Goal: Task Accomplishment & Management: Manage account settings

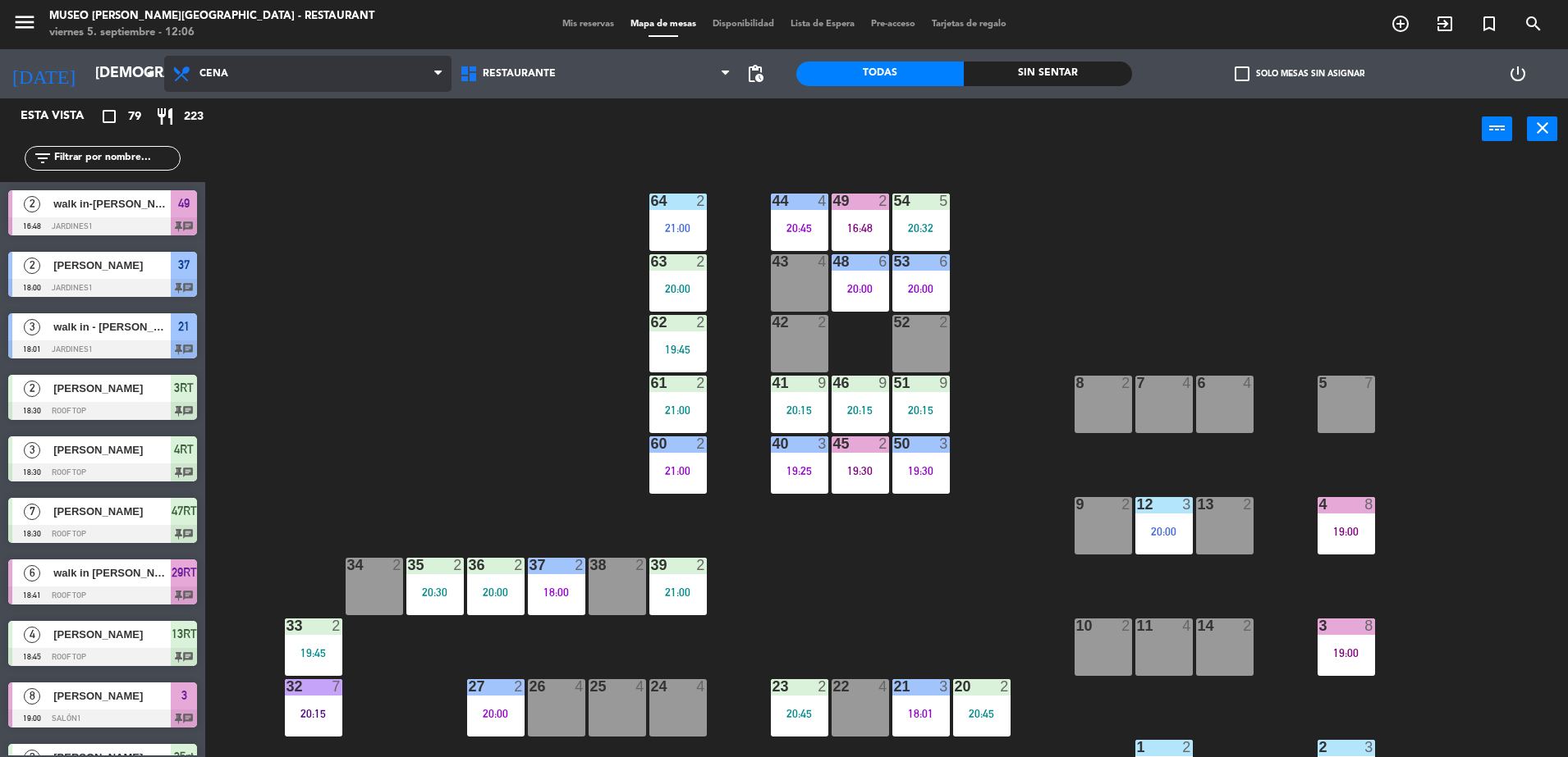
click at [310, 91] on span "Cena" at bounding box center [308, 74] width 288 height 36
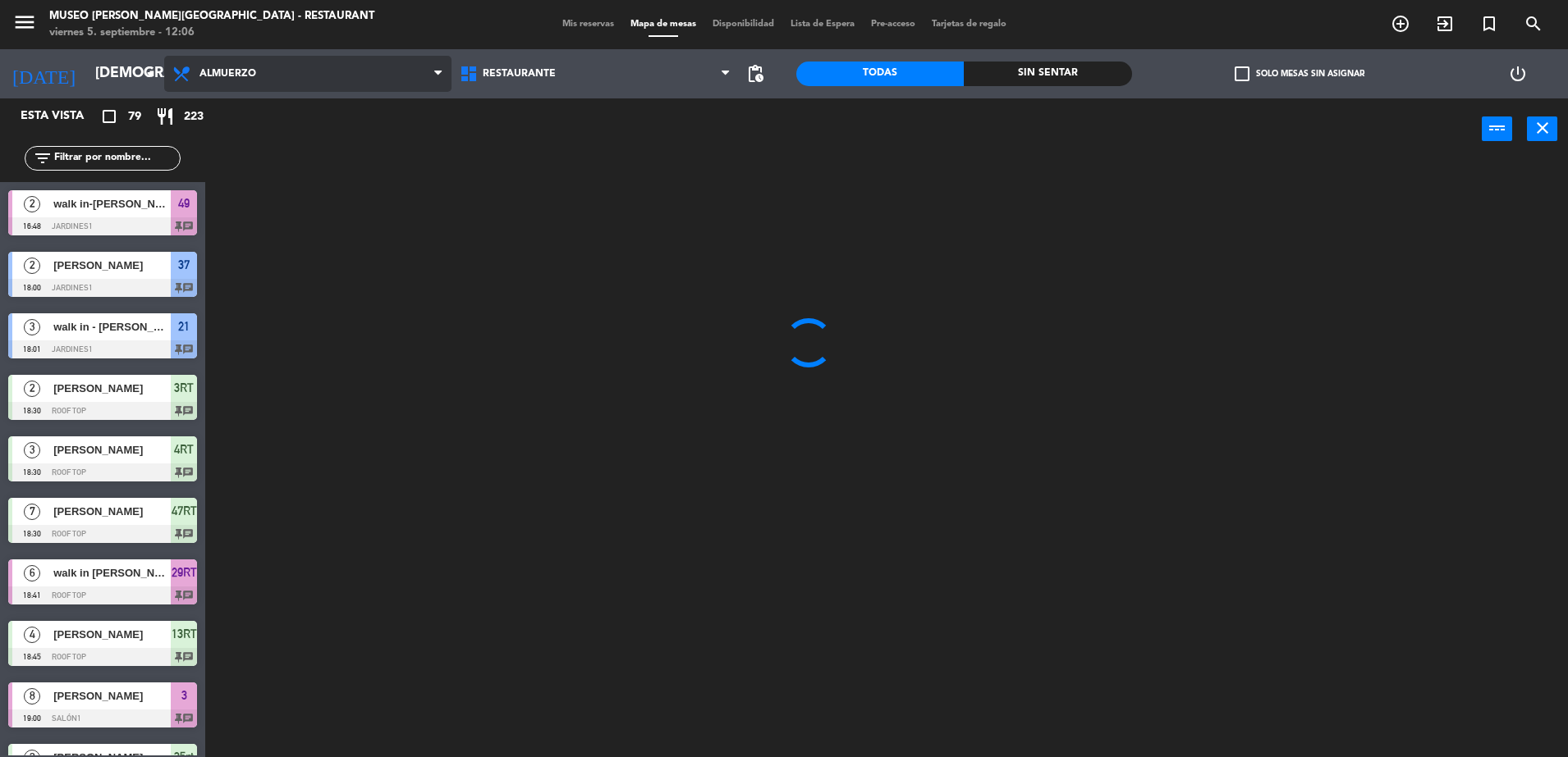
click at [334, 145] on ng-component "menu Museo Larco Café - Restaurant viernes 5. septiembre - 12:06 Mis reservas M…" at bounding box center [784, 380] width 1568 height 761
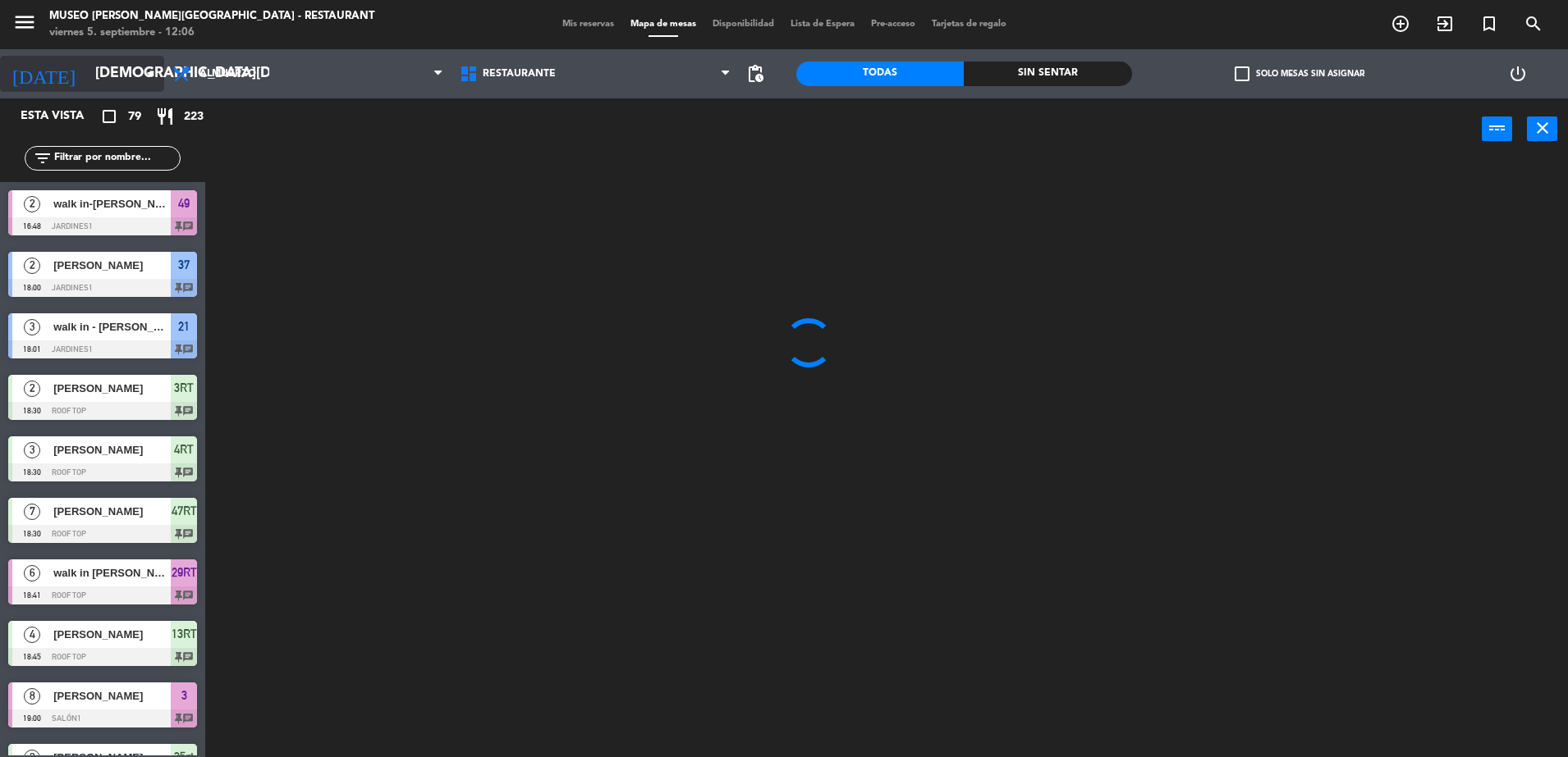
click at [115, 57] on input "jue. 4 sep." at bounding box center [181, 73] width 190 height 32
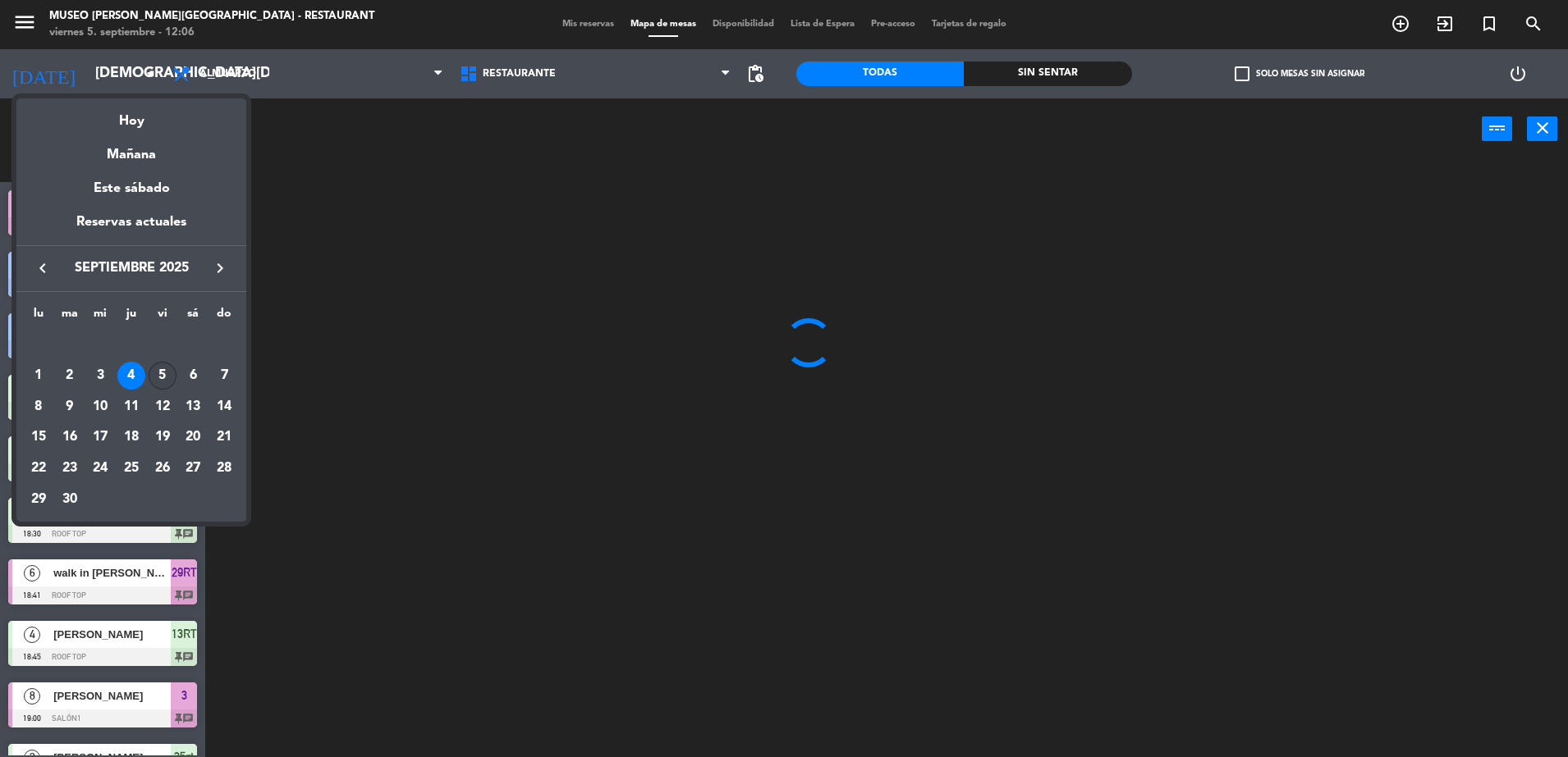
click at [166, 373] on div "5" at bounding box center [163, 375] width 28 height 28
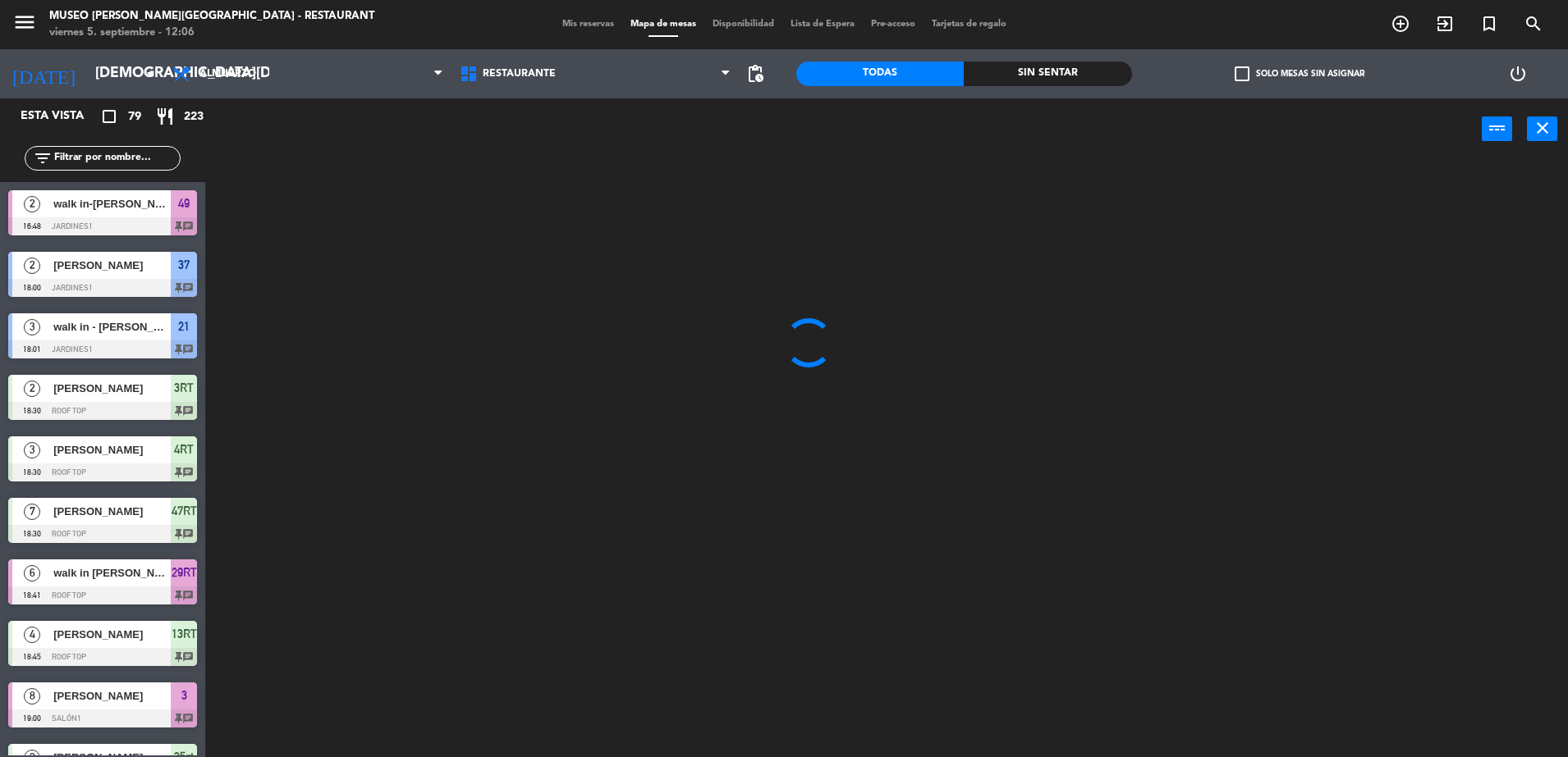
type input "[DATE]"
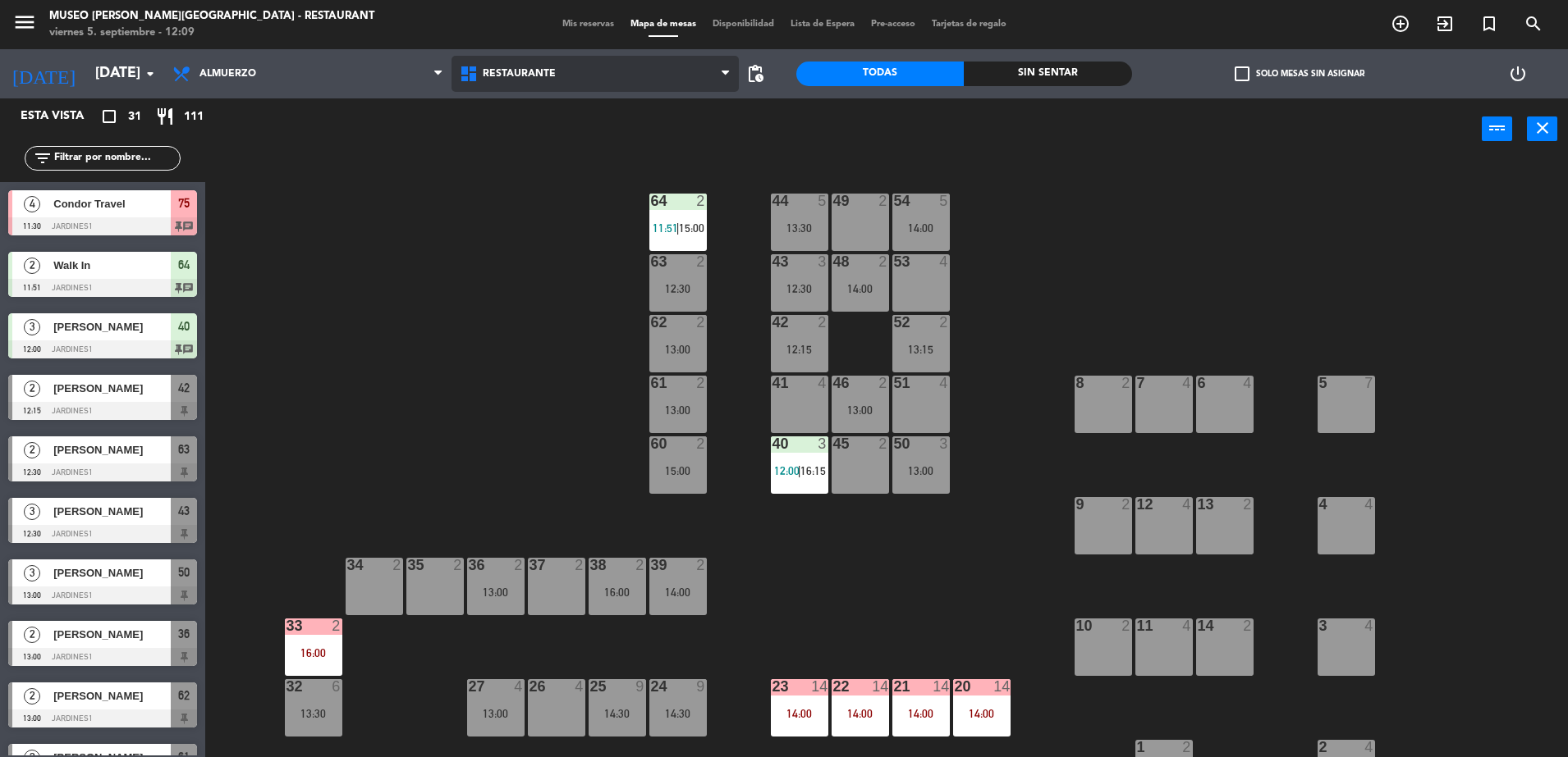
click at [588, 82] on span "Restaurante" at bounding box center [595, 74] width 288 height 36
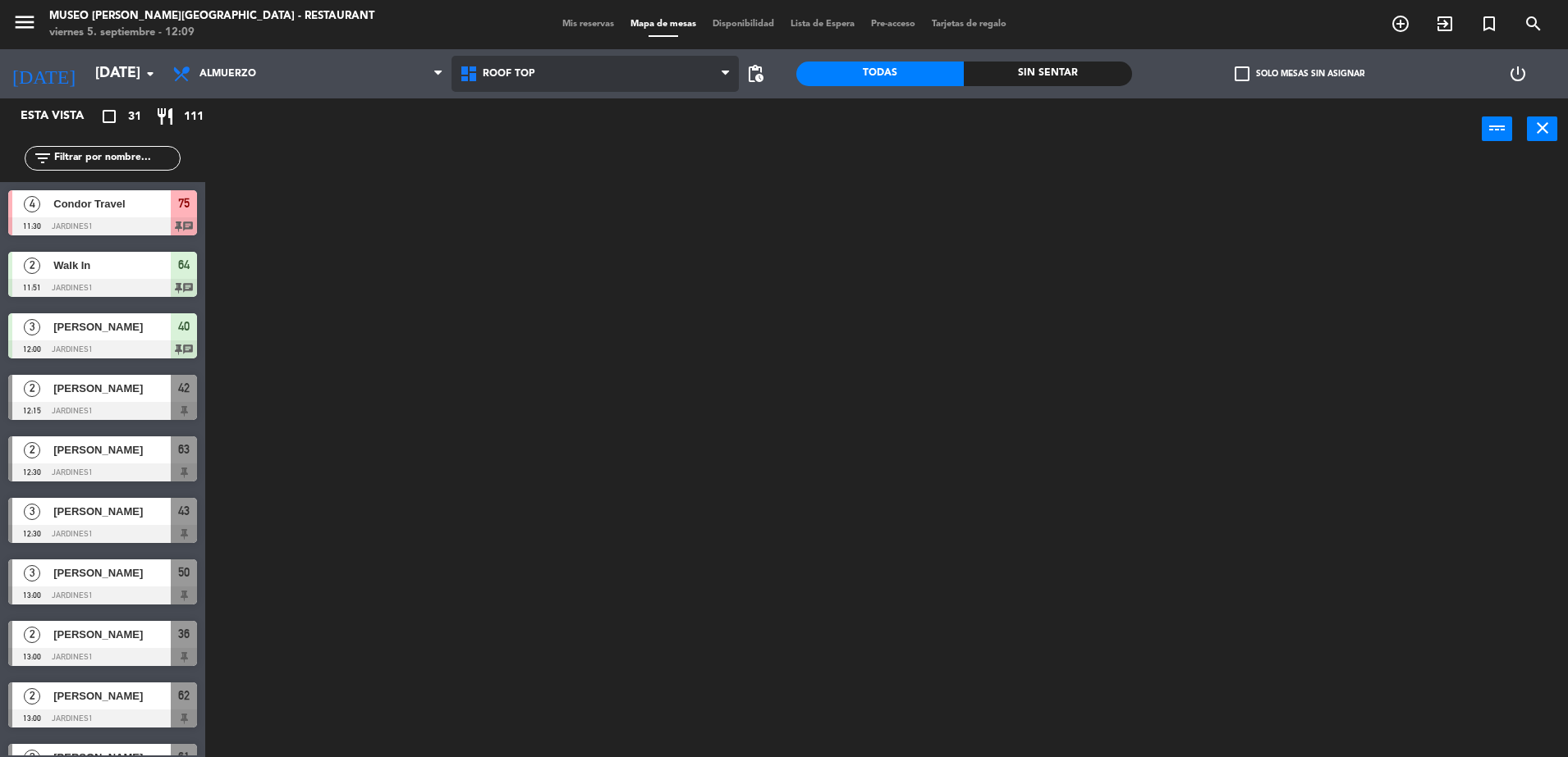
click at [633, 146] on ng-component "menu Museo Larco Café - Restaurant viernes 5. septiembre - 12:09 Mis reservas M…" at bounding box center [784, 380] width 1568 height 761
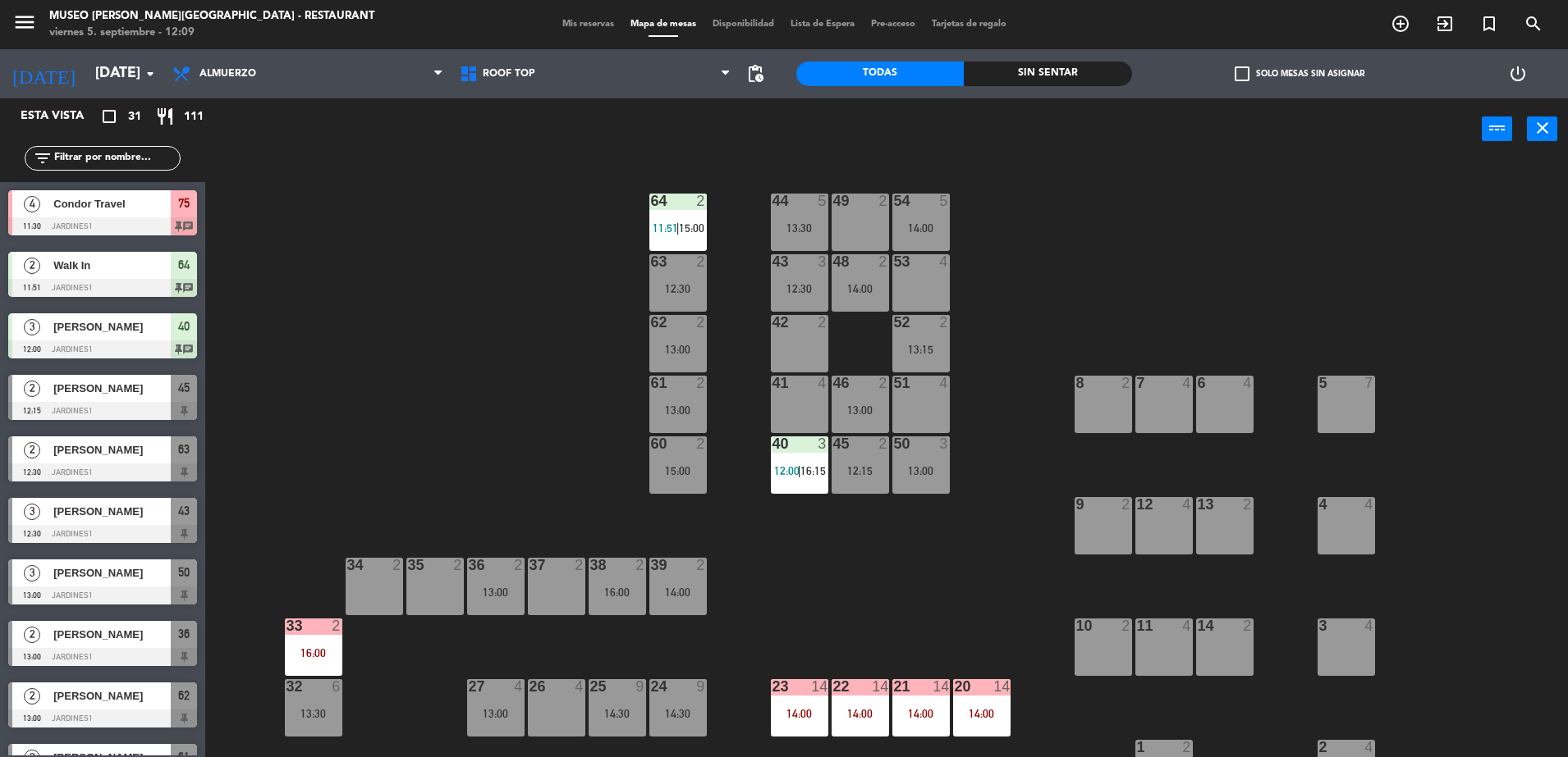
click at [637, 50] on div "Restaurante Roof Top Roof Top Restaurante Roof Top" at bounding box center [595, 74] width 288 height 49
click at [651, 71] on span "Roof Top" at bounding box center [595, 74] width 288 height 36
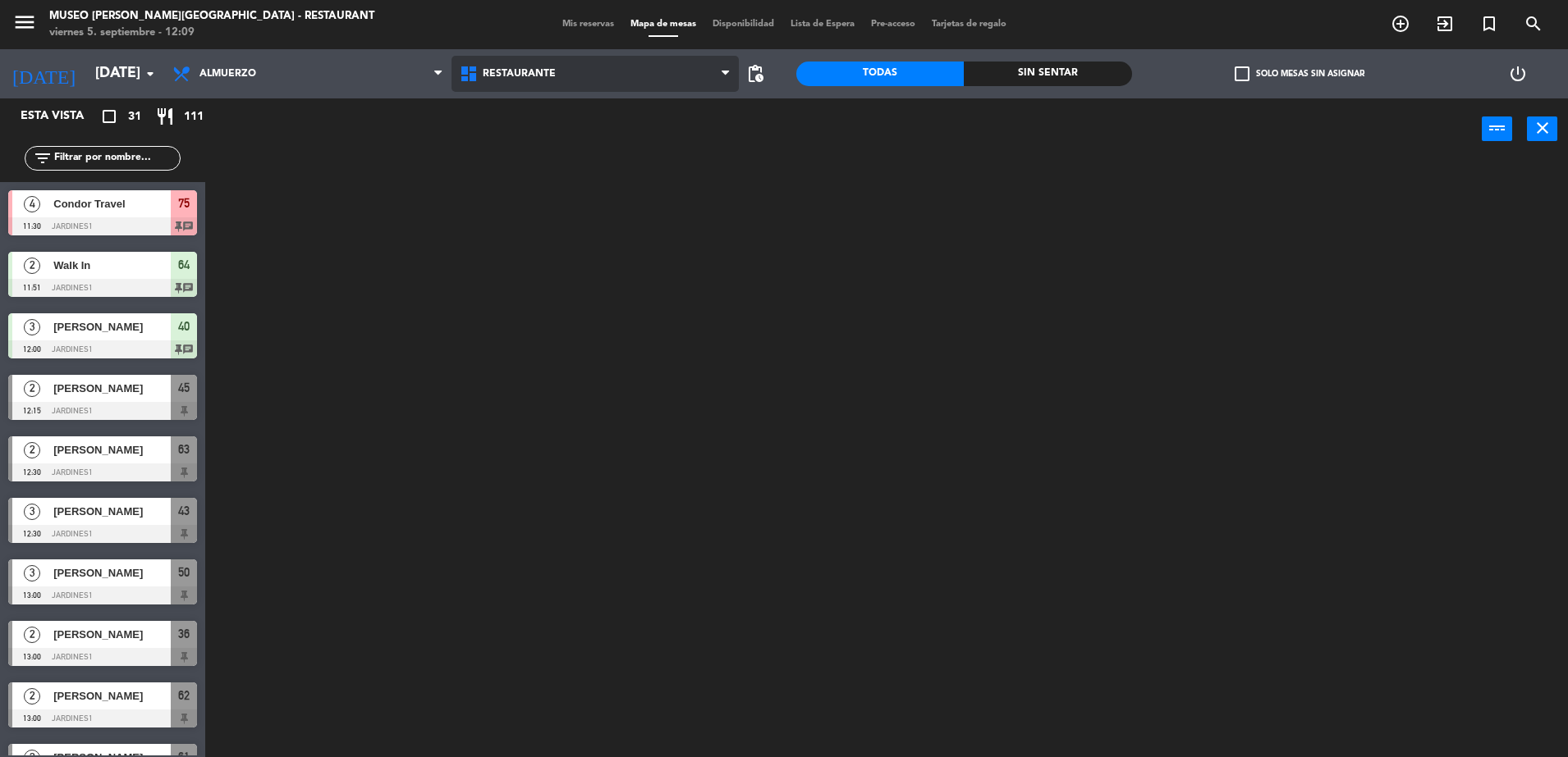
click at [667, 100] on ng-component "menu Museo Larco Café - Restaurant viernes 5. septiembre - 12:09 Mis reservas M…" at bounding box center [784, 380] width 1568 height 761
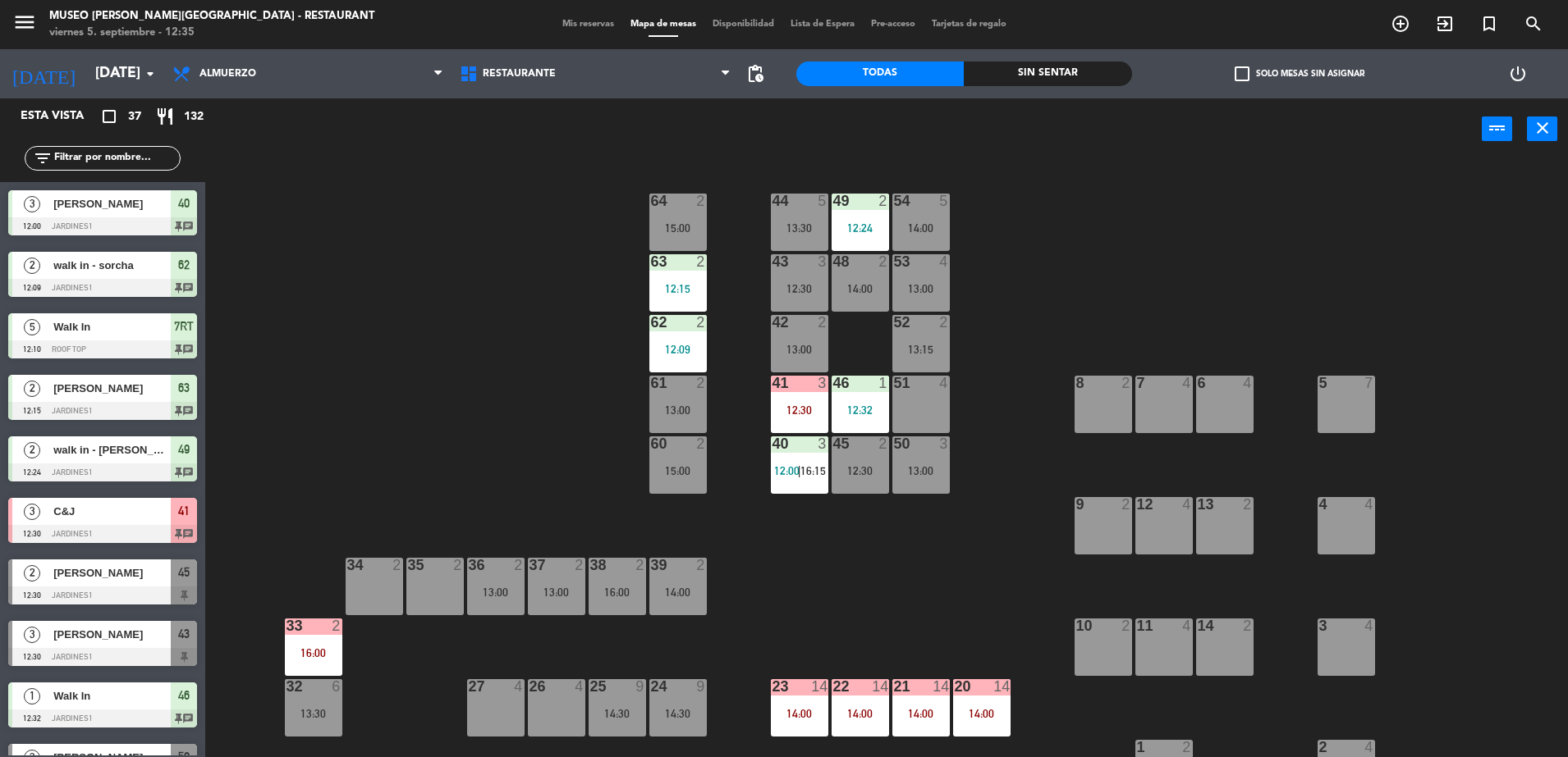
click at [444, 577] on div "35 2" at bounding box center [434, 587] width 57 height 57
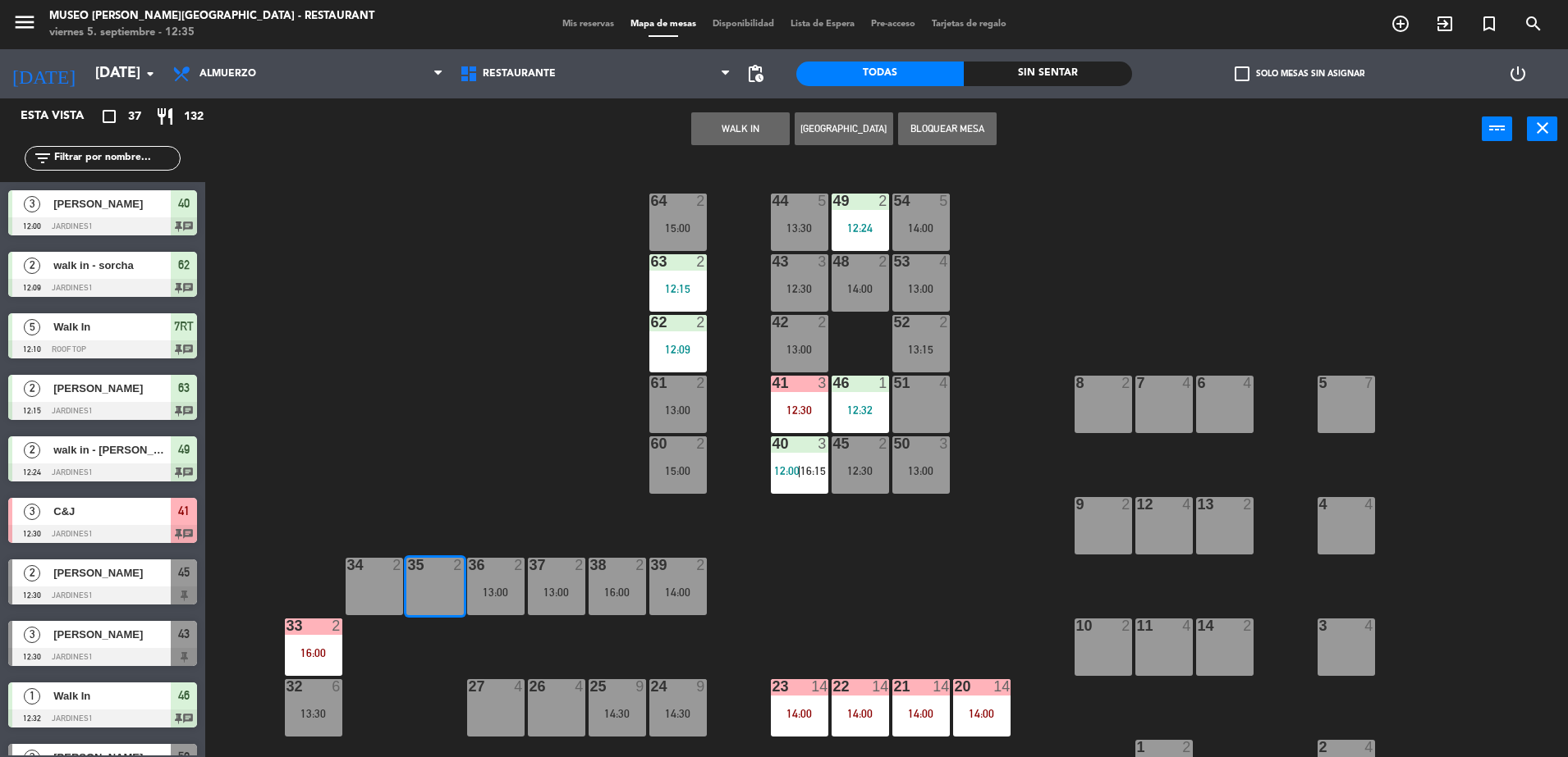
click at [718, 129] on button "WALK IN" at bounding box center [741, 128] width 98 height 32
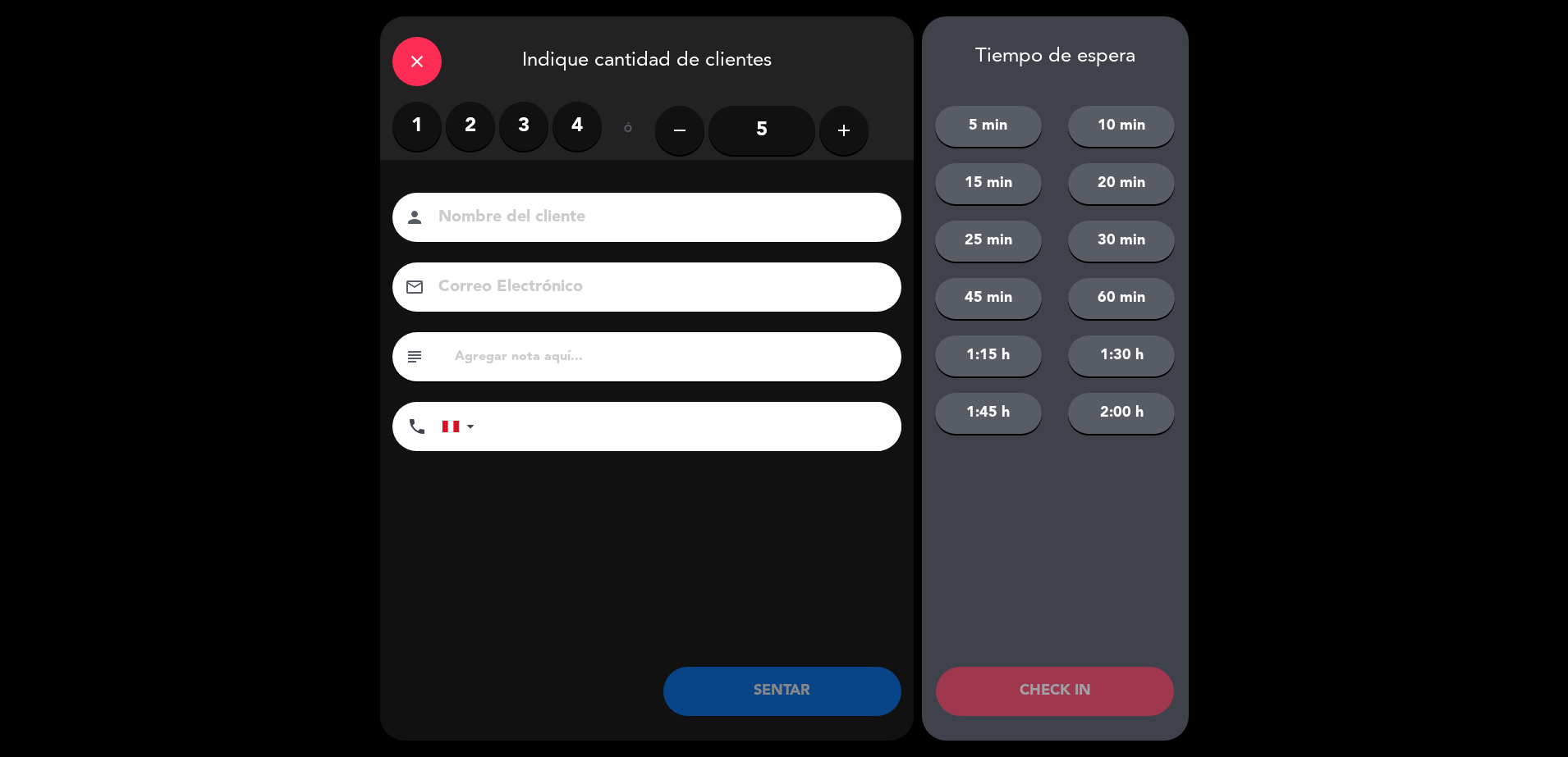
click at [472, 135] on label "2" at bounding box center [470, 126] width 49 height 49
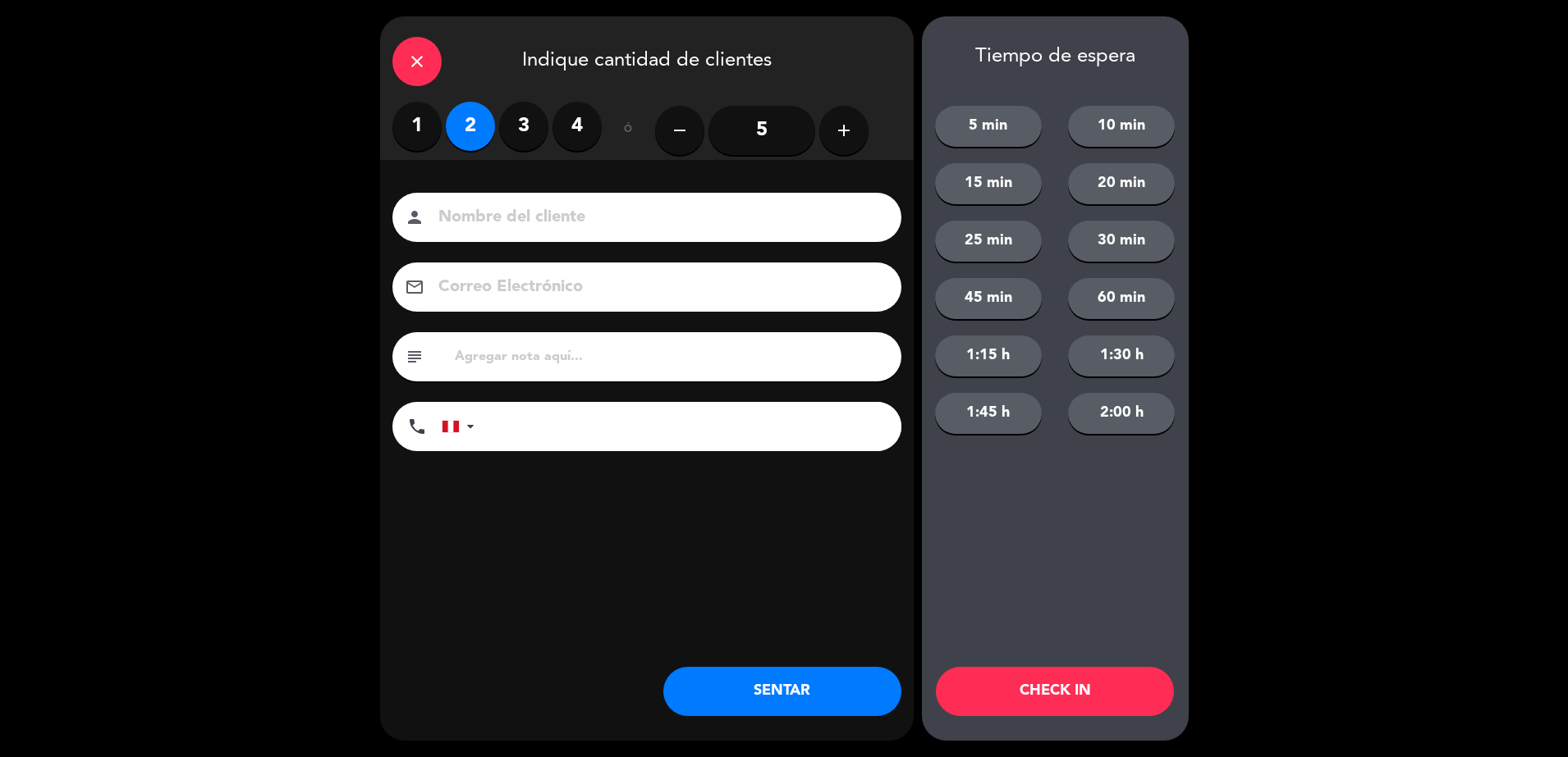
click at [488, 215] on input at bounding box center [658, 218] width 443 height 29
type input "walk in-[PERSON_NAME]"
click at [568, 435] on input "tel" at bounding box center [695, 426] width 411 height 49
type input "981487435"
click at [767, 681] on button "SENTAR" at bounding box center [782, 691] width 238 height 49
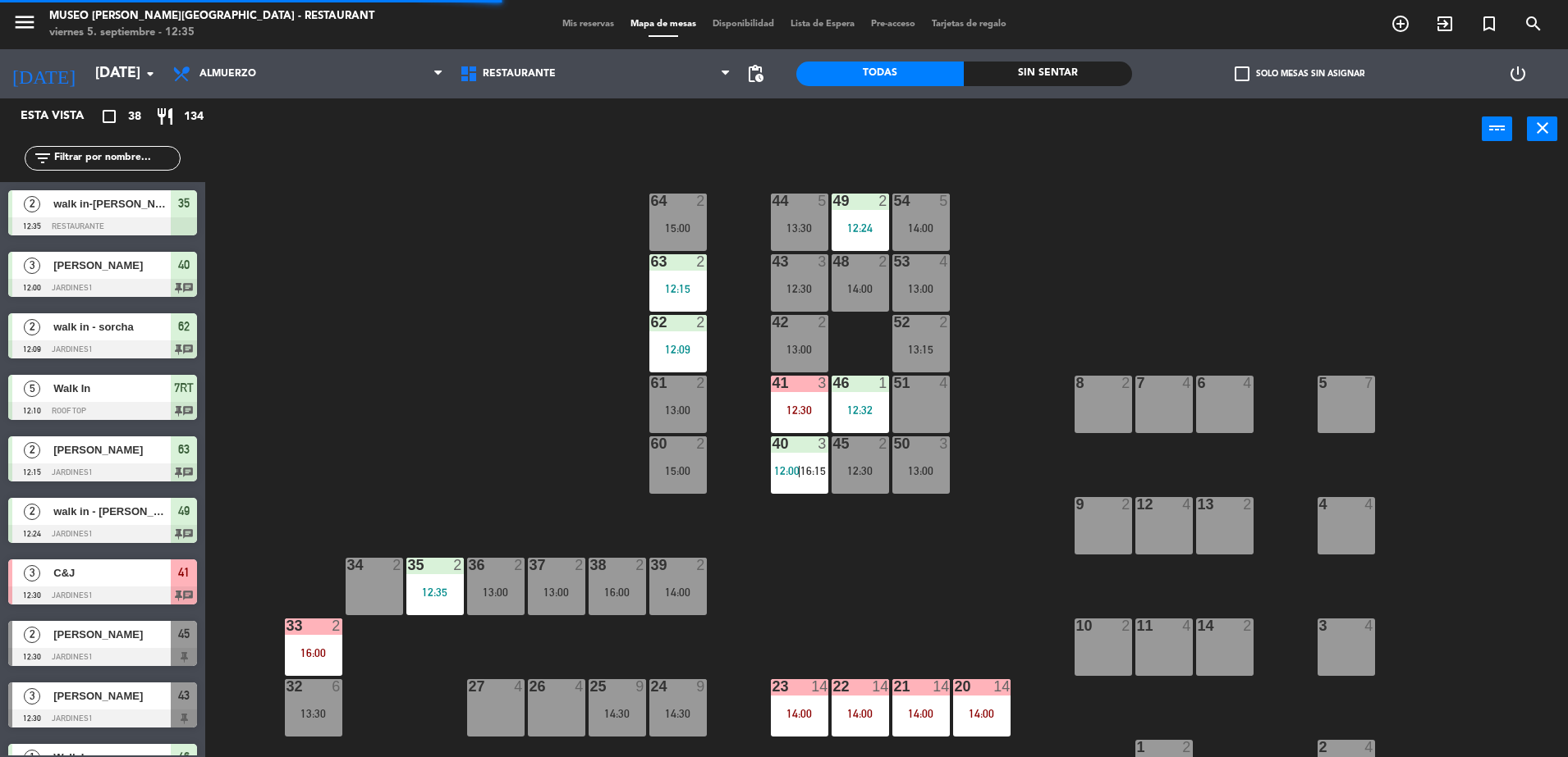
click at [443, 587] on div "12:35" at bounding box center [434, 593] width 57 height 12
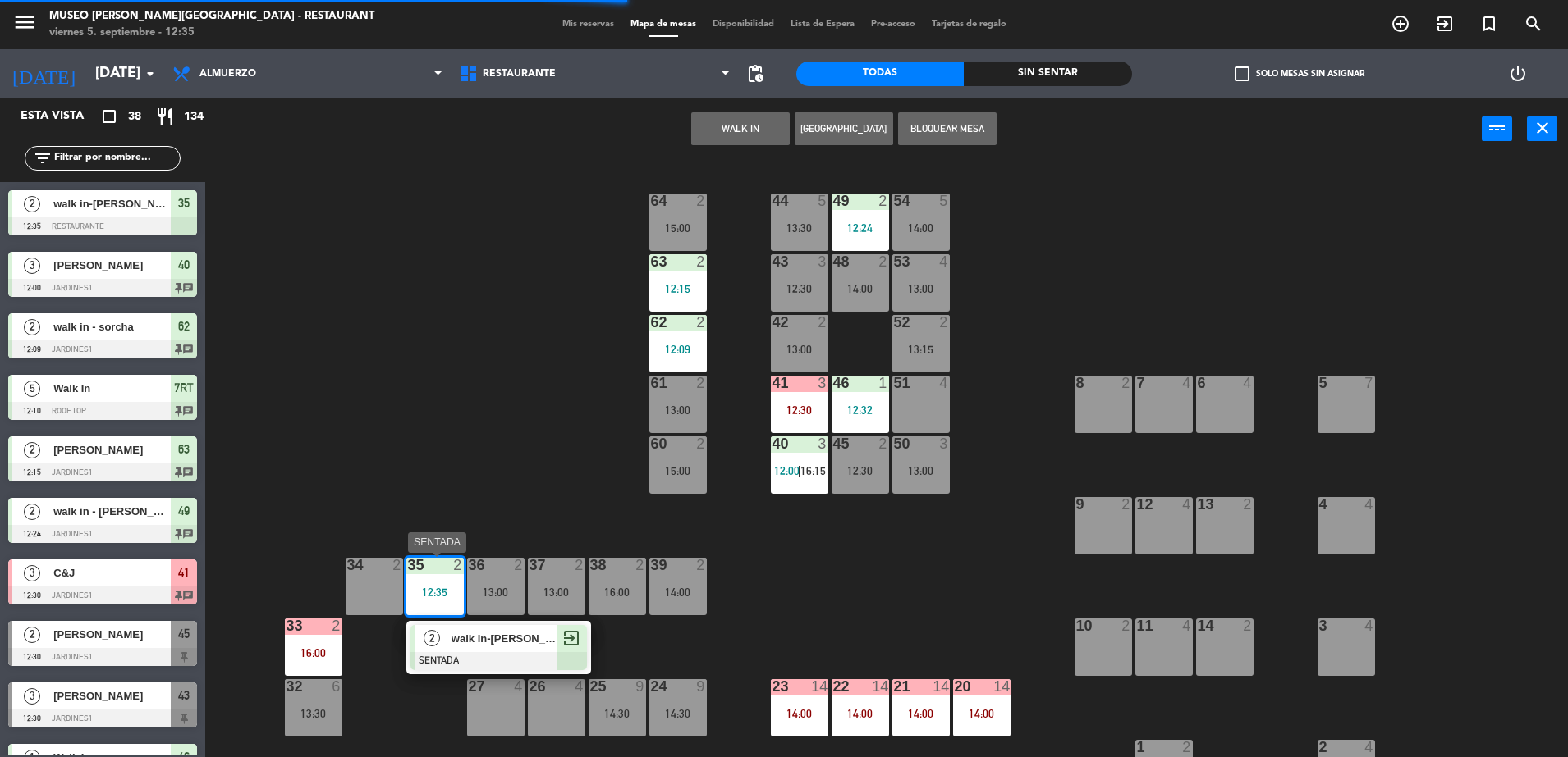
click at [491, 642] on span "walk in-lorena hidalgo" at bounding box center [503, 638] width 105 height 17
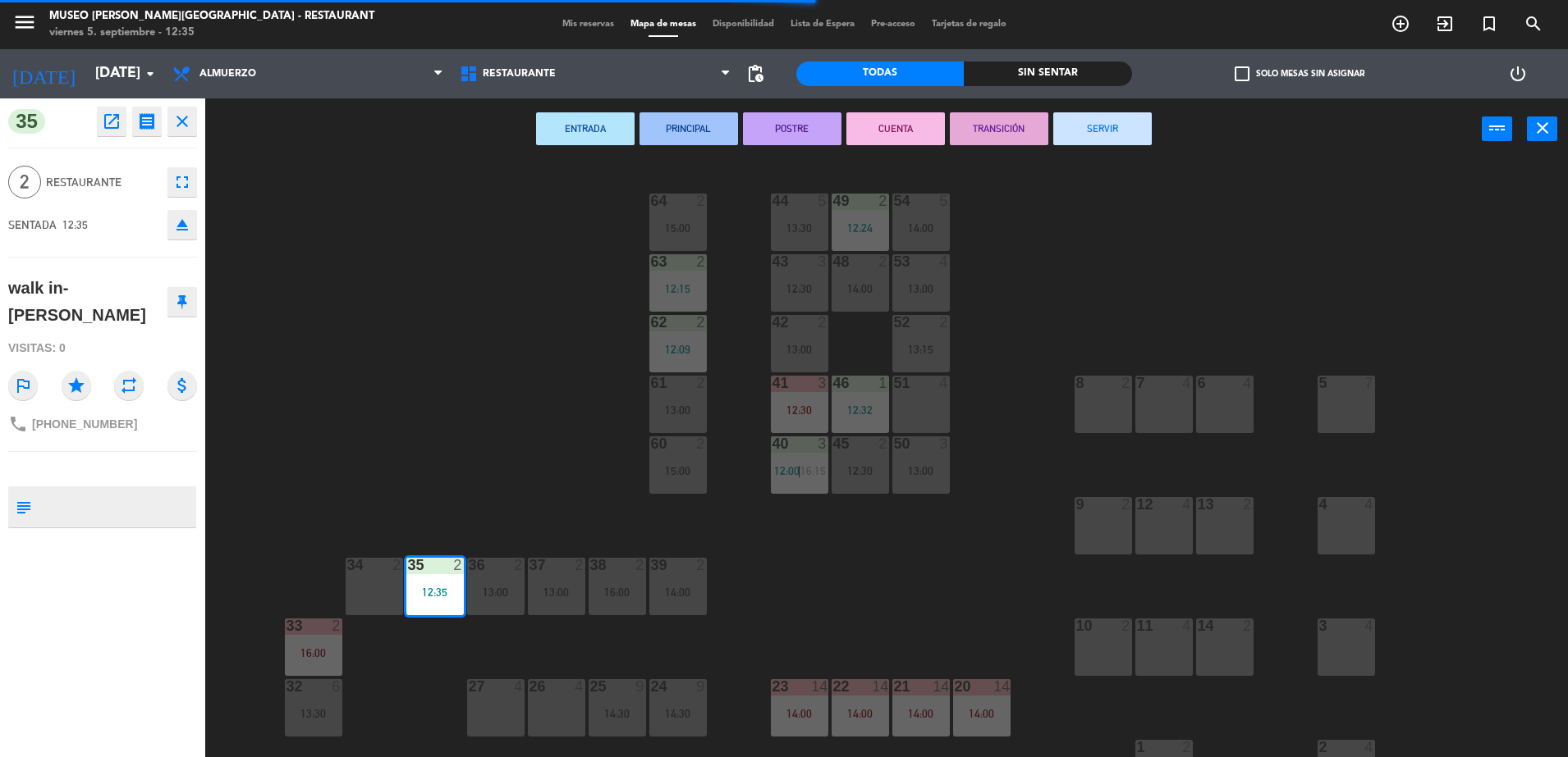
click at [672, 597] on div "14:00" at bounding box center [678, 593] width 57 height 12
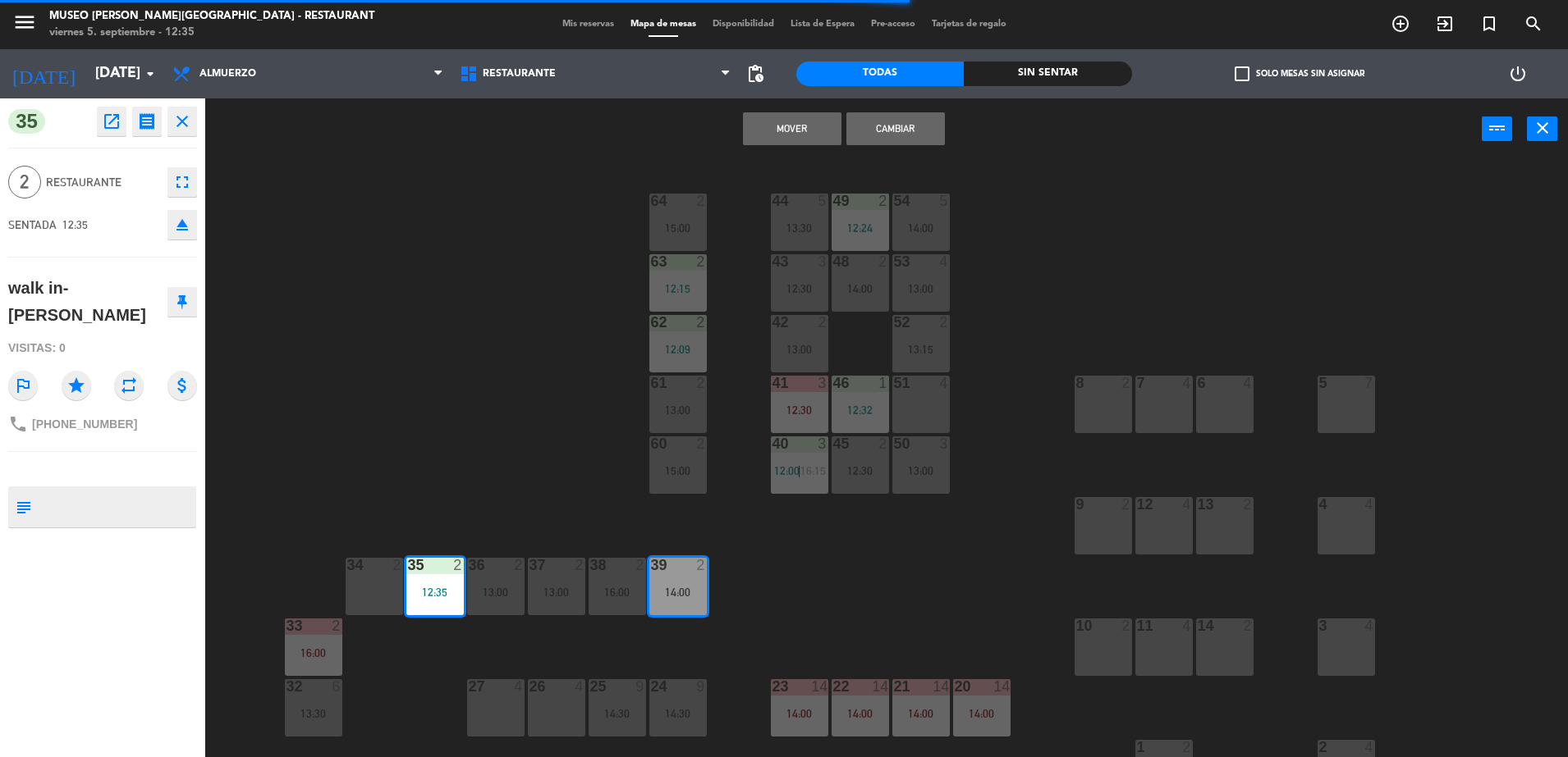
click at [886, 141] on button "Cambiar" at bounding box center [895, 128] width 98 height 32
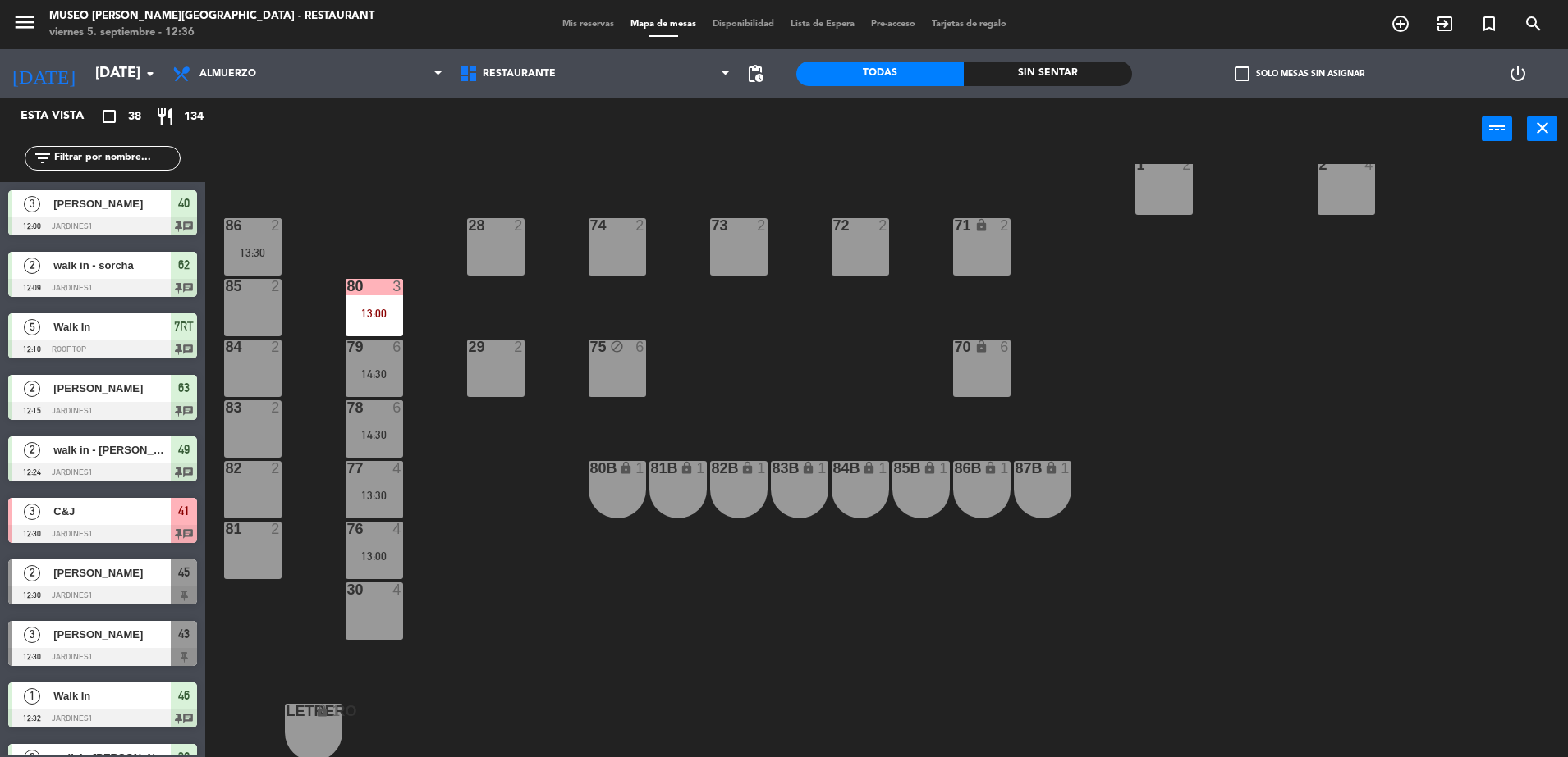
scroll to position [200, 0]
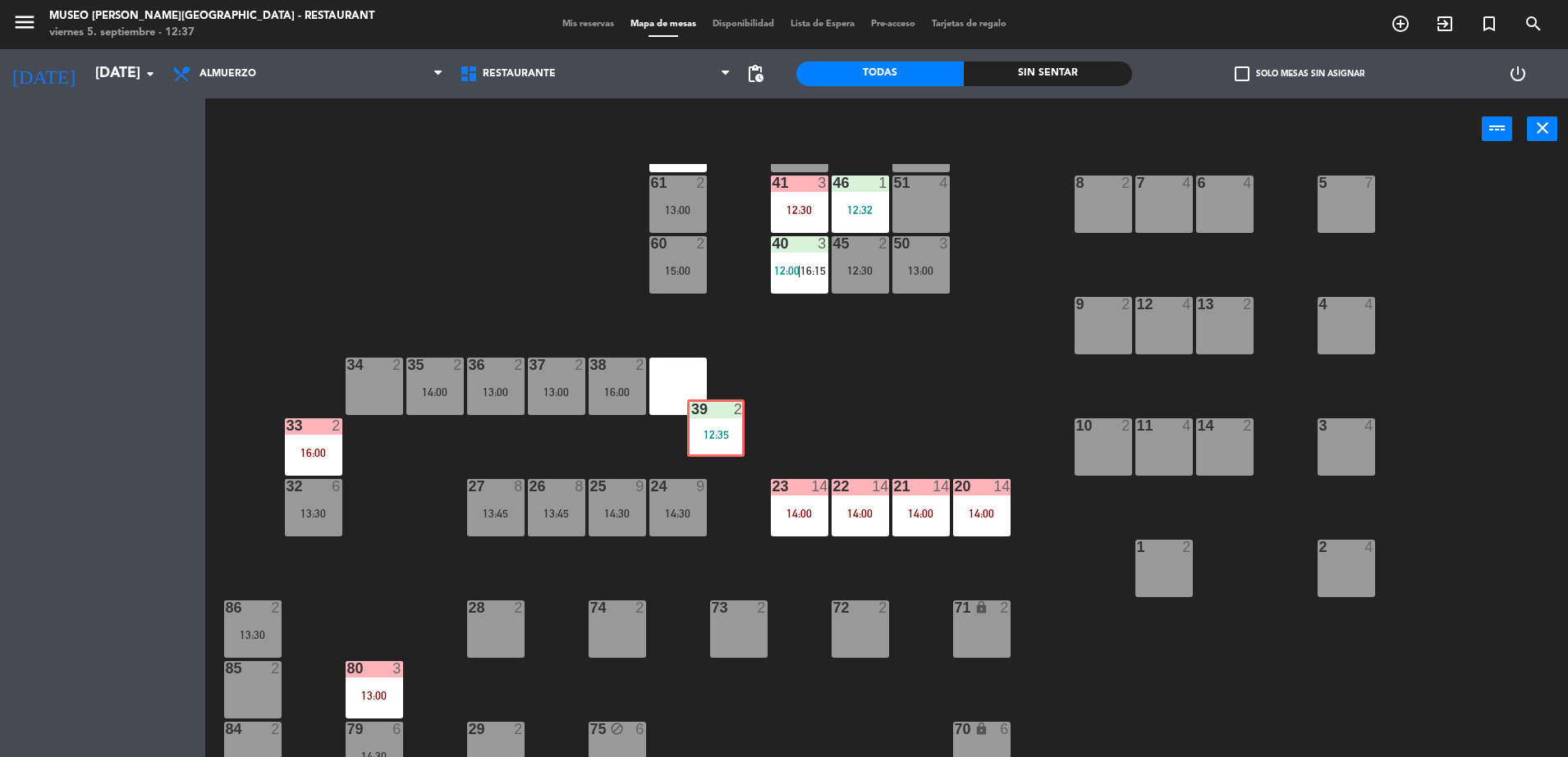
drag, startPoint x: 667, startPoint y: 402, endPoint x: 704, endPoint y: 444, distance: 56.0
click at [704, 444] on div "44 5 13:30 49 2 12:24 54 5 14:00 64 2 15:00 48 2 14:00 53 4 63 2 12:15 43 3 12:…" at bounding box center [893, 463] width 1346 height 598
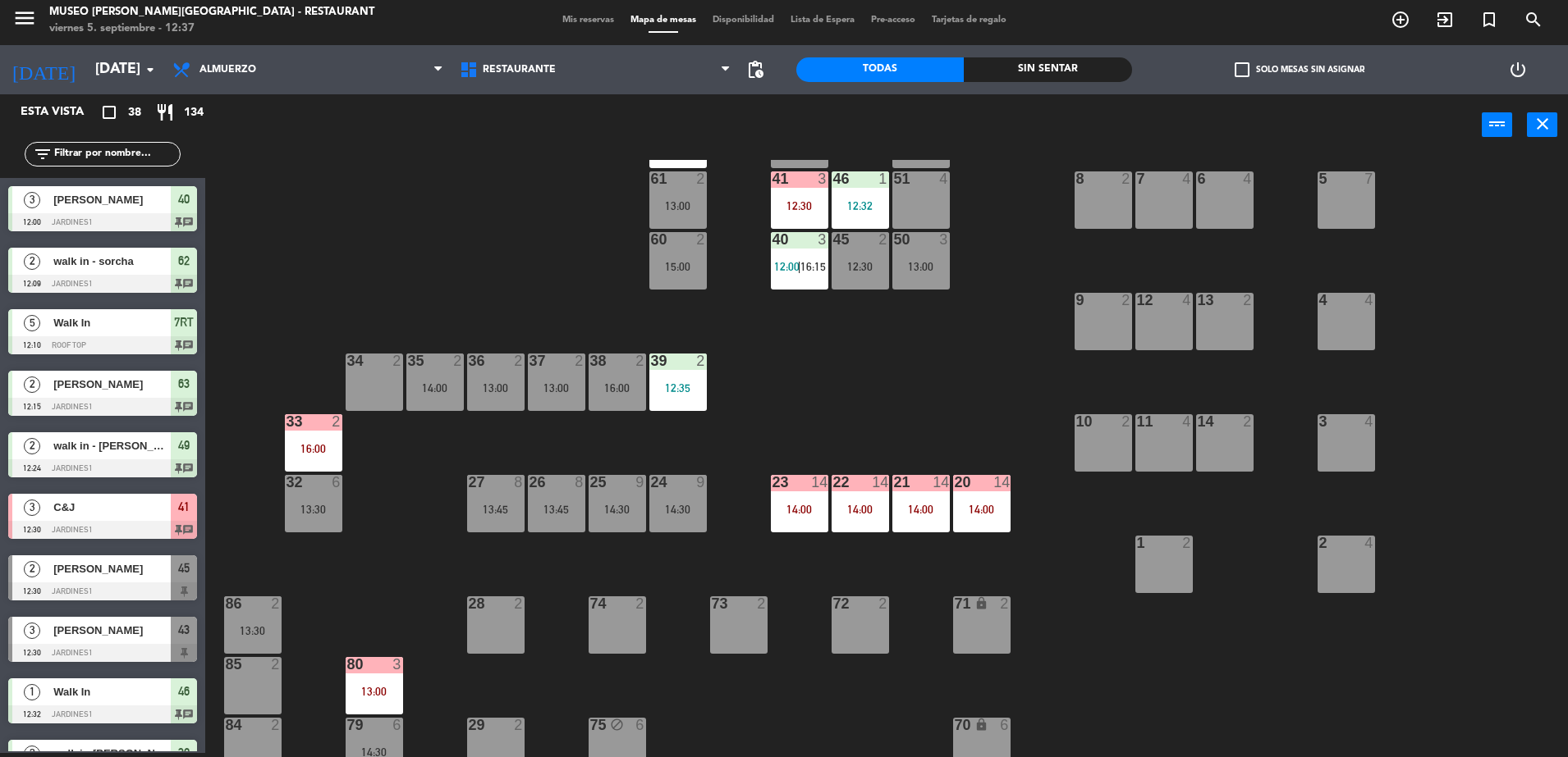
scroll to position [4, 0]
click at [679, 389] on div "12:35" at bounding box center [678, 388] width 57 height 12
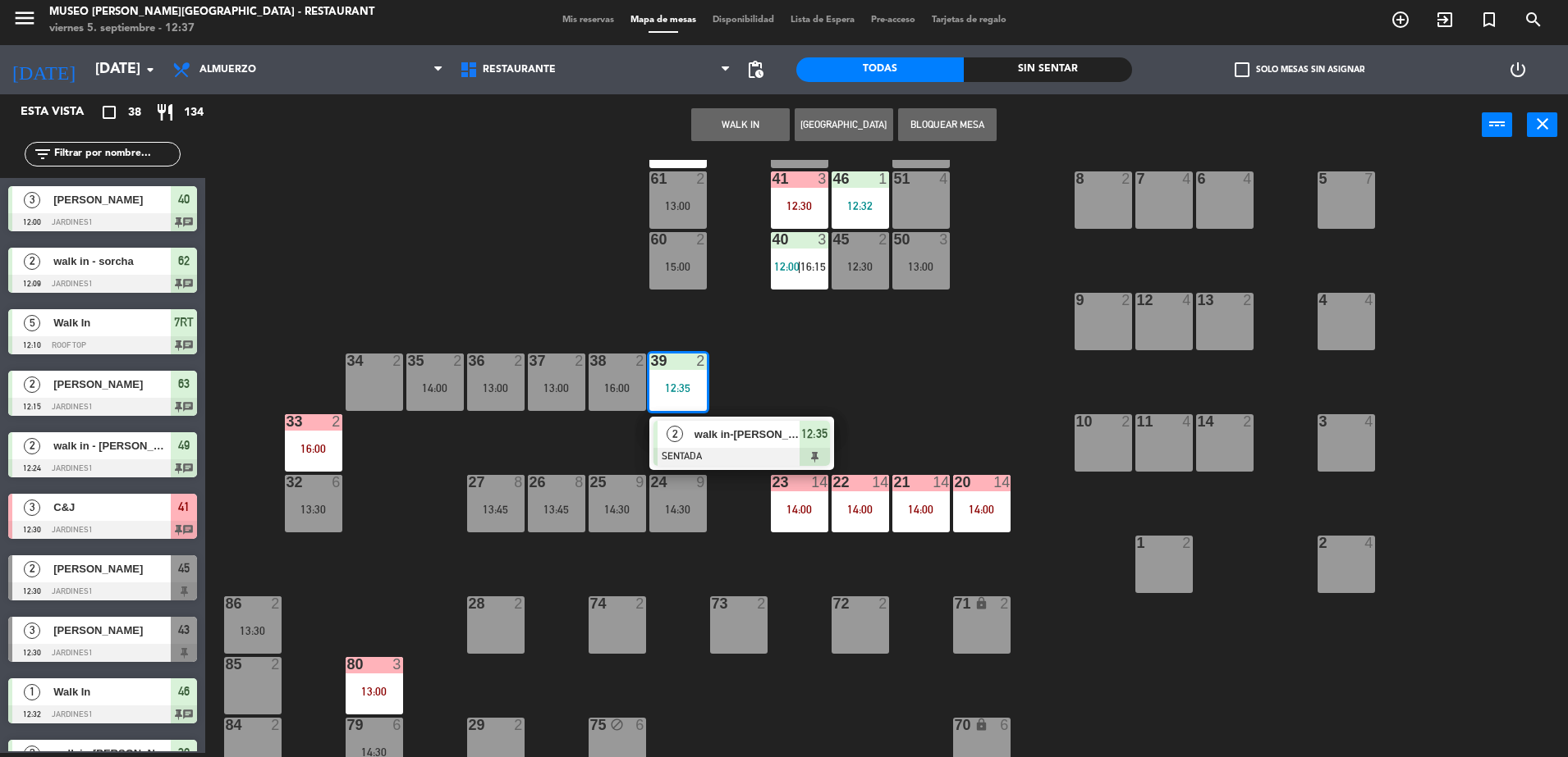
click at [714, 426] on span "walk in-lorena hidalgo" at bounding box center [747, 433] width 105 height 17
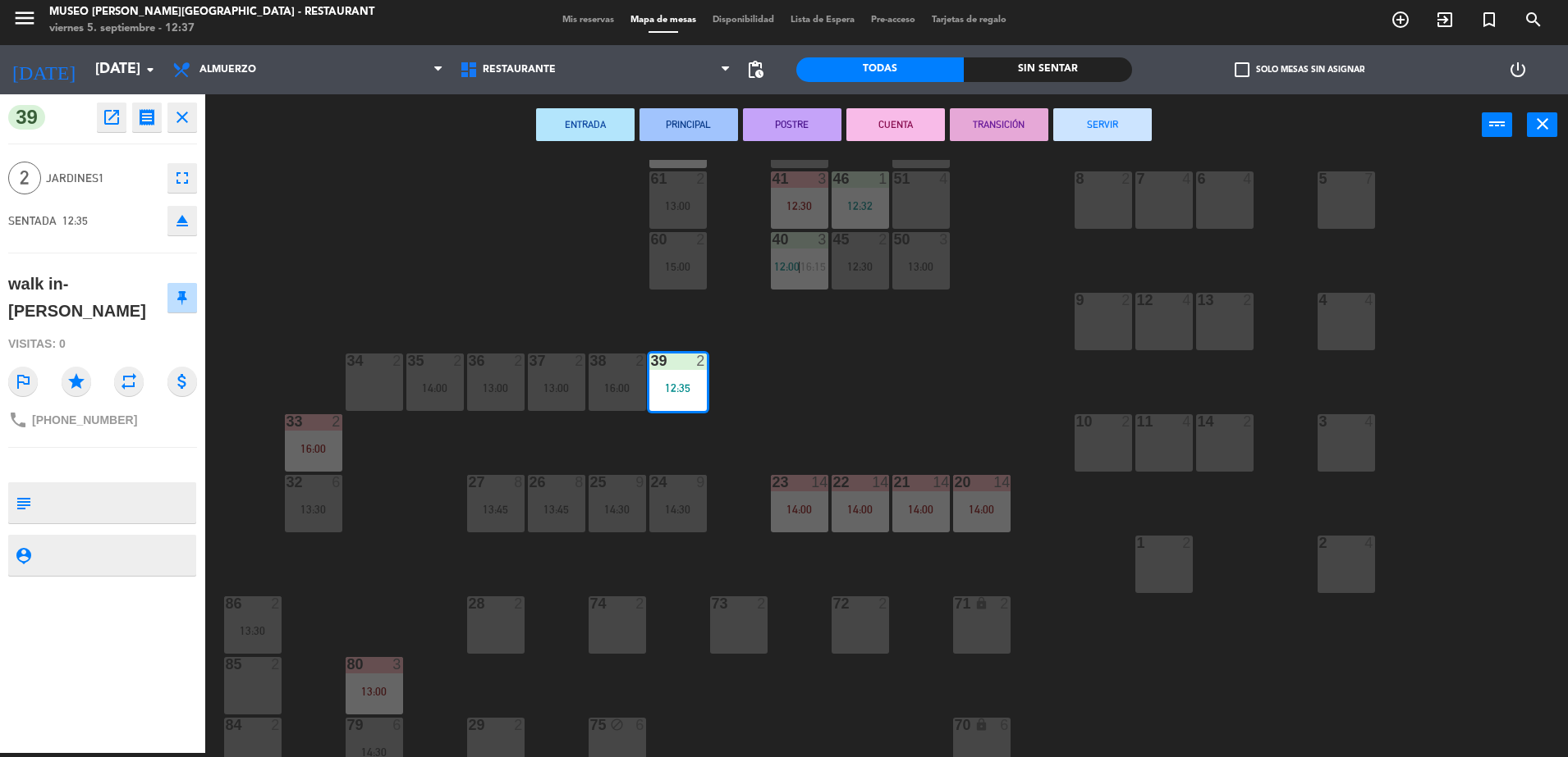
click at [787, 417] on div "44 5 13:30 49 2 12:24 54 5 14:00 64 2 15:00 48 2 14:00 53 4 63 2 12:15 43 3 12:…" at bounding box center [893, 458] width 1346 height 598
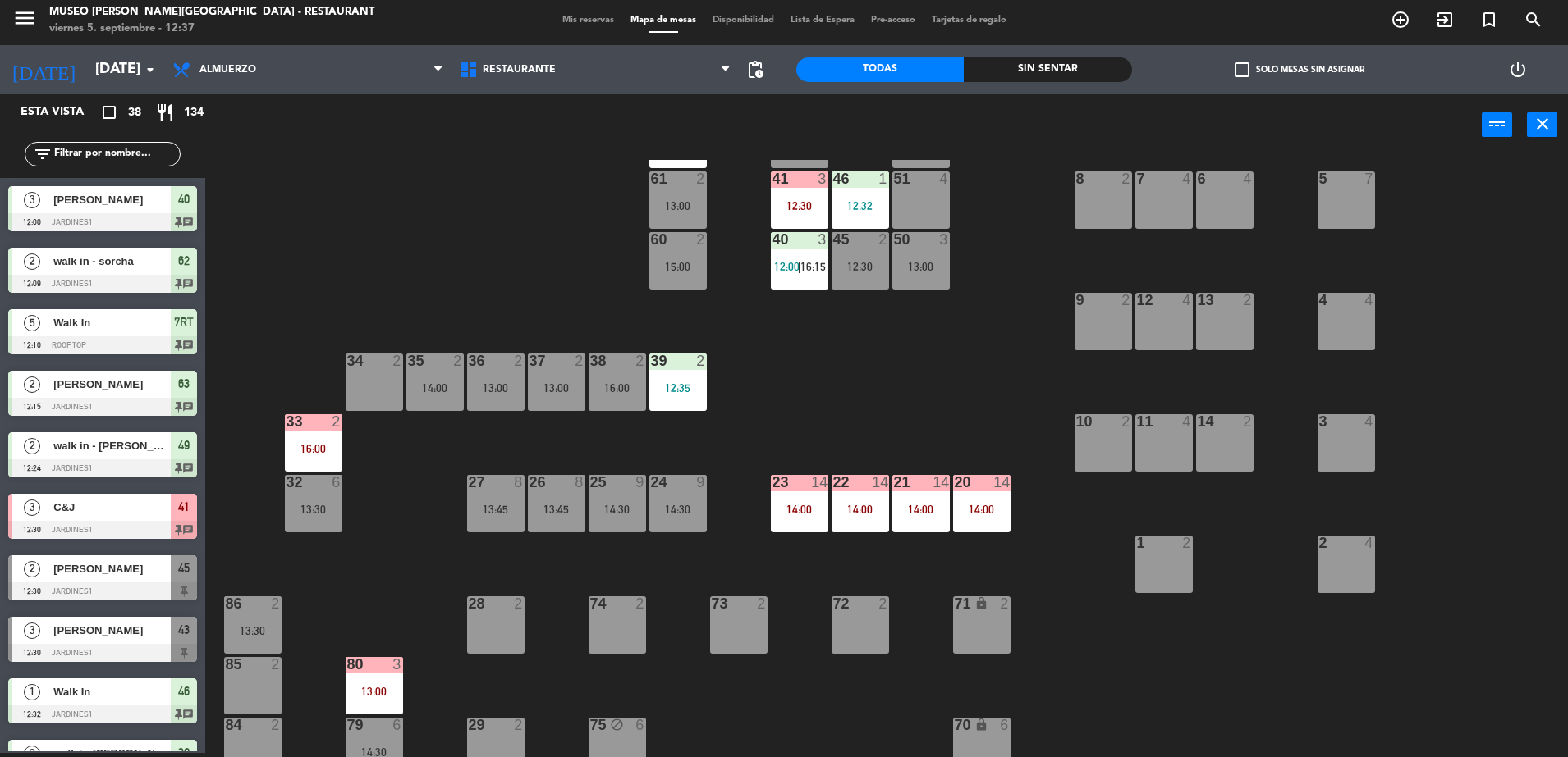
scroll to position [0, 0]
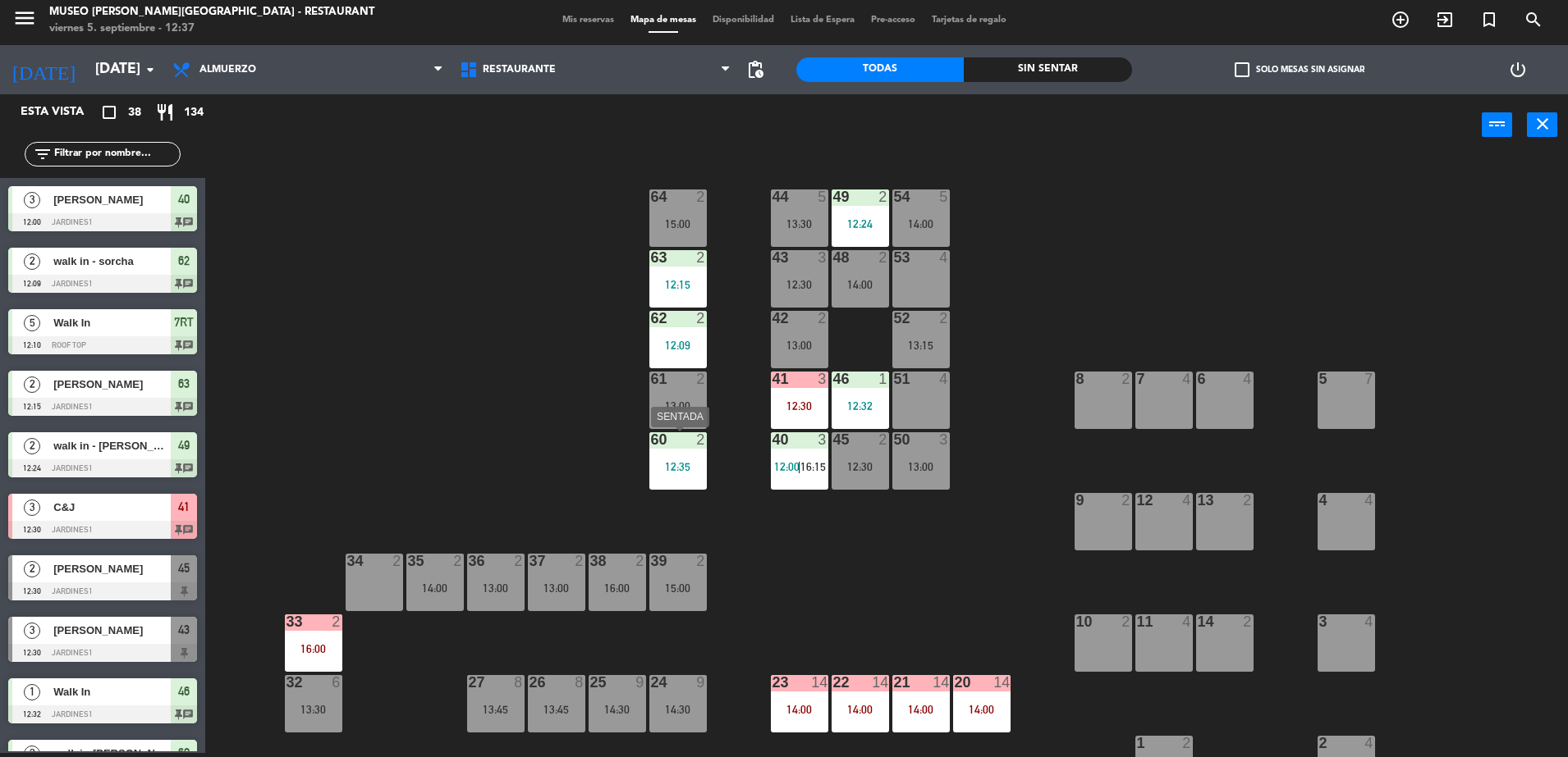
click at [673, 451] on div "60 2 12:35" at bounding box center [678, 461] width 57 height 57
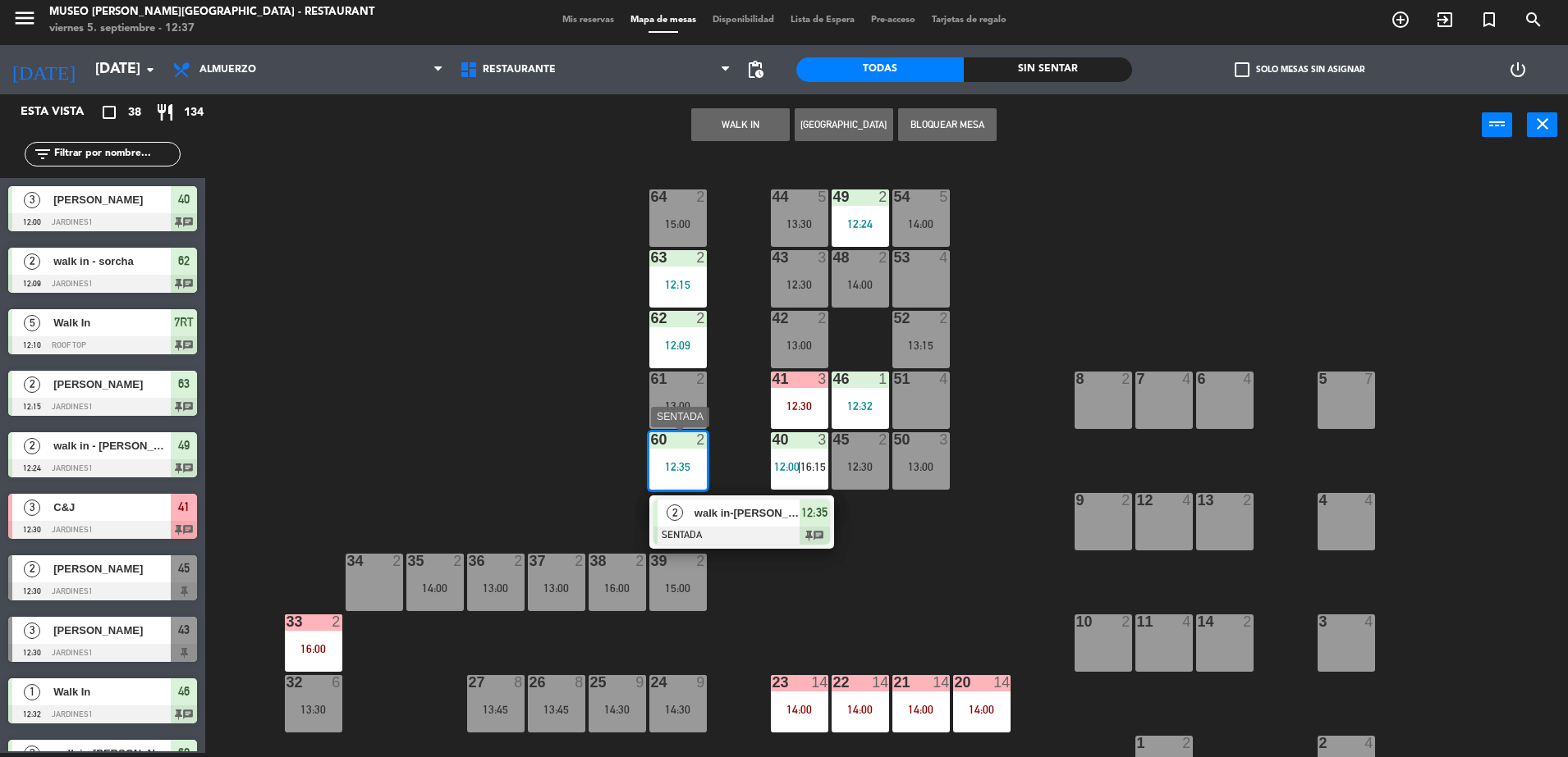
click at [746, 513] on span "walk in-lorena hidalgo" at bounding box center [747, 512] width 105 height 17
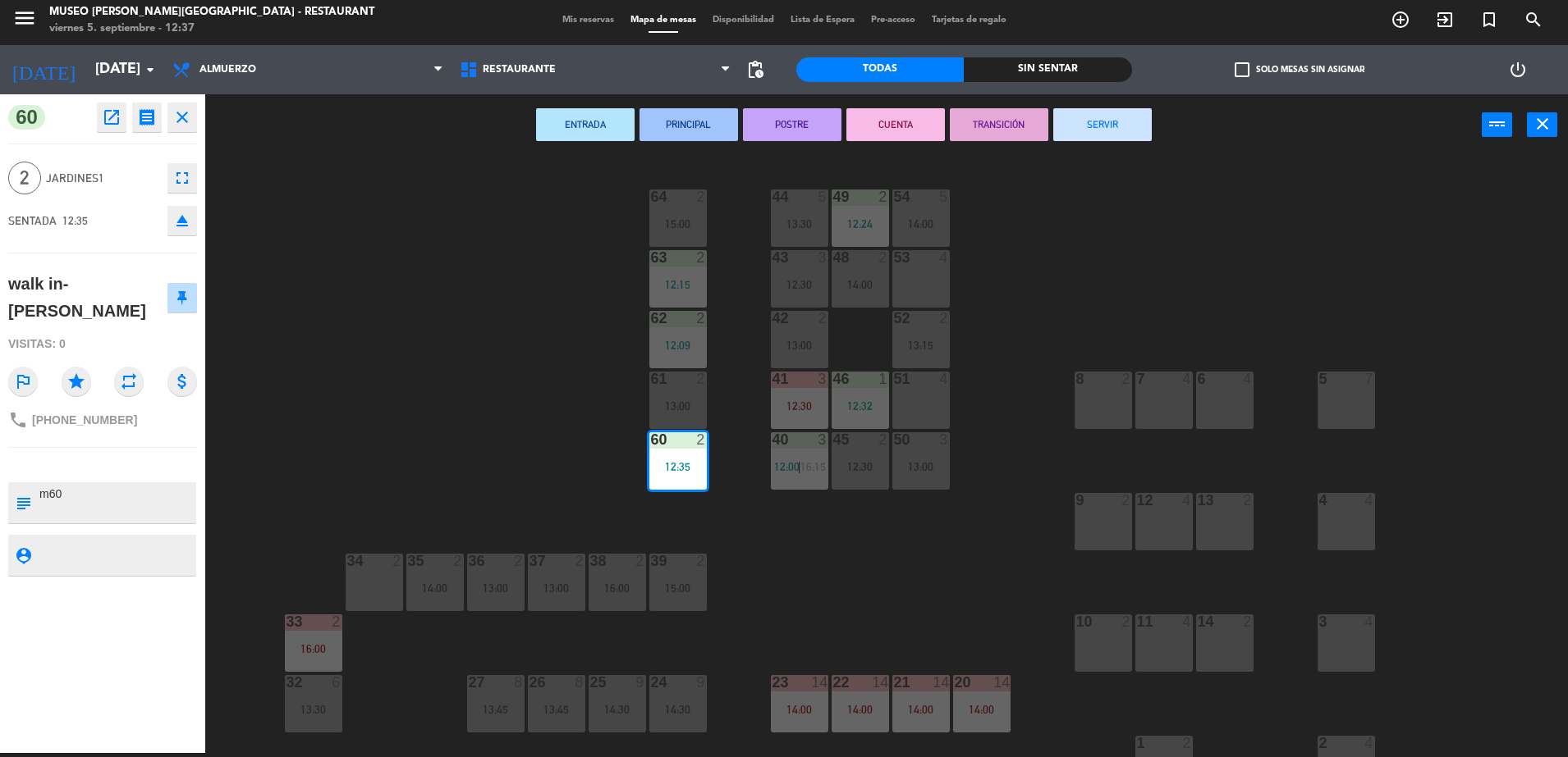
click at [449, 381] on div "44 5 13:30 49 2 12:24 54 5 14:00 64 2 15:00 48 2 14:00 53 4 63 2 12:15 43 3 12:…" at bounding box center [893, 458] width 1346 height 598
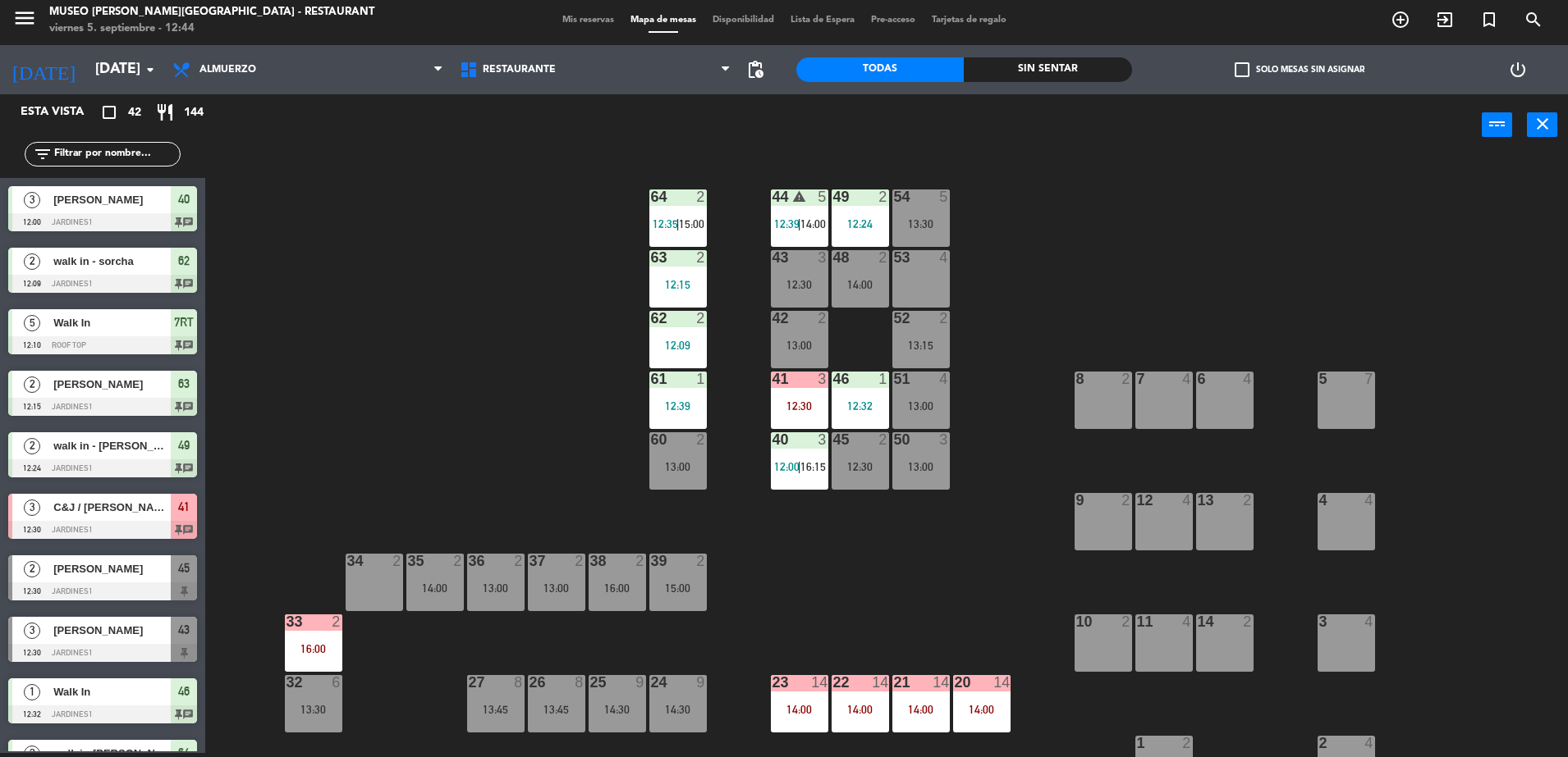
click at [151, 151] on input "text" at bounding box center [115, 154] width 127 height 18
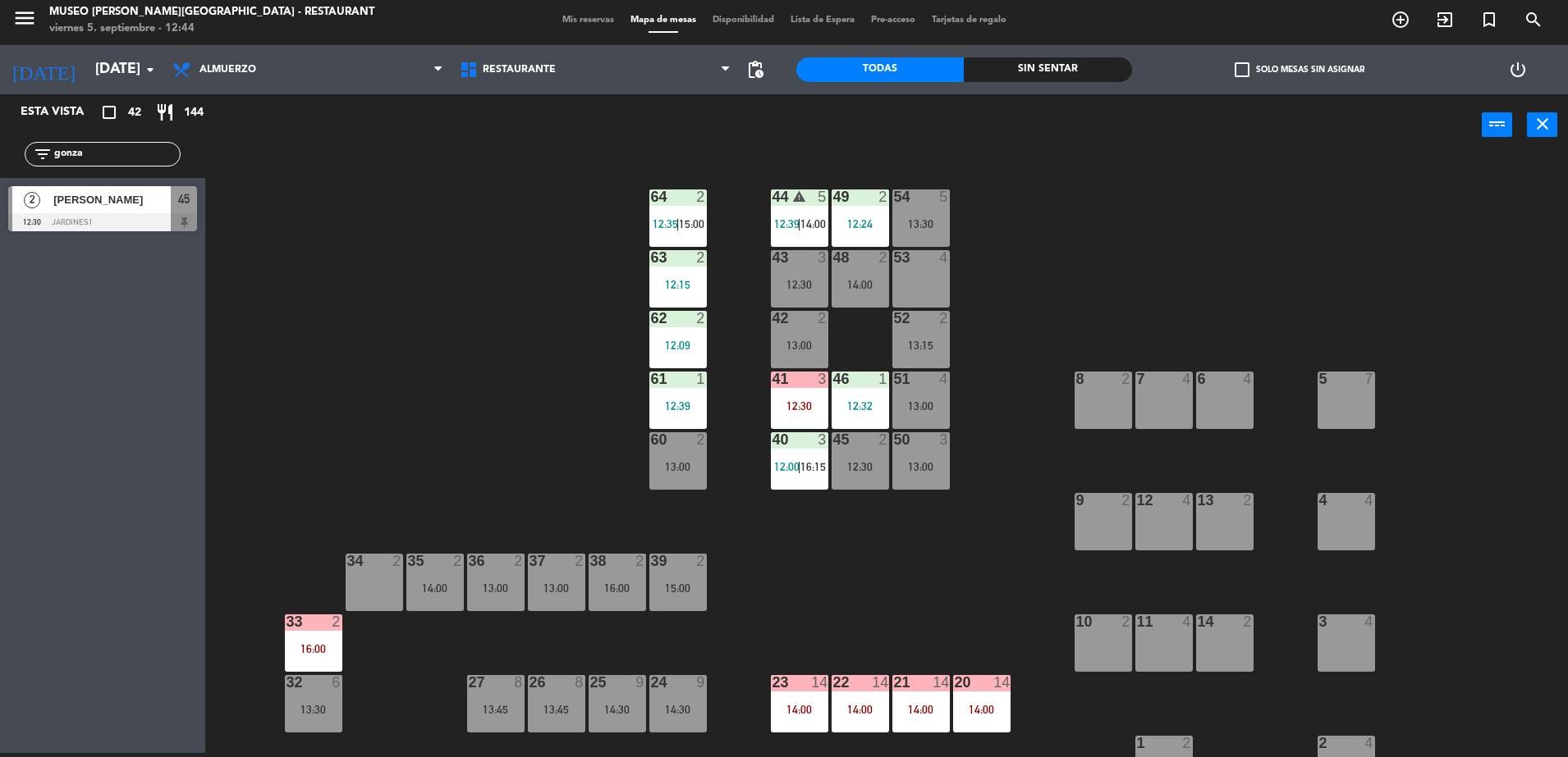
type input "gonza"
click at [174, 216] on div at bounding box center [102, 222] width 189 height 18
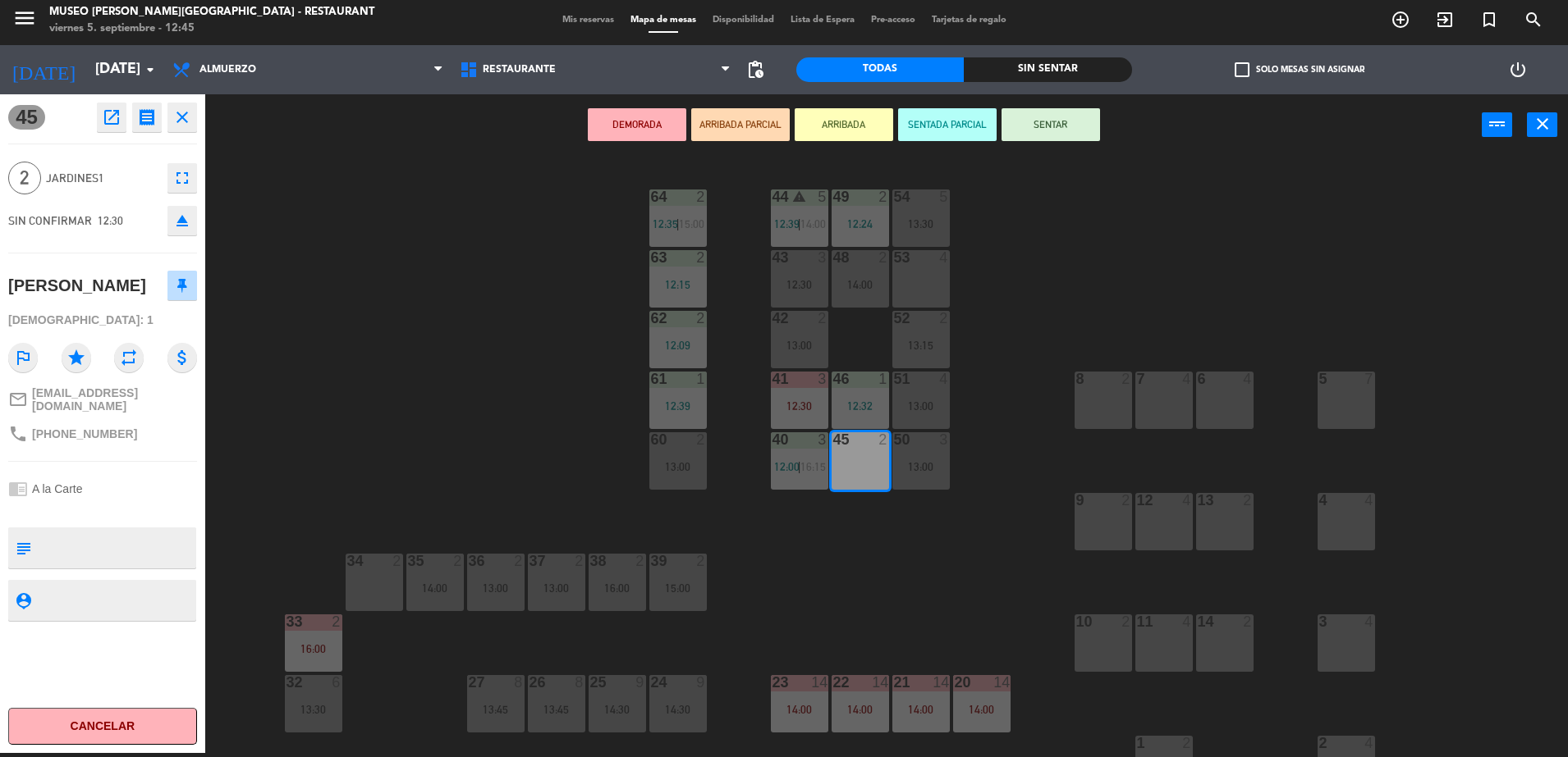
click at [379, 233] on div "44 warning 5 12:39 | 14:00 49 2 12:24 54 5 13:30 64 2 12:35 | 15:00 48 2 14:00 …" at bounding box center [893, 458] width 1346 height 598
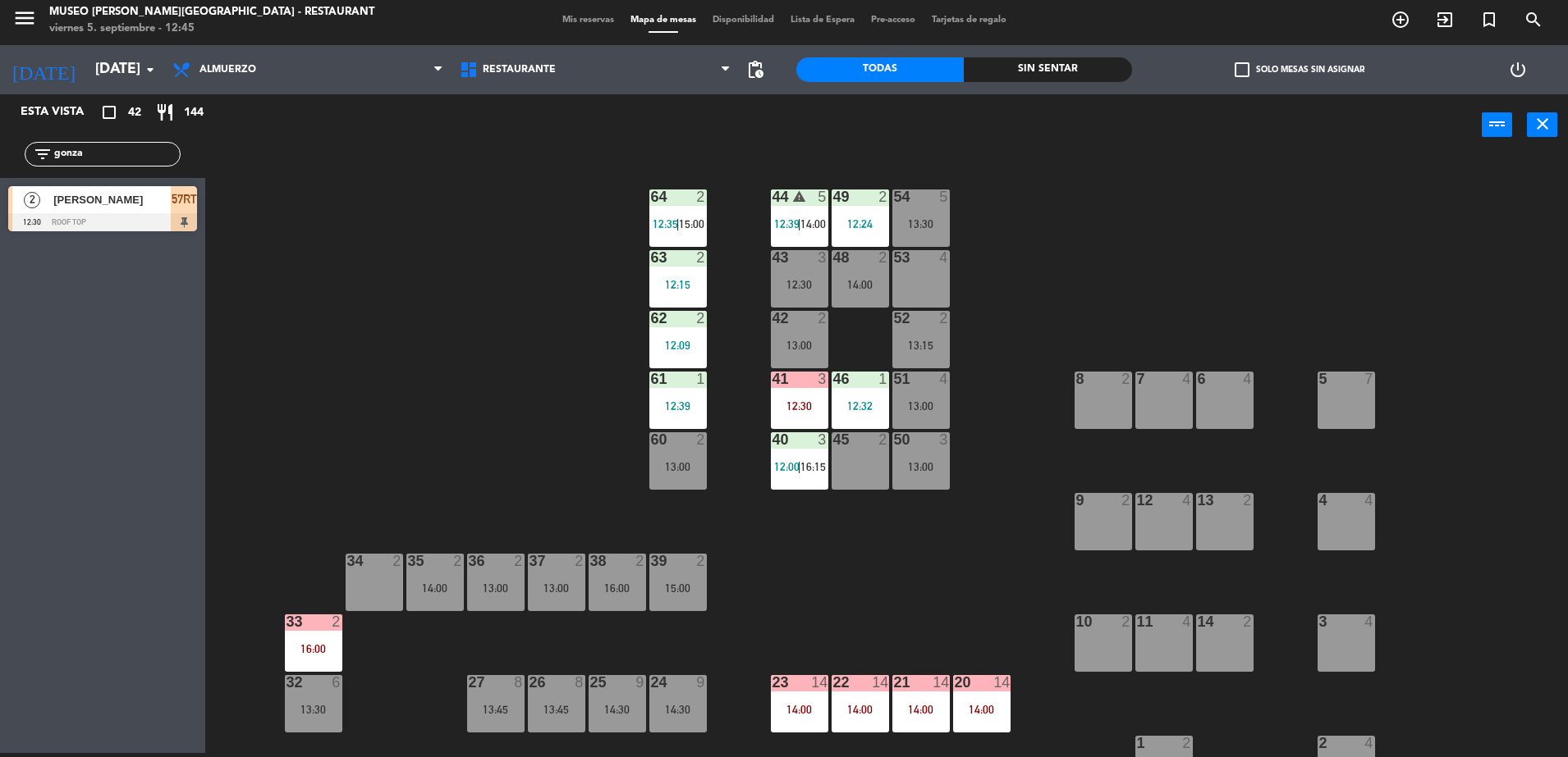
drag, startPoint x: 93, startPoint y: 146, endPoint x: 0, endPoint y: 169, distance: 95.8
click at [0, 170] on html "close × Museo Larco Café - Restaurant × chrome_reader_mode Listado de Reservas …" at bounding box center [784, 378] width 1568 height 757
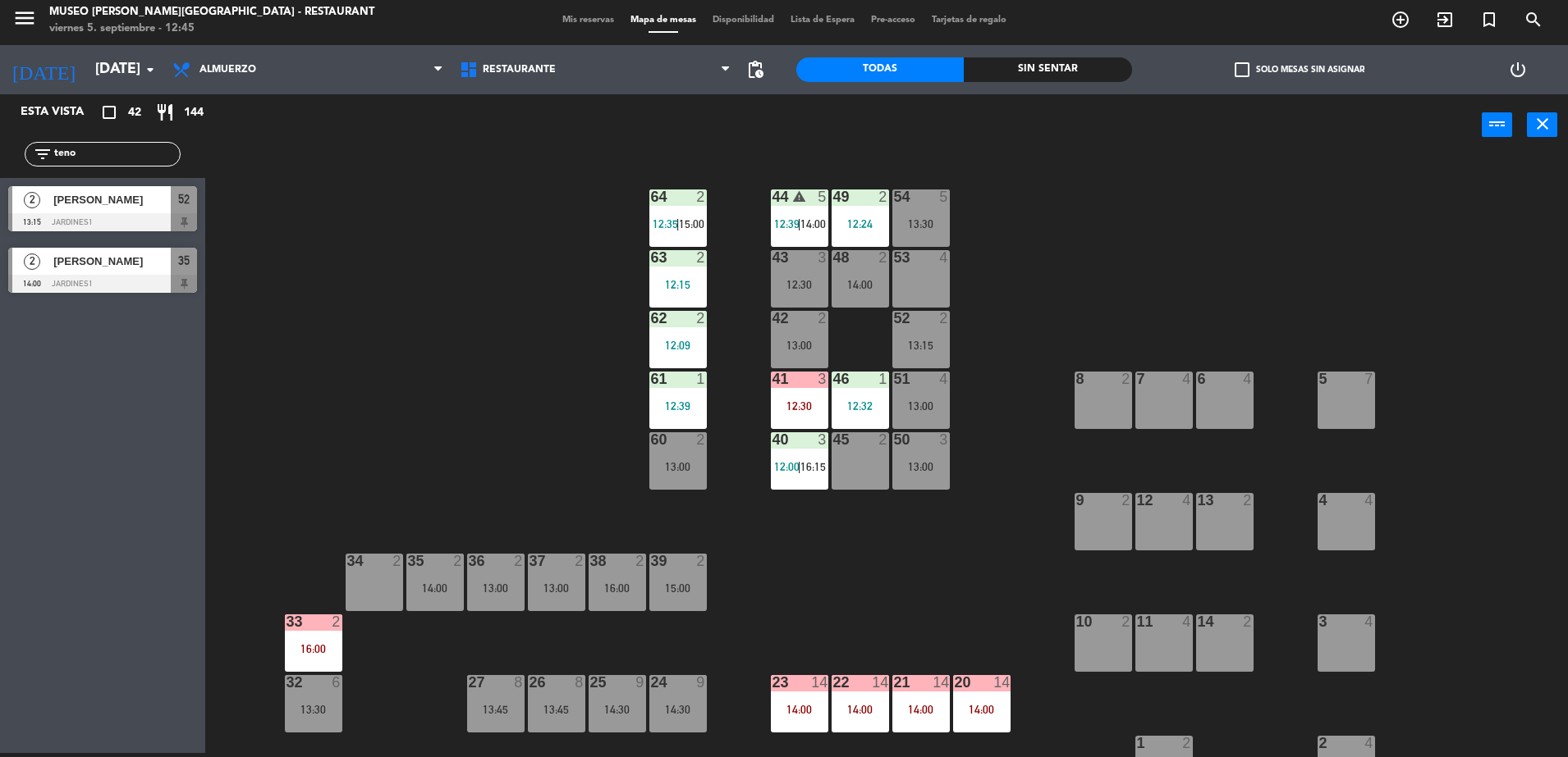
type input "teno"
click at [115, 224] on div at bounding box center [102, 222] width 189 height 18
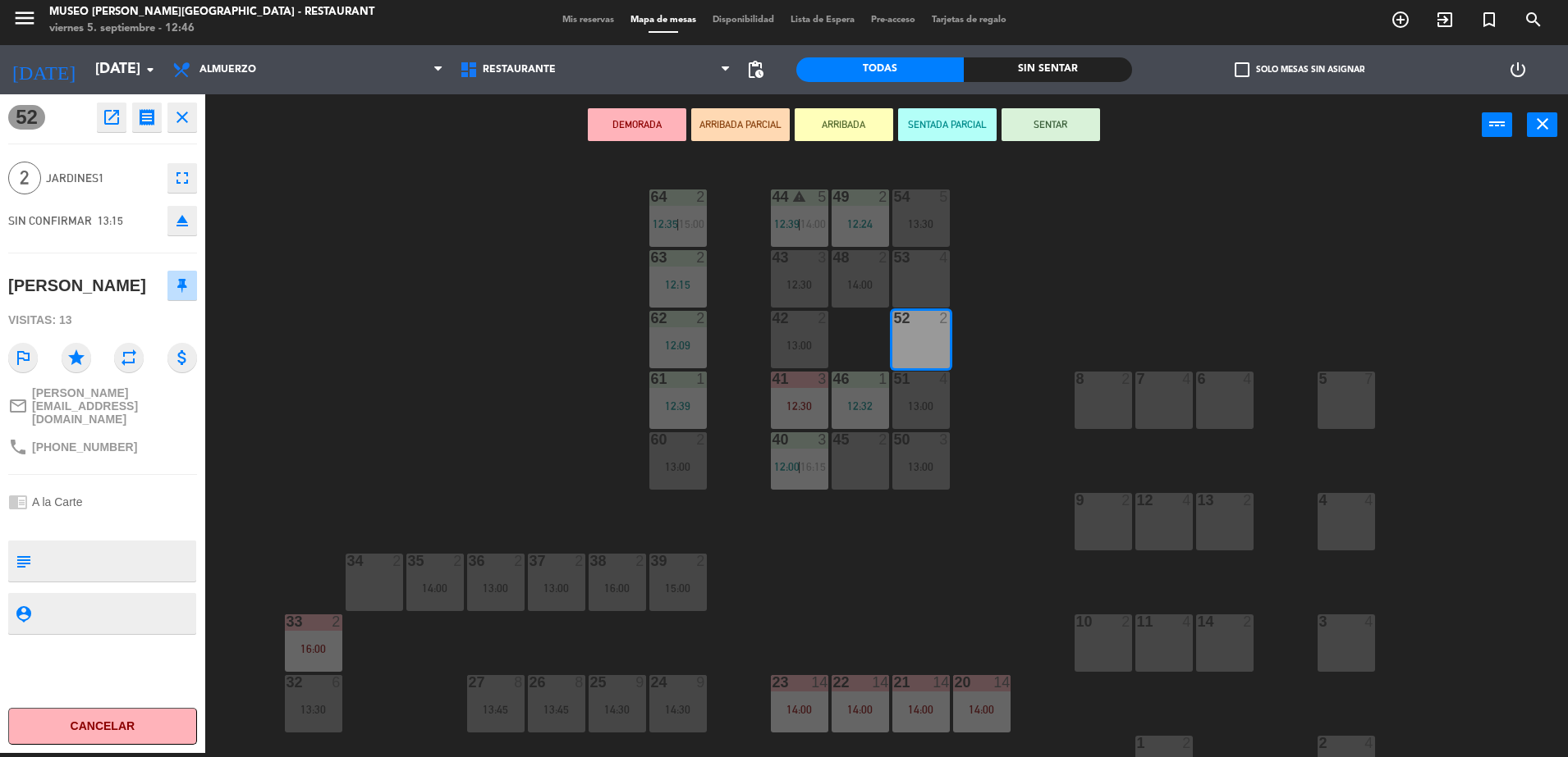
click at [525, 397] on div "44 warning 5 12:39 | 14:00 49 2 12:24 54 5 13:30 64 2 12:35 | 15:00 48 2 14:00 …" at bounding box center [893, 458] width 1346 height 598
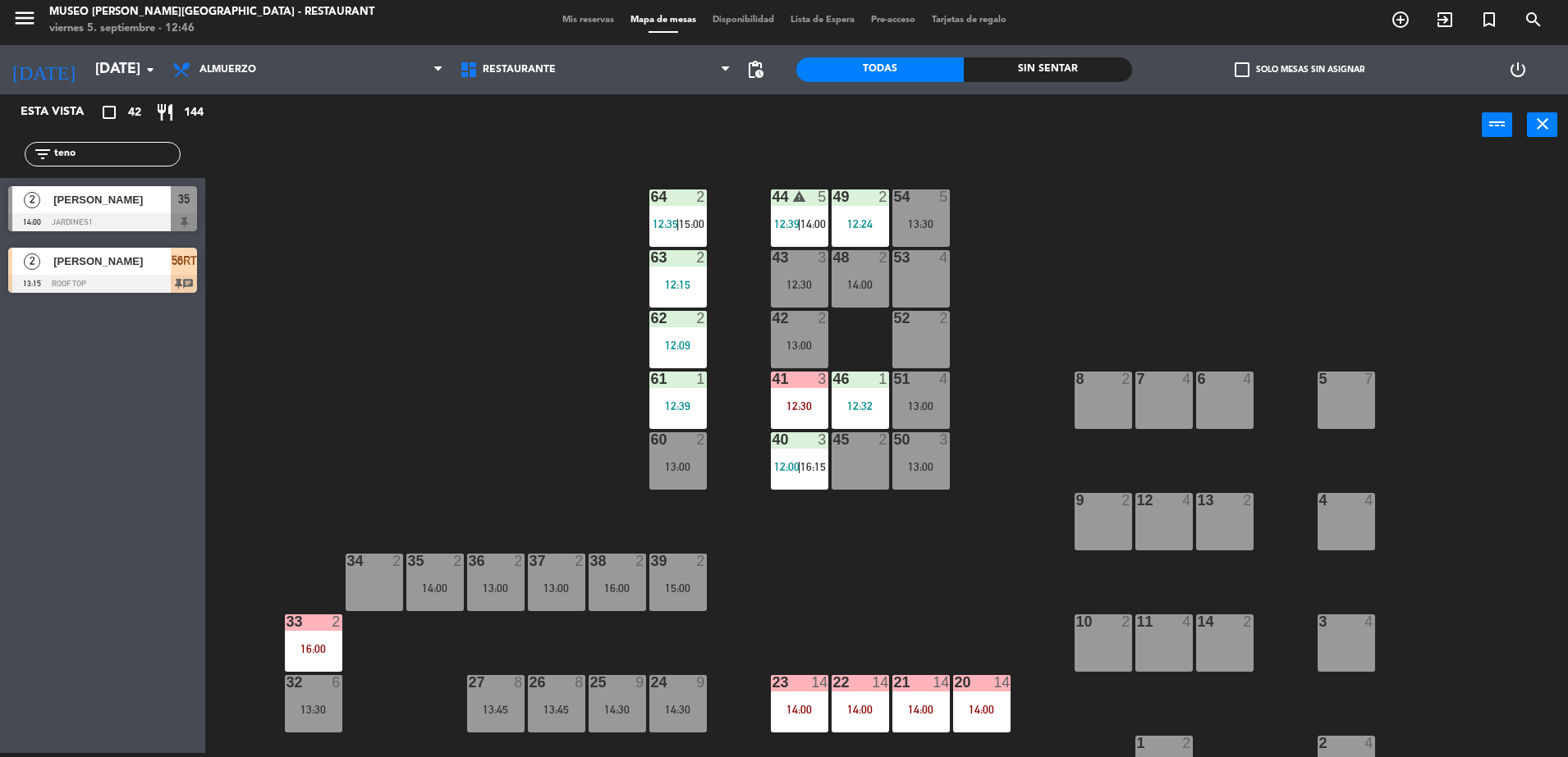
drag, startPoint x: 145, startPoint y: 152, endPoint x: 0, endPoint y: 141, distance: 145.4
click at [0, 142] on html "close × Museo Larco Café - Restaurant × chrome_reader_mode Listado de Reservas …" at bounding box center [784, 378] width 1568 height 757
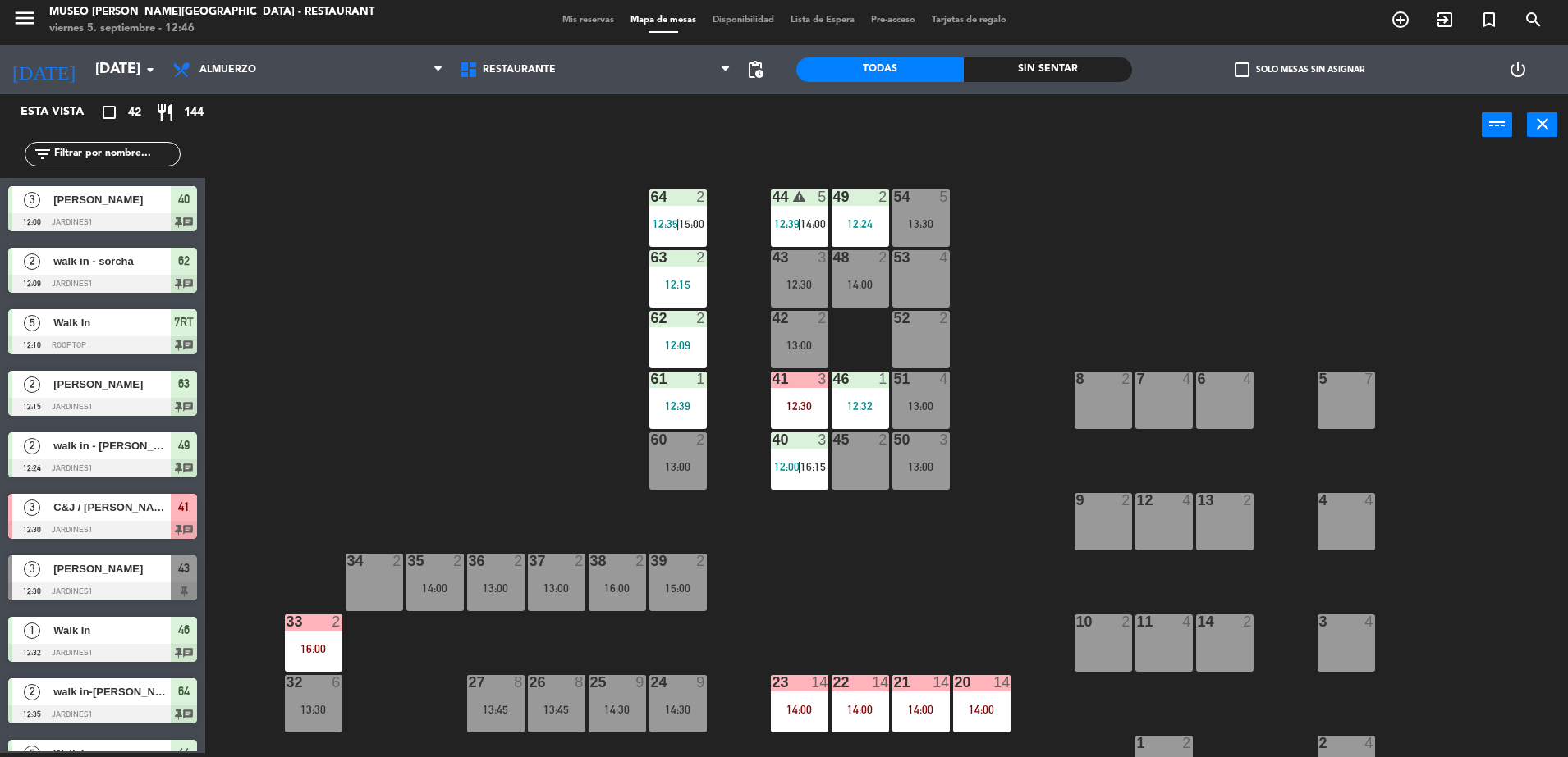
click at [394, 566] on div "35" at bounding box center [407, 560] width 27 height 15
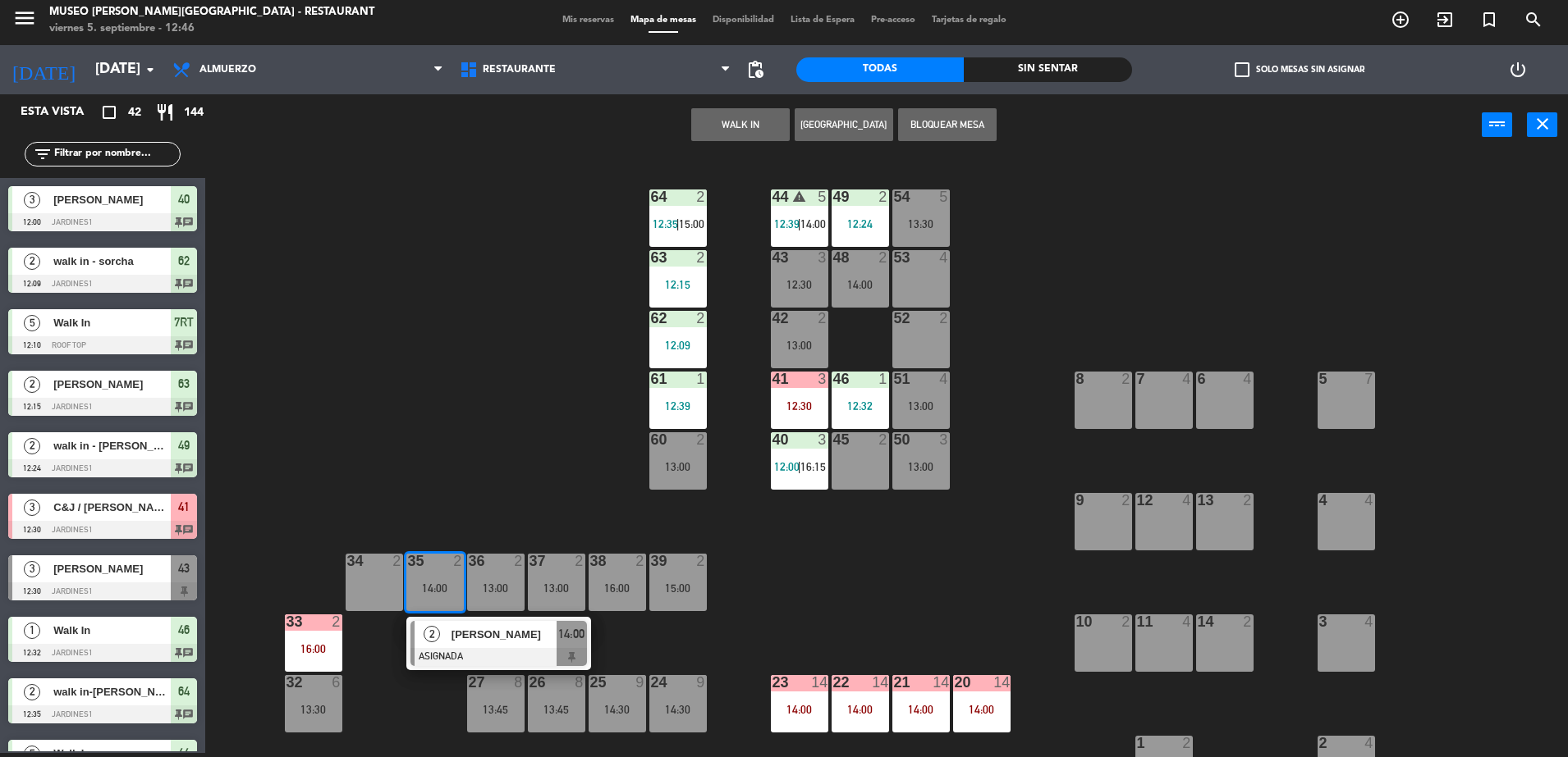
click at [396, 548] on div "44 warning 5 12:39 | 14:00 49 2 12:24 54 5 13:30 64 2 12:35 | 15:00 48 2 14:00 …" at bounding box center [893, 458] width 1346 height 598
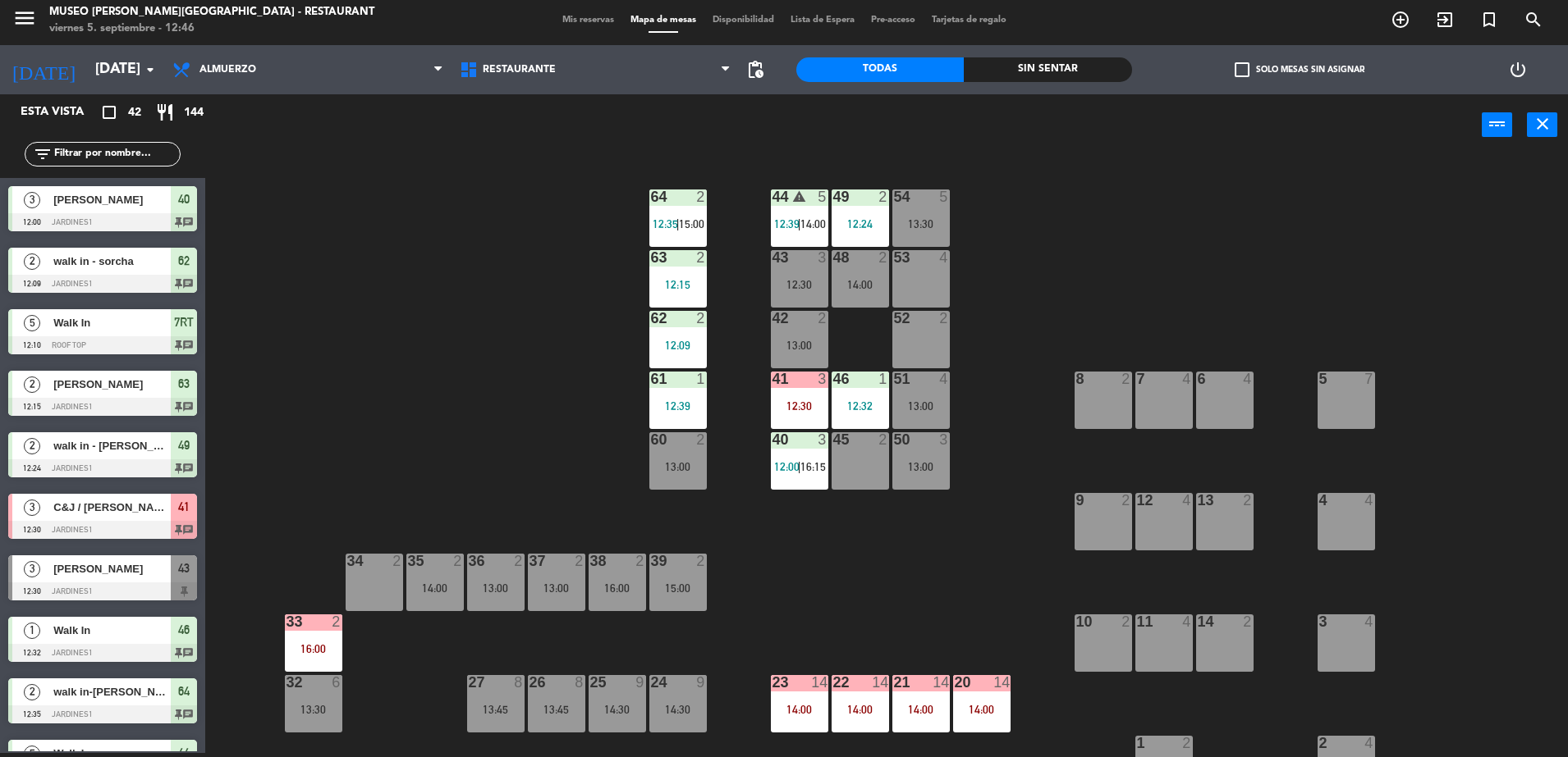
click at [379, 569] on div "34 2" at bounding box center [374, 561] width 57 height 17
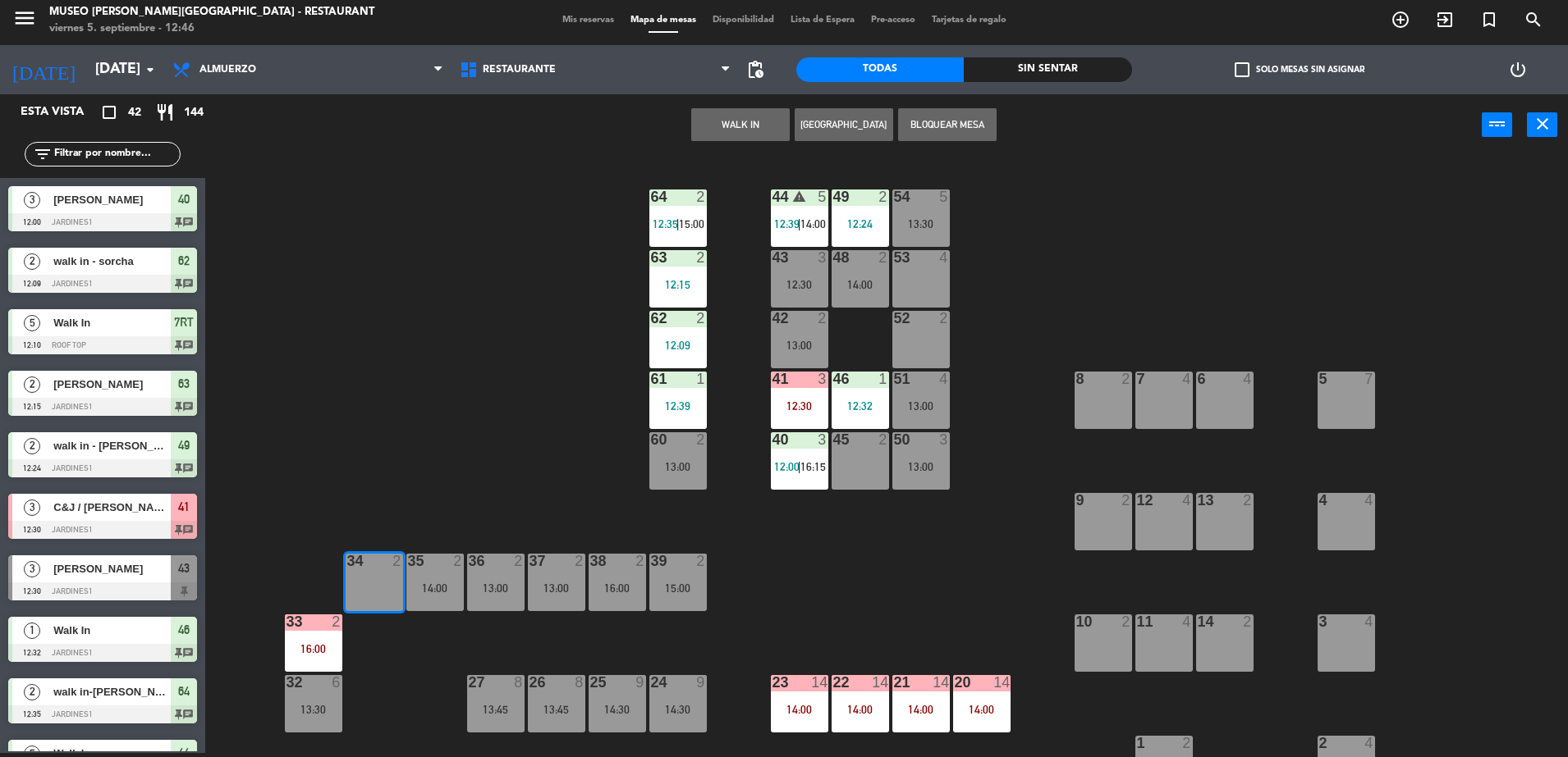
click at [734, 125] on button "WALK IN" at bounding box center [741, 124] width 98 height 32
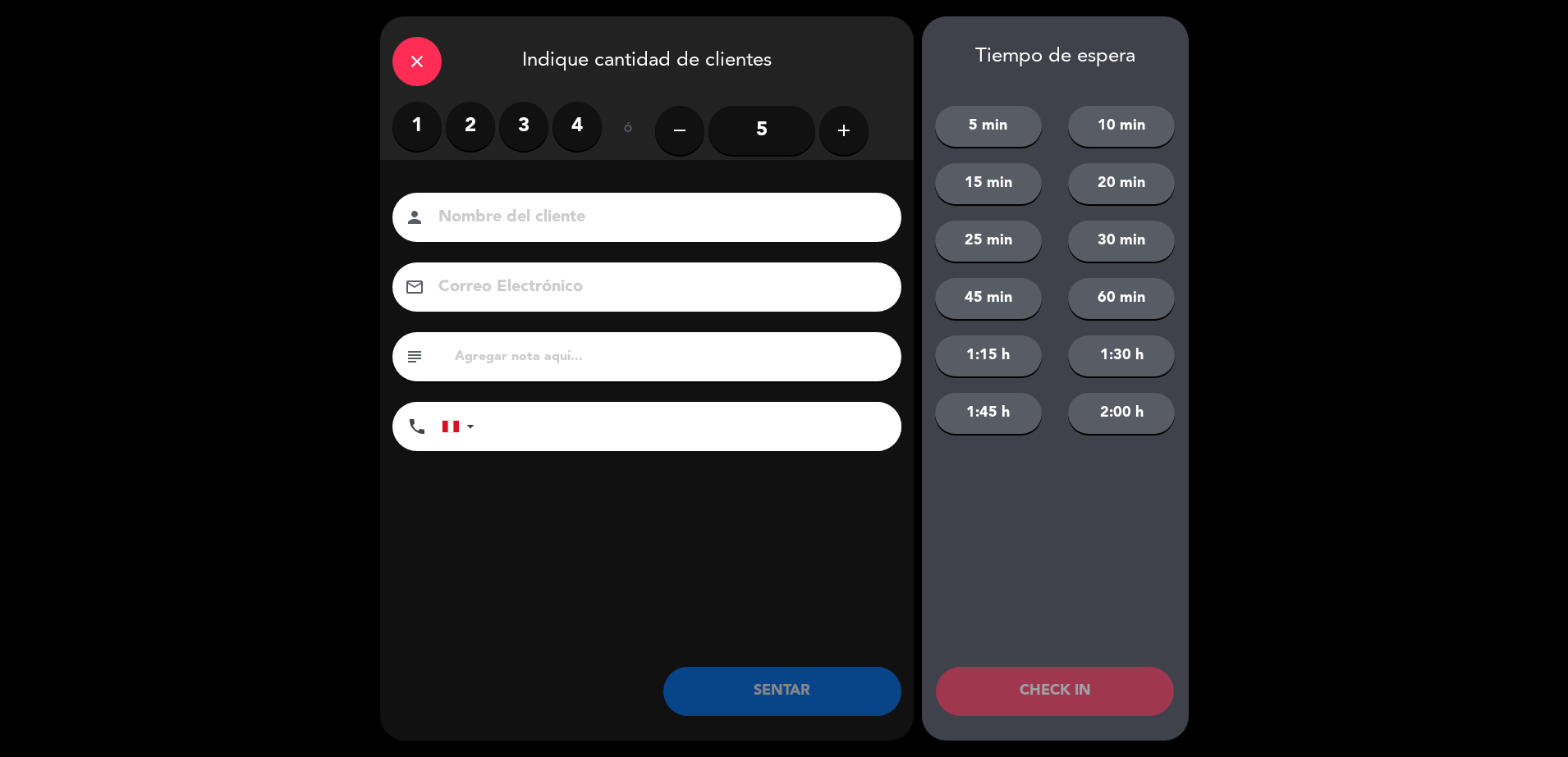
click at [475, 123] on label "2" at bounding box center [470, 126] width 49 height 49
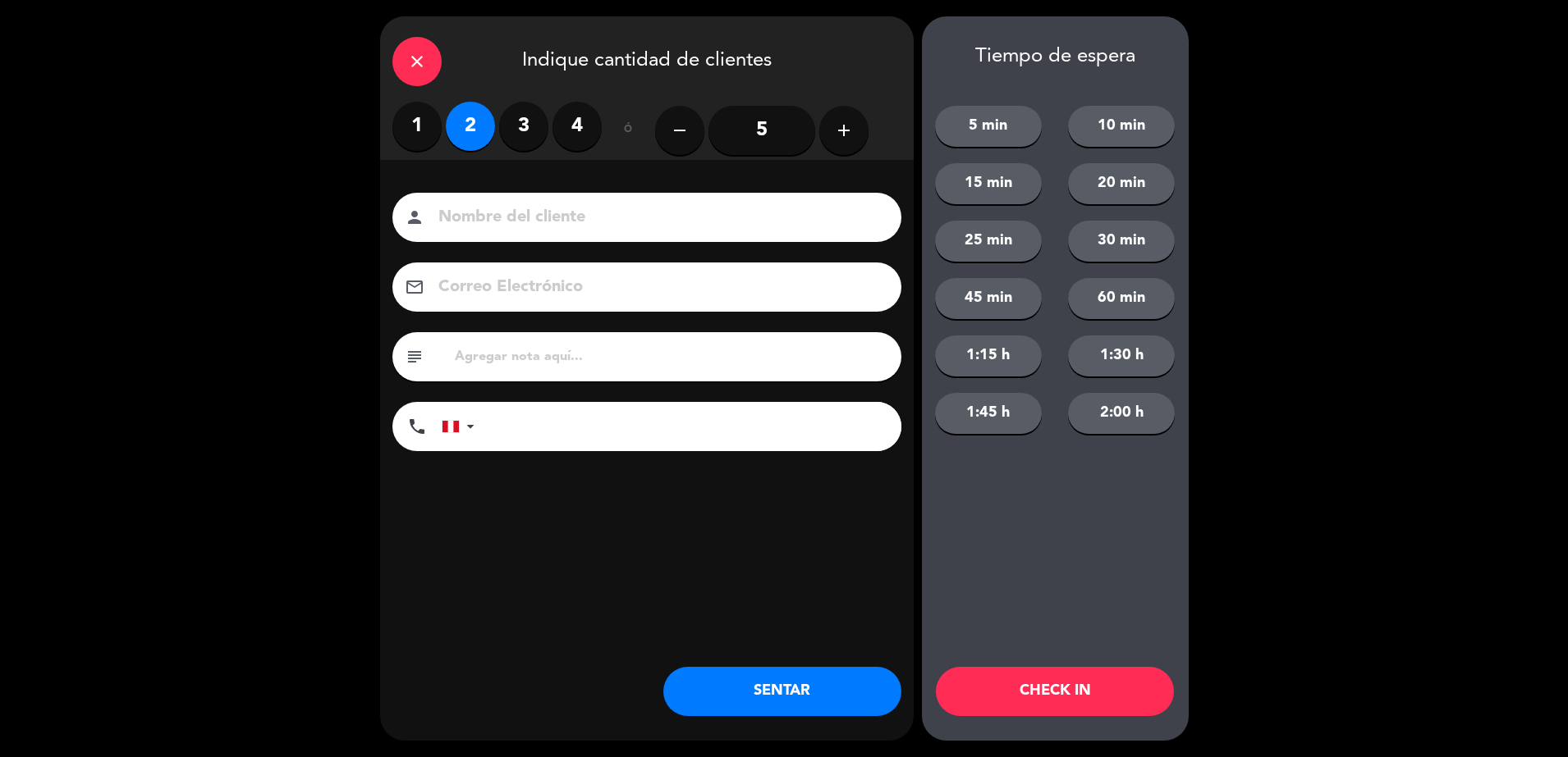
click at [523, 226] on input at bounding box center [658, 218] width 443 height 29
type input "walk in-clair"
click at [847, 707] on button "SENTAR" at bounding box center [782, 691] width 238 height 49
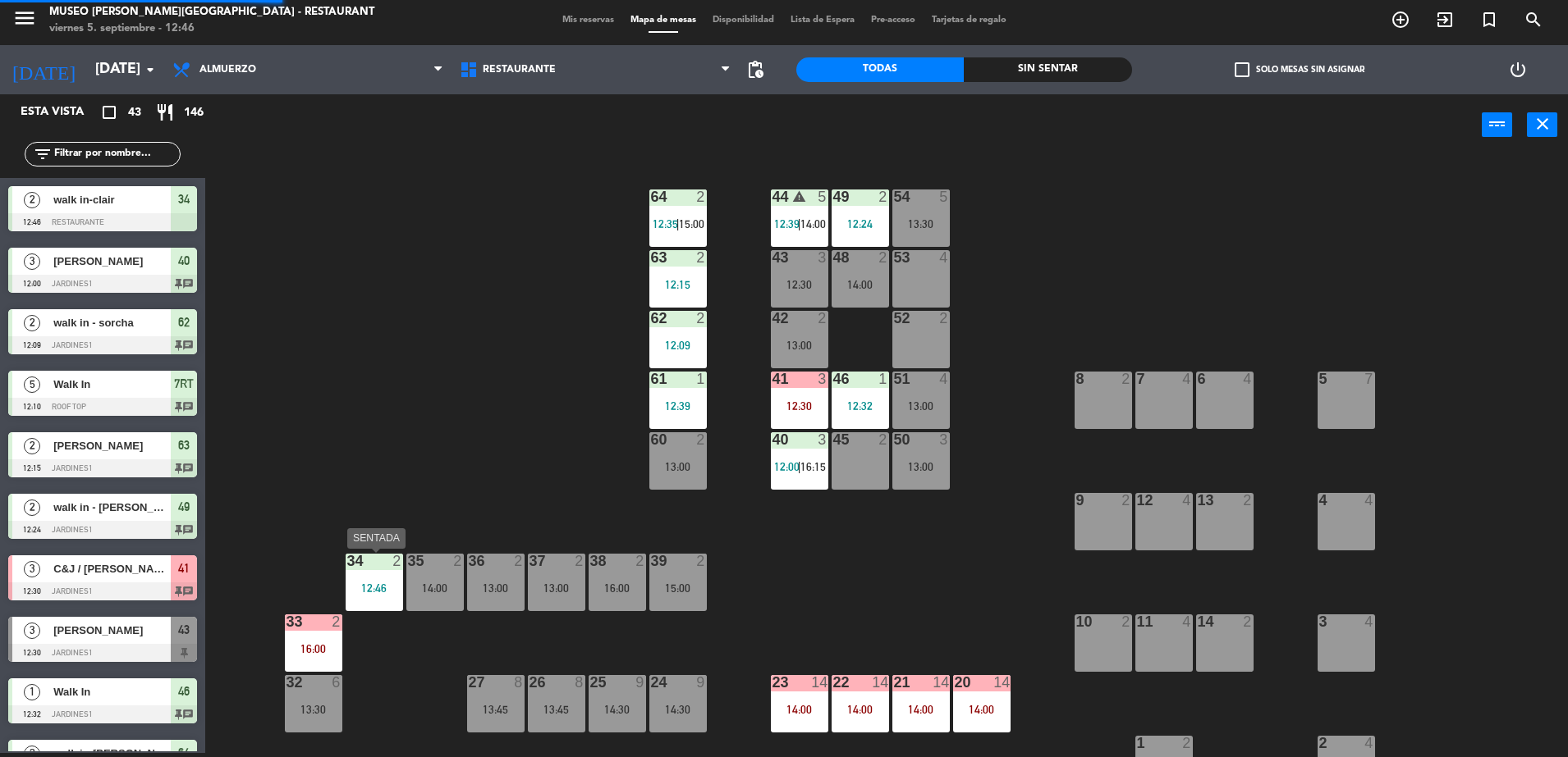
click at [372, 597] on div "34 2 12:46" at bounding box center [374, 582] width 57 height 57
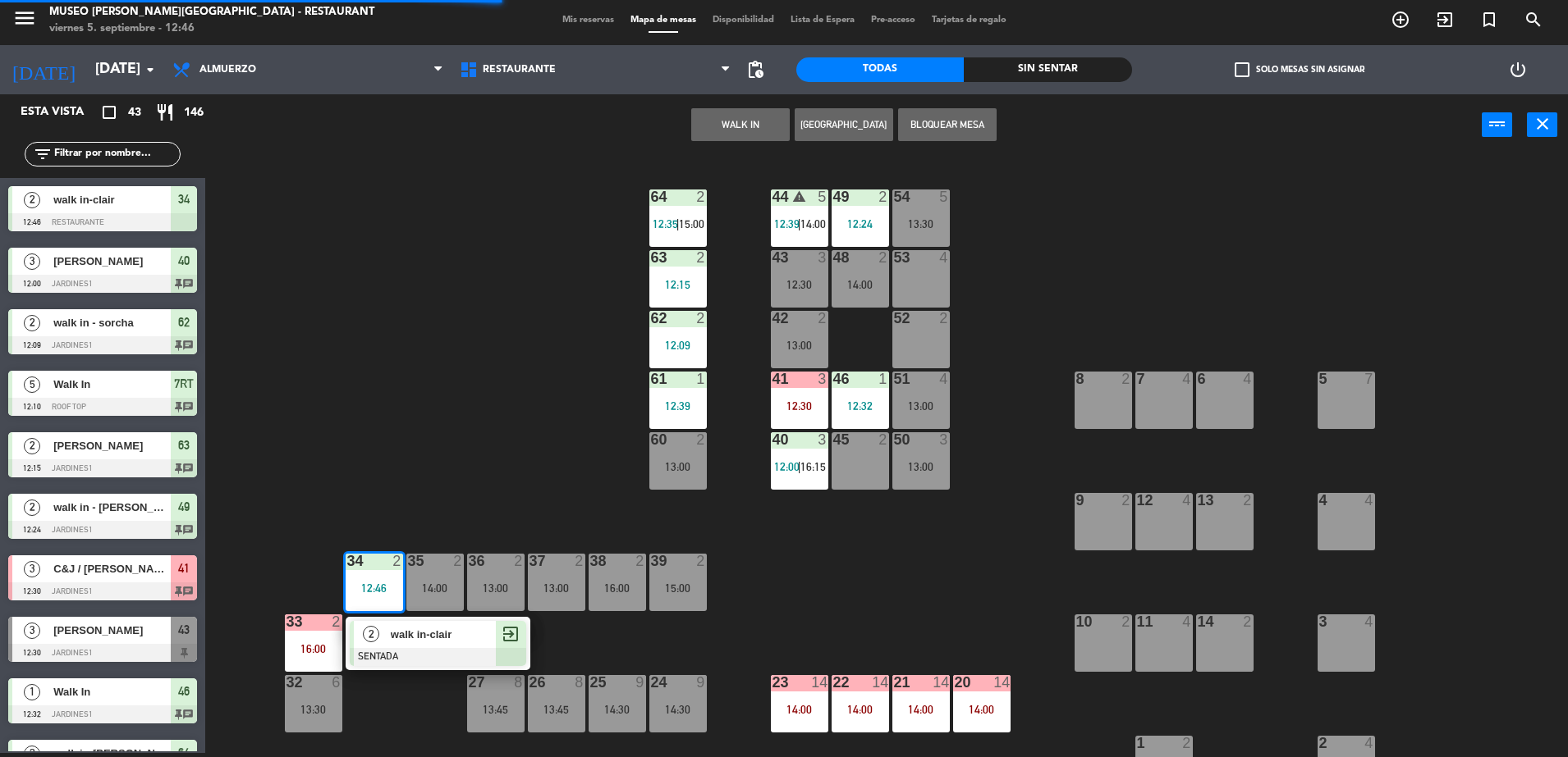
click at [411, 631] on span "walk in-clair" at bounding box center [443, 634] width 105 height 17
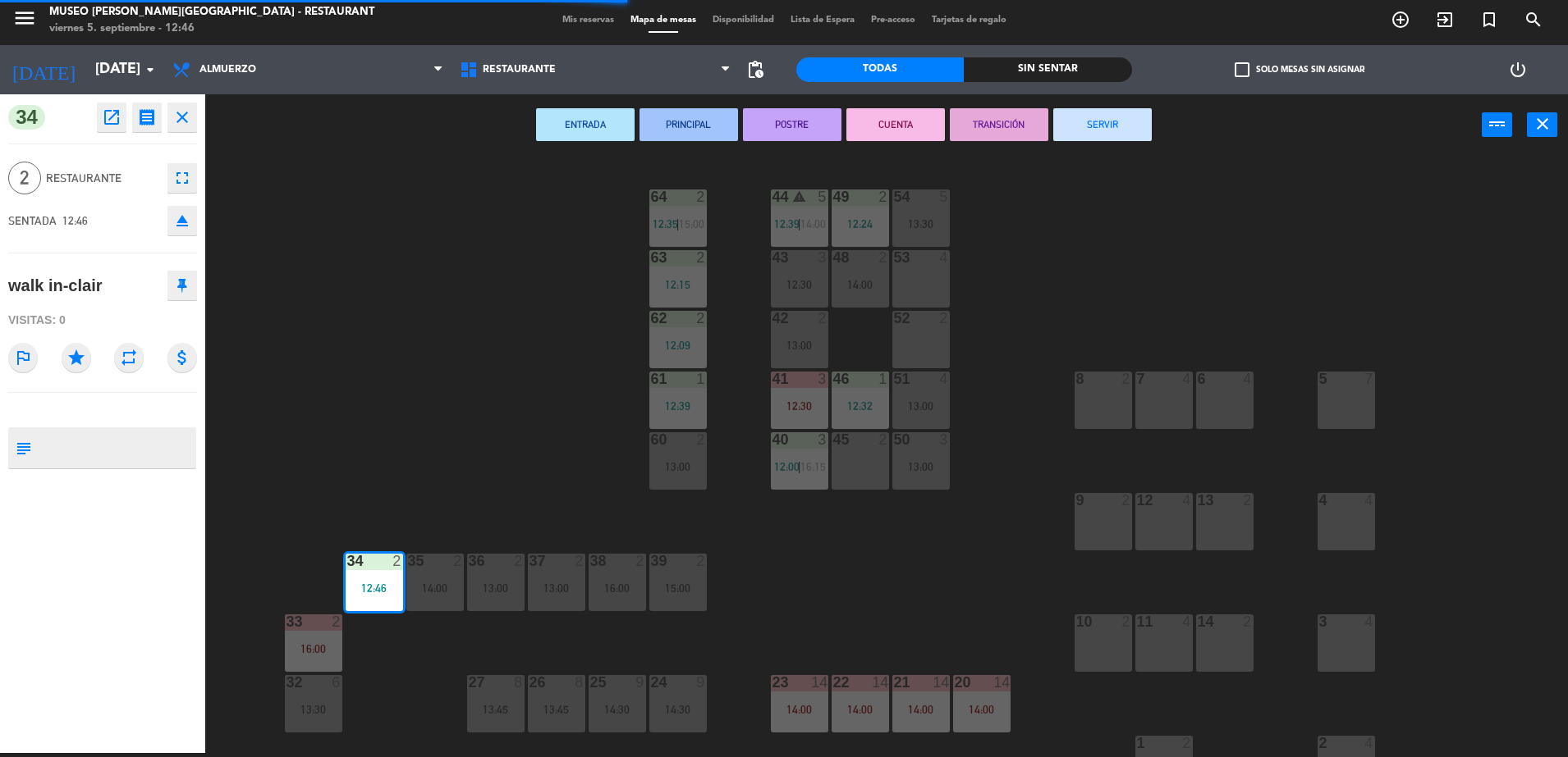
click at [683, 575] on div "39 2 15:00" at bounding box center [678, 582] width 57 height 57
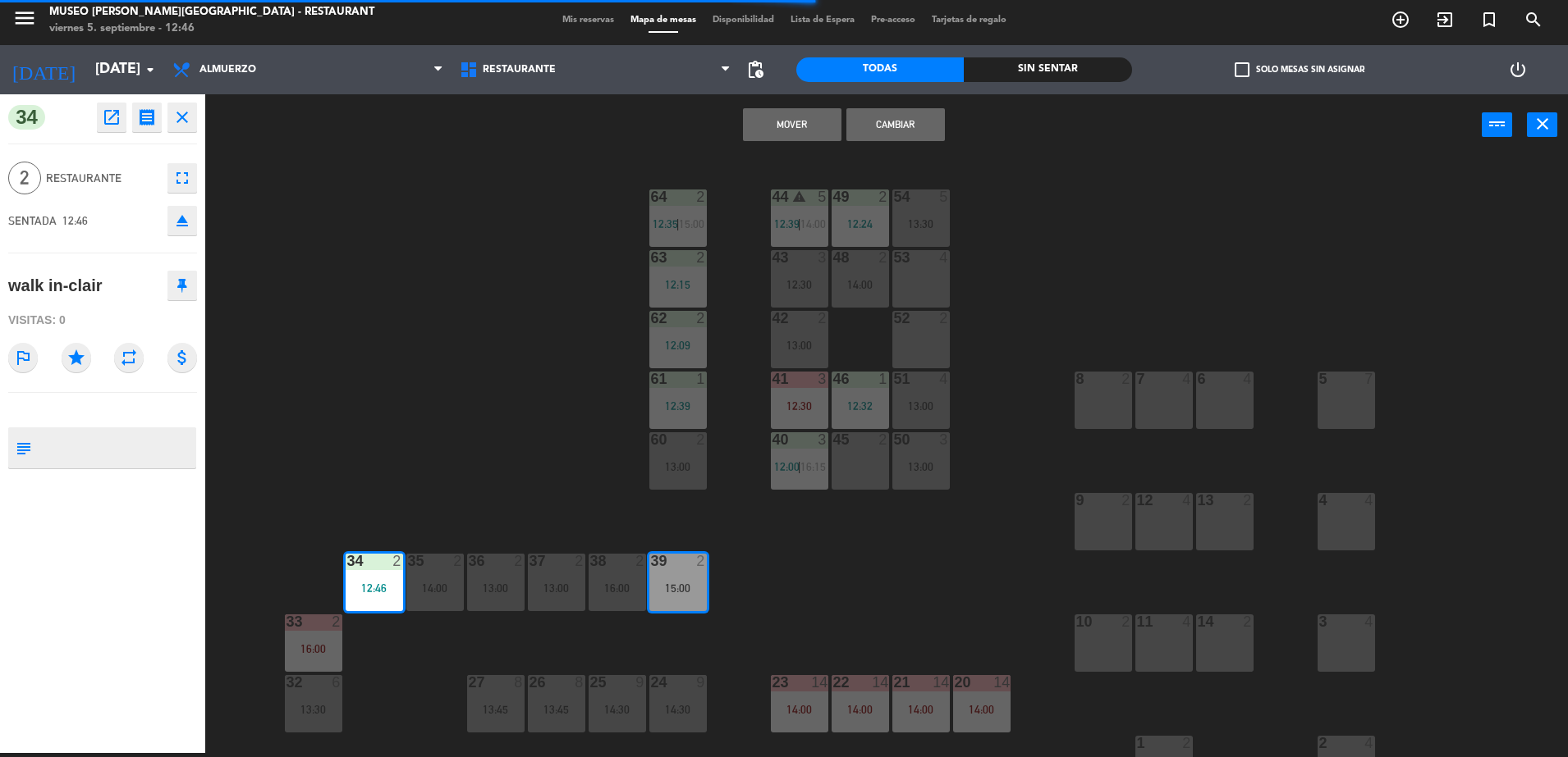
click at [884, 112] on button "Cambiar" at bounding box center [895, 124] width 98 height 32
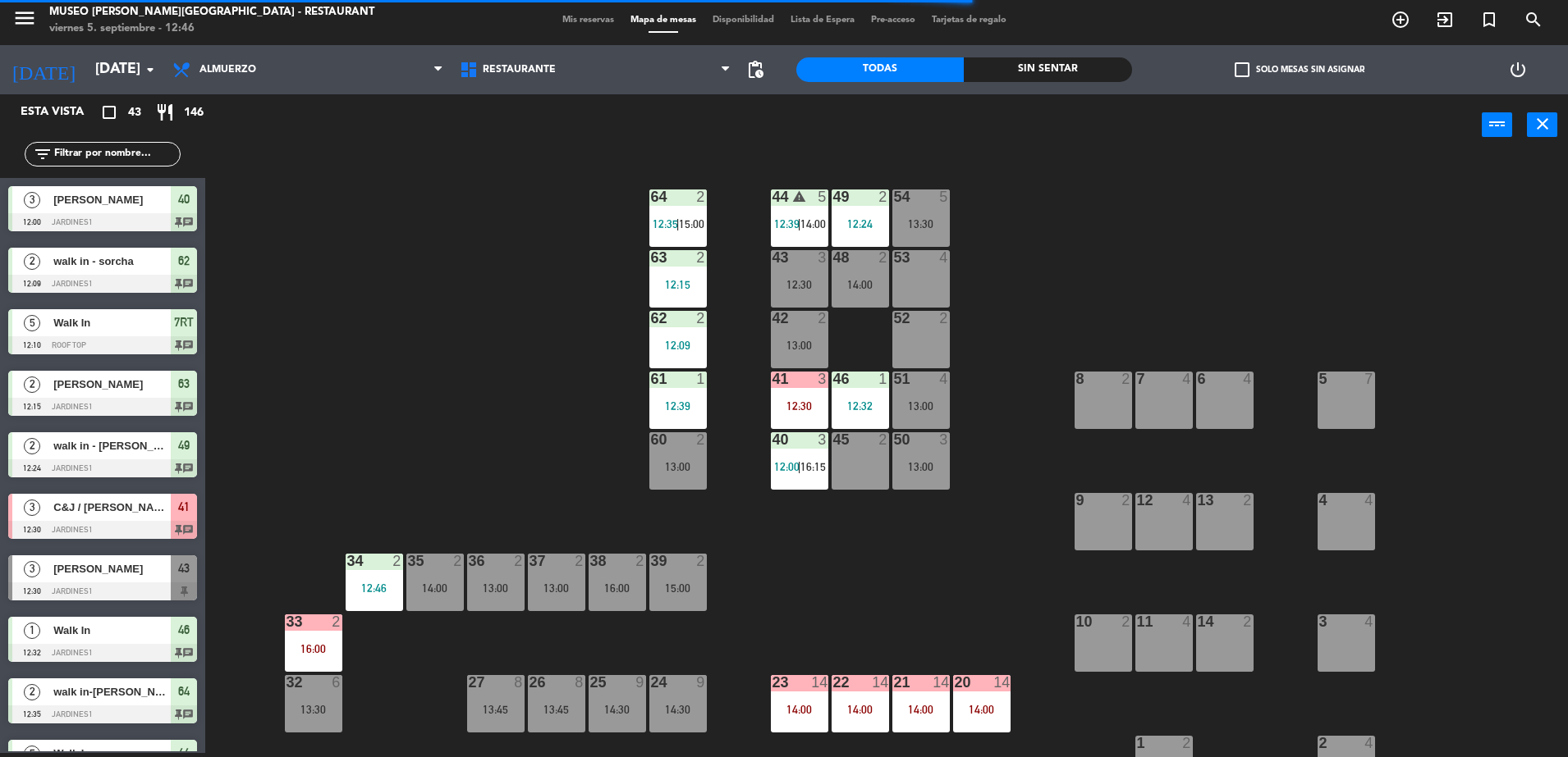
click at [118, 152] on input "text" at bounding box center [115, 154] width 127 height 18
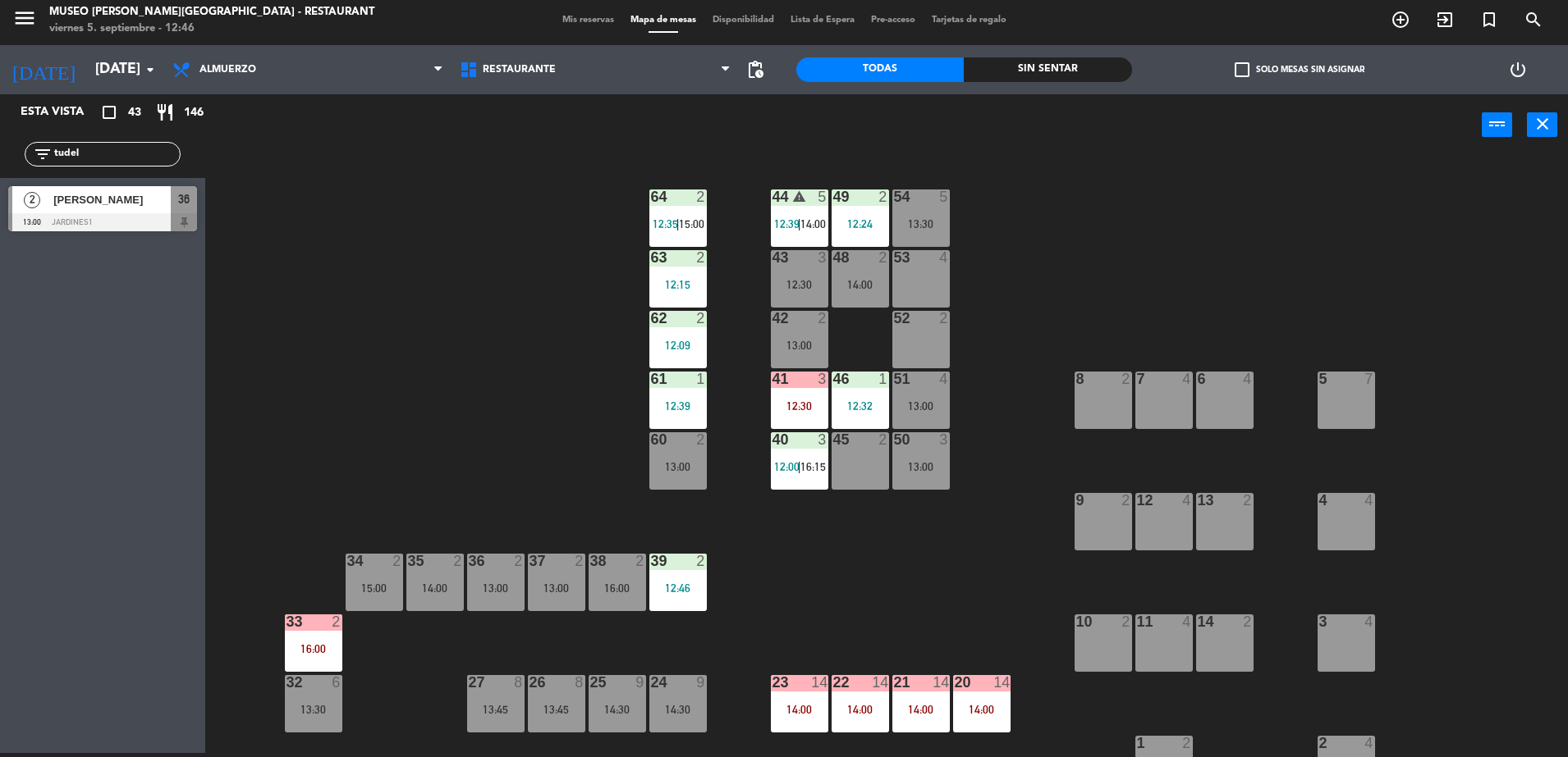
type input "tudel"
click at [151, 217] on div at bounding box center [102, 222] width 189 height 18
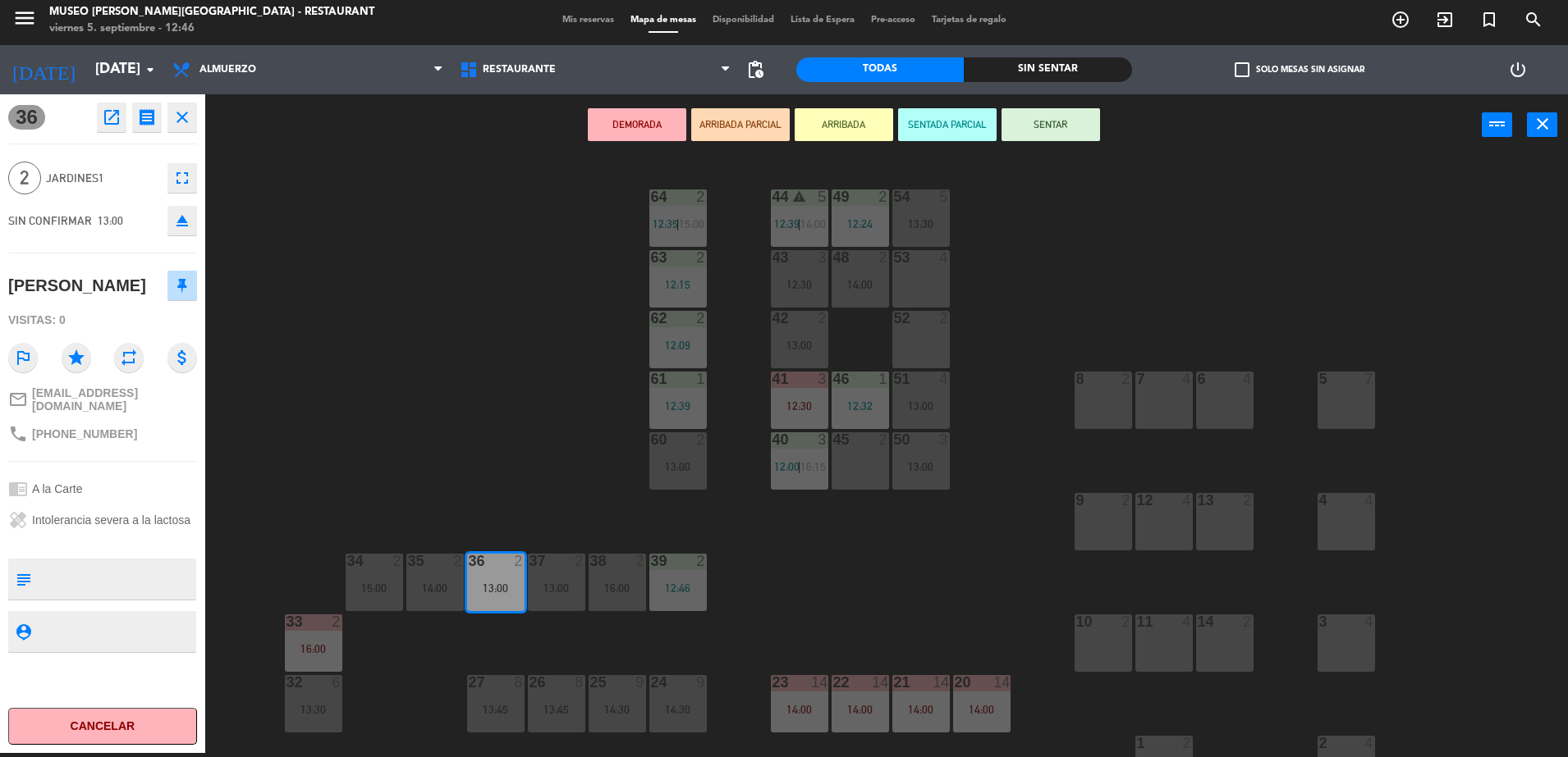
click at [126, 572] on textarea at bounding box center [115, 579] width 157 height 34
click at [779, 122] on button "ARRIBADA PARCIAL" at bounding box center [741, 124] width 98 height 32
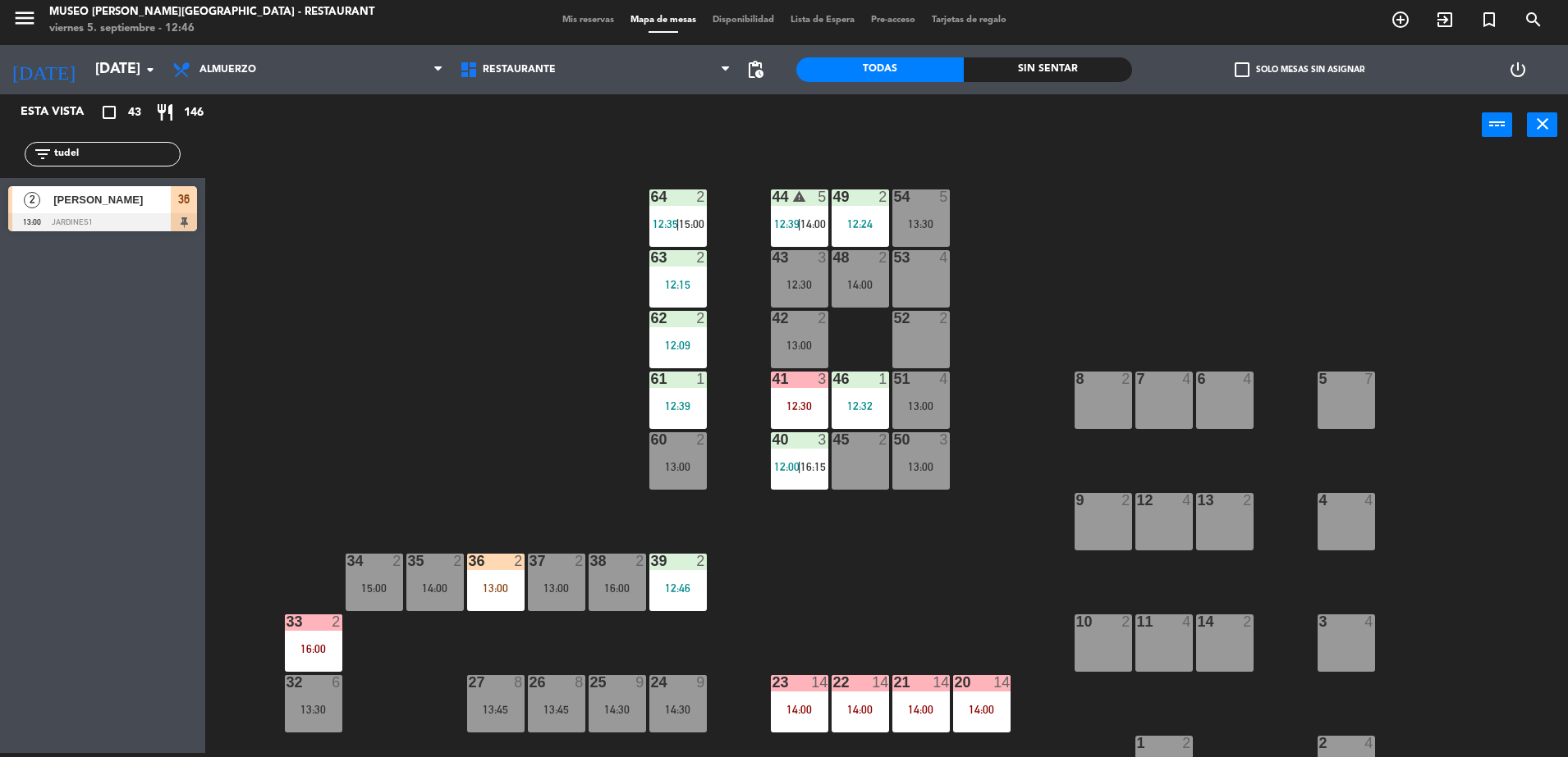
click at [517, 568] on div "37" at bounding box center [528, 560] width 27 height 15
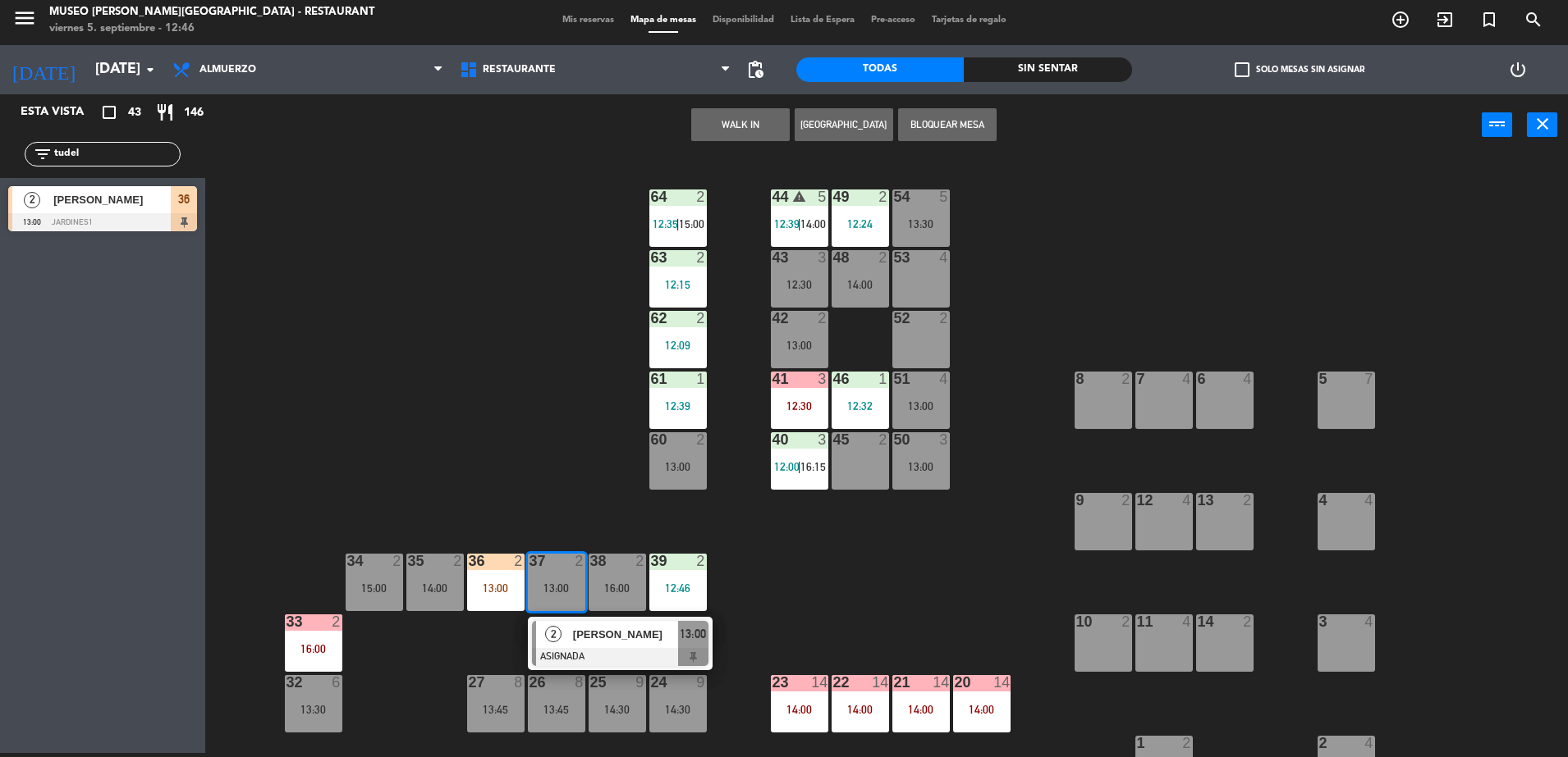
click at [539, 511] on div "44 warning 5 12:39 | 14:00 49 2 12:24 54 5 13:30 64 2 12:35 | 15:00 48 2 14:00 …" at bounding box center [893, 458] width 1346 height 598
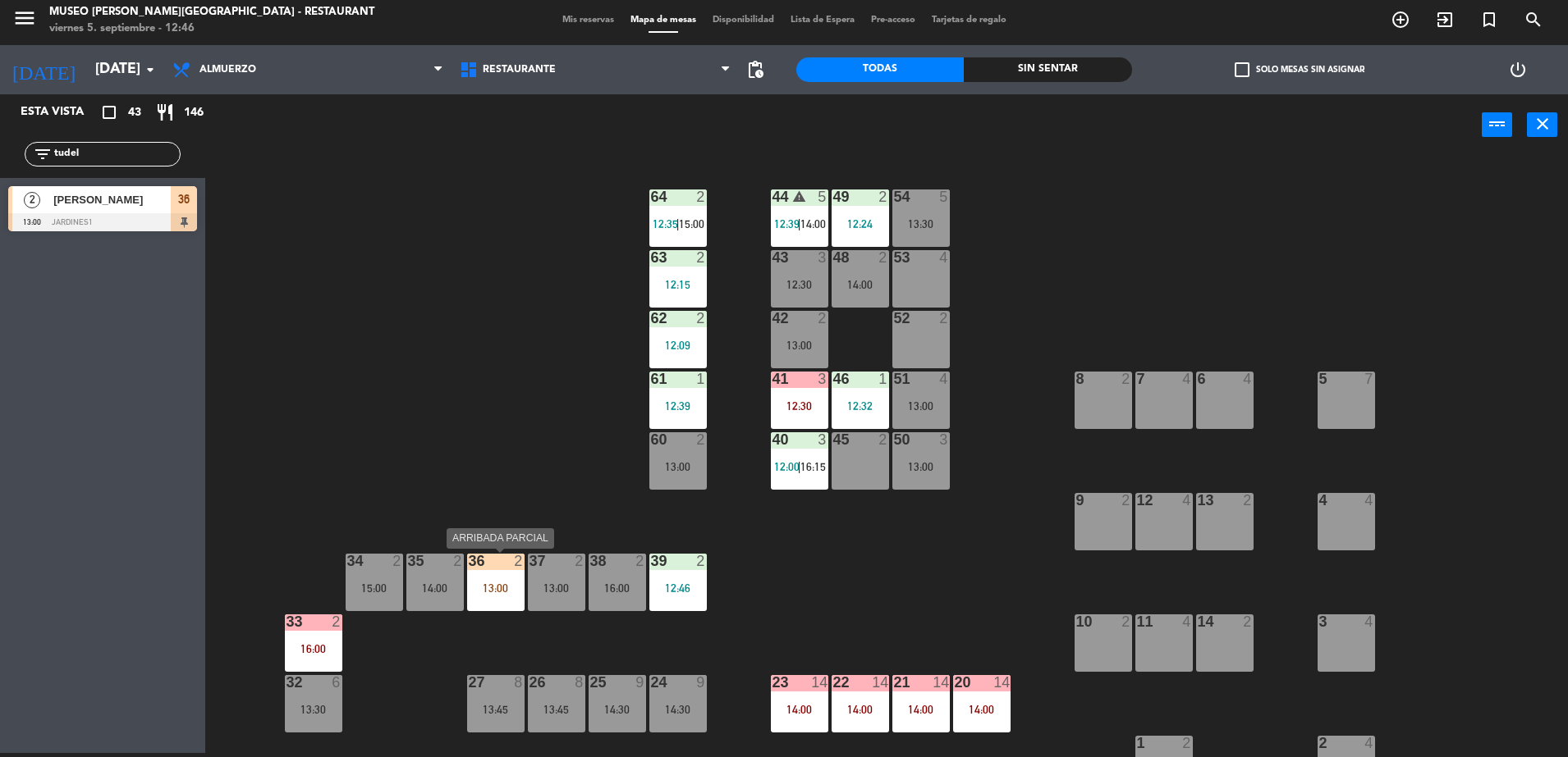
click at [491, 585] on div "13:00" at bounding box center [495, 589] width 57 height 12
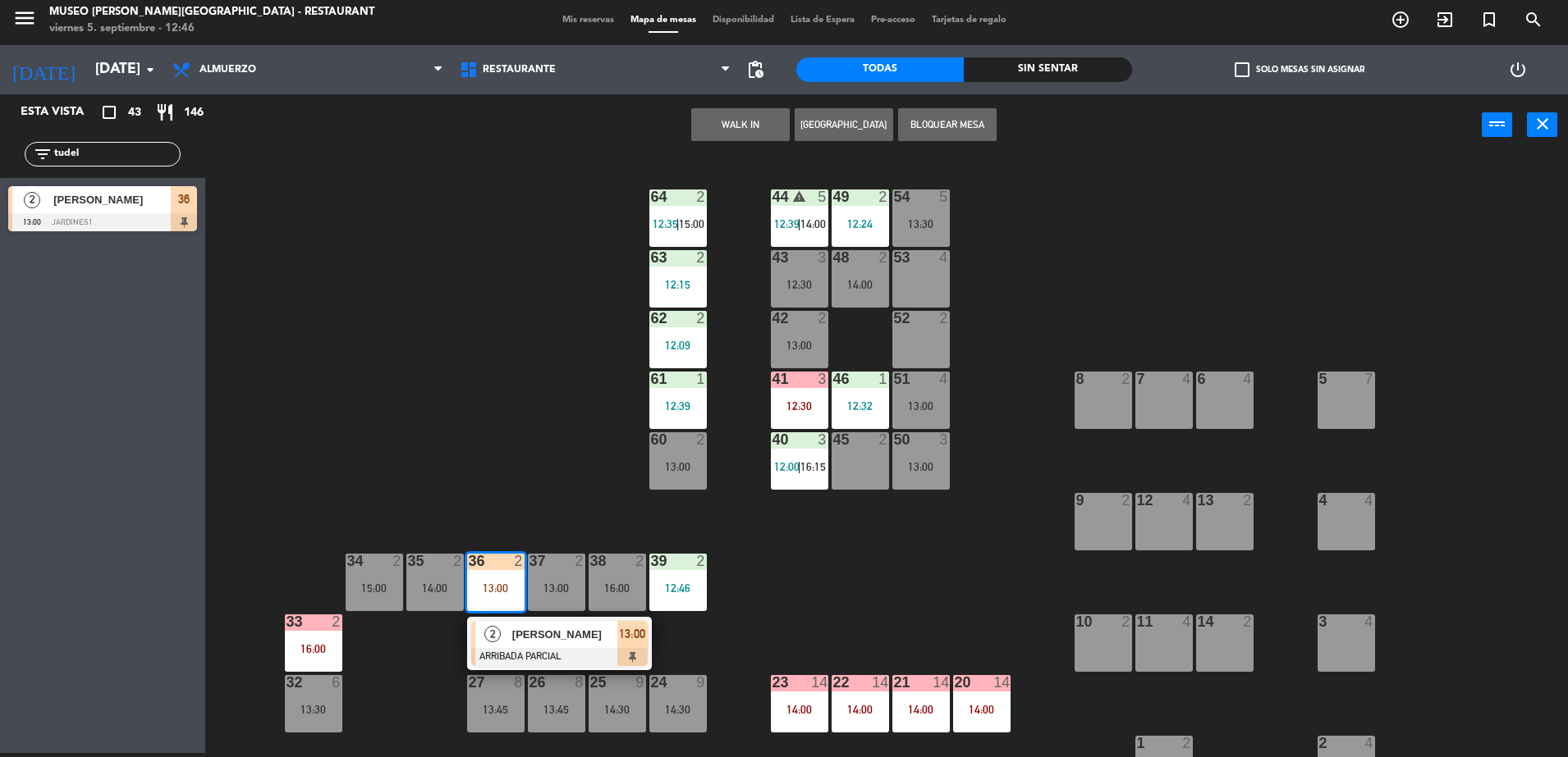
click at [554, 613] on div "44 warning 5 12:39 | 14:00 49 2 12:24 54 5 13:30 64 2 12:35 | 15:00 48 2 14:00 …" at bounding box center [893, 458] width 1346 height 598
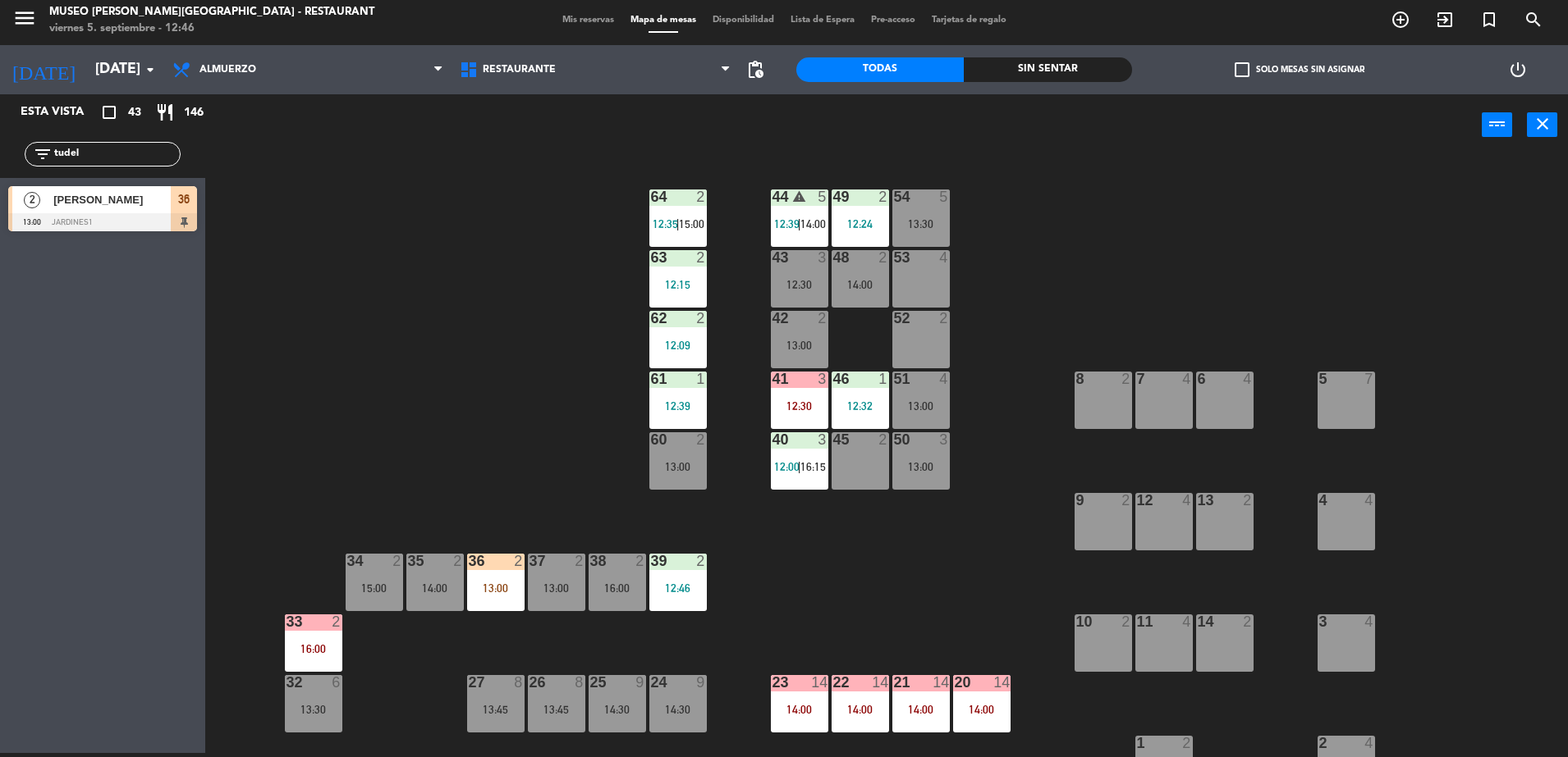
click at [477, 583] on div "13:00" at bounding box center [495, 589] width 57 height 12
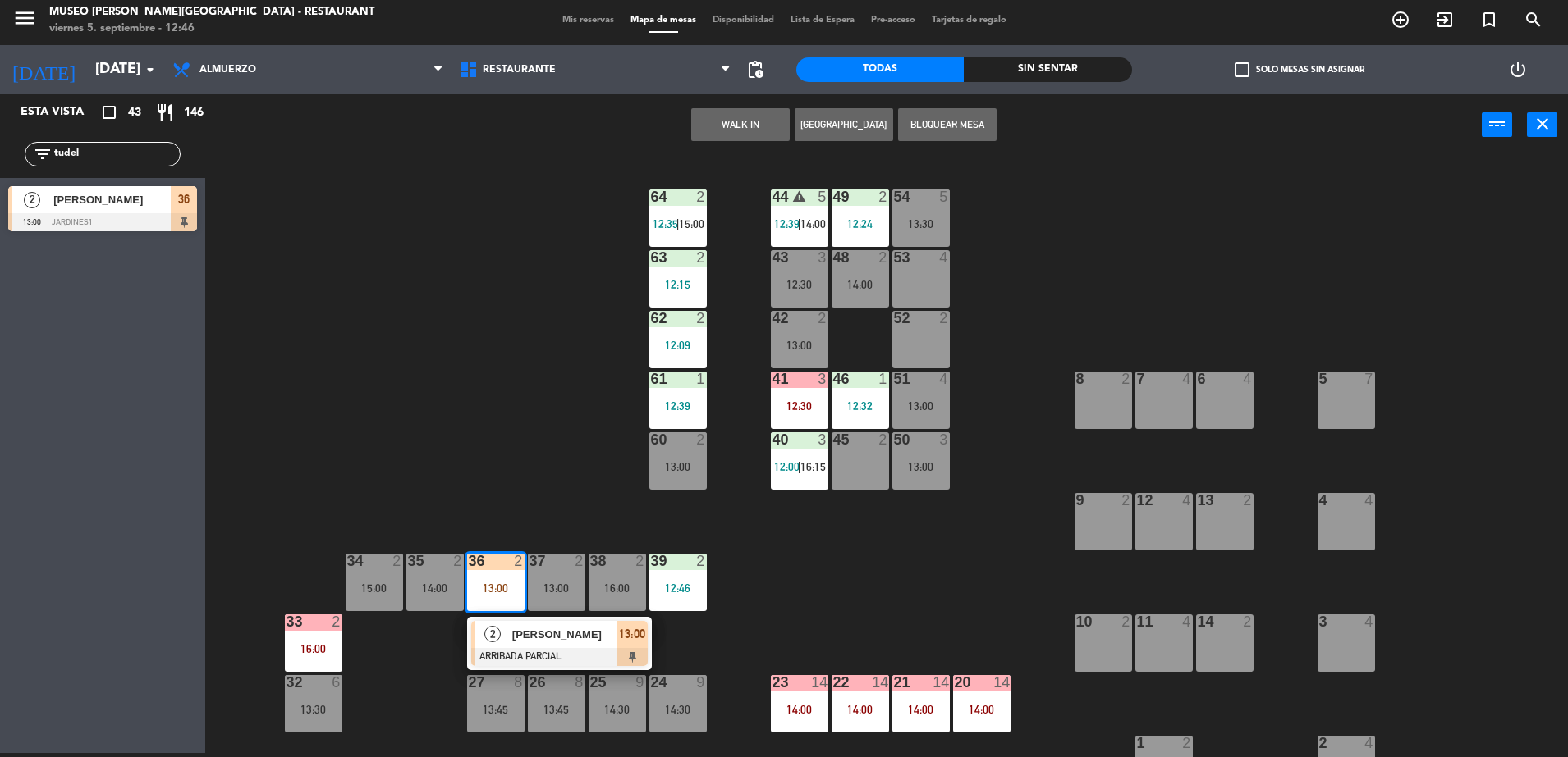
click at [531, 626] on span "Cristina Tudela" at bounding box center [564, 634] width 105 height 17
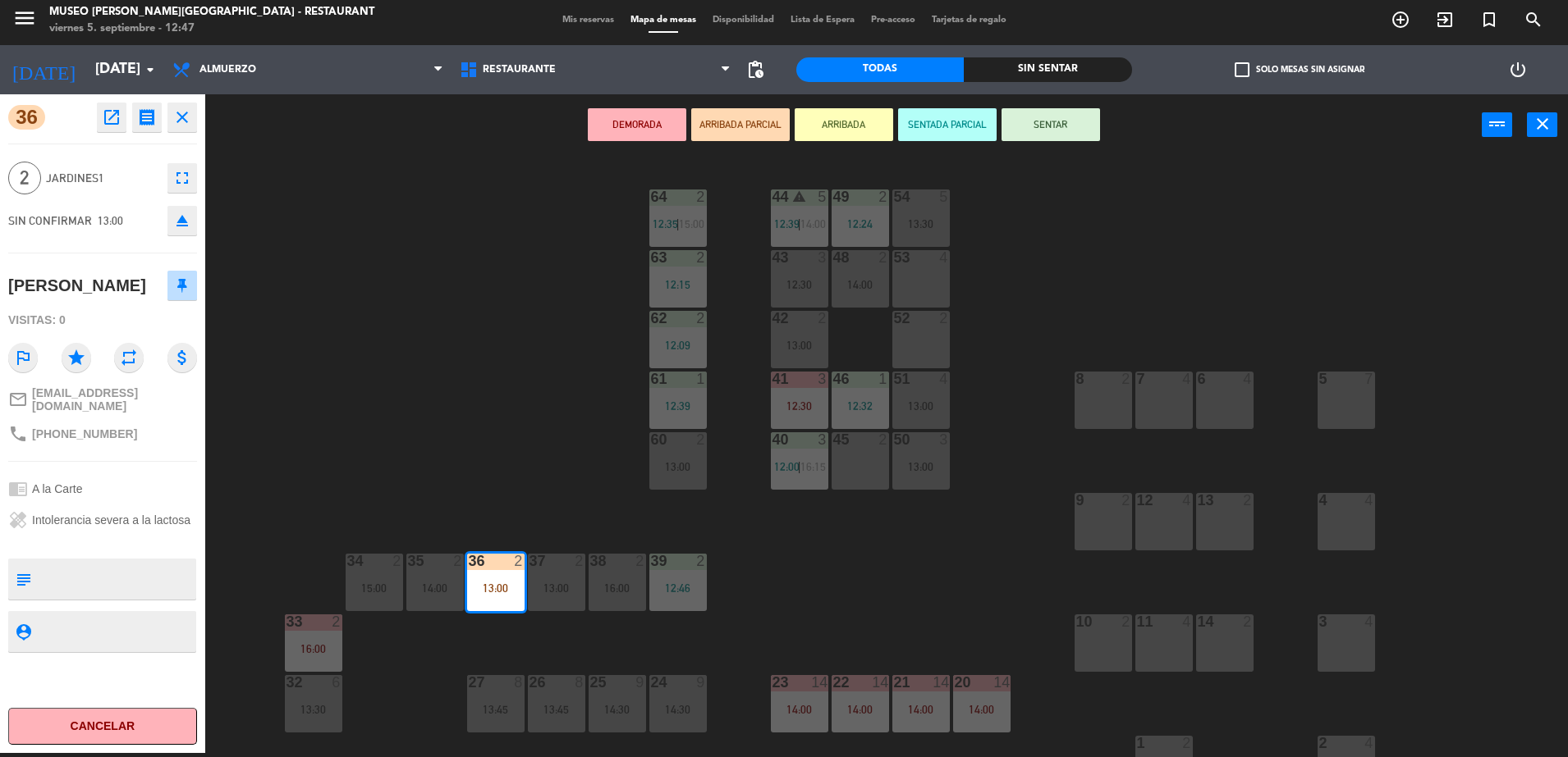
click at [82, 574] on textarea at bounding box center [115, 579] width 157 height 34
type textarea "no celebra nada"
click at [102, 308] on div "Visitas: 0" at bounding box center [102, 320] width 189 height 29
click at [1024, 183] on div "44 warning 5 12:39 | 14:00 49 2 12:24 54 5 13:30 64 2 12:35 | 15:00 48 2 14:00 …" at bounding box center [893, 458] width 1346 height 598
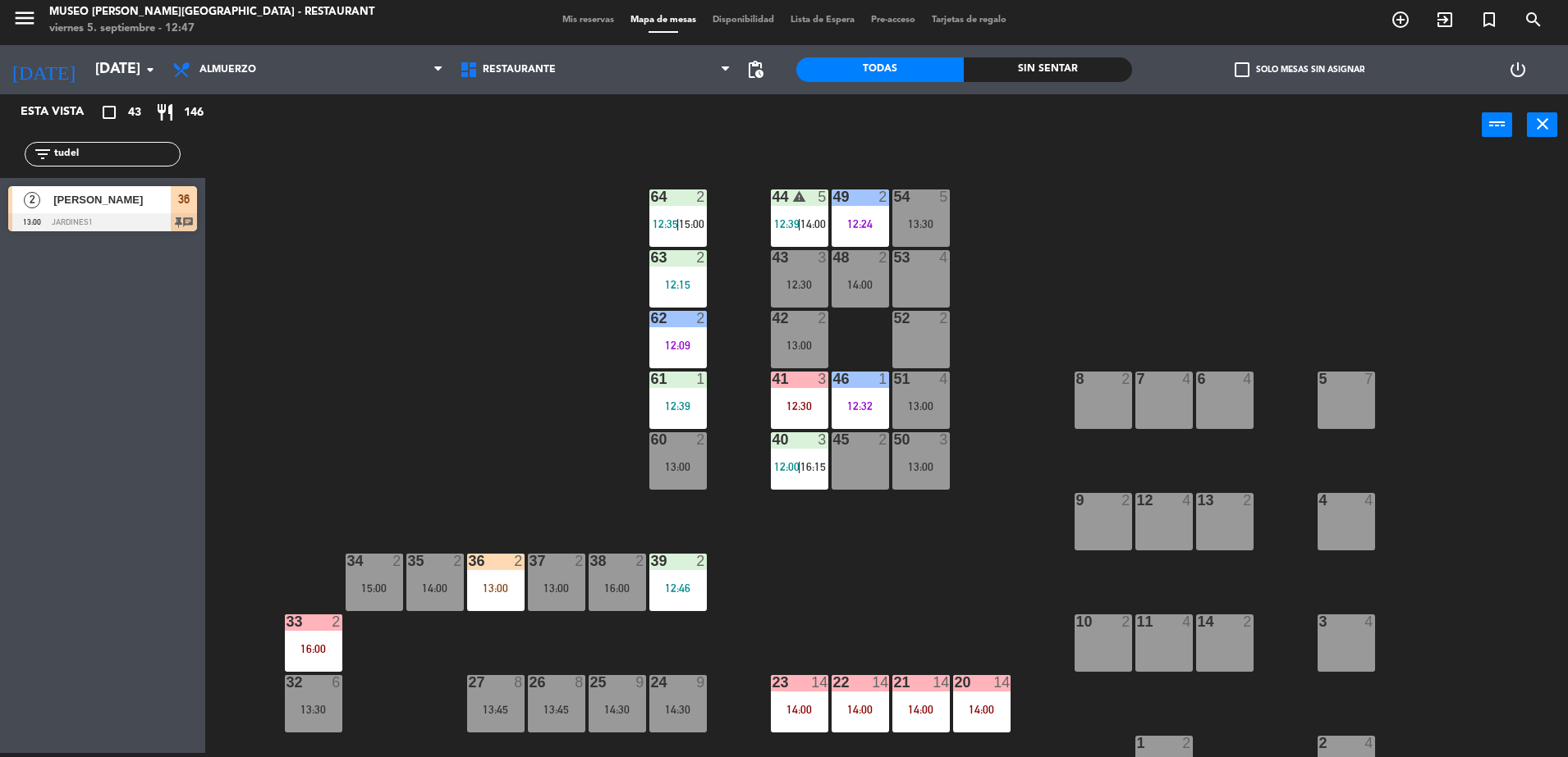
click at [564, 455] on div "44 warning 5 12:39 | 14:00 49 2 12:24 54 5 13:30 64 2 12:35 | 15:00 48 2 14:00 …" at bounding box center [893, 458] width 1346 height 598
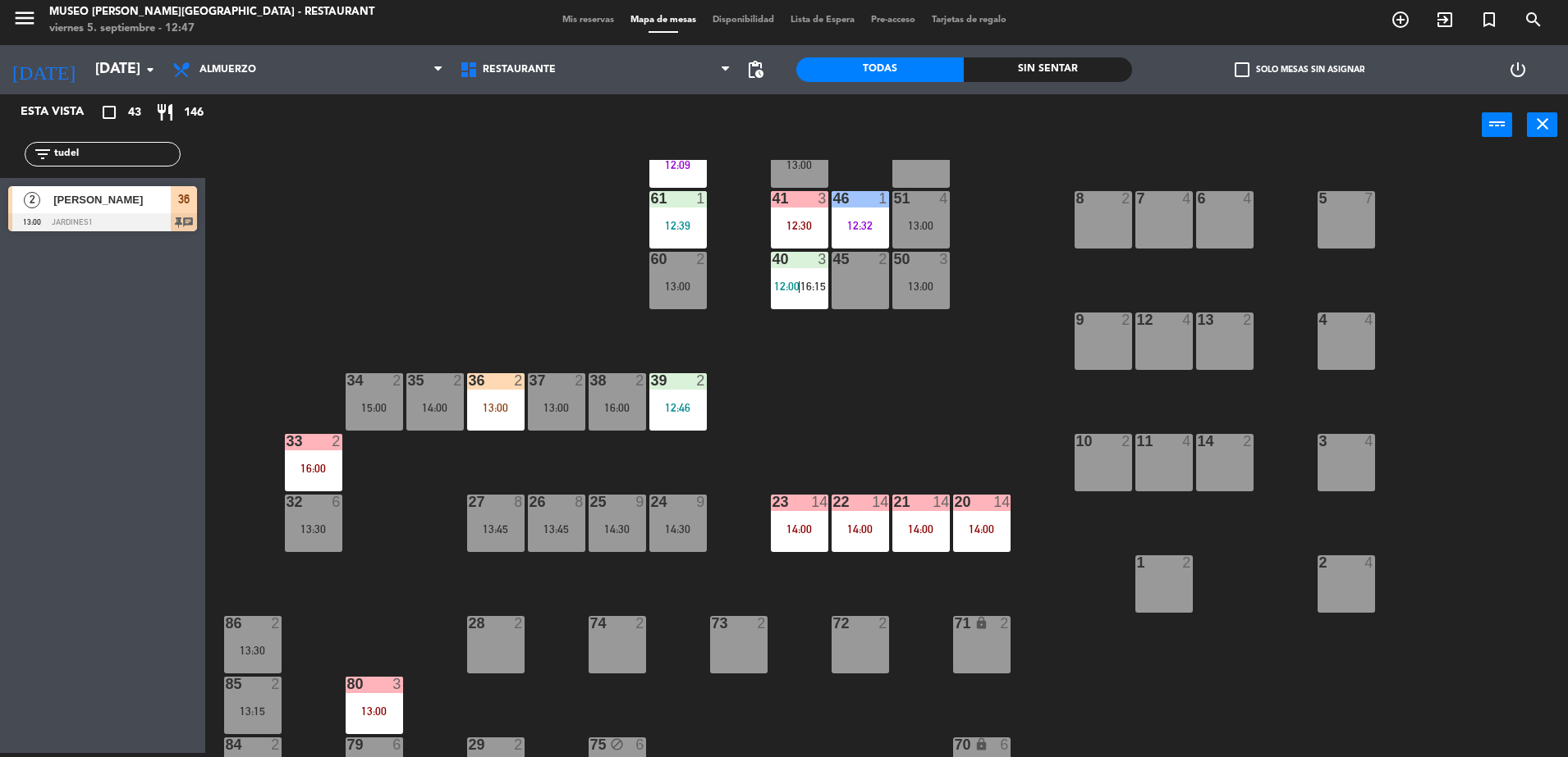
click at [563, 530] on div "13:45" at bounding box center [556, 530] width 57 height 12
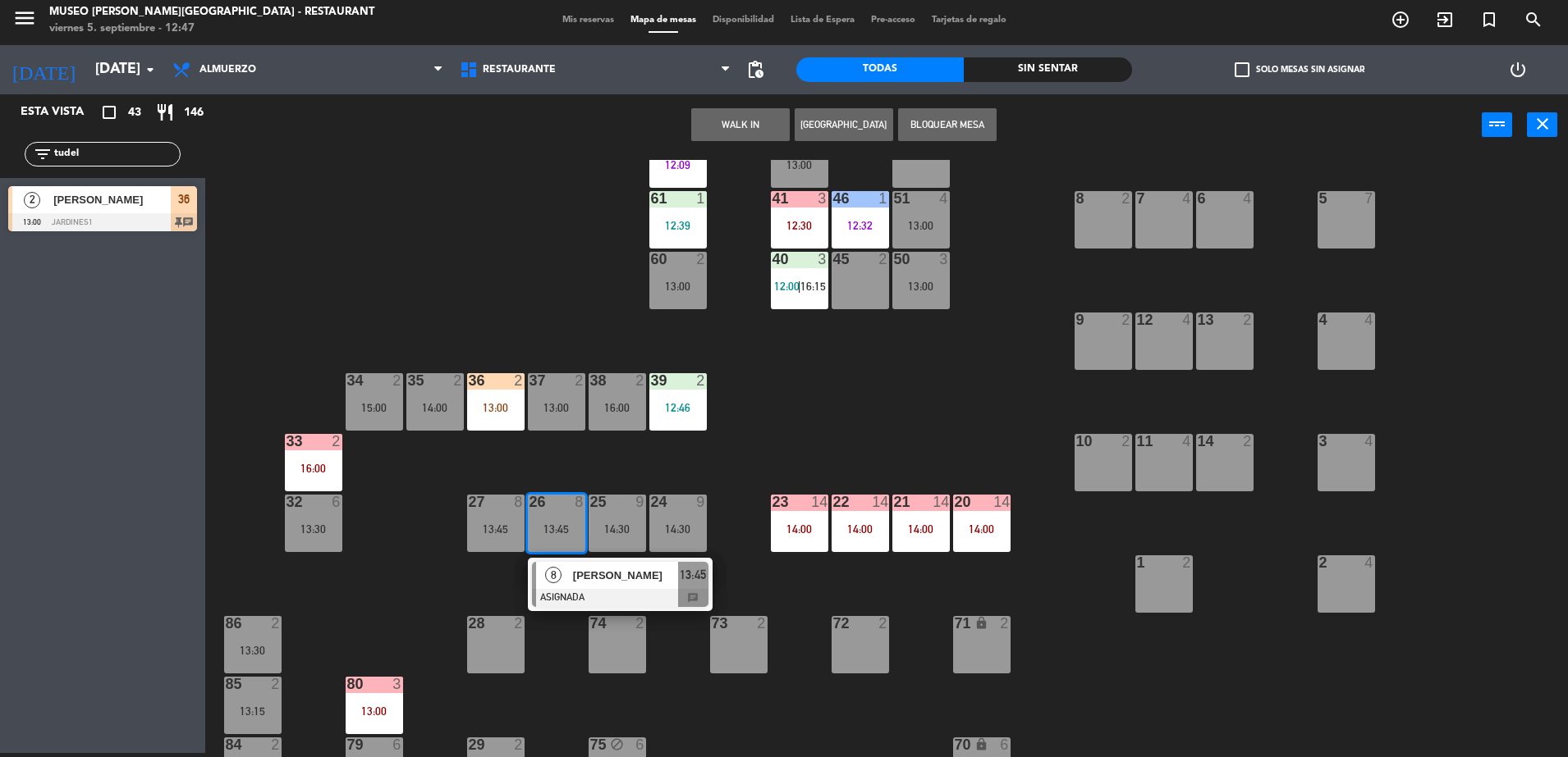
click at [618, 580] on span "[PERSON_NAME]" at bounding box center [625, 575] width 105 height 17
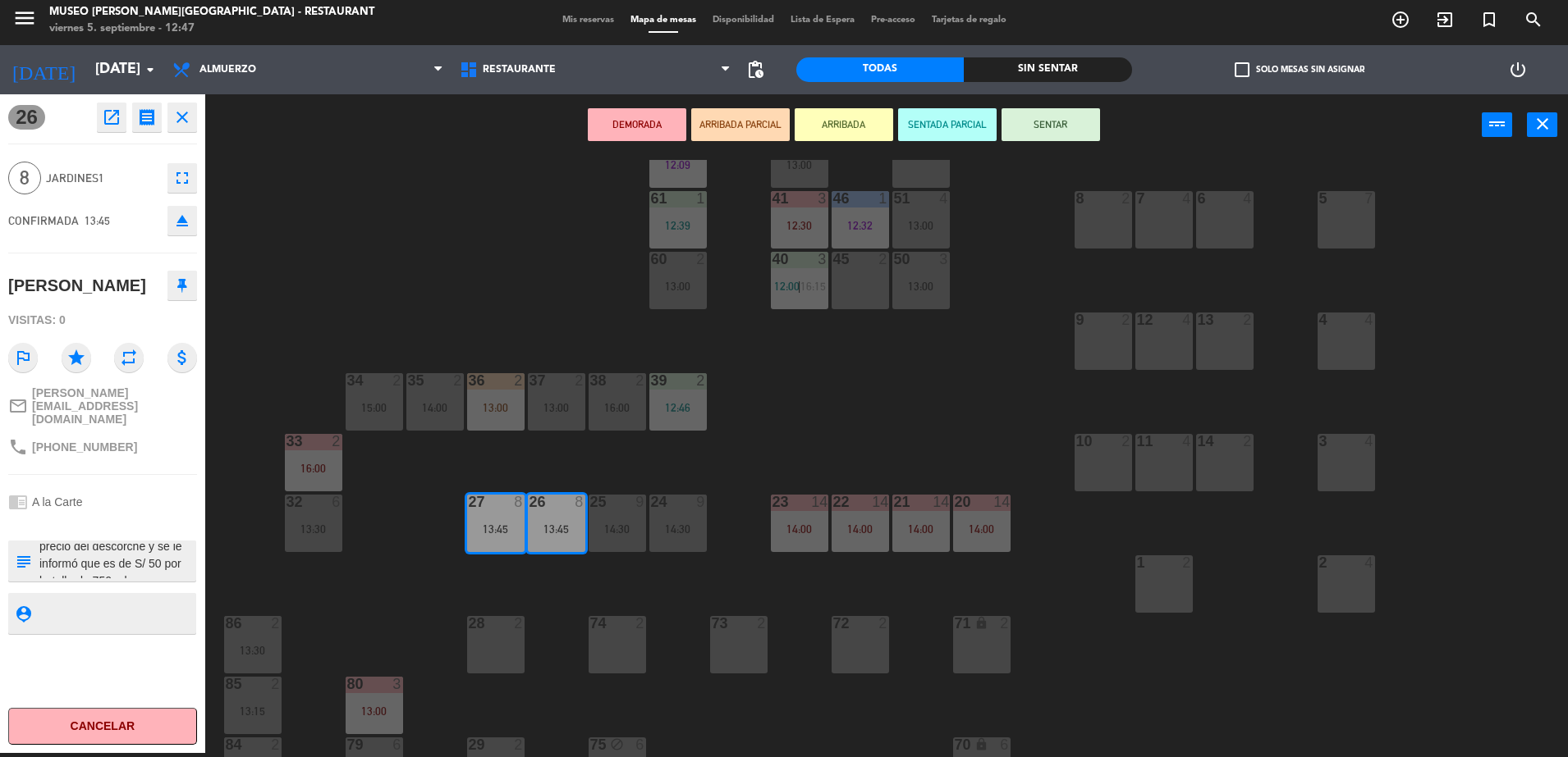
scroll to position [34, 0]
click at [490, 317] on div "44 warning 5 12:39 | 14:00 49 2 12:24 54 5 13:30 64 2 12:35 | 15:00 48 2 14:00 …" at bounding box center [893, 458] width 1346 height 598
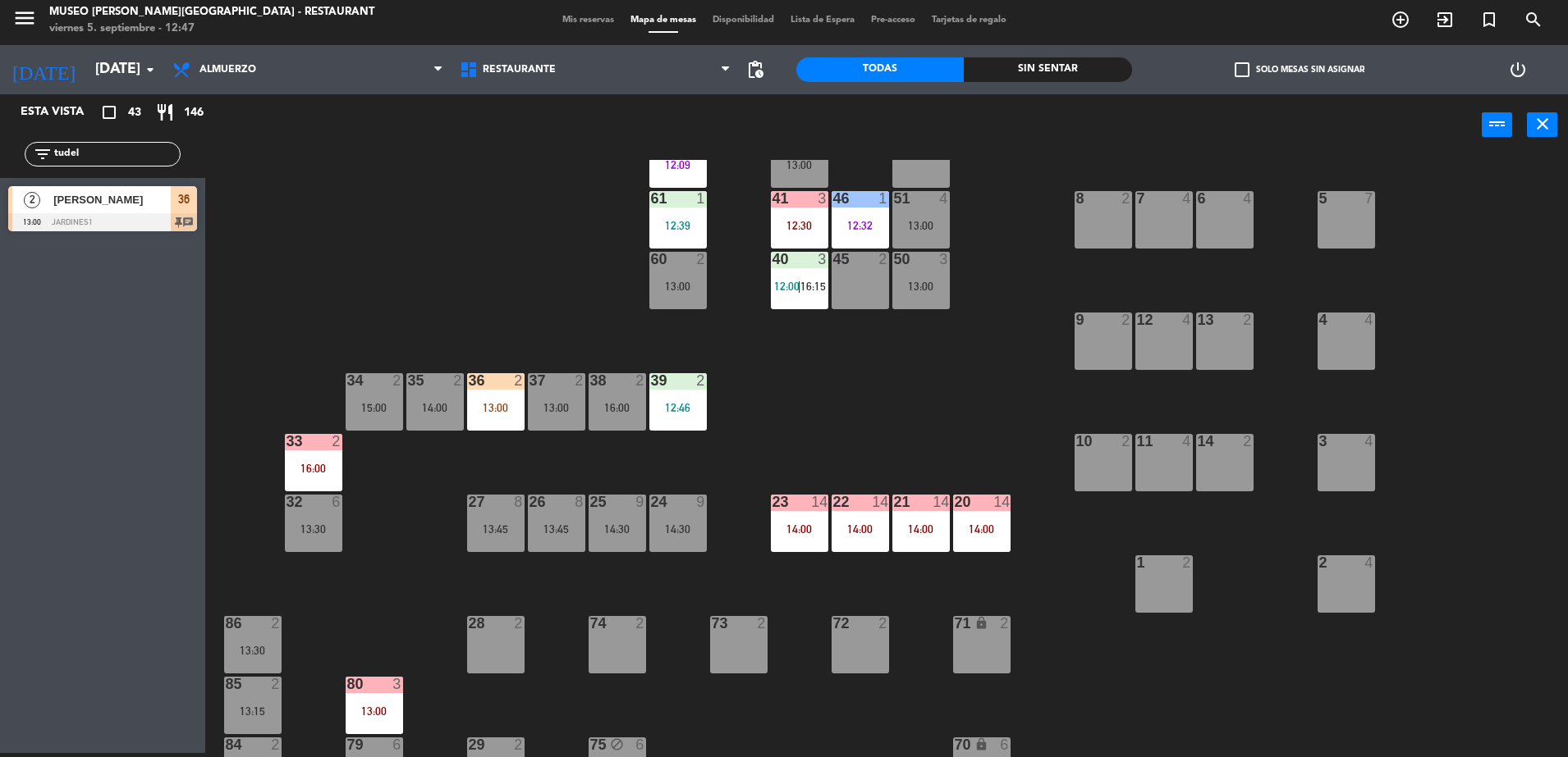
click at [552, 552] on div "44 warning 5 12:39 | 14:00 49 2 12:24 54 5 13:30 64 2 12:35 | 15:00 48 2 14:00 …" at bounding box center [893, 458] width 1346 height 598
click at [565, 543] on div "26 8 13:45" at bounding box center [556, 523] width 57 height 57
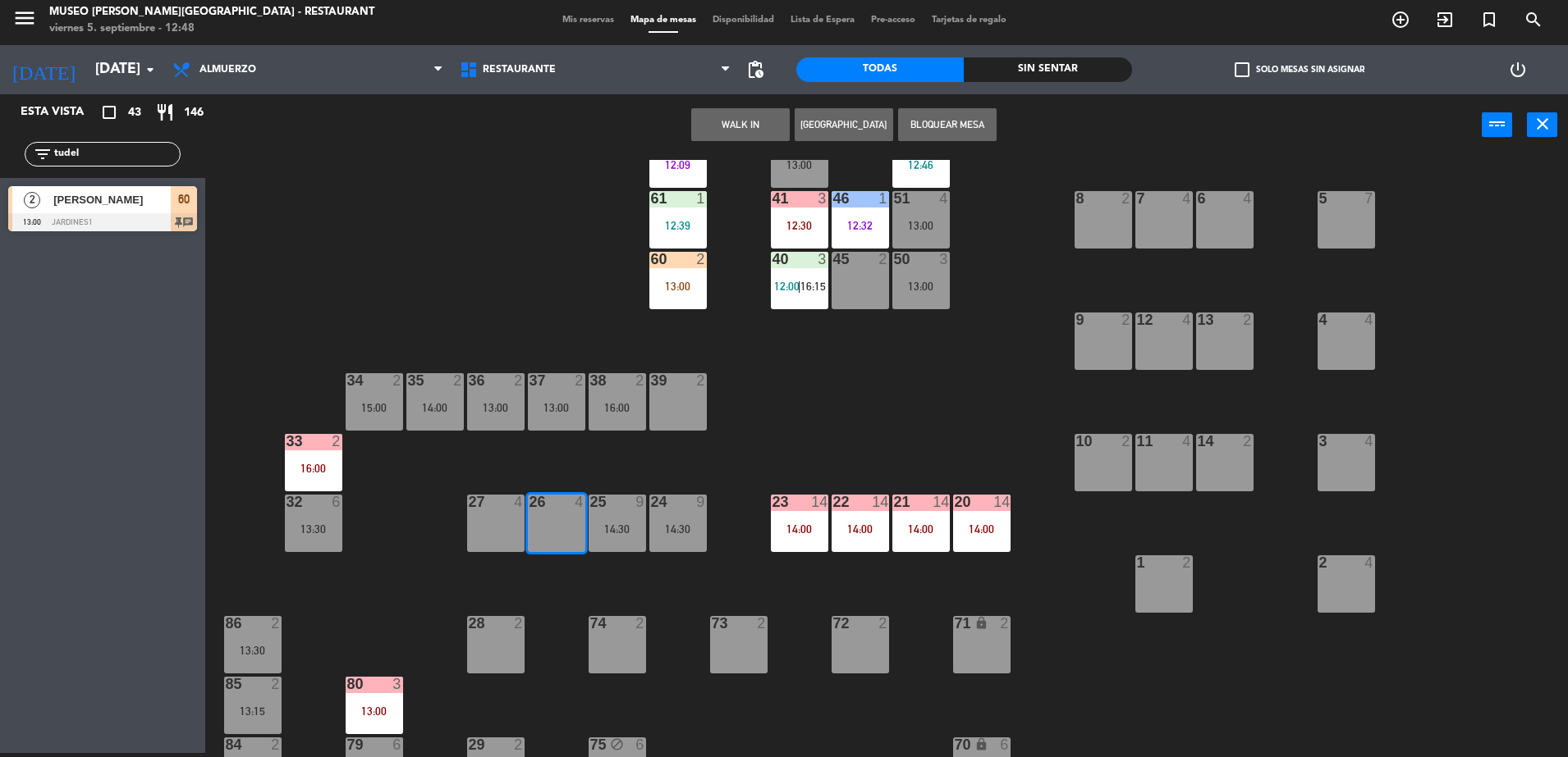
click at [425, 253] on div "44 warning 5 12:39 | 14:00 49 2 12:24 54 5 13:30 64 2 12:35 | 15:00 48 2 14:00 …" at bounding box center [893, 458] width 1346 height 598
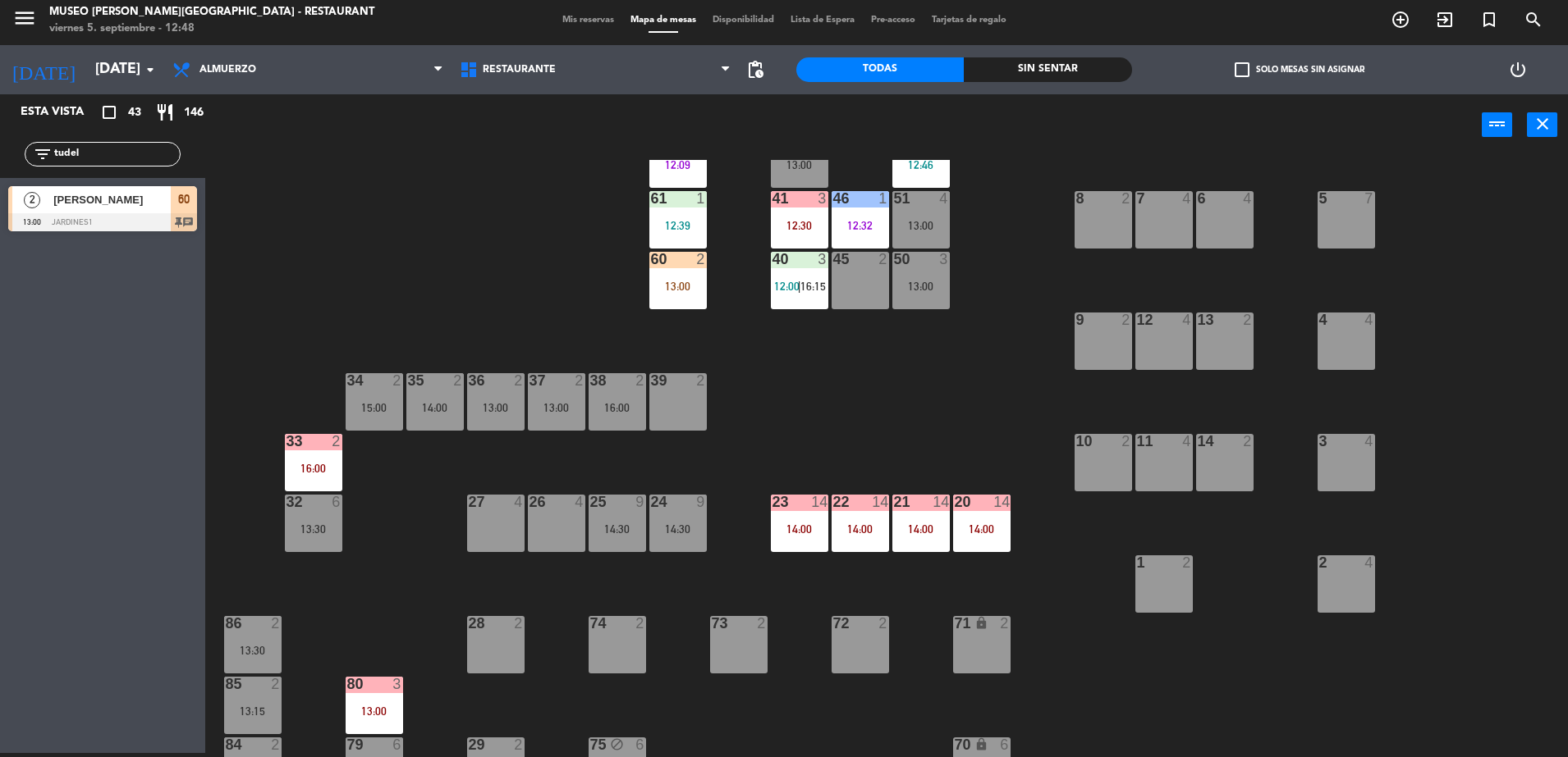
drag, startPoint x: 96, startPoint y: 154, endPoint x: 0, endPoint y: 161, distance: 96.3
click at [0, 161] on html "close × Museo Larco Café - Restaurant × chrome_reader_mode Listado de Reservas …" at bounding box center [784, 378] width 1568 height 757
type input "c&j"
click at [105, 209] on div "C&J / JASON & SAUNDRA RICE" at bounding box center [110, 199] width 119 height 27
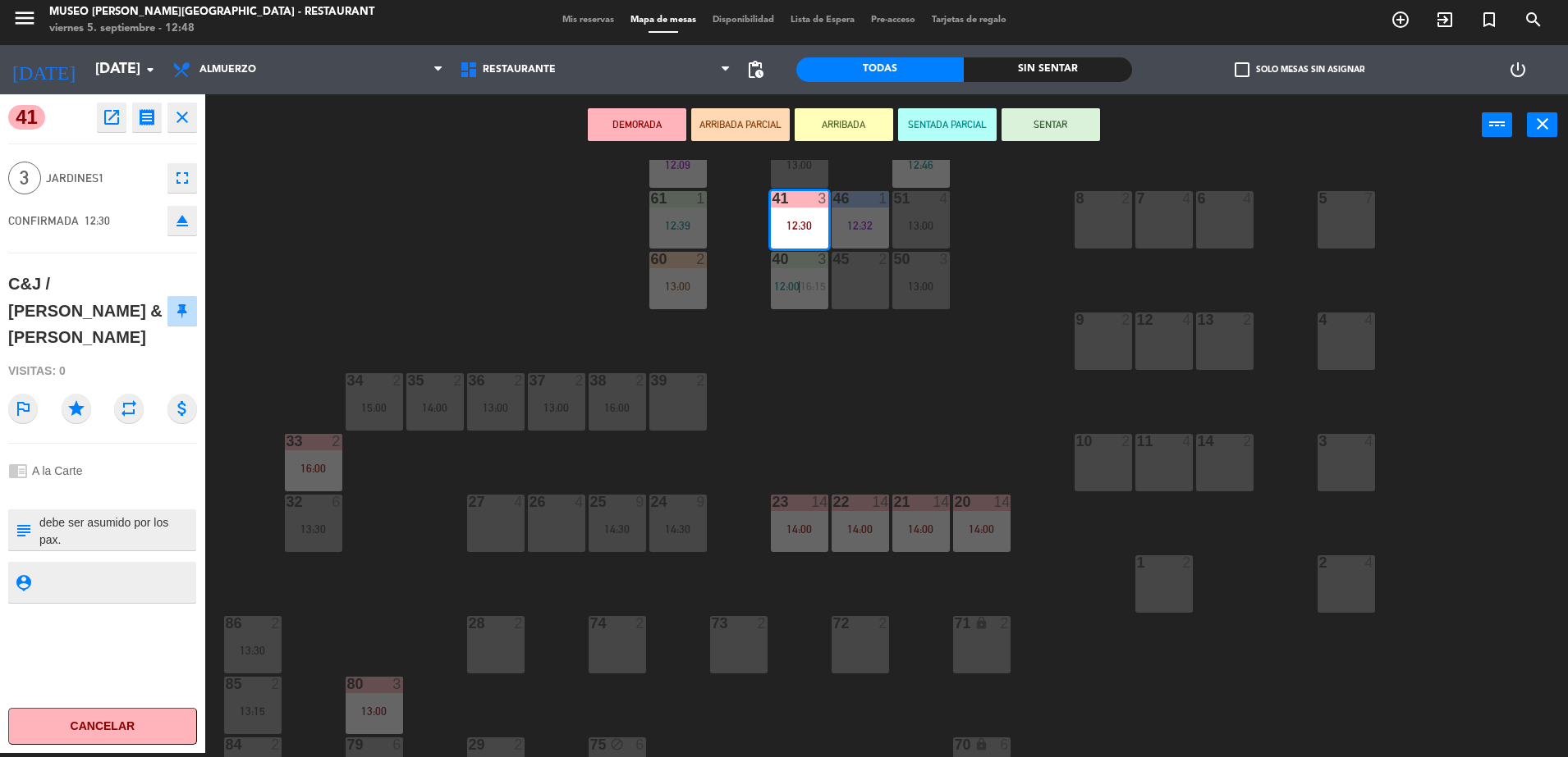
scroll to position [0, 0]
click at [325, 311] on div "44 warning 5 12:39 | 14:00 49 2 12:24 54 5 13:30 64 2 12:35 | 15:00 48 2 14:00 …" at bounding box center [893, 458] width 1346 height 598
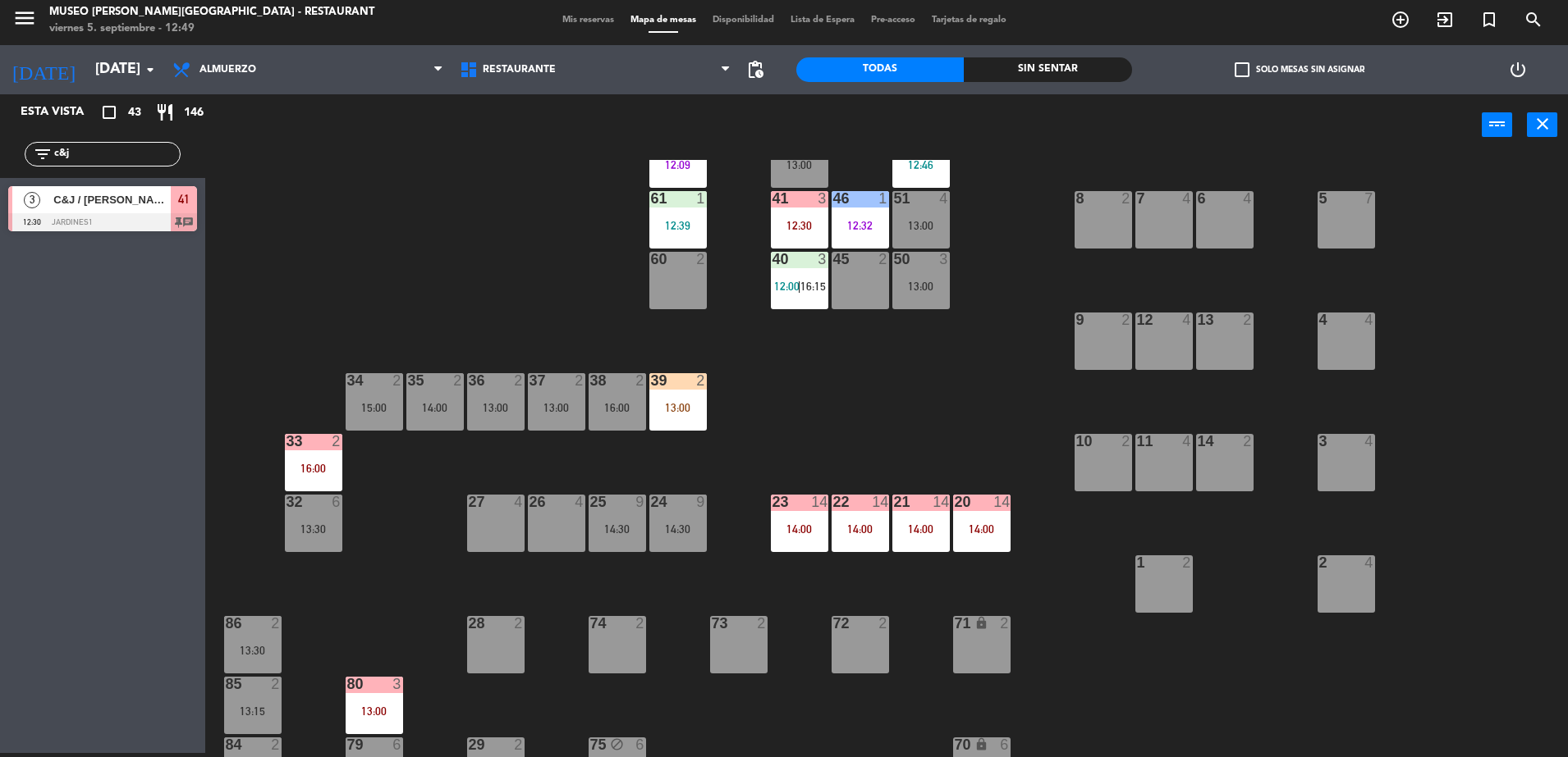
drag, startPoint x: 121, startPoint y: 155, endPoint x: 0, endPoint y: 185, distance: 124.7
click at [0, 185] on html "close × Museo Larco Café - Restaurant × chrome_reader_mode Listado de Reservas …" at bounding box center [784, 378] width 1568 height 757
type input "ferr"
click at [443, 290] on div "44 warning 5 12:39 | 14:00 49 2 12:24 54 5 13:30 64 2 12:35 | 15:00 48 2 14:00 …" at bounding box center [893, 458] width 1346 height 598
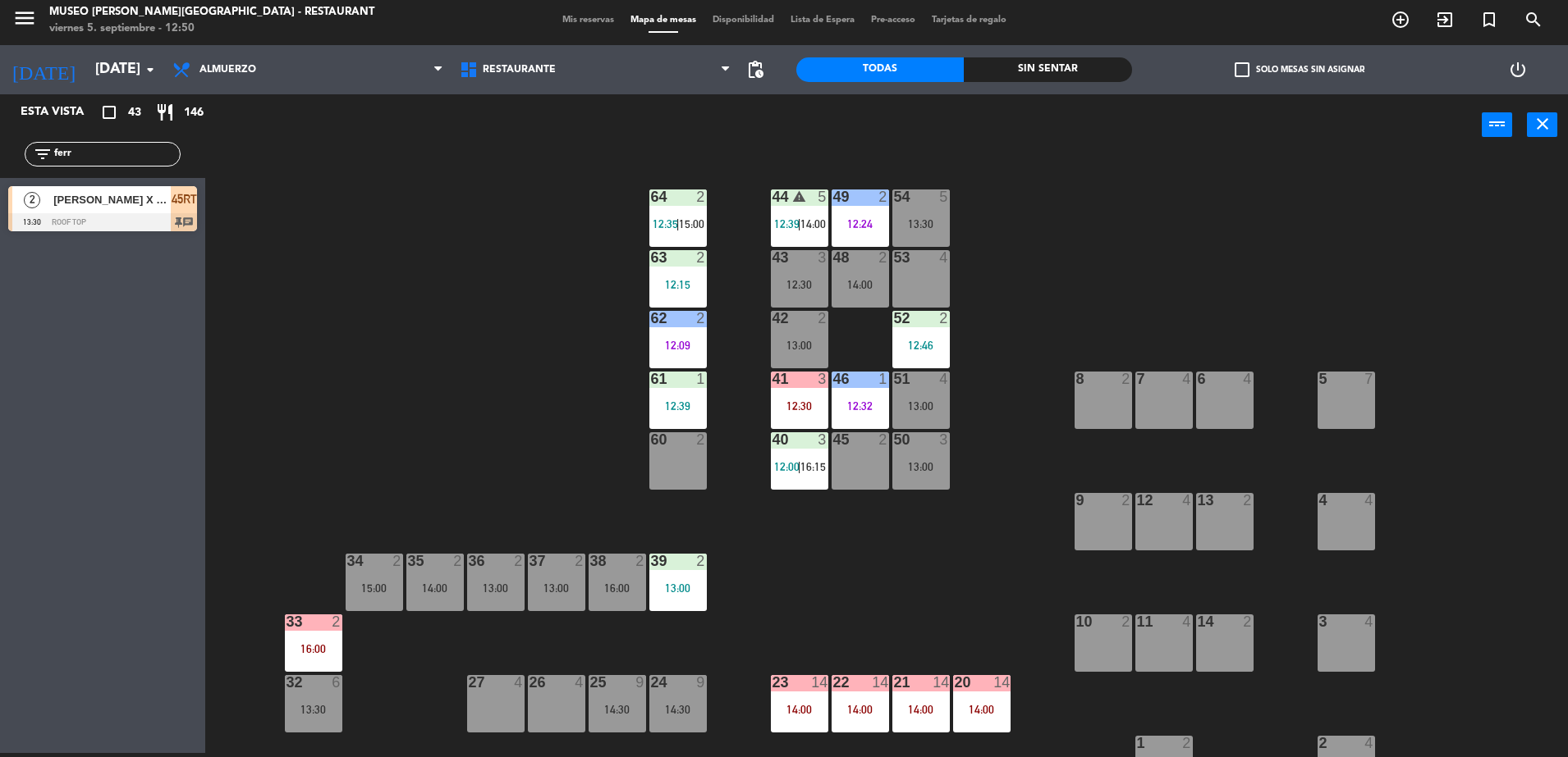
drag, startPoint x: 106, startPoint y: 151, endPoint x: -4, endPoint y: 156, distance: 110.1
click at [0, 156] on html "close × Museo Larco Café - Restaurant × chrome_reader_mode Listado de Reservas …" at bounding box center [784, 378] width 1568 height 757
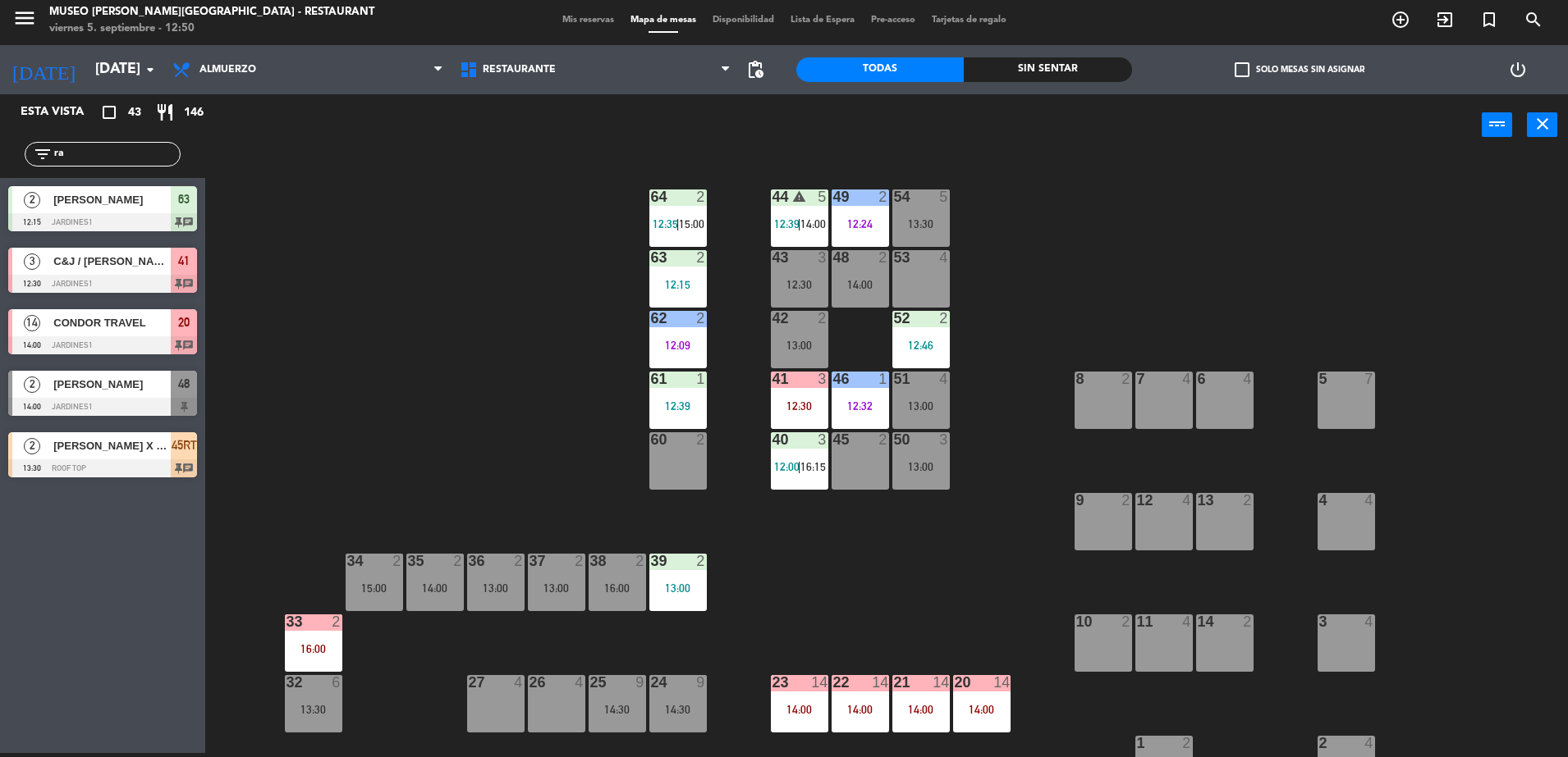
type input "r"
type input "v"
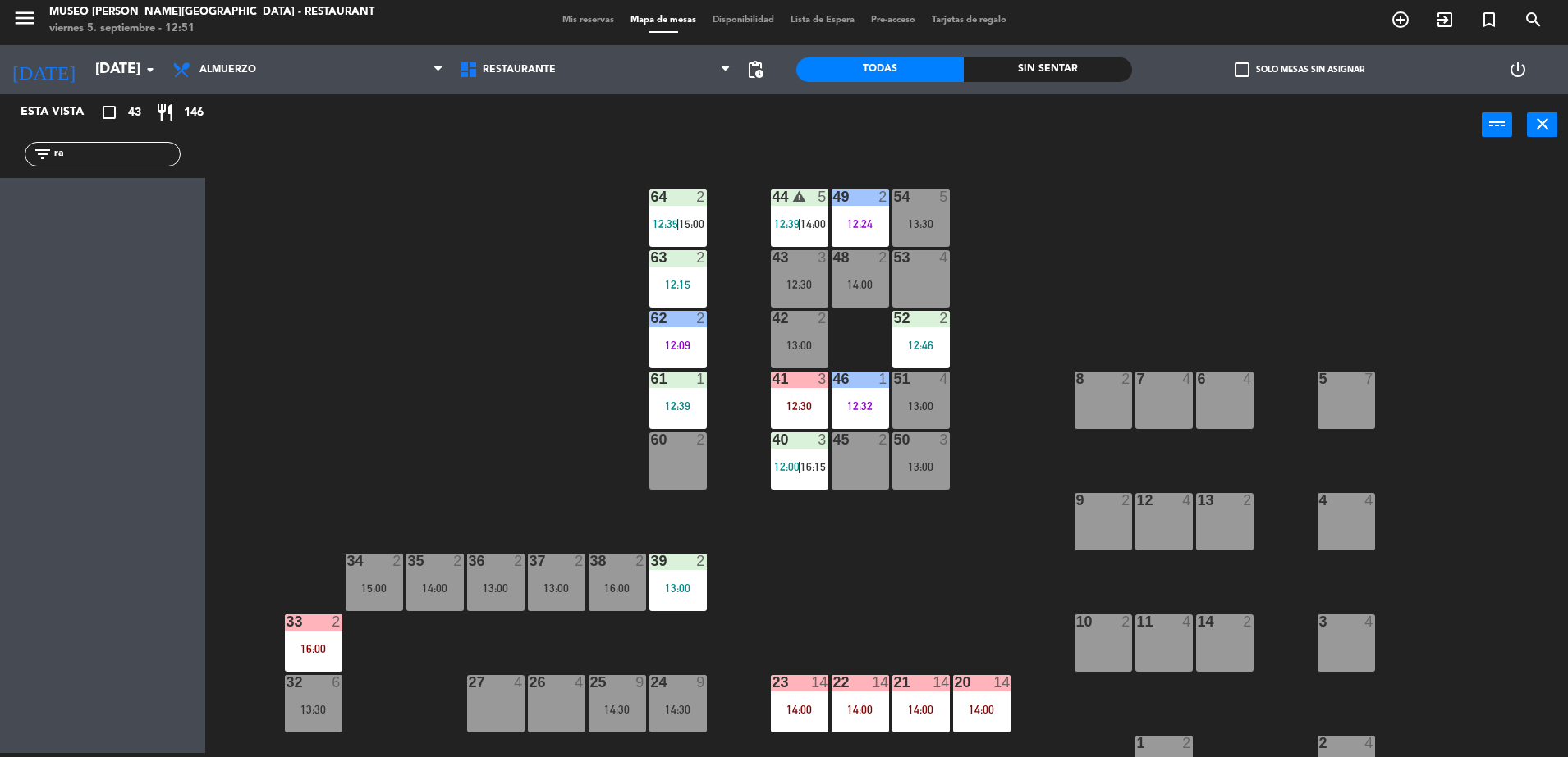
type input "r"
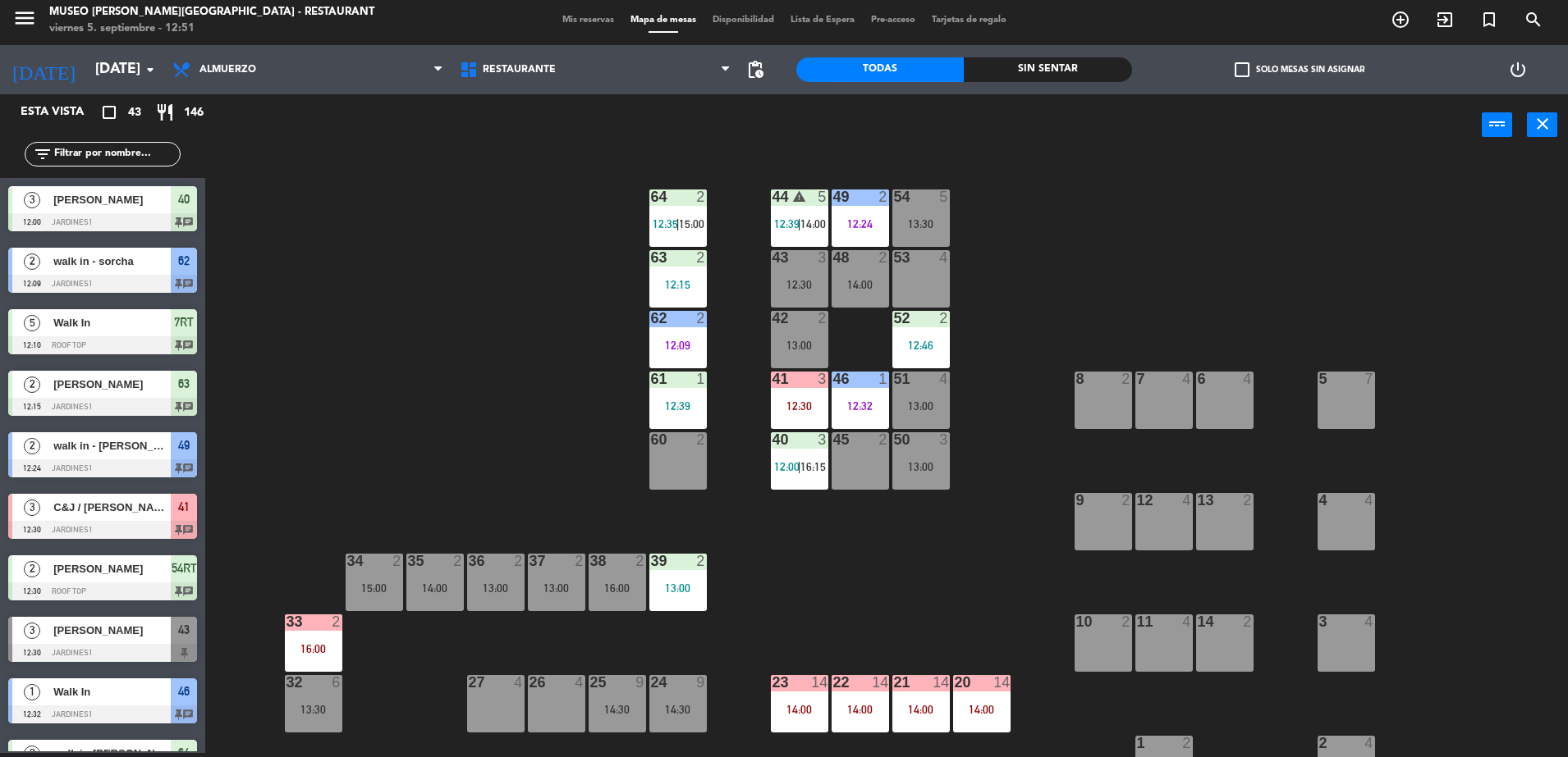
click at [111, 155] on input "text" at bounding box center [115, 154] width 127 height 18
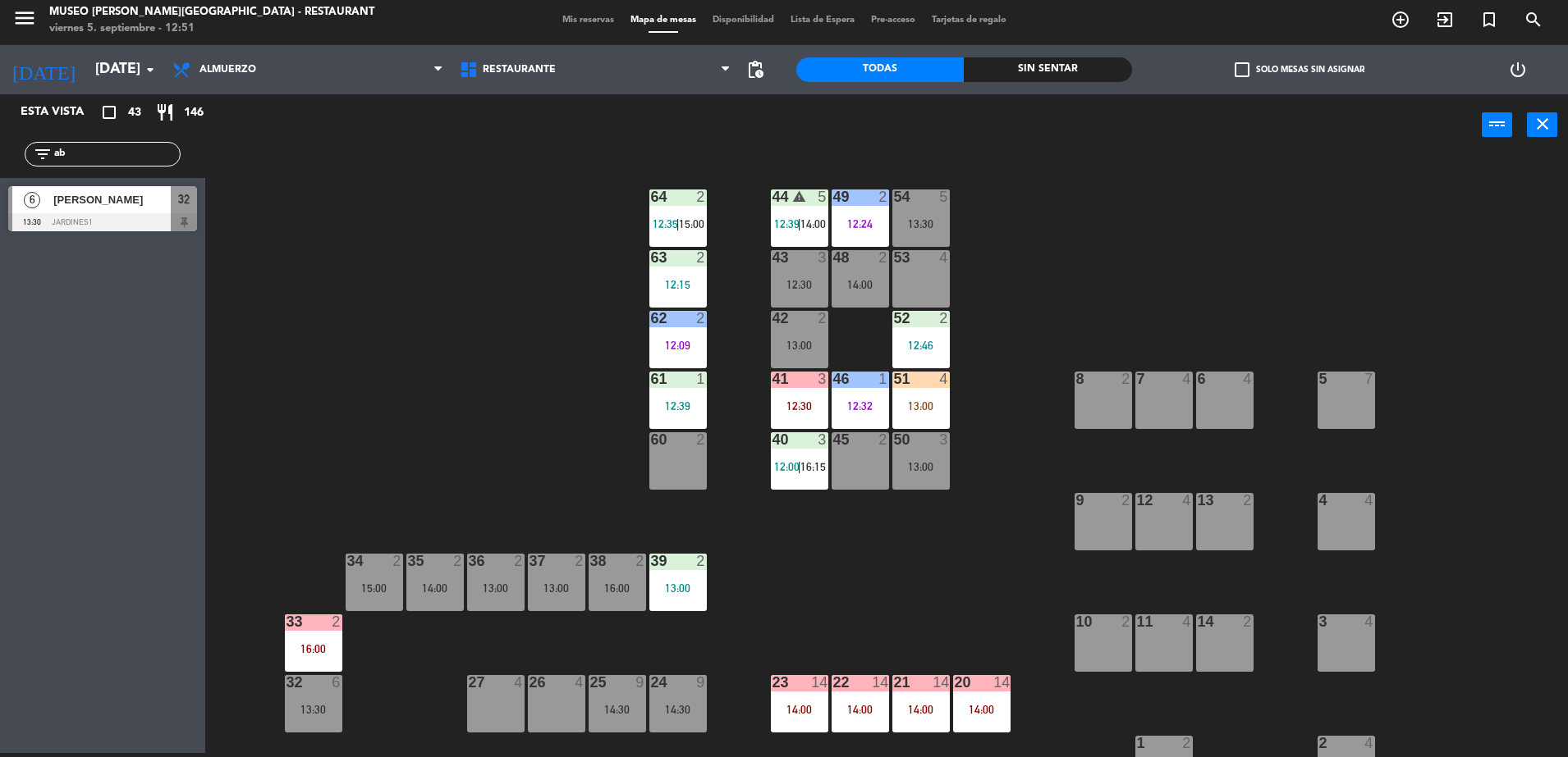
type input "a"
type input "b"
type input "a"
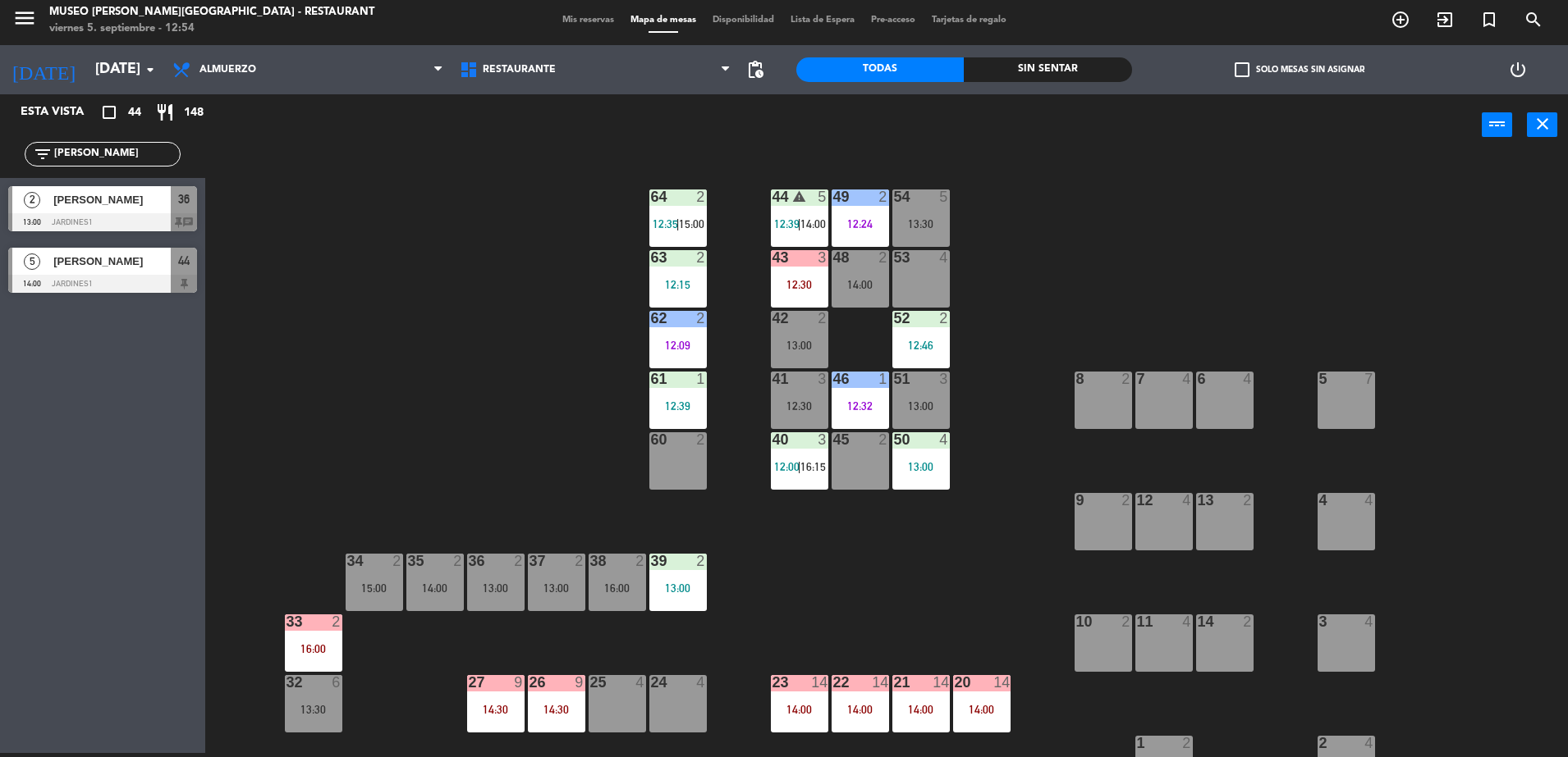
type input "jose"
click at [166, 219] on div at bounding box center [102, 222] width 189 height 18
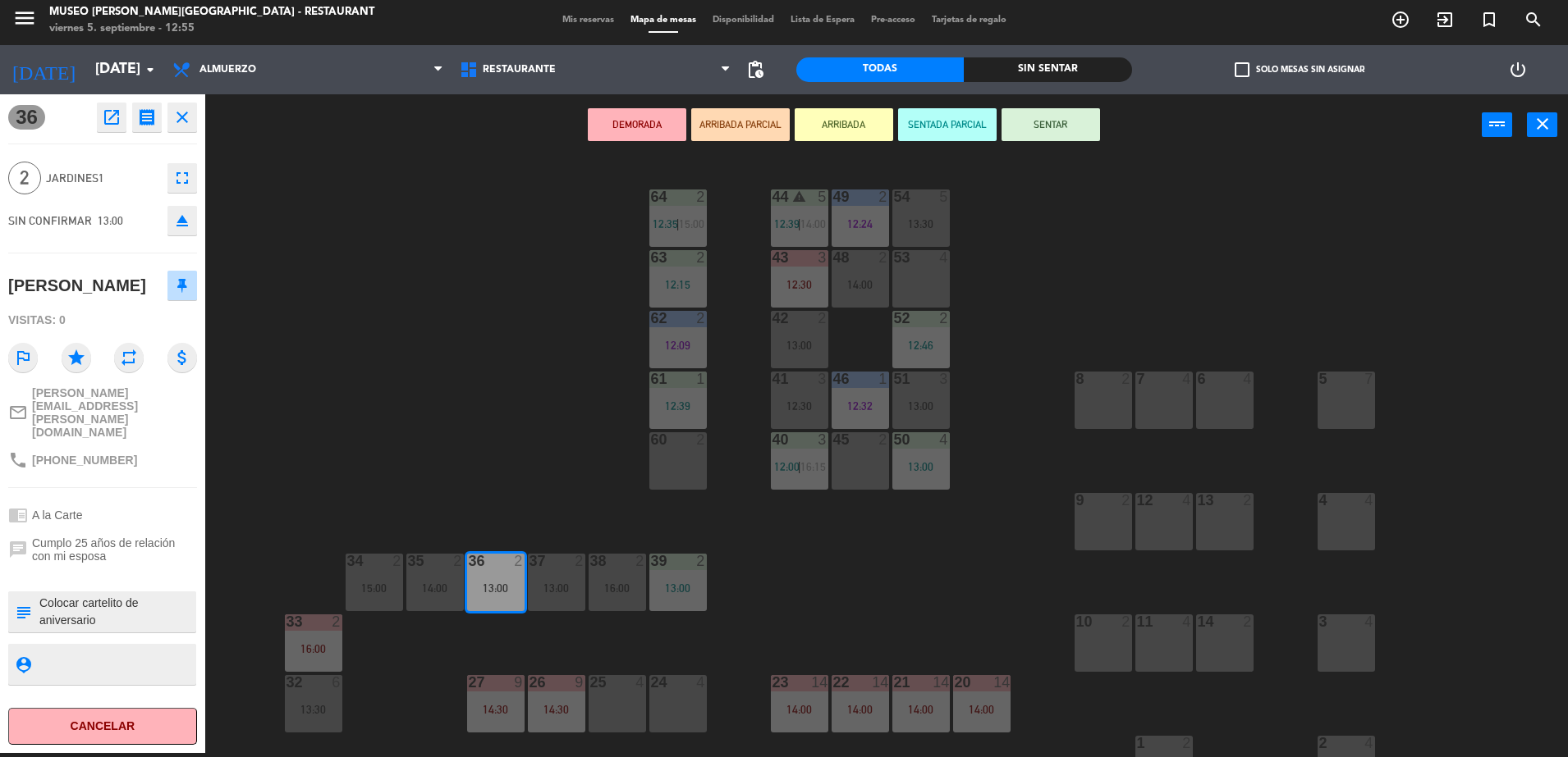
click at [869, 661] on div "44 warning 5 12:39 | 14:00 49 2 12:24 54 5 13:30 64 2 12:35 | 15:00 48 2 14:00 …" at bounding box center [893, 458] width 1346 height 598
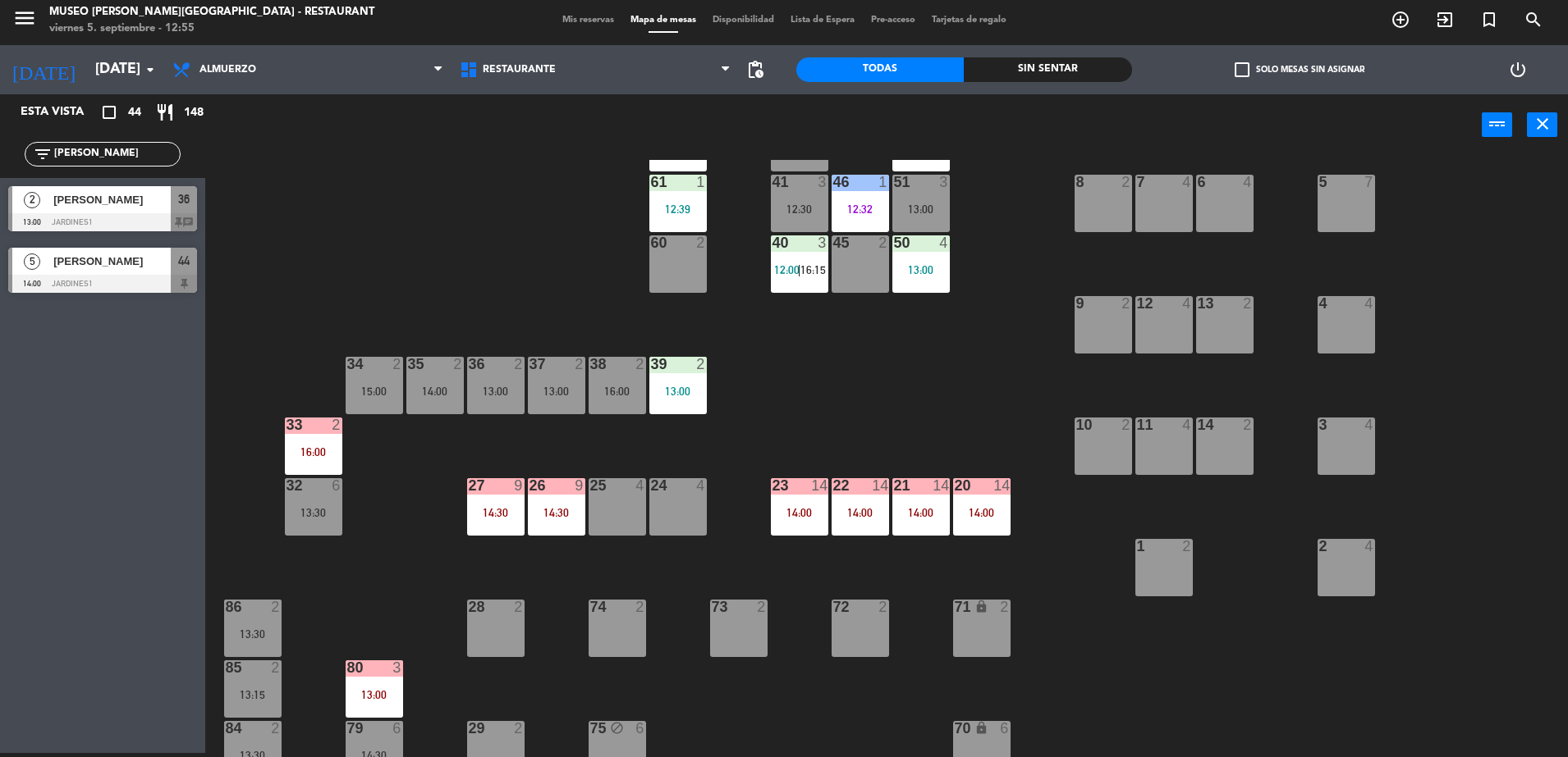
scroll to position [198, 0]
click at [547, 515] on div "14:30" at bounding box center [556, 512] width 57 height 12
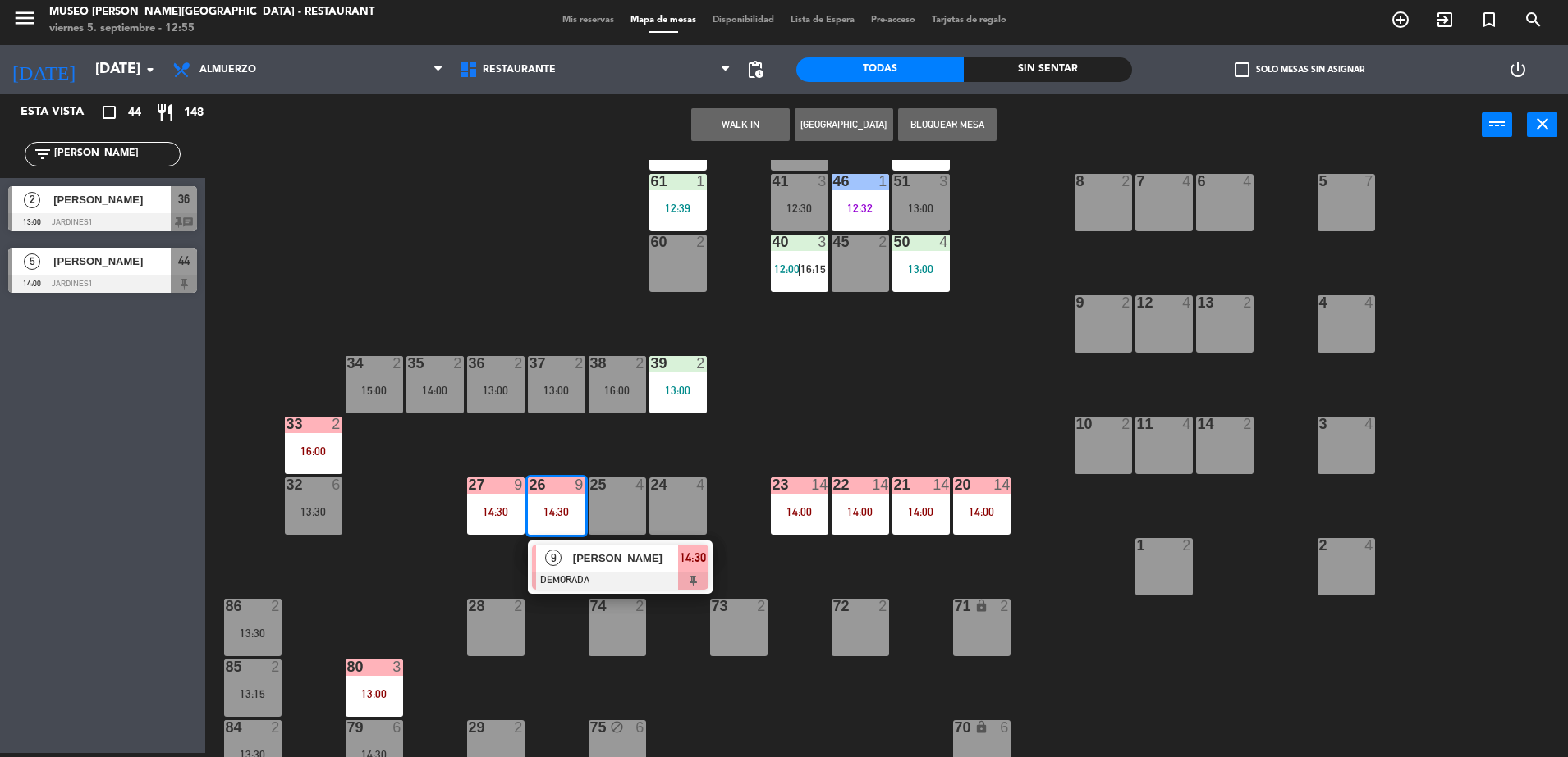
click at [601, 551] on span "[PERSON_NAME]" at bounding box center [625, 557] width 105 height 17
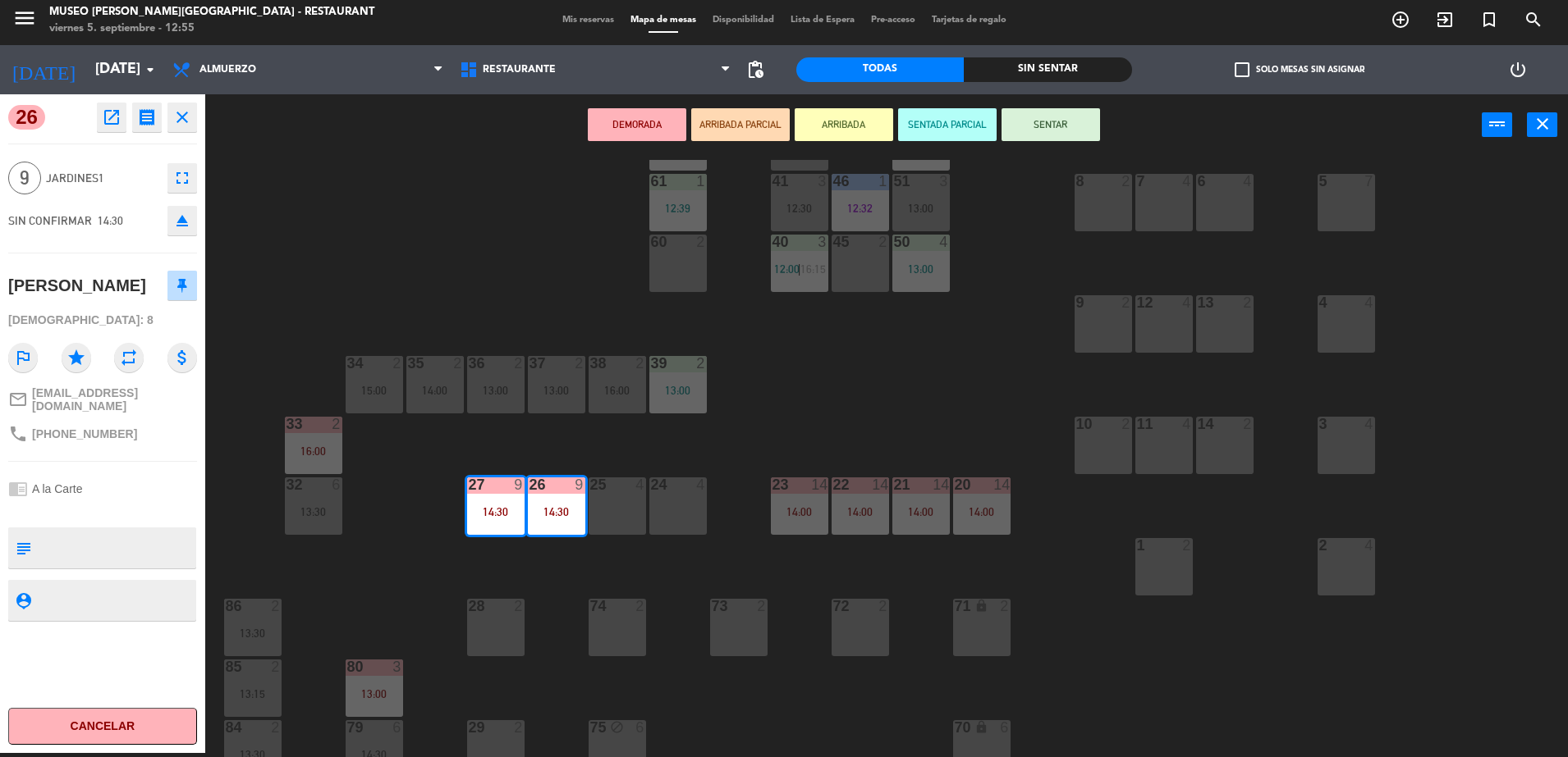
click at [794, 686] on div "44 warning 5 12:39 | 14:00 49 2 12:24 54 5 13:30 64 2 12:35 | 15:00 48 2 14:00 …" at bounding box center [893, 458] width 1346 height 598
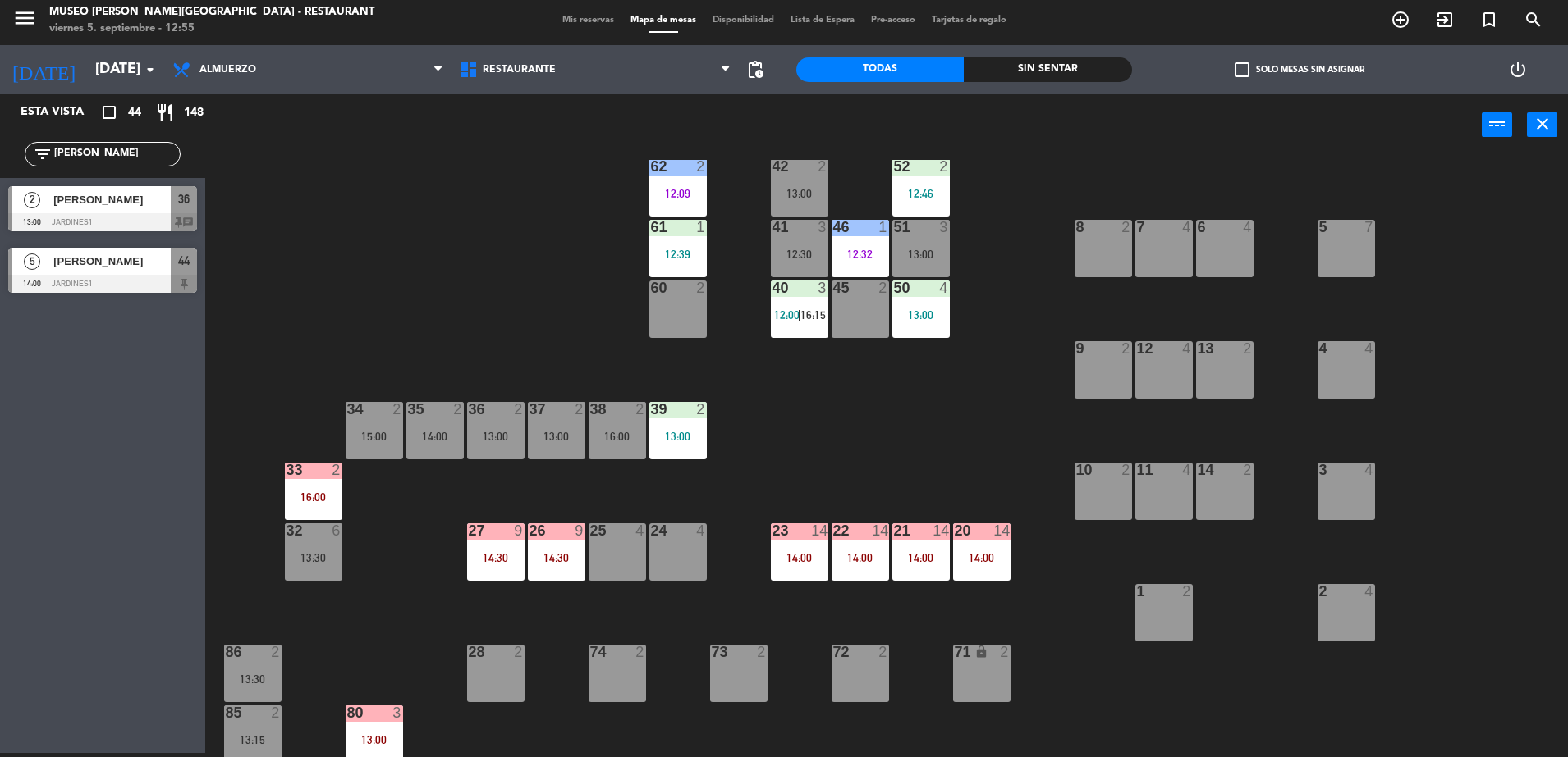
scroll to position [148, 0]
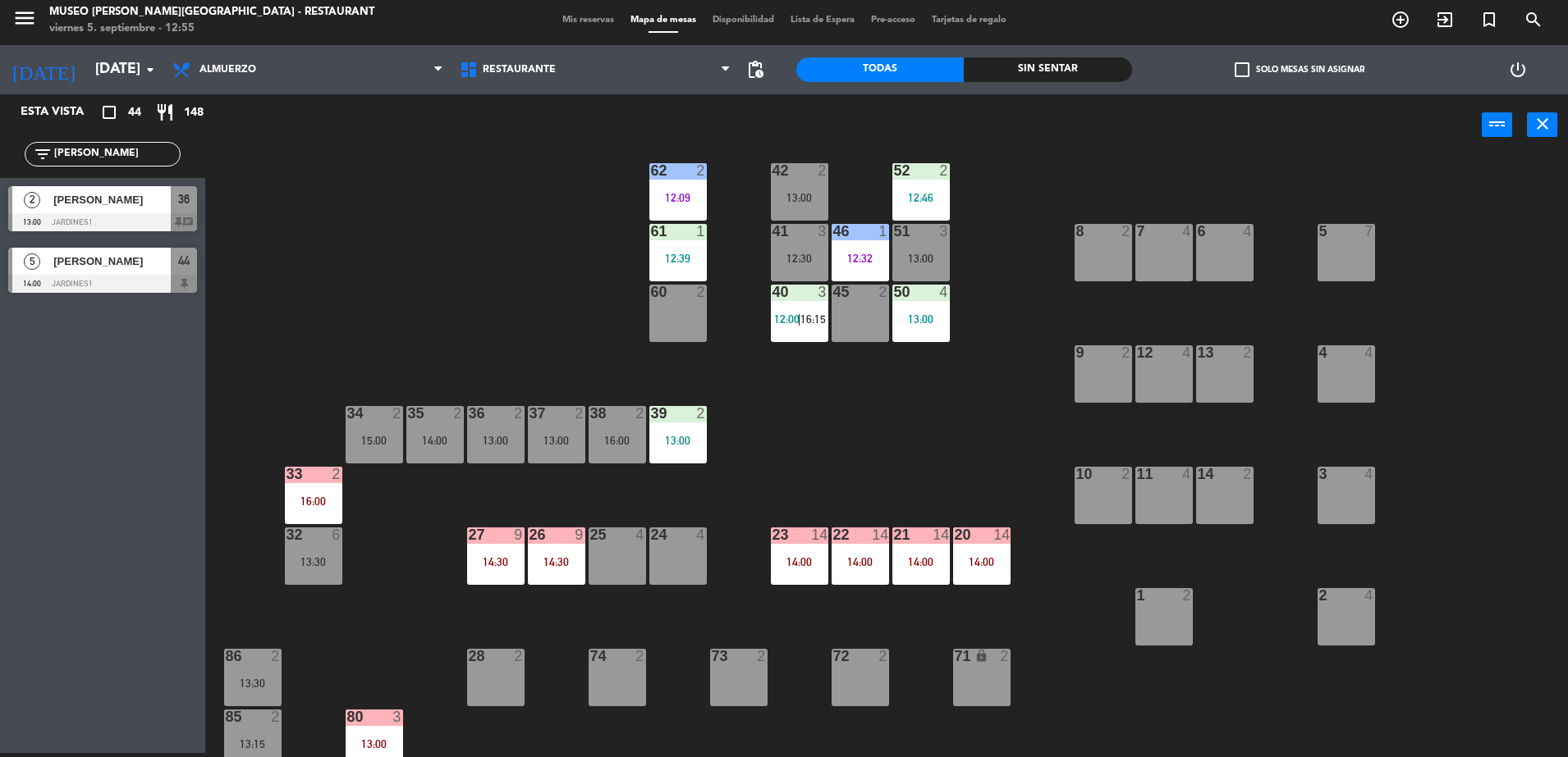
click at [554, 559] on div "14:30" at bounding box center [556, 562] width 57 height 12
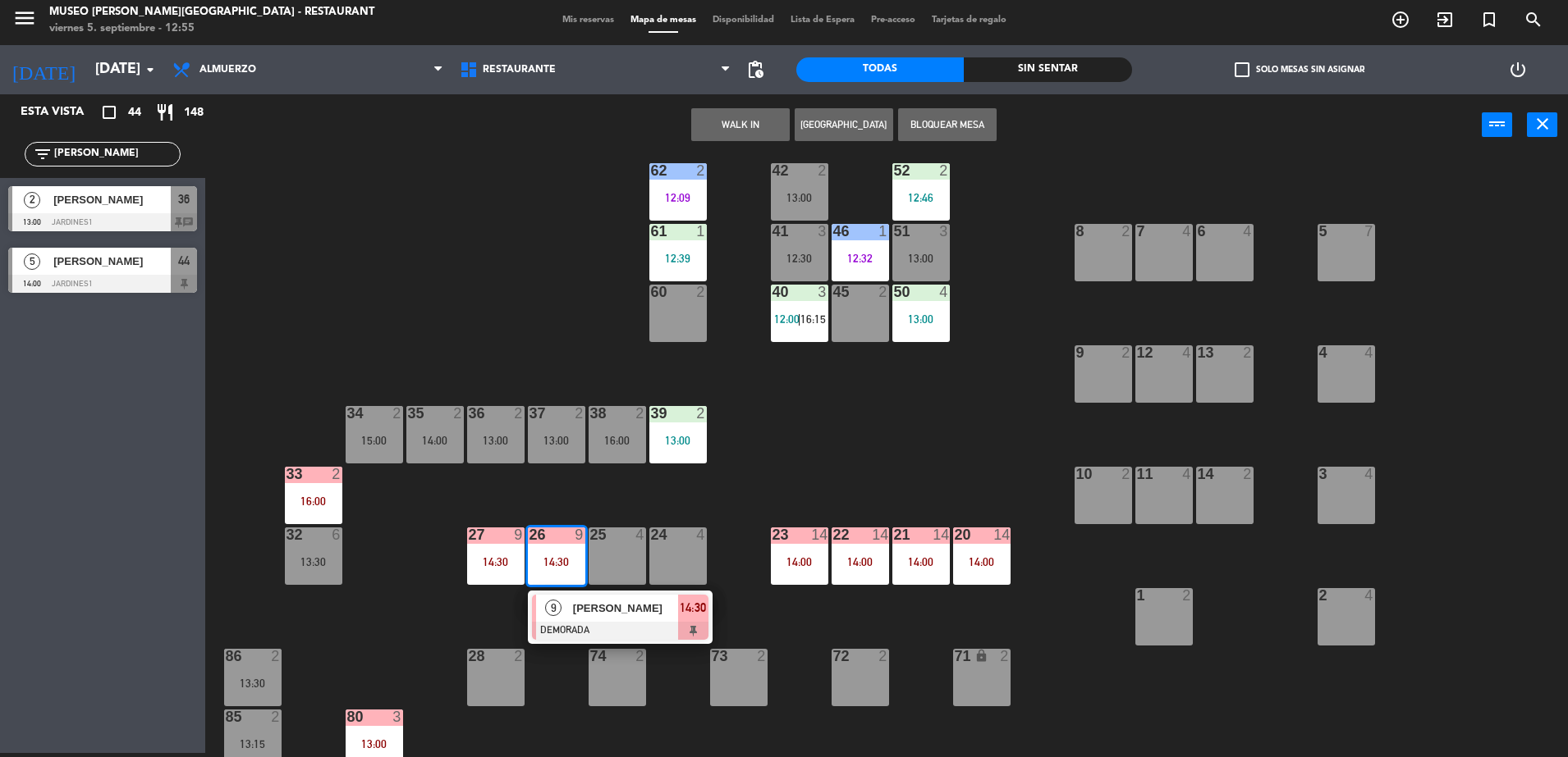
click at [603, 608] on span "[PERSON_NAME]" at bounding box center [625, 607] width 105 height 17
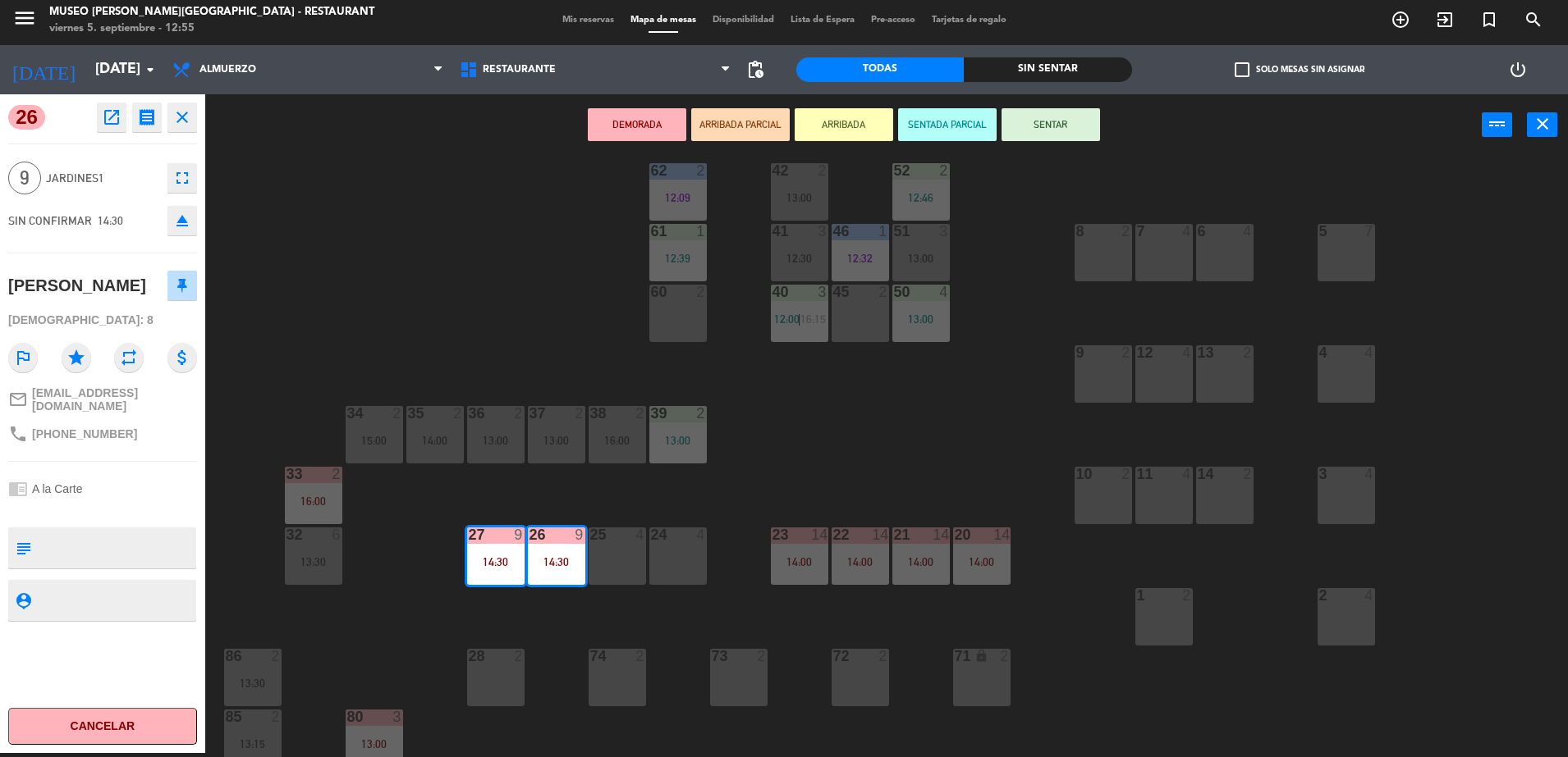
click at [583, 613] on div "44 warning 5 12:39 | 14:00 49 2 12:24 54 5 13:30 64 2 12:35 | 15:00 48 2 14:00 …" at bounding box center [893, 458] width 1346 height 598
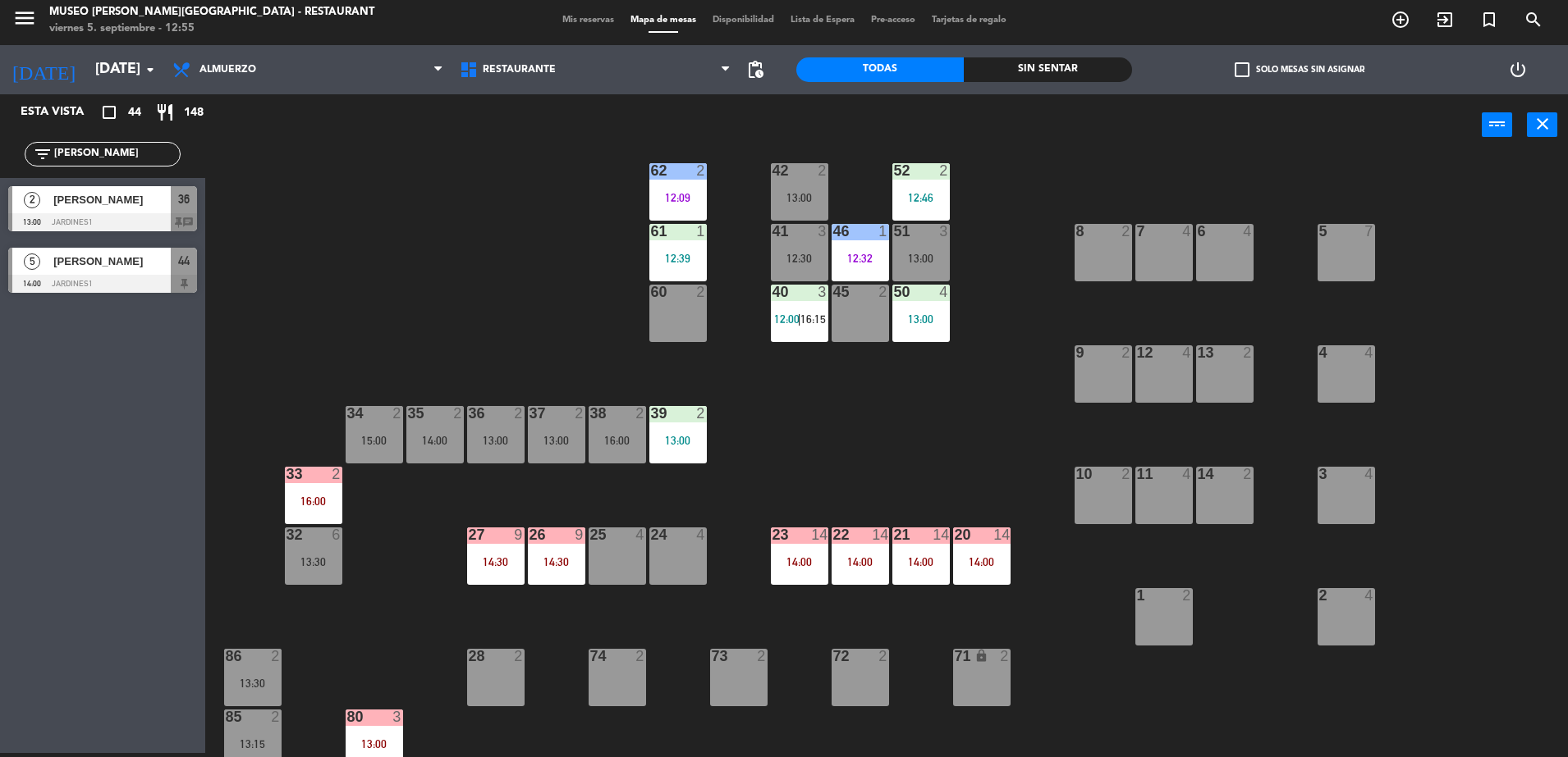
click at [576, 573] on div "26 9 14:30" at bounding box center [556, 556] width 57 height 57
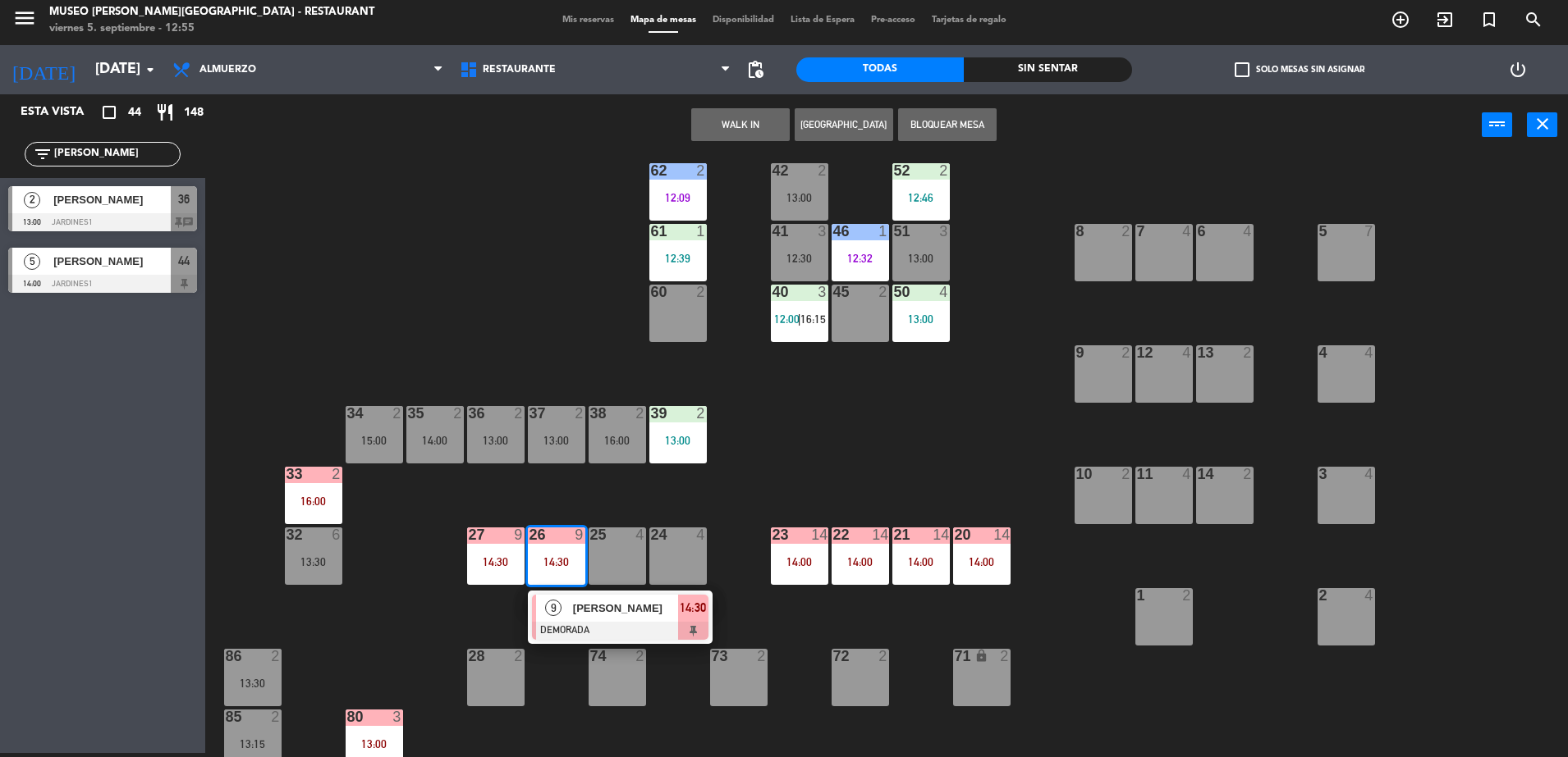
click at [588, 627] on div at bounding box center [620, 631] width 176 height 18
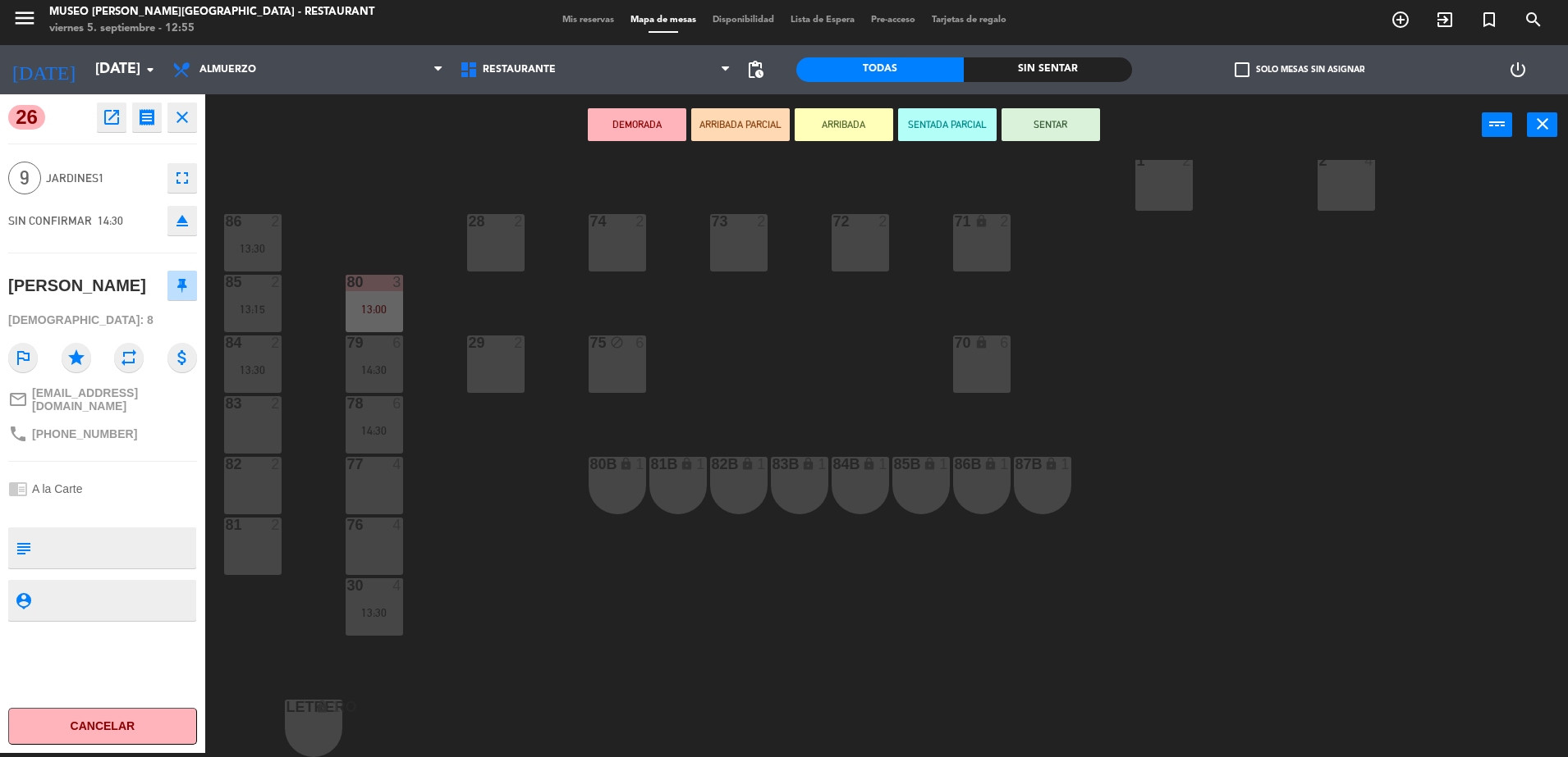
scroll to position [0, 0]
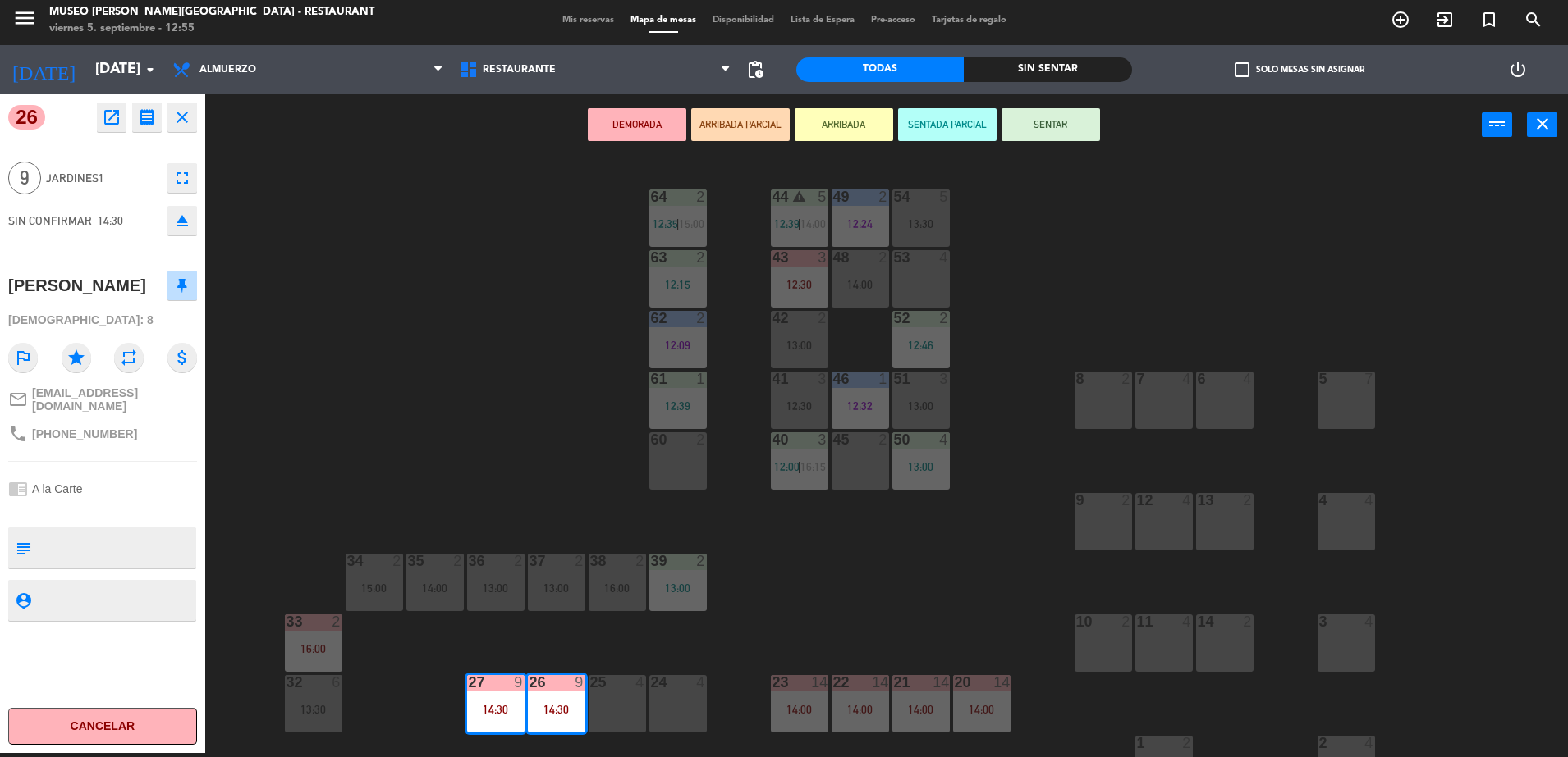
click at [475, 380] on div "44 warning 5 12:39 | 14:00 49 2 12:24 54 5 13:30 64 2 12:35 | 15:00 48 2 14:00 …" at bounding box center [893, 458] width 1346 height 598
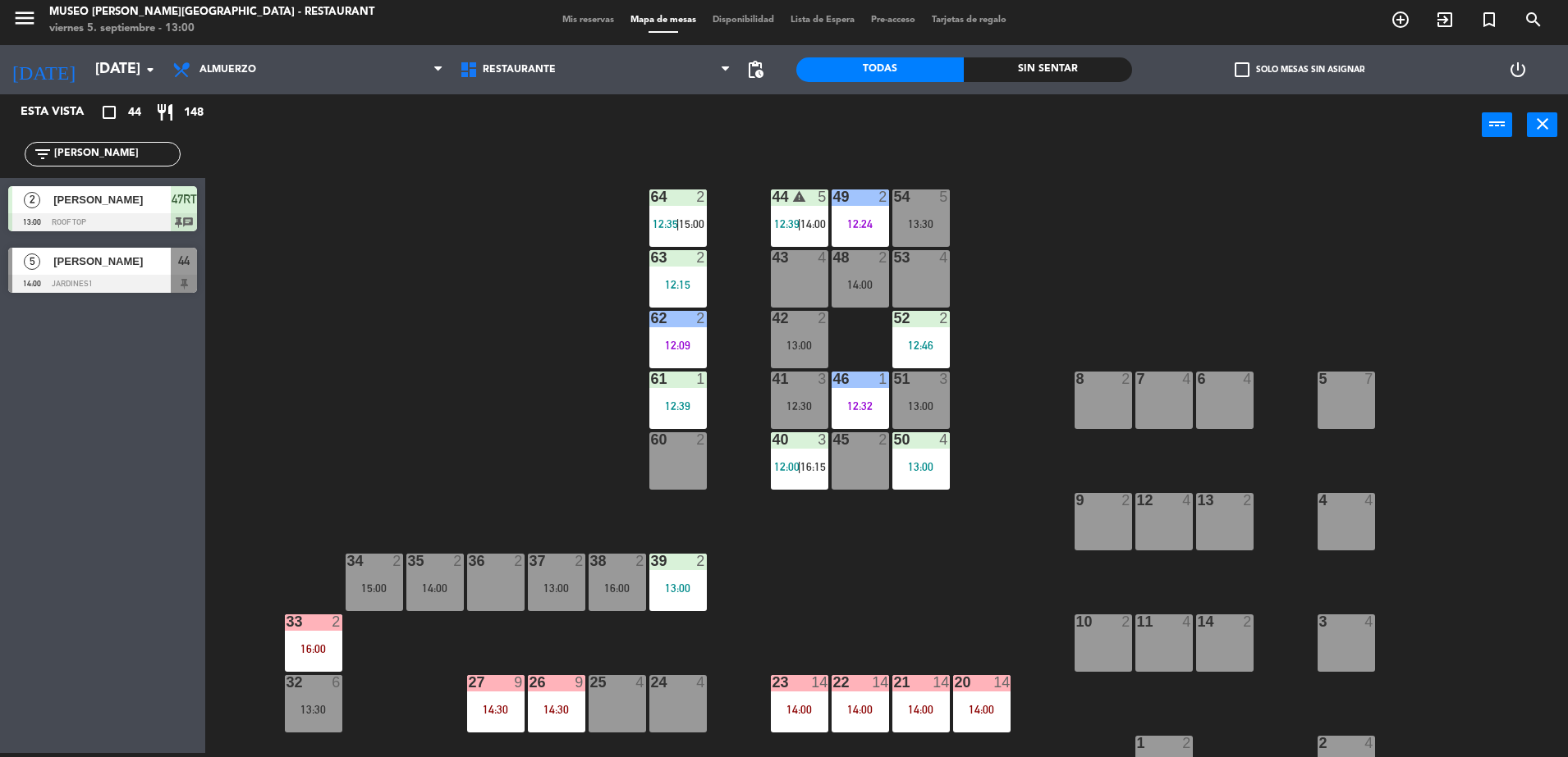
drag, startPoint x: 131, startPoint y: 145, endPoint x: -4, endPoint y: 164, distance: 136.3
click at [0, 164] on html "close × Museo Larco Café - Restaurant × chrome_reader_mode Listado de Reservas …" at bounding box center [784, 378] width 1568 height 757
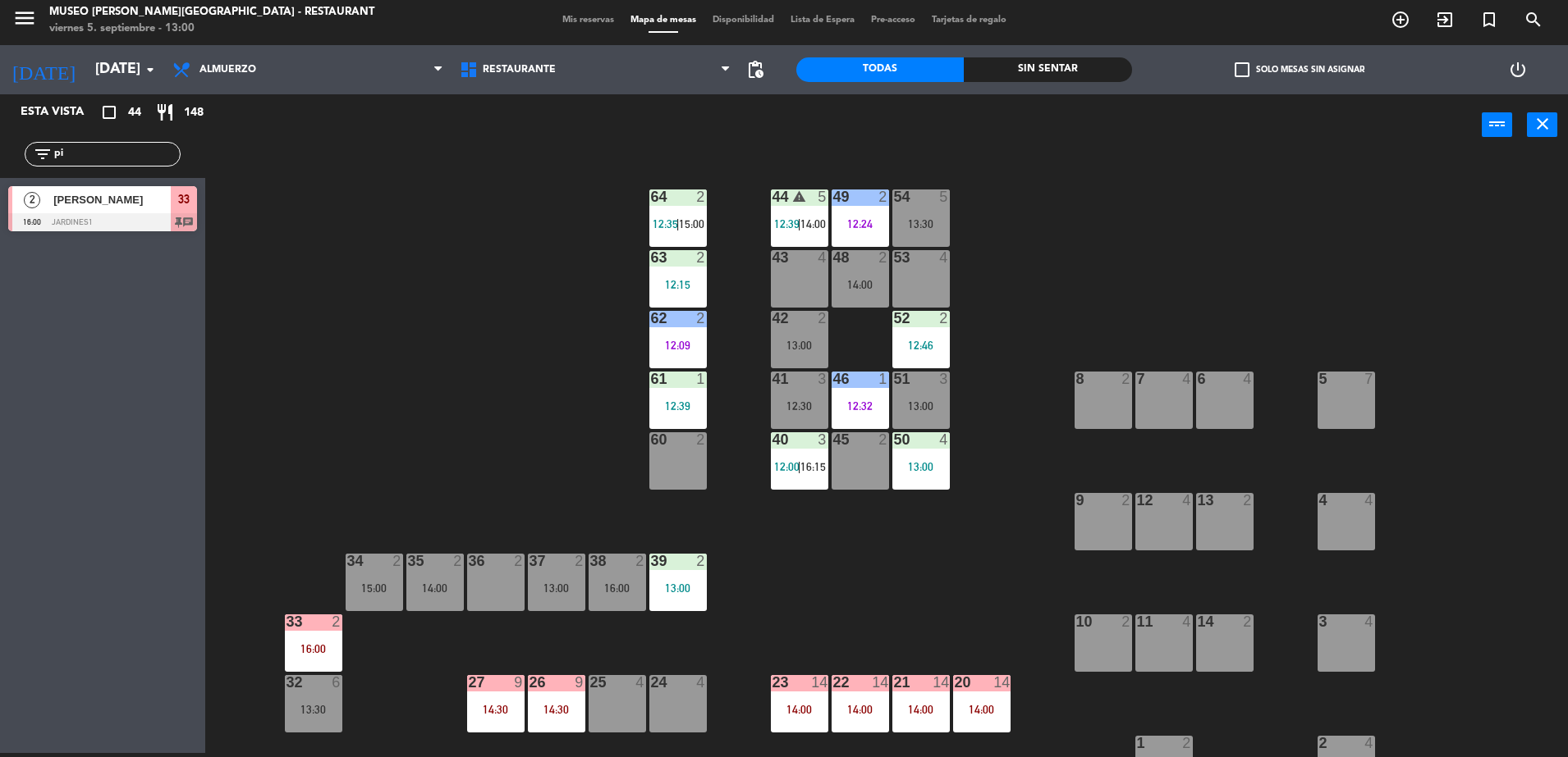
type input "p"
type input "s"
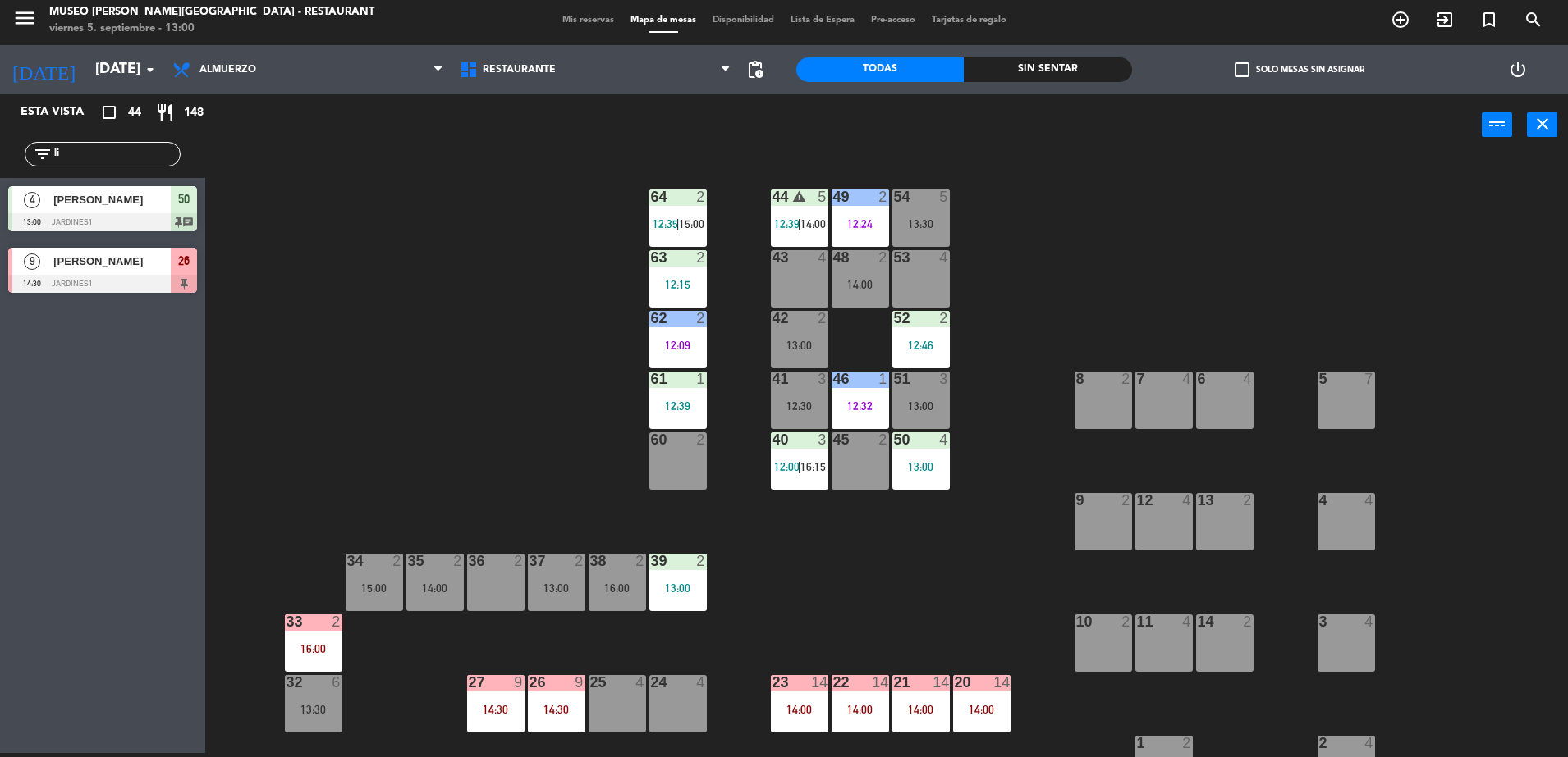
type input "l"
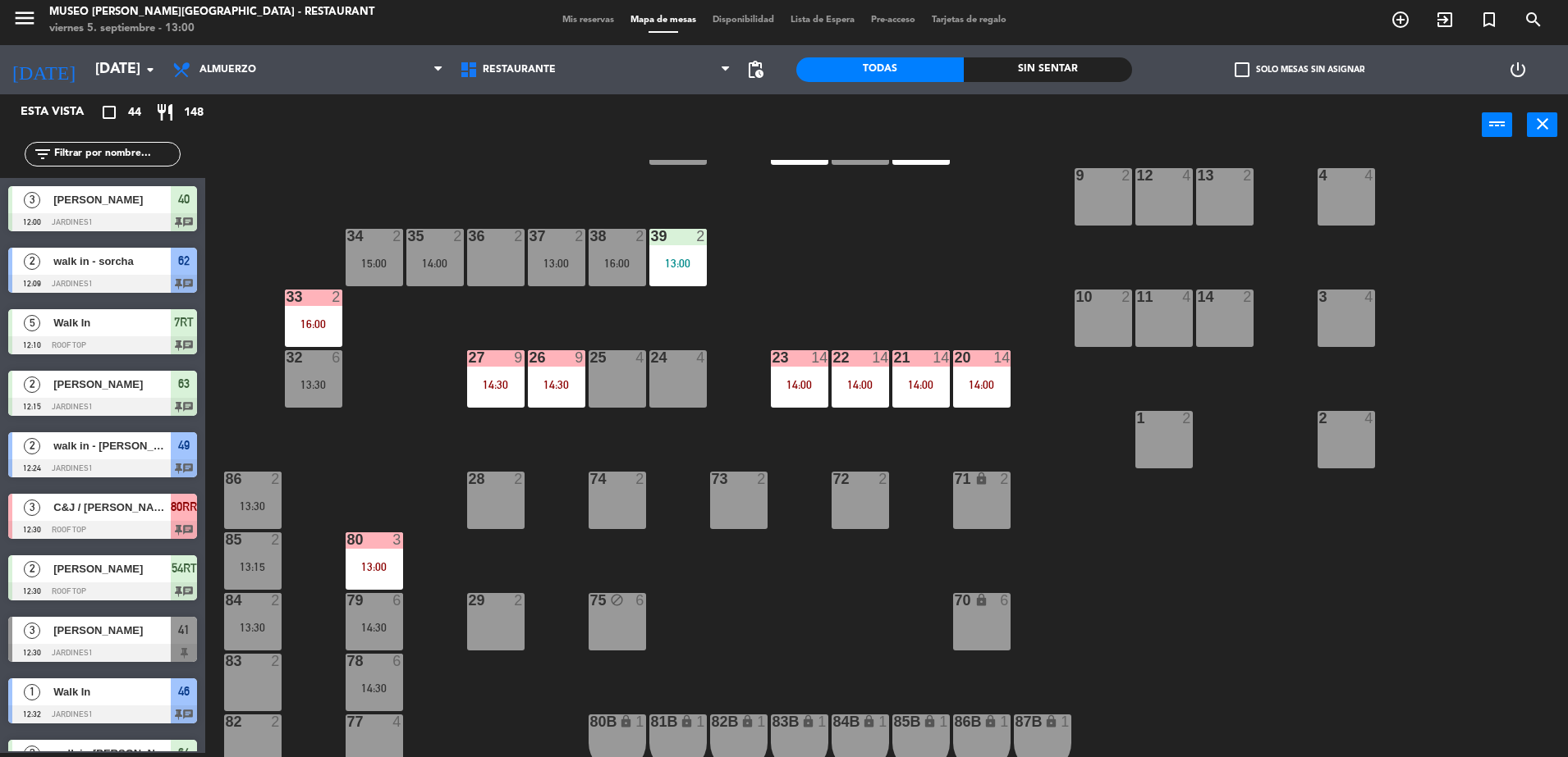
scroll to position [327, 0]
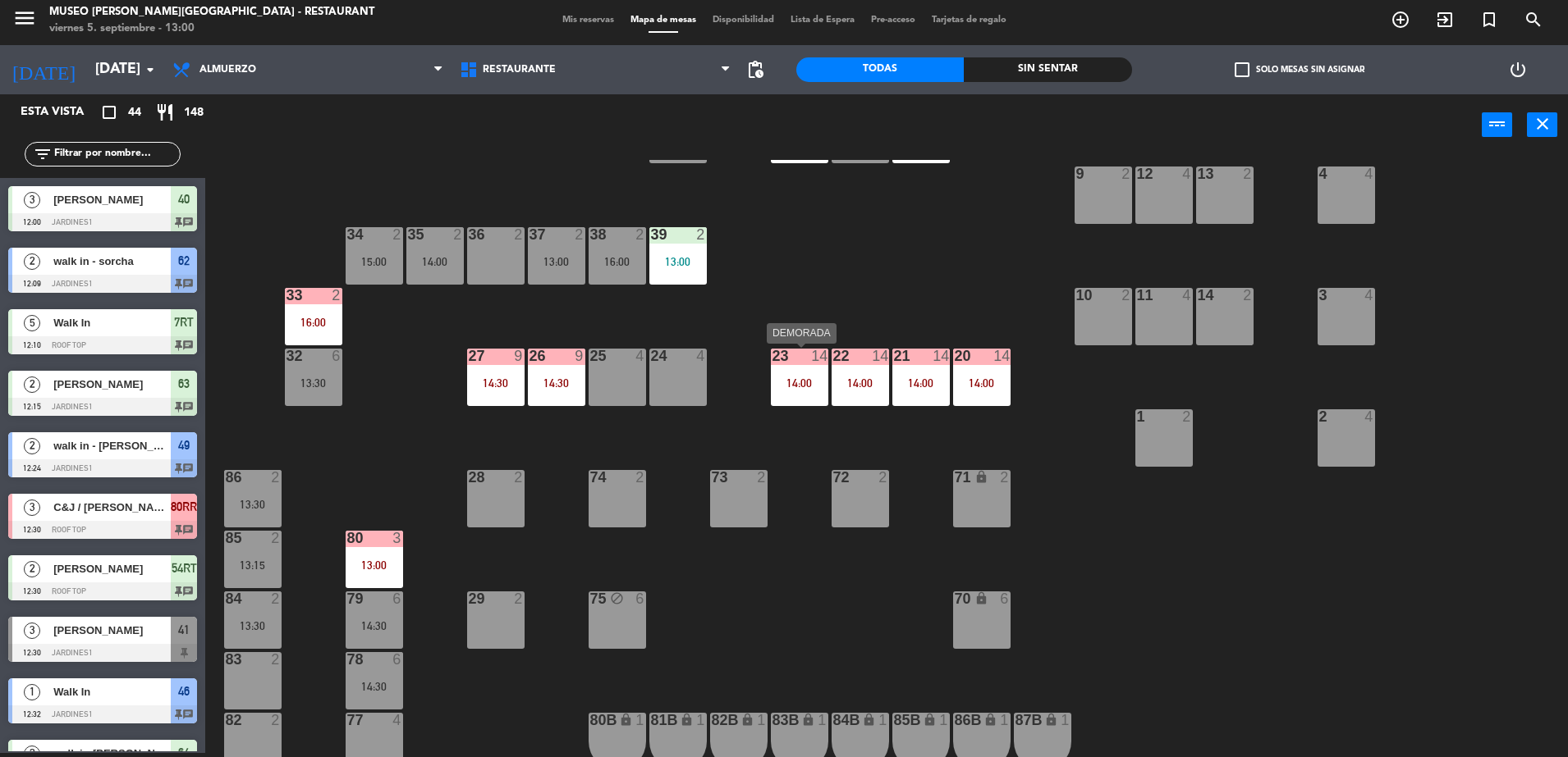
click at [805, 391] on div "23 14 14:00" at bounding box center [799, 377] width 57 height 57
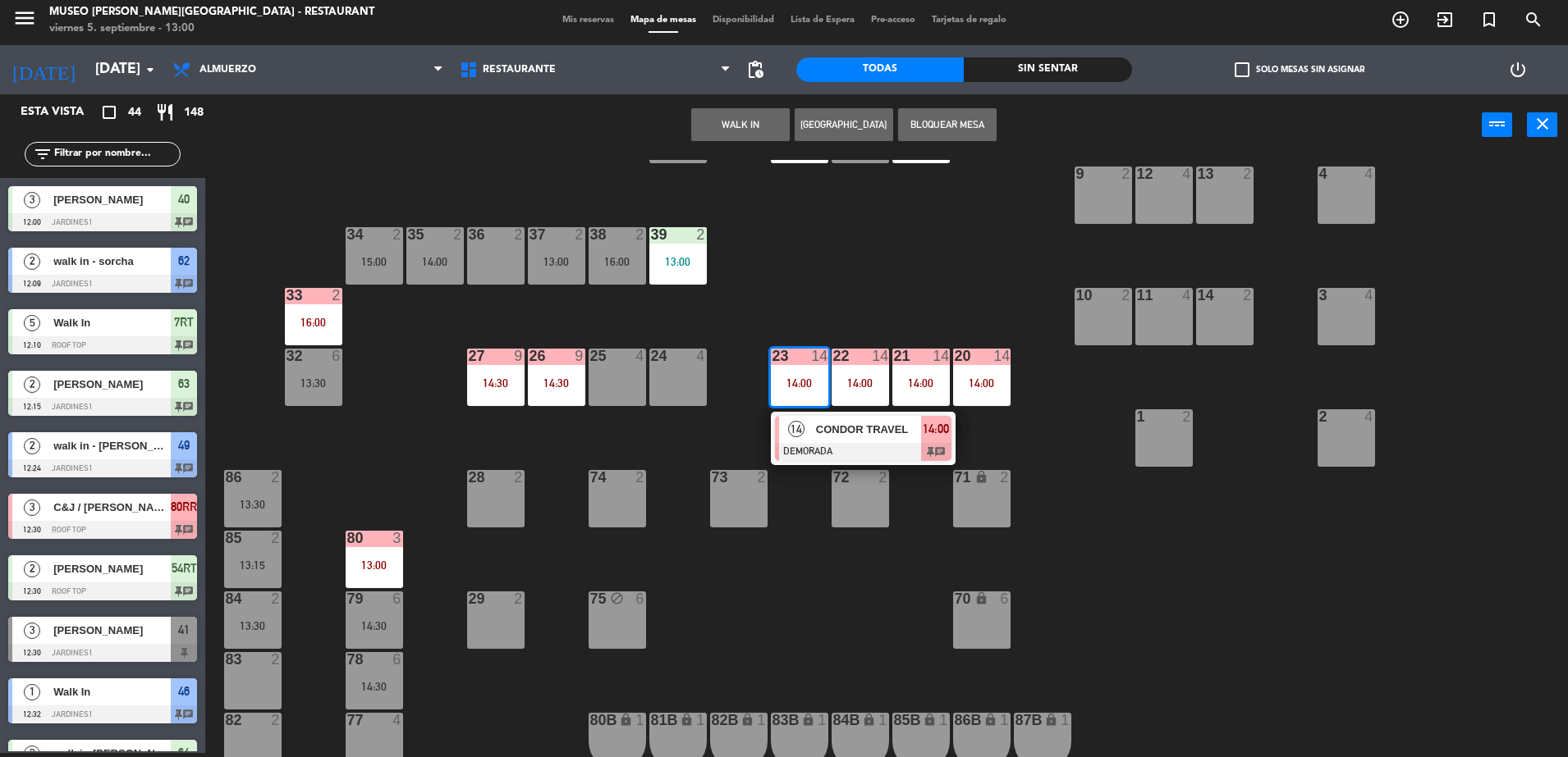
click at [828, 217] on div "44 warning 5 12:39 | 14:00 49 2 12:24 54 5 13:30 64 2 12:35 | 15:00 48 2 14:00 …" at bounding box center [893, 458] width 1346 height 598
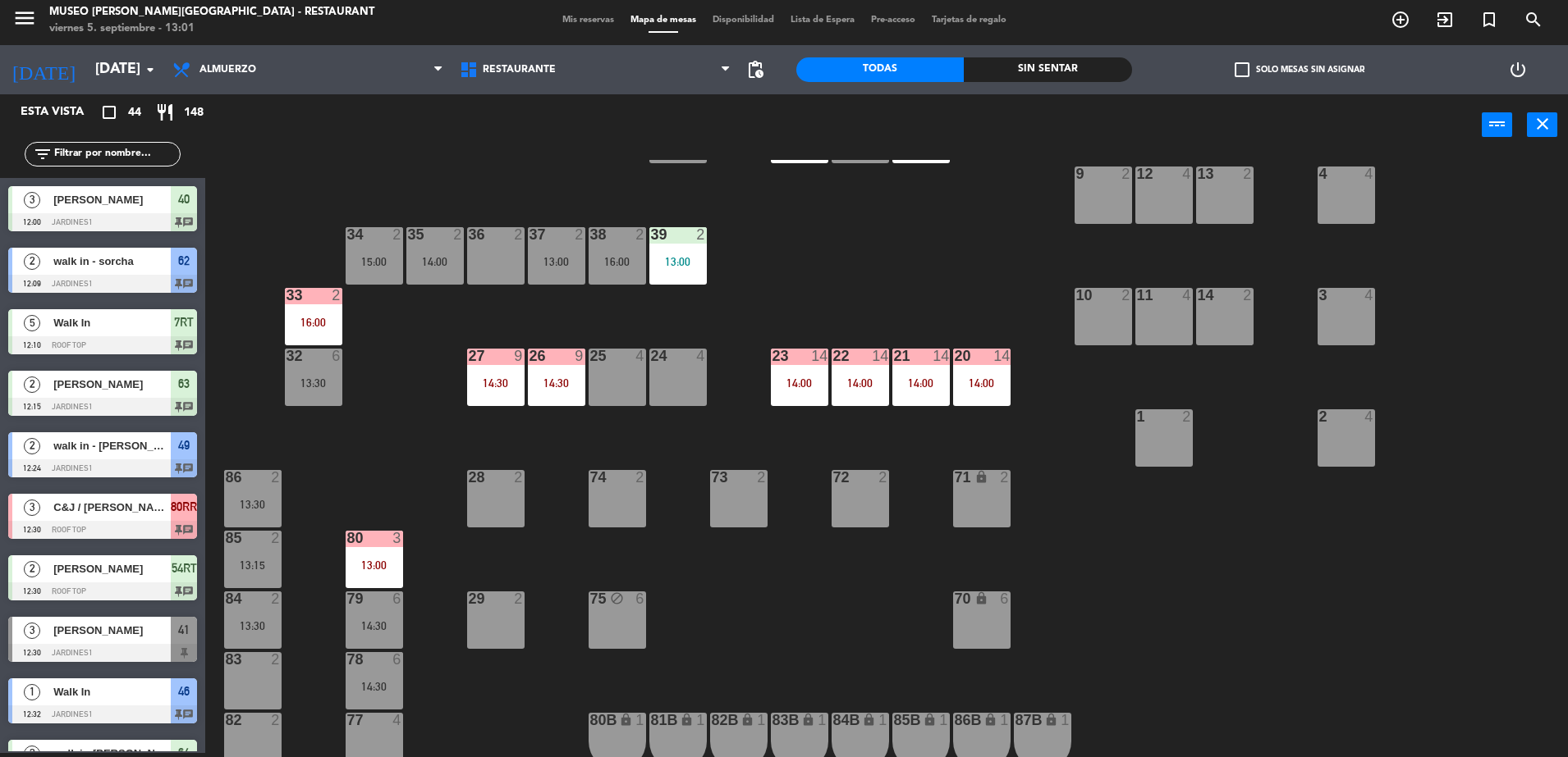
scroll to position [583, 0]
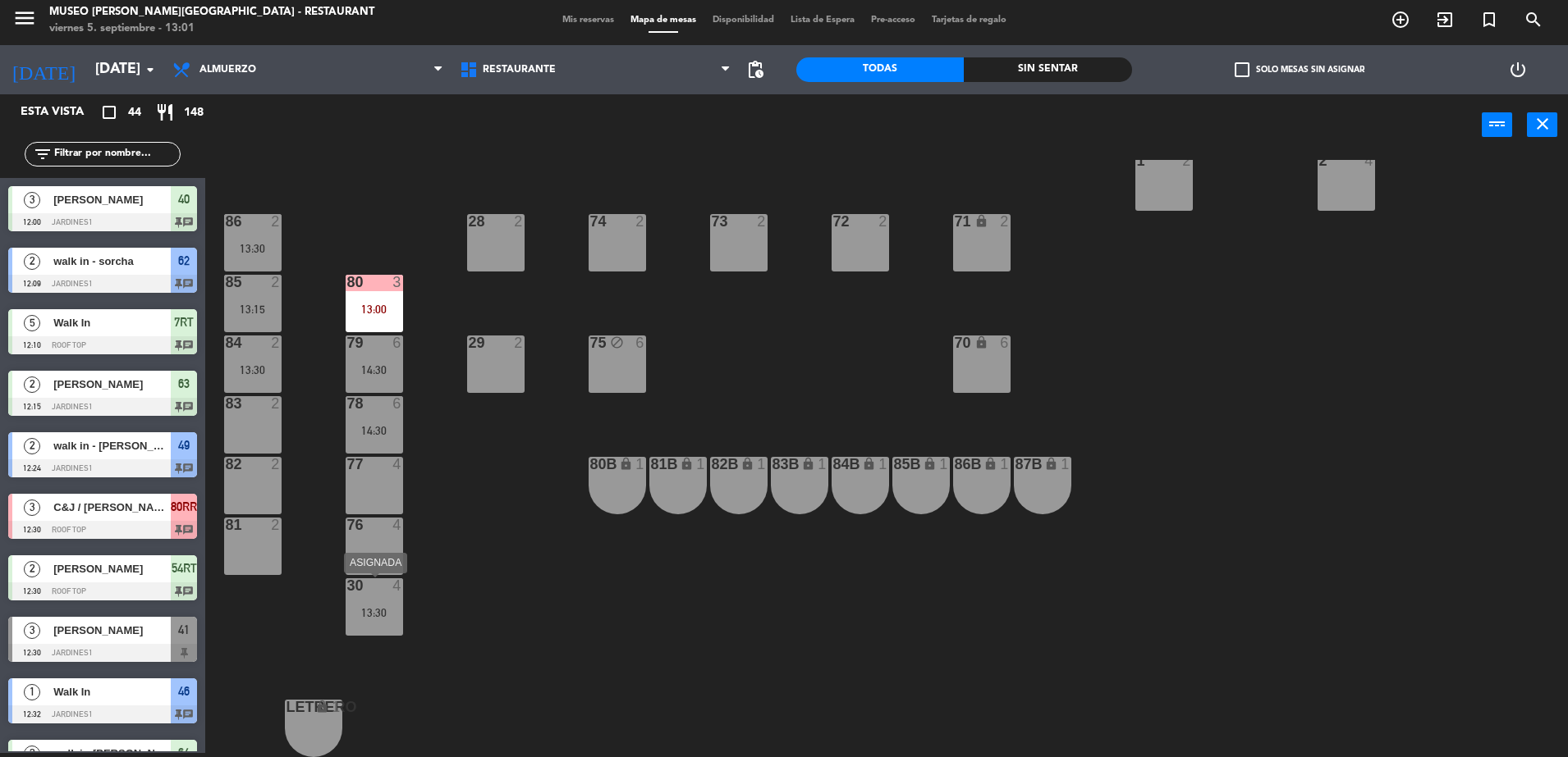
click at [375, 604] on div "30 4 13:30" at bounding box center [374, 606] width 57 height 57
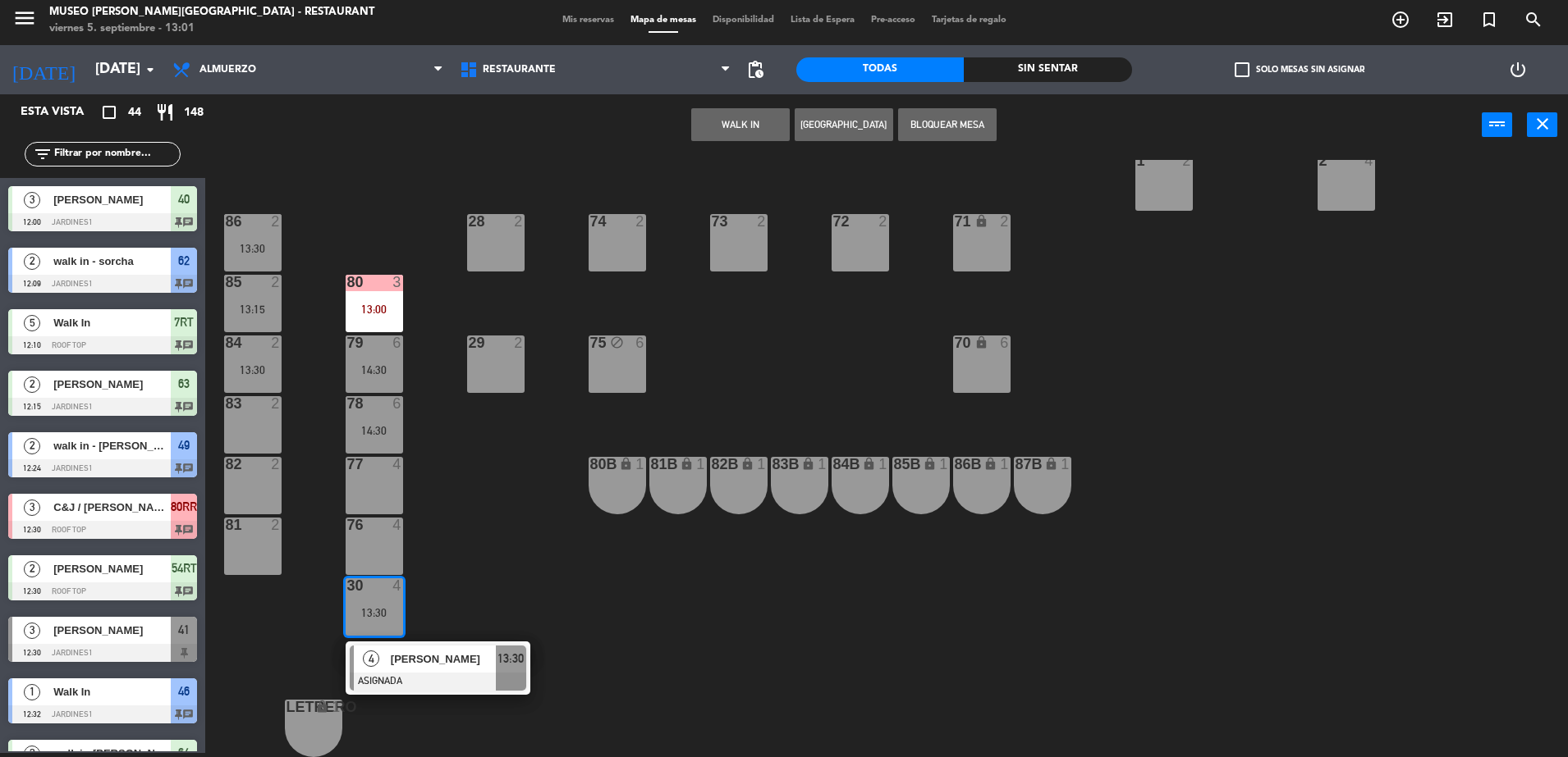
click at [500, 590] on div "44 warning 5 12:39 | 14:00 49 2 12:24 54 5 13:30 64 2 12:35 | 15:00 48 2 14:00 …" at bounding box center [893, 458] width 1346 height 598
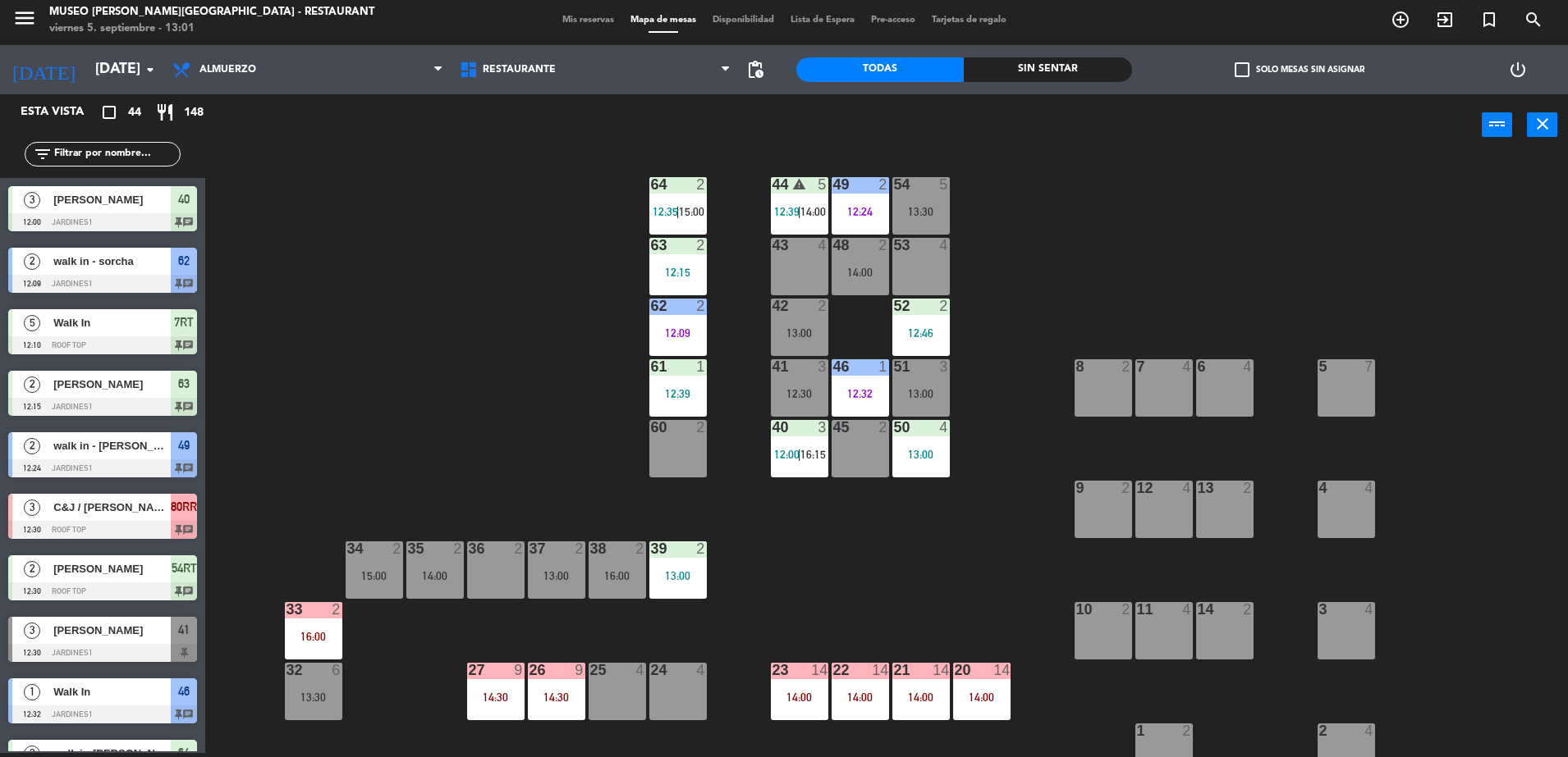
scroll to position [0, 0]
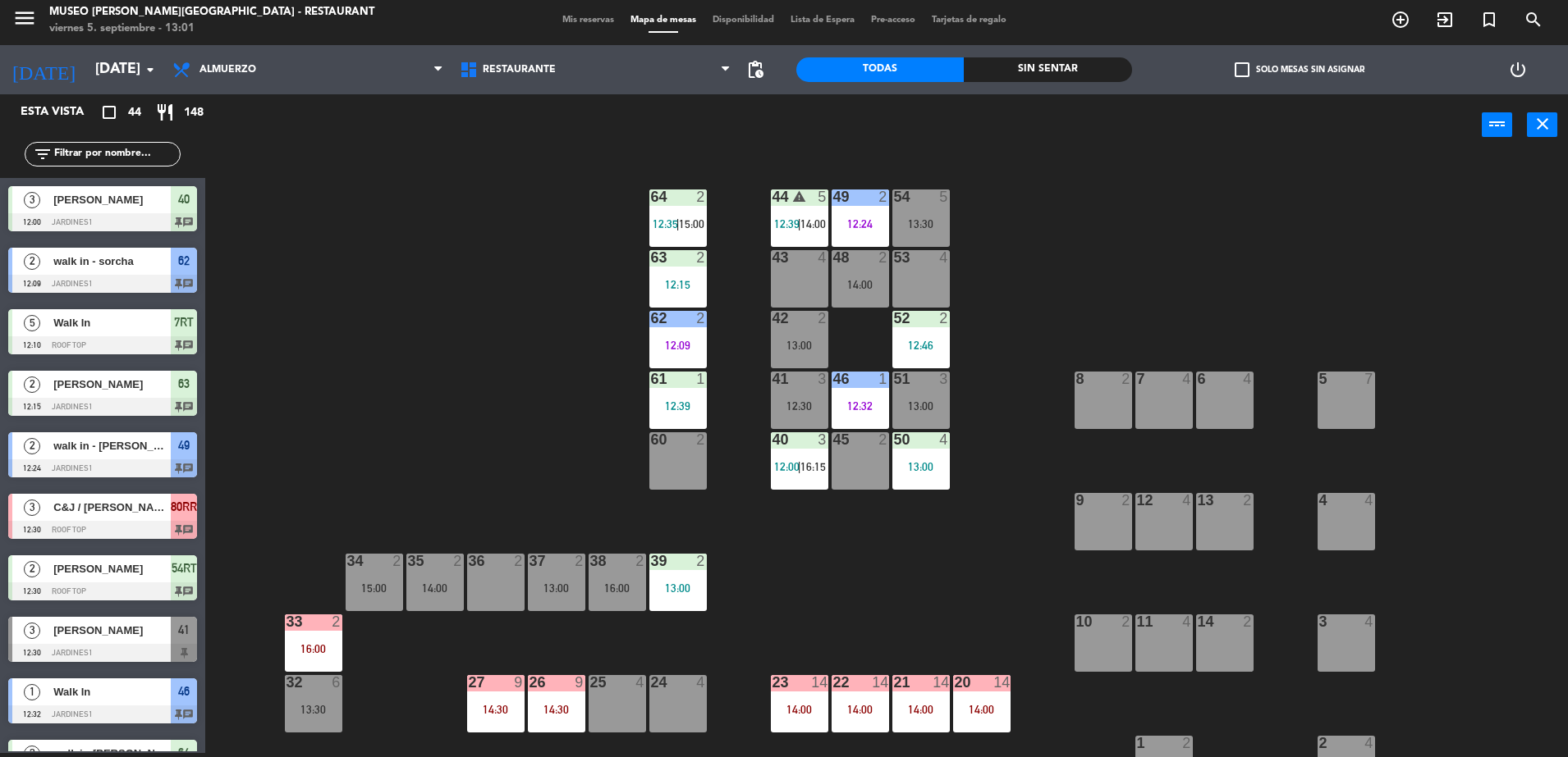
click at [115, 155] on input "text" at bounding box center [115, 154] width 127 height 18
click at [793, 213] on div "44 warning 5 12:39 | 14:00" at bounding box center [799, 218] width 57 height 57
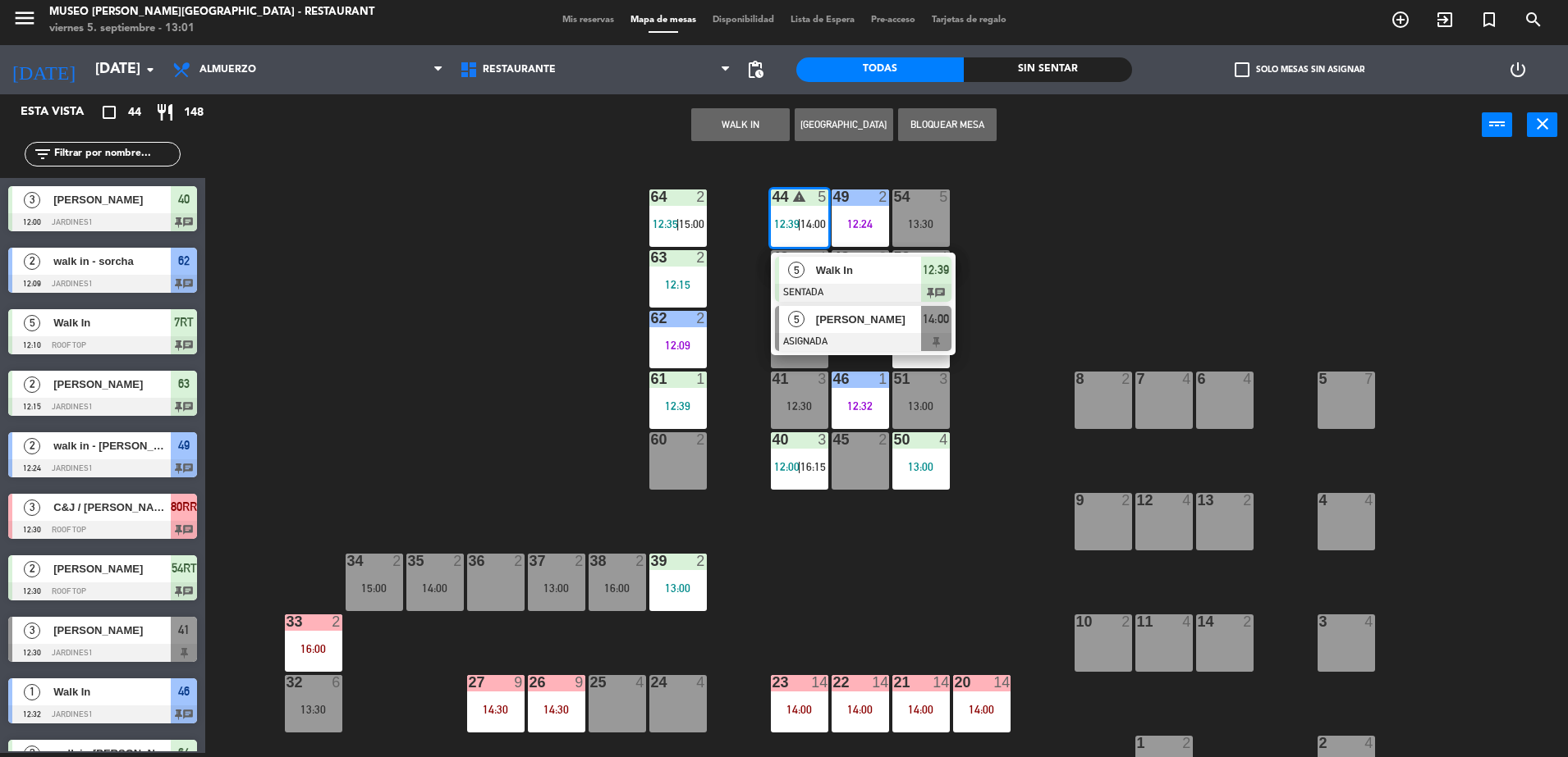
click at [861, 327] on span "jose arostegui" at bounding box center [868, 319] width 105 height 17
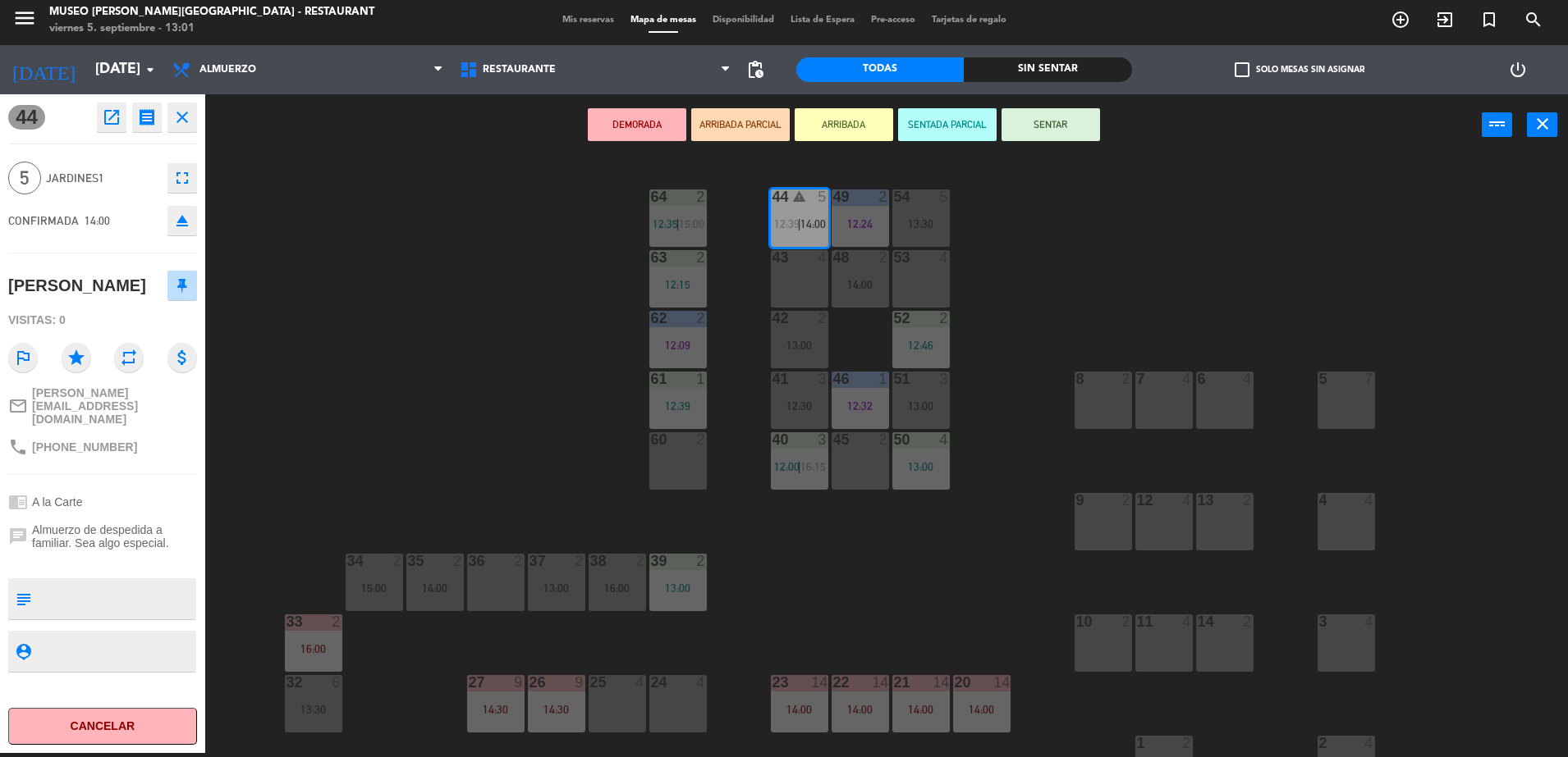
click at [1006, 267] on div "44 warning 5 12:39 | 14:00 49 2 12:24 54 5 13:30 64 2 12:35 | 15:00 48 2 14:00 …" at bounding box center [893, 458] width 1346 height 598
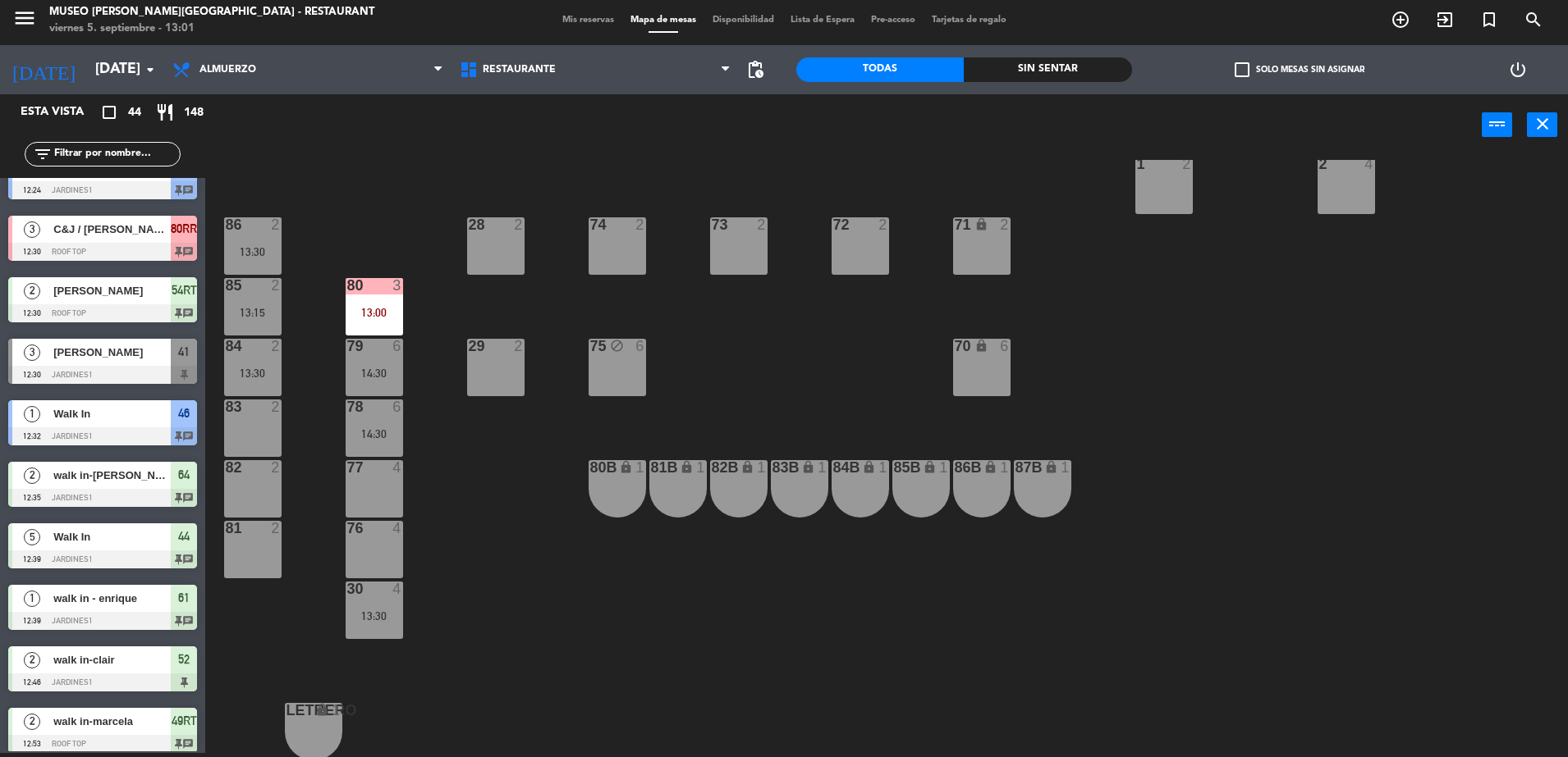
scroll to position [583, 0]
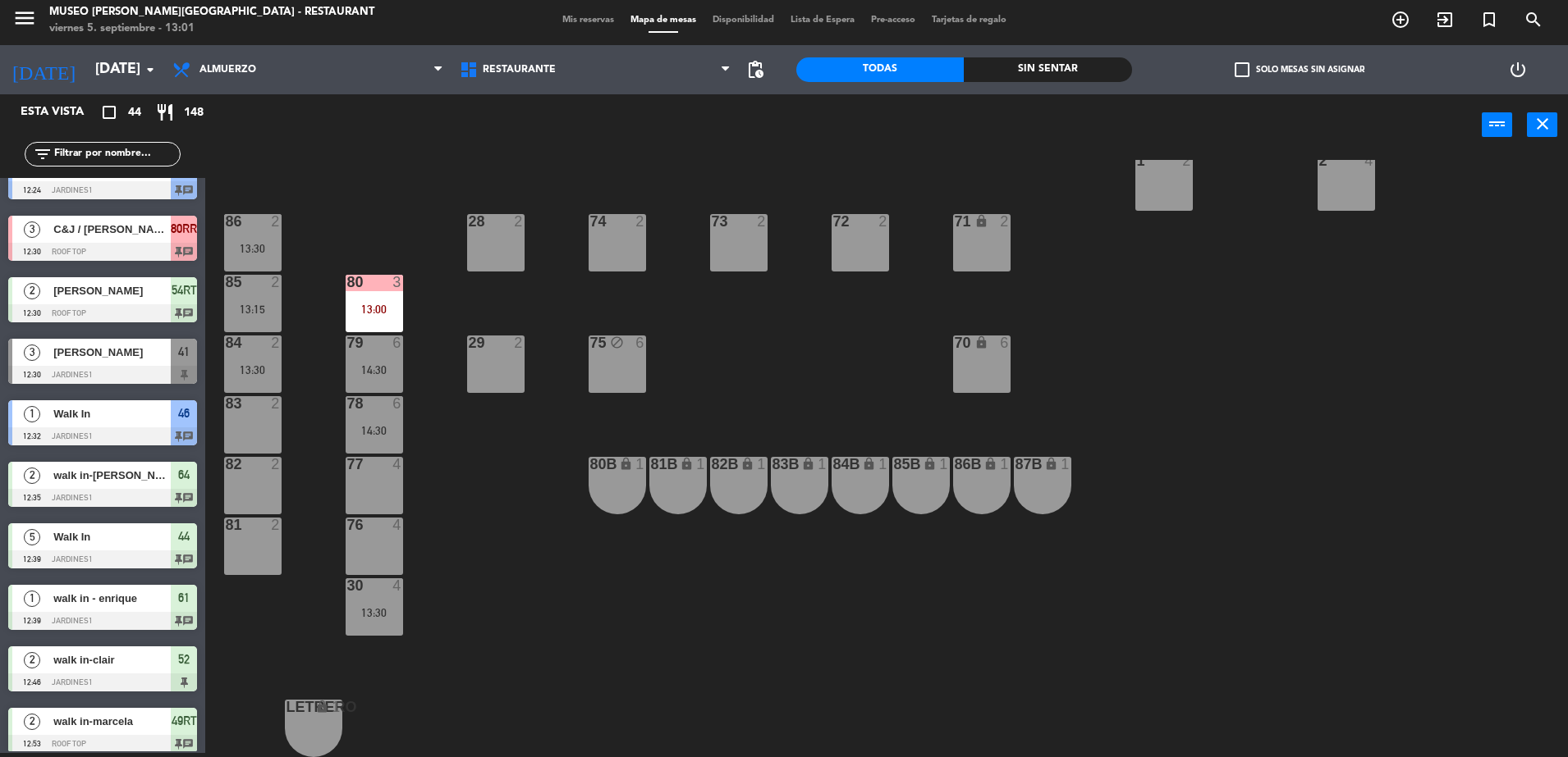
click at [376, 603] on div "30 4 13:30" at bounding box center [374, 606] width 57 height 57
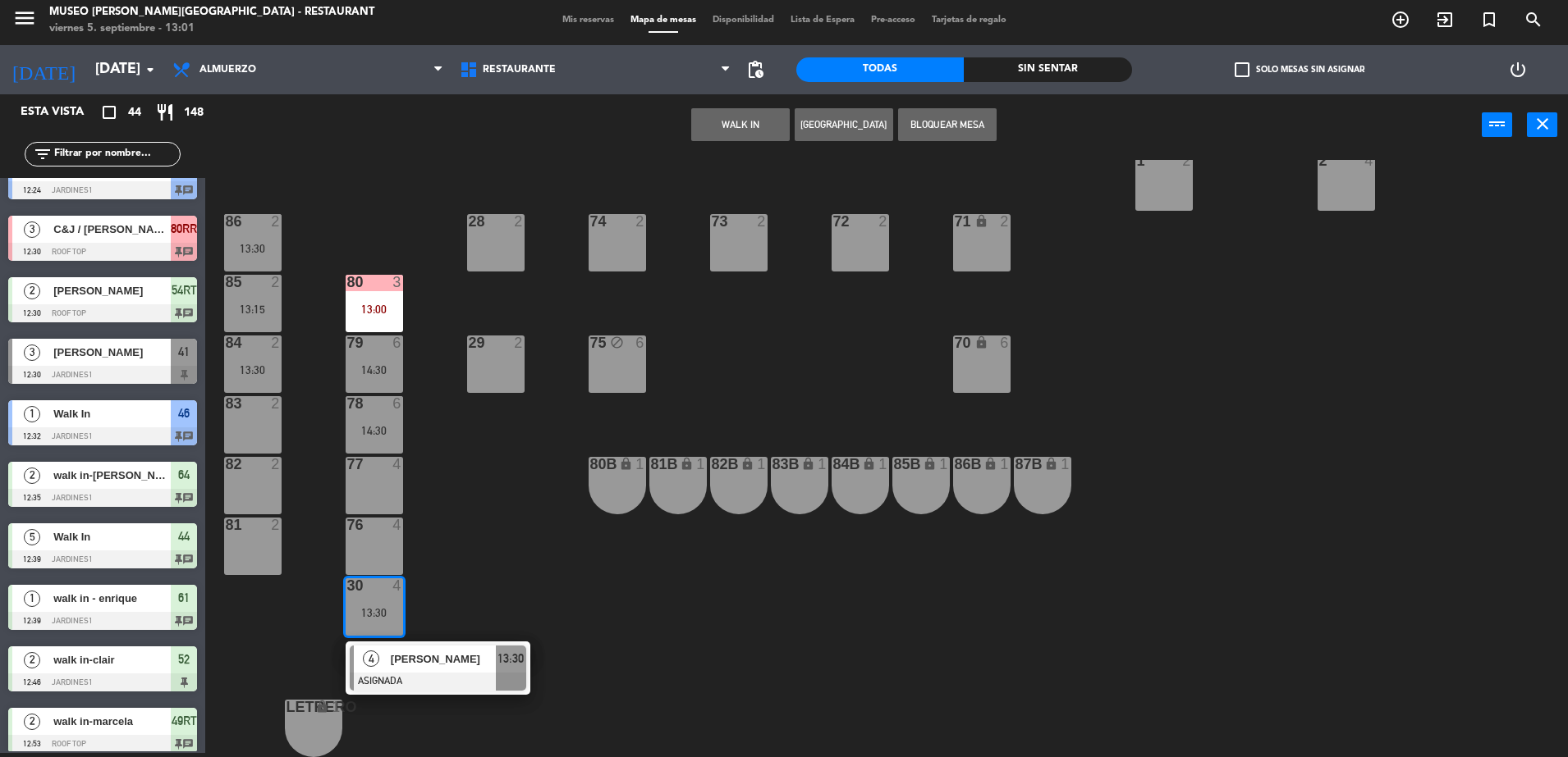
click at [412, 642] on div "4 Keith Schwartz ASIGNADA 13:30" at bounding box center [437, 668] width 184 height 53
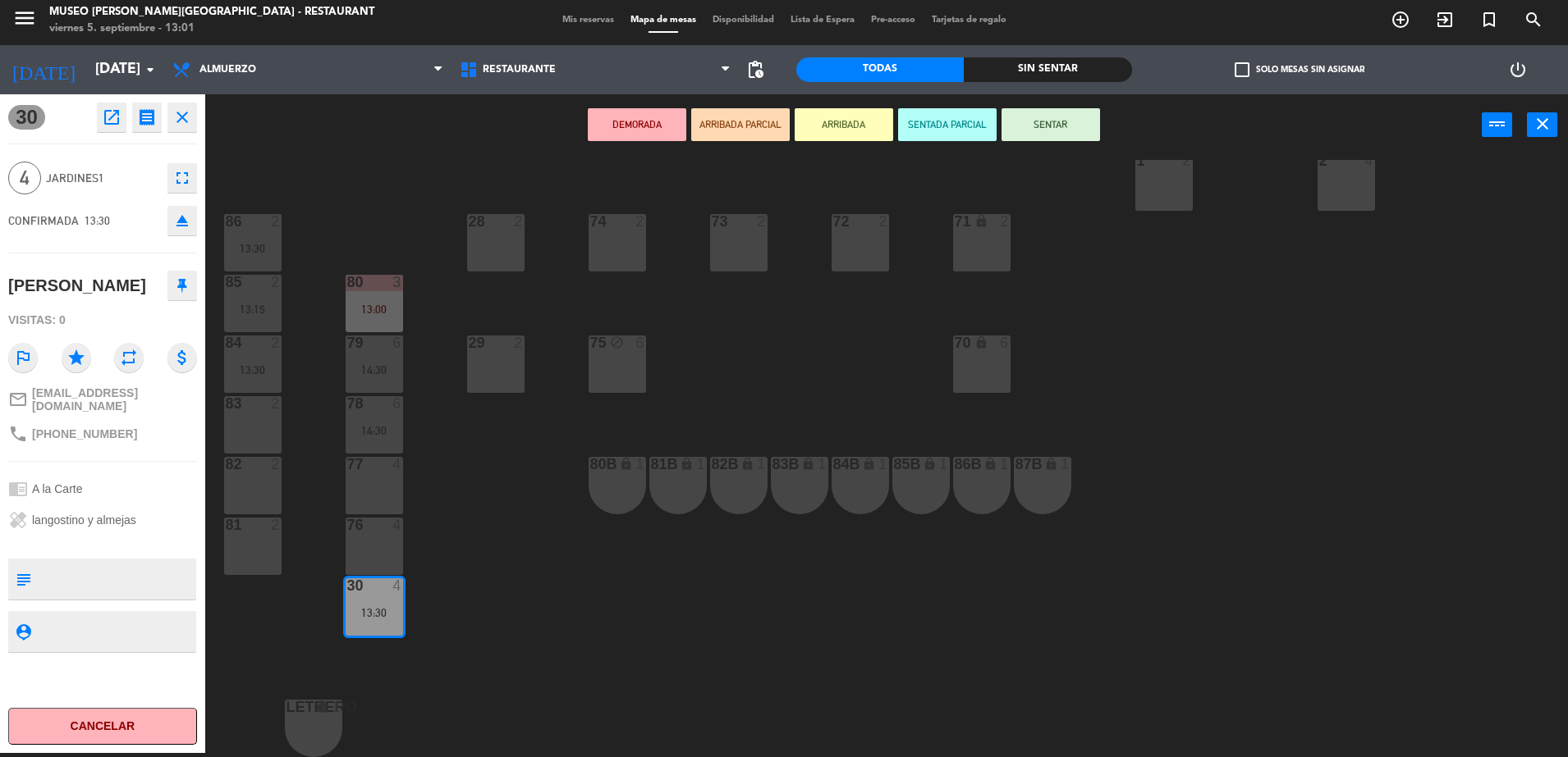
click at [783, 410] on div "44 warning 5 12:39 | 14:00 49 2 12:24 54 5 13:30 64 2 12:35 | 15:00 48 2 14:00 …" at bounding box center [893, 458] width 1346 height 598
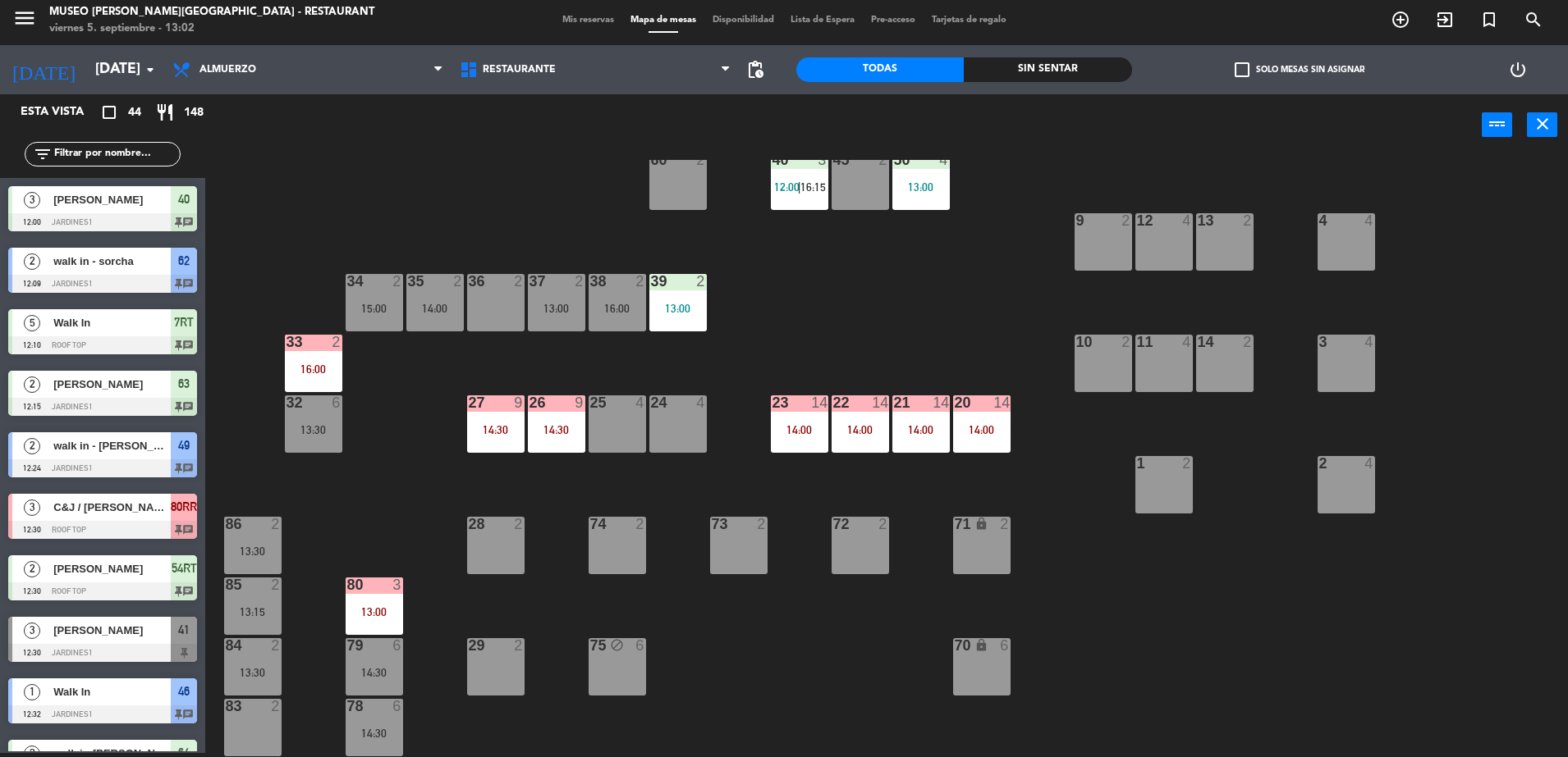
scroll to position [0, 0]
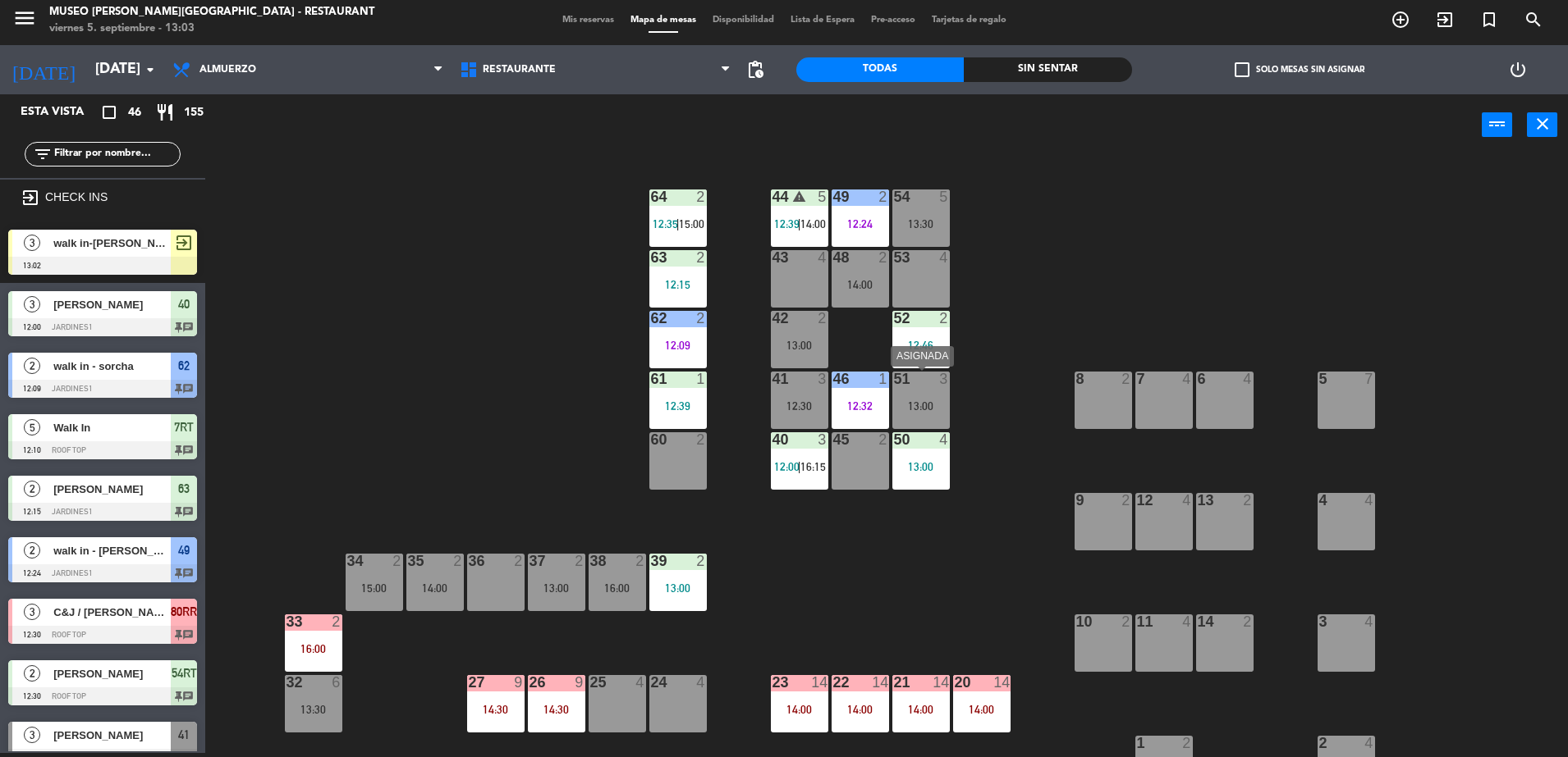
click at [924, 397] on div "51 3 13:00" at bounding box center [921, 400] width 57 height 57
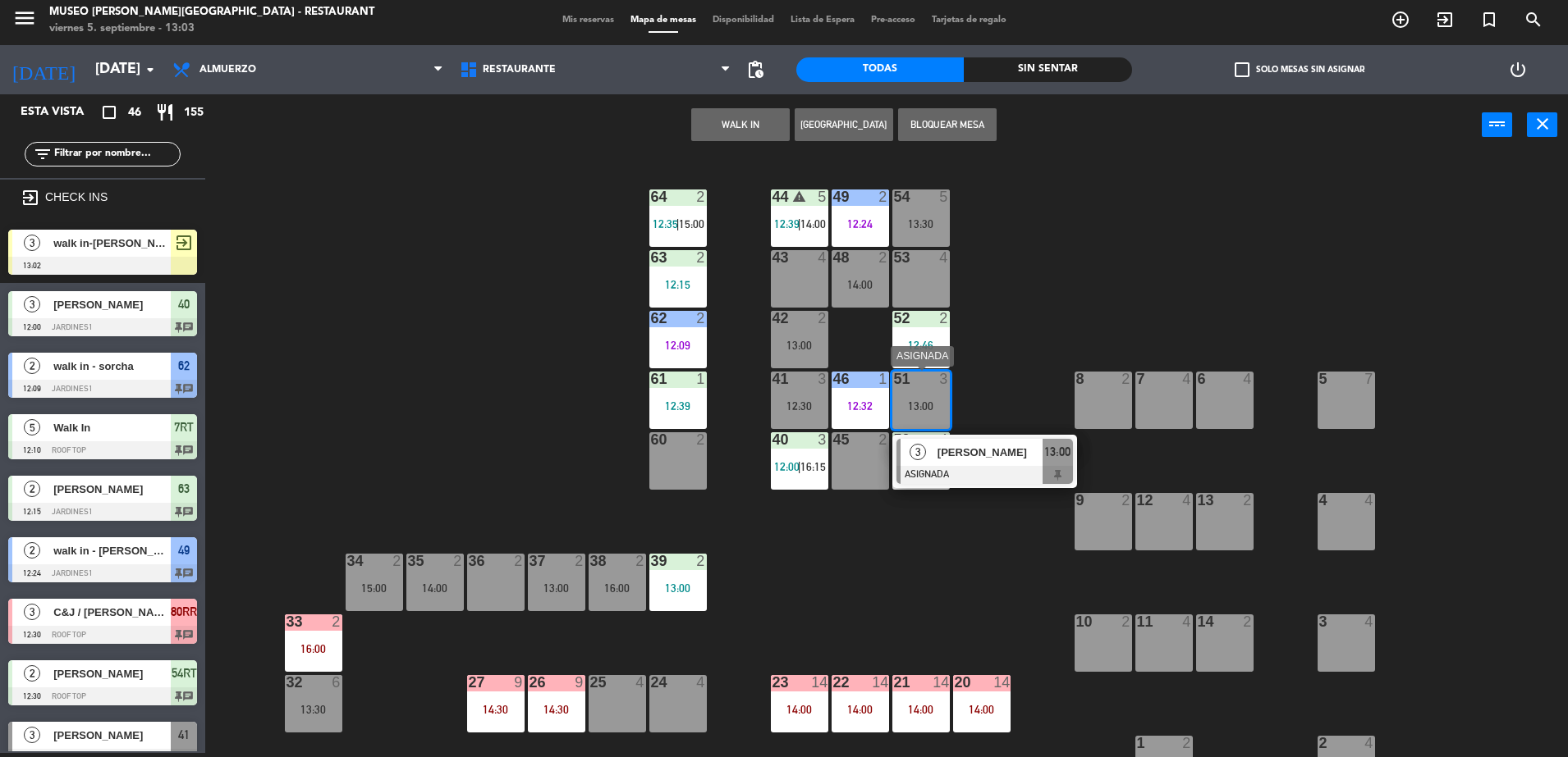
click at [992, 447] on span "Ana Maria Vivar" at bounding box center [990, 452] width 105 height 17
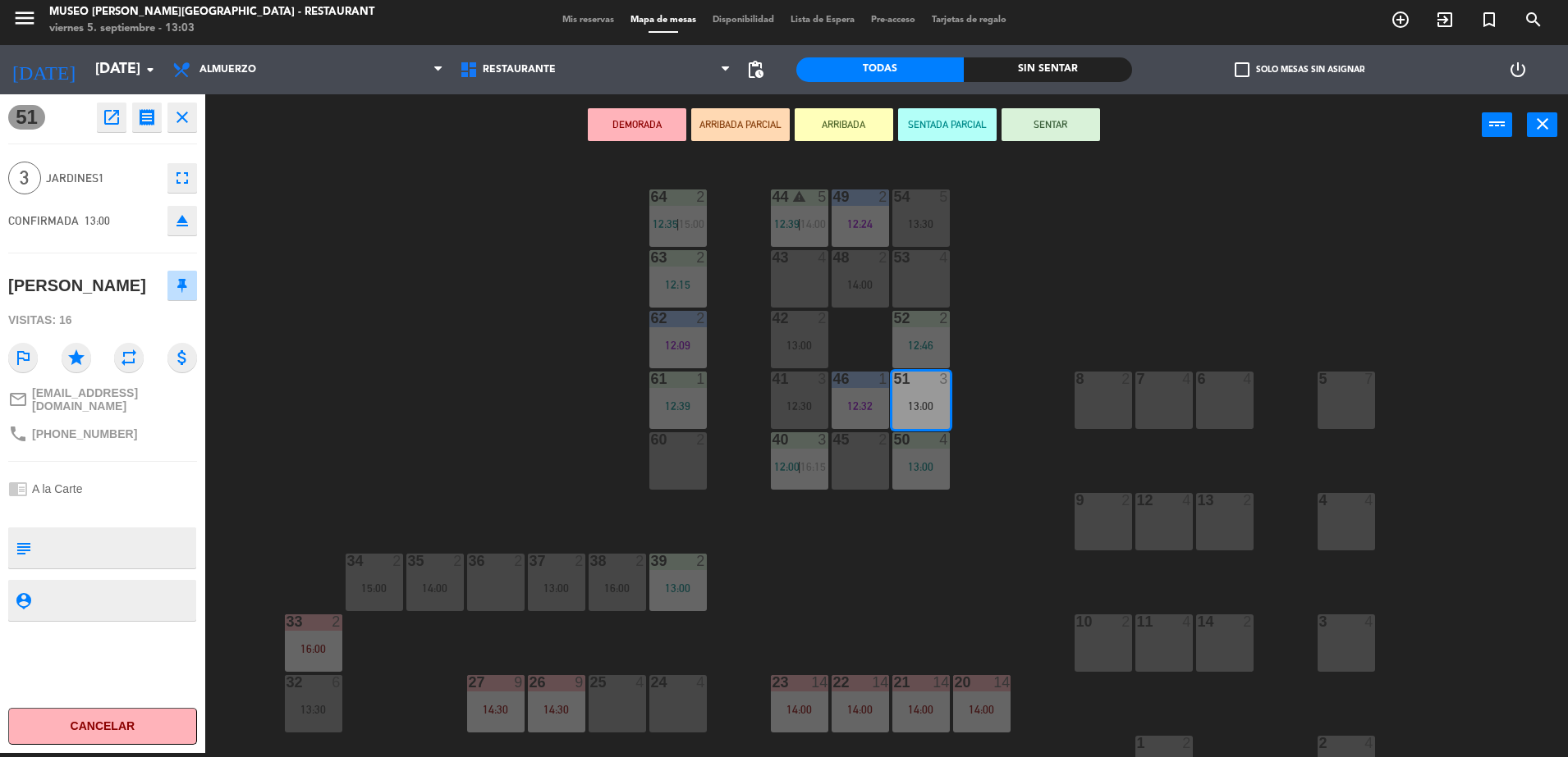
click at [748, 133] on button "ARRIBADA PARCIAL" at bounding box center [741, 124] width 98 height 32
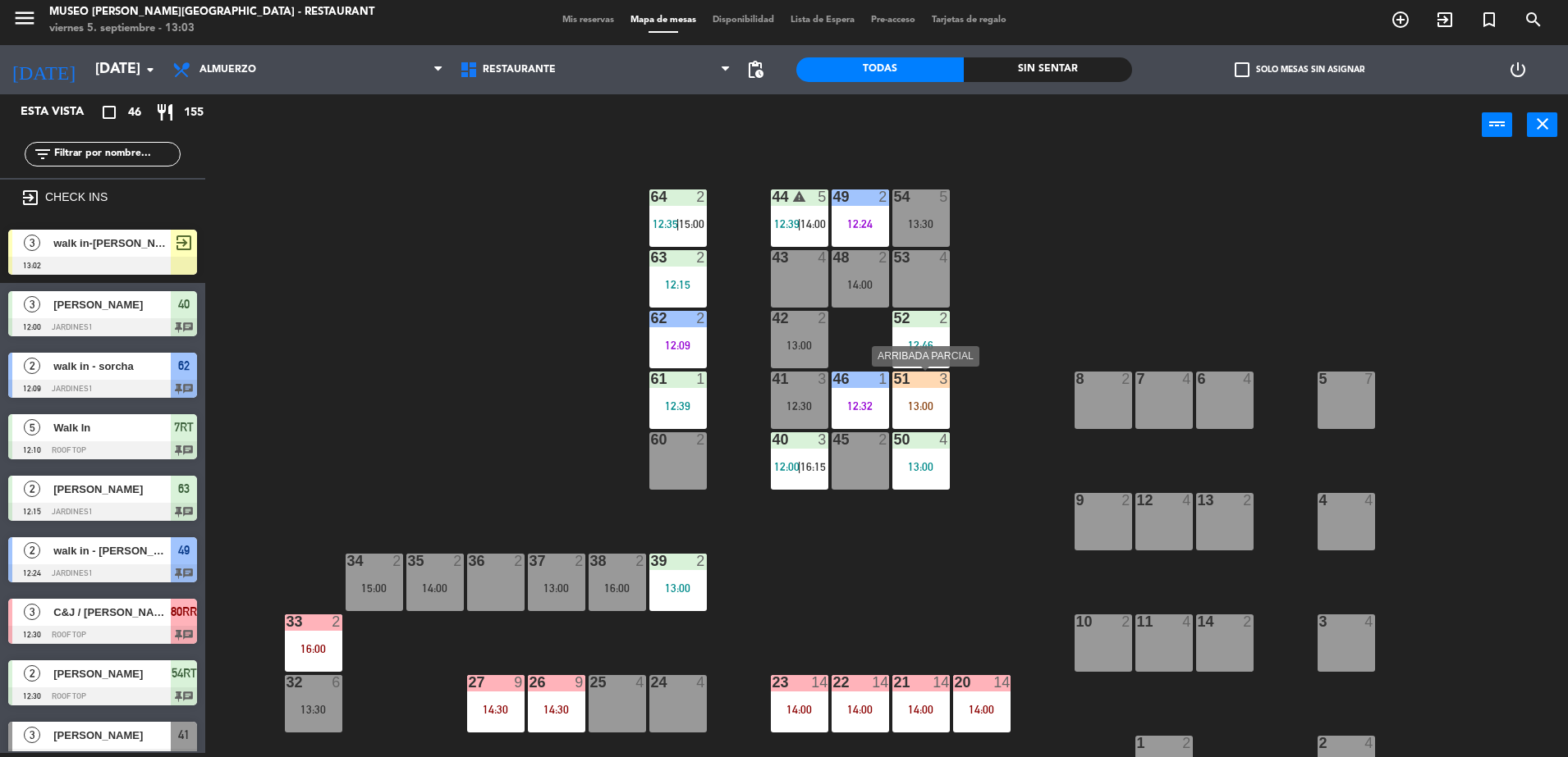
click at [928, 402] on div "13:00" at bounding box center [921, 407] width 57 height 12
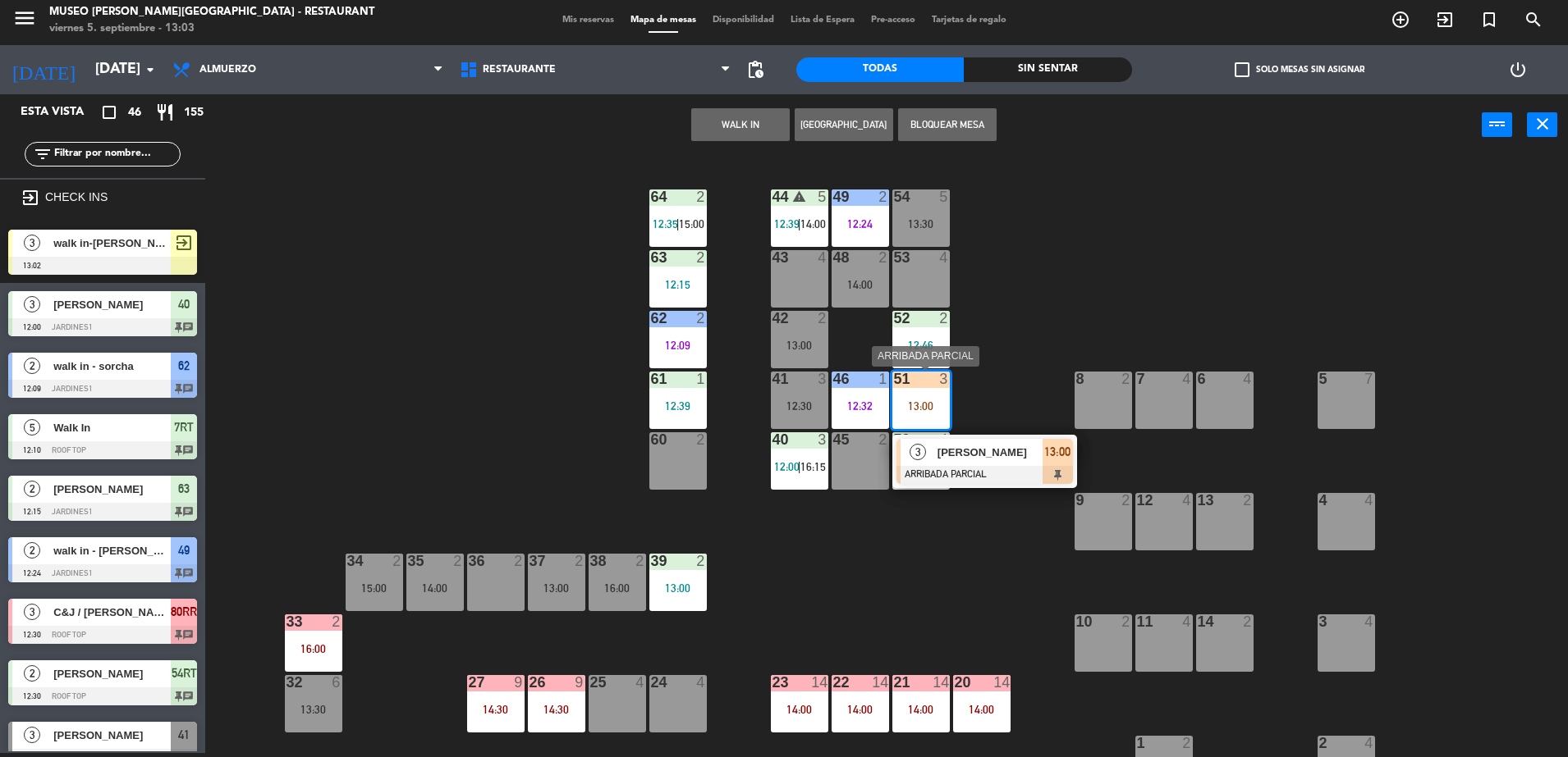
click at [1028, 490] on div "44 warning 5 12:39 | 14:00 49 2 12:24 54 5 13:30 64 2 12:35 | 15:00 48 2 14:00 …" at bounding box center [893, 458] width 1346 height 598
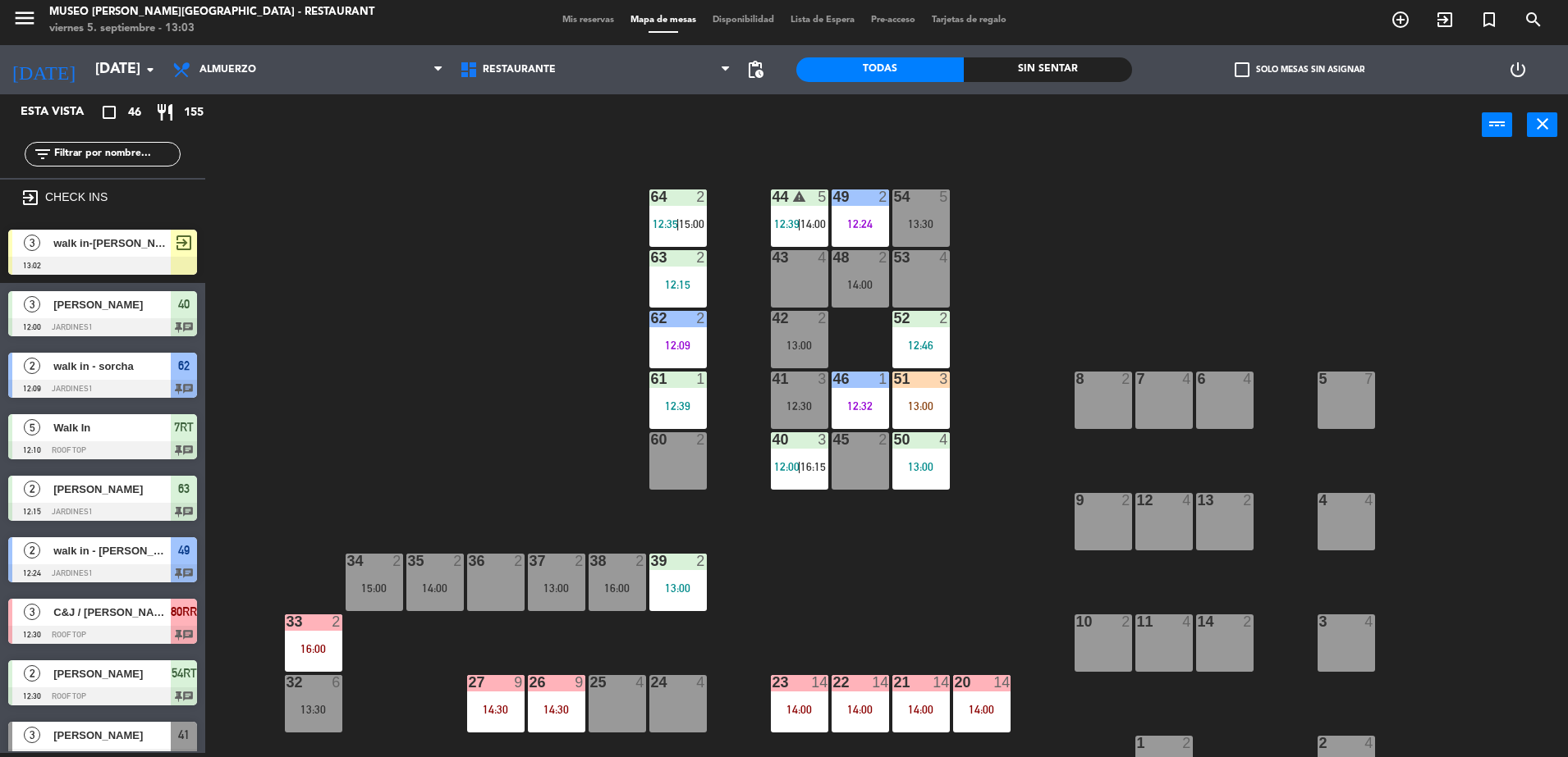
click at [945, 415] on div "51 3 13:00" at bounding box center [921, 400] width 57 height 57
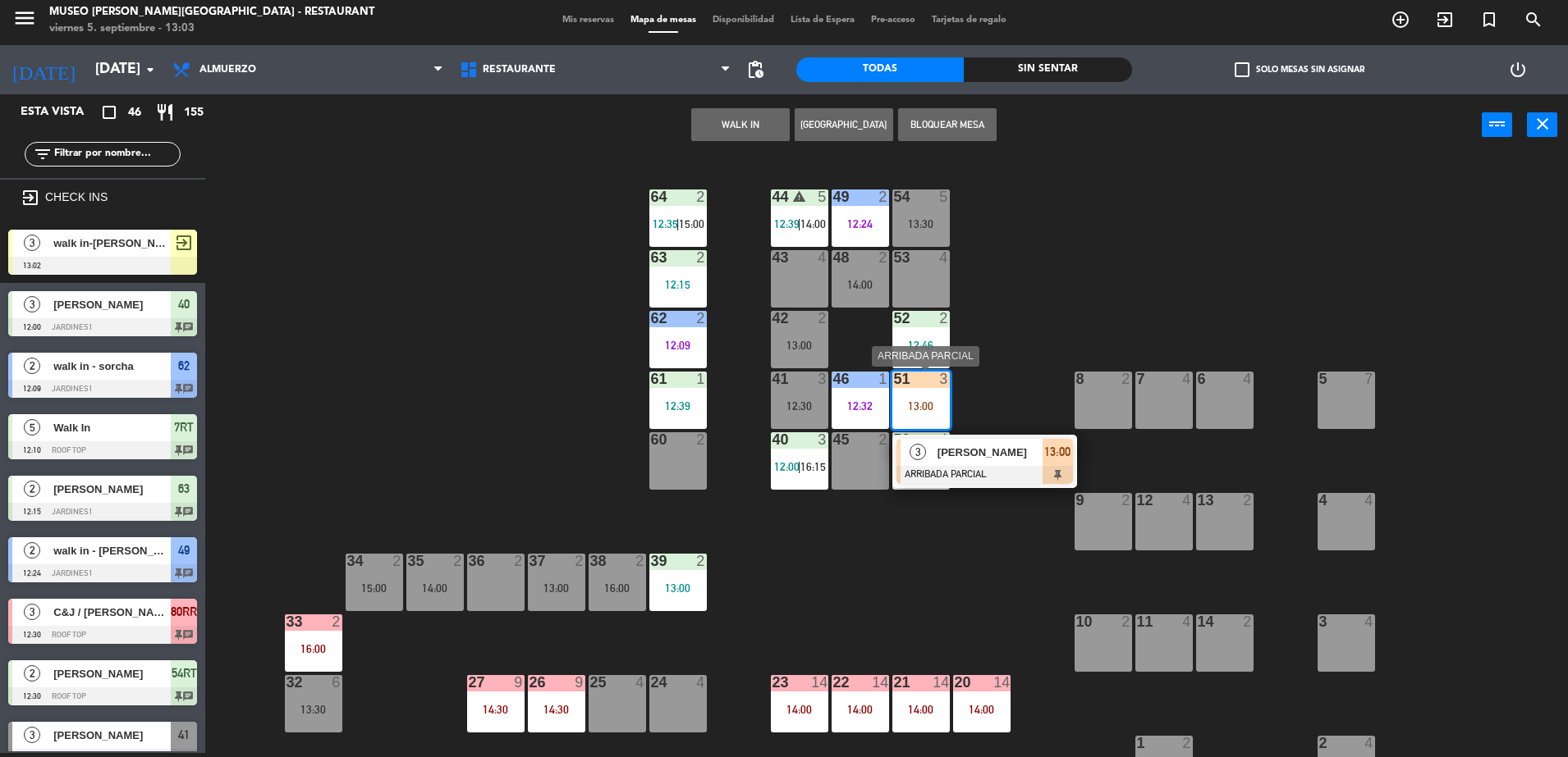
click at [1020, 495] on div "44 warning 5 12:39 | 14:00 49 2 12:24 54 5 13:30 64 2 12:35 | 15:00 48 2 14:00 …" at bounding box center [893, 458] width 1346 height 598
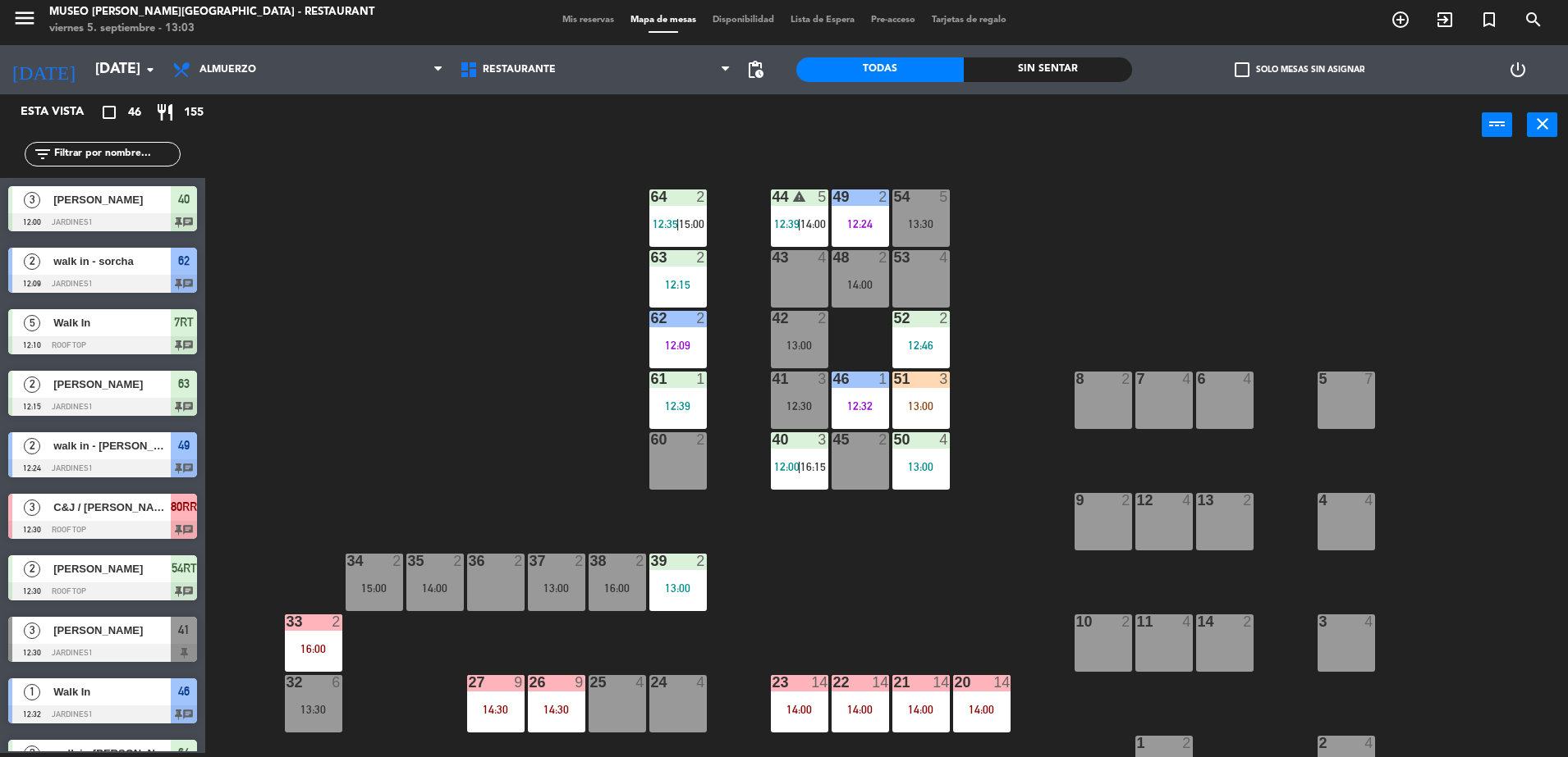
click at [937, 412] on div "51 3 13:00" at bounding box center [921, 400] width 57 height 57
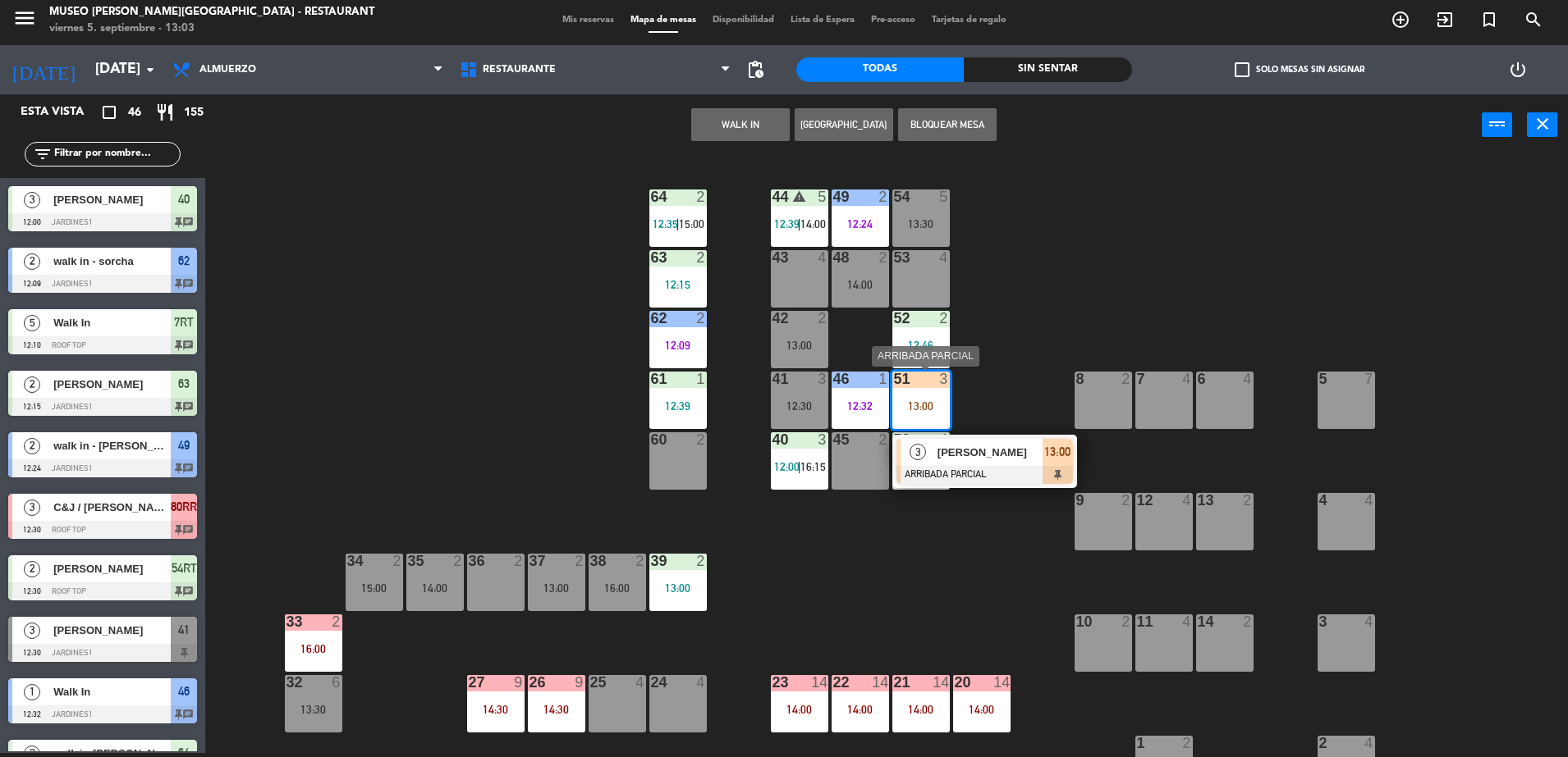
click at [991, 455] on span "Ana Maria Vivar" at bounding box center [990, 452] width 105 height 17
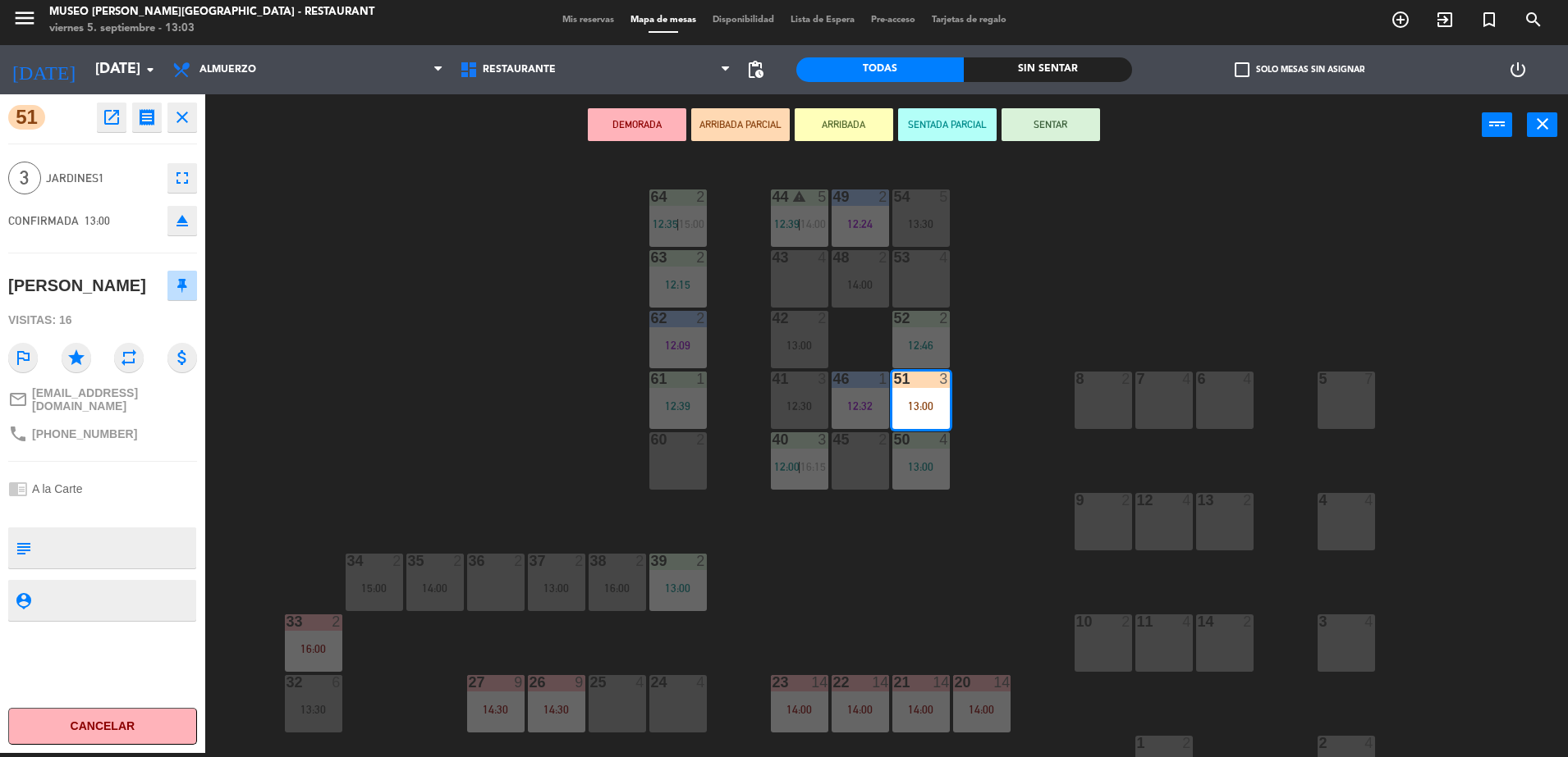
click at [520, 377] on div "44 warning 5 12:39 | 14:00 49 2 12:24 54 5 13:30 64 2 12:35 | 15:00 48 2 14:00 …" at bounding box center [893, 458] width 1346 height 598
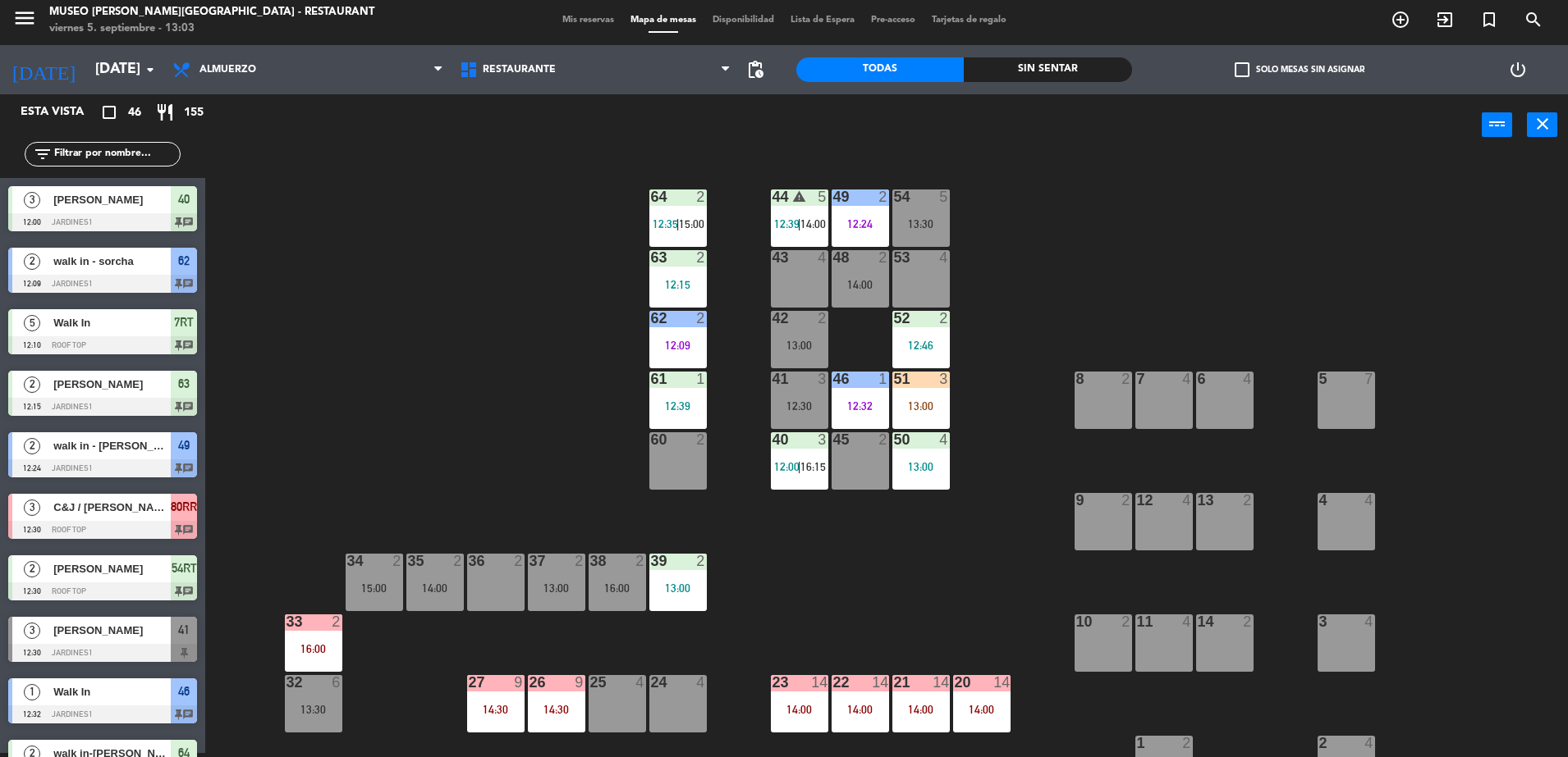
scroll to position [874, 0]
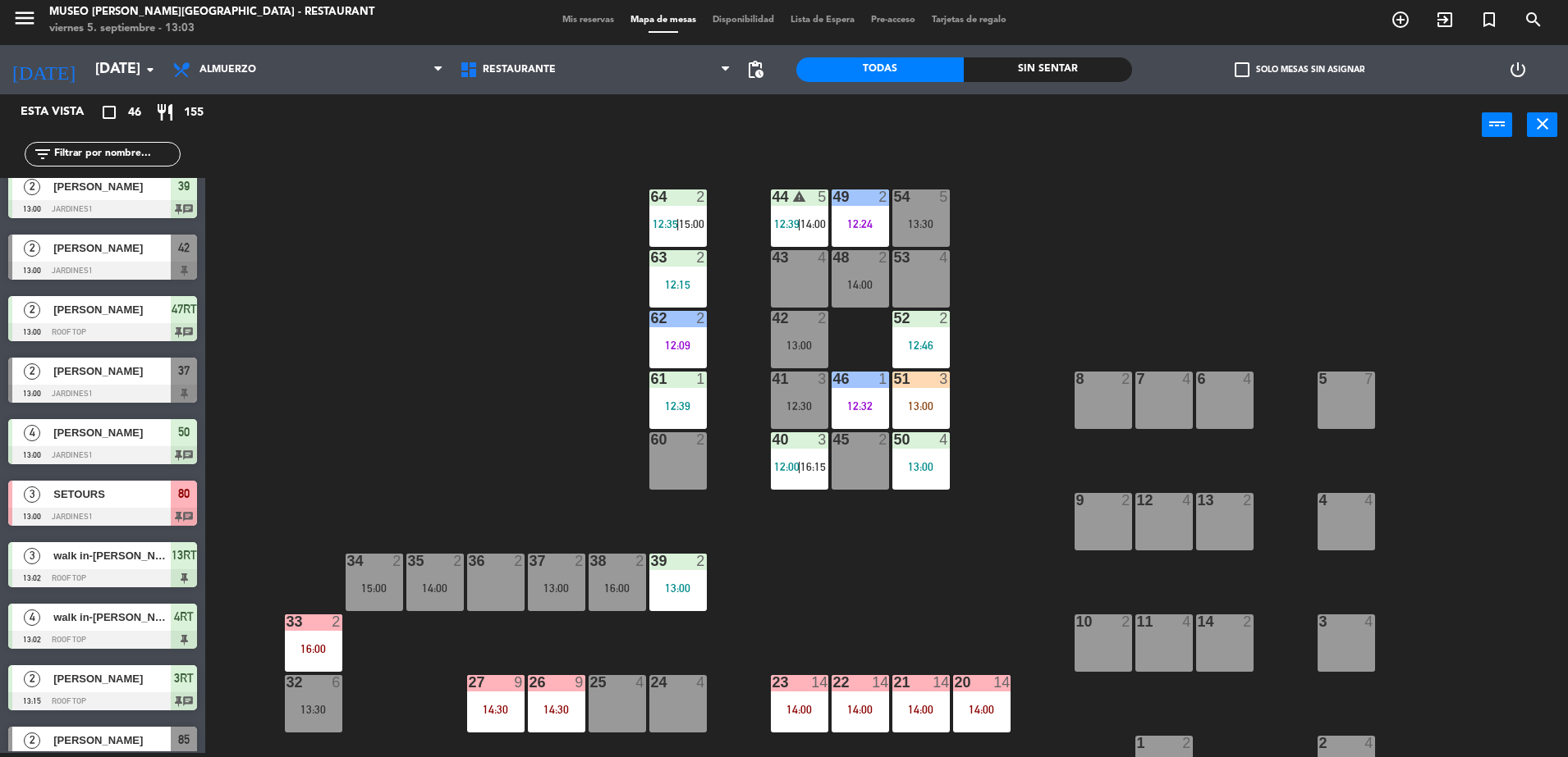
click at [126, 149] on input "text" at bounding box center [115, 154] width 127 height 18
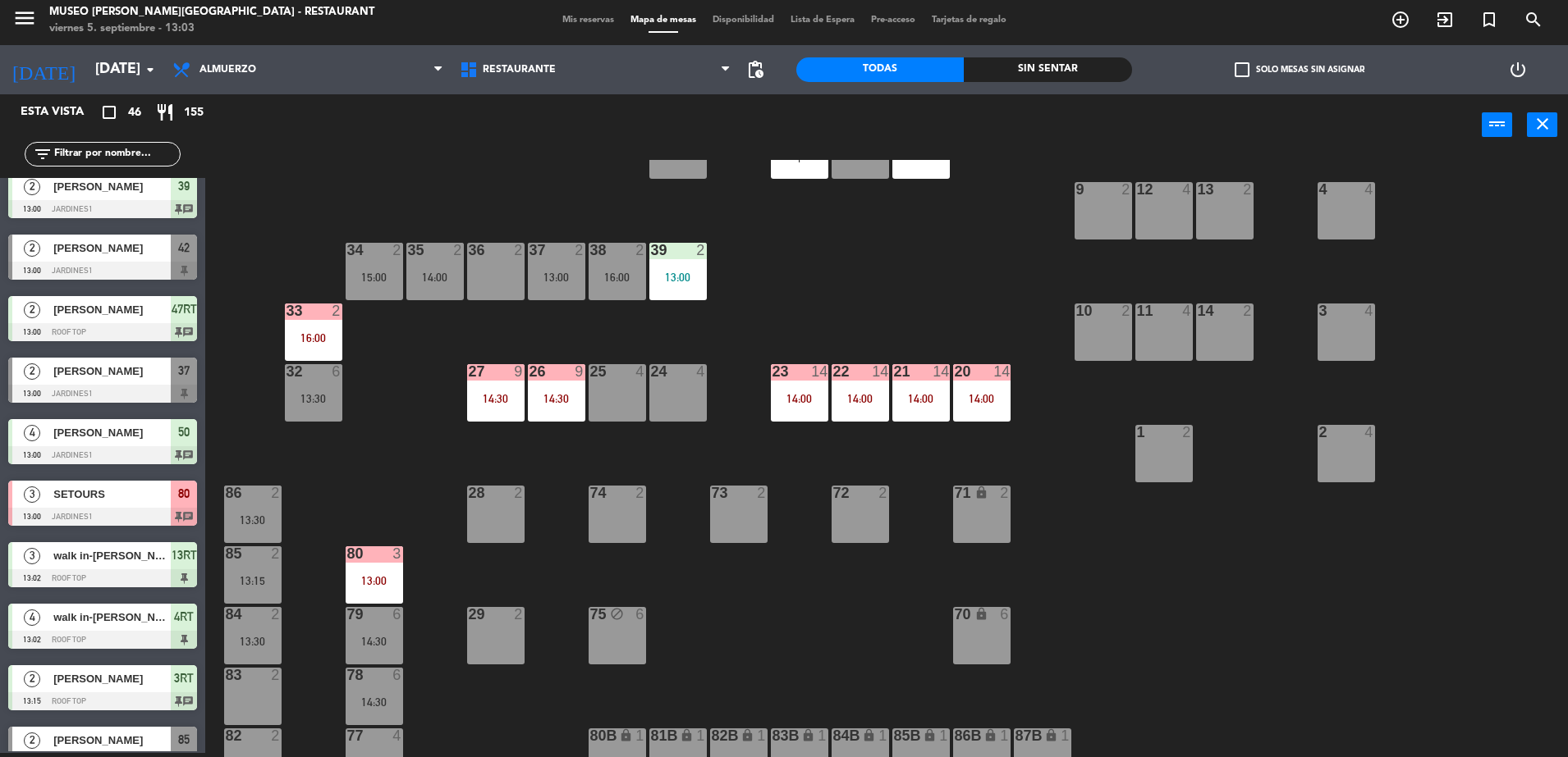
scroll to position [312, 0]
click at [501, 273] on div "36 2" at bounding box center [495, 271] width 57 height 57
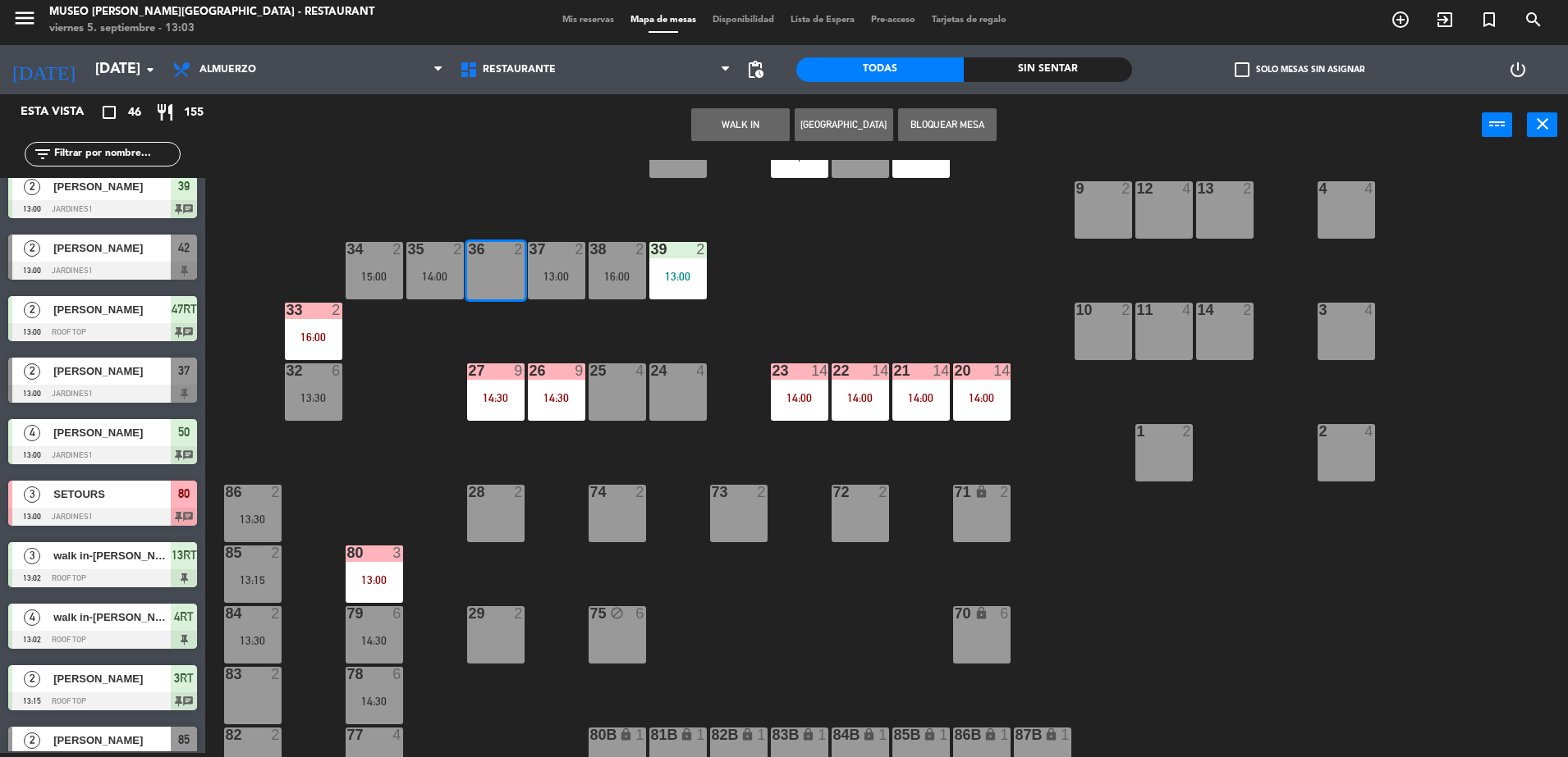
click at [759, 120] on button "WALK IN" at bounding box center [741, 124] width 98 height 32
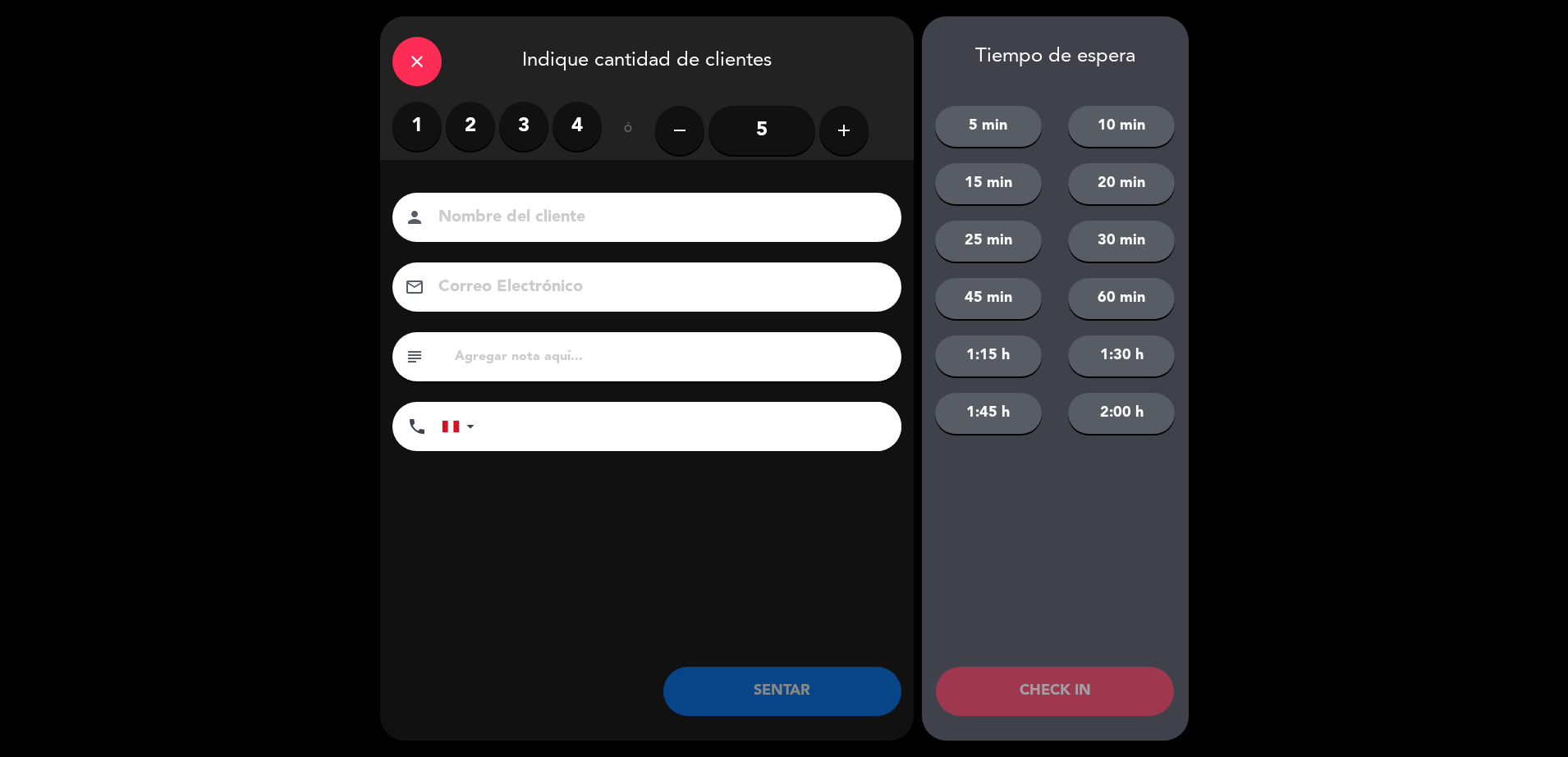
click at [472, 120] on label "2" at bounding box center [470, 126] width 49 height 49
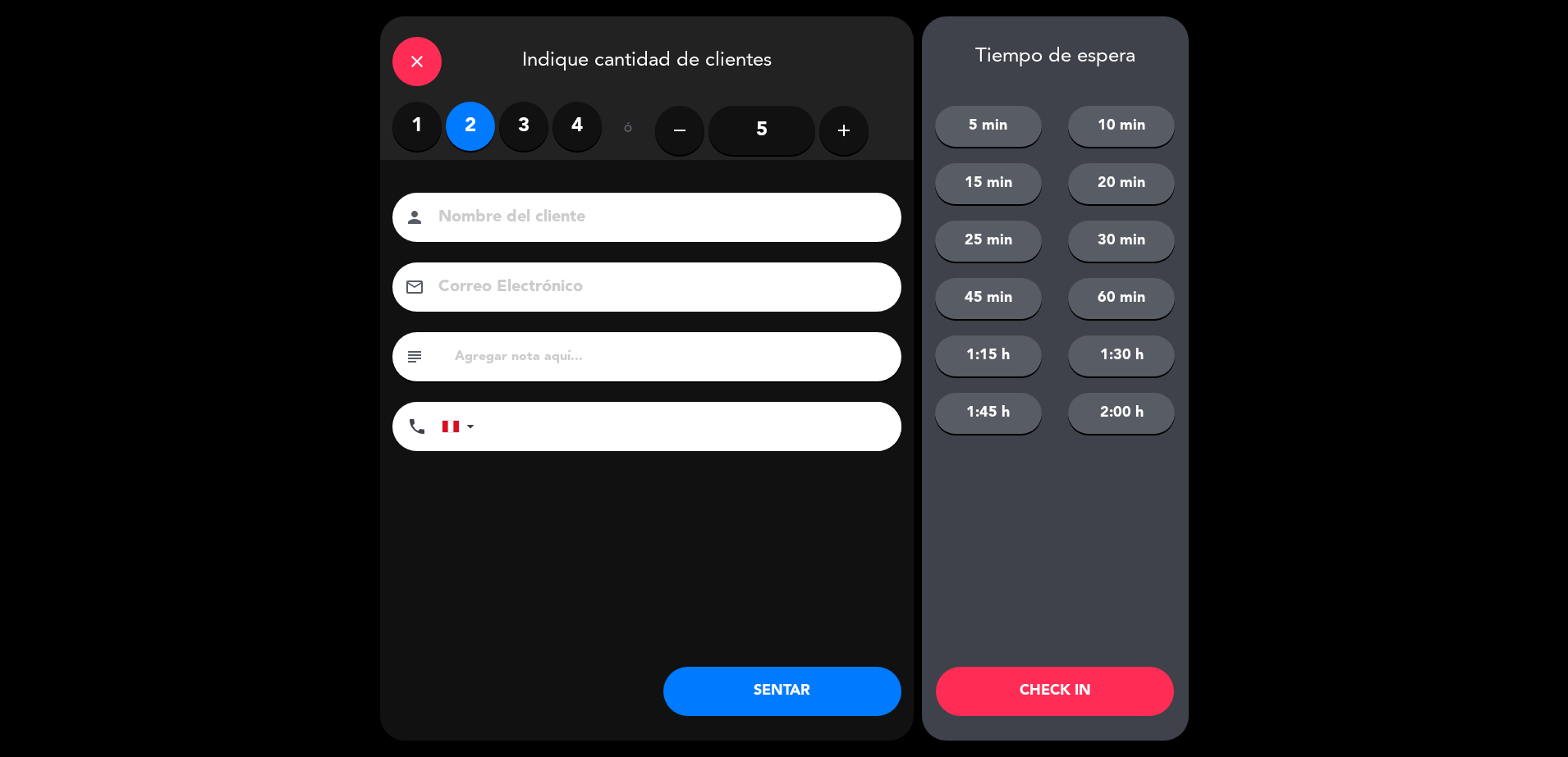
click at [665, 212] on input at bounding box center [658, 218] width 443 height 29
type input "walk in-aurelio"
click at [849, 704] on button "SENTAR" at bounding box center [782, 691] width 238 height 49
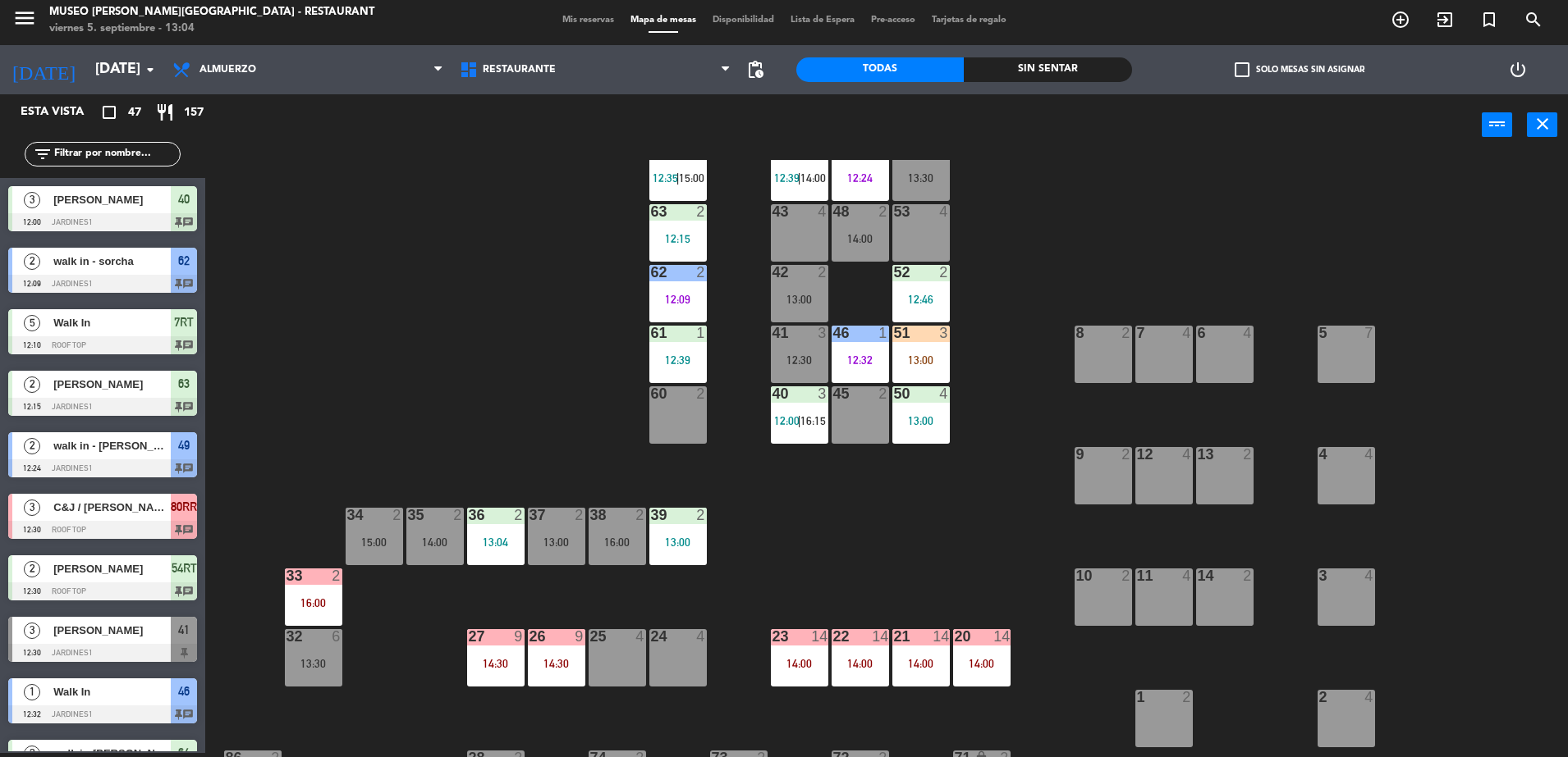
scroll to position [0, 0]
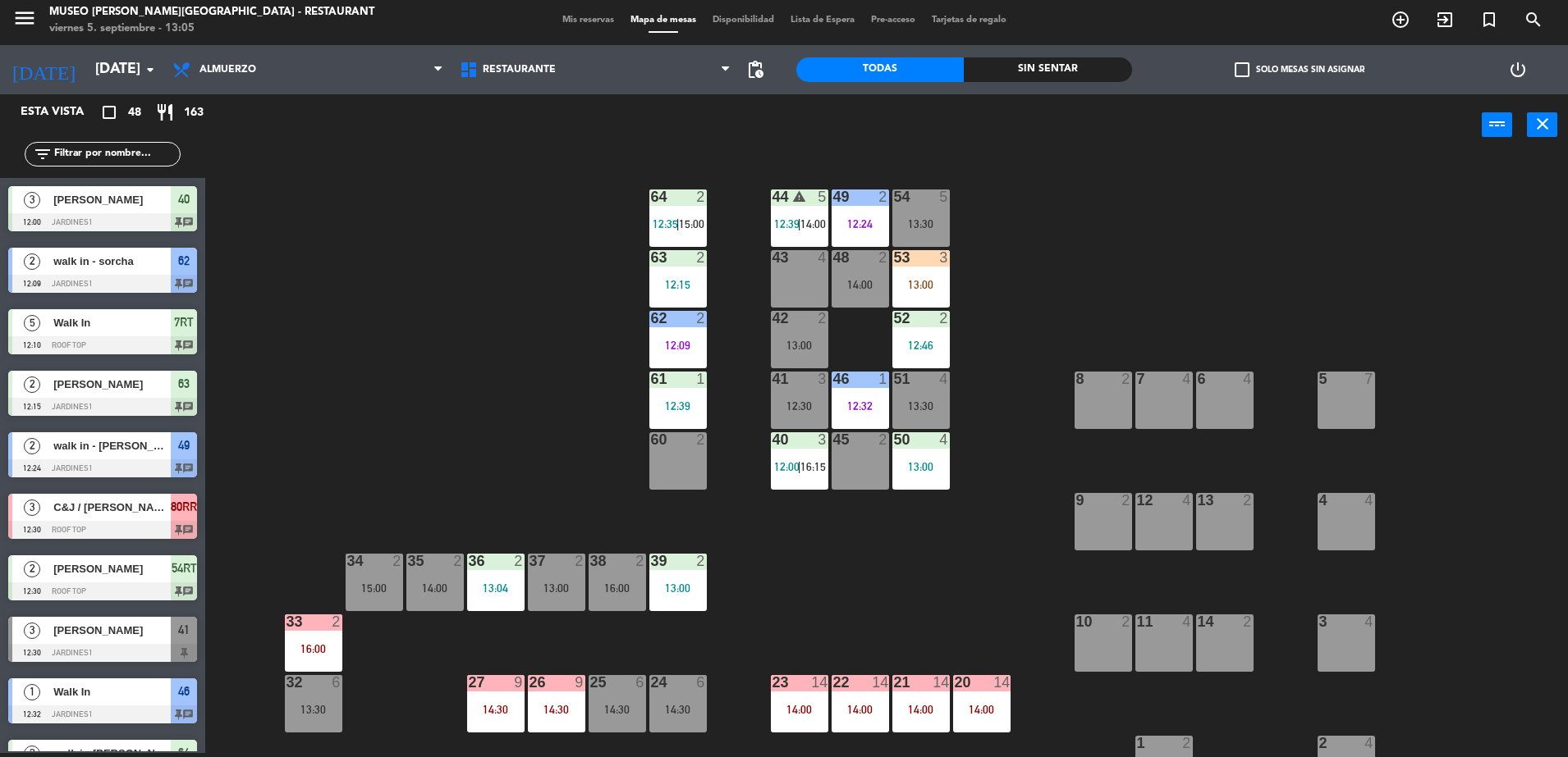
click at [111, 154] on input "text" at bounding box center [115, 154] width 127 height 18
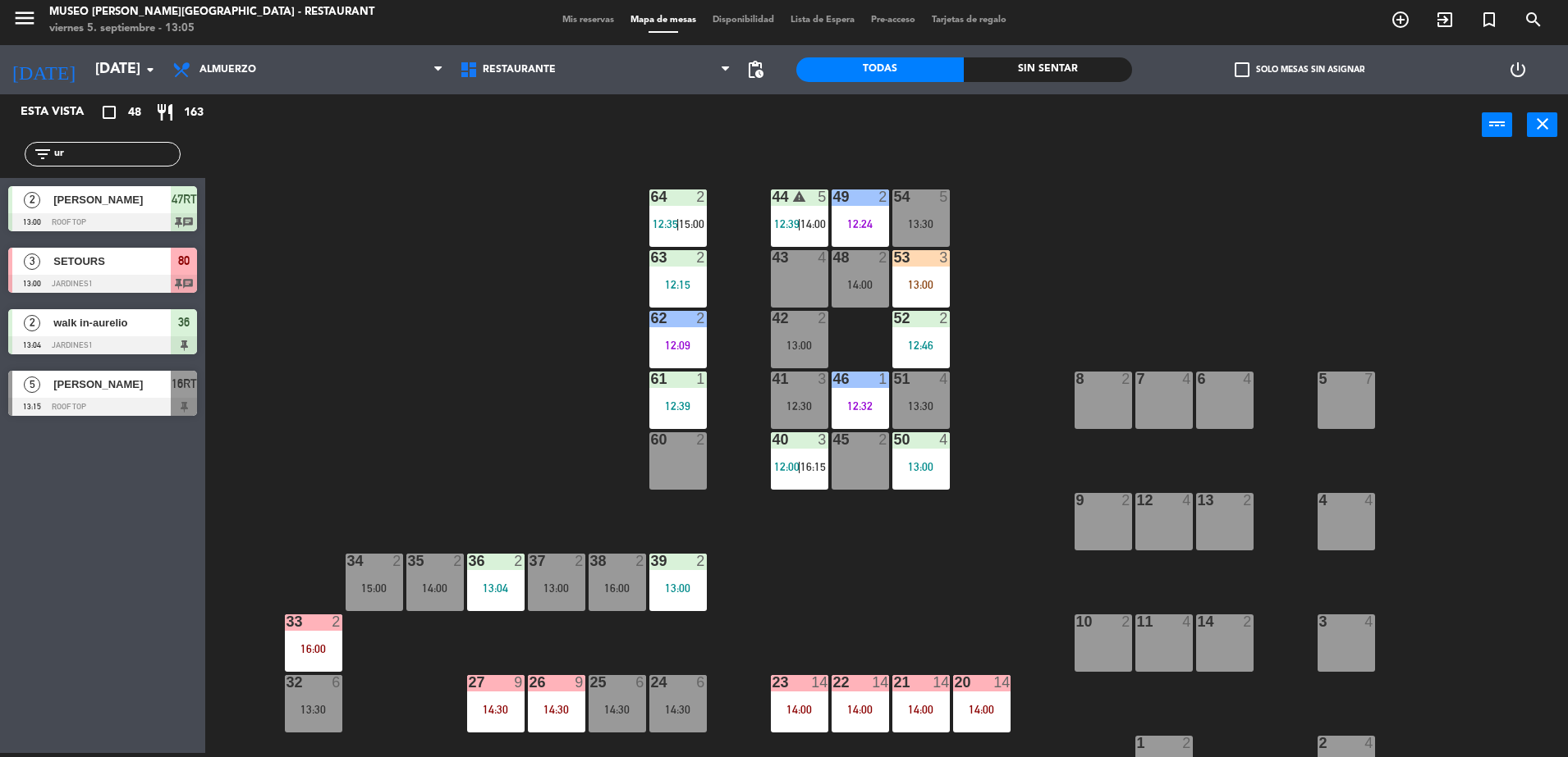
type input "u"
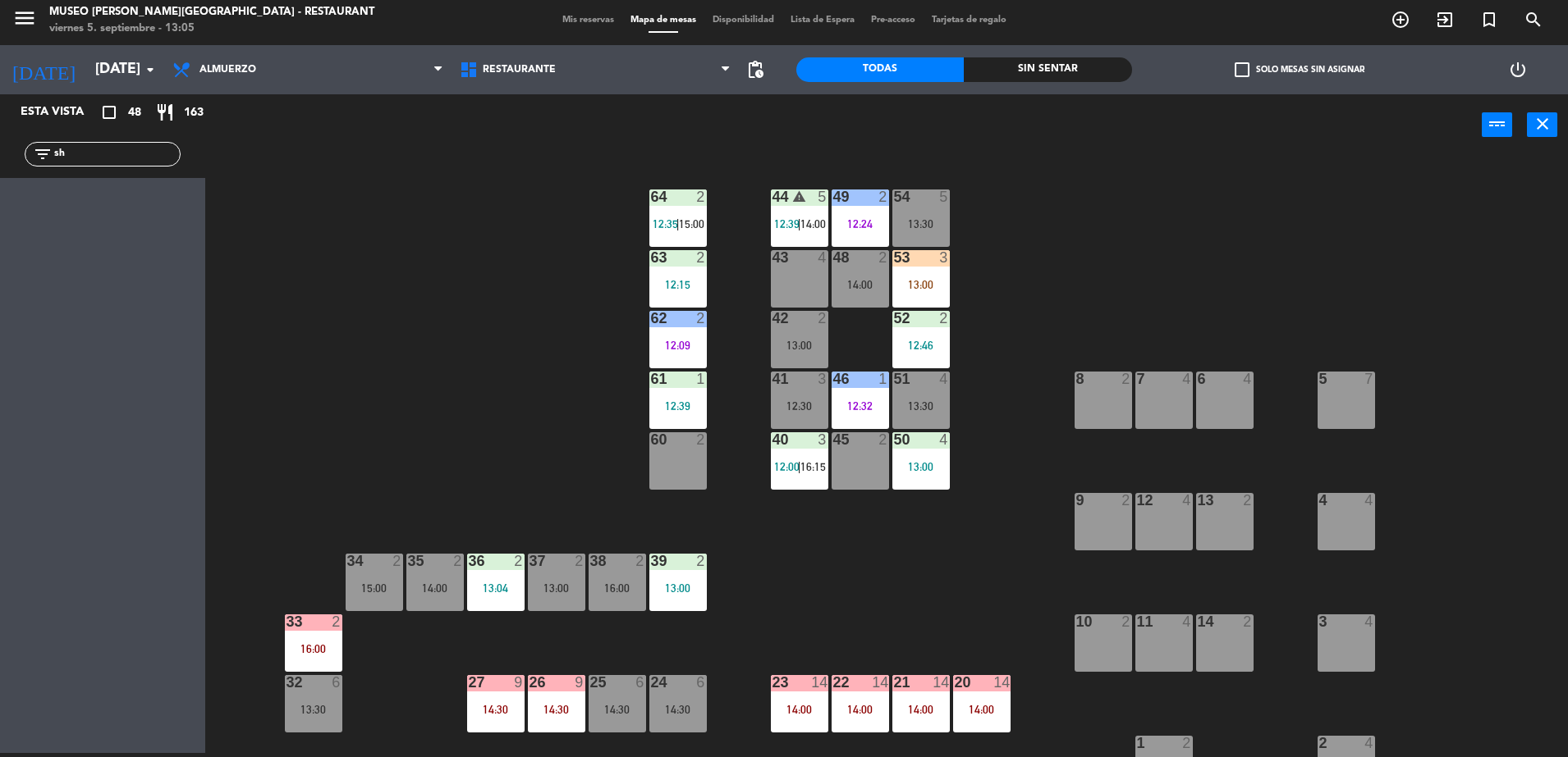
type input "s"
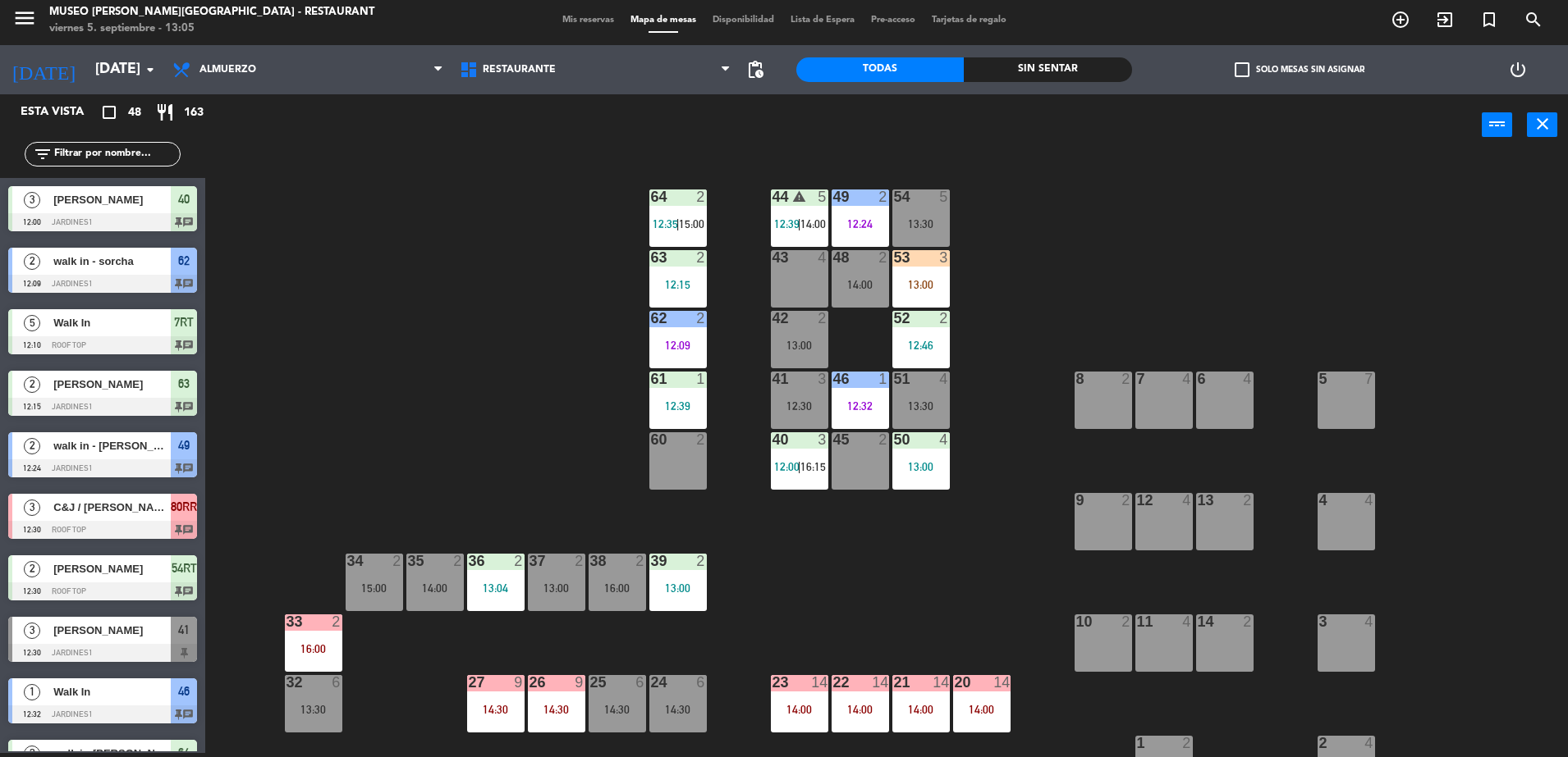
scroll to position [583, 0]
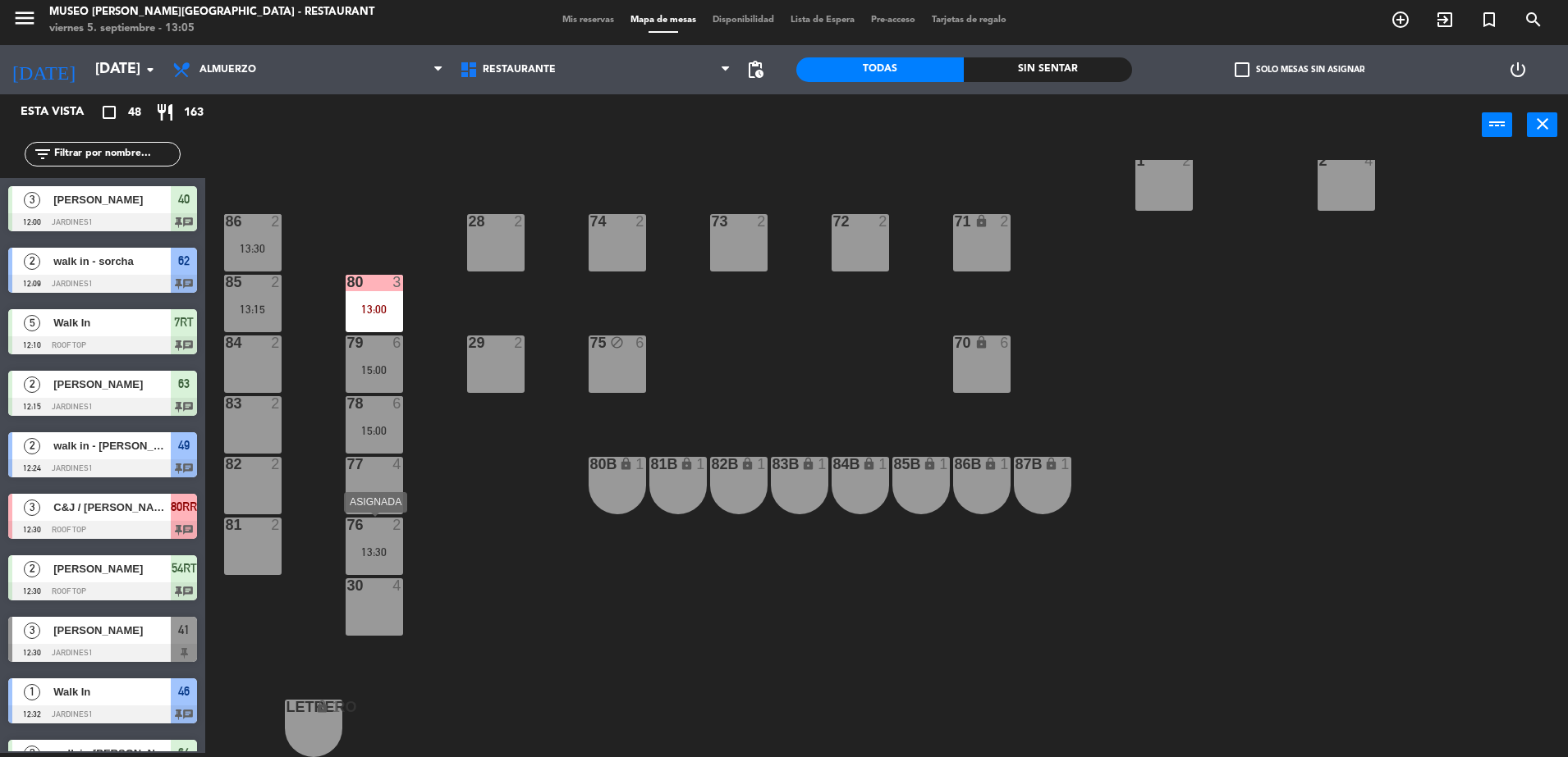
click at [382, 538] on div "76 2 13:30" at bounding box center [374, 546] width 57 height 57
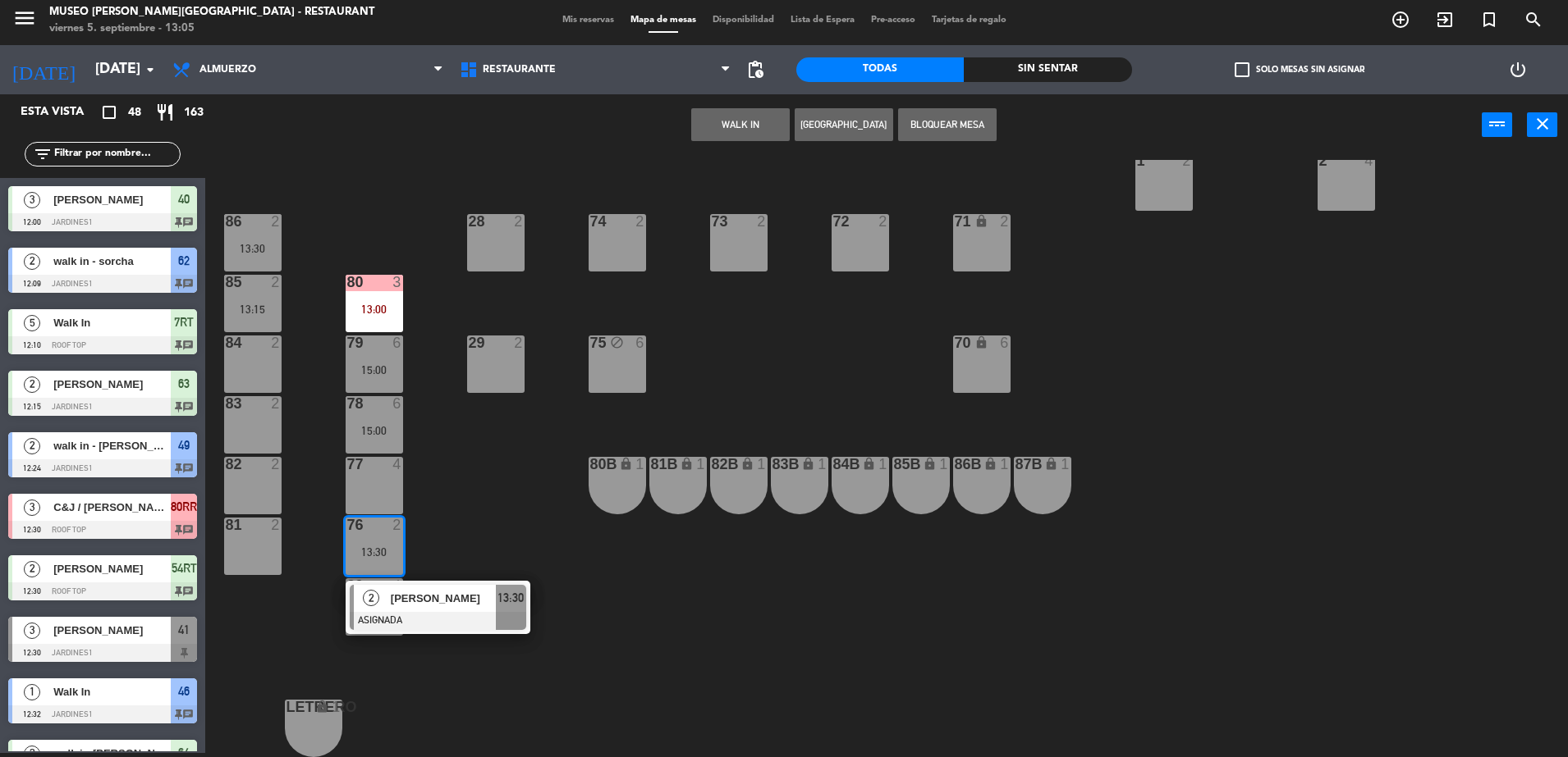
click at [485, 558] on div "44 warning 5 12:39 | 14:00 49 2 12:24 54 5 13:30 64 2 12:35 | 15:00 48 2 14:00 …" at bounding box center [893, 458] width 1346 height 598
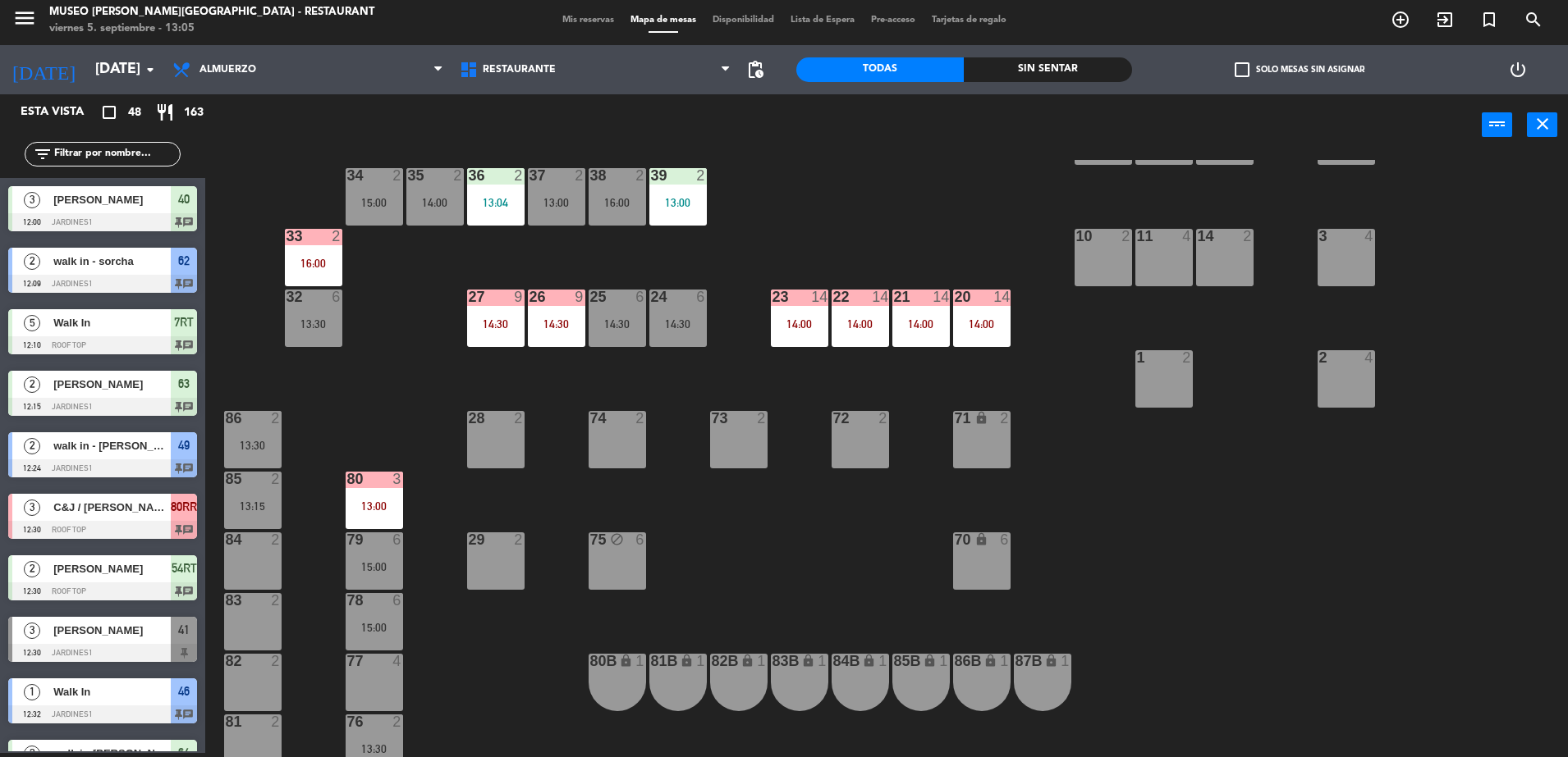
scroll to position [369, 0]
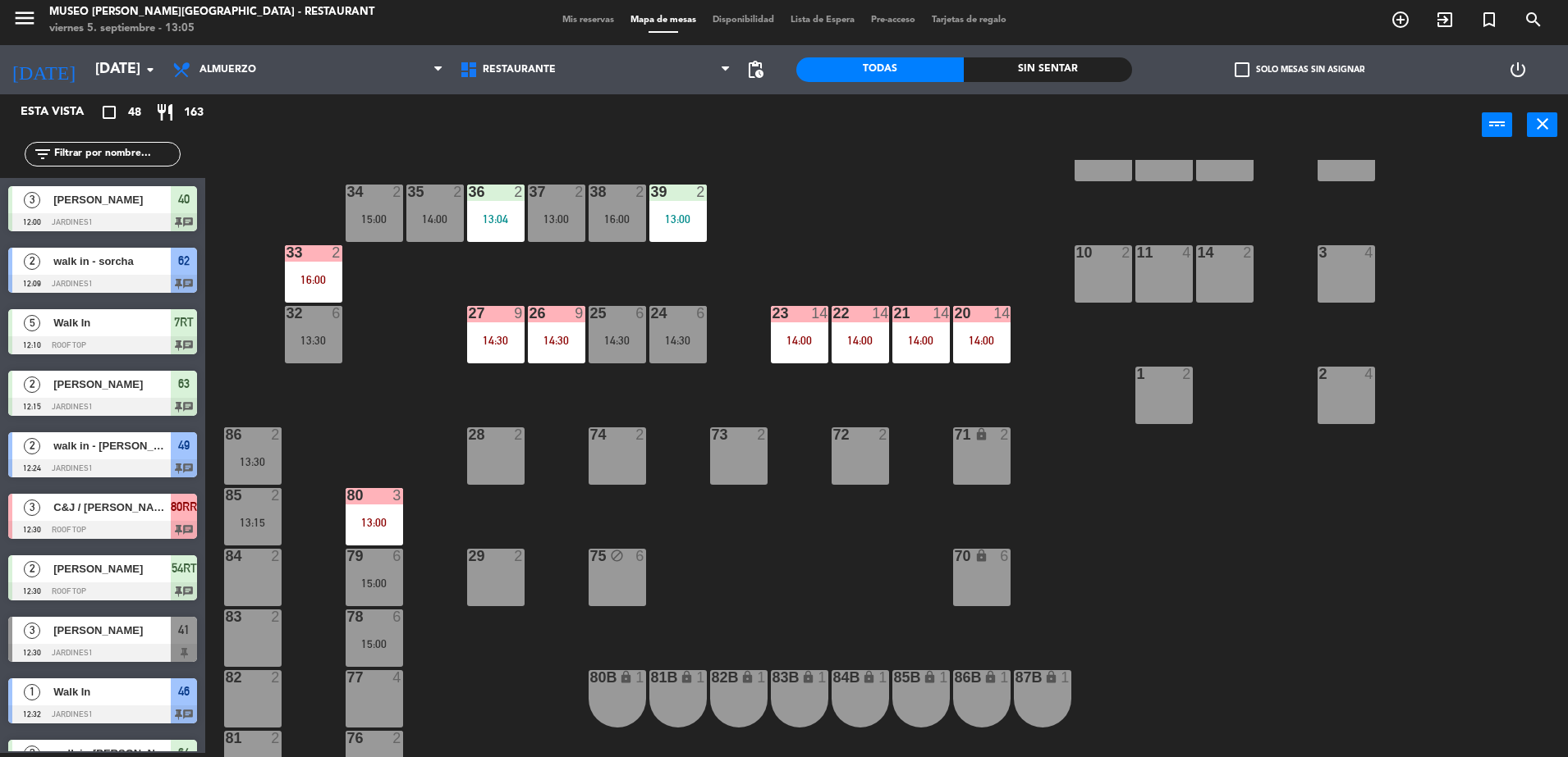
click at [306, 342] on div "13:30" at bounding box center [313, 341] width 57 height 12
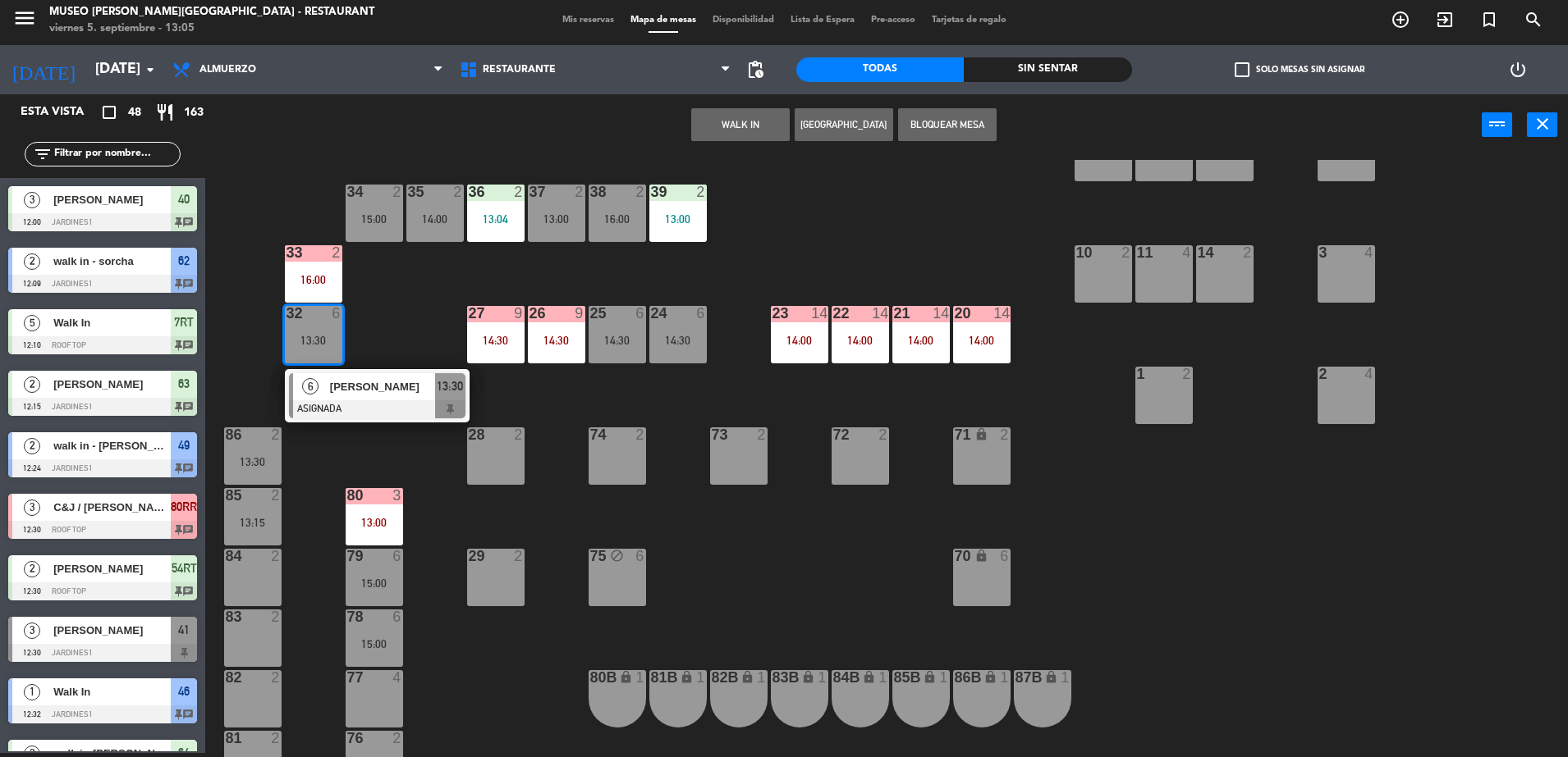
click at [387, 307] on div "44 warning 5 12:39 | 14:00 49 2 12:24 54 5 13:30 64 2 12:35 | 15:00 48 2 14:00 …" at bounding box center [893, 458] width 1346 height 598
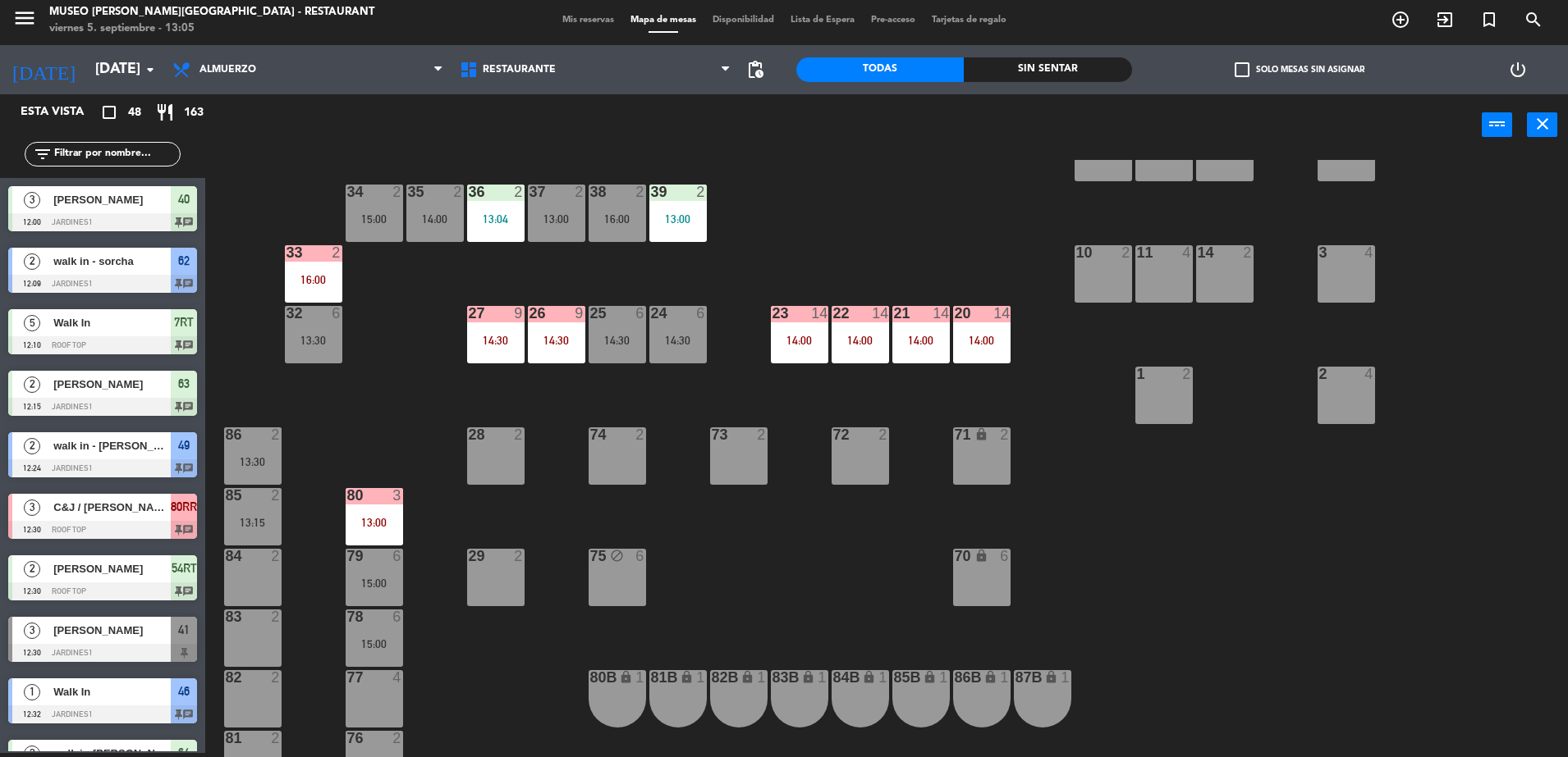
click at [256, 440] on div at bounding box center [251, 434] width 27 height 15
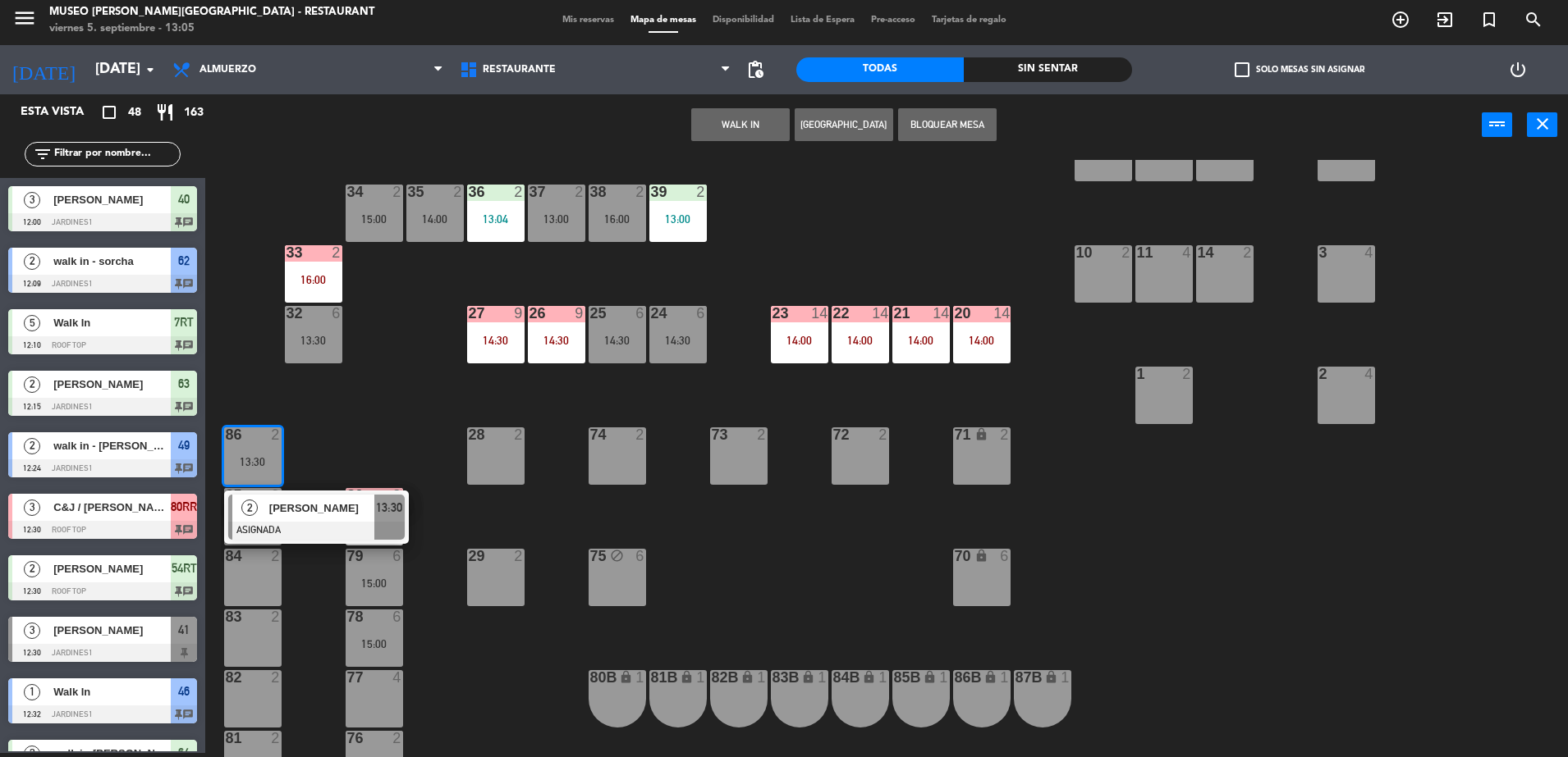
click at [322, 426] on div "44 warning 5 12:39 | 14:00 49 2 12:24 54 5 13:30 64 2 12:35 | 15:00 48 2 14:00 …" at bounding box center [893, 458] width 1346 height 598
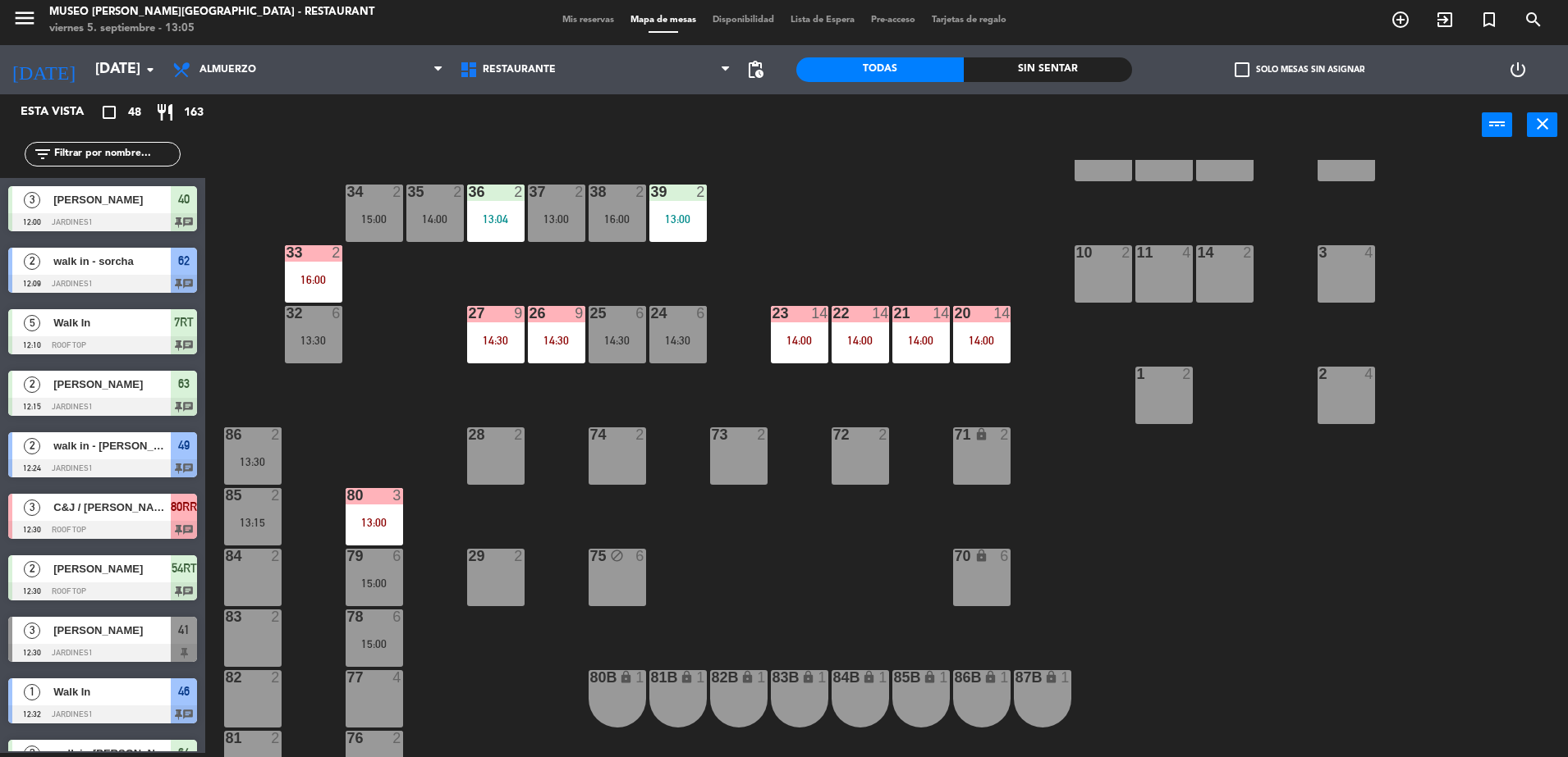
scroll to position [583, 0]
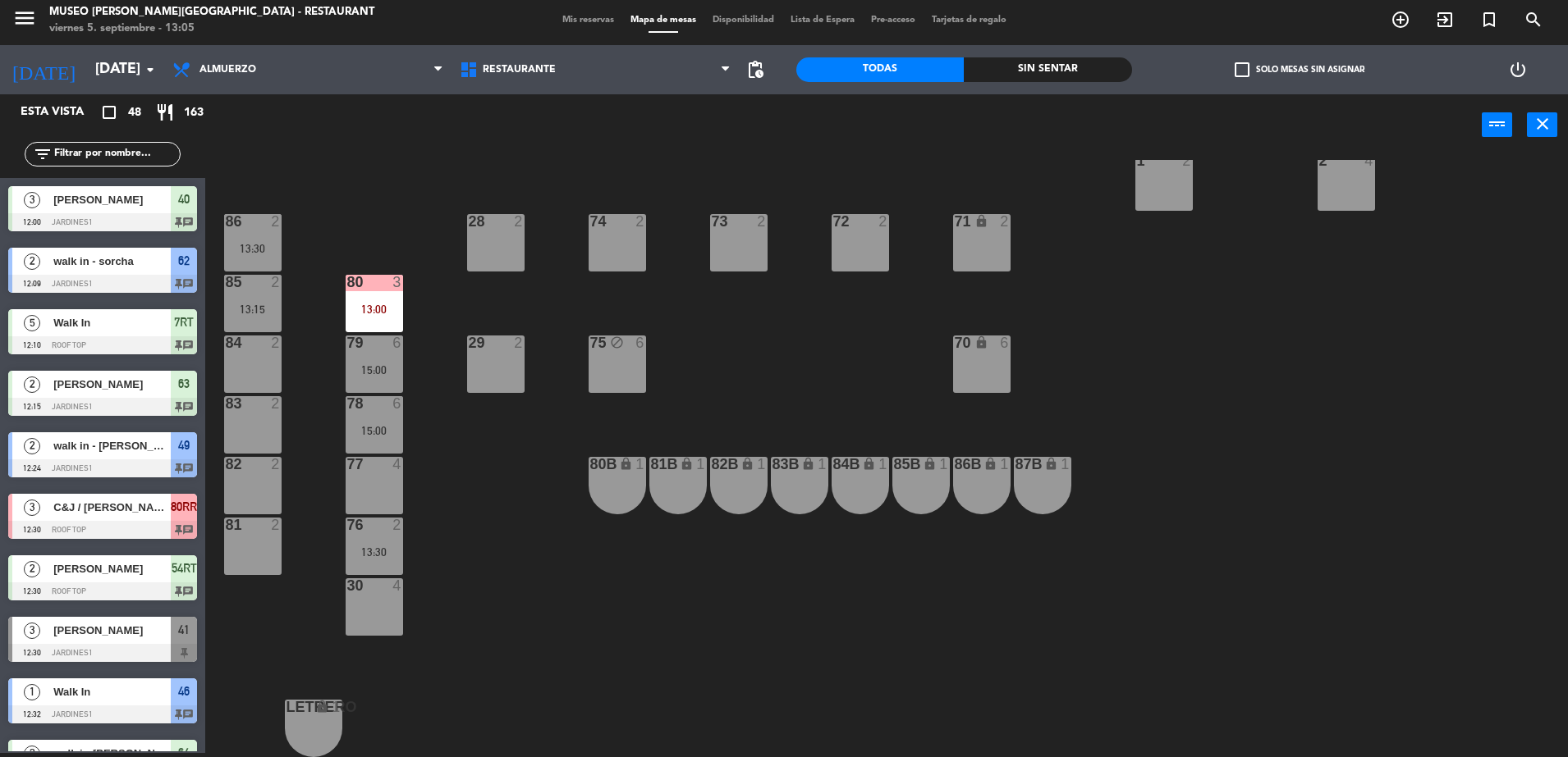
click at [152, 153] on input "text" at bounding box center [115, 154] width 127 height 18
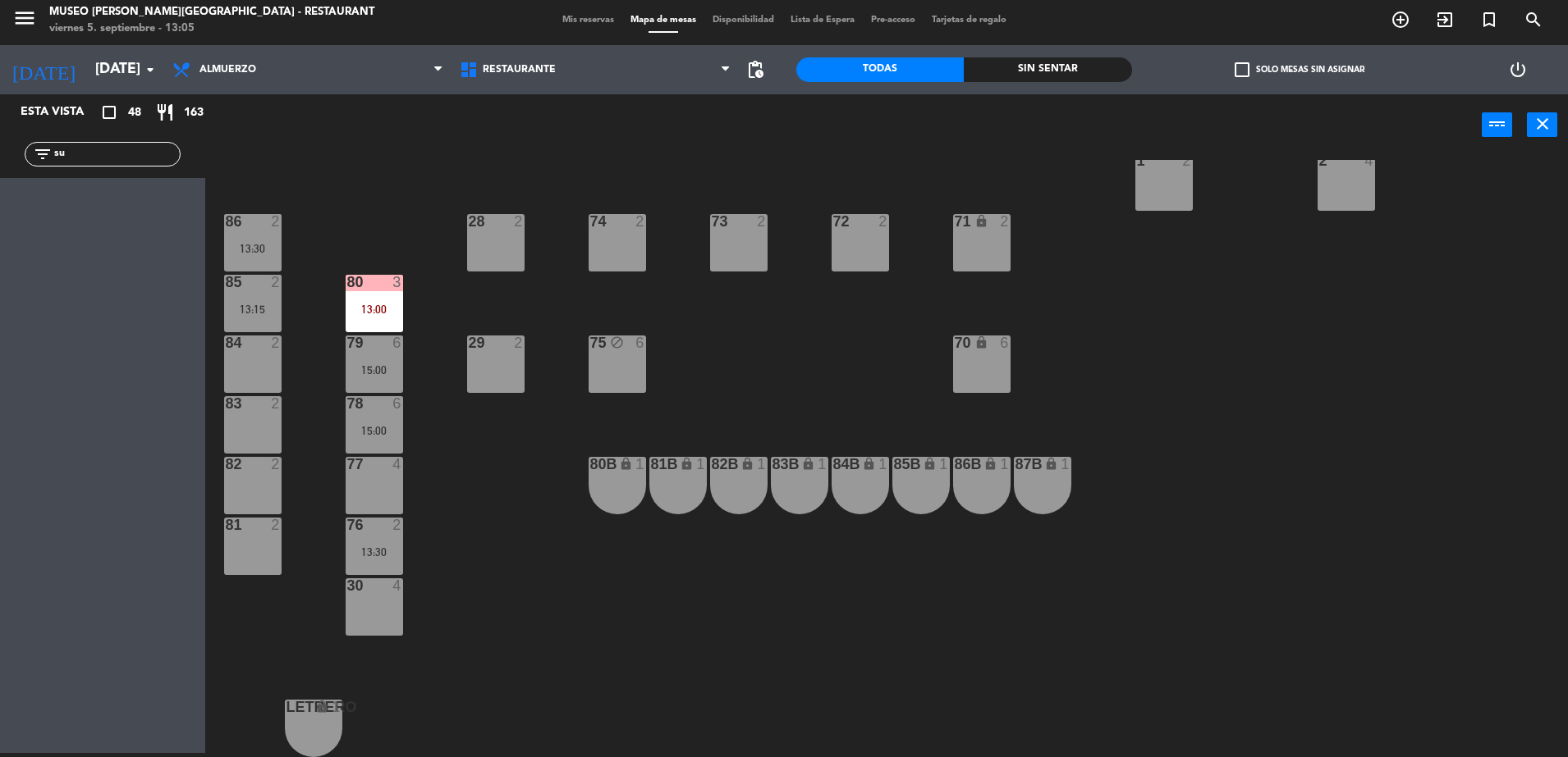
type input "s"
type input "ú"
type input "s"
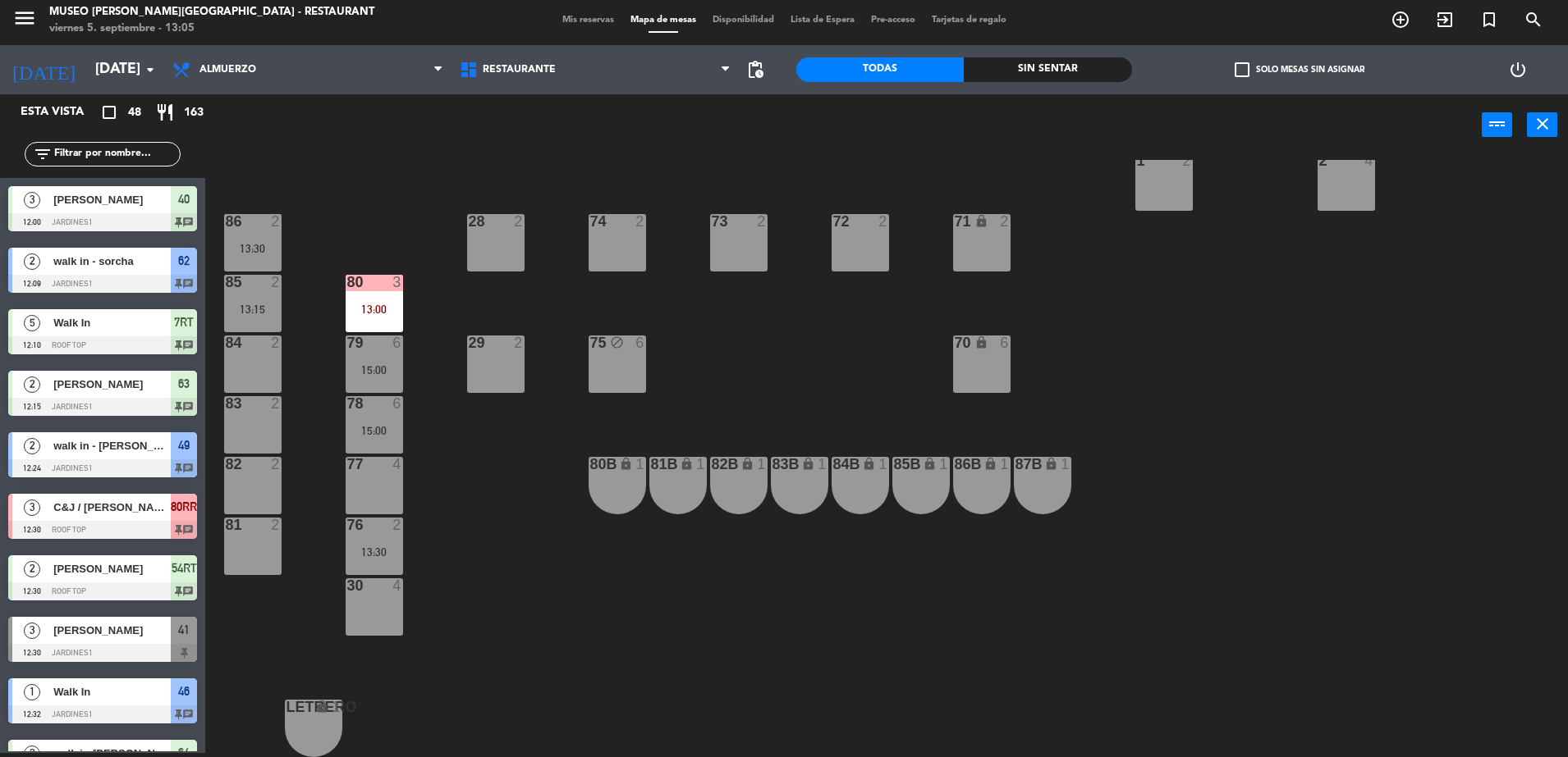
scroll to position [0, 0]
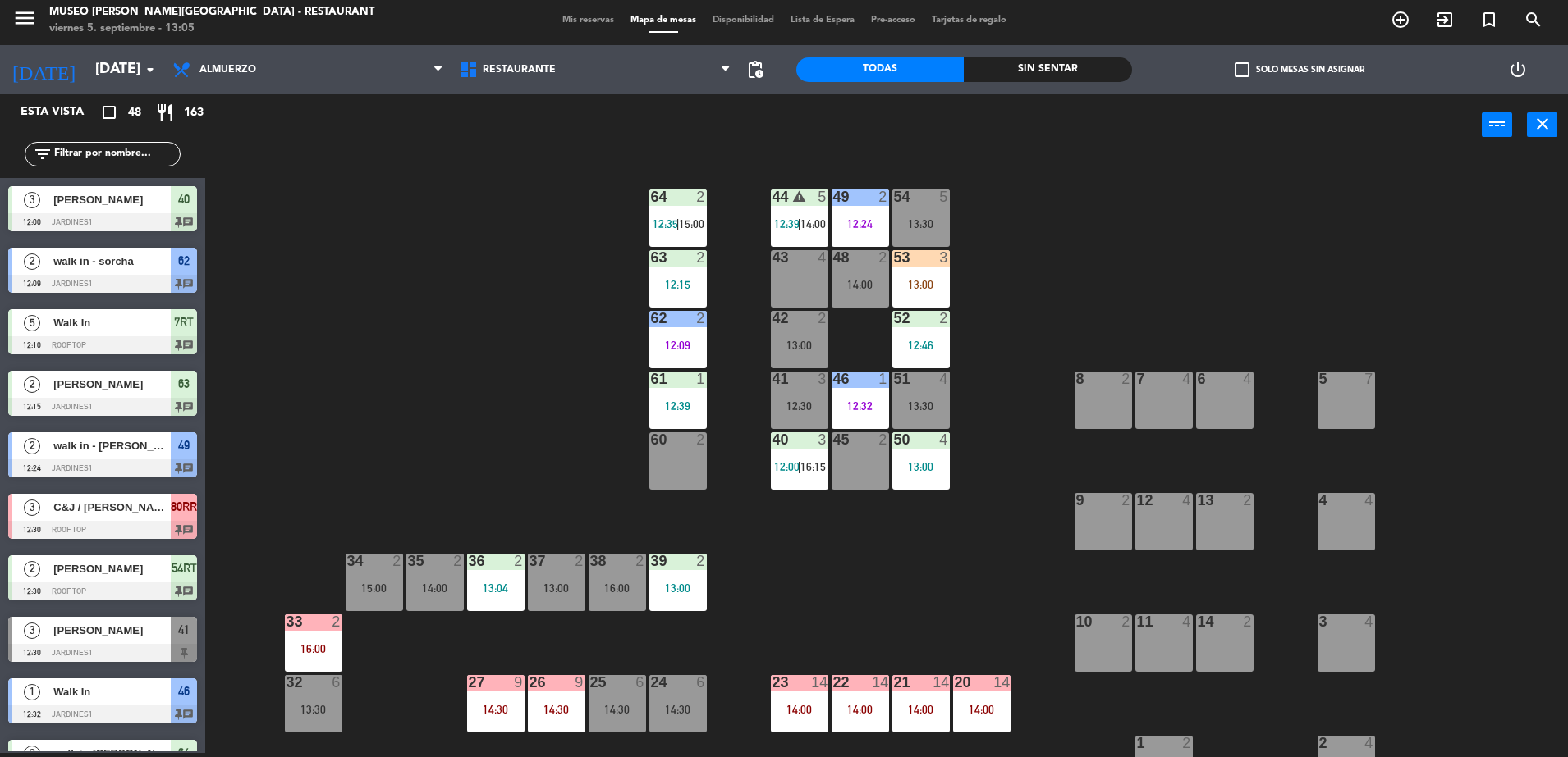
click at [799, 344] on div "13:00" at bounding box center [799, 346] width 57 height 12
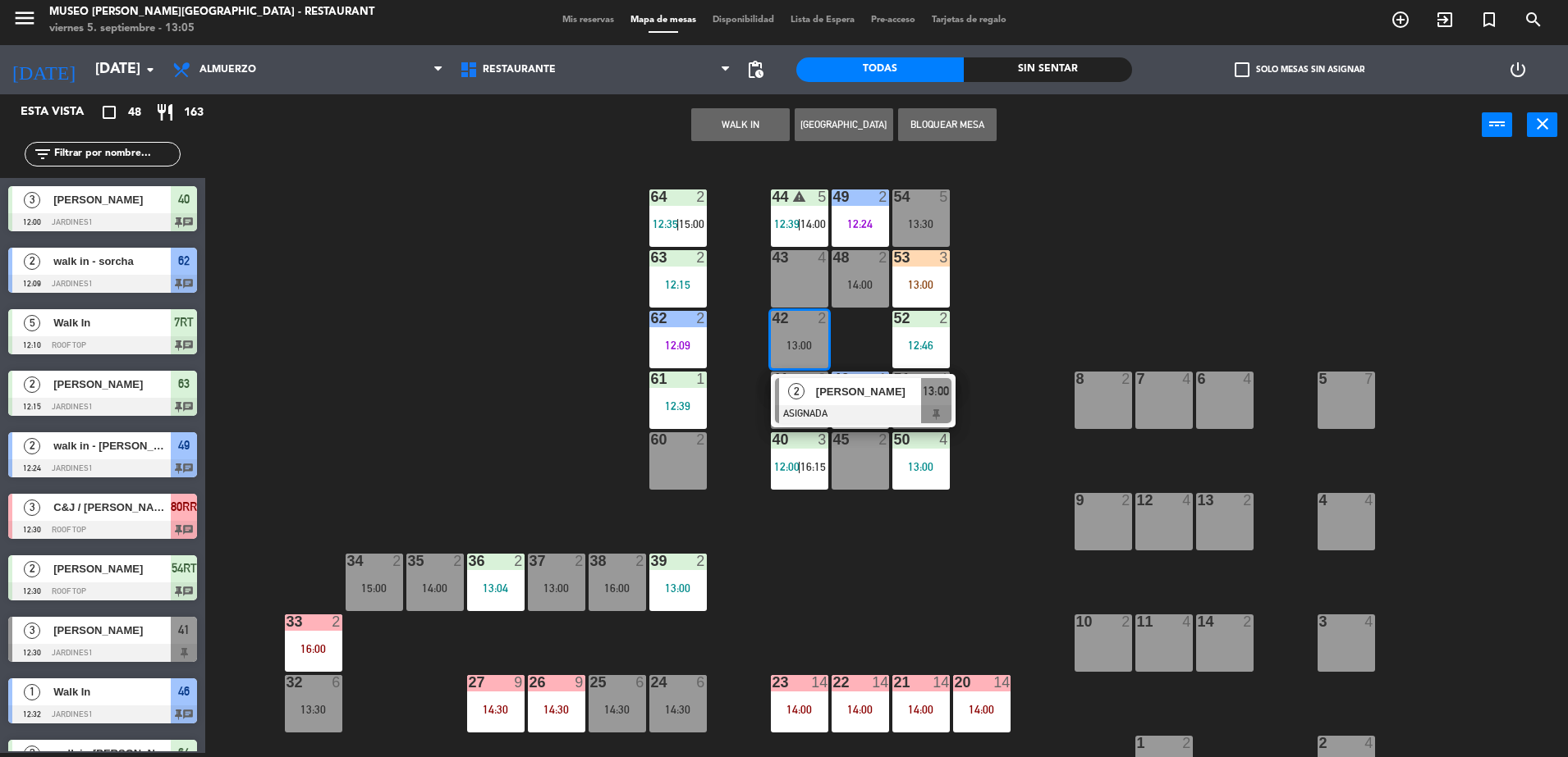
click at [1033, 331] on div "44 warning 5 12:39 | 14:00 49 2 12:24 54 5 13:30 64 2 12:35 | 15:00 48 2 14:00 …" at bounding box center [893, 458] width 1346 height 598
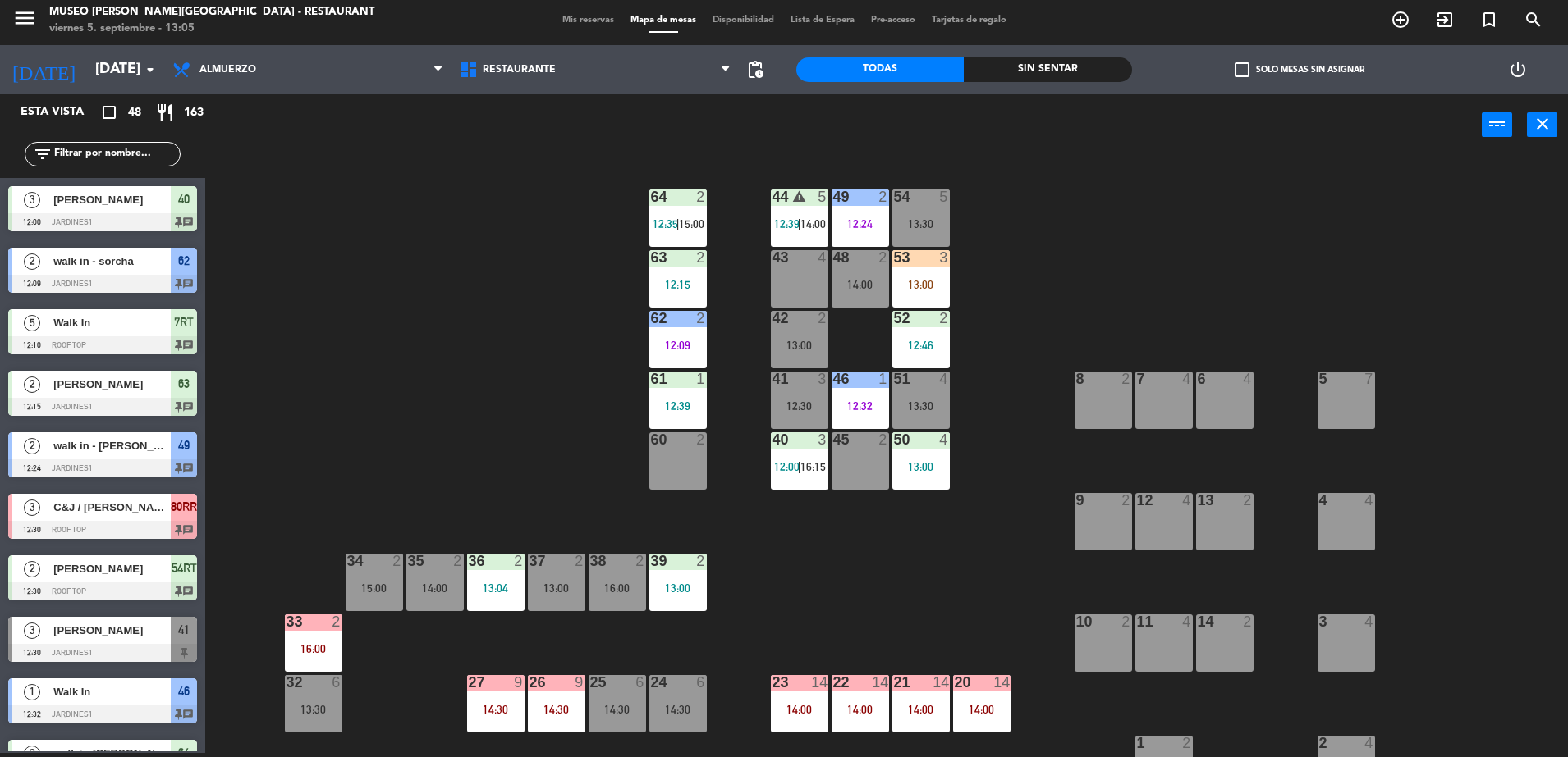
click at [931, 391] on div "51 4 13:30" at bounding box center [921, 400] width 57 height 57
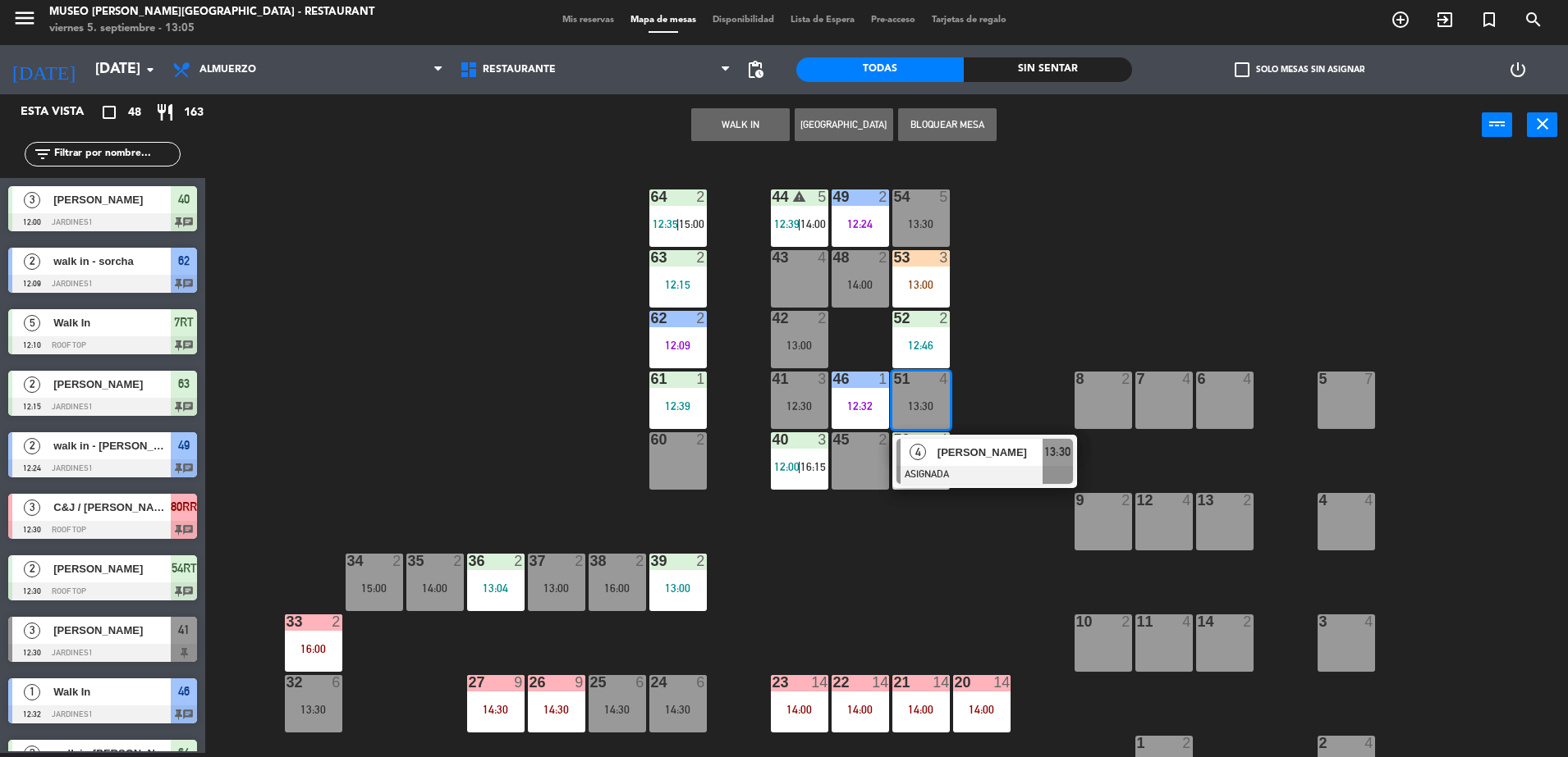
click at [1084, 313] on div "44 warning 5 12:39 | 14:00 49 2 12:24 54 5 13:30 64 2 12:35 | 15:00 48 2 14:00 …" at bounding box center [893, 458] width 1346 height 598
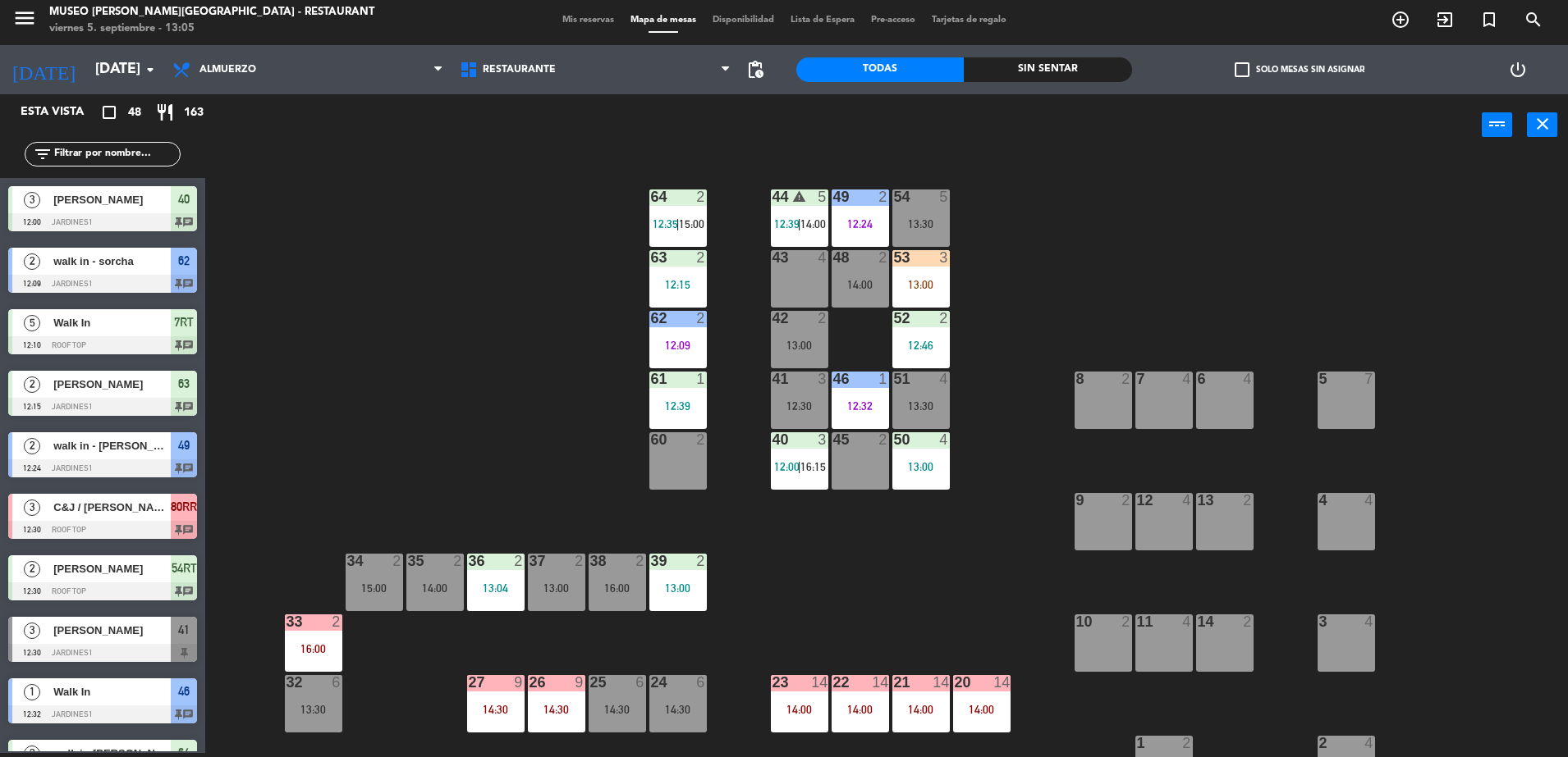
click at [943, 393] on div "51 4 13:30" at bounding box center [921, 400] width 57 height 57
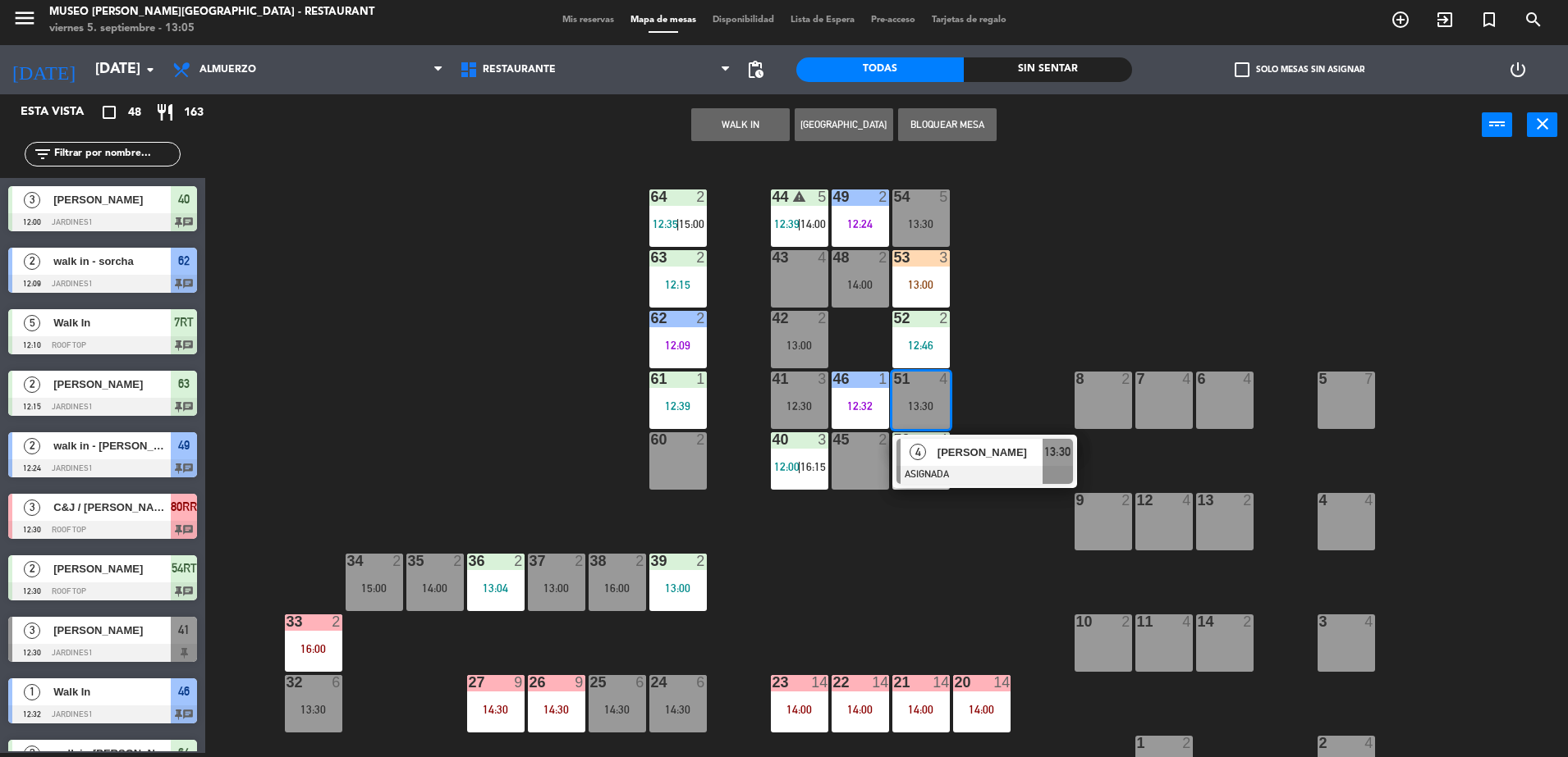
click at [983, 454] on span "Keith Schwartz" at bounding box center [990, 452] width 105 height 17
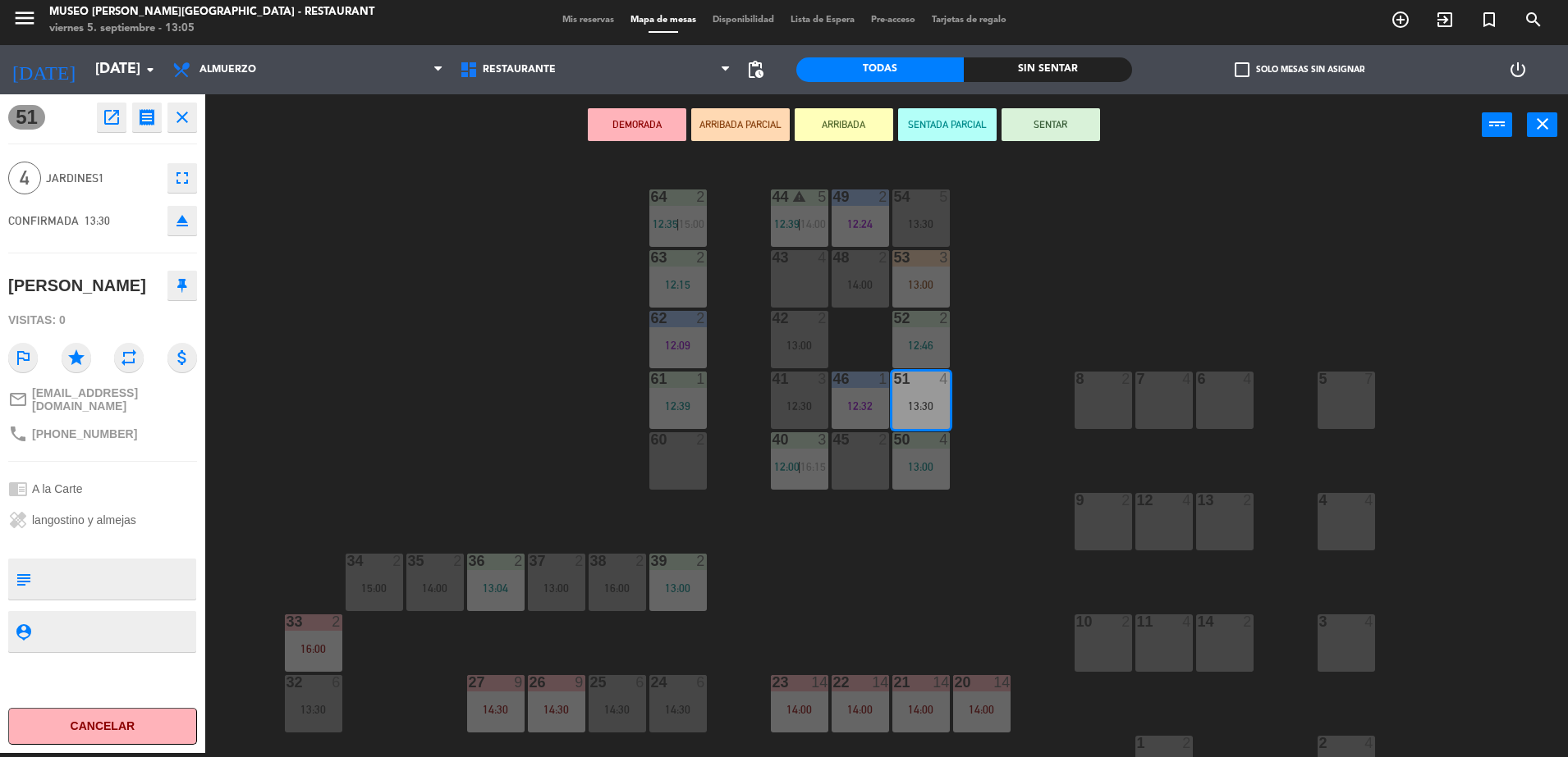
click at [1076, 337] on div "44 warning 5 12:39 | 14:00 49 2 12:24 54 5 13:30 64 2 12:35 | 15:00 48 2 14:00 …" at bounding box center [893, 458] width 1346 height 598
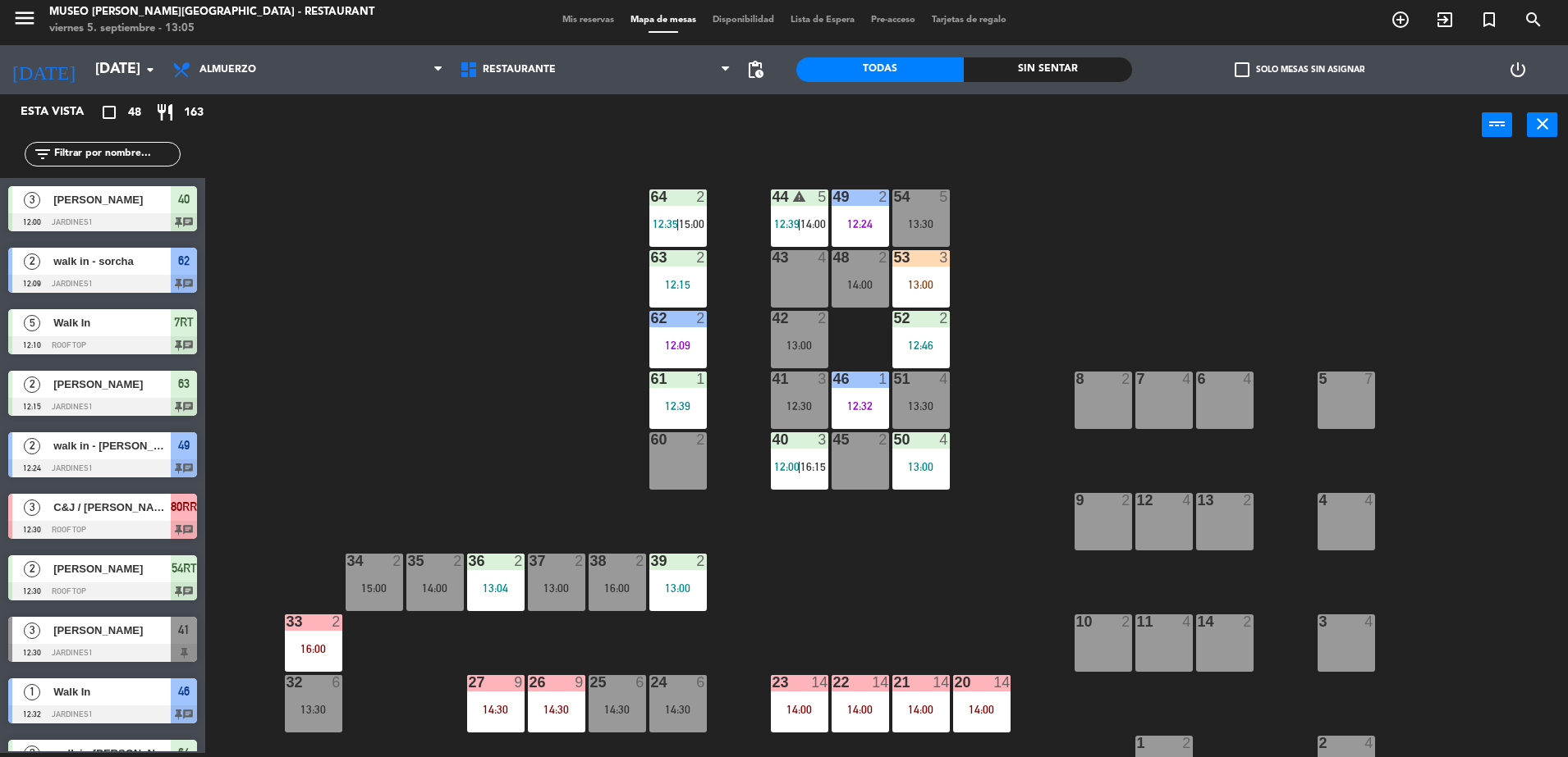
click at [909, 420] on div "51 4 13:30" at bounding box center [921, 400] width 57 height 57
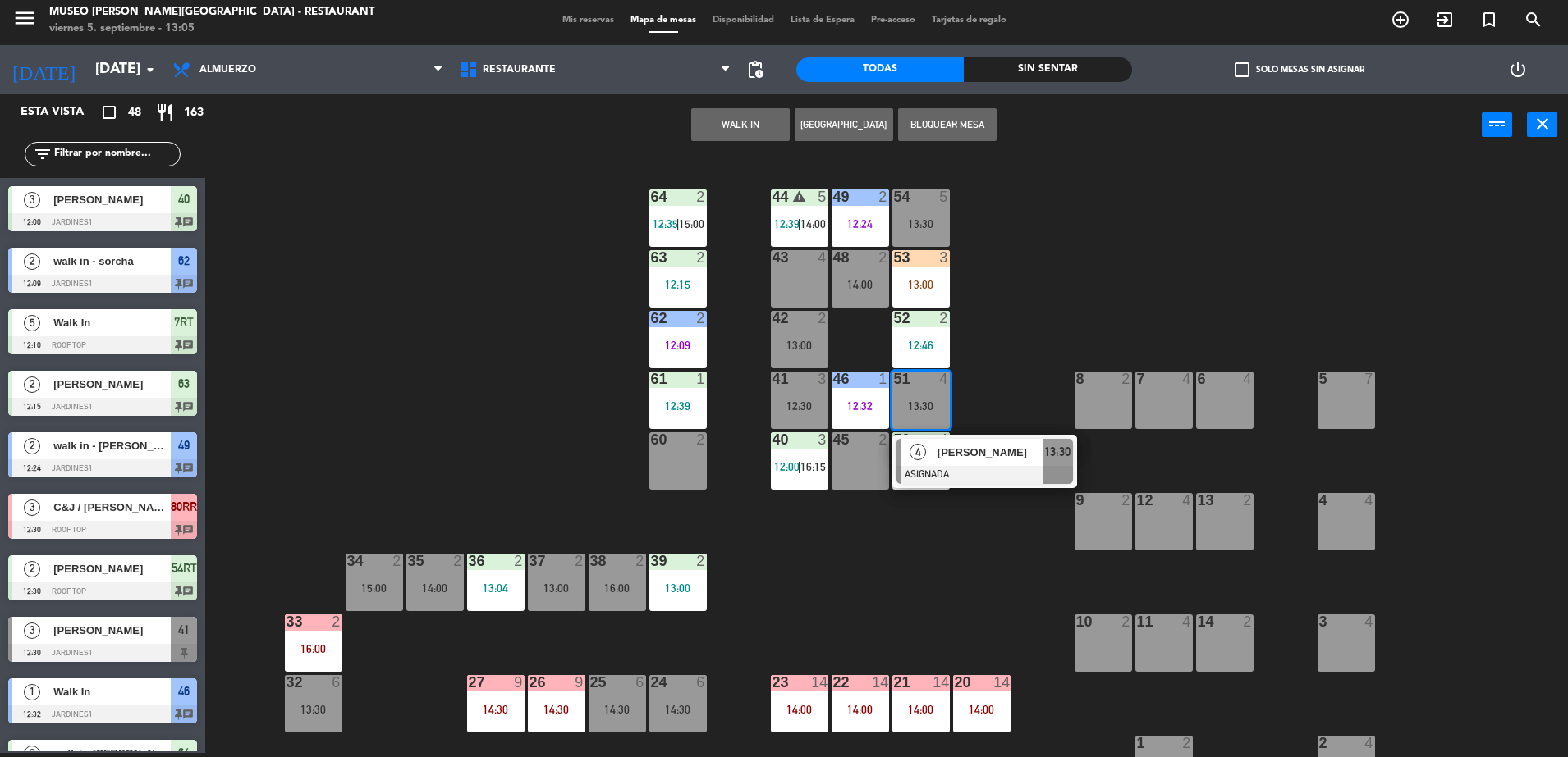
click at [941, 469] on div at bounding box center [984, 474] width 176 height 18
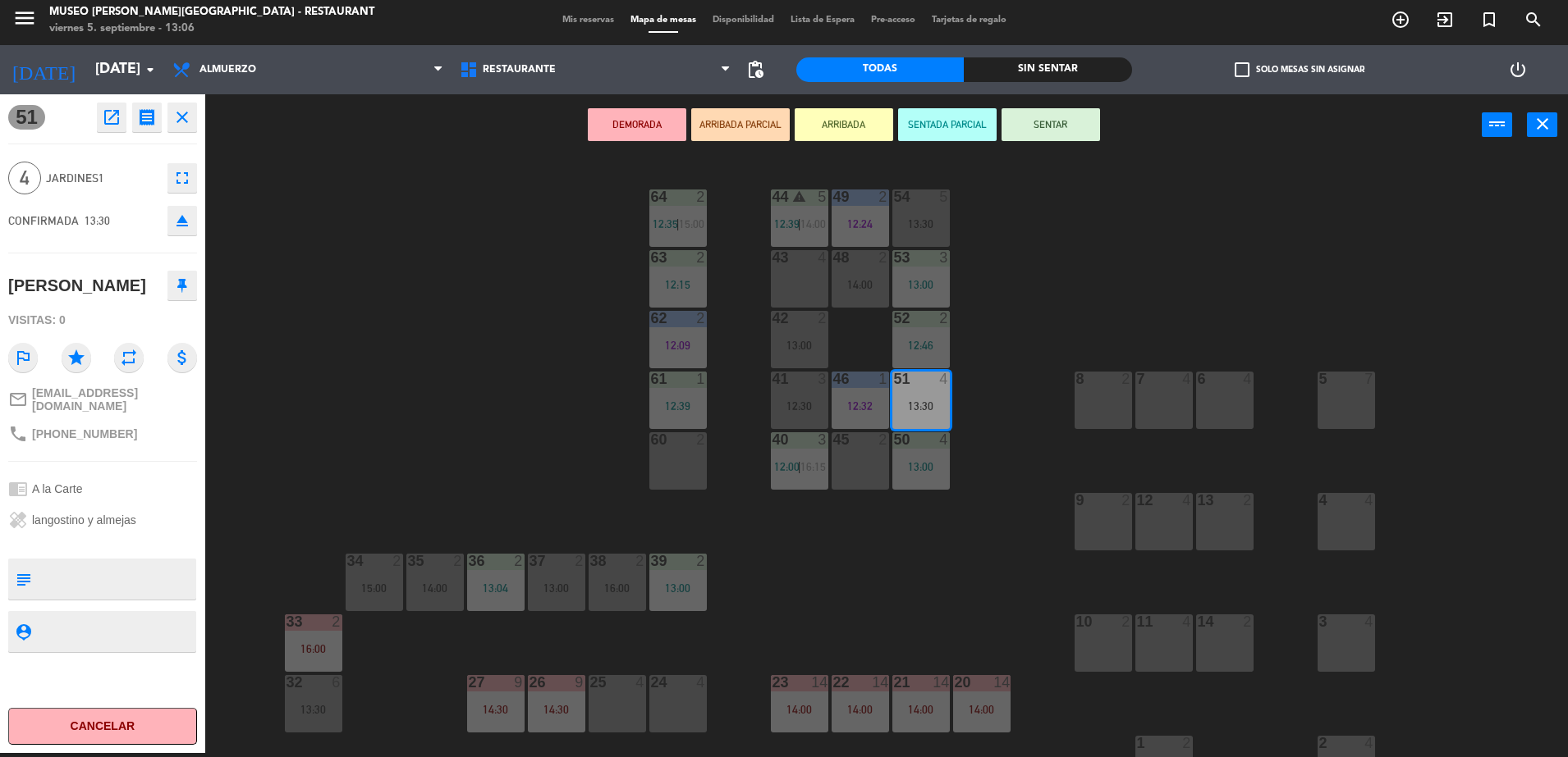
click at [599, 437] on div "44 warning 5 12:39 | 14:00 49 2 12:24 54 5 13:30 64 2 12:35 | 15:00 48 2 14:00 …" at bounding box center [893, 458] width 1346 height 598
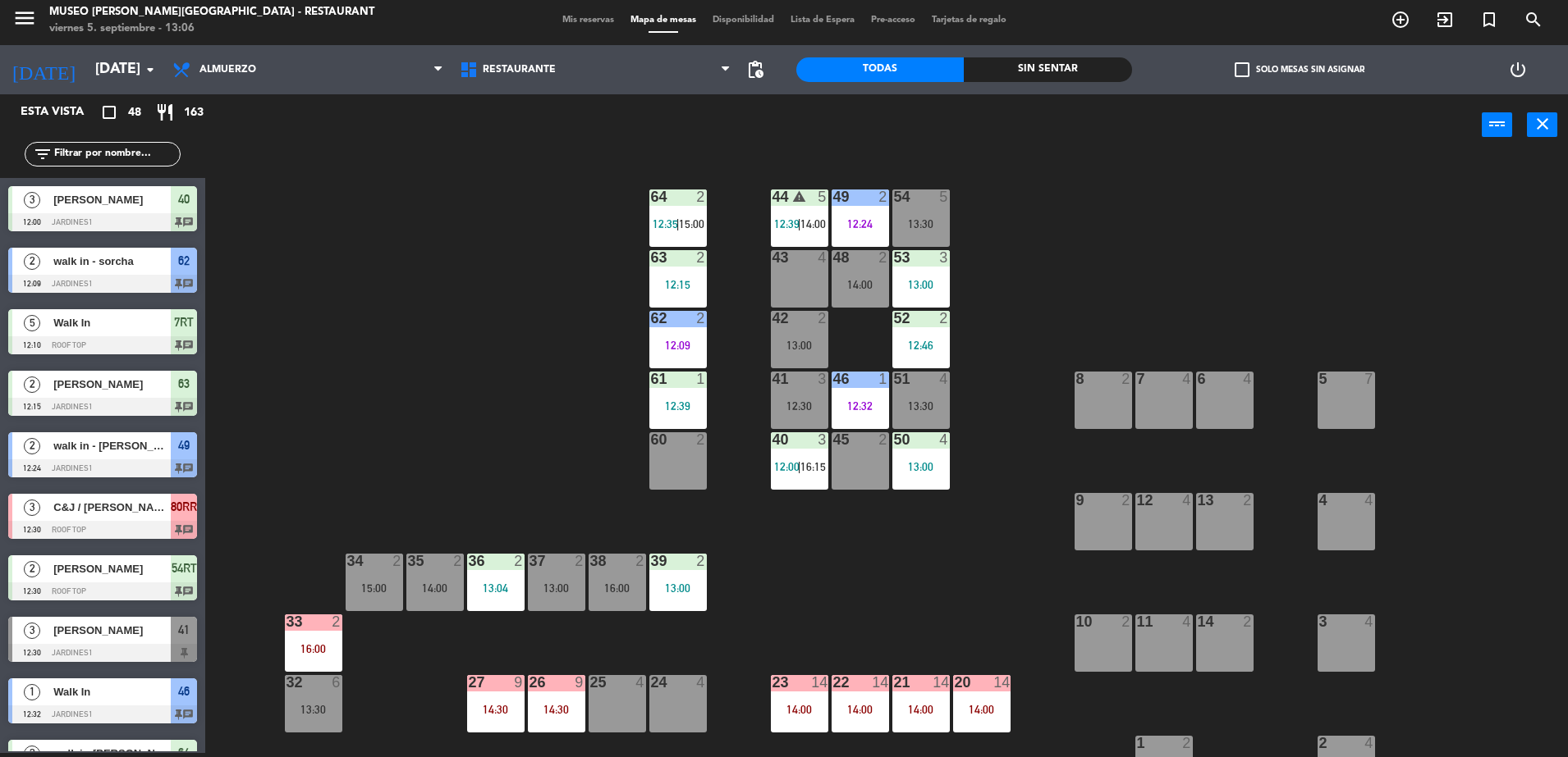
click at [651, 464] on div "60 2" at bounding box center [678, 461] width 57 height 57
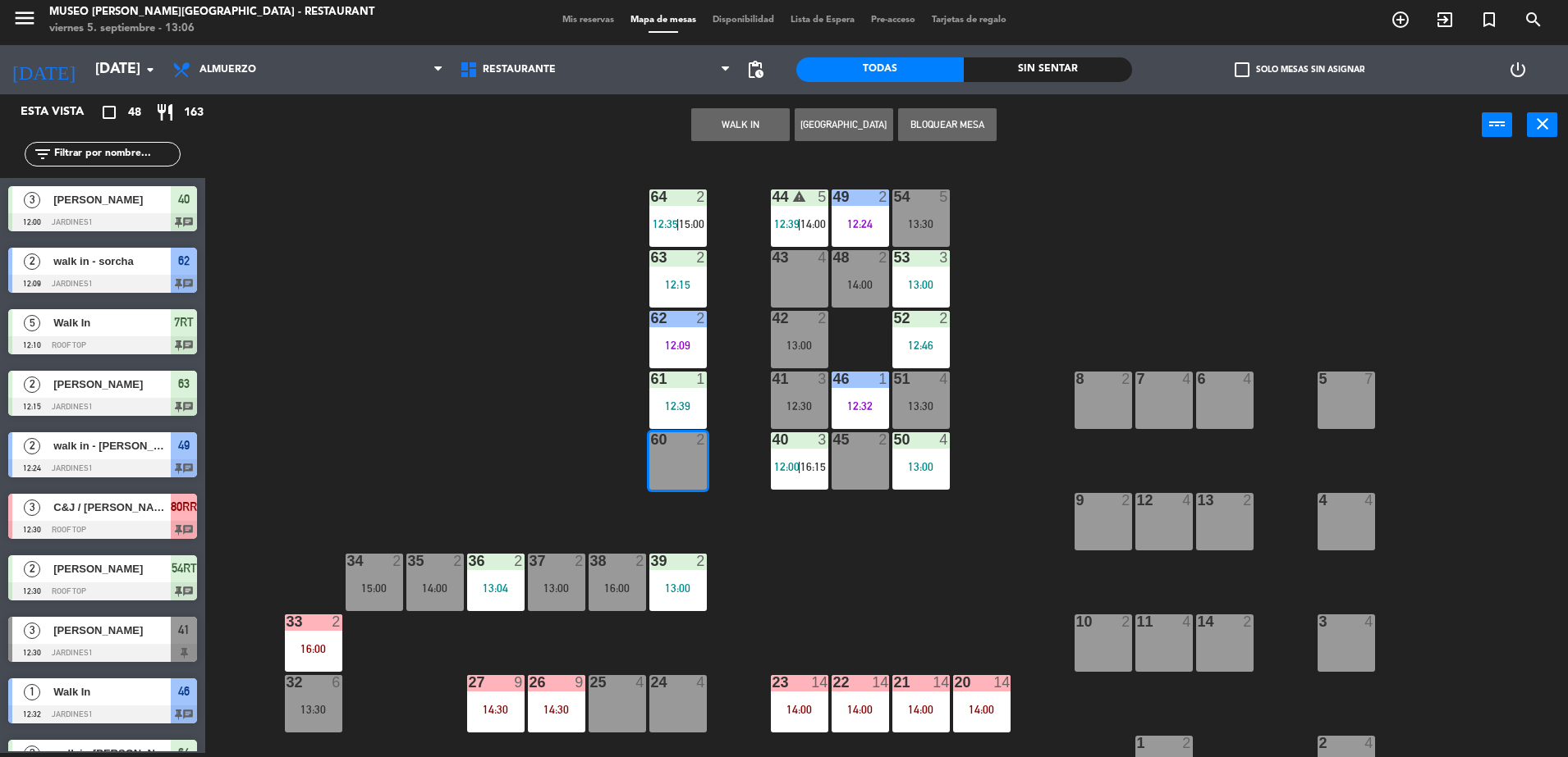
click at [771, 129] on button "WALK IN" at bounding box center [741, 124] width 98 height 32
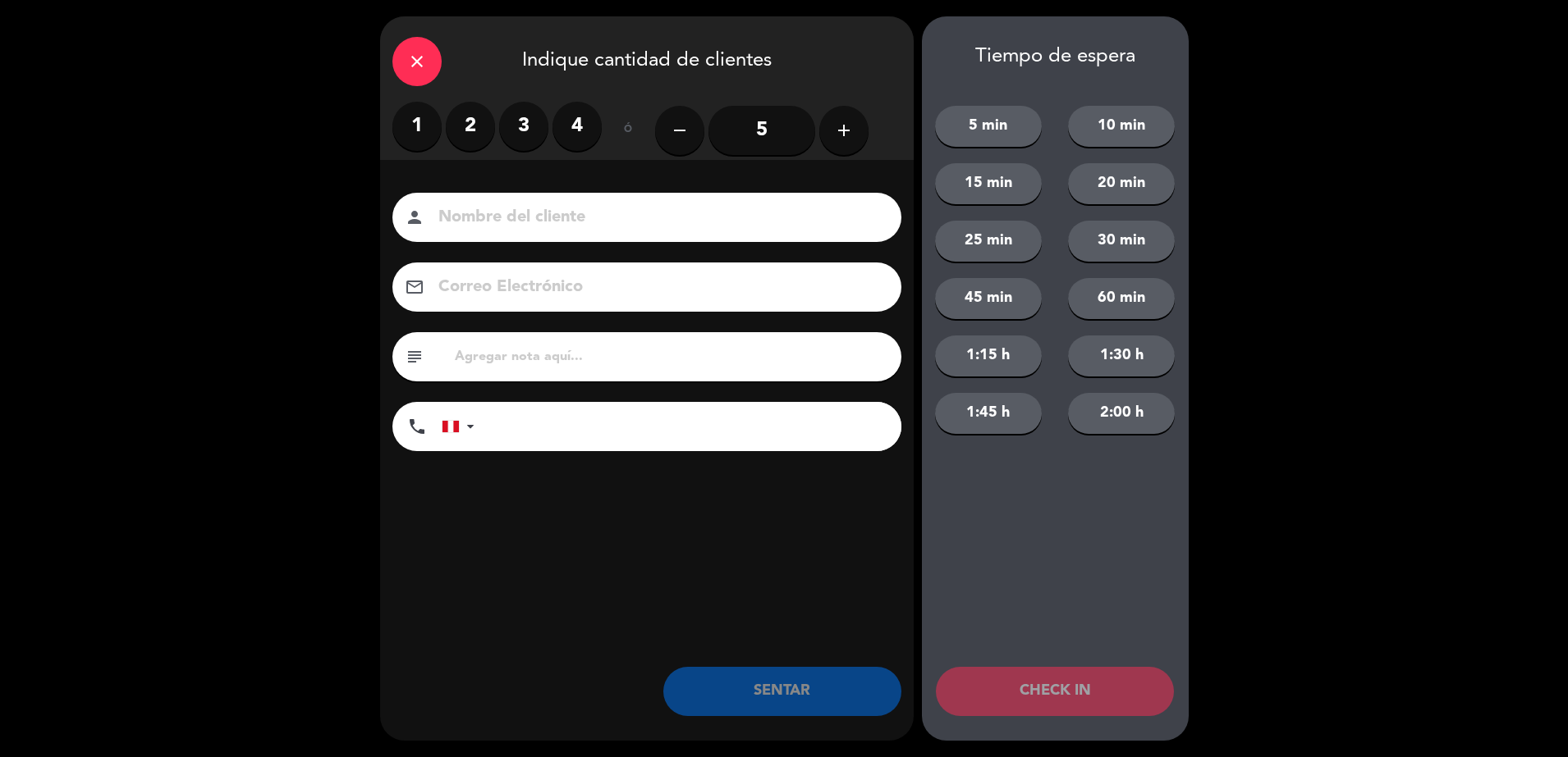
click at [472, 120] on label "2" at bounding box center [470, 126] width 49 height 49
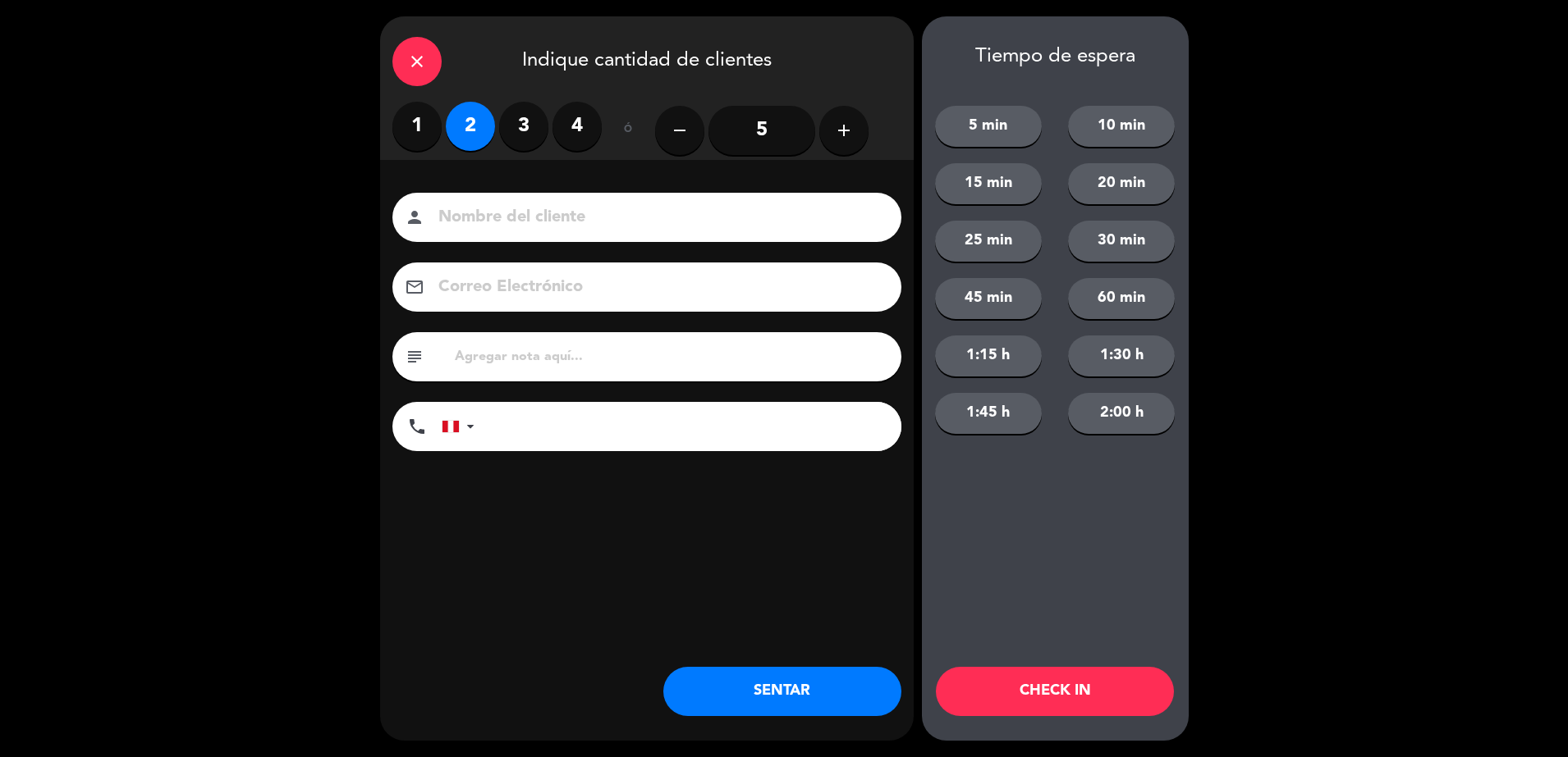
click at [574, 337] on div "subject" at bounding box center [646, 356] width 509 height 49
click at [576, 339] on div "subject" at bounding box center [646, 356] width 509 height 49
click at [593, 366] on input "text" at bounding box center [671, 356] width 435 height 23
type input "m60"
click at [792, 695] on button "SENTAR" at bounding box center [782, 691] width 238 height 49
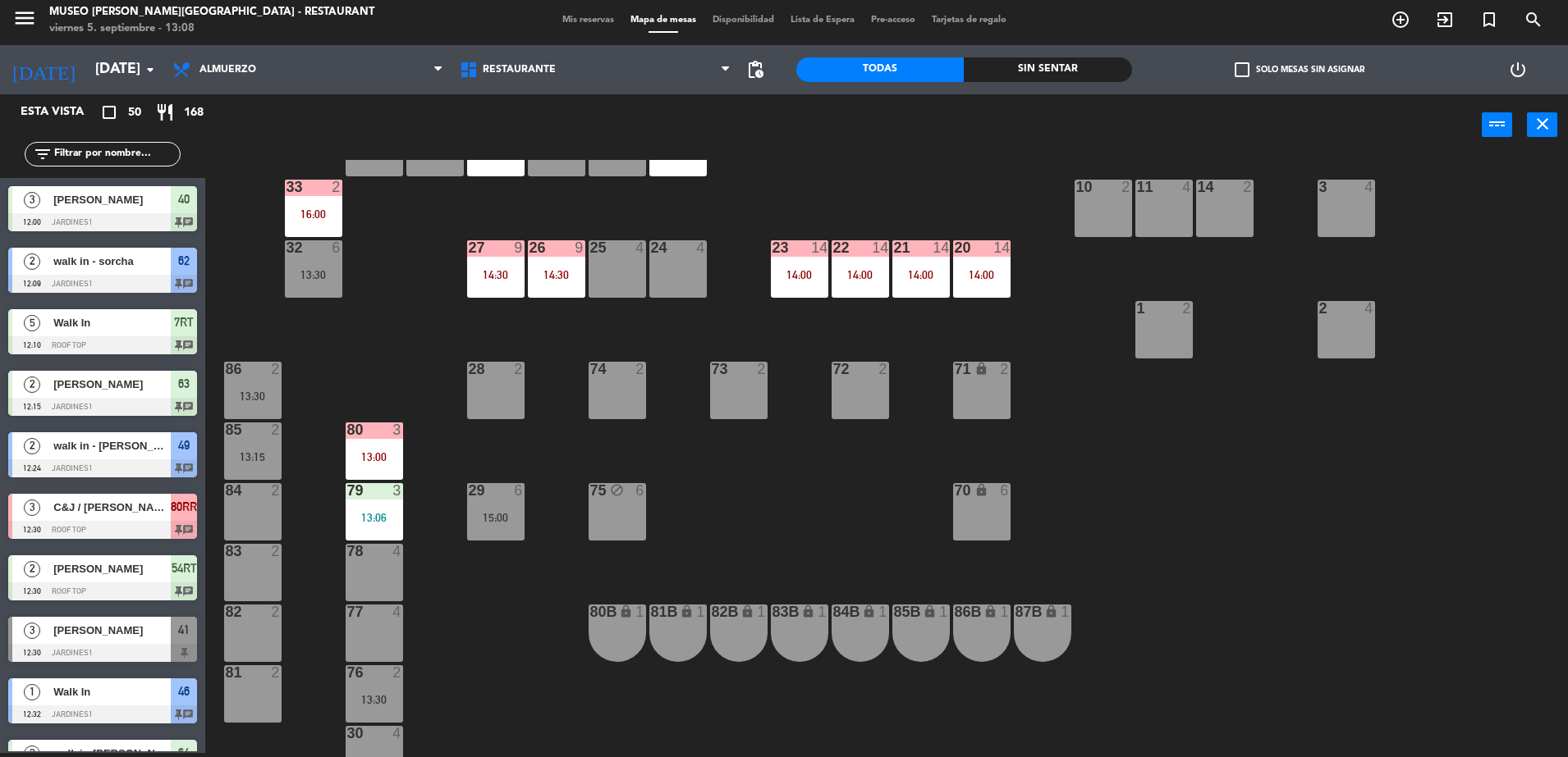
scroll to position [0, 0]
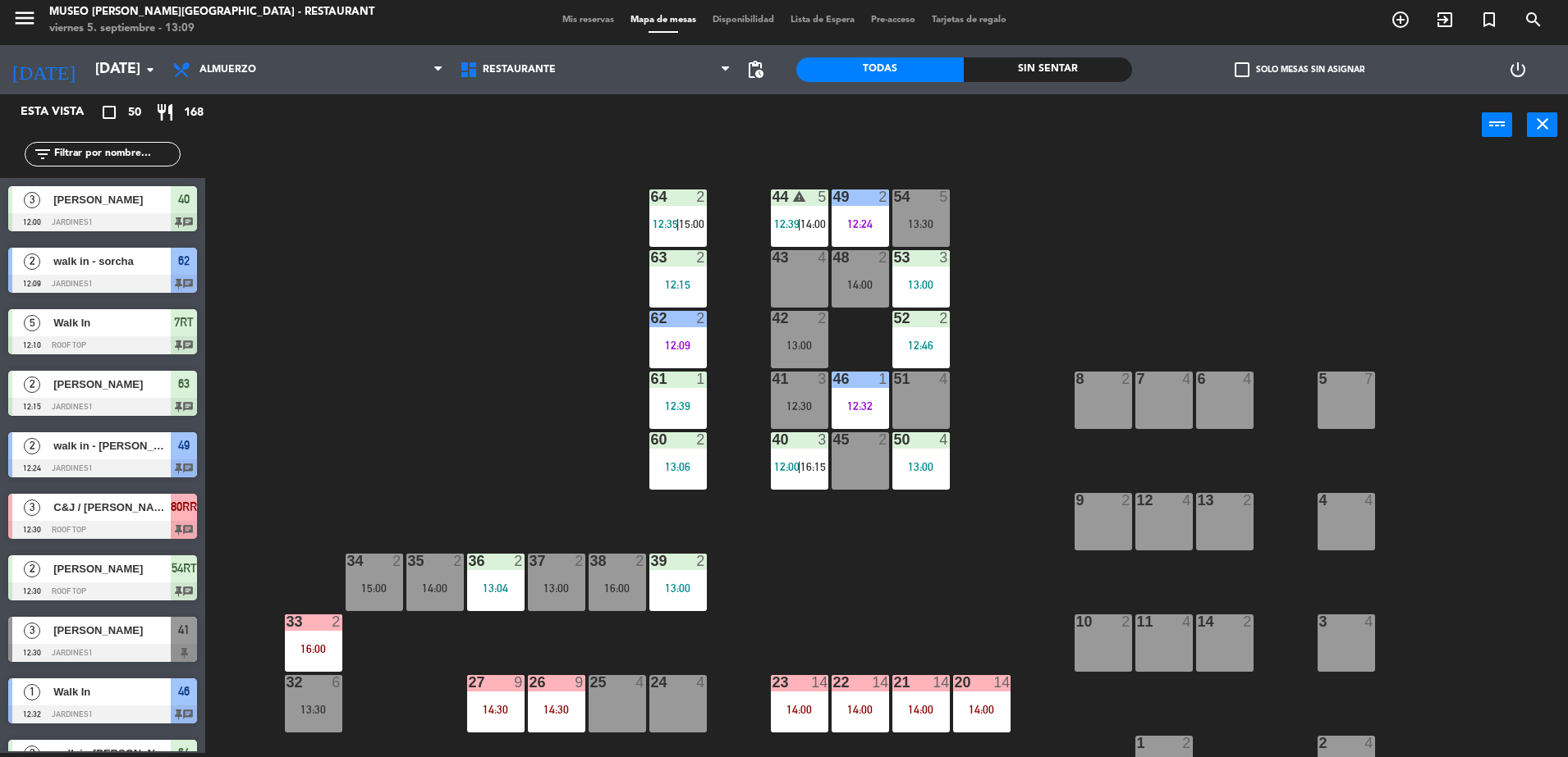
click at [142, 156] on input "text" at bounding box center [115, 154] width 127 height 18
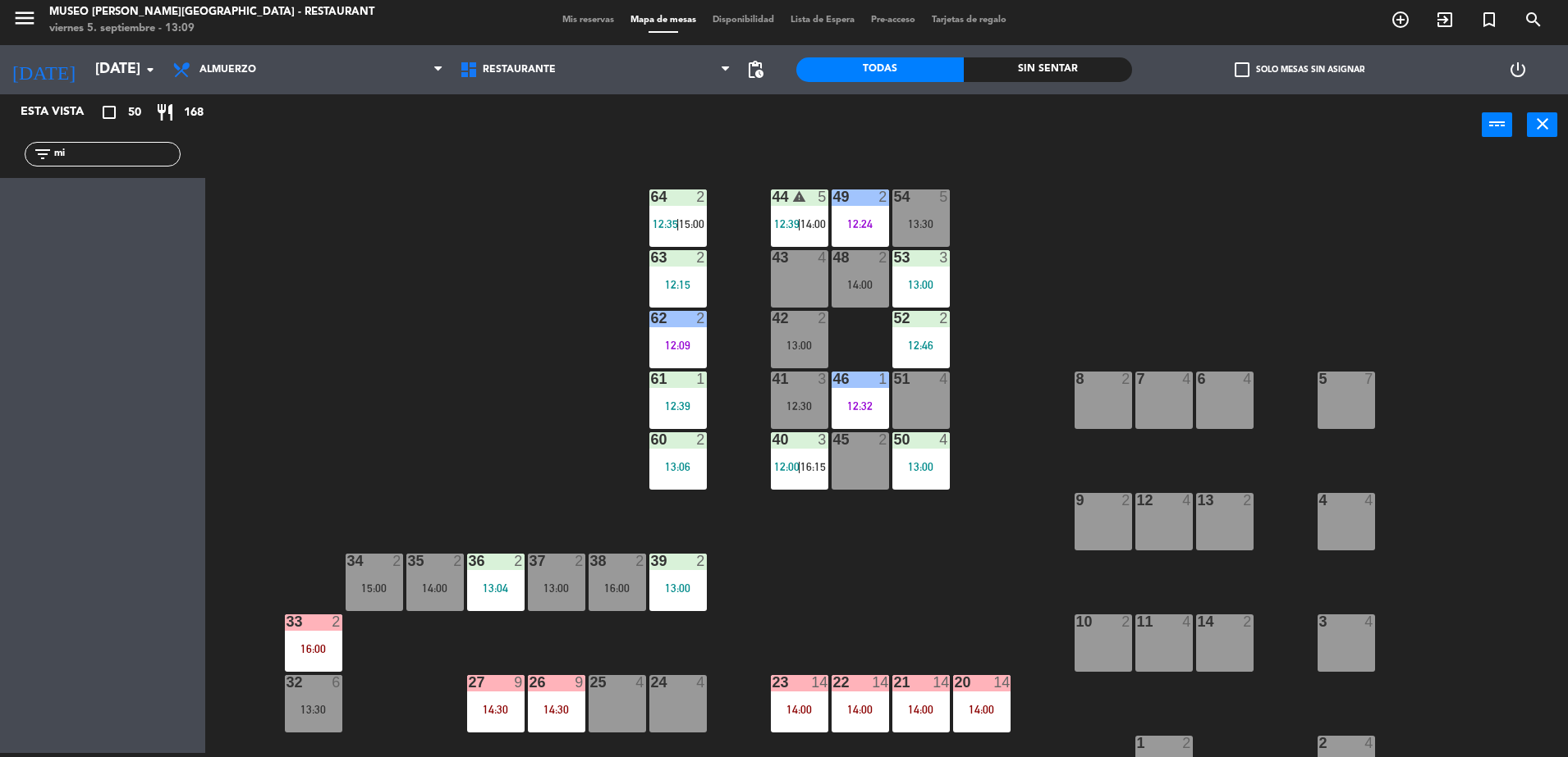
type input "m"
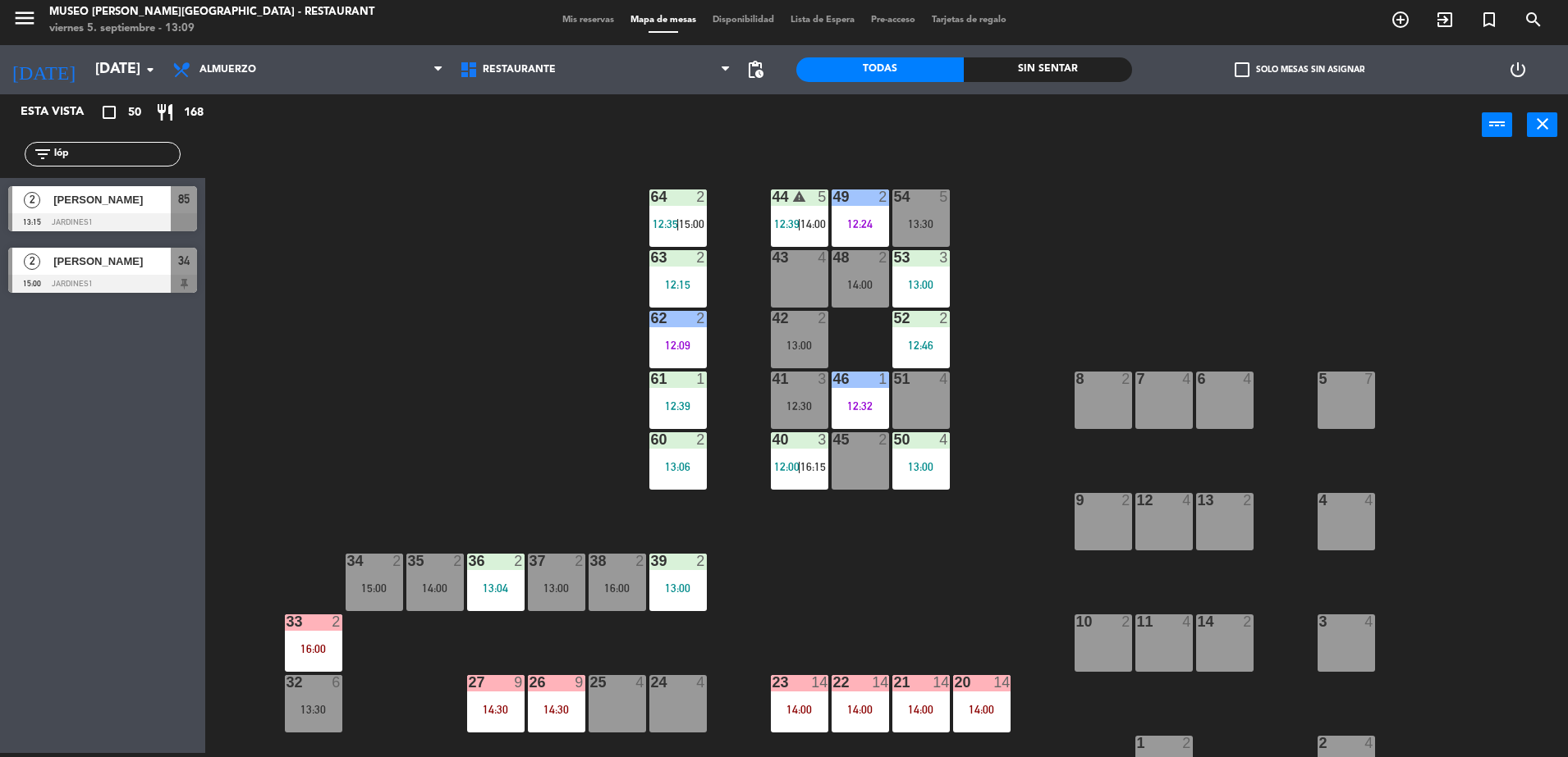
type input "lóp"
click at [169, 223] on div at bounding box center [102, 222] width 189 height 18
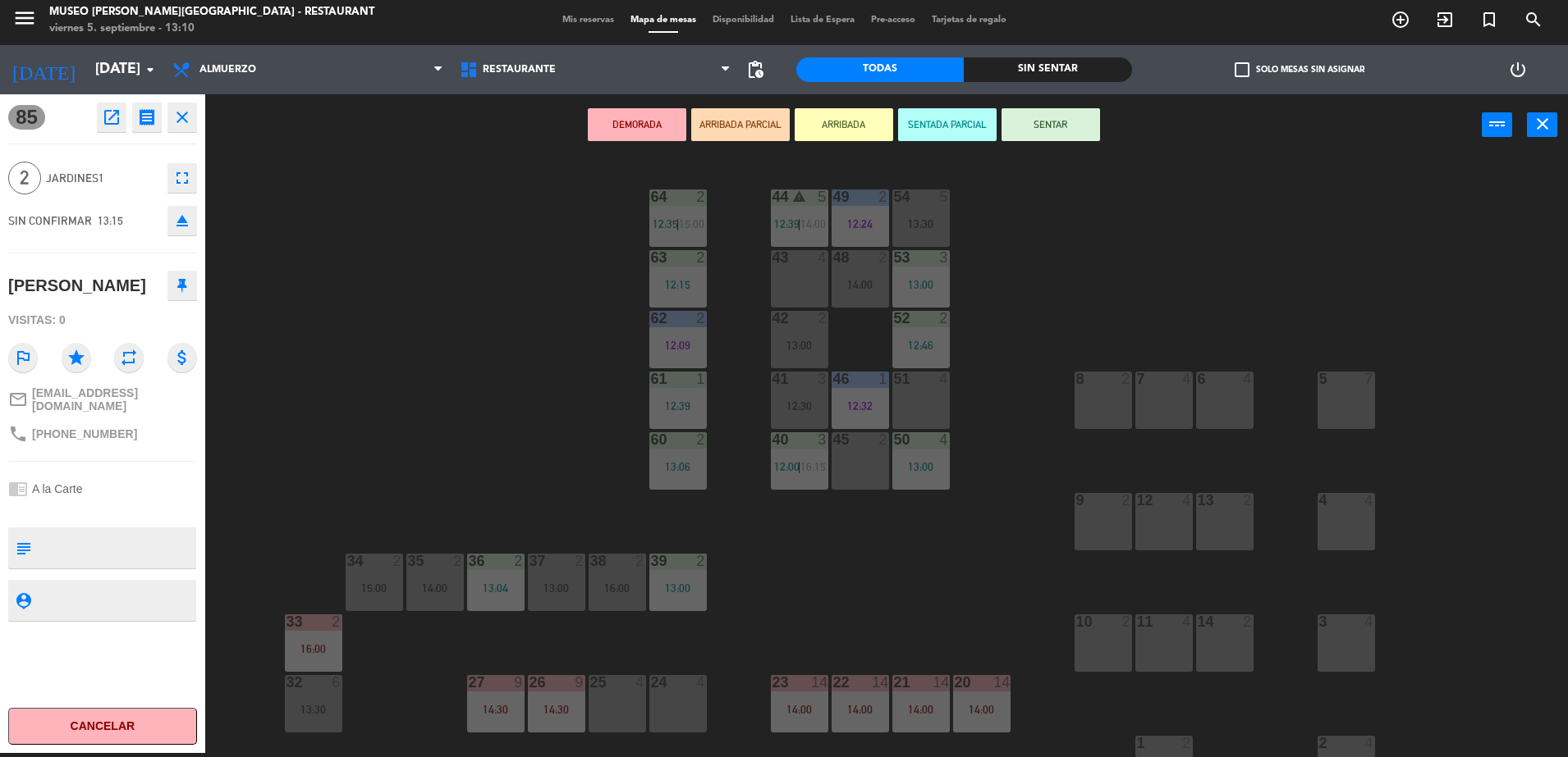
click at [947, 567] on div "44 warning 5 12:39 | 14:00 49 2 12:24 54 5 13:30 64 2 12:35 | 15:00 48 2 14:00 …" at bounding box center [893, 458] width 1346 height 598
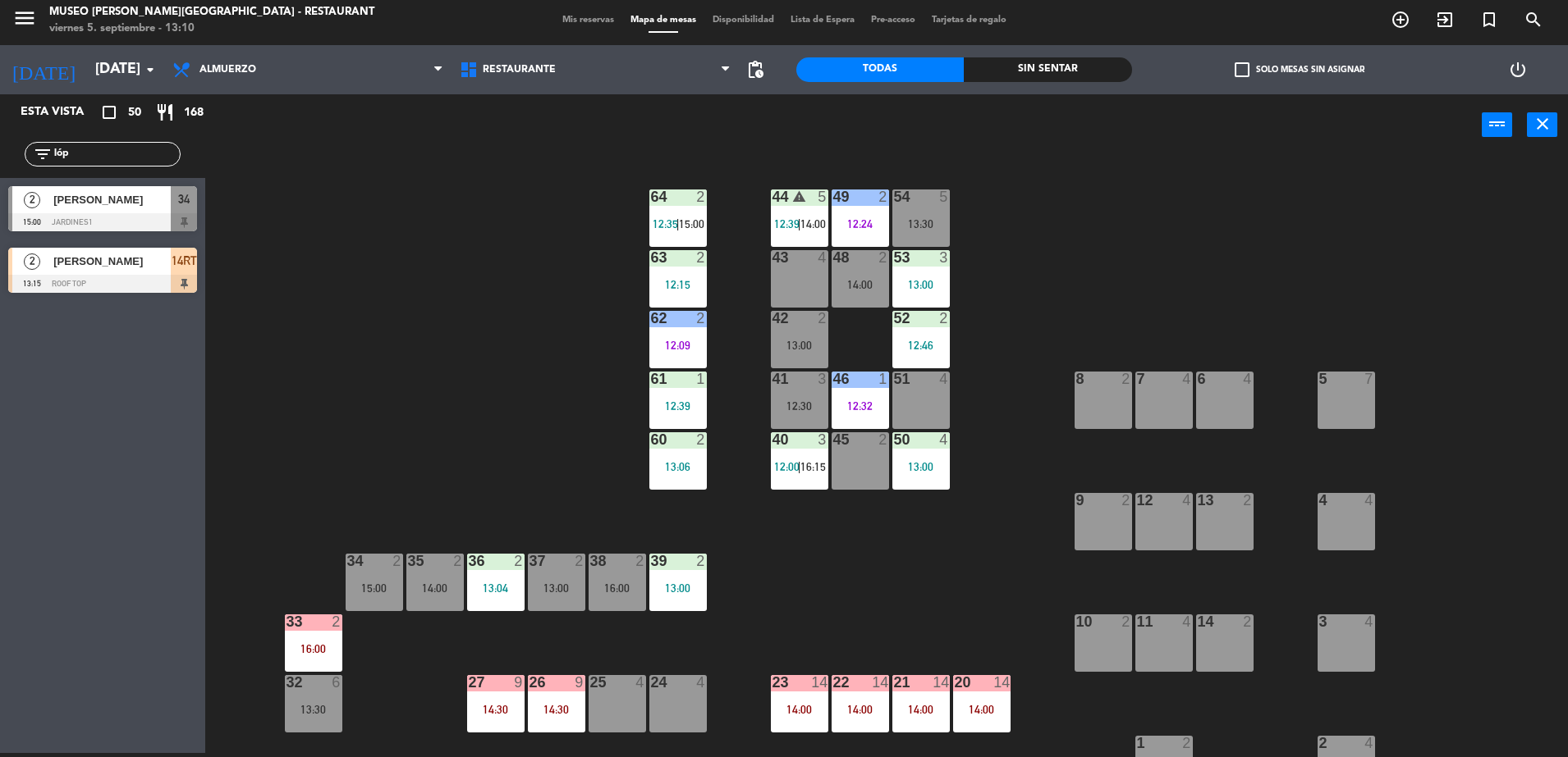
click at [1346, 407] on div "5 7" at bounding box center [1345, 400] width 57 height 57
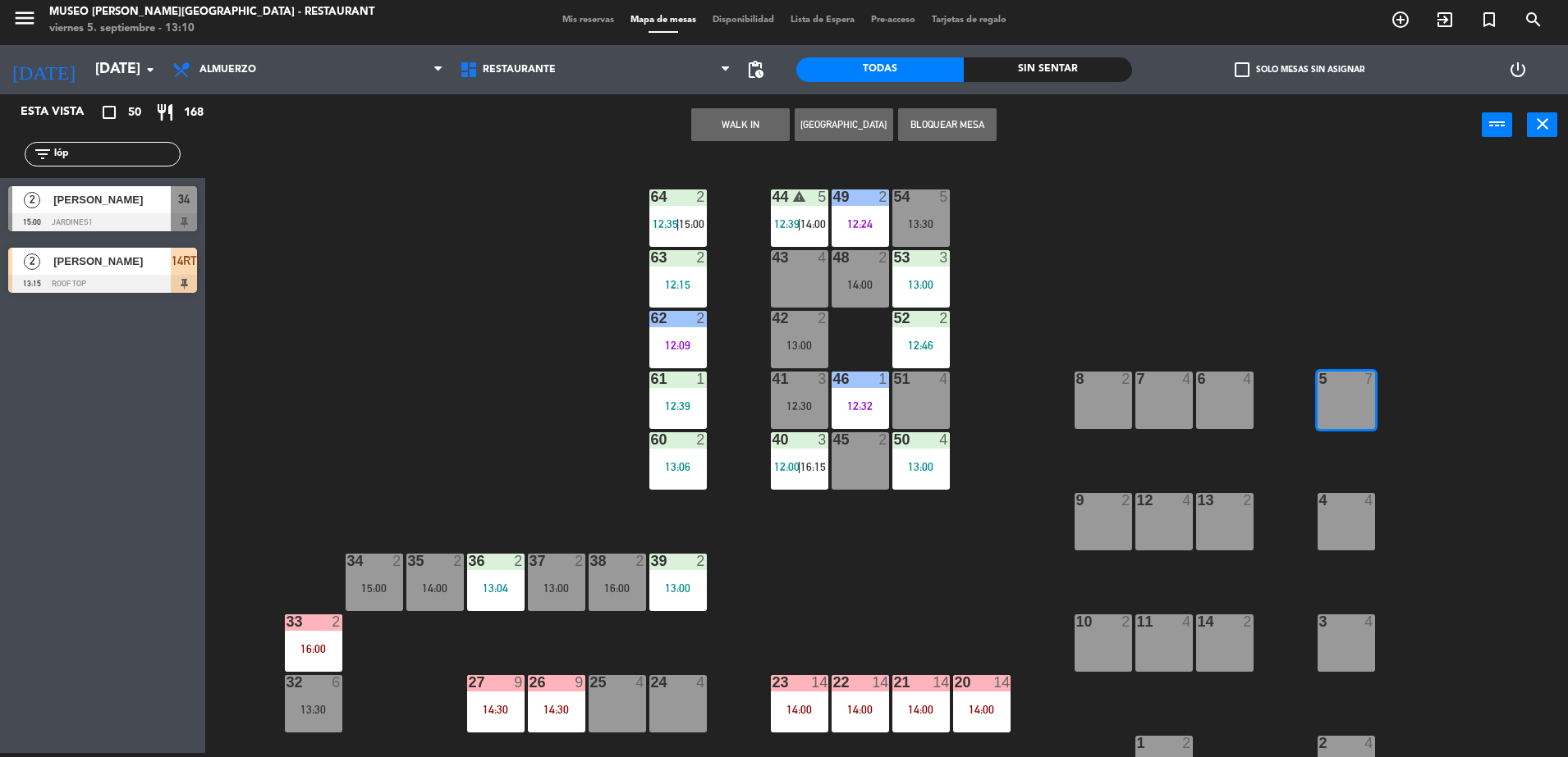
click at [736, 128] on button "WALK IN" at bounding box center [741, 124] width 98 height 32
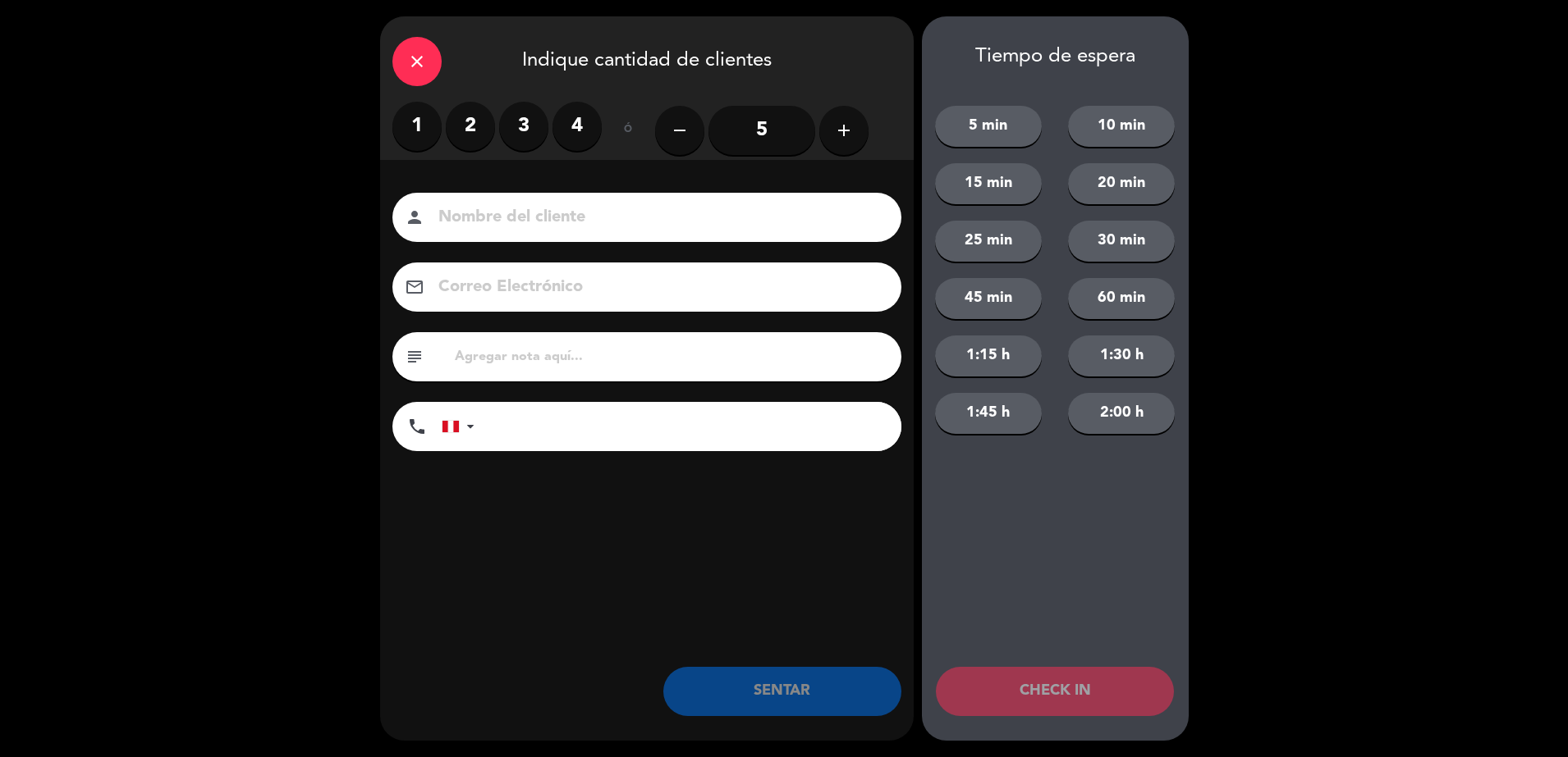
click at [771, 135] on input "5" at bounding box center [761, 130] width 106 height 49
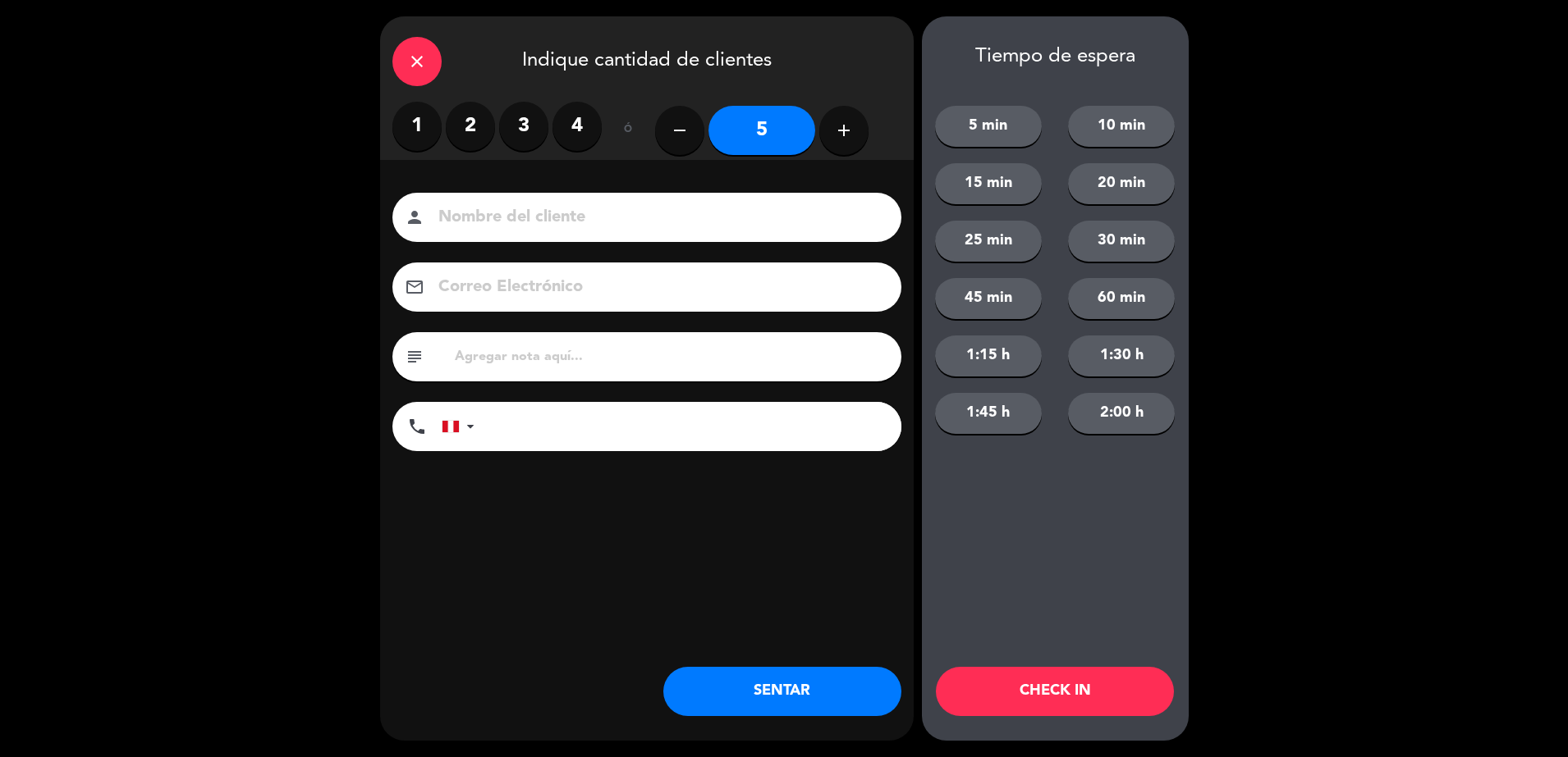
click at [420, 60] on icon "close" at bounding box center [417, 61] width 20 height 20
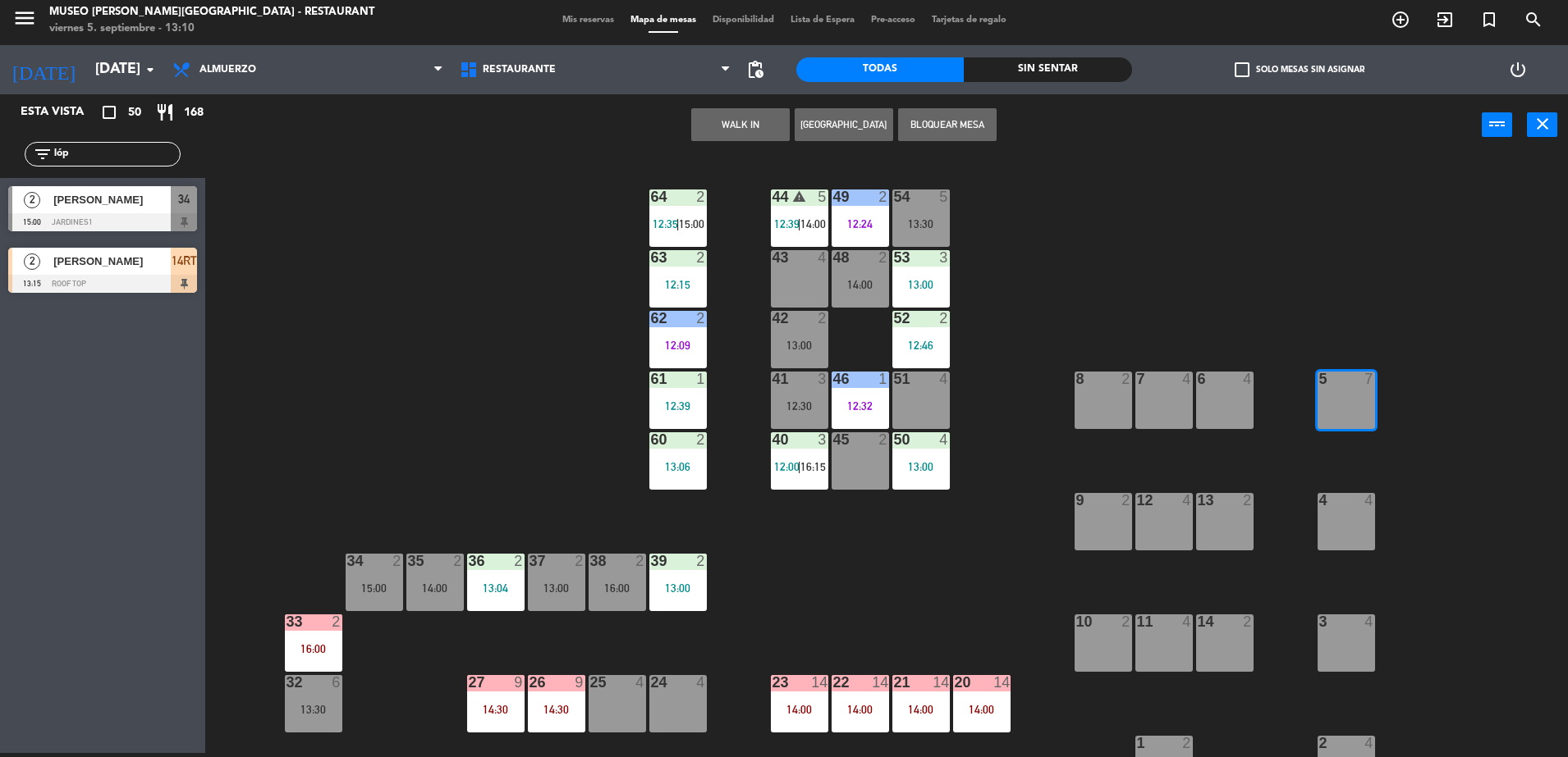
click at [1023, 584] on div "44 warning 5 12:39 | 14:00 49 2 12:24 54 5 13:30 64 2 12:35 | 15:00 48 2 14:00 …" at bounding box center [893, 458] width 1346 height 598
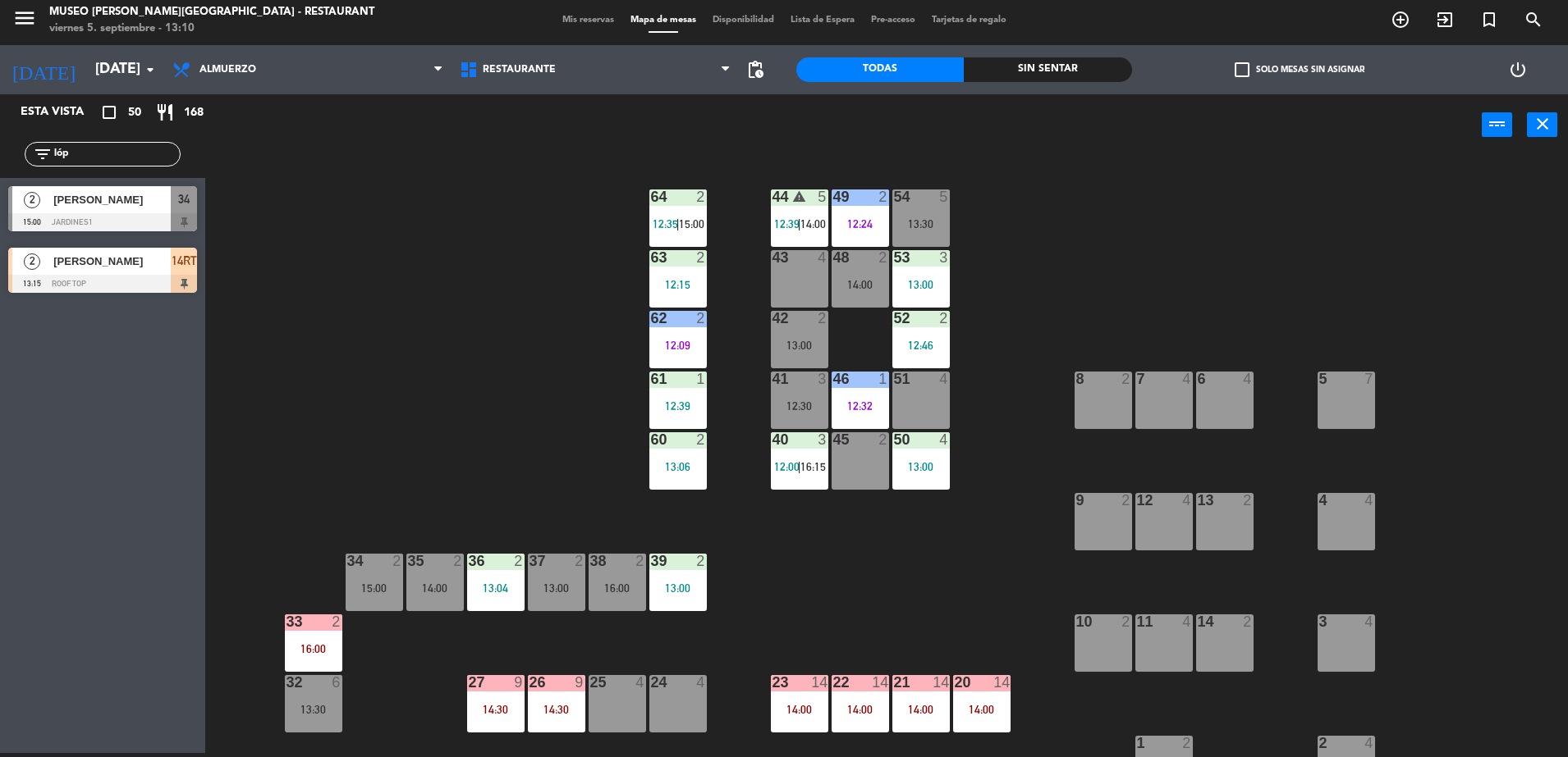
click at [1343, 369] on div "44 warning 5 12:39 | 14:00 49 2 12:24 54 5 13:30 64 2 12:35 | 15:00 48 2 14:00 …" at bounding box center [893, 458] width 1346 height 598
click at [1362, 423] on div "5 7" at bounding box center [1345, 400] width 57 height 57
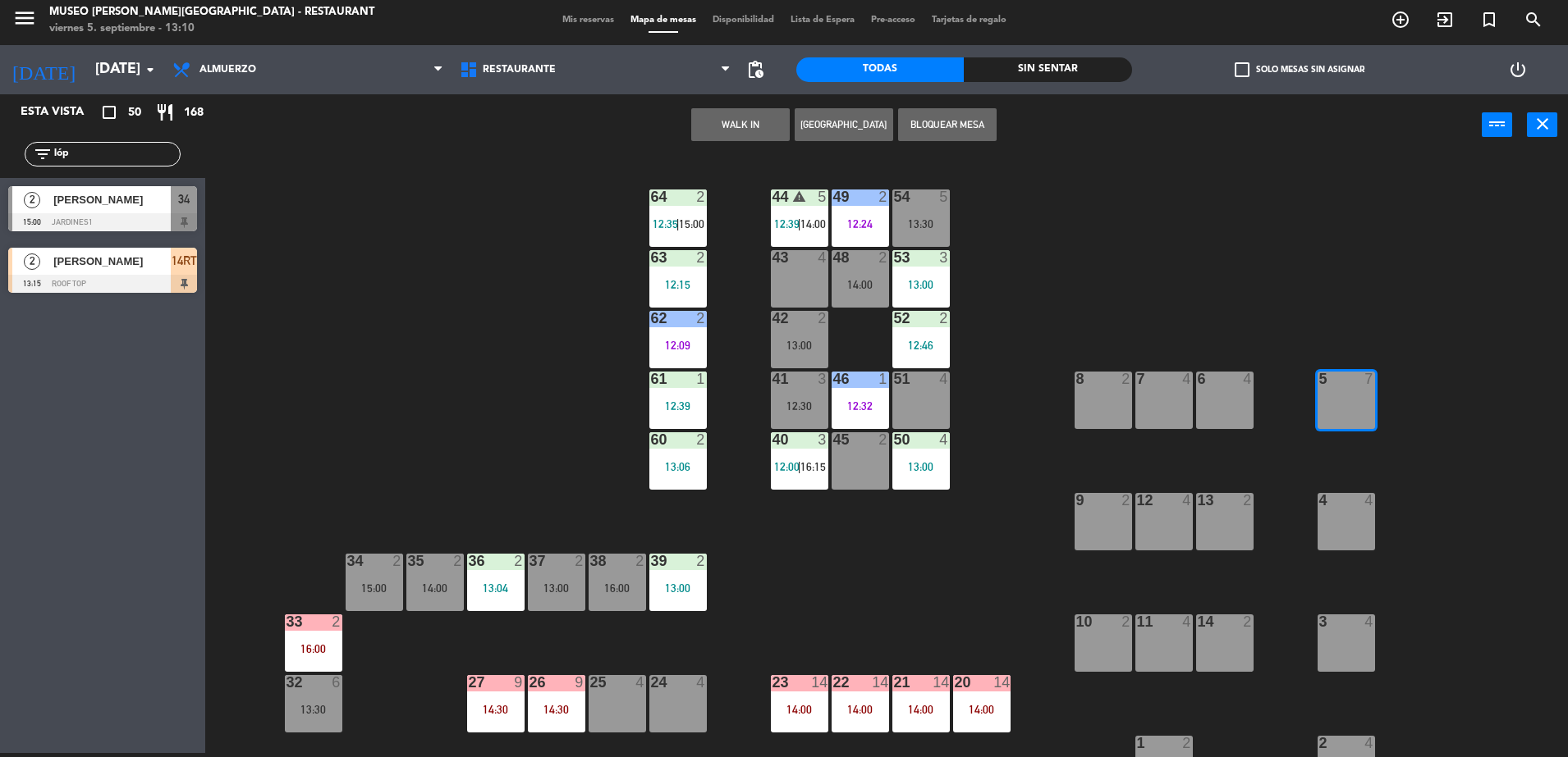
click at [1409, 450] on div "44 warning 5 12:39 | 14:00 49 2 12:24 54 5 13:30 64 2 12:35 | 15:00 48 2 14:00 …" at bounding box center [893, 458] width 1346 height 598
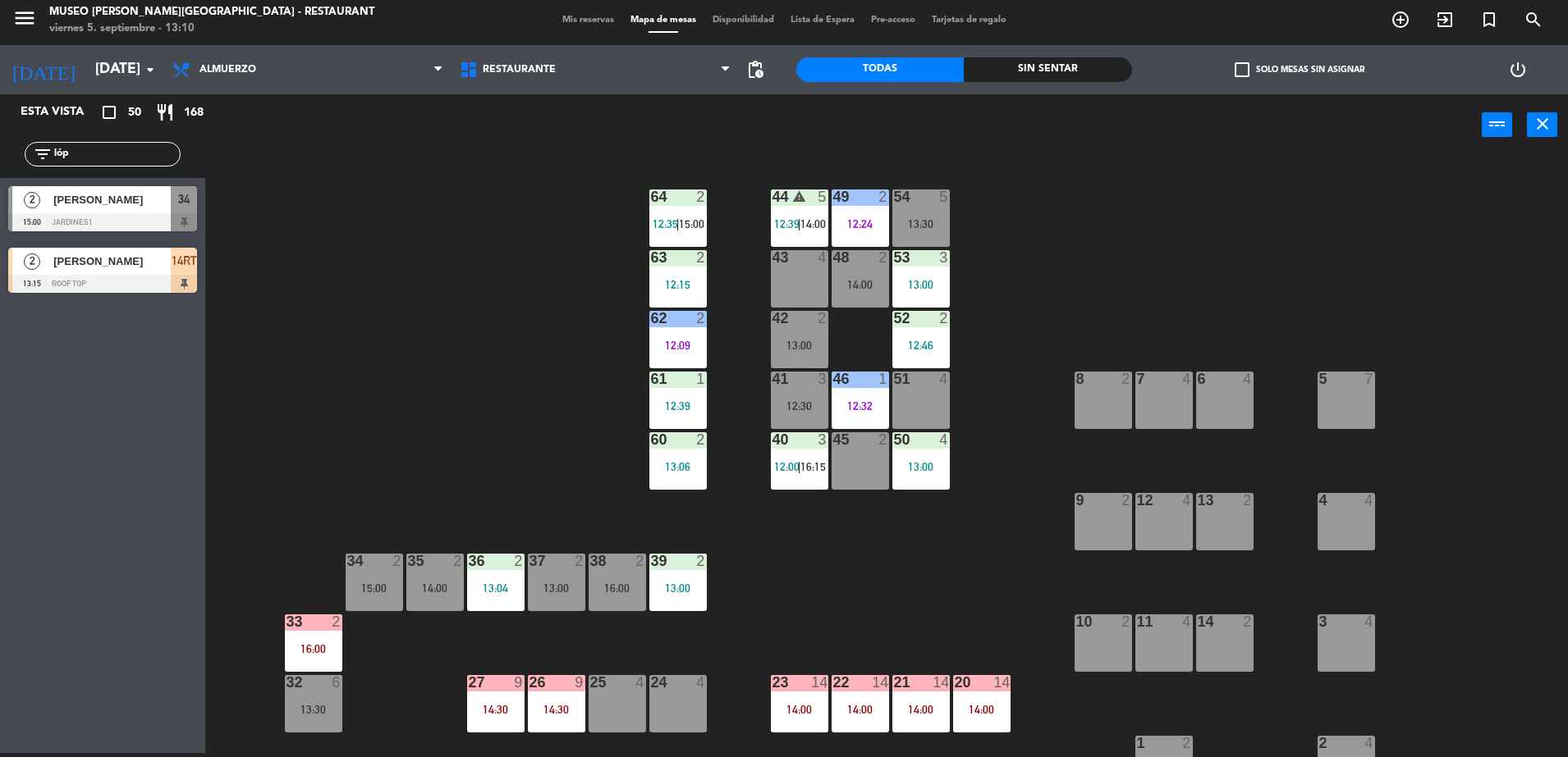
click at [1305, 378] on div "5" at bounding box center [1318, 378] width 27 height 15
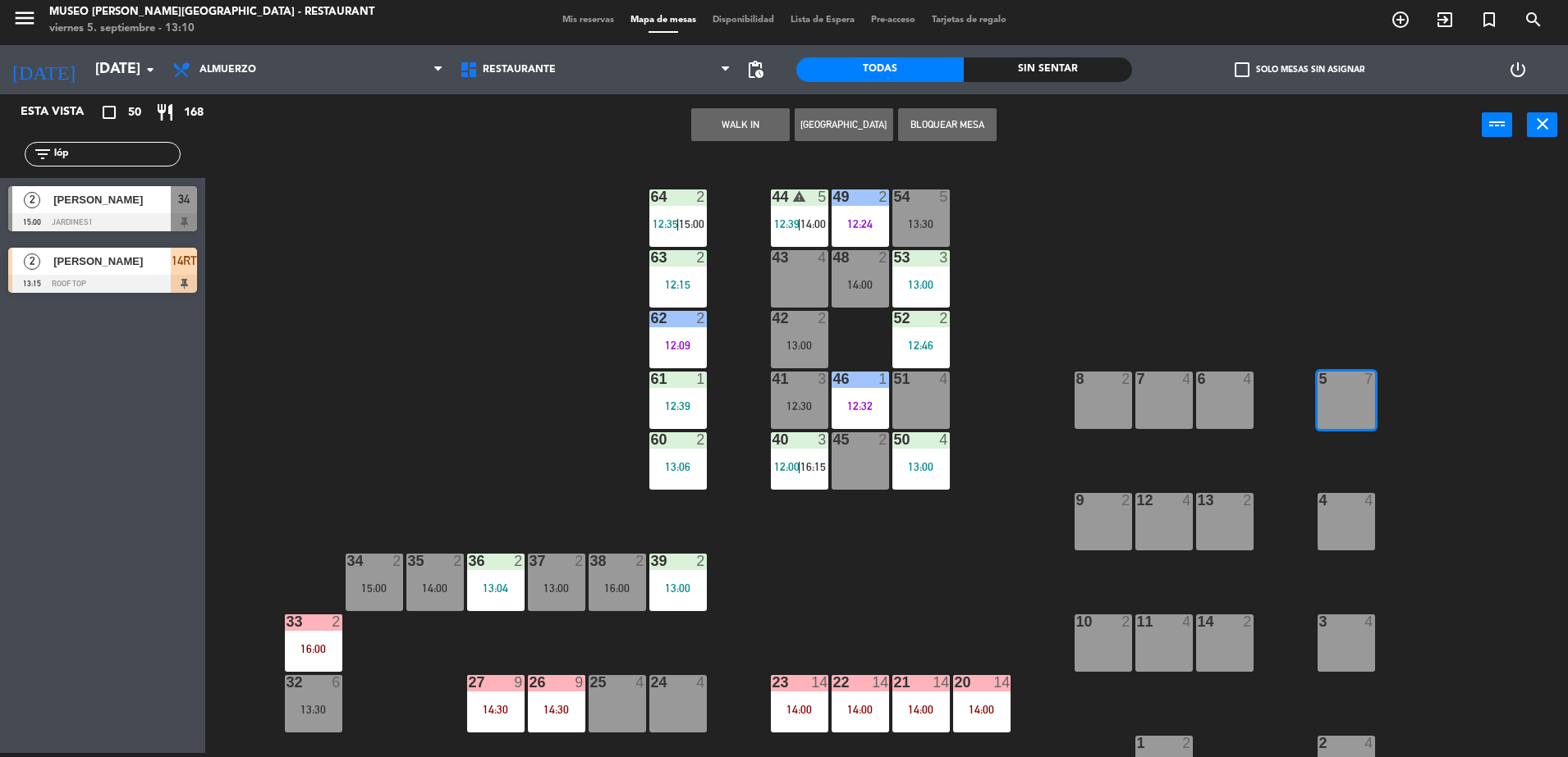
click at [1338, 400] on div "5 7" at bounding box center [1345, 400] width 57 height 57
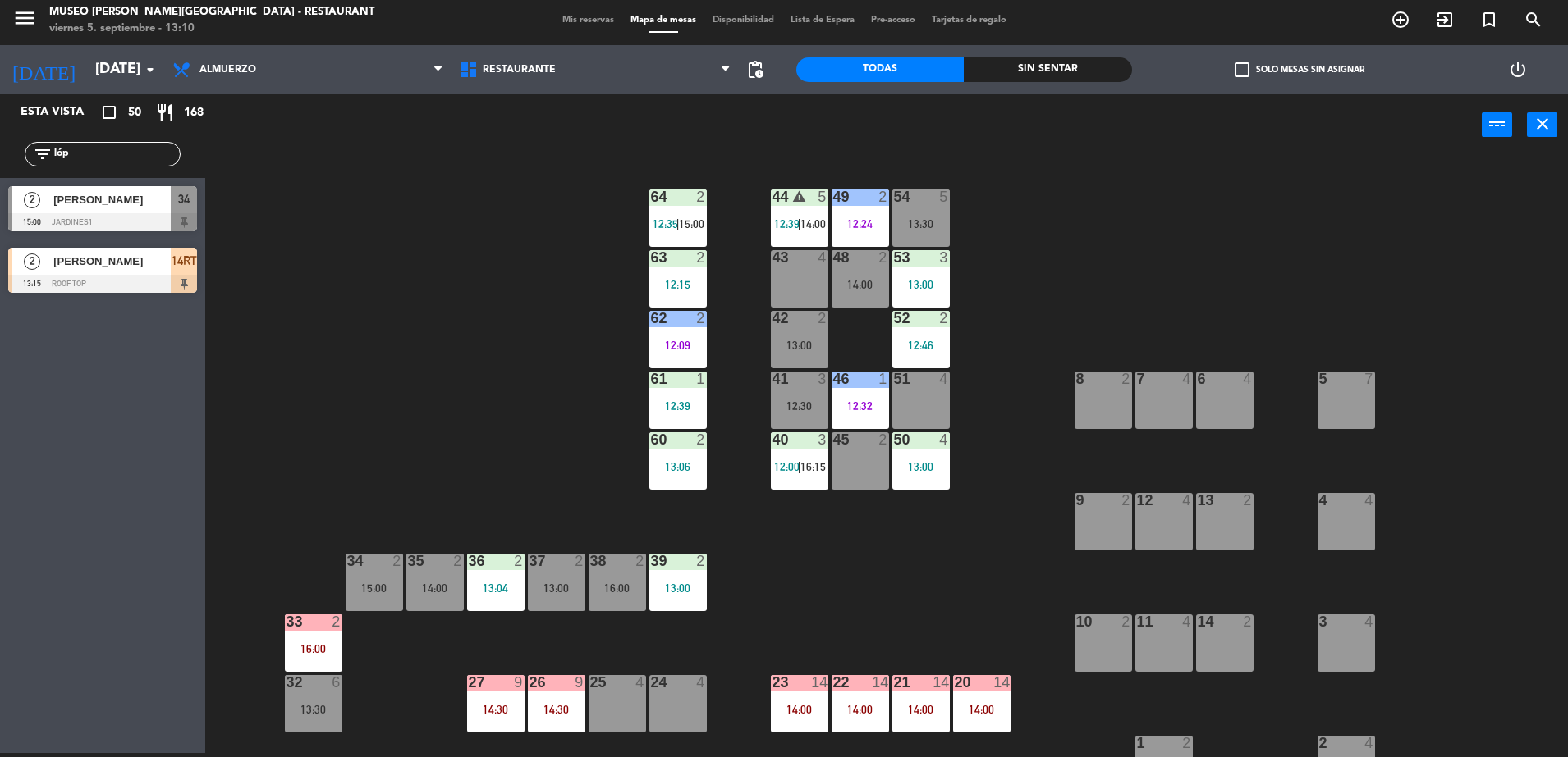
click at [1358, 409] on div "5 7" at bounding box center [1345, 400] width 57 height 57
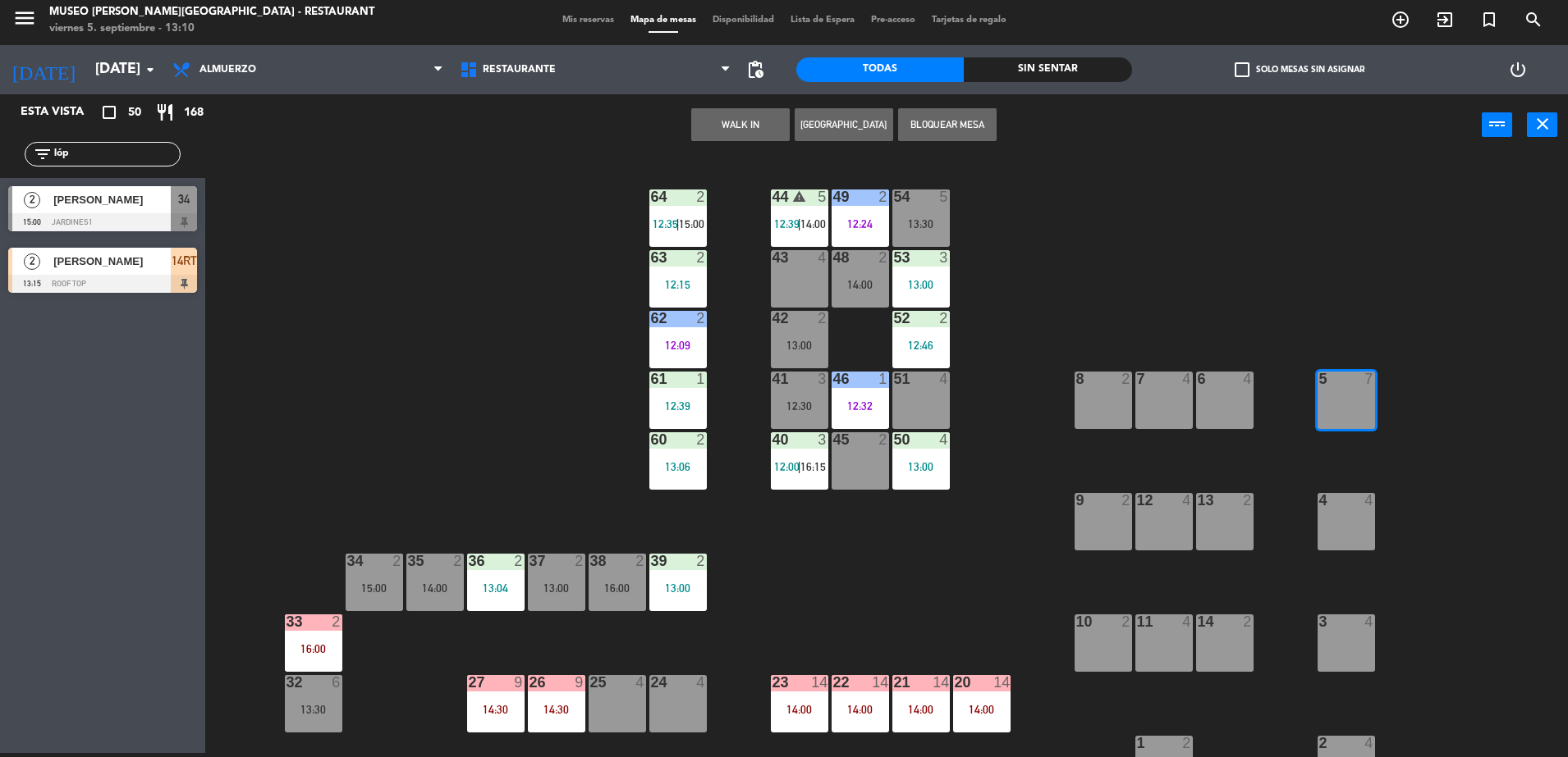
click at [1401, 454] on div "44 warning 5 12:39 | 14:00 49 2 12:24 54 5 13:30 64 2 12:35 | 15:00 48 2 14:00 …" at bounding box center [893, 458] width 1346 height 598
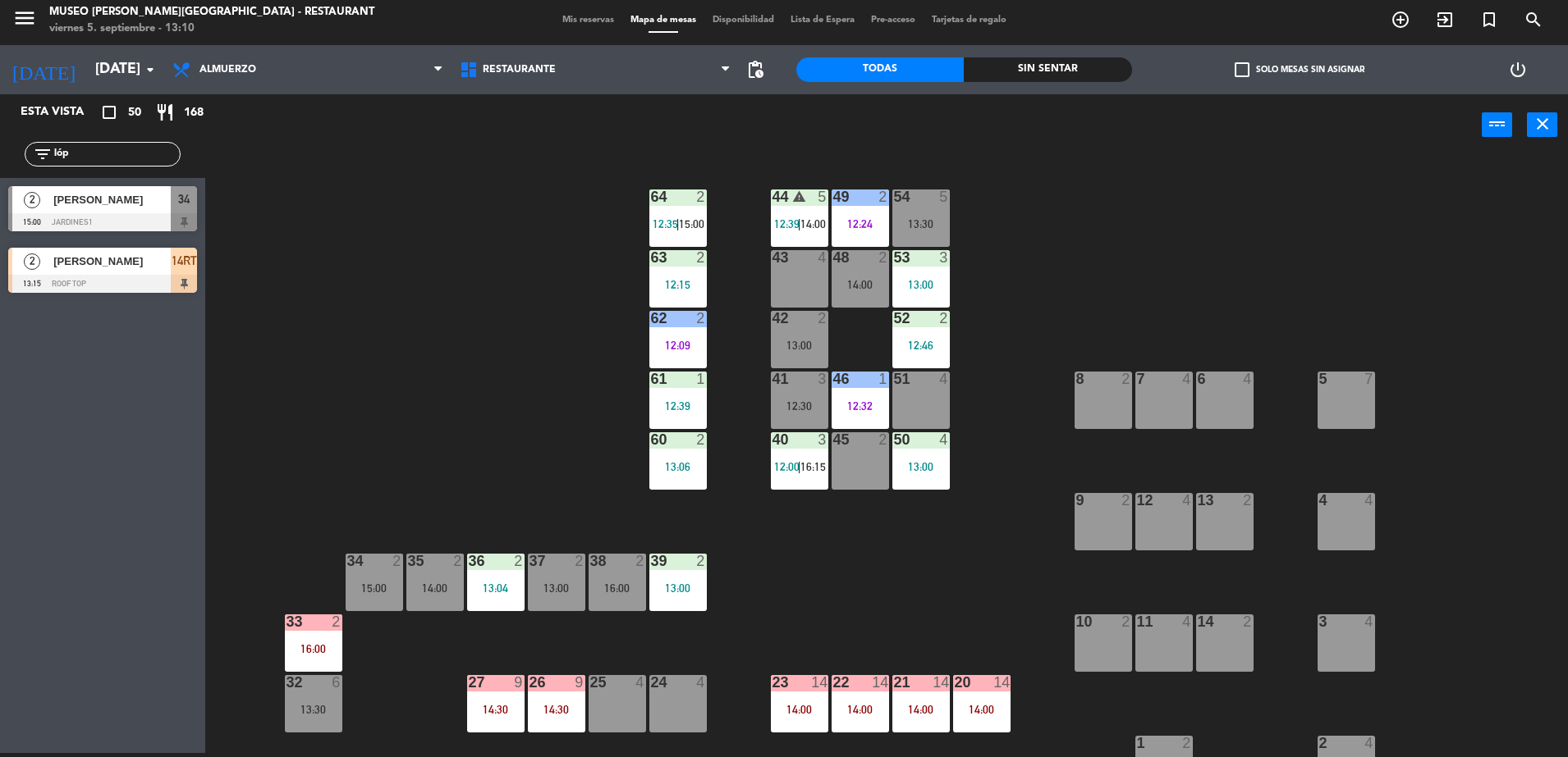
click at [1341, 410] on div "5 7" at bounding box center [1345, 400] width 57 height 57
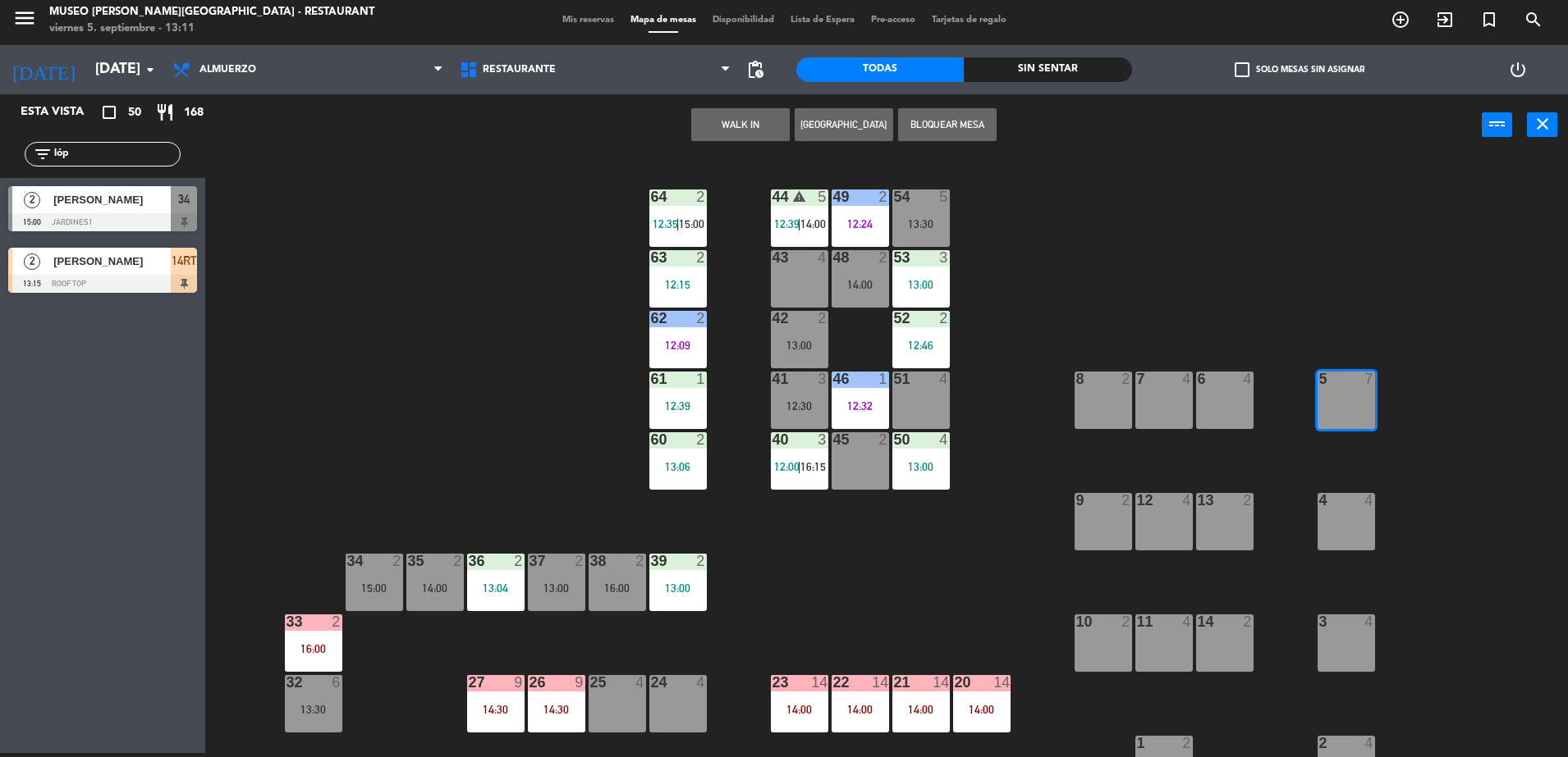
click at [727, 121] on button "WALK IN" at bounding box center [741, 124] width 98 height 32
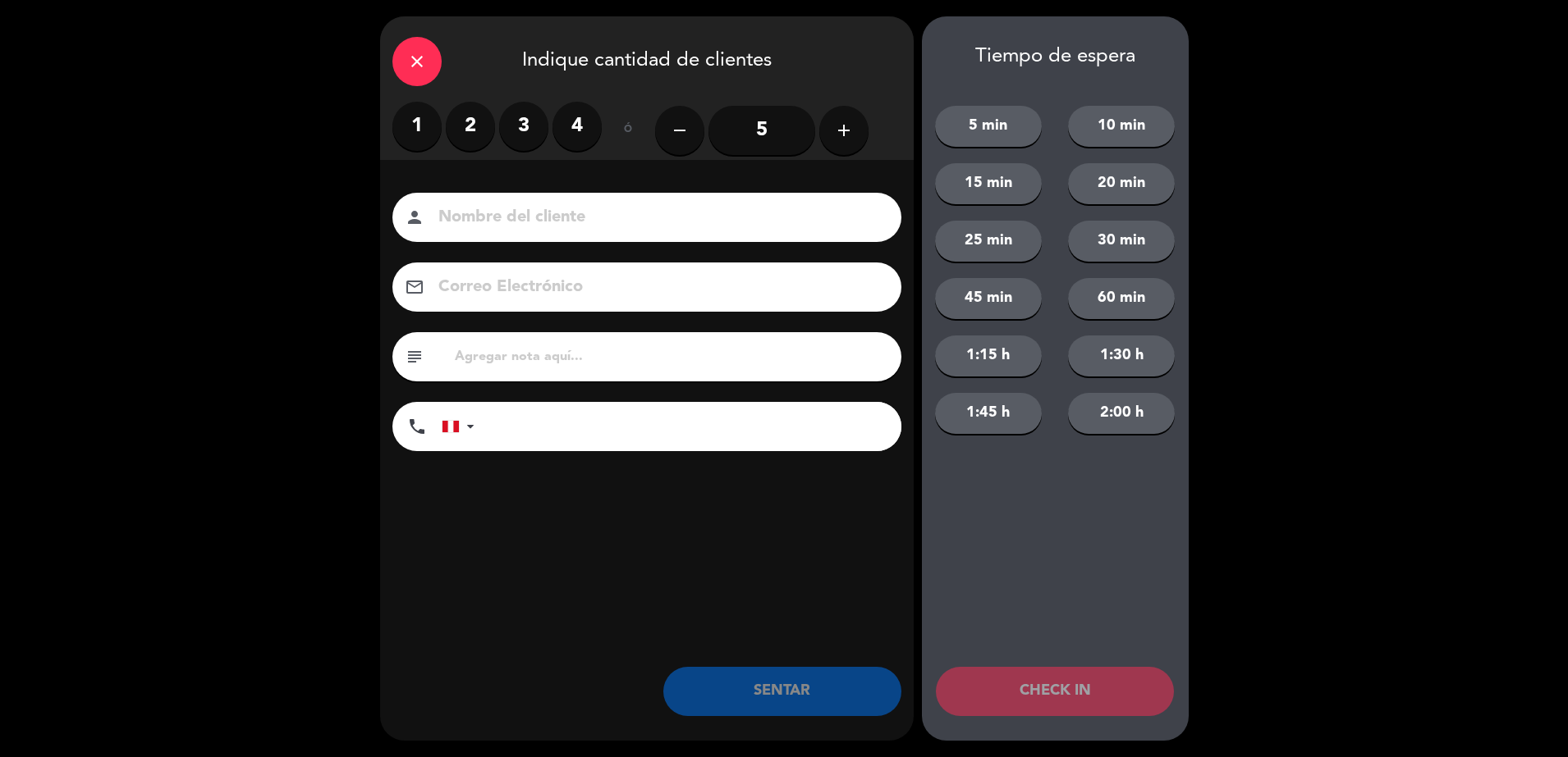
click at [857, 123] on button "add" at bounding box center [844, 130] width 49 height 49
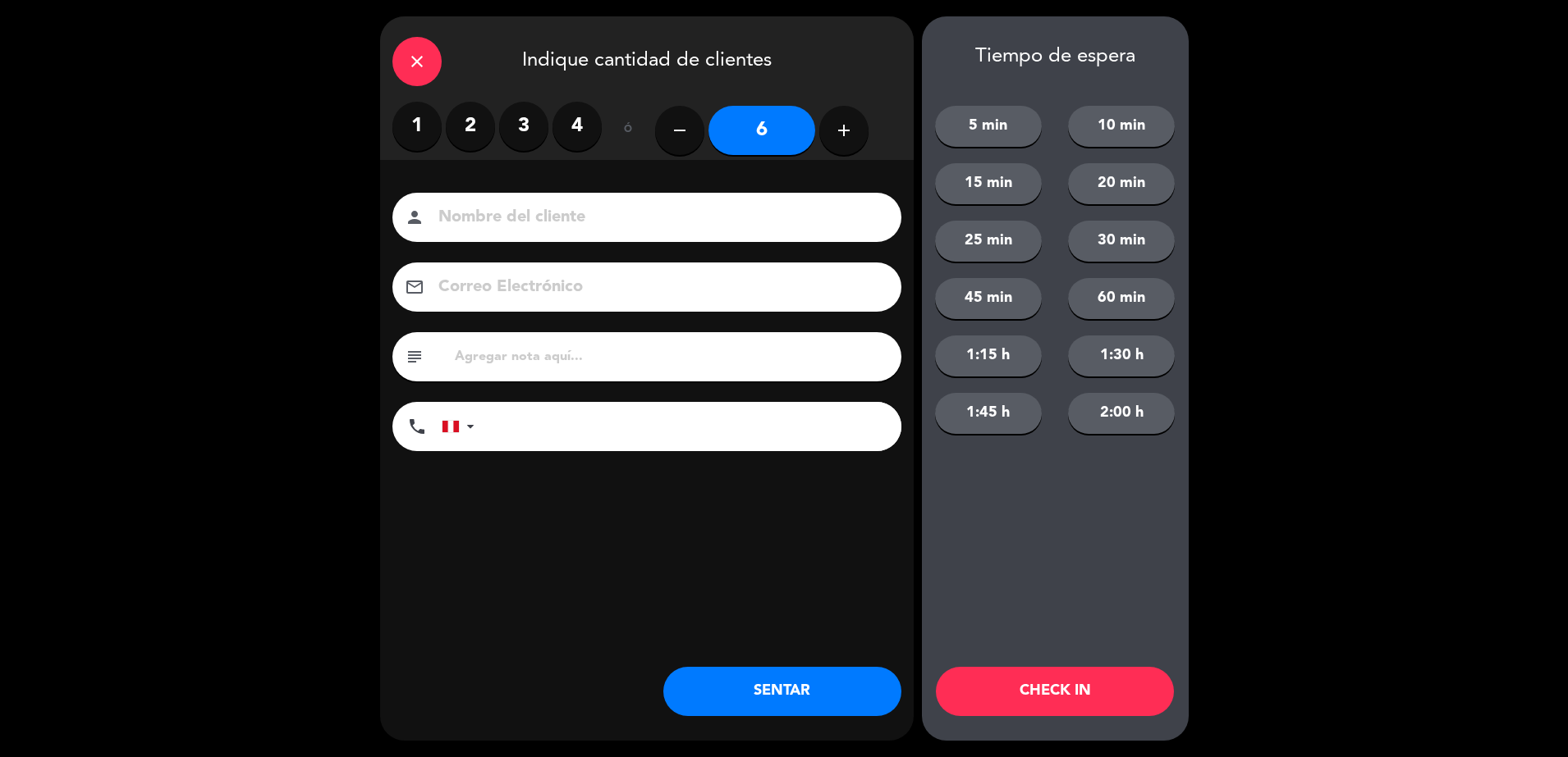
click at [857, 123] on button "add" at bounding box center [844, 130] width 49 height 49
type input "7"
click at [528, 224] on input at bounding box center [658, 218] width 443 height 29
click at [579, 219] on input "walk in-embajador de ucrania" at bounding box center [658, 218] width 443 height 29
type input "walk in-embajada de ucrania"
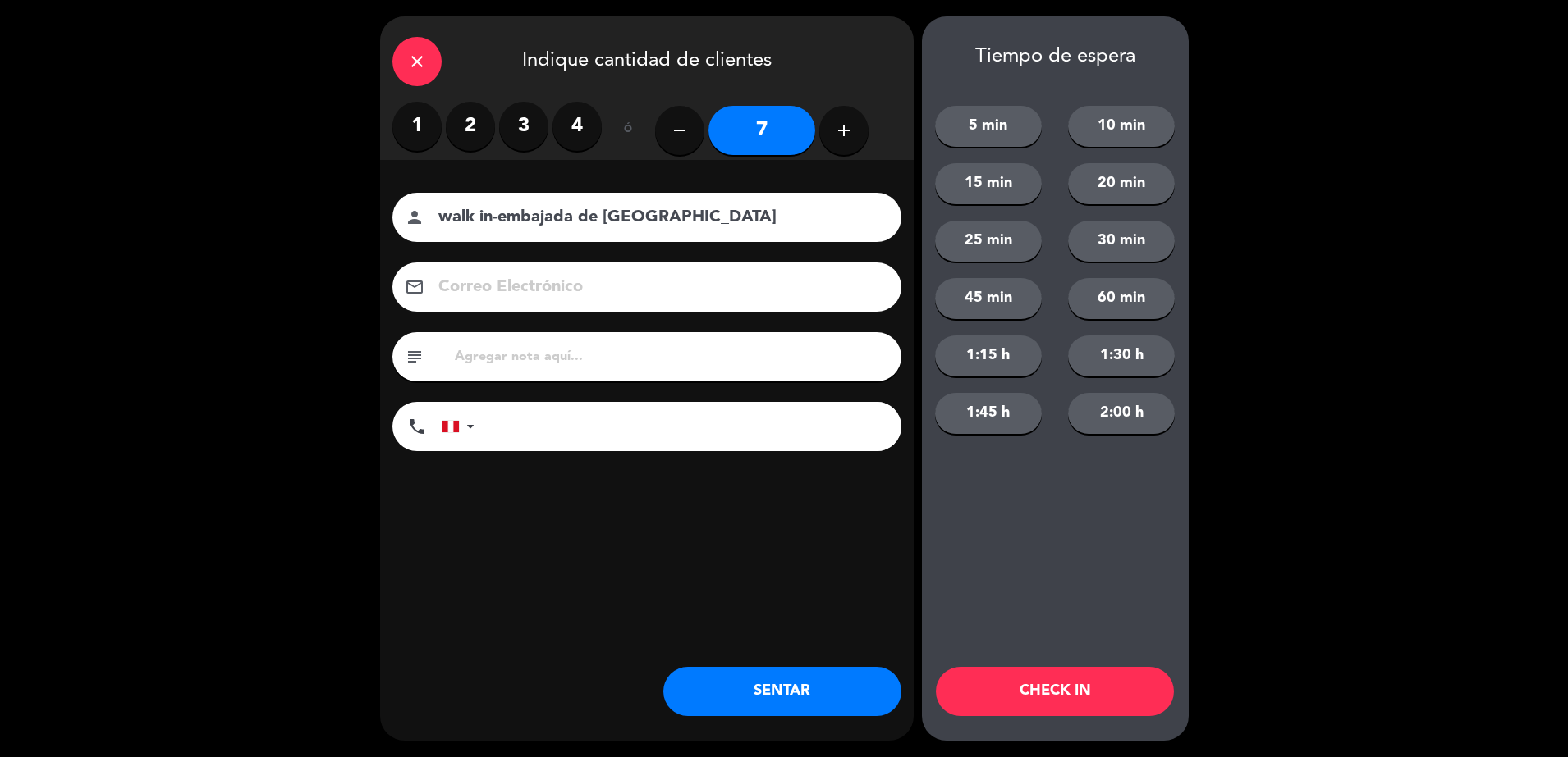
click at [613, 417] on input "tel" at bounding box center [695, 426] width 411 height 49
click at [701, 695] on button "SENTAR" at bounding box center [782, 691] width 238 height 49
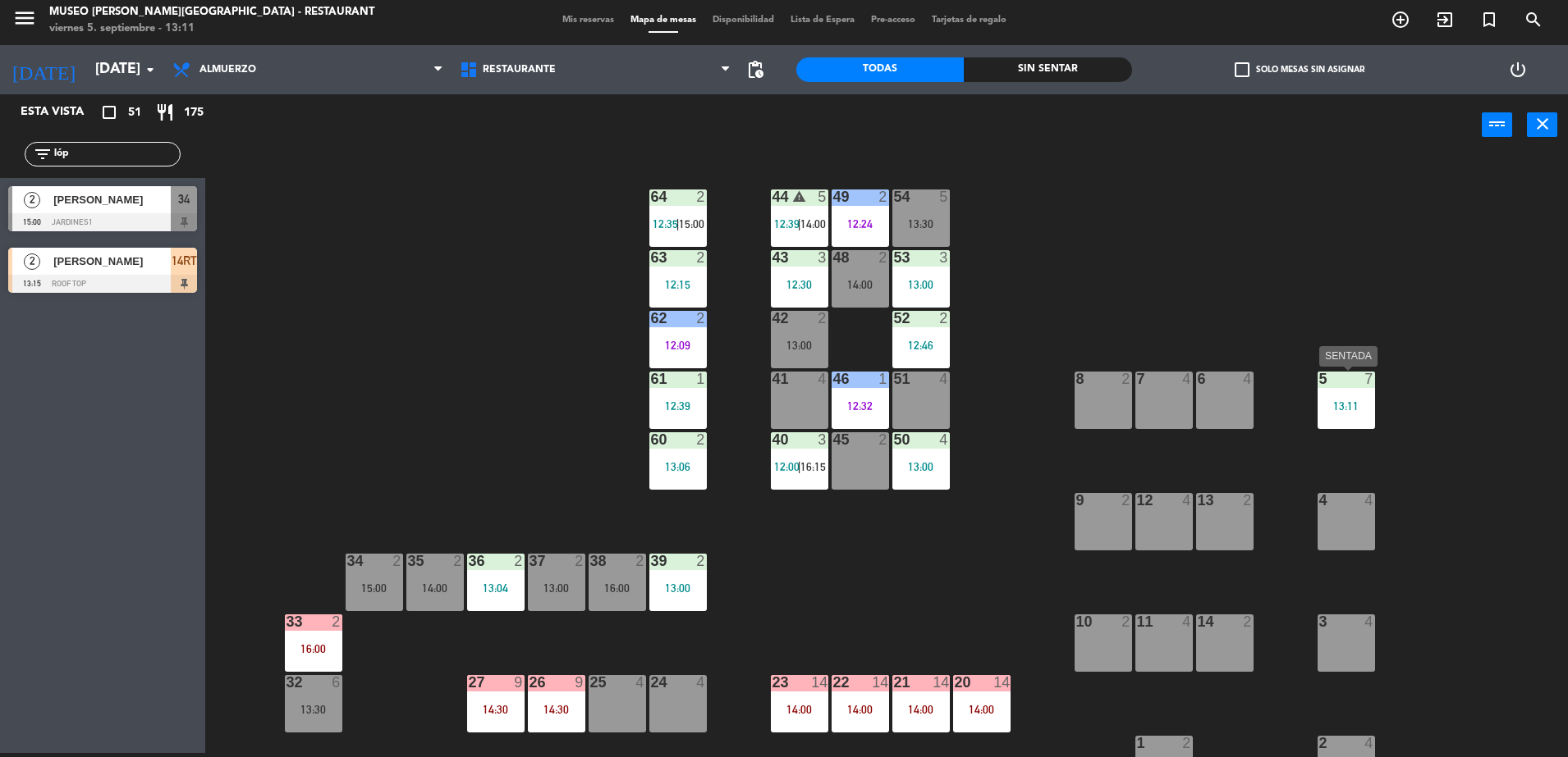
click at [1339, 386] on div "5 7" at bounding box center [1345, 379] width 57 height 17
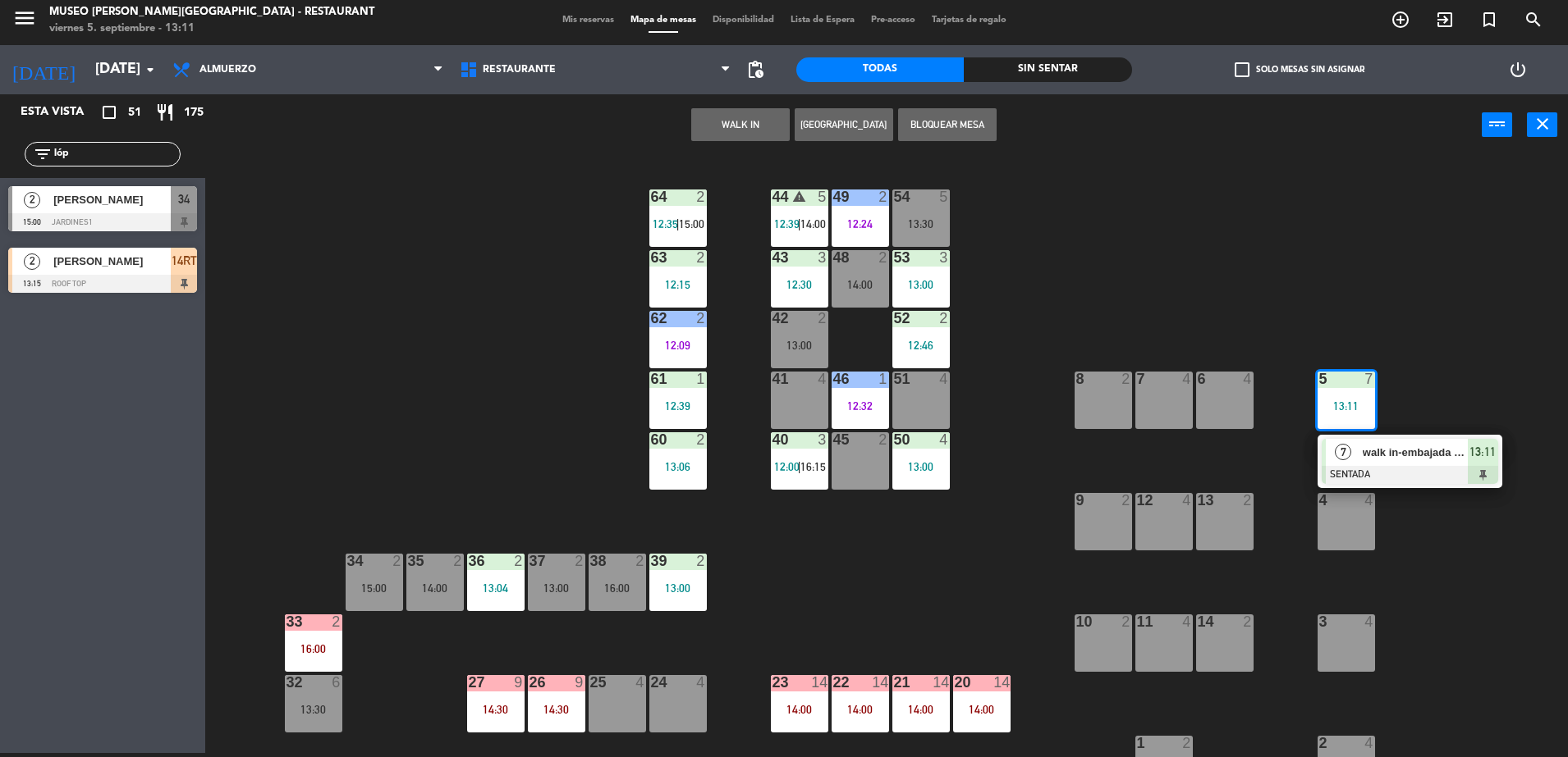
click at [1395, 475] on div at bounding box center [1409, 474] width 176 height 18
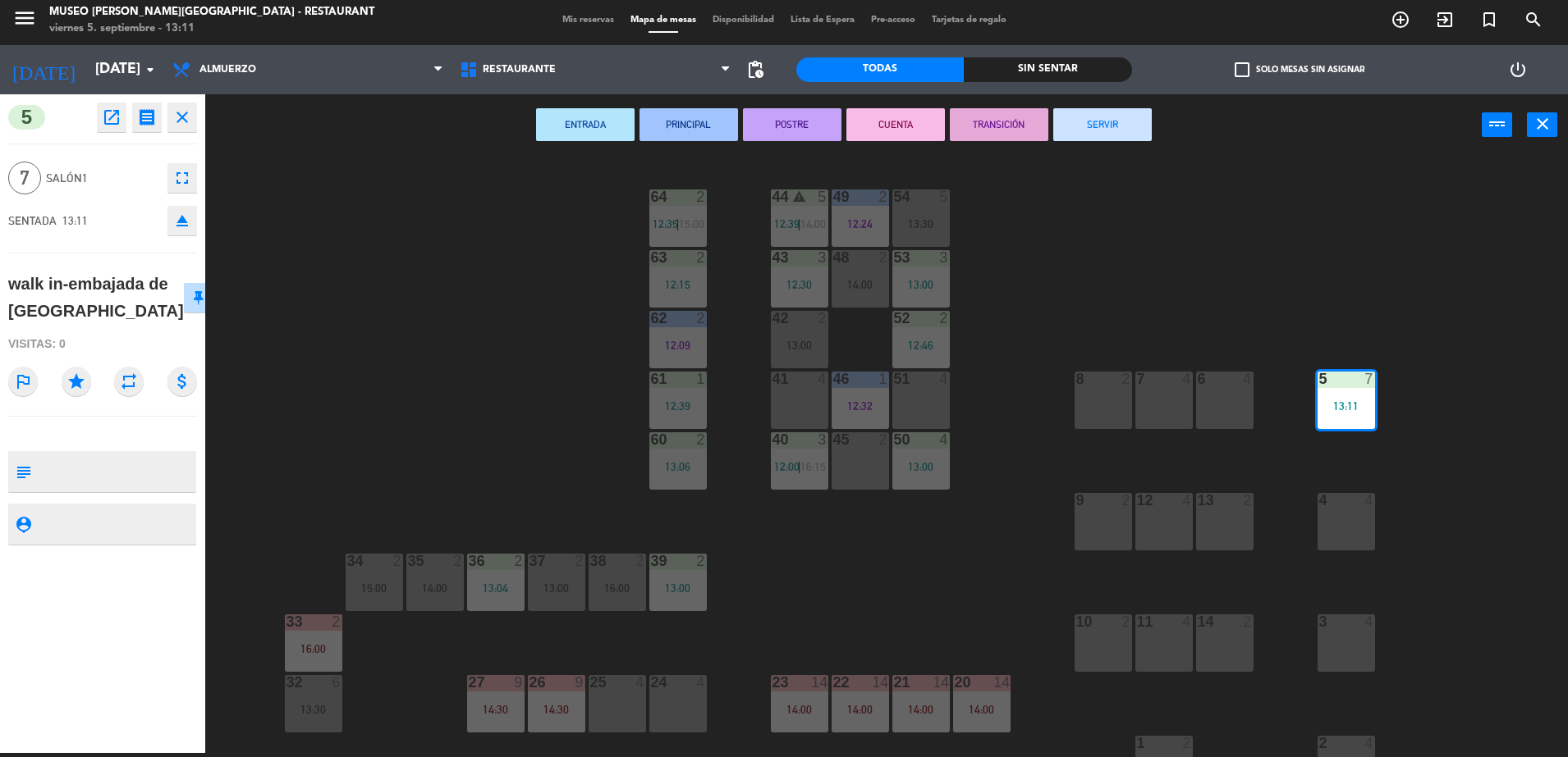
click at [588, 386] on div "44 warning 5 12:39 | 14:00 49 2 12:24 54 5 13:30 64 2 12:35 | 15:00 48 2 14:00 …" at bounding box center [893, 458] width 1346 height 598
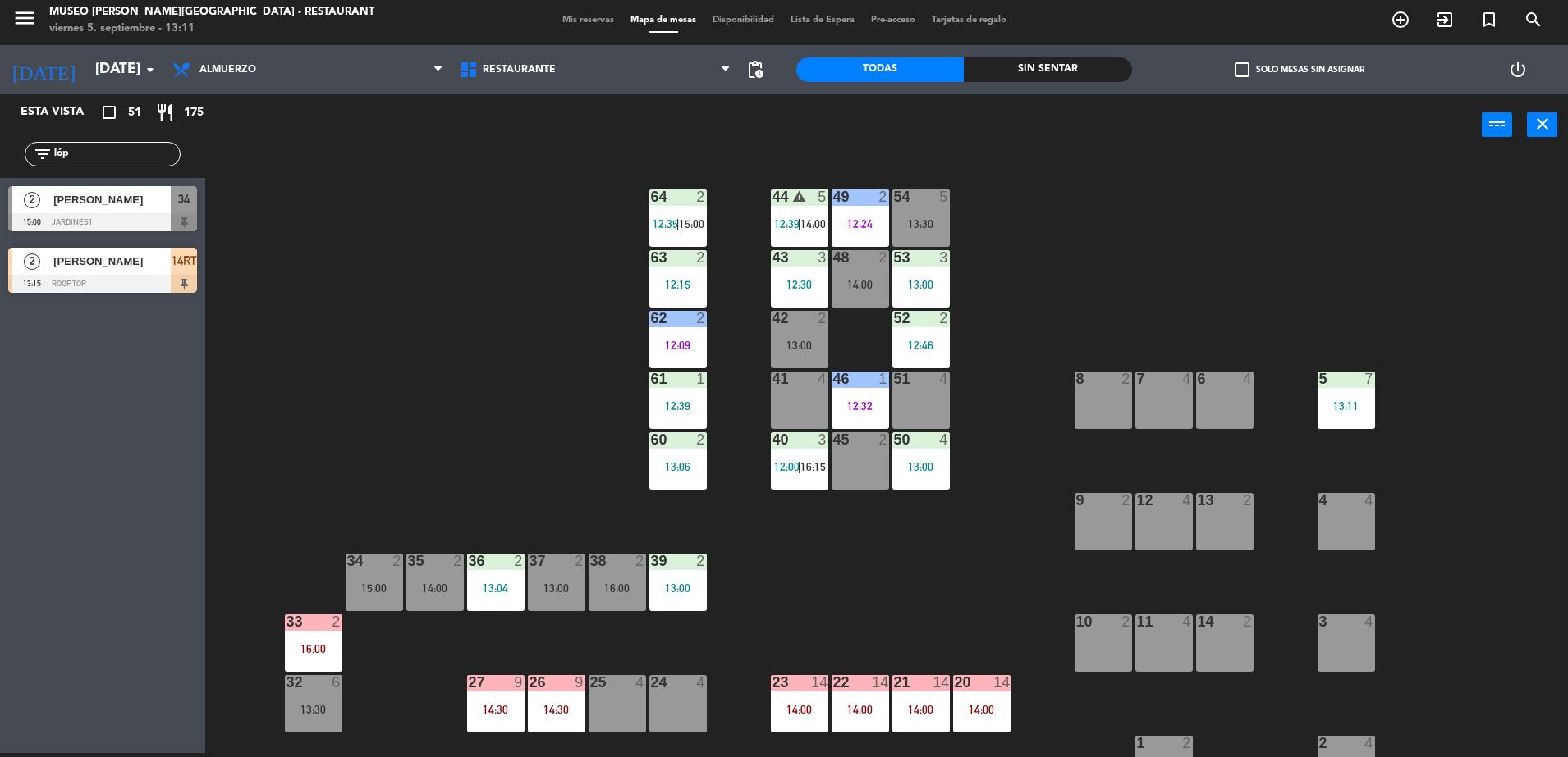
click at [1324, 412] on div "5 7 13:11" at bounding box center [1345, 400] width 57 height 57
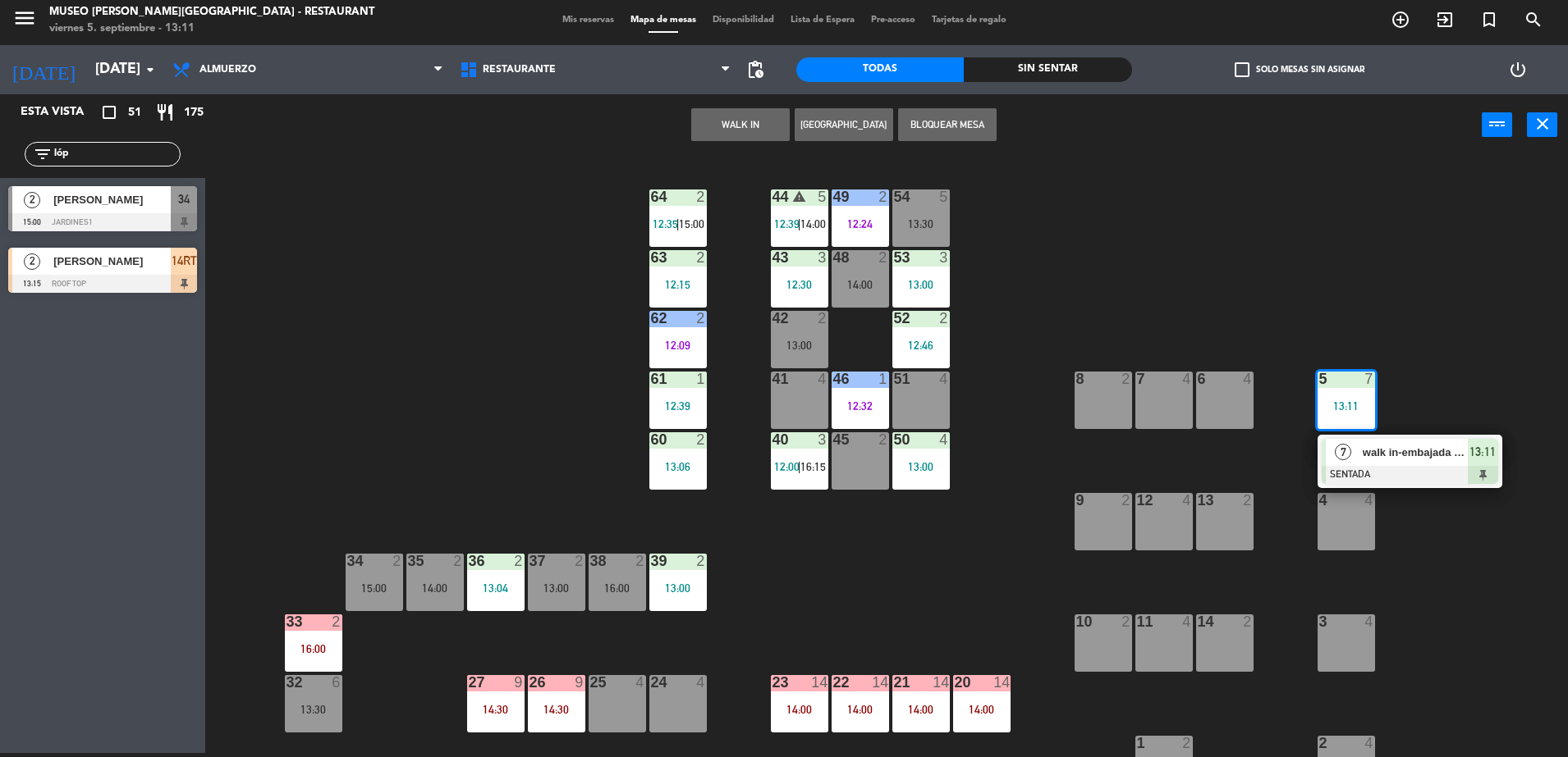
click at [1390, 473] on div at bounding box center [1409, 474] width 176 height 18
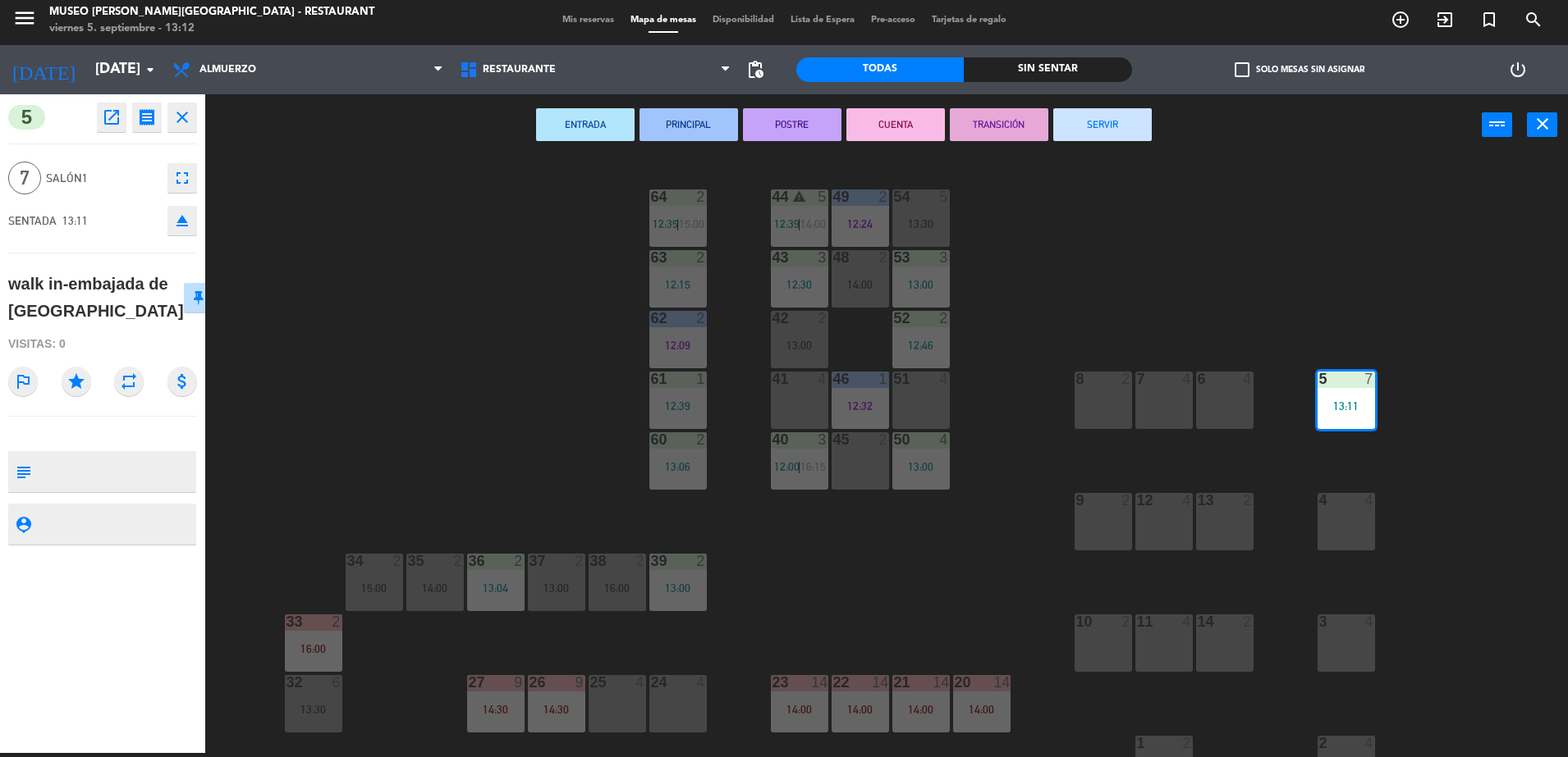
click at [387, 292] on div "44 warning 5 12:39 | 14:00 49 2 12:24 54 5 13:30 64 2 12:35 | 15:00 48 2 14:00 …" at bounding box center [893, 458] width 1346 height 598
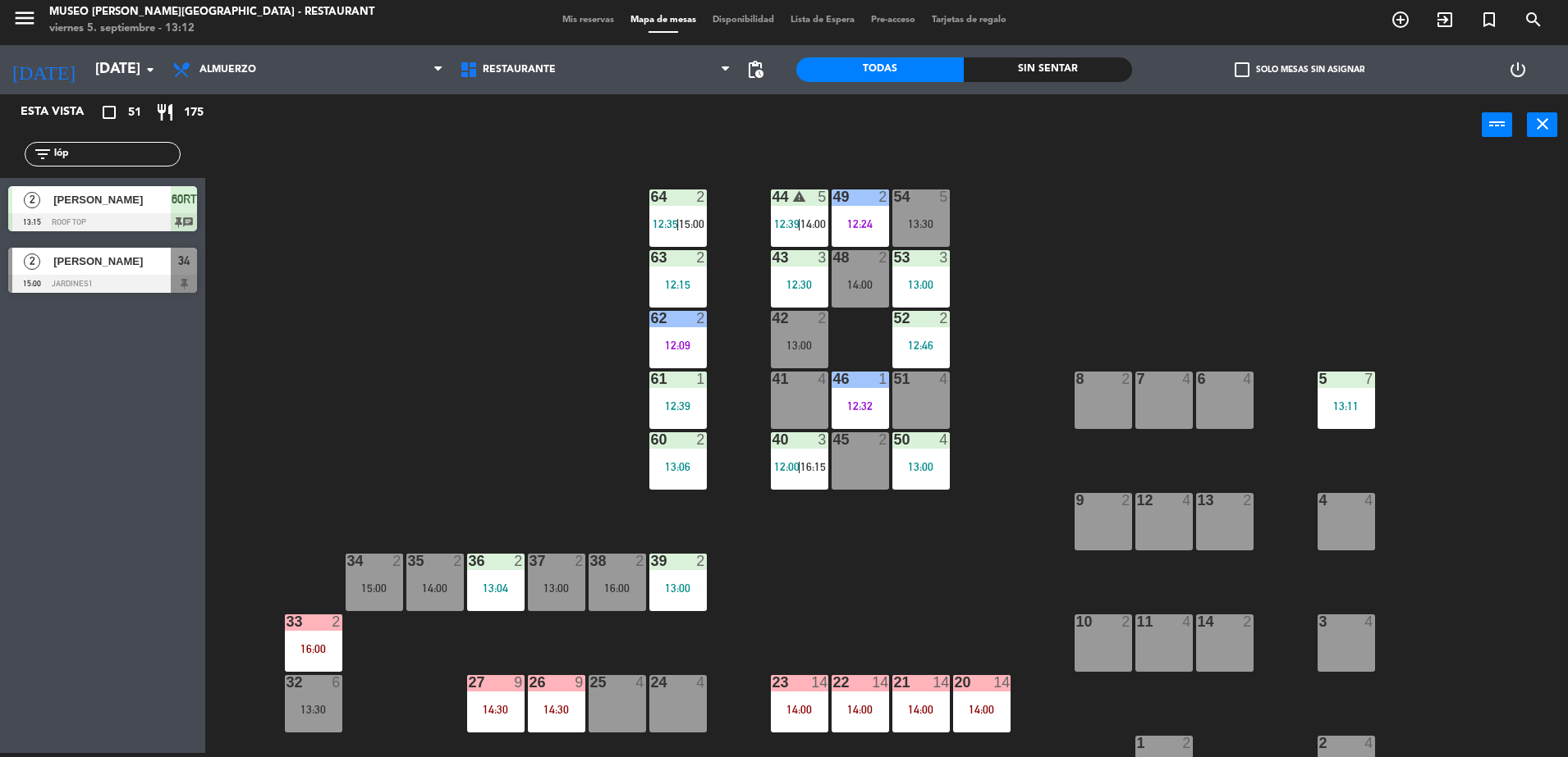
drag, startPoint x: 119, startPoint y: 155, endPoint x: -4, endPoint y: 198, distance: 130.3
click at [0, 198] on html "close × Museo Larco Café - Restaurant × chrome_reader_mode Listado de Reservas …" at bounding box center [784, 378] width 1568 height 757
type input "e"
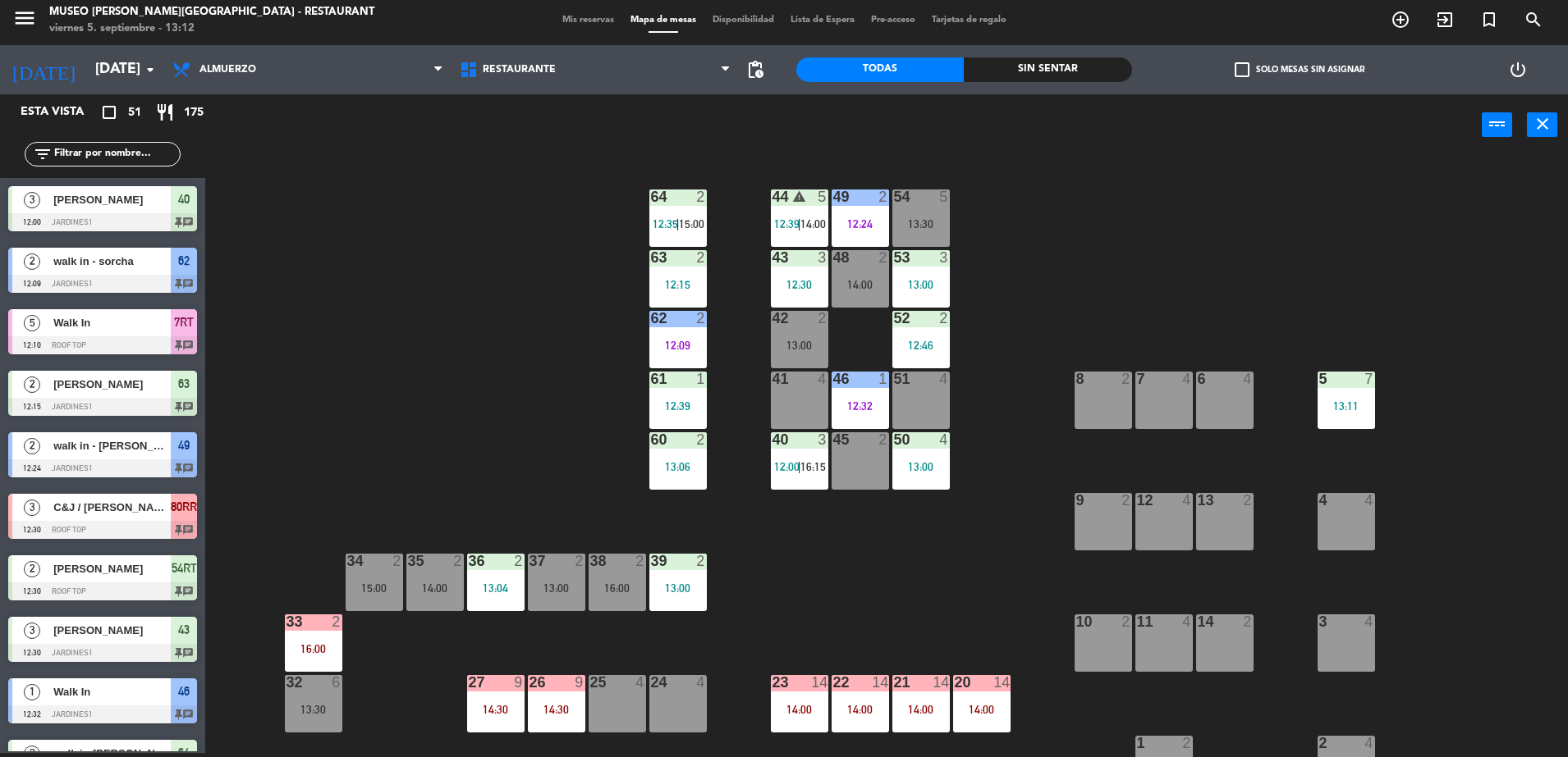
click at [1349, 398] on div "5 7 13:11" at bounding box center [1345, 400] width 57 height 57
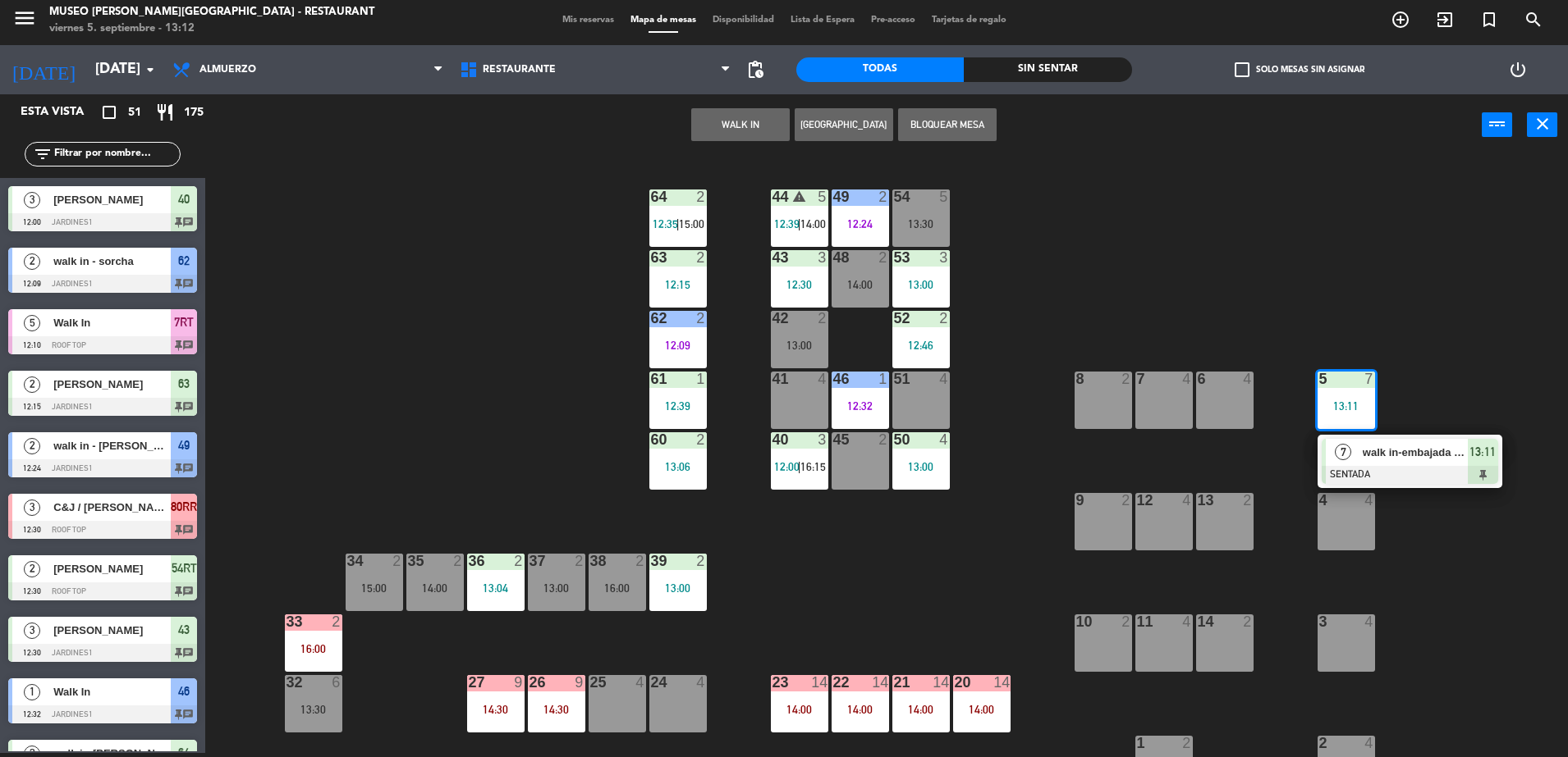
click at [1391, 445] on span "walk in-embajada de ucrania" at bounding box center [1414, 452] width 105 height 17
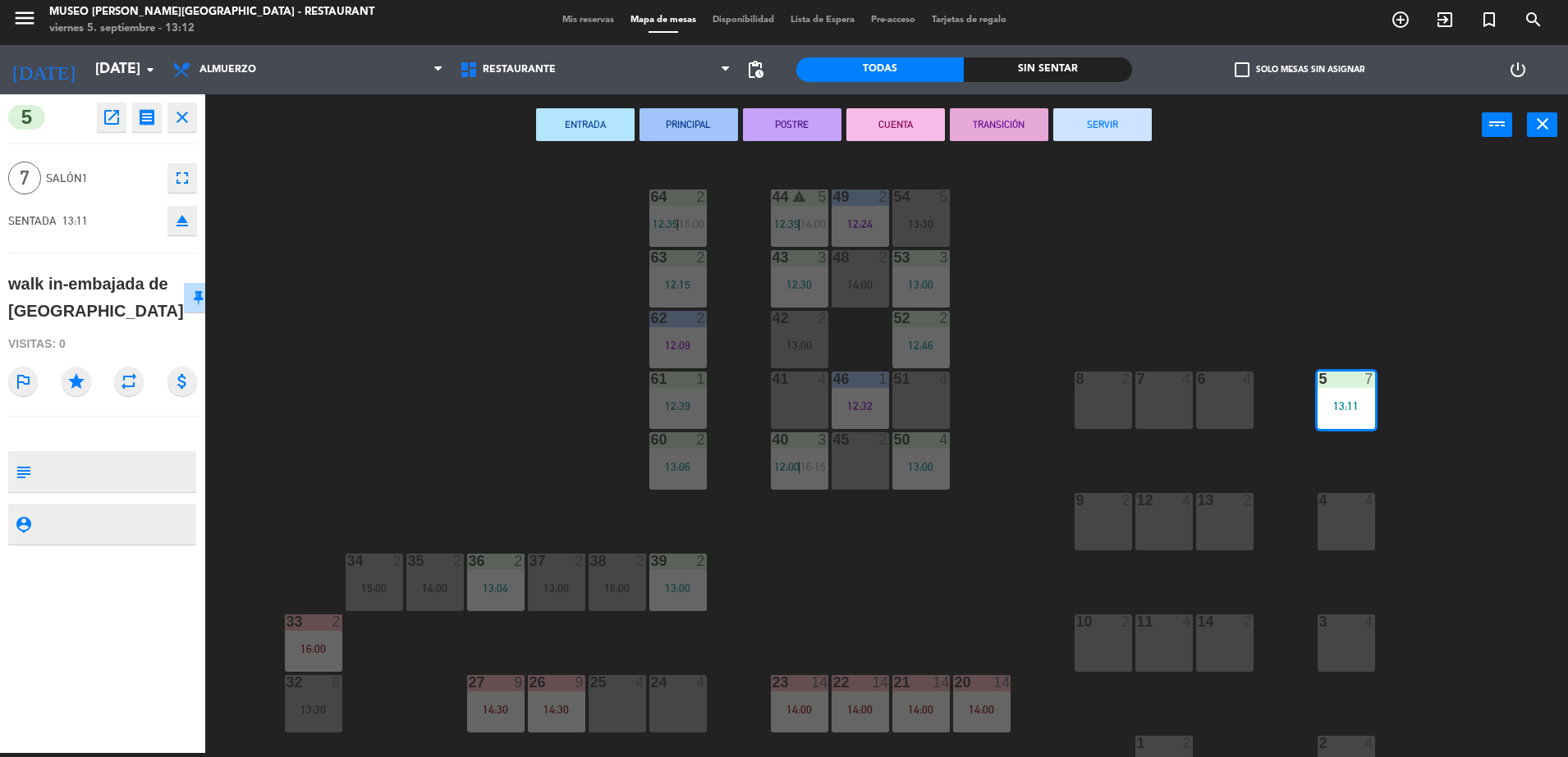
click at [1005, 549] on div "44 warning 5 12:39 | 14:00 49 2 12:24 54 5 13:30 64 2 12:35 | 15:00 48 2 14:00 …" at bounding box center [893, 458] width 1346 height 598
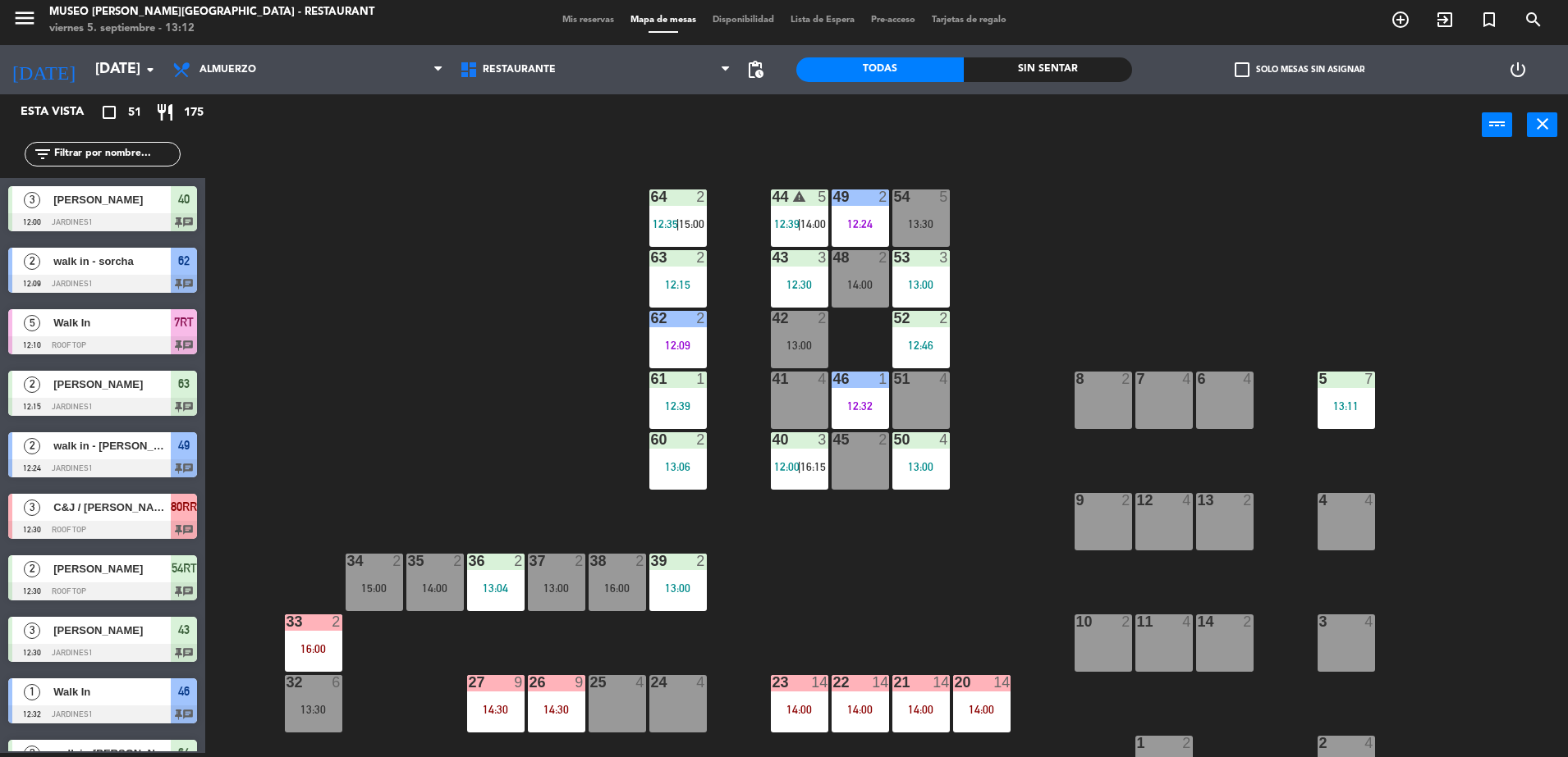
click at [1330, 412] on div "5 7 13:11" at bounding box center [1345, 400] width 57 height 57
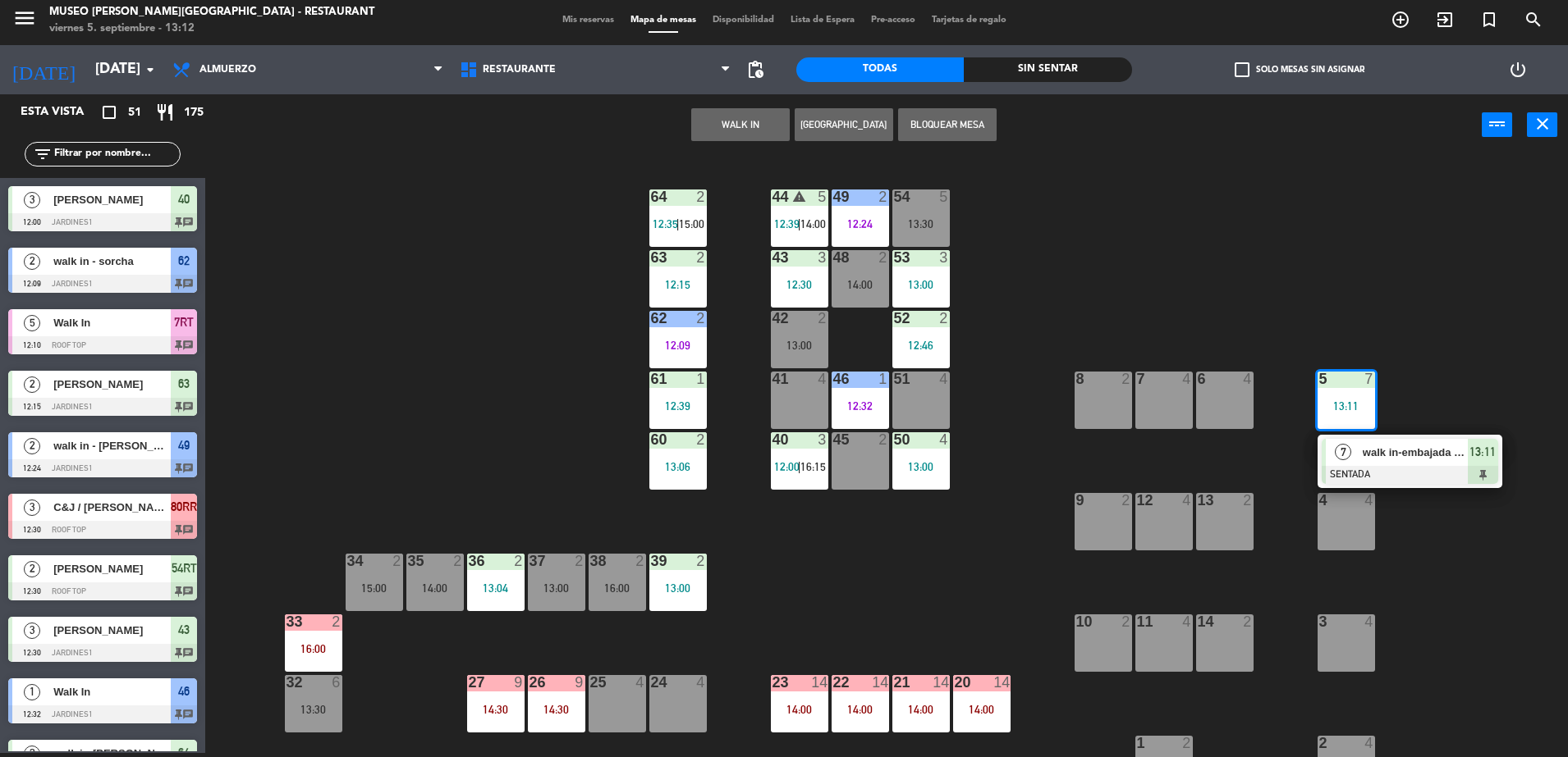
click at [1428, 475] on div at bounding box center [1409, 474] width 176 height 18
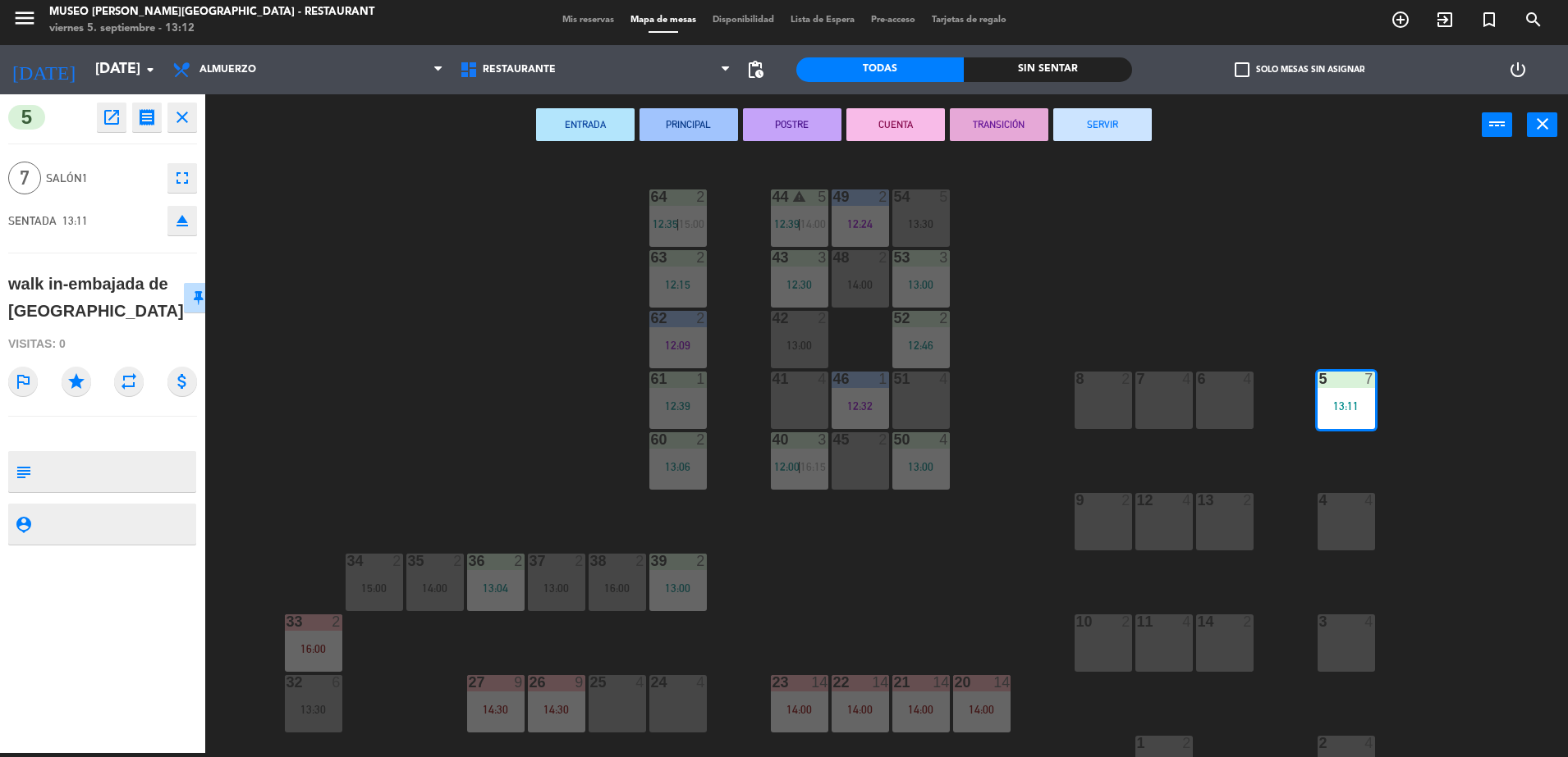
click at [409, 453] on div "44 warning 5 12:39 | 14:00 49 2 12:24 54 5 13:30 64 2 12:35 | 15:00 48 2 14:00 …" at bounding box center [893, 458] width 1346 height 598
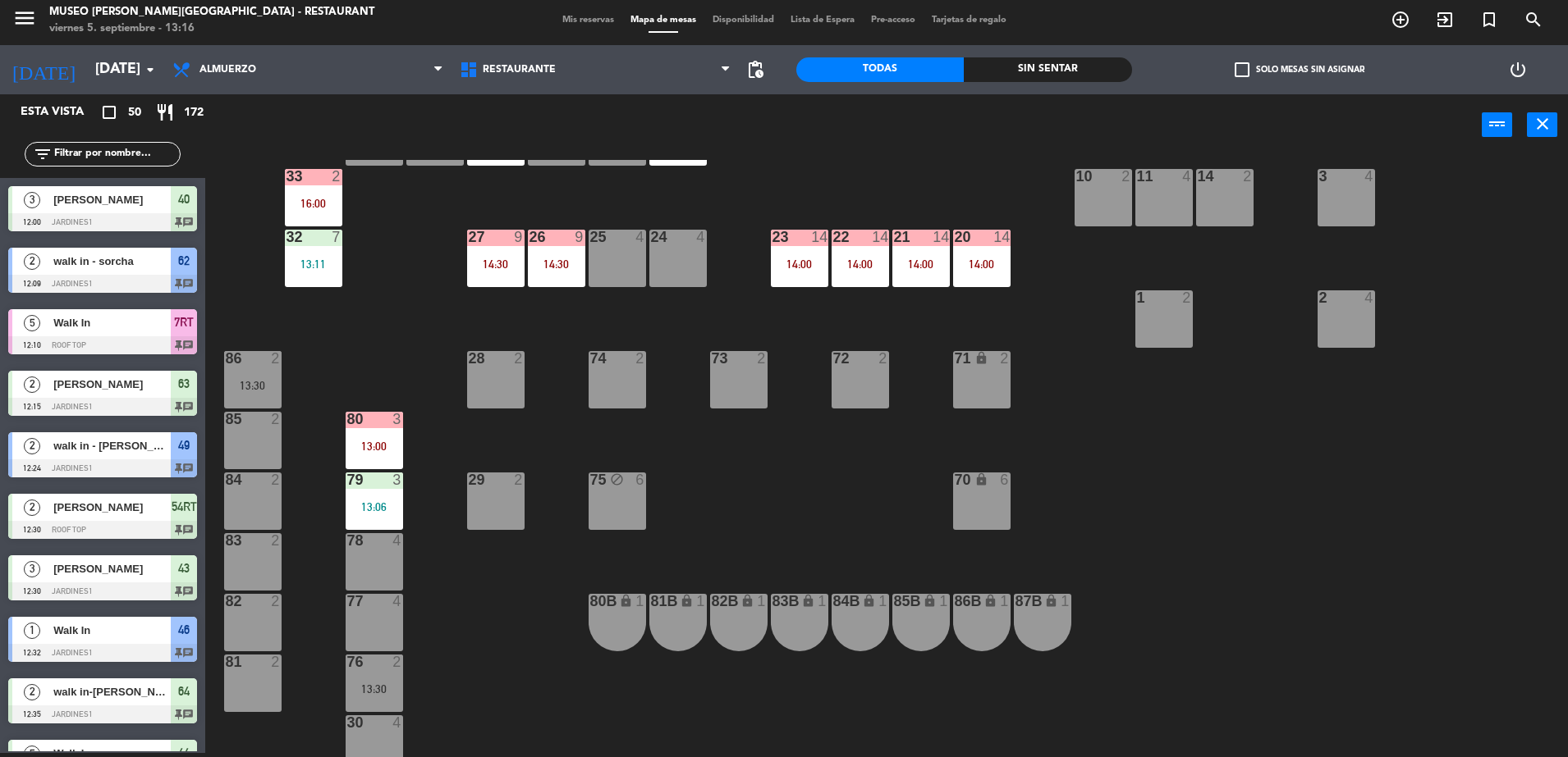
scroll to position [444, 0]
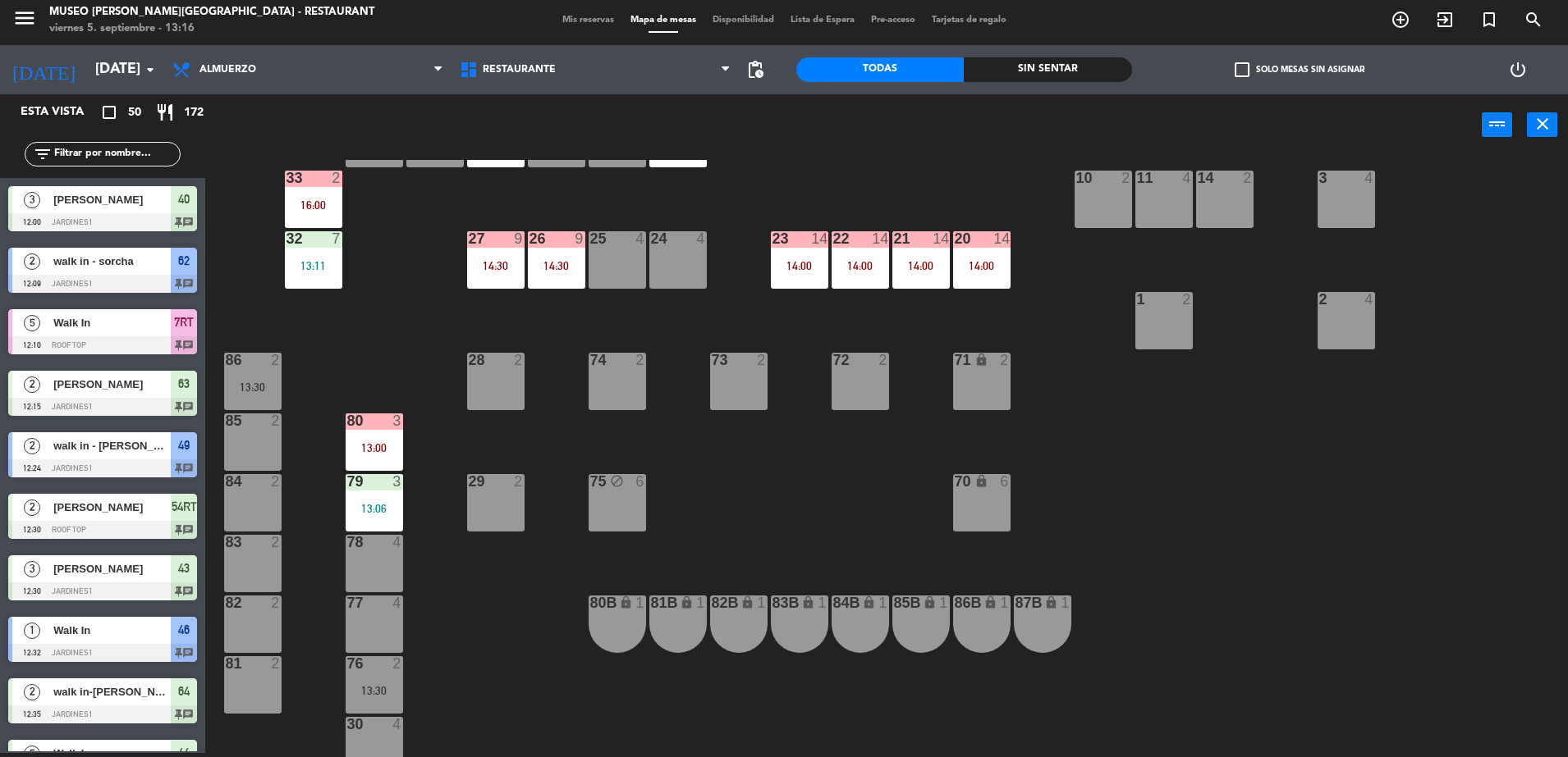
click at [383, 515] on div "79 3 13:06" at bounding box center [374, 503] width 57 height 57
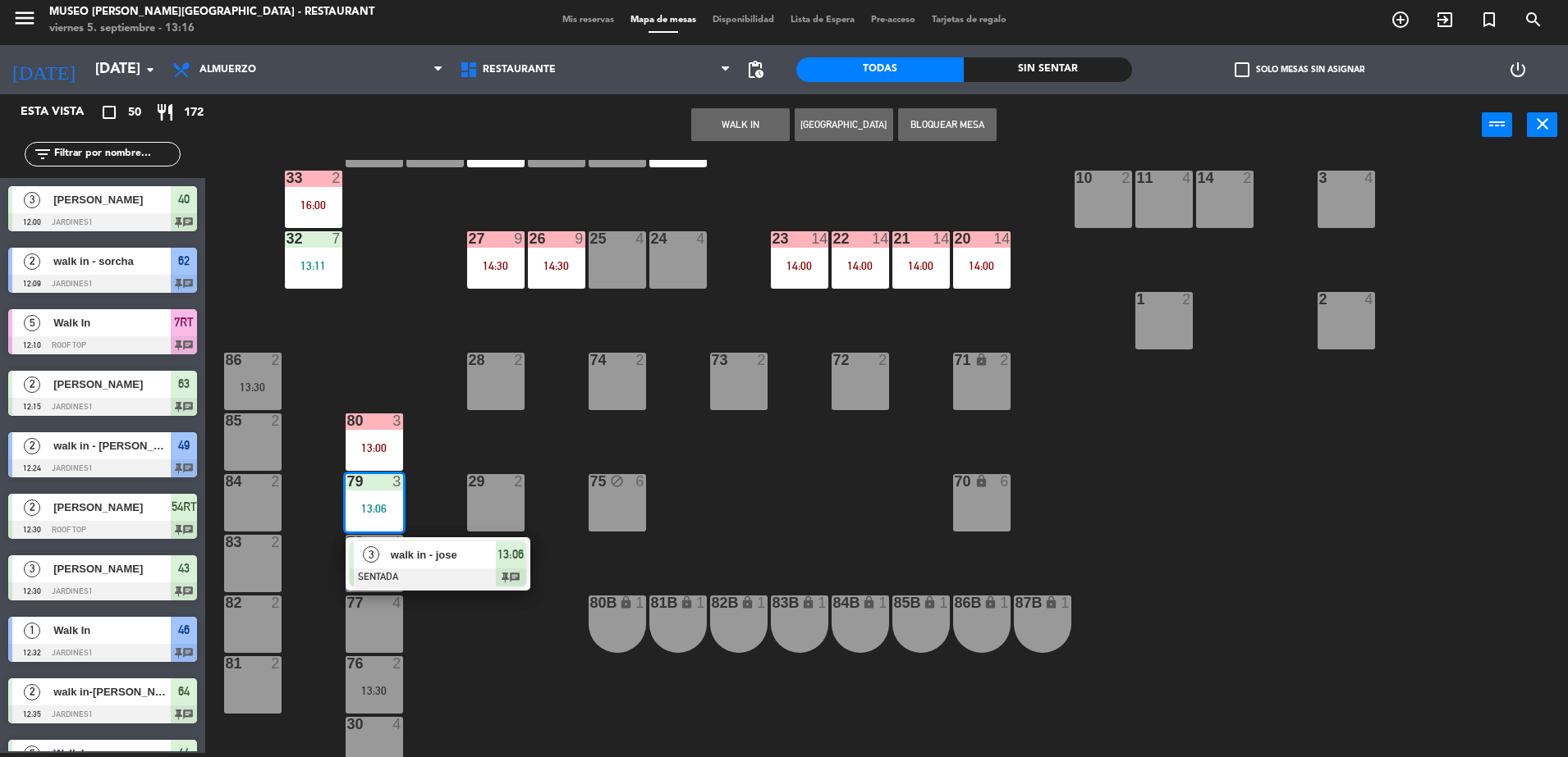
click at [797, 391] on div "44 warning 5 12:39 | 14:00 49 2 12:24 54 5 13:30 64 2 12:35 | 15:00 48 2 14:00 …" at bounding box center [893, 458] width 1346 height 598
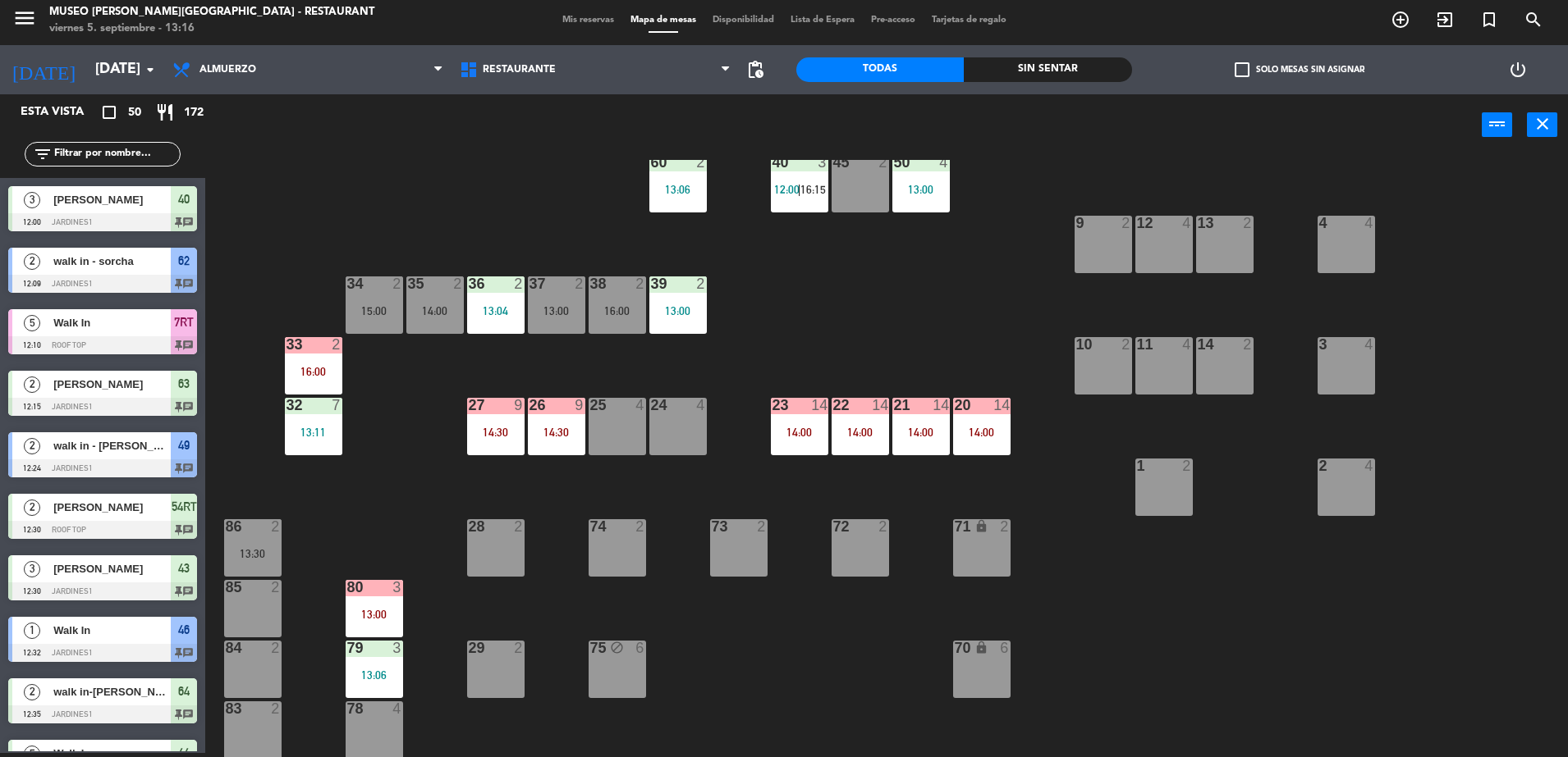
scroll to position [0, 0]
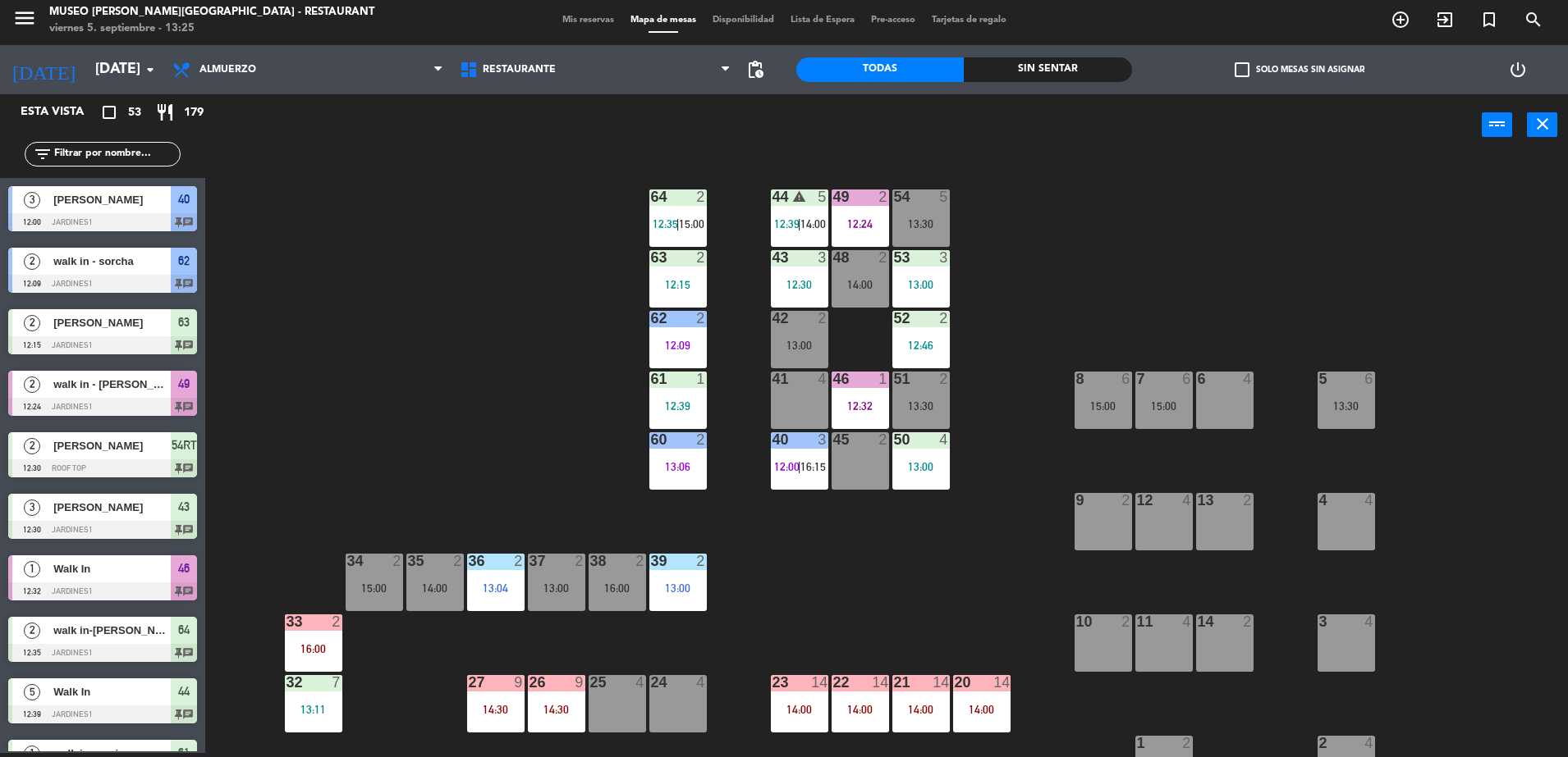
click at [98, 153] on input "text" at bounding box center [115, 154] width 127 height 18
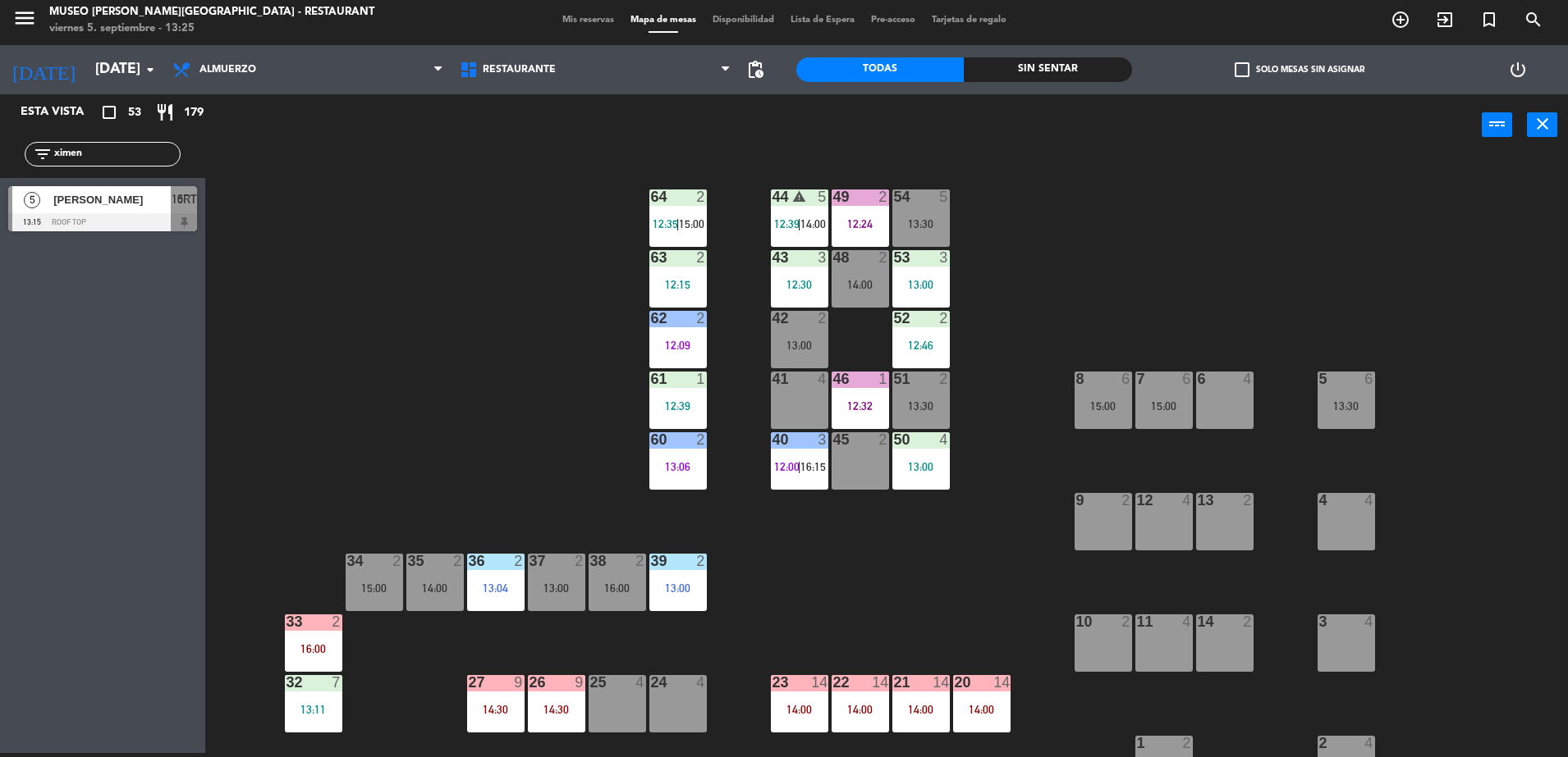
type input "ximen"
click at [145, 221] on div at bounding box center [102, 222] width 189 height 18
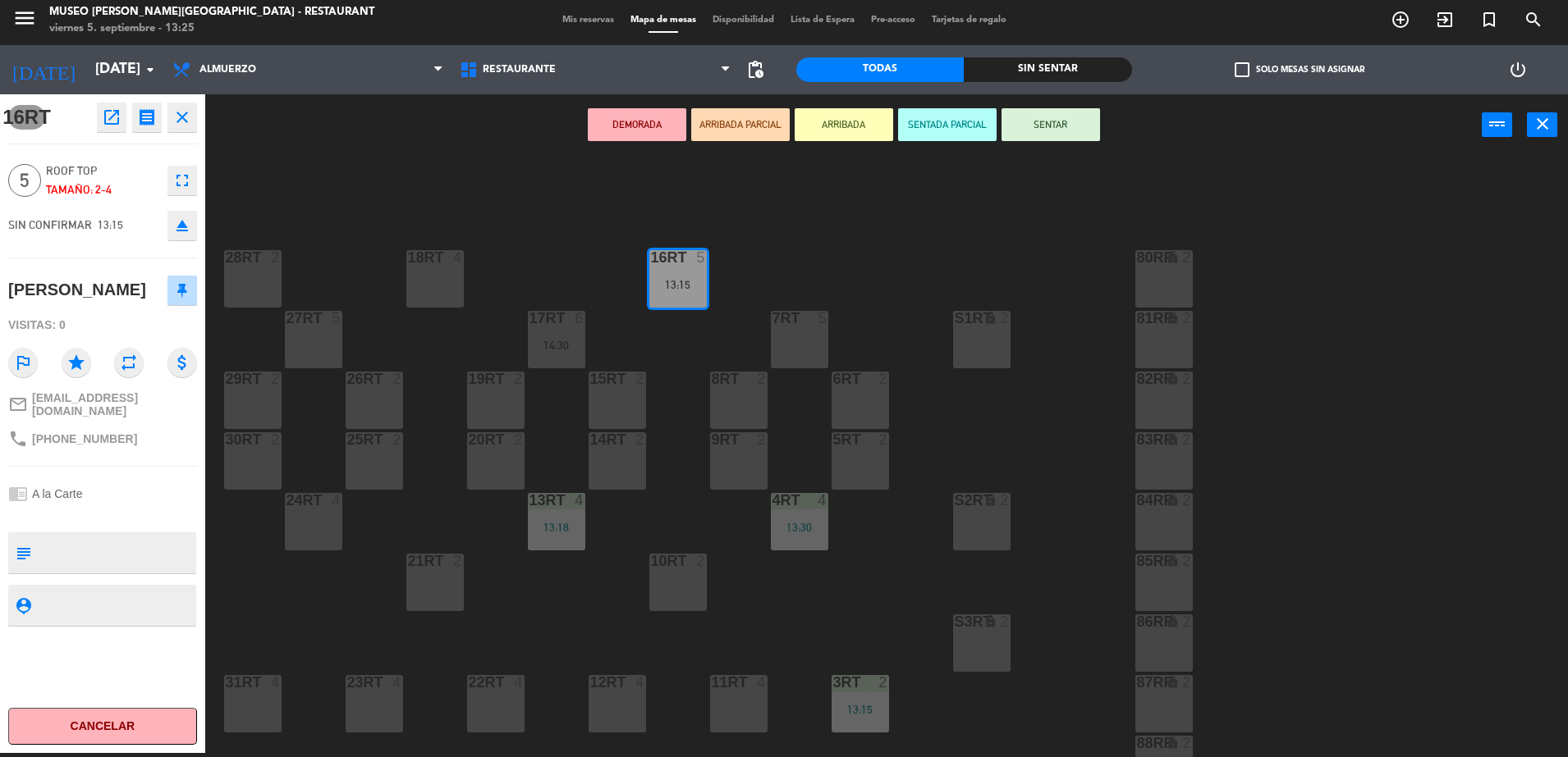
click at [756, 114] on button "ARRIBADA PARCIAL" at bounding box center [741, 124] width 98 height 32
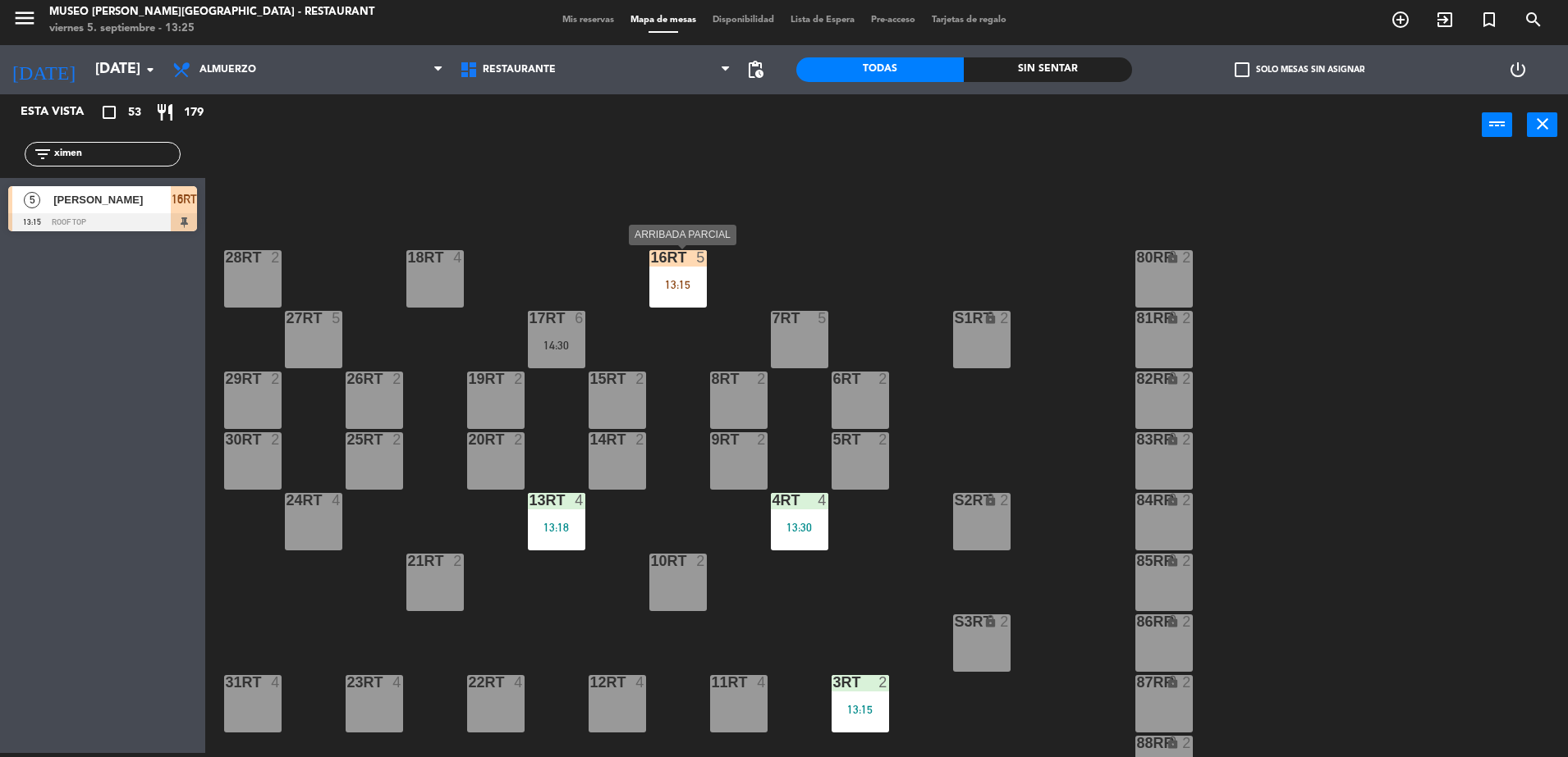
click at [688, 292] on div "16RT 5 13:15" at bounding box center [678, 279] width 57 height 57
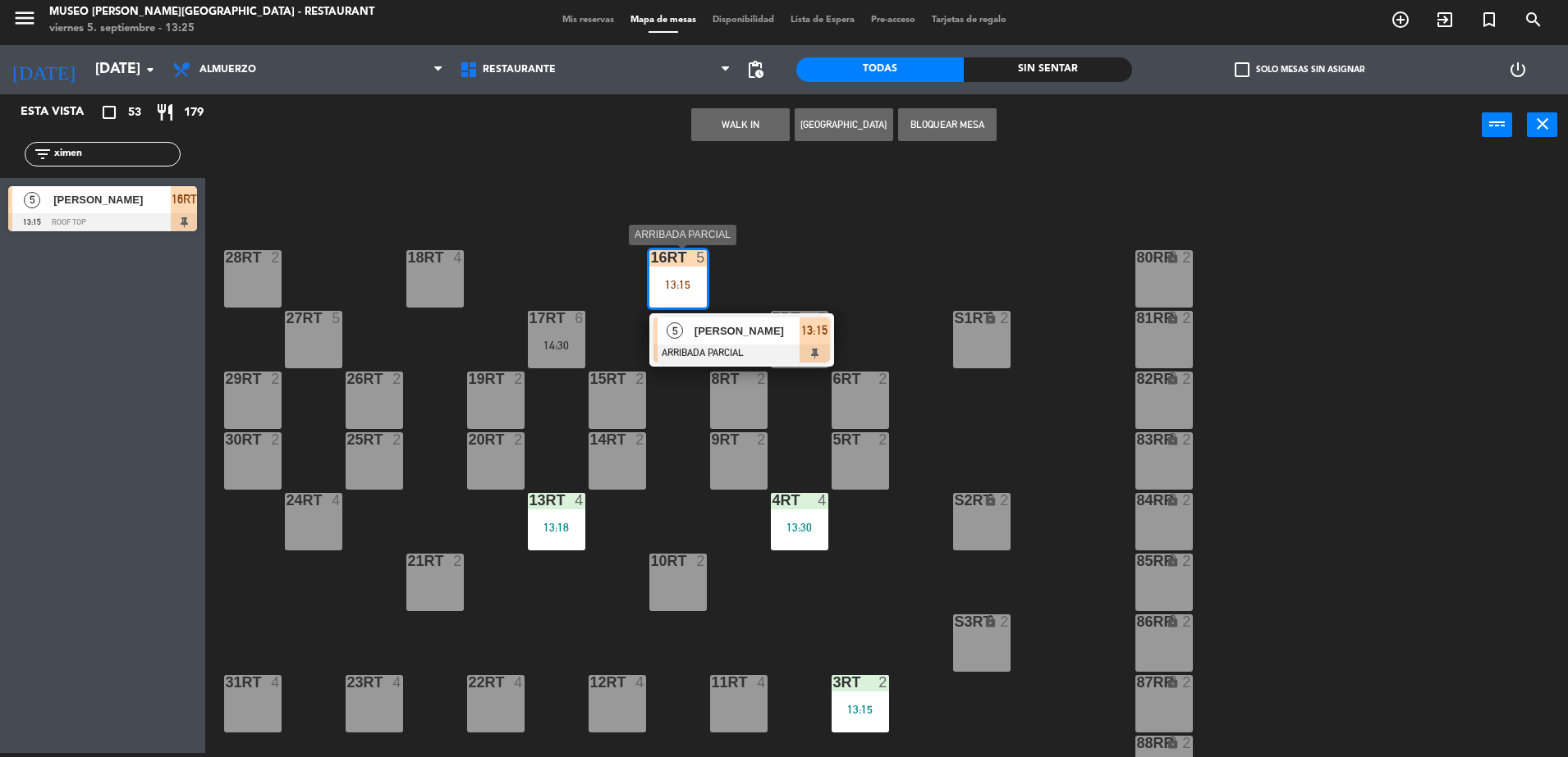
click at [759, 340] on div "[PERSON_NAME]" at bounding box center [746, 330] width 106 height 27
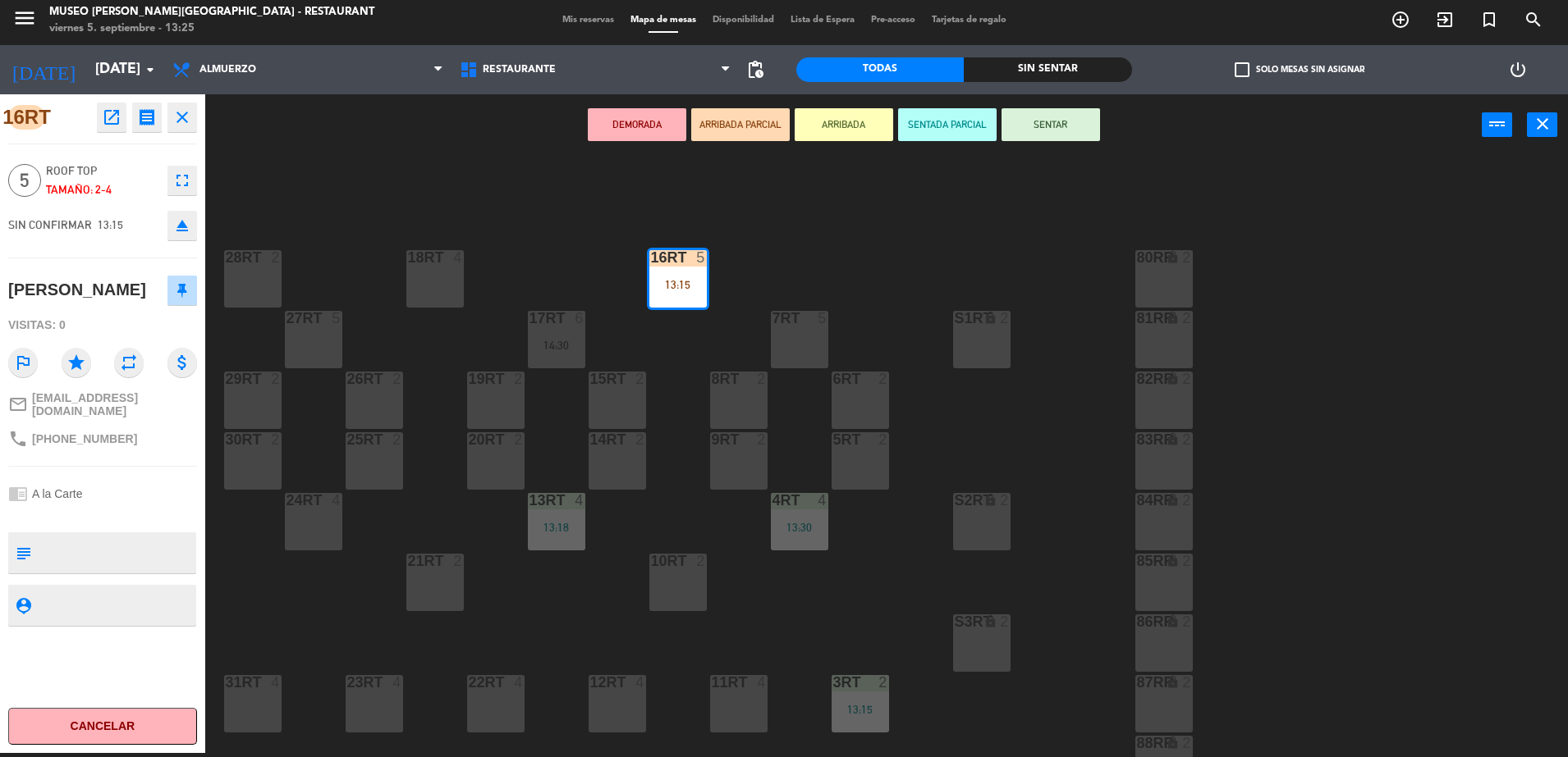
click at [862, 200] on div "18RT 4 16RT 5 13:15 28RT 2 80RR lock 2 27RT 5 7RT 5 S1RT lock 2 17RT 6 14:30 81…" at bounding box center [893, 458] width 1346 height 598
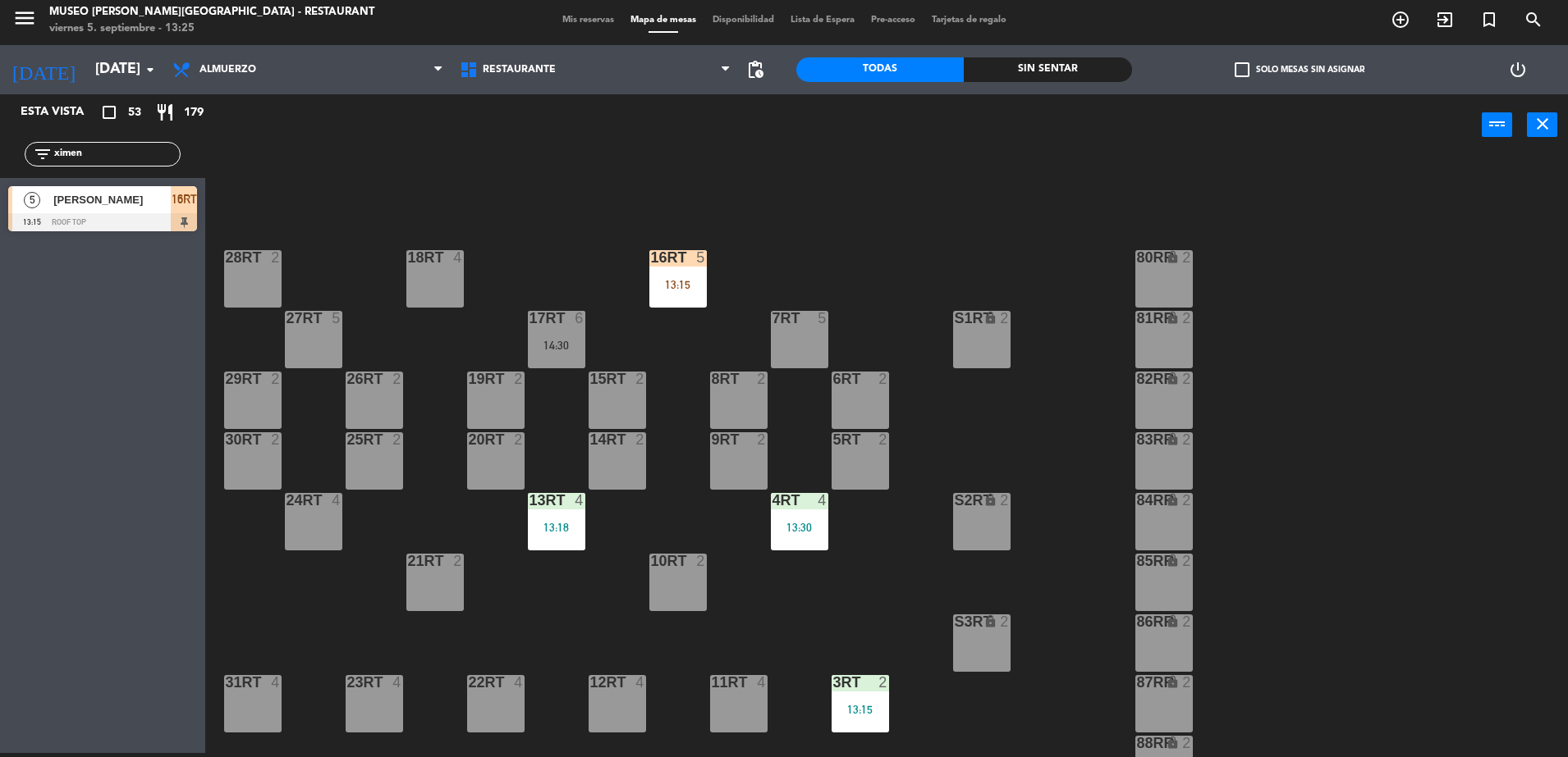
drag, startPoint x: 140, startPoint y: 155, endPoint x: -4, endPoint y: 209, distance: 153.8
click at [0, 209] on html "close × Museo Larco Café - Restaurant × chrome_reader_mode Listado de Reservas …" at bounding box center [784, 378] width 1568 height 757
type input "luce"
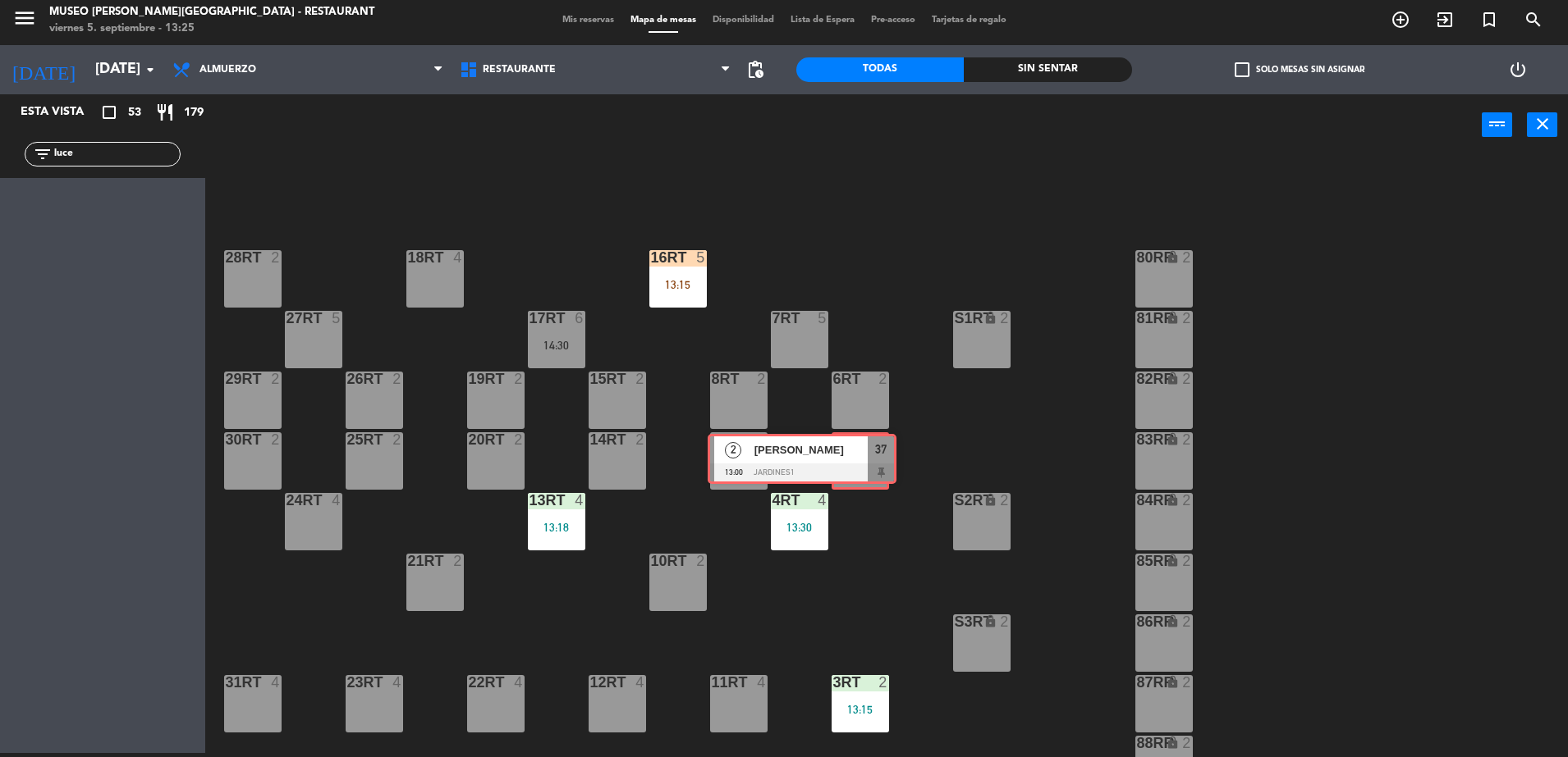
drag, startPoint x: 171, startPoint y: 215, endPoint x: 882, endPoint y: 464, distance: 753.3
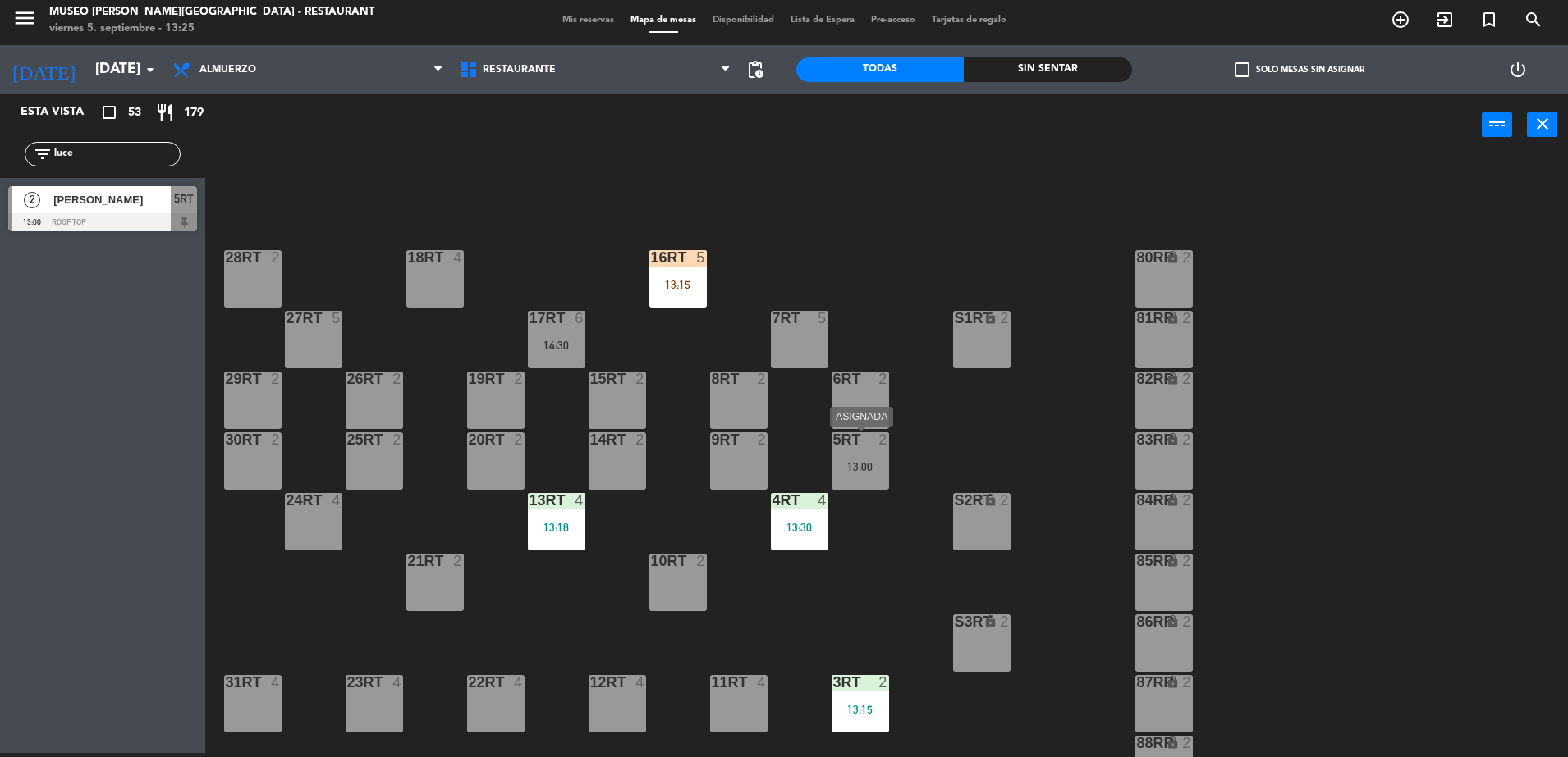
click at [882, 464] on div "13:00" at bounding box center [860, 467] width 57 height 12
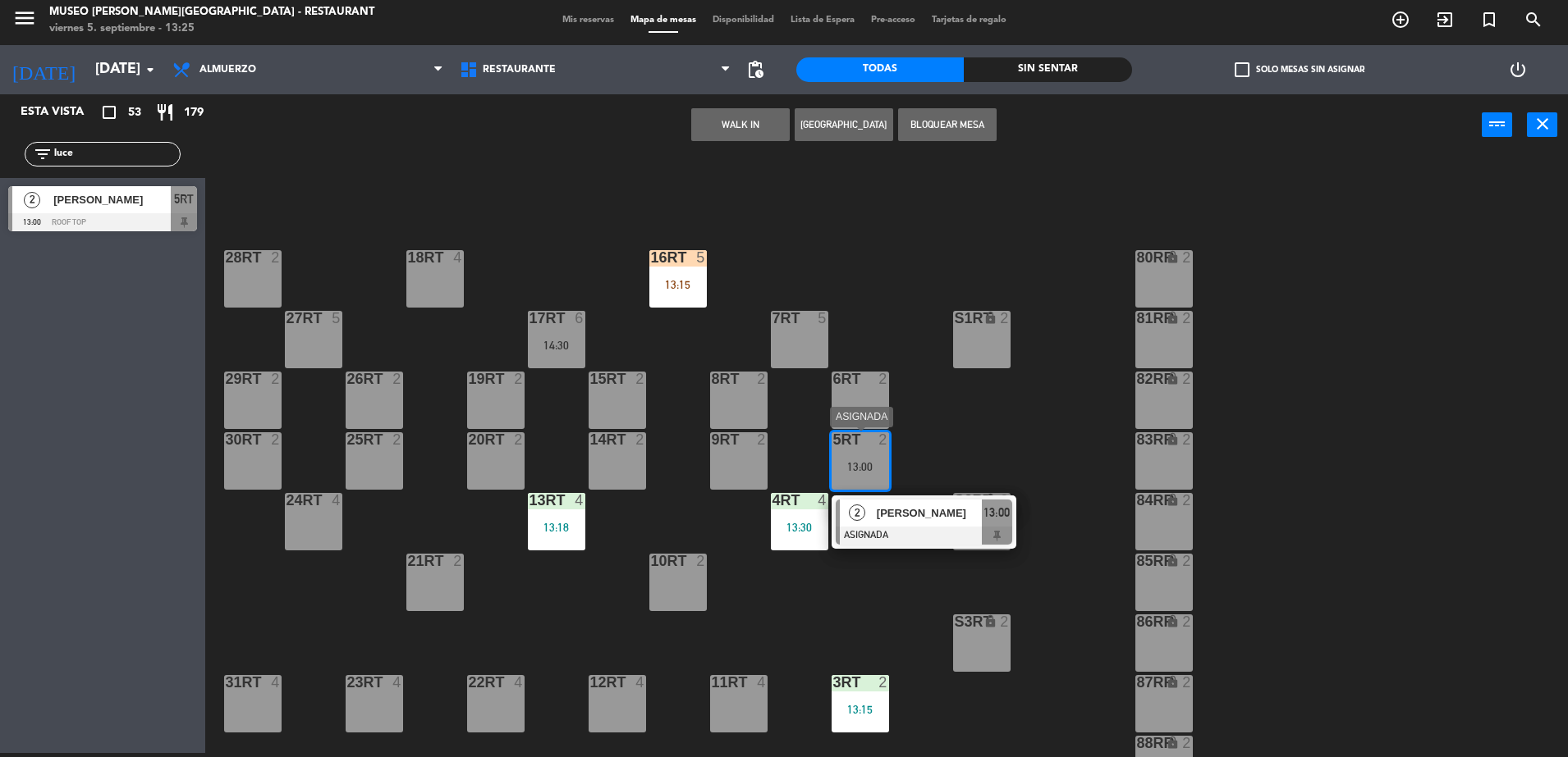
click at [906, 518] on span "Lucero Nicold Ames Flores" at bounding box center [929, 512] width 105 height 17
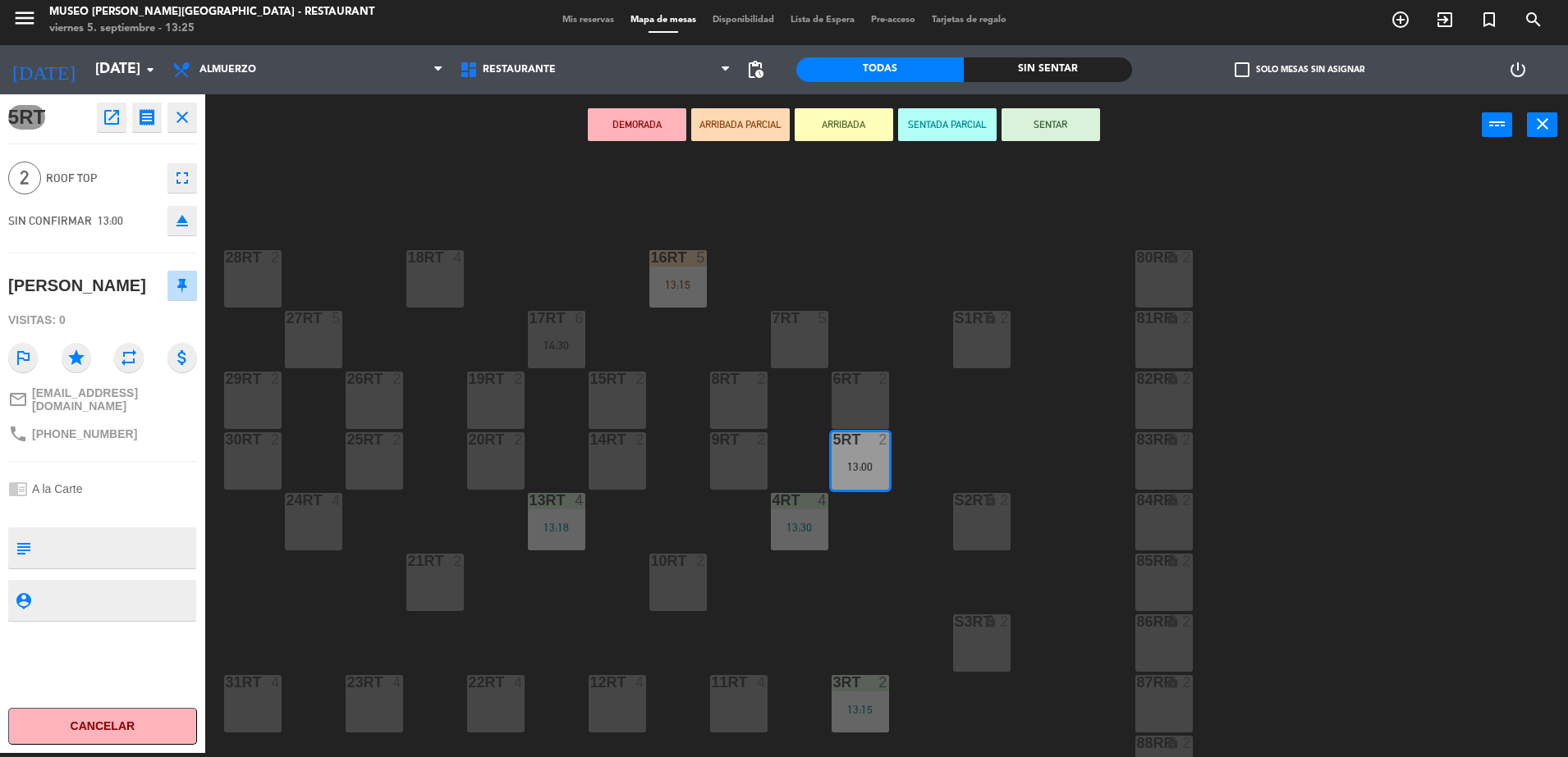
click at [744, 129] on button "ARRIBADA PARCIAL" at bounding box center [741, 124] width 98 height 32
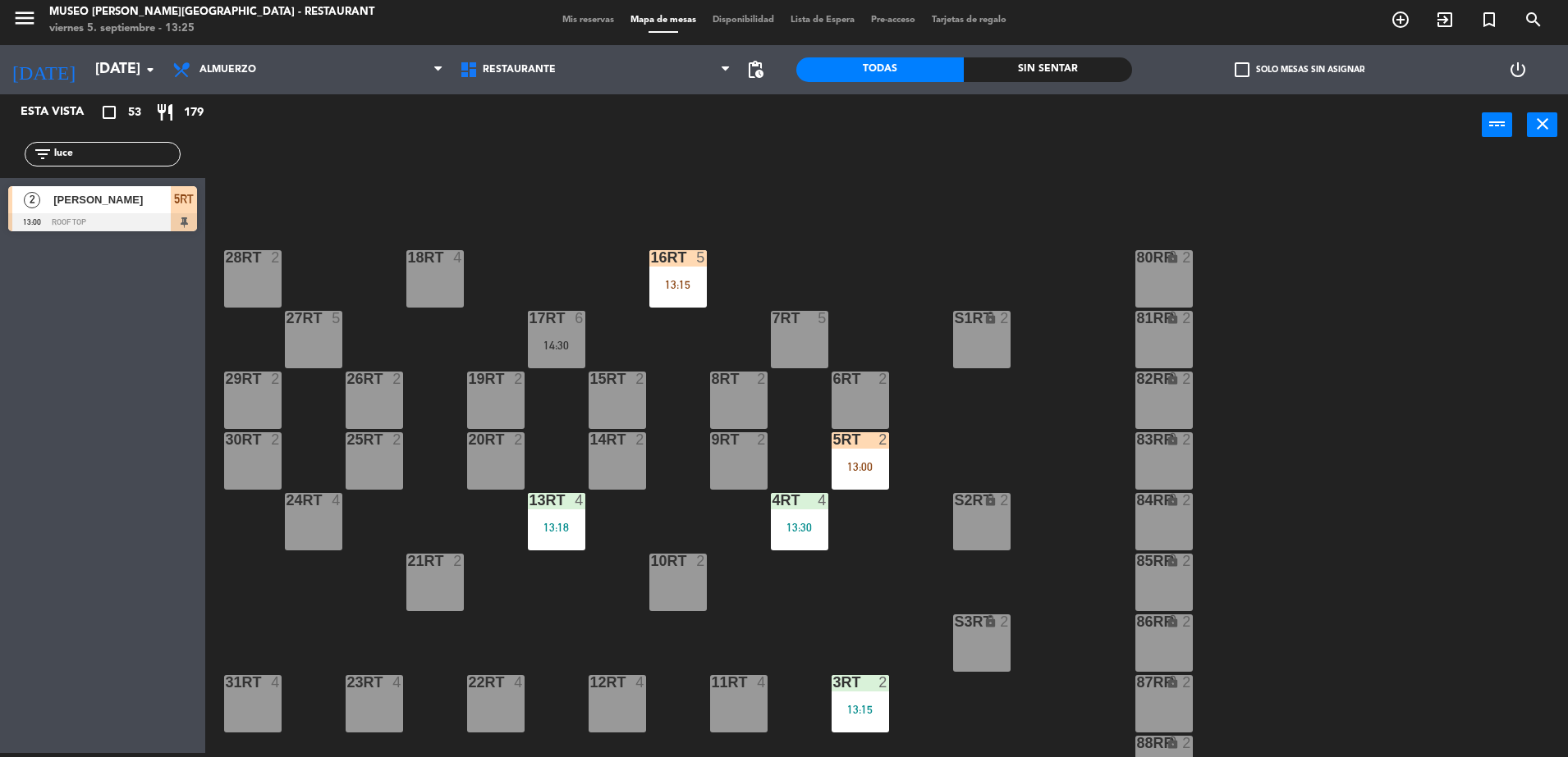
drag, startPoint x: 145, startPoint y: 154, endPoint x: -4, endPoint y: 155, distance: 149.0
click at [0, 155] on html "close × Museo Larco Café - Restaurant × chrome_reader_mode Listado de Reservas …" at bounding box center [784, 378] width 1568 height 757
type input "aros"
click at [785, 344] on div "7RT 5" at bounding box center [799, 340] width 57 height 57
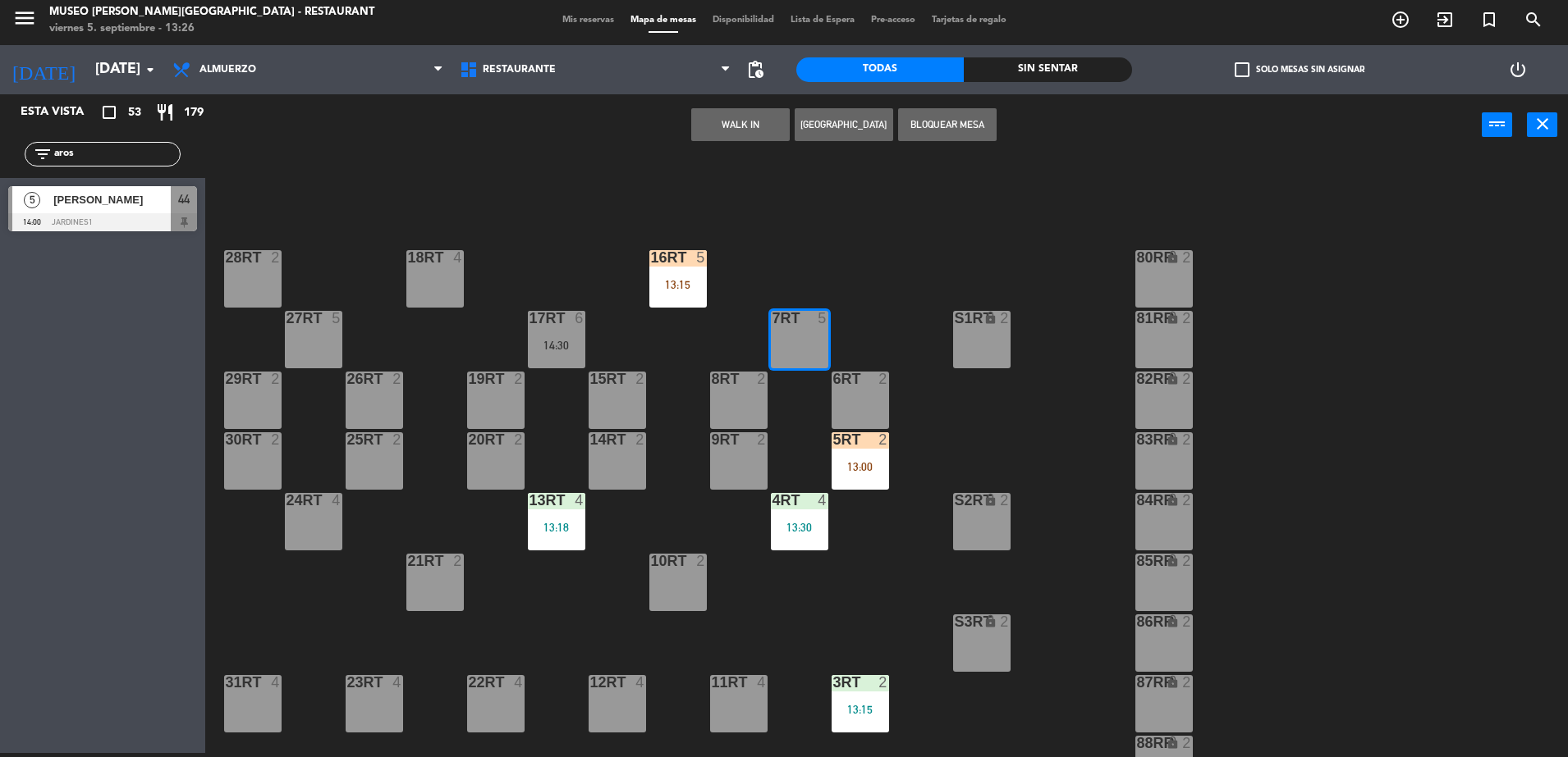
click at [751, 125] on button "WALK IN" at bounding box center [741, 124] width 98 height 32
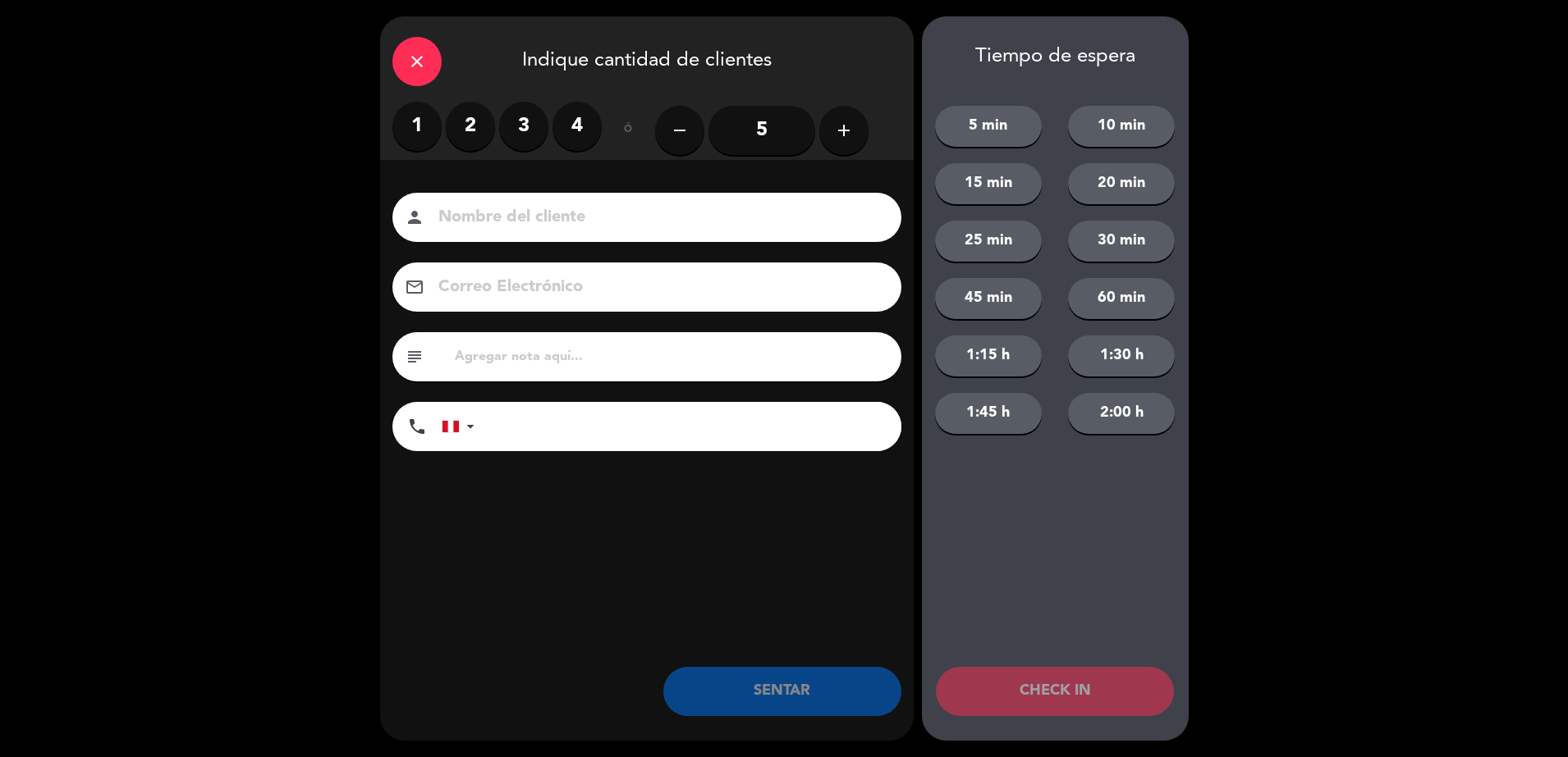
click at [754, 128] on input "5" at bounding box center [761, 130] width 106 height 49
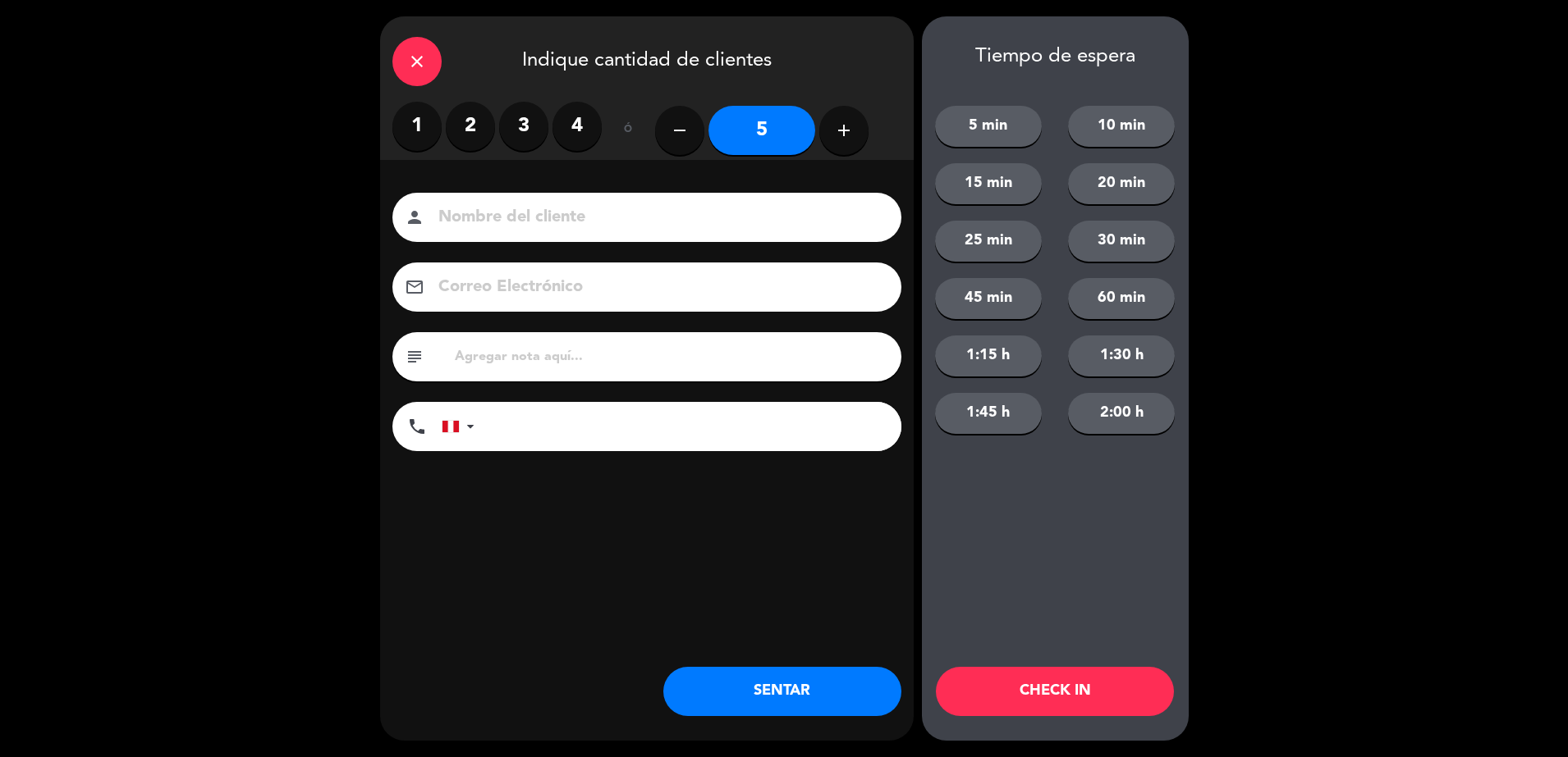
click at [550, 219] on input at bounding box center [658, 218] width 443 height 29
type input "w"
click at [511, 226] on input at bounding box center [658, 218] width 443 height 29
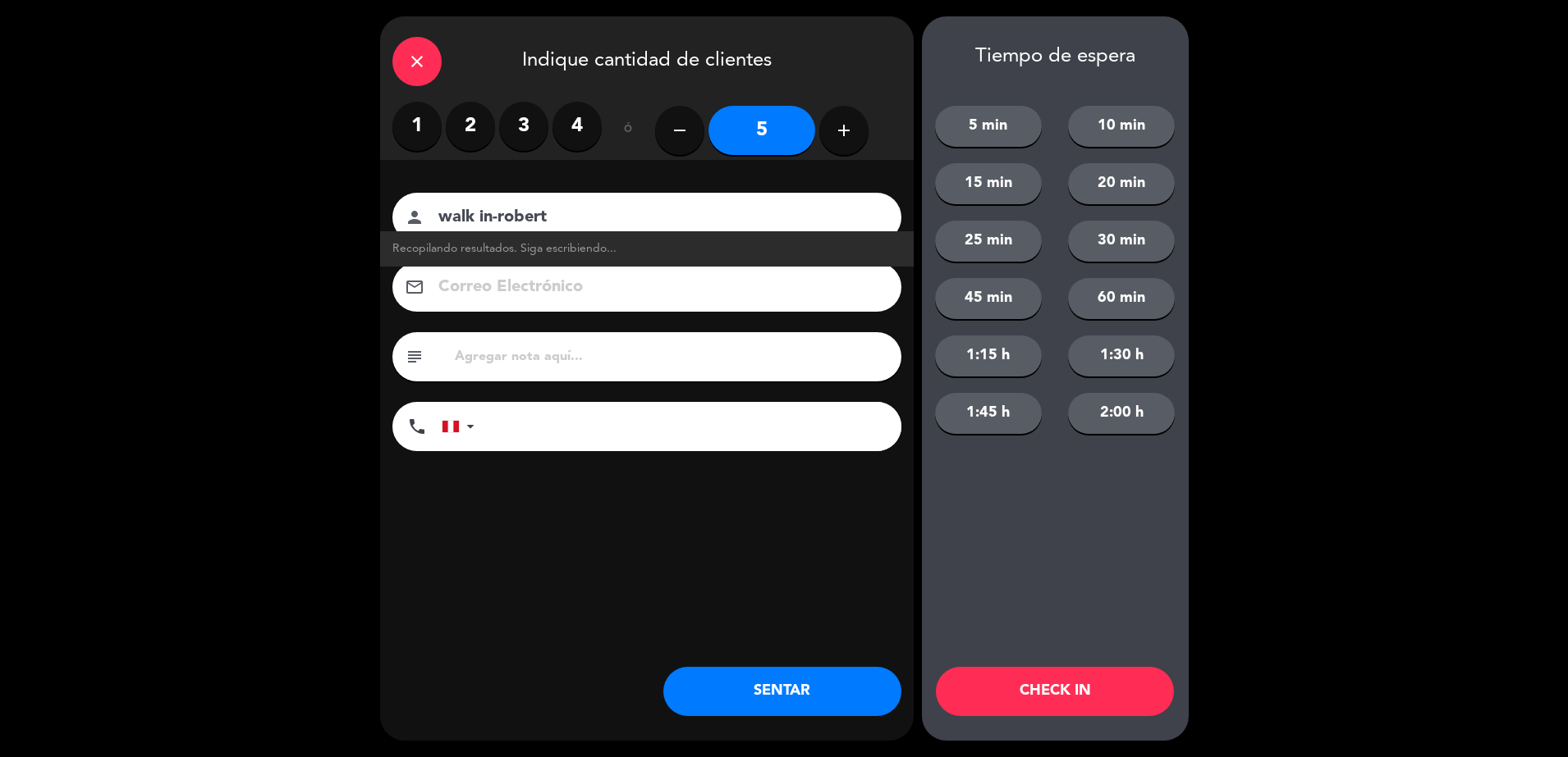
type input "walk in-robert"
click at [815, 694] on button "SENTAR" at bounding box center [782, 691] width 238 height 49
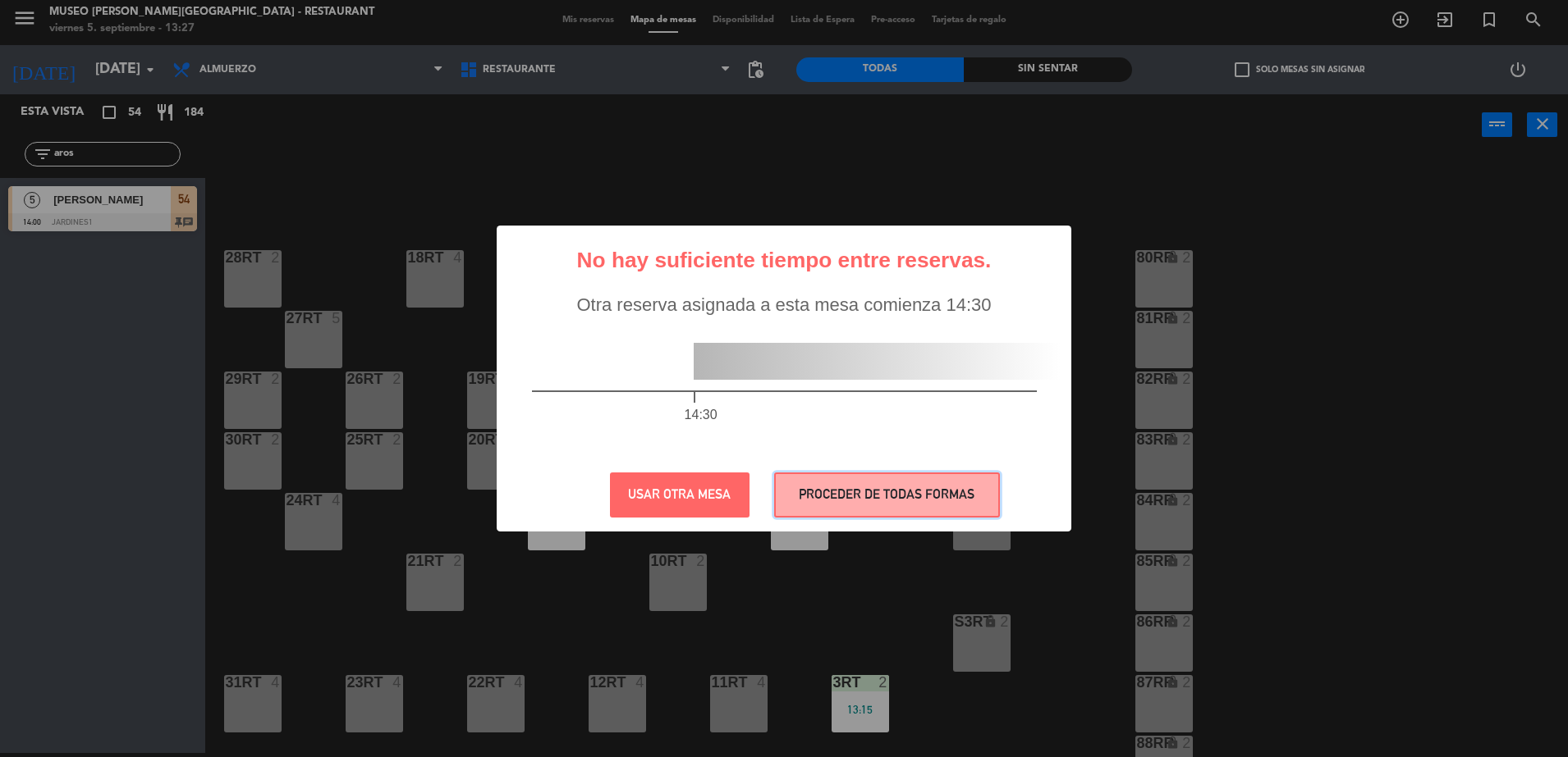
click at [856, 494] on button "PROCEDER DE TODAS FORMAS" at bounding box center [886, 495] width 226 height 45
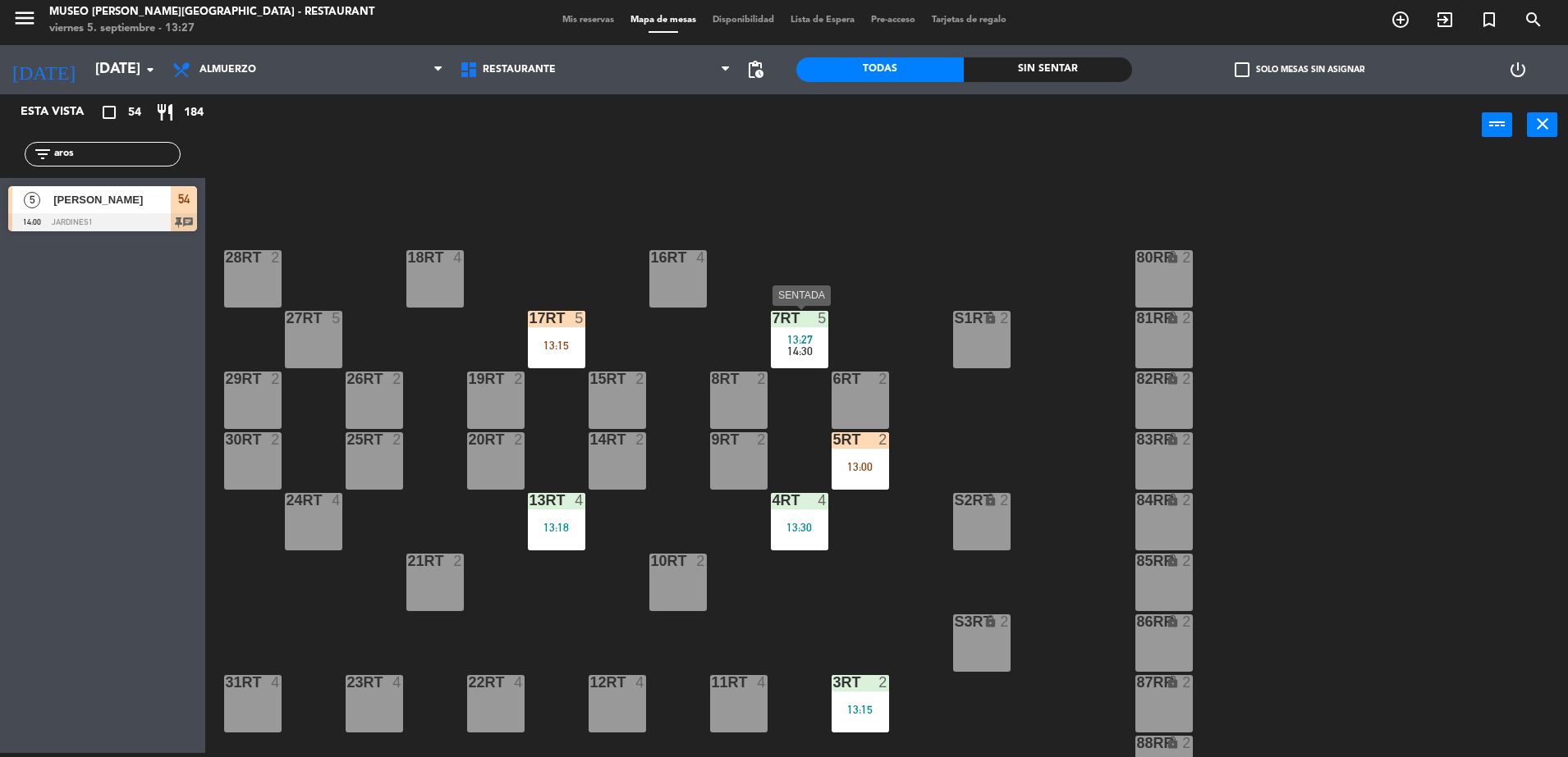
click at [797, 345] on span "14:30" at bounding box center [800, 350] width 26 height 13
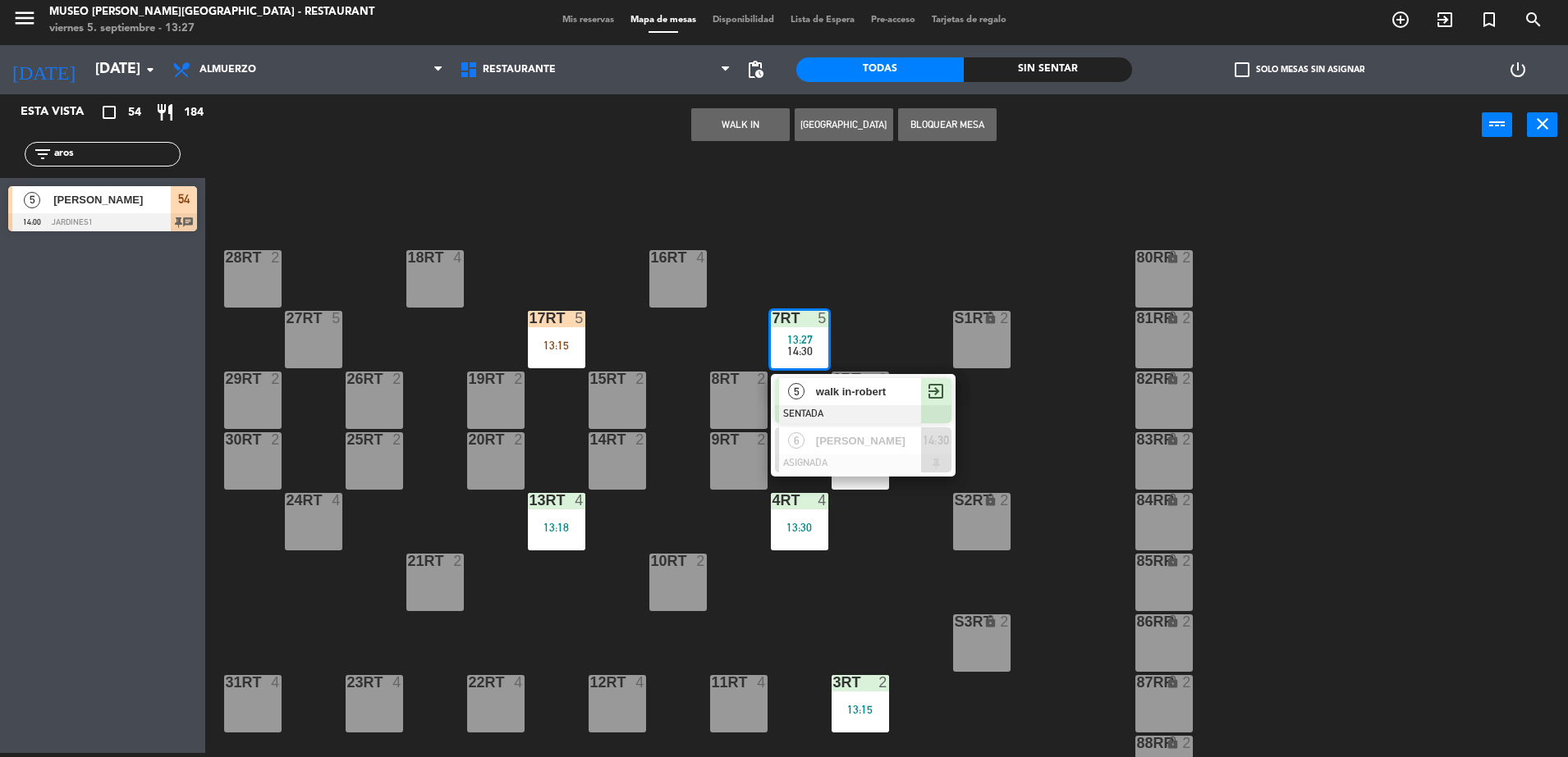
click at [875, 385] on span "walk in-robert" at bounding box center [868, 391] width 105 height 17
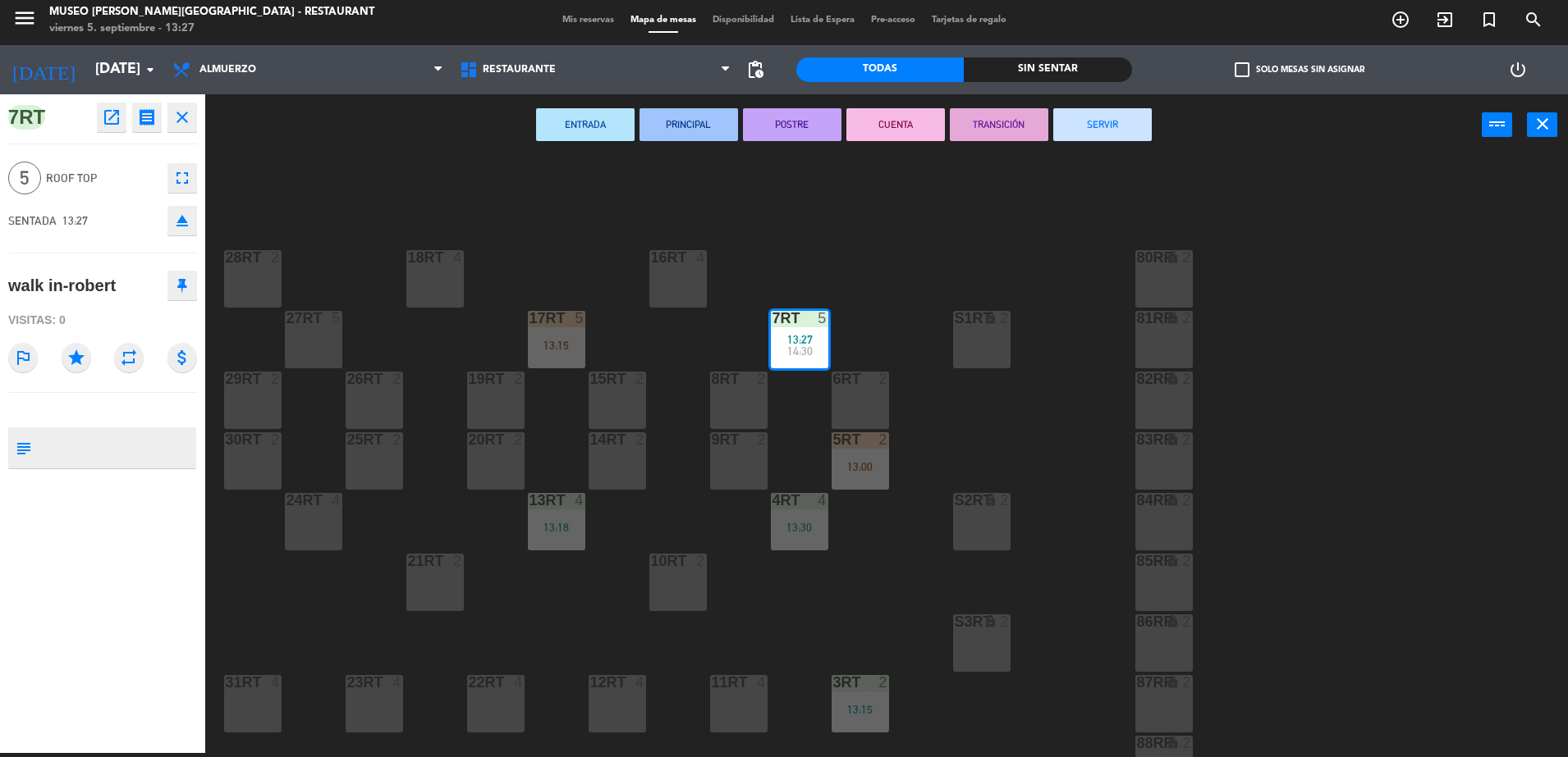
click at [691, 284] on div "16RT 4" at bounding box center [678, 279] width 57 height 57
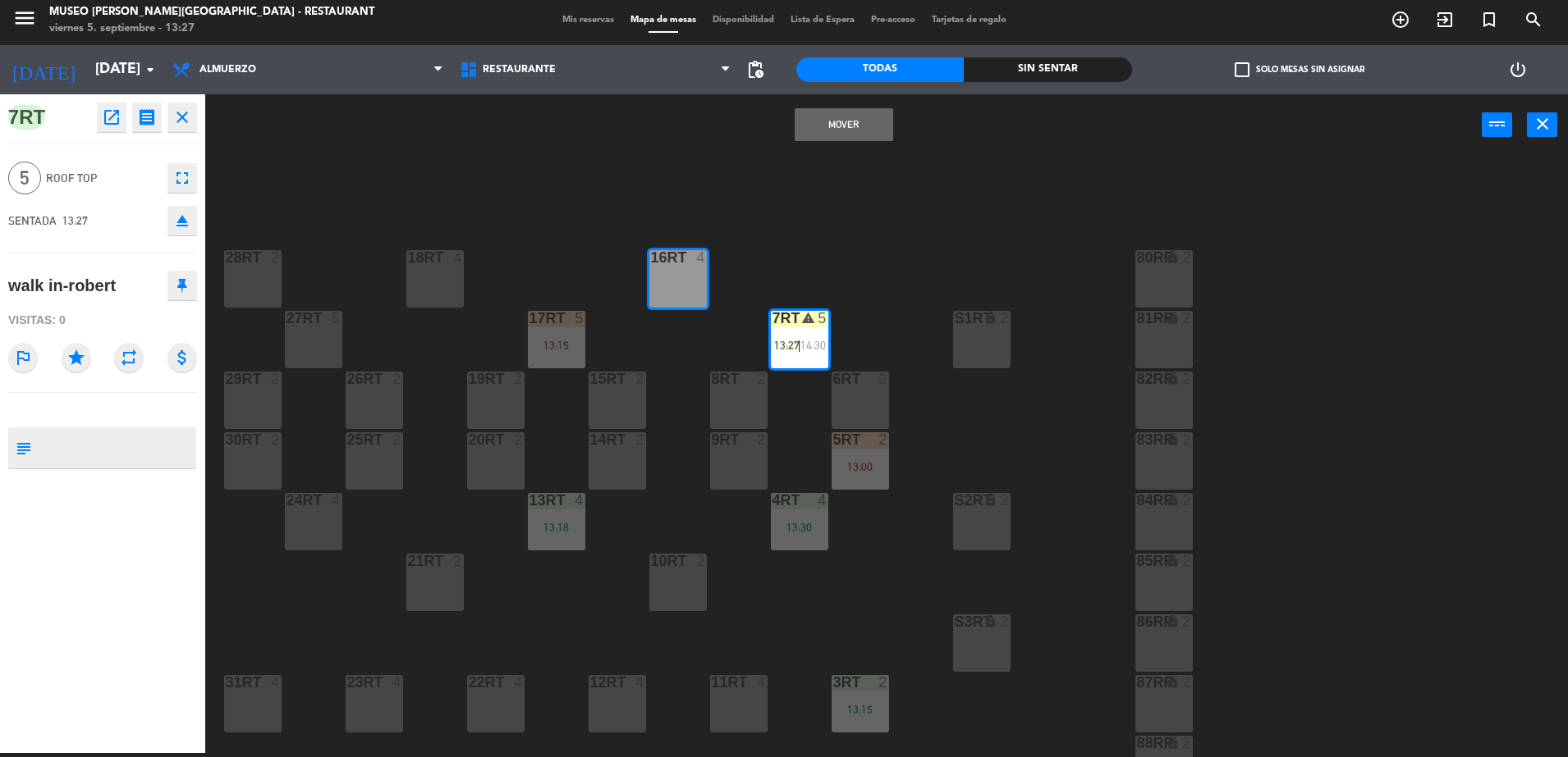
click at [846, 114] on button "Mover" at bounding box center [844, 124] width 98 height 32
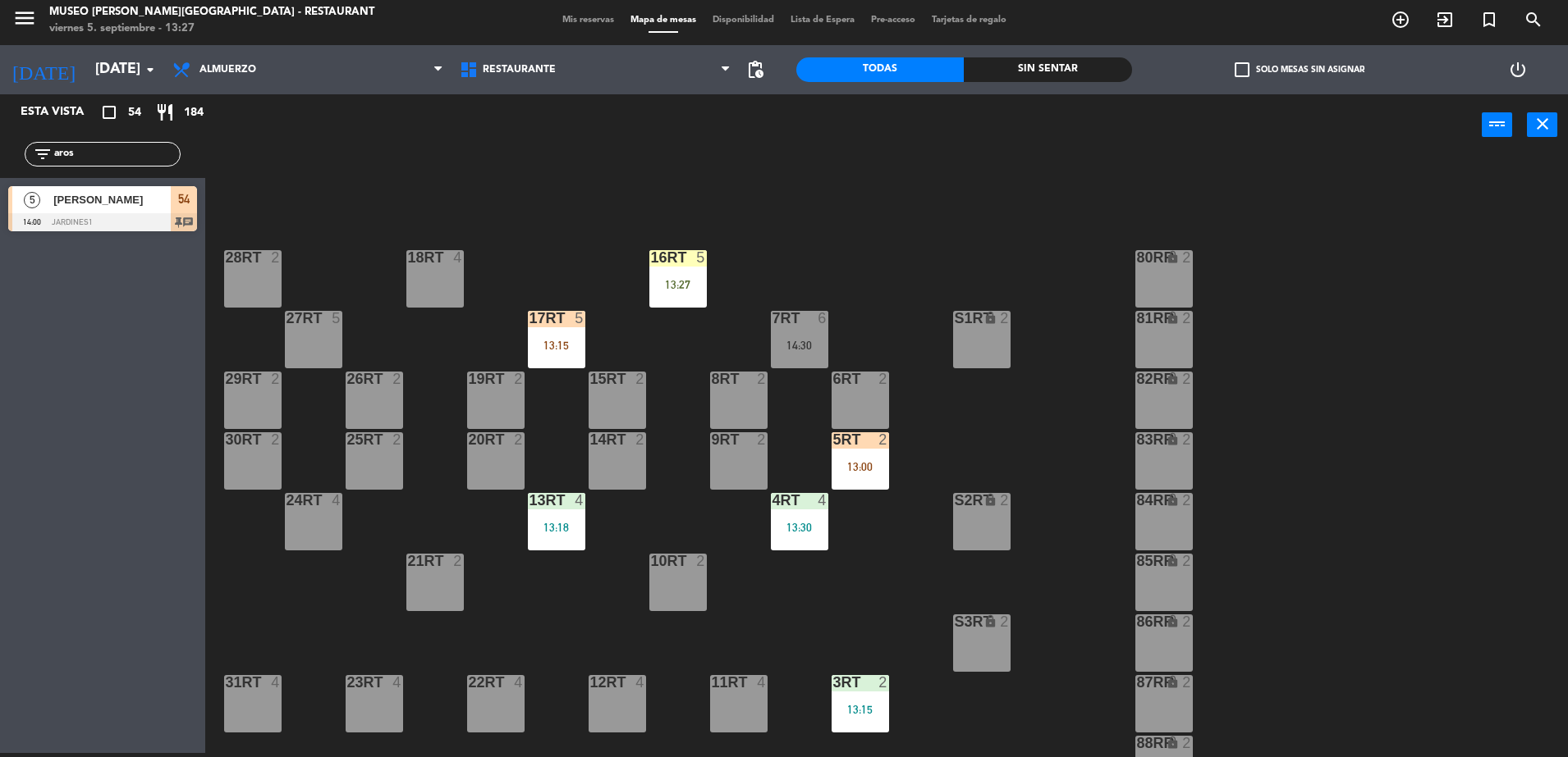
drag, startPoint x: 151, startPoint y: 155, endPoint x: 0, endPoint y: 160, distance: 151.1
click at [0, 160] on html "close × Museo Larco Café - Restaurant × chrome_reader_mode Listado de Reservas …" at bounding box center [784, 378] width 1568 height 757
type input "fiore"
click at [188, 199] on span "35" at bounding box center [184, 199] width 12 height 20
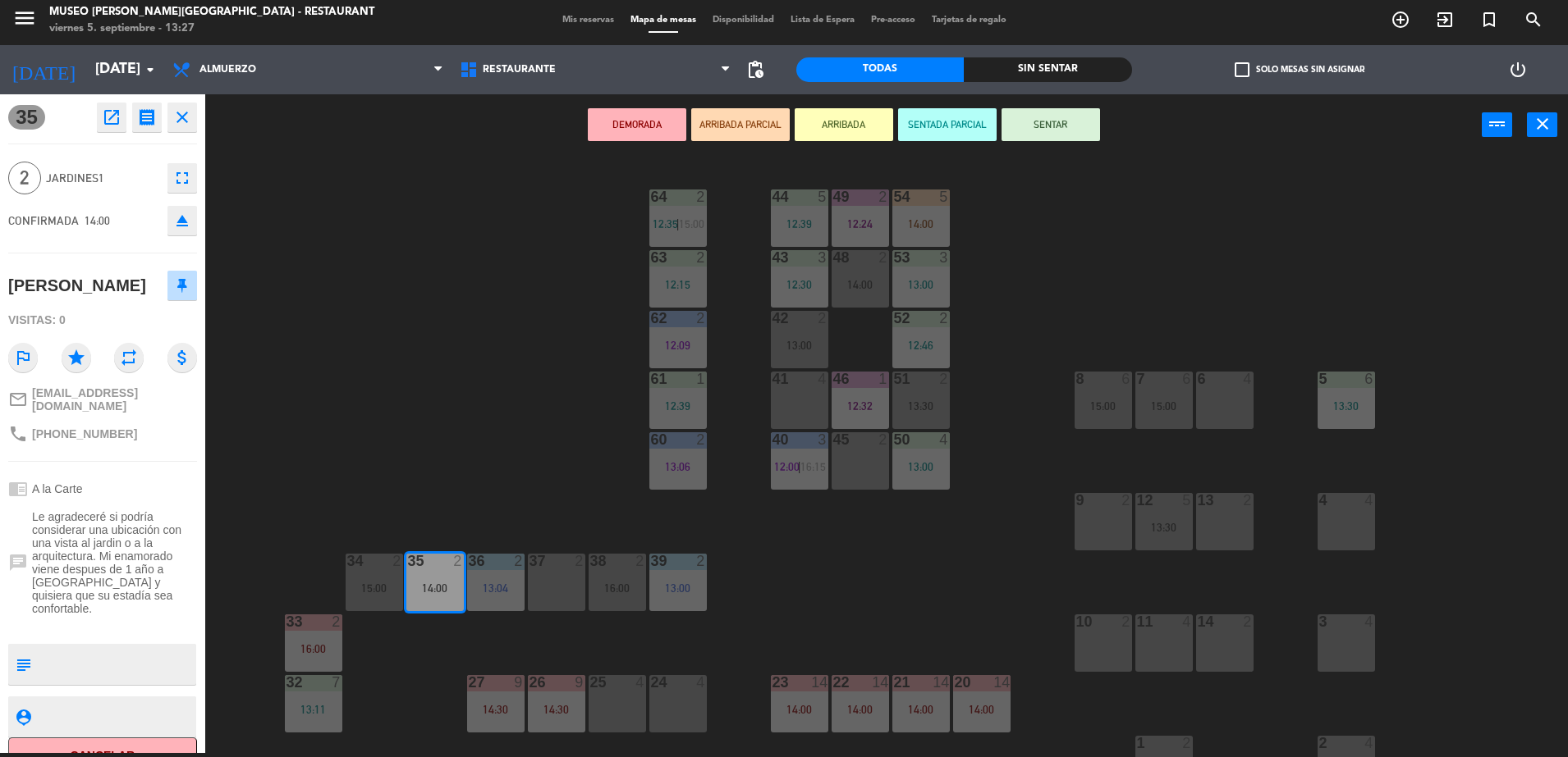
click at [736, 117] on button "ARRIBADA PARCIAL" at bounding box center [741, 124] width 98 height 32
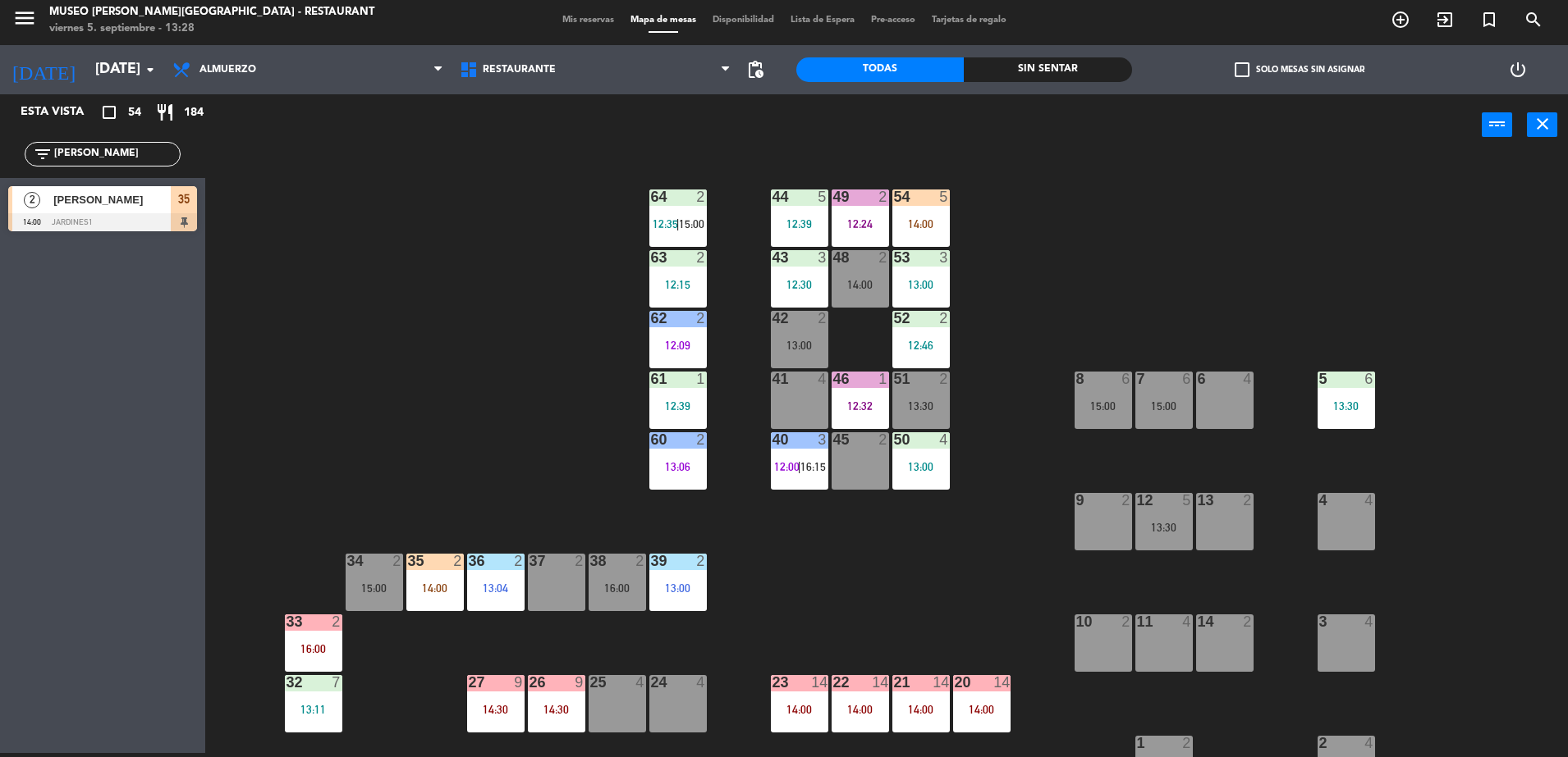
click at [411, 617] on div "44 5 12:39 49 2 12:24 54 5 14:00 64 2 12:35 | 15:00 48 2 14:00 53 3 13:00 63 2 …" at bounding box center [893, 458] width 1346 height 598
click at [424, 593] on div "14:00" at bounding box center [434, 589] width 57 height 12
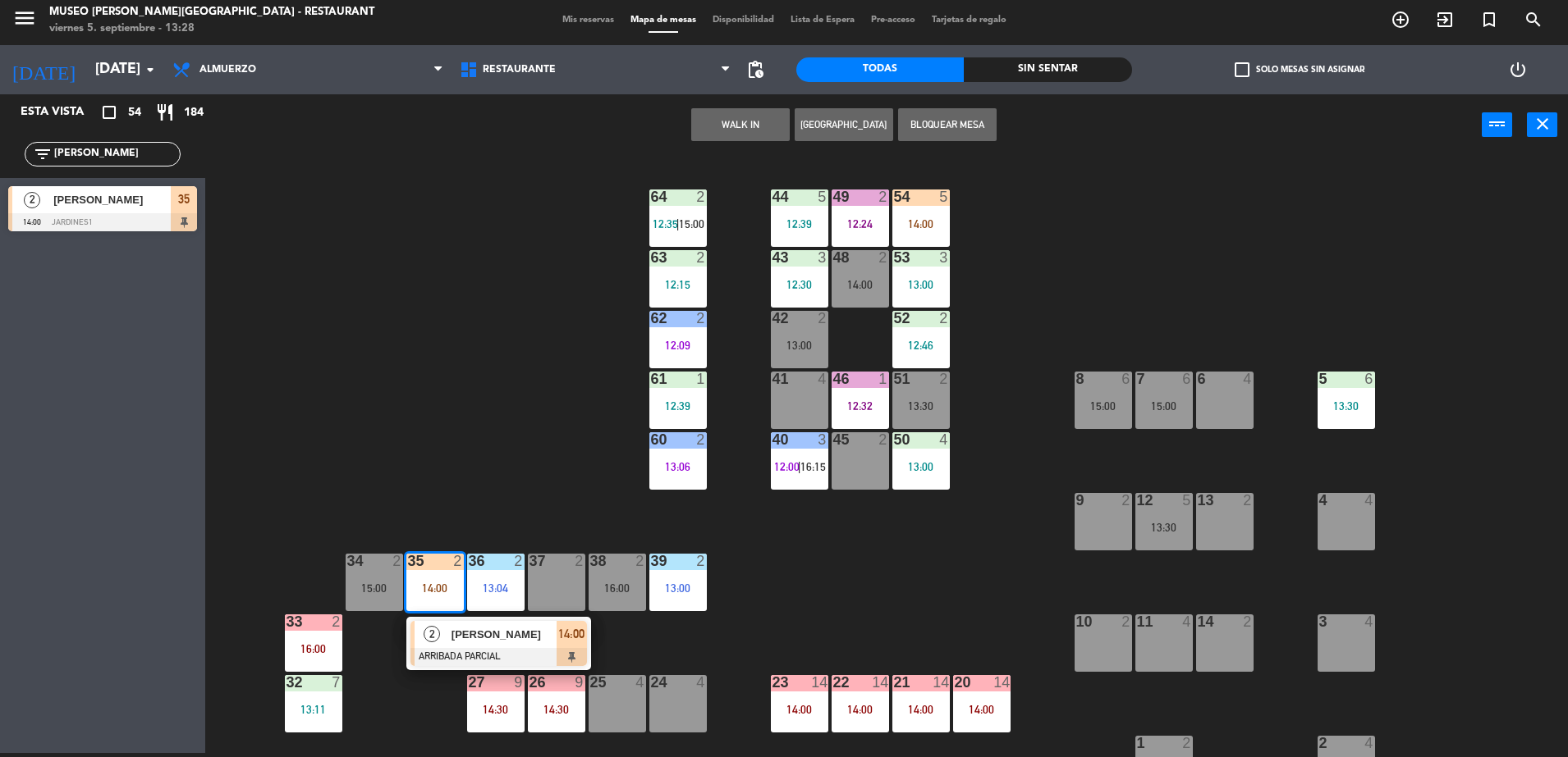
click at [465, 652] on div at bounding box center [498, 657] width 176 height 18
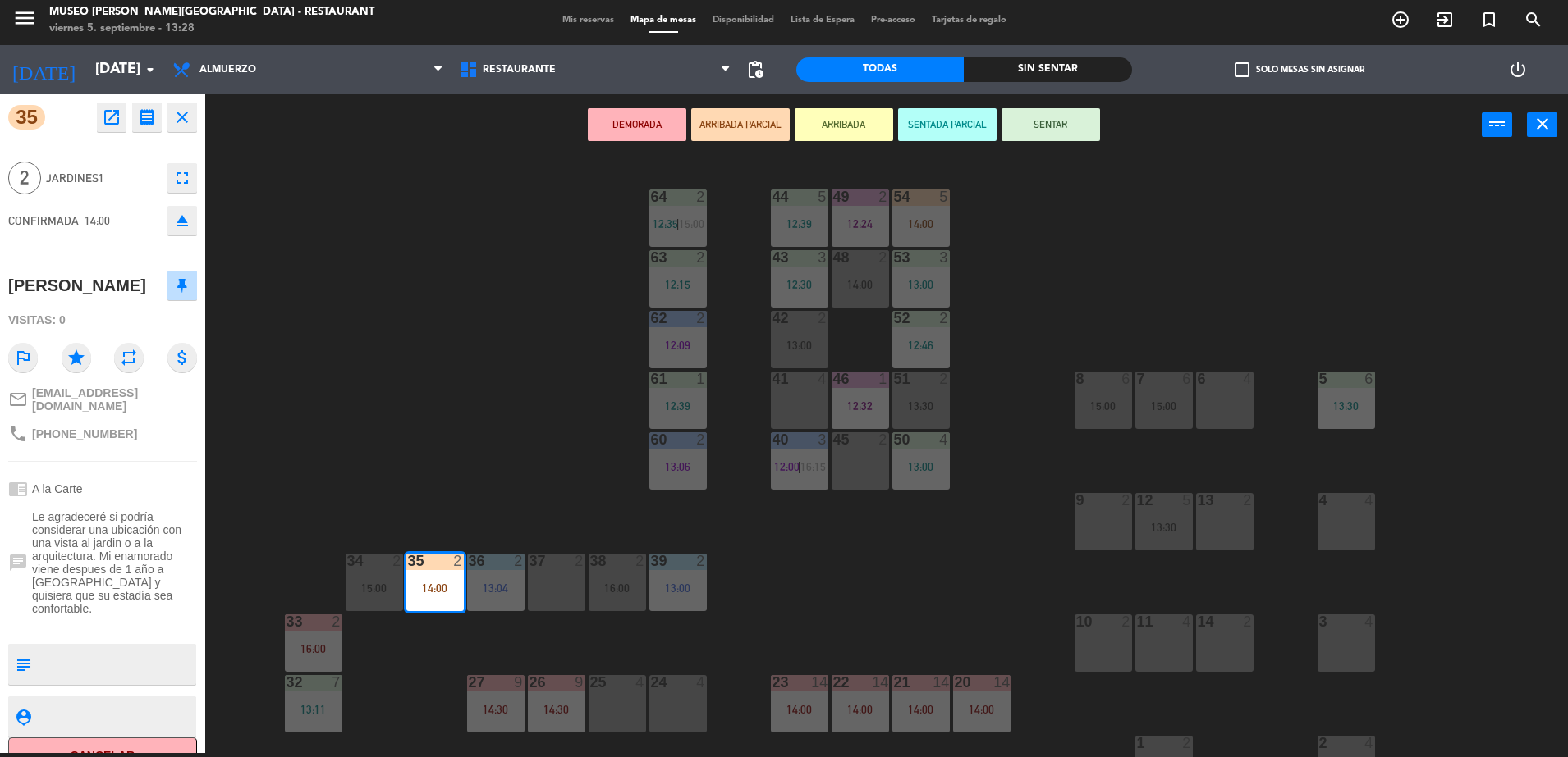
click at [58, 662] on textarea at bounding box center [115, 663] width 157 height 34
type textarea "llegó 13:28"
click at [164, 335] on div "Visitas: 0" at bounding box center [102, 320] width 189 height 29
click at [410, 348] on div "44 5 12:39 49 2 12:24 54 5 14:00 64 2 12:35 | 15:00 48 2 14:00 53 3 13:00 63 2 …" at bounding box center [893, 458] width 1346 height 598
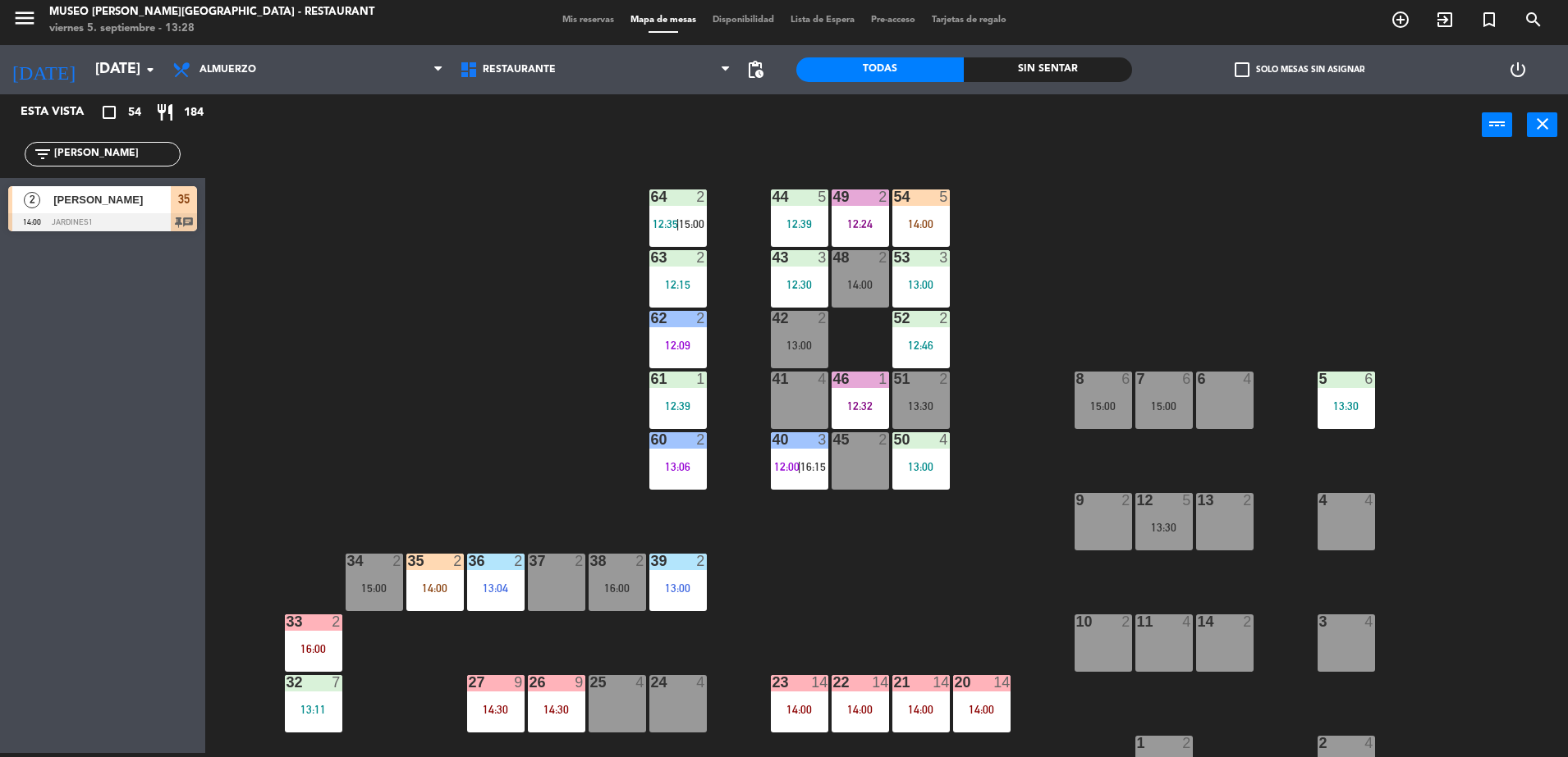
drag, startPoint x: 136, startPoint y: 156, endPoint x: 0, endPoint y: 150, distance: 136.1
click at [0, 150] on html "close × Museo Larco Café - Restaurant × chrome_reader_mode Listado de Reservas …" at bounding box center [784, 378] width 1568 height 757
type input "lab"
click at [1337, 415] on div "5 6 13:30" at bounding box center [1345, 400] width 57 height 57
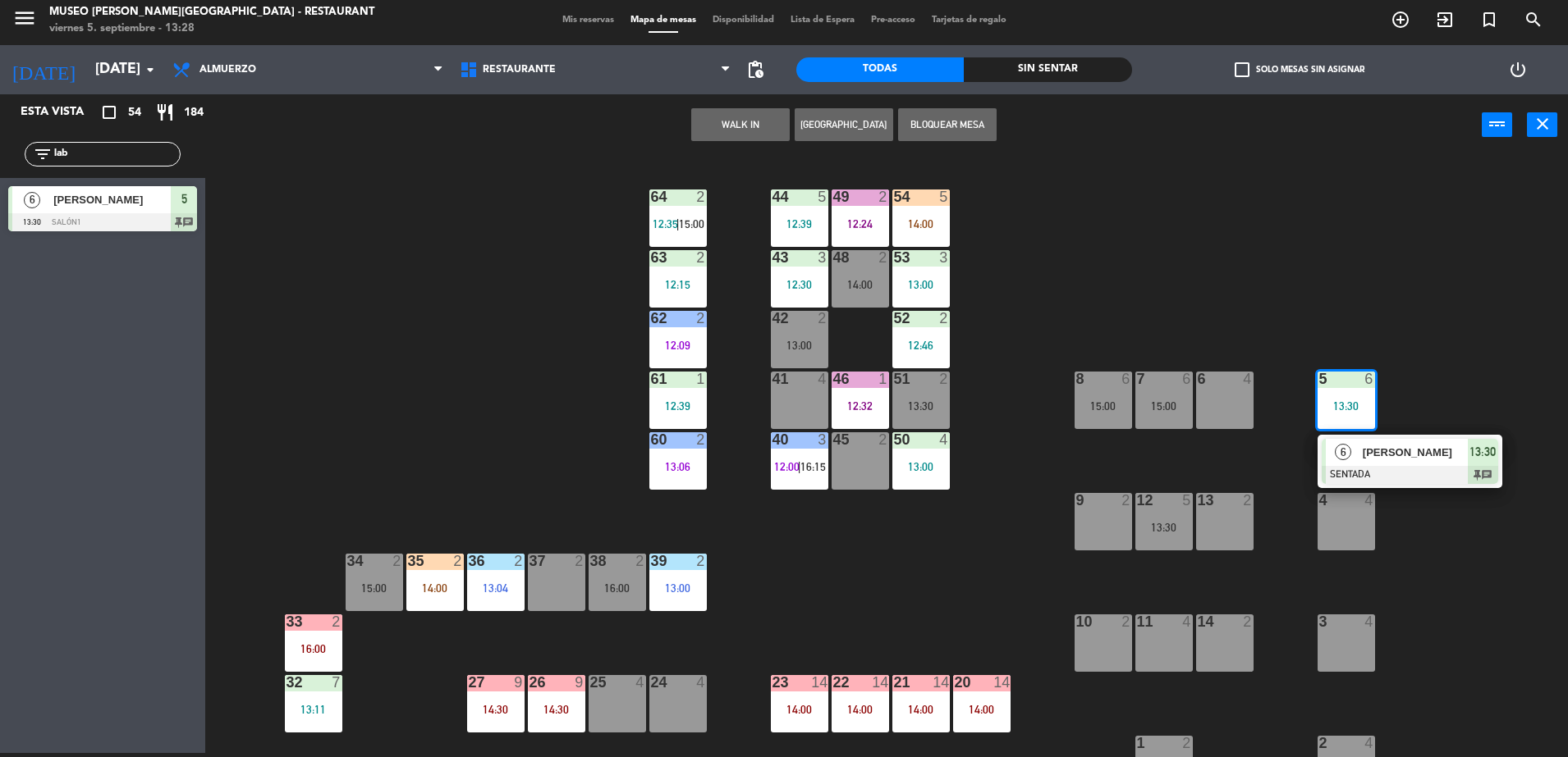
click at [1328, 481] on div at bounding box center [1409, 474] width 176 height 18
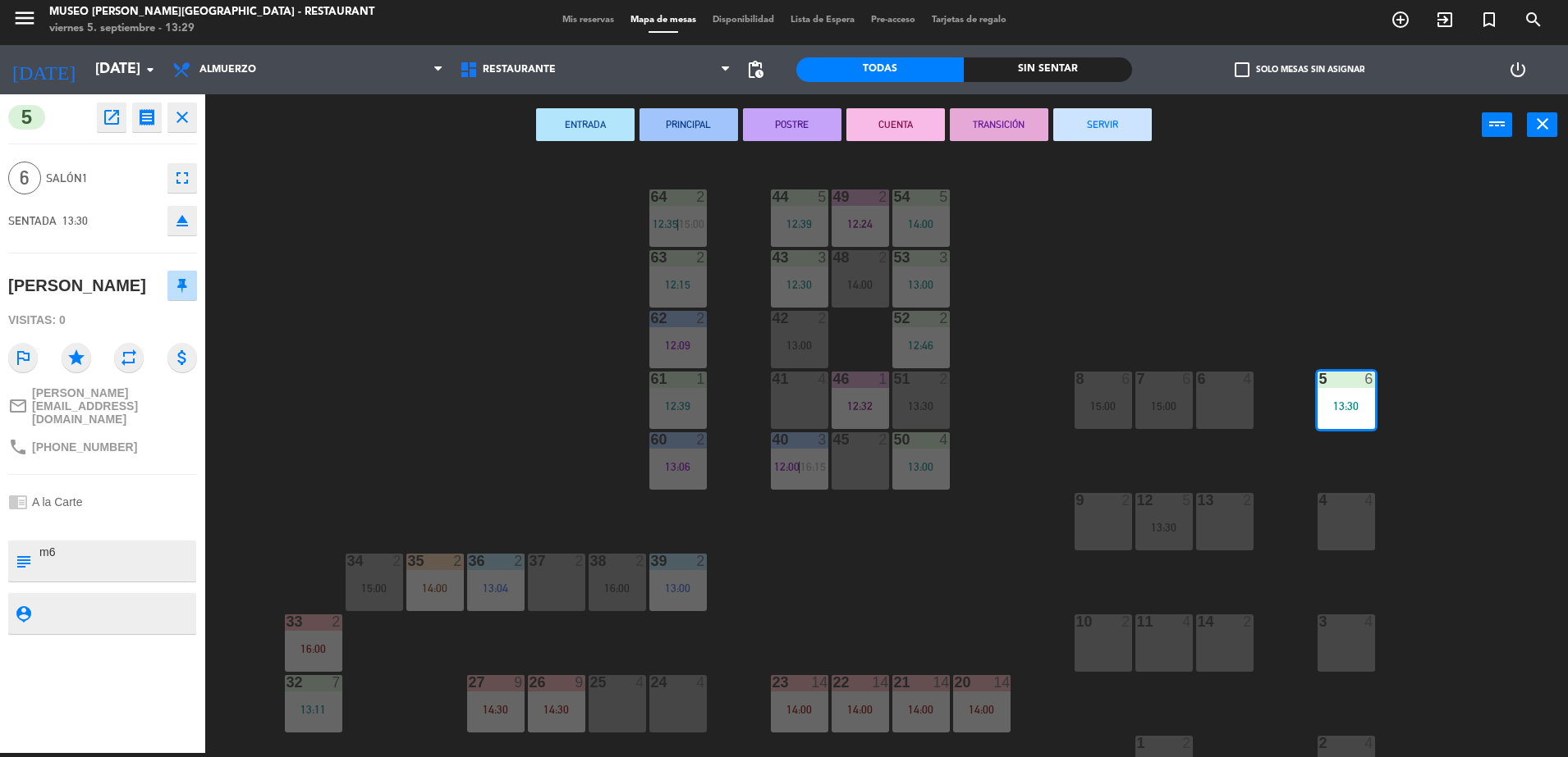
click at [1195, 241] on div "44 5 12:39 49 2 12:24 54 5 14:00 64 2 12:35 | 15:00 48 2 14:00 53 3 13:00 63 2 …" at bounding box center [893, 458] width 1346 height 598
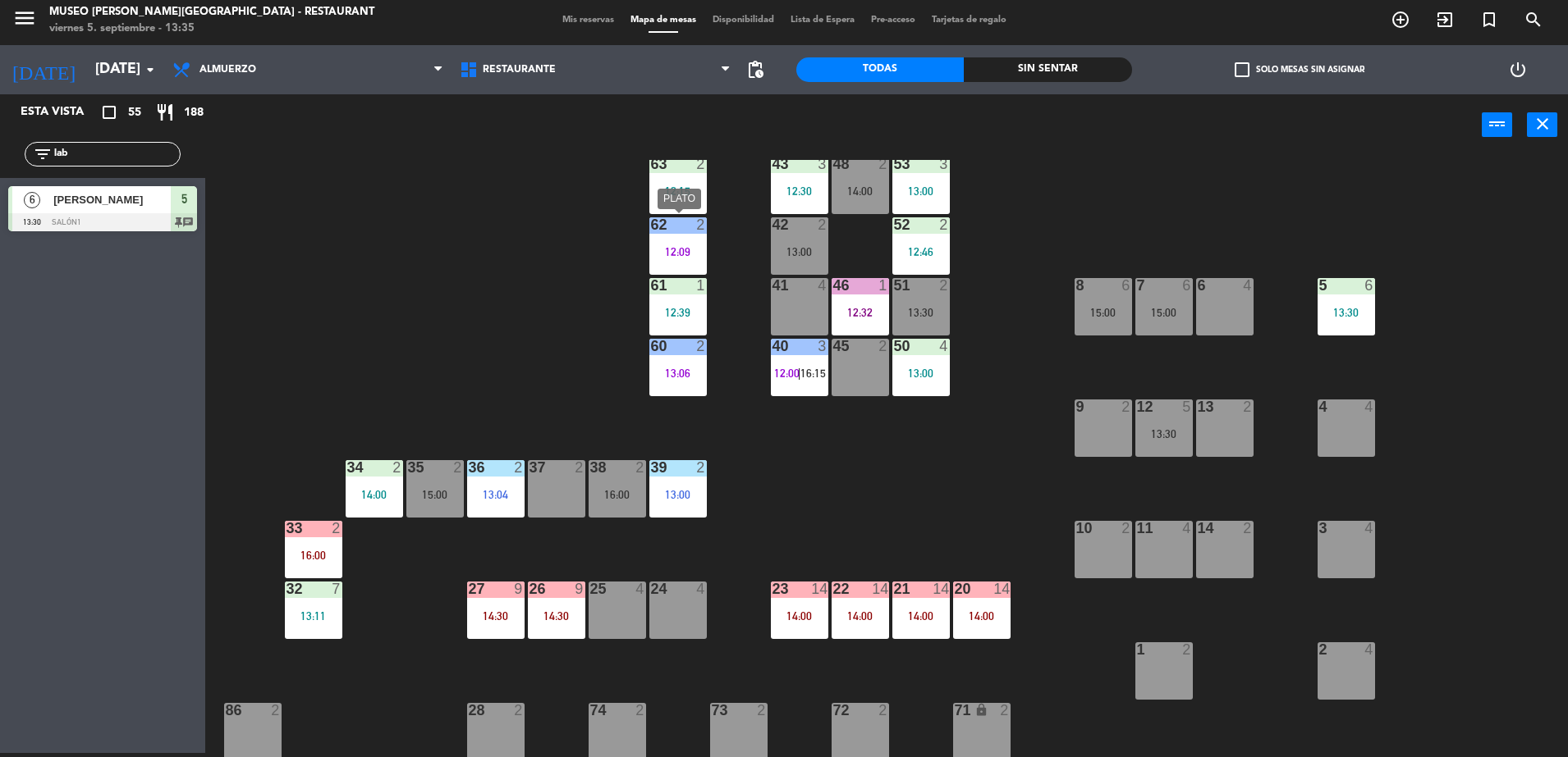
scroll to position [96, 0]
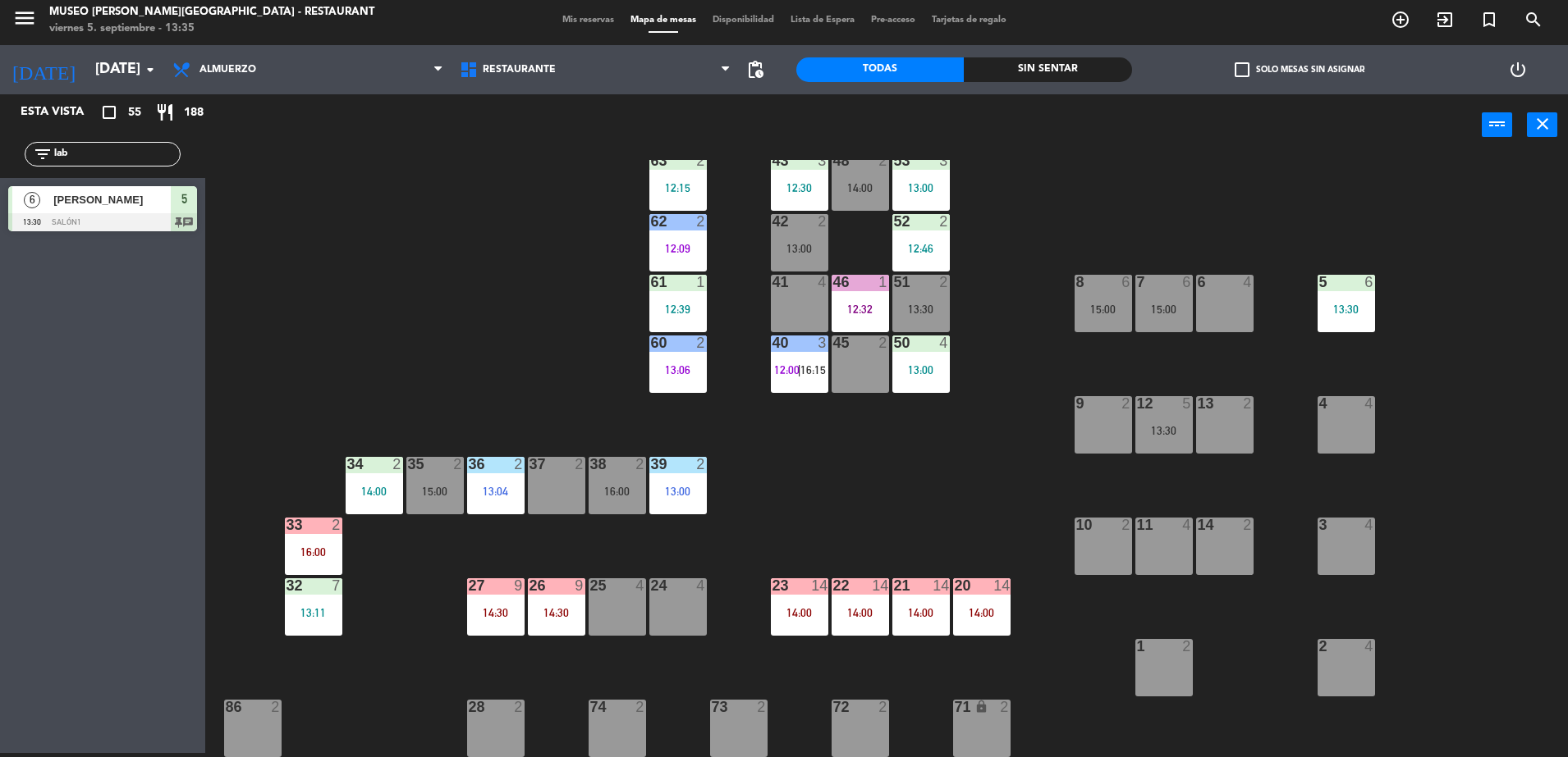
click at [885, 407] on div "44 5 12:39 49 2 12:24 54 5 14:00 64 2 12:35 | 15:00 48 2 14:00 53 3 13:00 63 2 …" at bounding box center [893, 458] width 1346 height 598
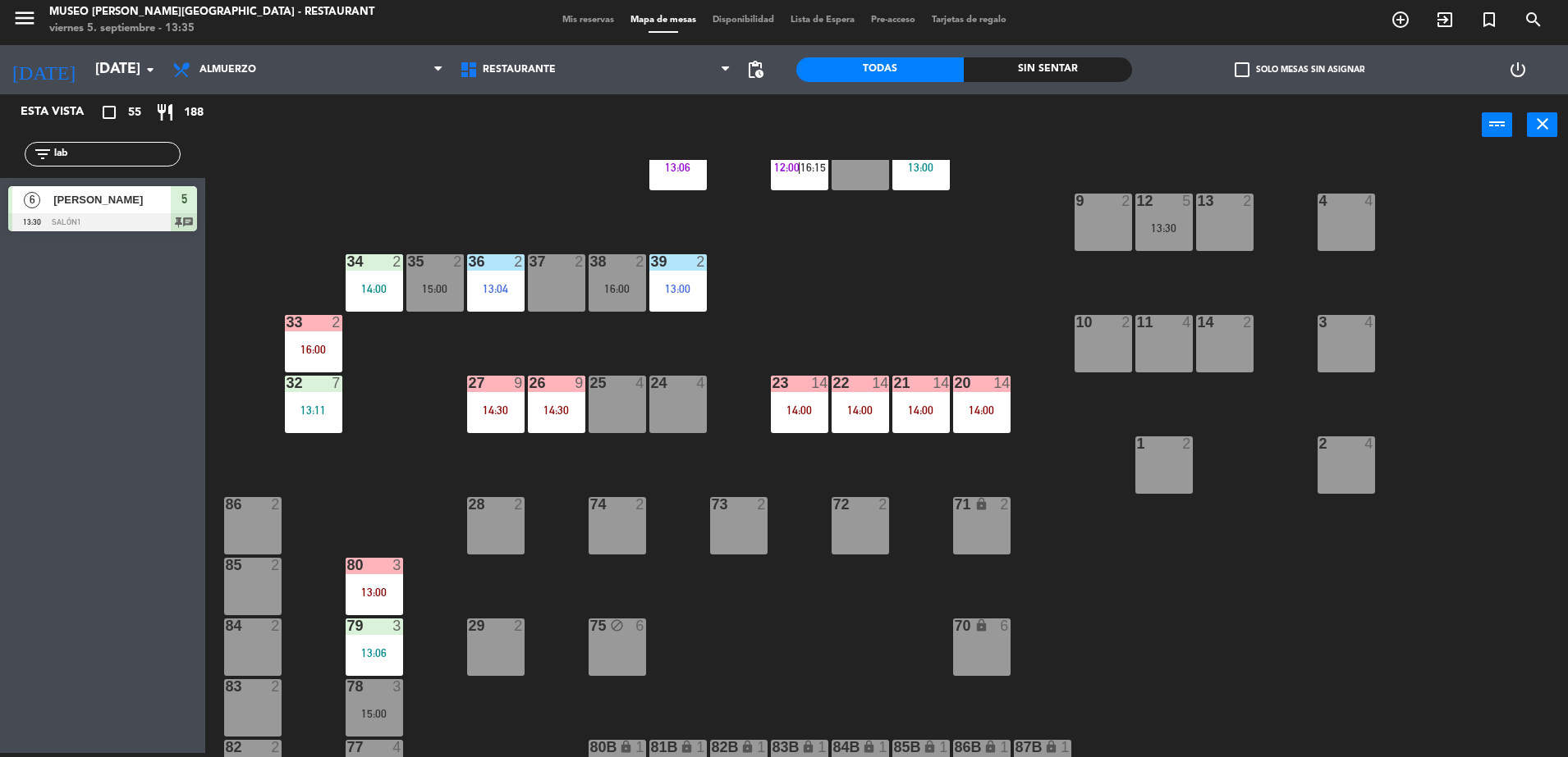
click at [816, 402] on div "23 14 14:00" at bounding box center [799, 405] width 57 height 57
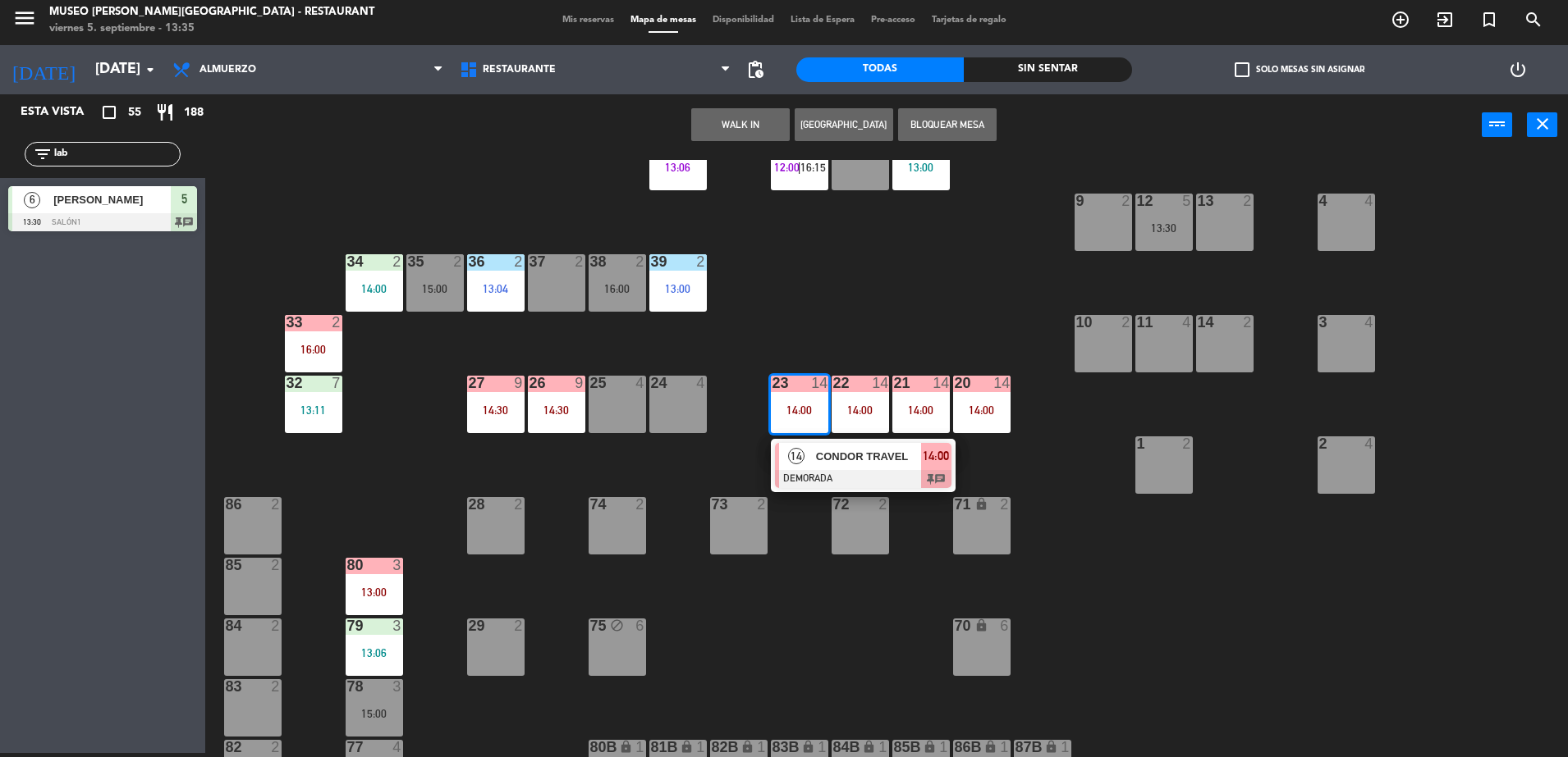
click at [825, 440] on div "14 CONDOR TRAVEL DEMORADA 14:00 chat" at bounding box center [862, 466] width 184 height 53
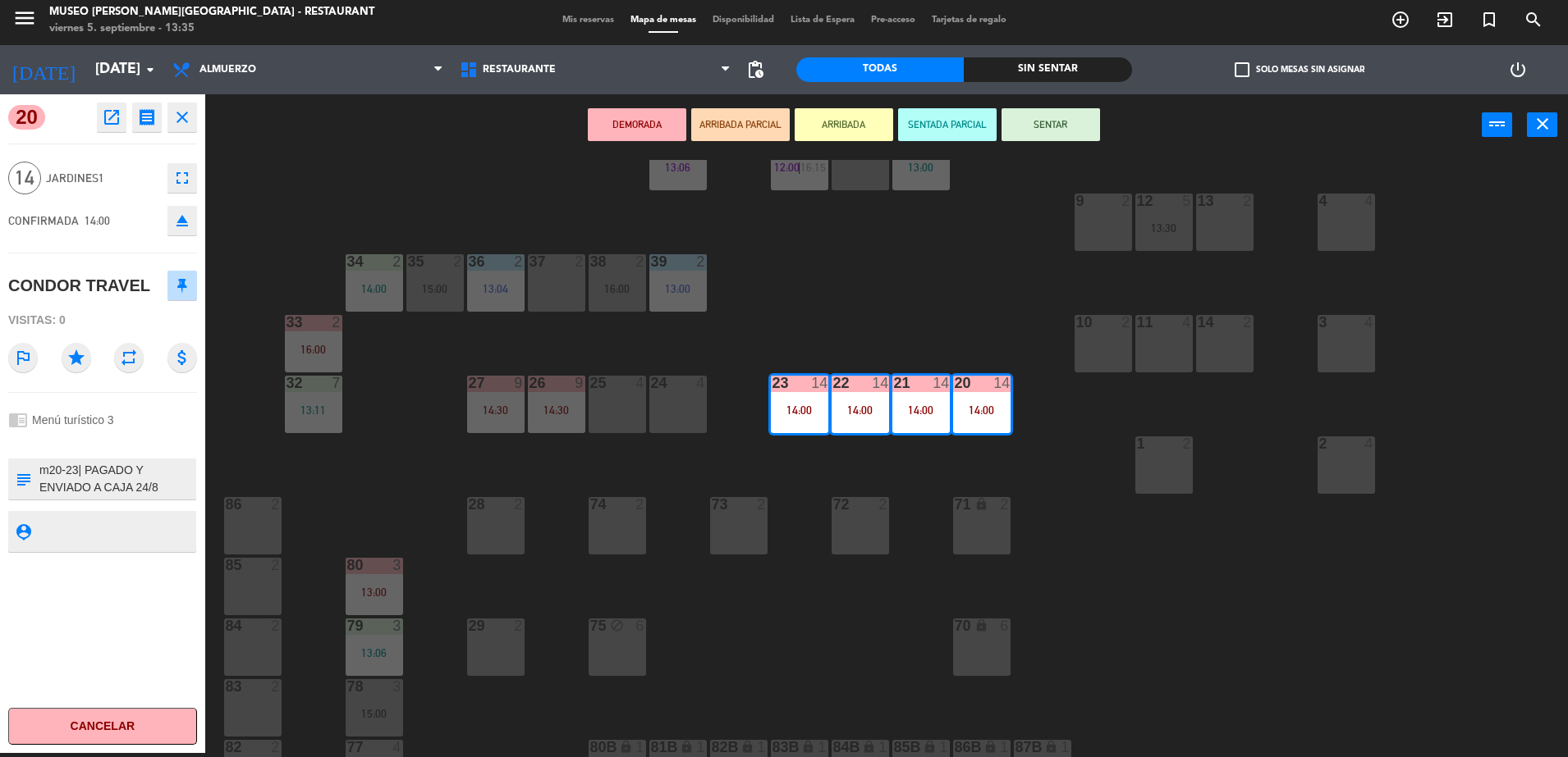
click at [825, 440] on div "44 5 12:39 49 2 12:24 54 5 14:00 64 2 12:35 | 15:00 48 2 14:00 53 3 13:00 63 2 …" at bounding box center [893, 458] width 1346 height 598
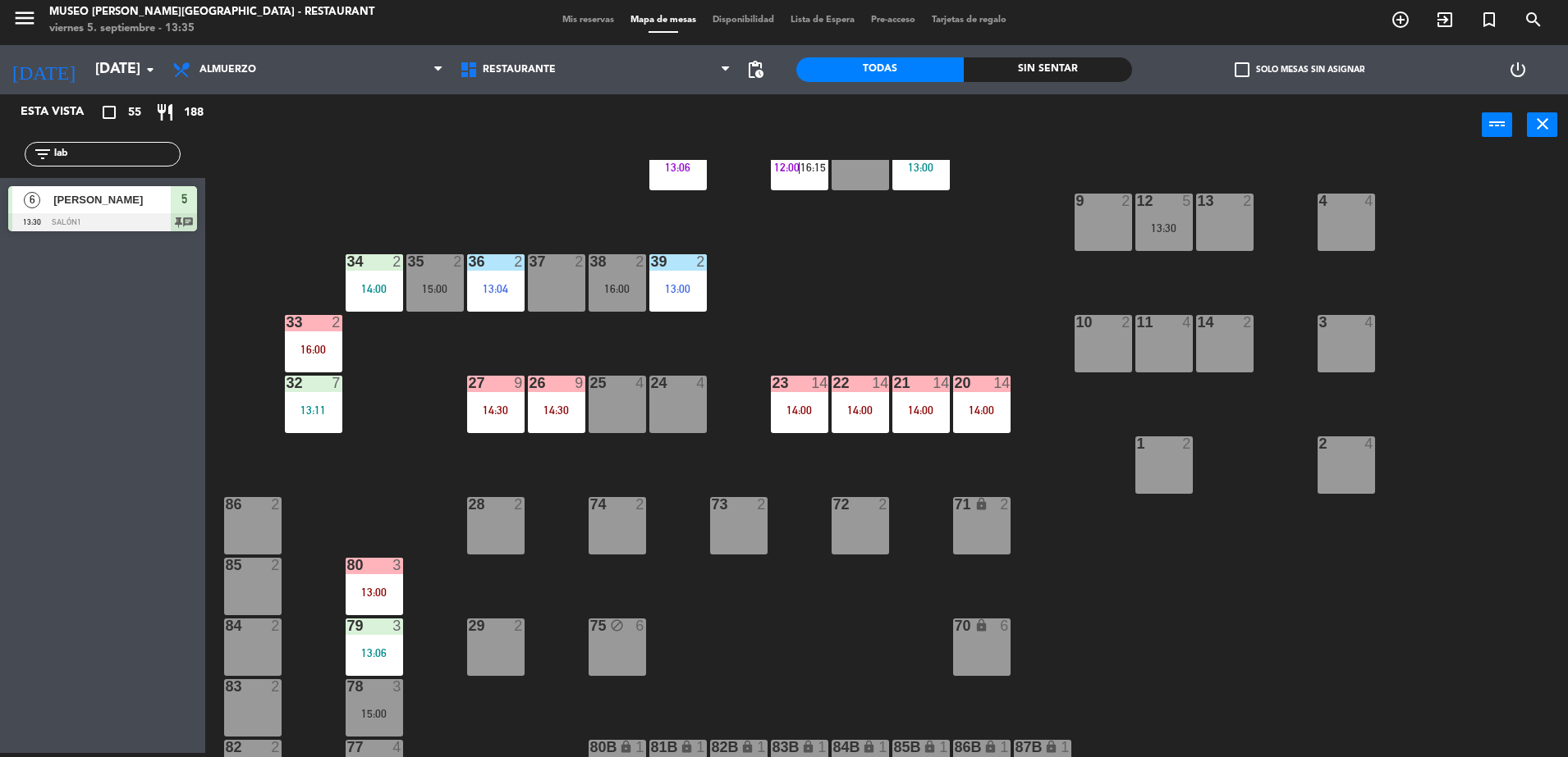
click at [573, 411] on div "14:30" at bounding box center [556, 410] width 57 height 12
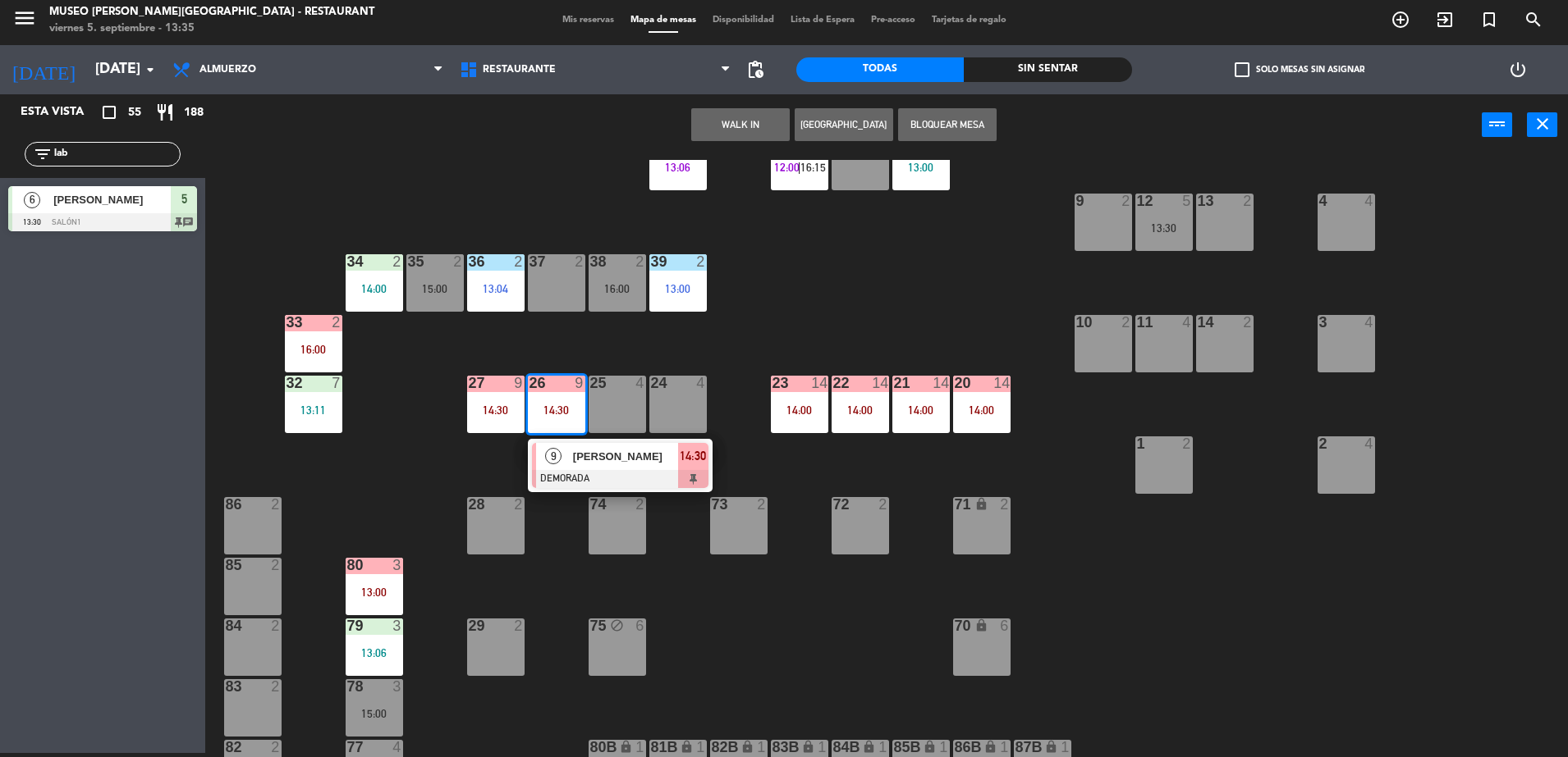
click at [608, 453] on span "[PERSON_NAME]" at bounding box center [625, 456] width 105 height 17
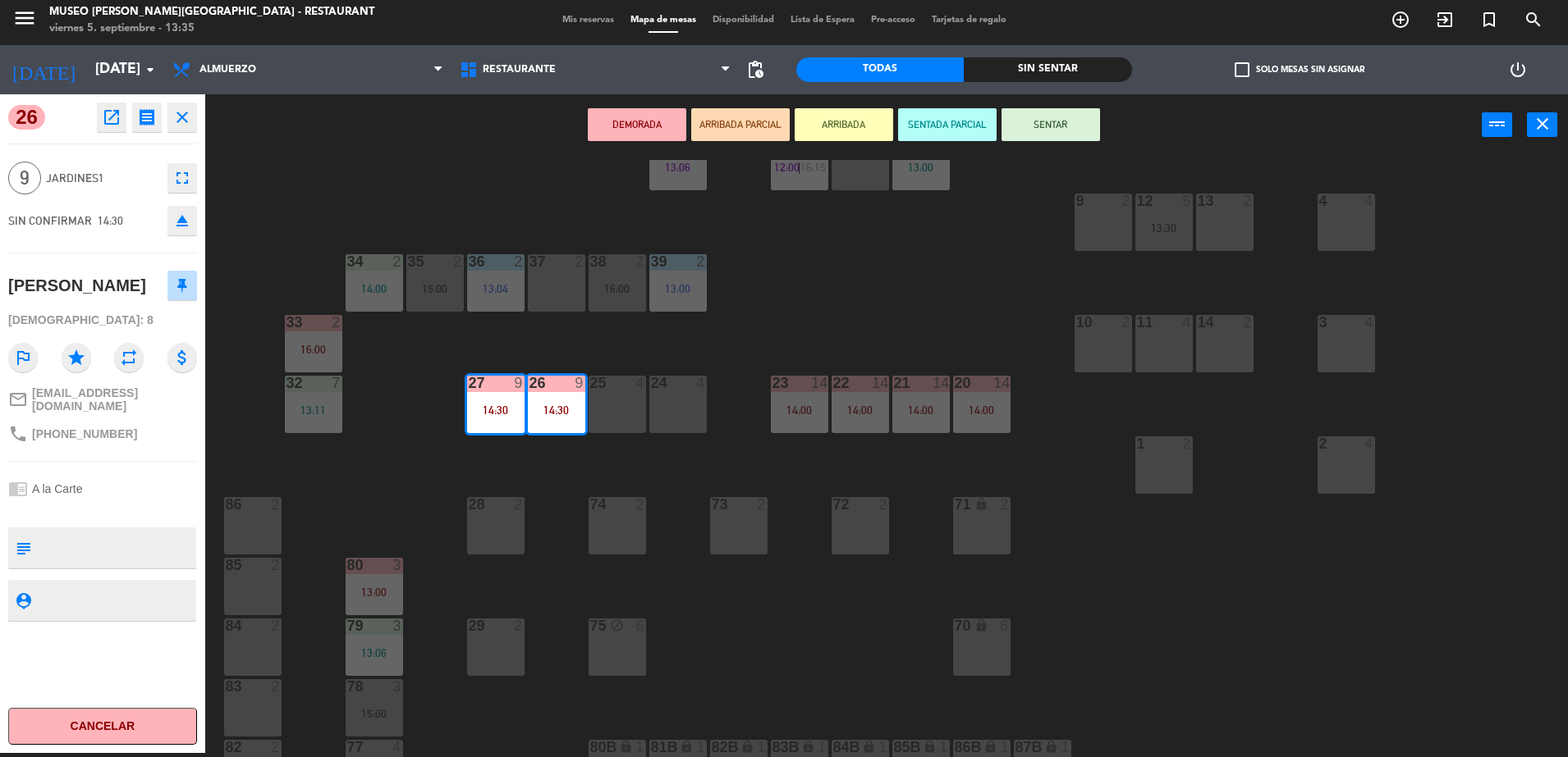
drag, startPoint x: 588, startPoint y: 428, endPoint x: 419, endPoint y: 502, distance: 184.5
click at [419, 502] on div "44 5 12:39 49 2 12:24 54 5 14:00 64 2 12:35 | 15:00 48 2 14:00 53 3 13:00 63 2 …" at bounding box center [893, 458] width 1346 height 598
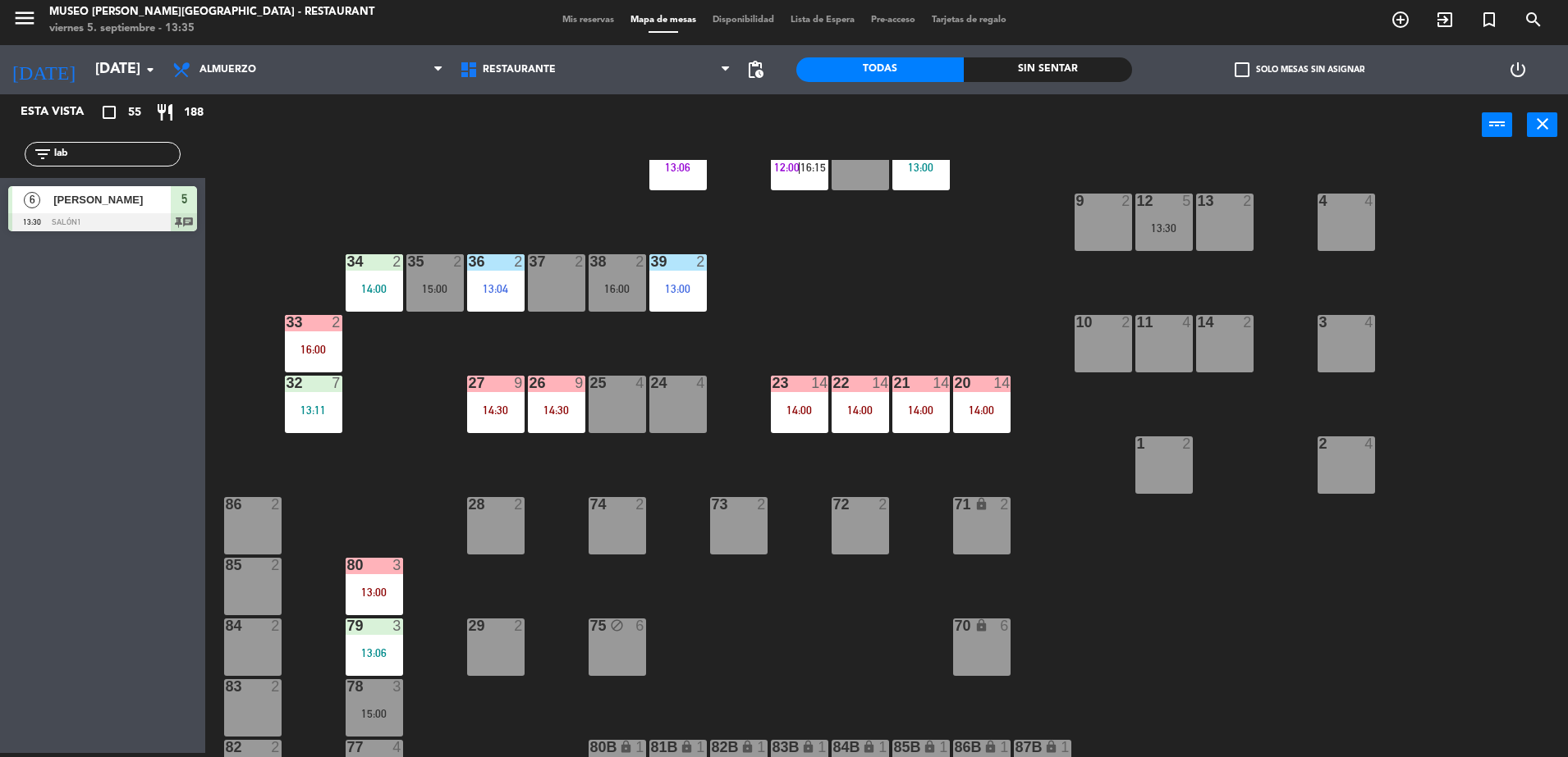
click at [419, 502] on div "44 5 12:39 49 2 12:24 54 5 14:00 64 2 12:35 | 15:00 48 2 14:00 53 3 13:00 63 2 …" at bounding box center [893, 458] width 1346 height 598
click at [829, 390] on div "14" at bounding box center [825, 383] width 27 height 15
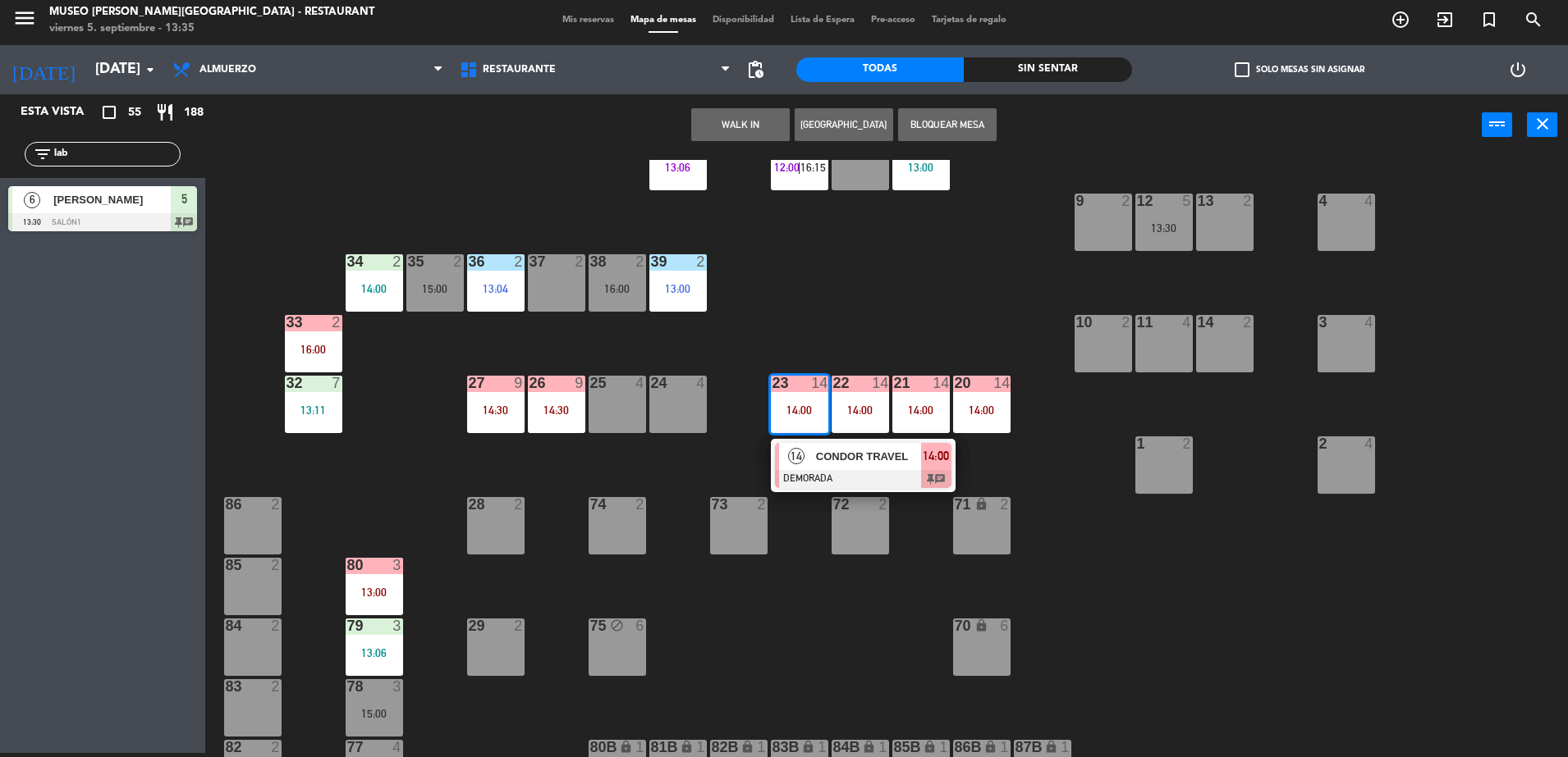
click at [824, 440] on div "14 CONDOR TRAVEL DEMORADA 14:00 chat" at bounding box center [862, 466] width 184 height 53
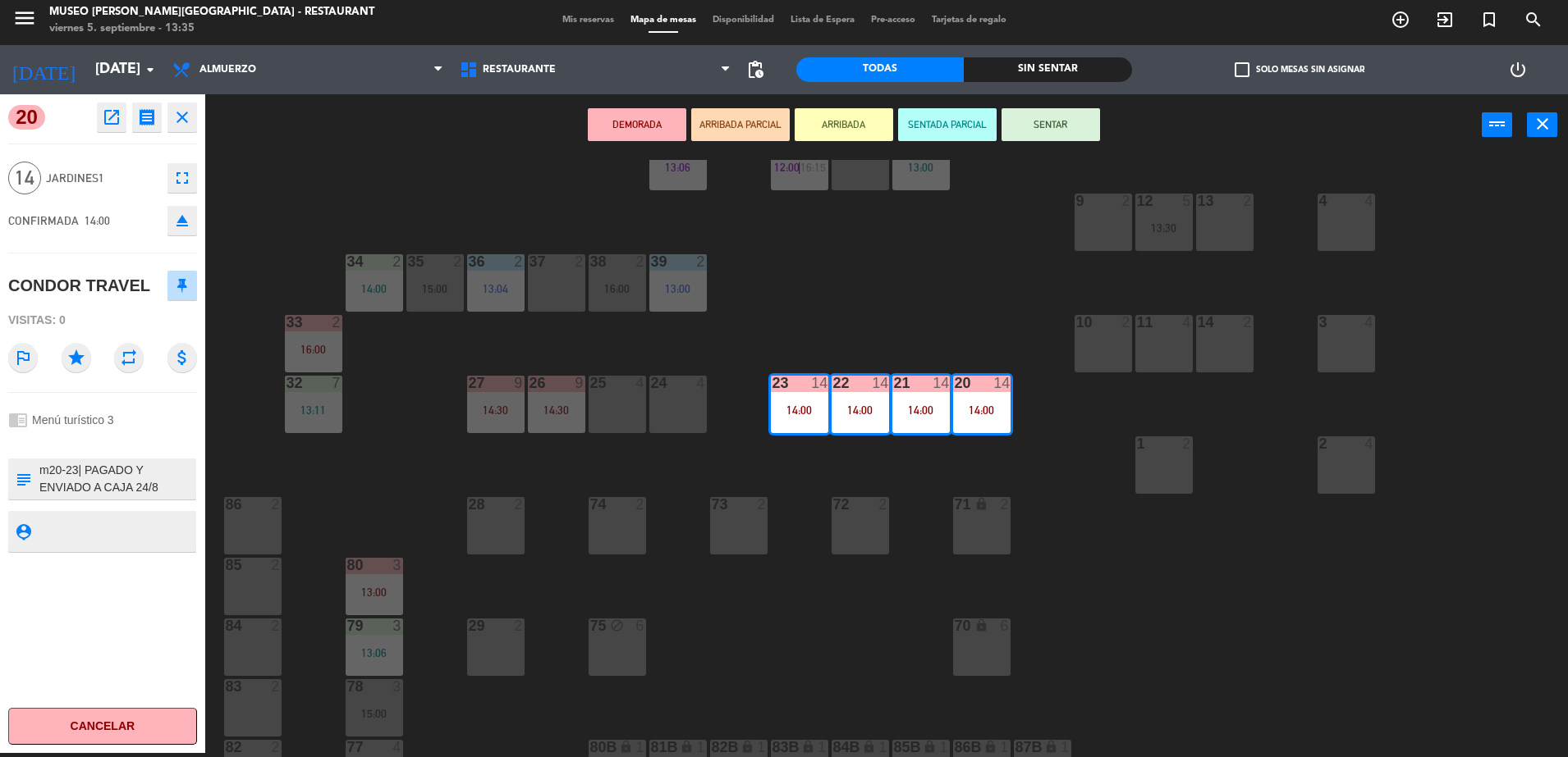
click at [815, 463] on div "44 5 12:39 49 2 12:24 54 5 14:00 64 2 12:35 | 15:00 48 2 14:00 53 3 13:00 63 2 …" at bounding box center [893, 458] width 1346 height 598
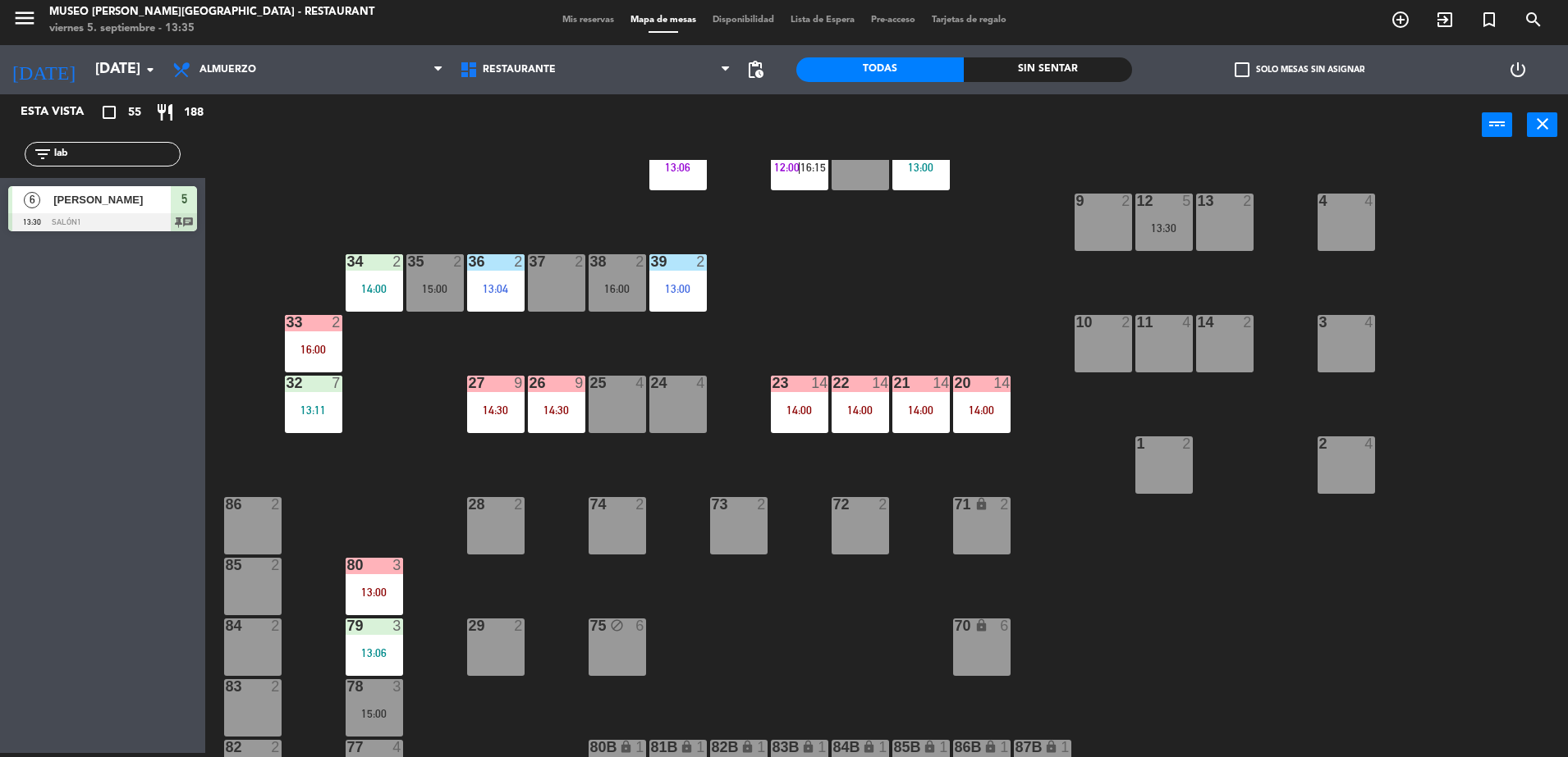
click at [377, 582] on div "80 3 13:00" at bounding box center [374, 587] width 57 height 57
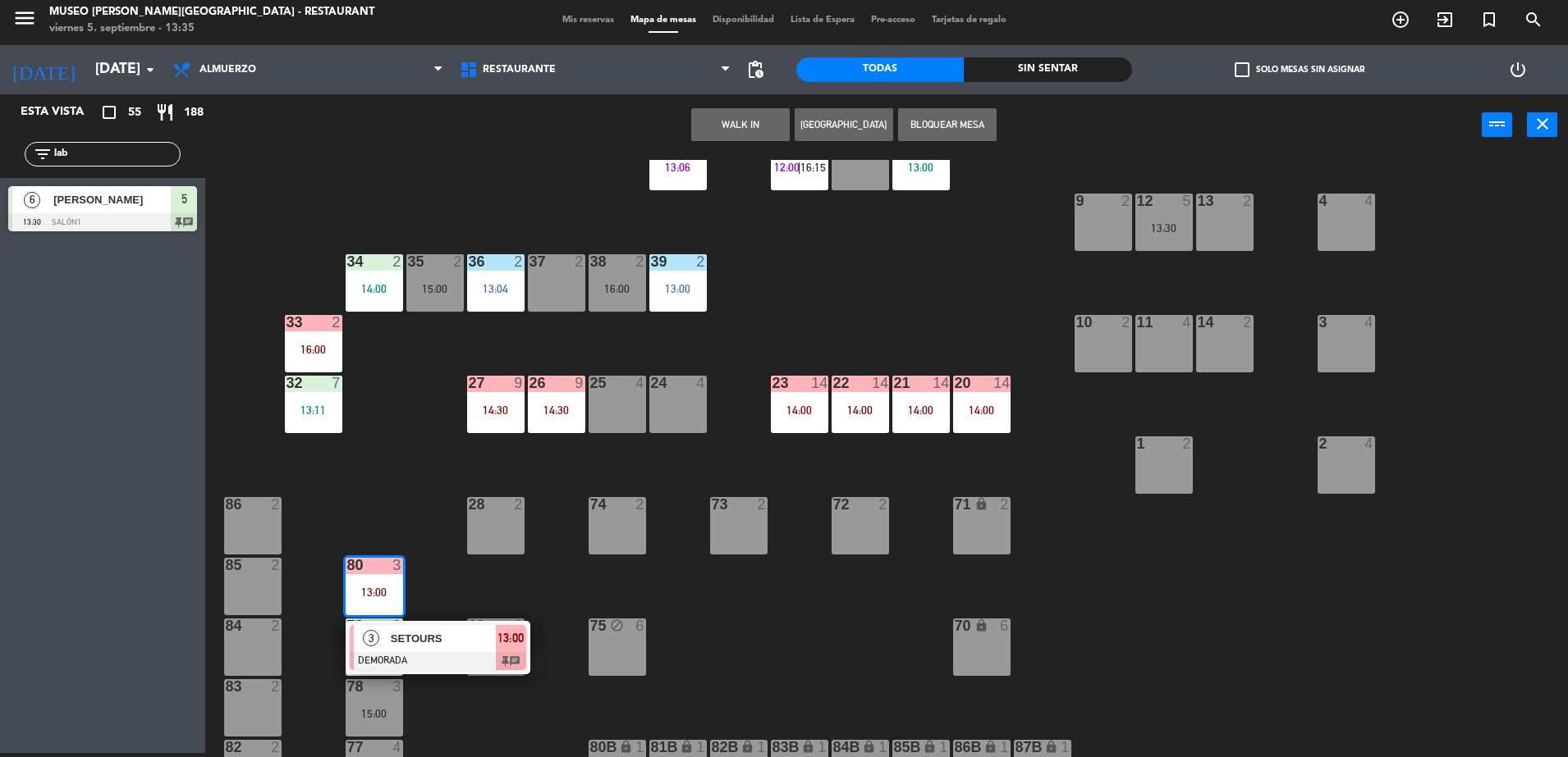
click at [447, 650] on div "SETOURS" at bounding box center [442, 638] width 106 height 27
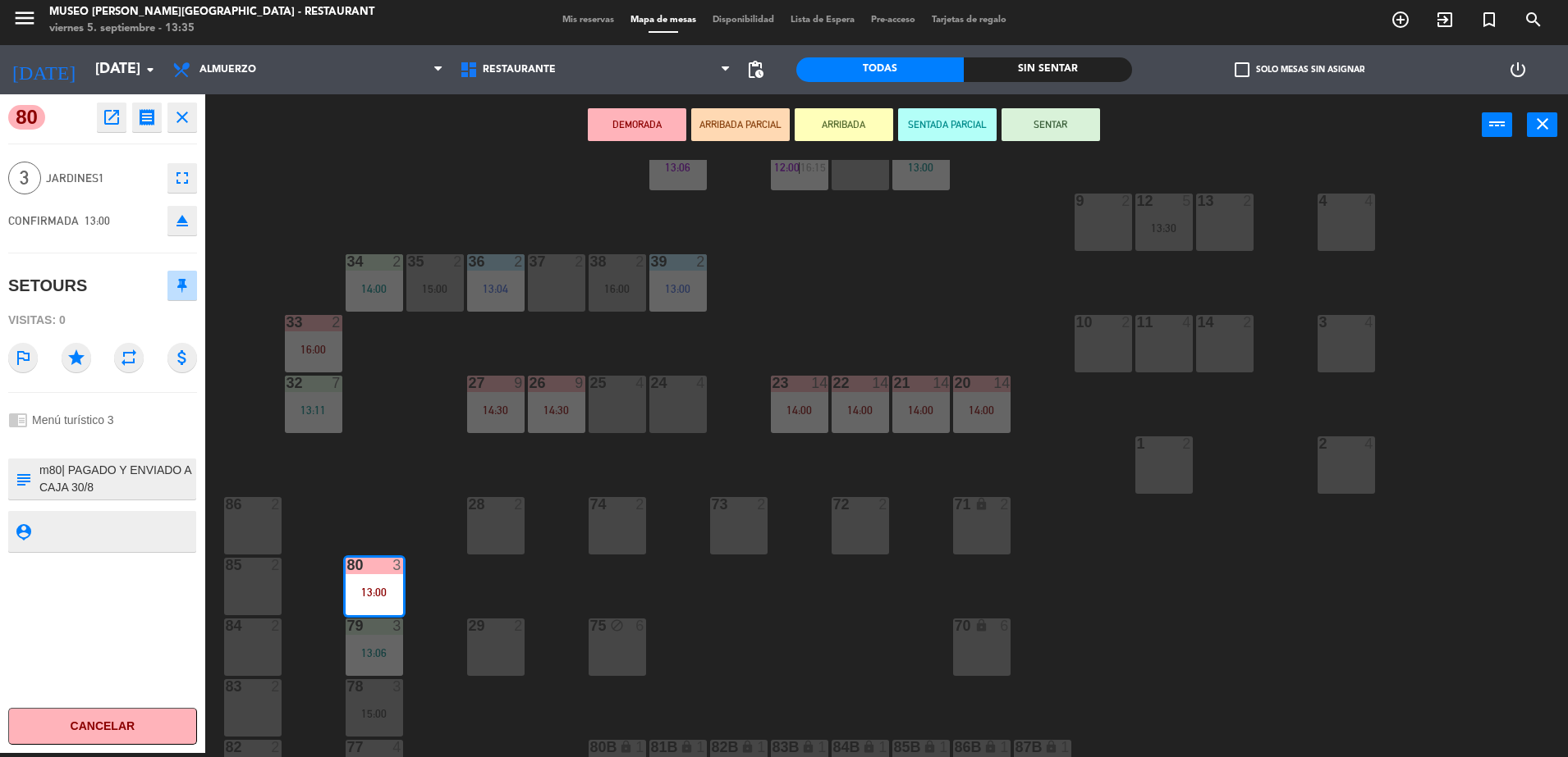
click at [141, 474] on textarea at bounding box center [115, 478] width 157 height 34
click at [414, 512] on div "44 5 12:39 49 2 12:24 54 5 14:00 64 2 12:35 | 15:00 48 2 14:00 53 3 13:00 63 2 …" at bounding box center [893, 458] width 1346 height 598
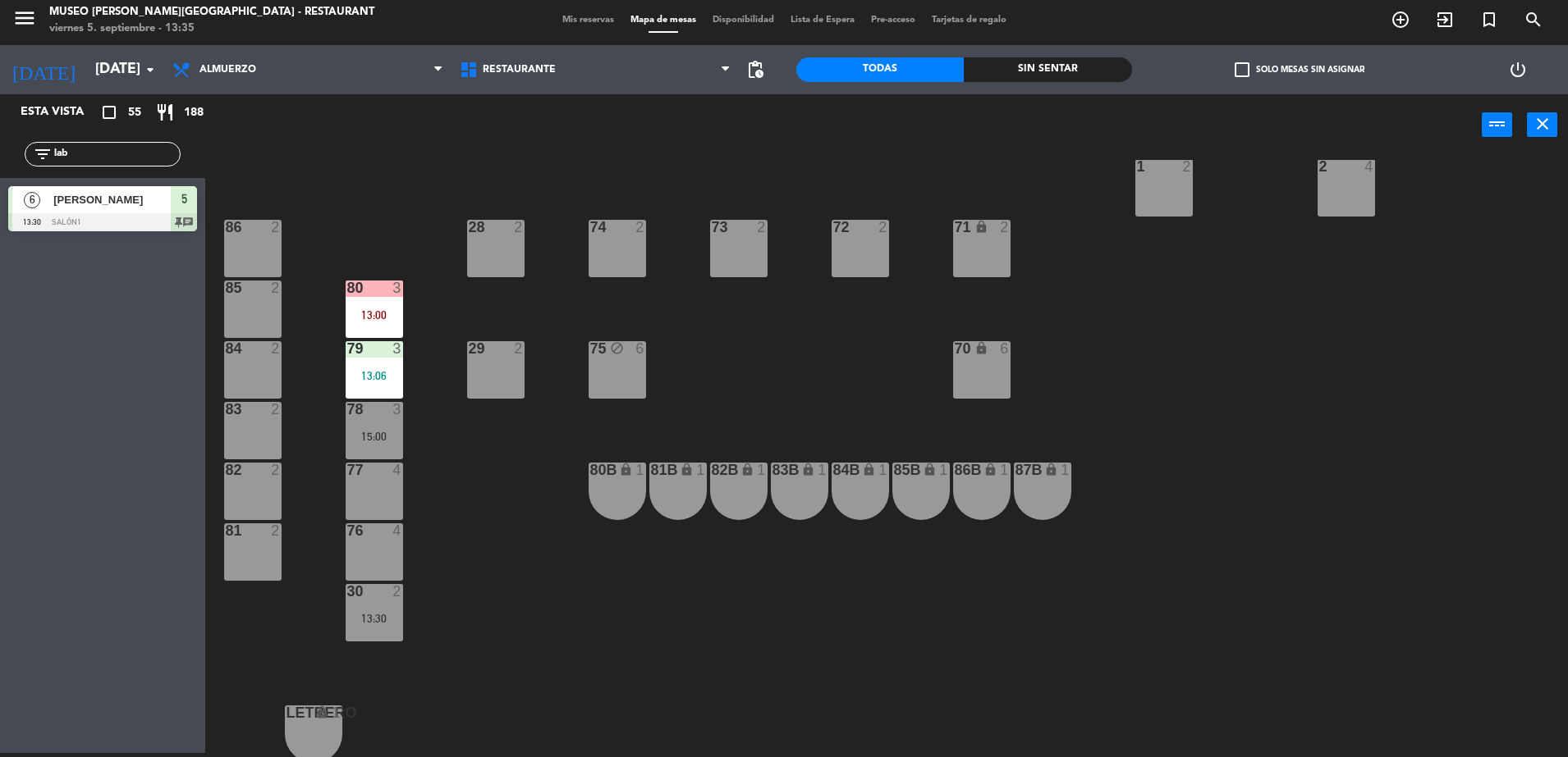
scroll to position [583, 0]
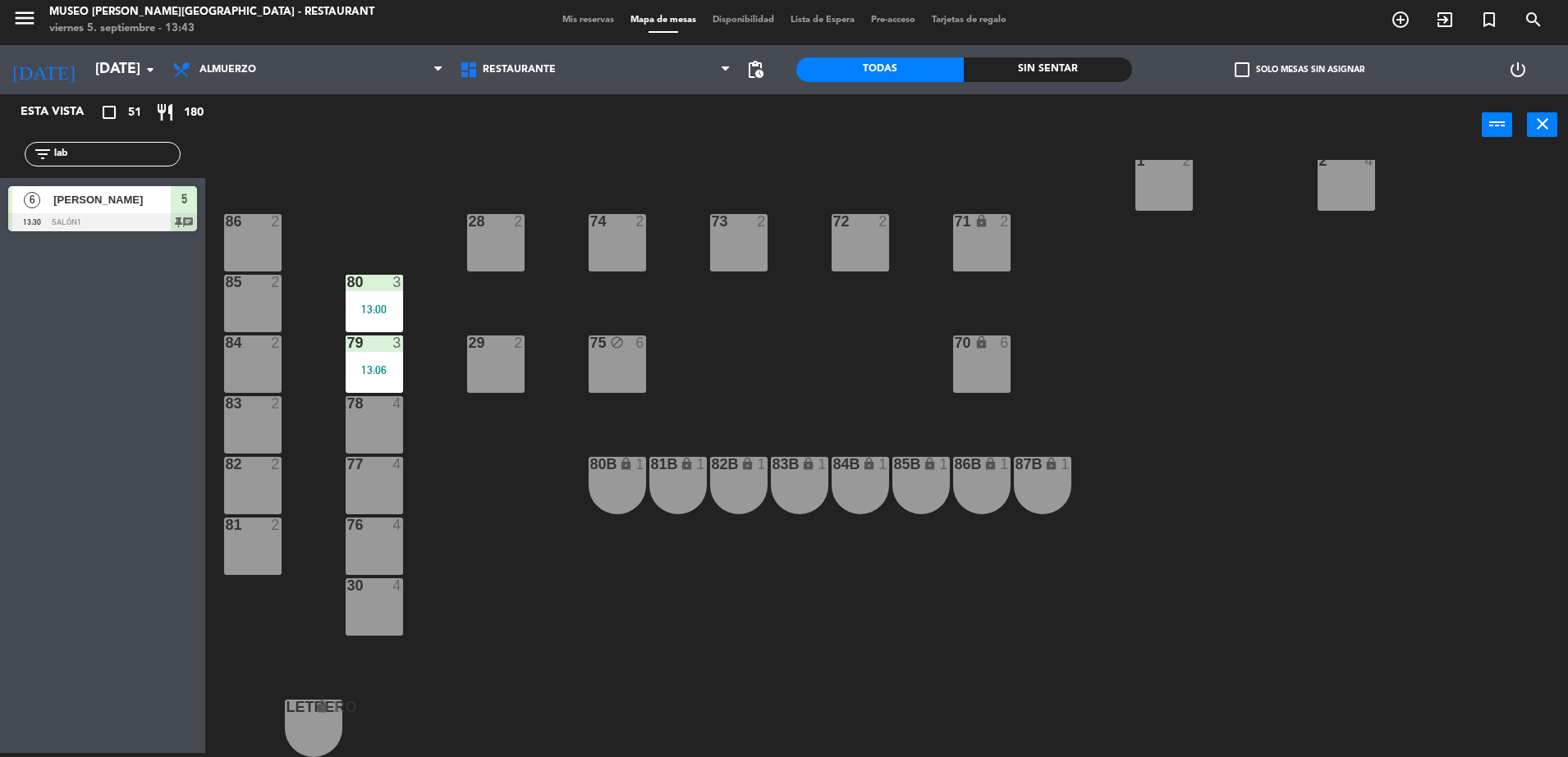
drag, startPoint x: 102, startPoint y: 160, endPoint x: 5, endPoint y: 193, distance: 102.5
click at [5, 193] on div "Esta vista crop_square 51 restaurant 180 filter_list lab 6 Howard Labkon 13:30 …" at bounding box center [102, 166] width 205 height 145
click at [5, 193] on div "6 Howard Labkon 13:30 Salón1 5 chat" at bounding box center [102, 209] width 205 height 61
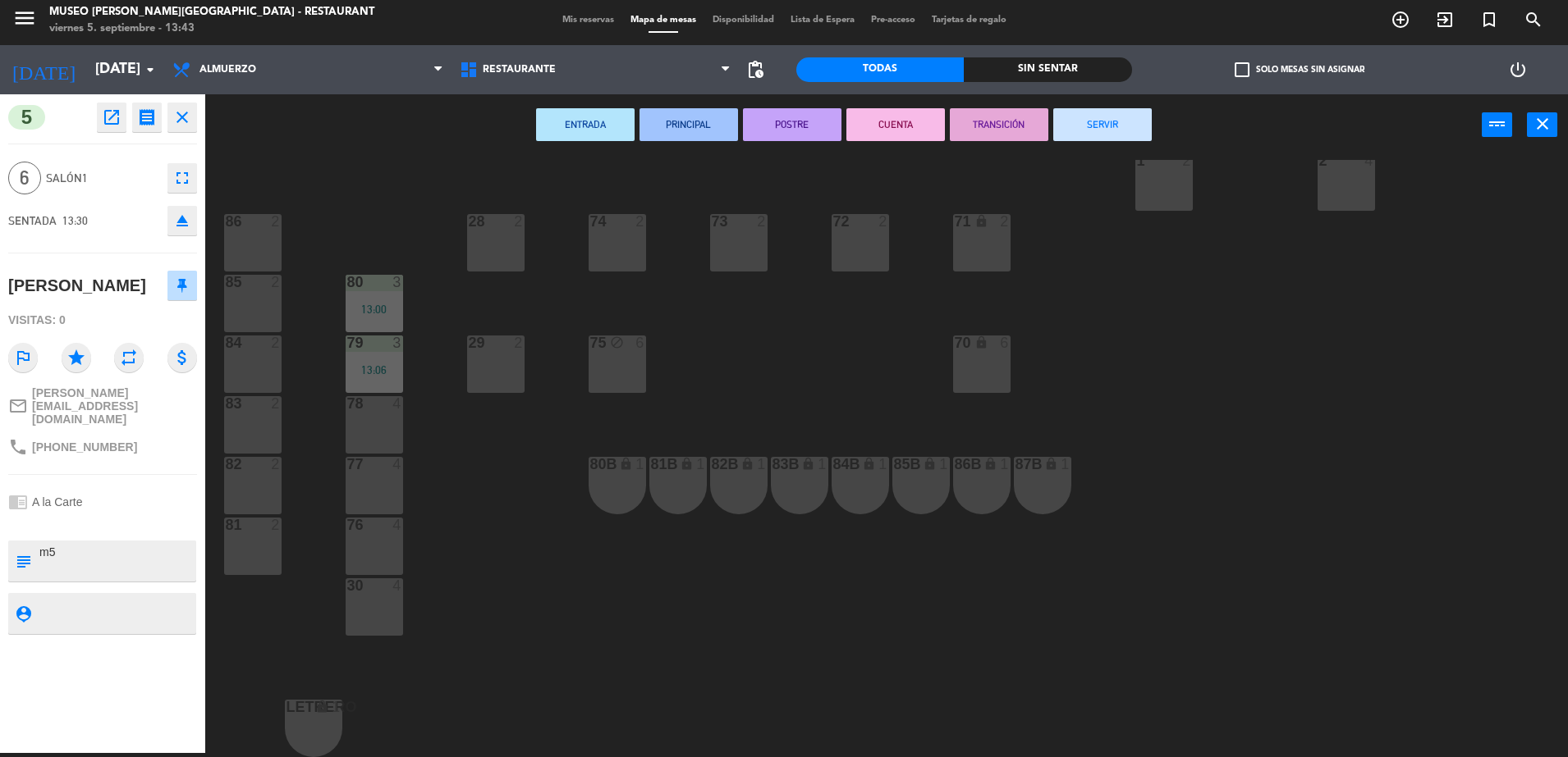
click at [367, 186] on div "44 5 12:39 49 2 54 5 14:00 64 2 12:35 | 15:00 48 2 14:00 53 3 13:00 63 2 16:00 …" at bounding box center [893, 458] width 1346 height 598
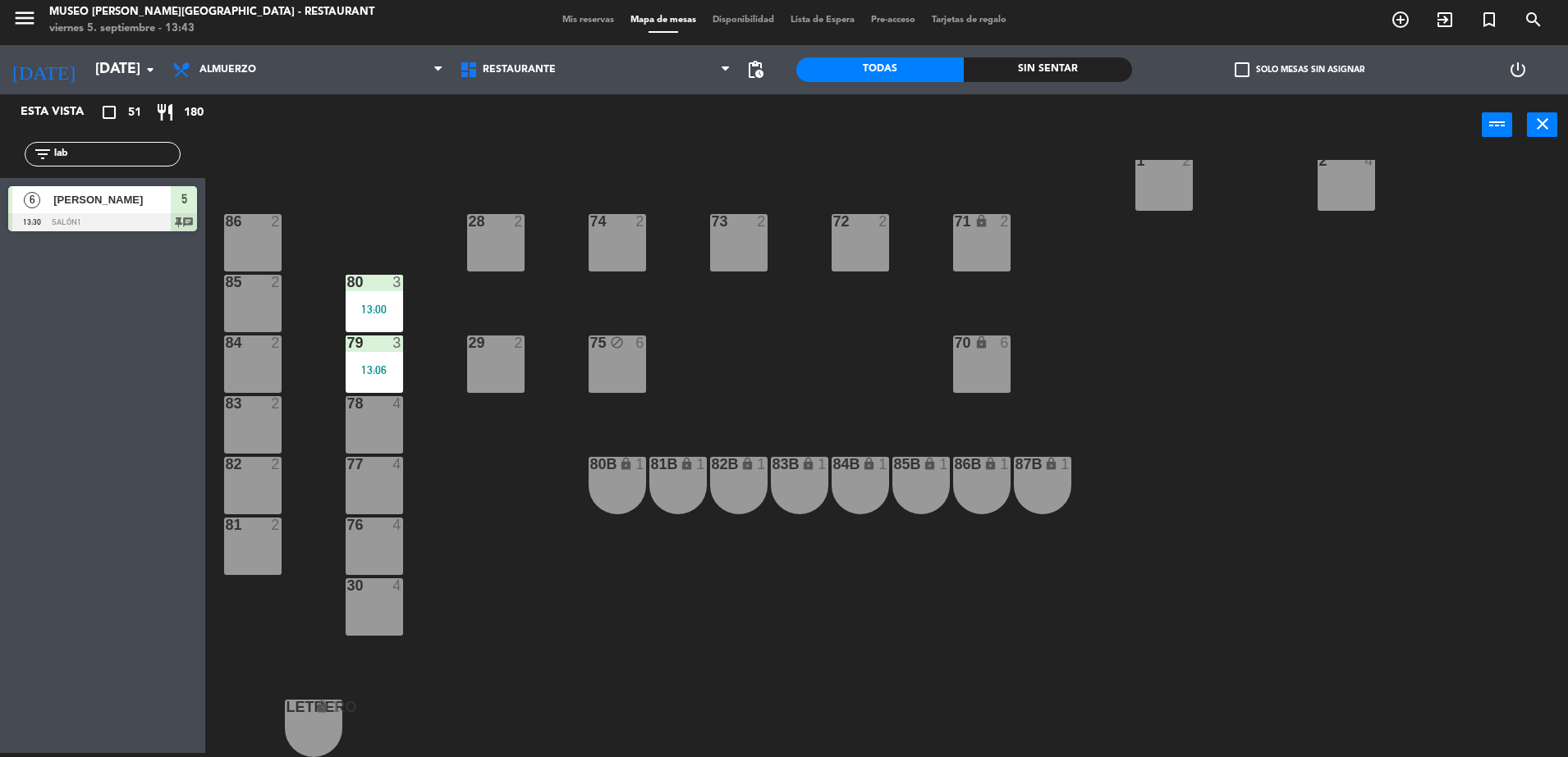
drag, startPoint x: 98, startPoint y: 150, endPoint x: 4, endPoint y: 228, distance: 122.1
click at [4, 228] on div "Esta vista crop_square 51 restaurant 180 filter_list lab 6 Howard Labkon 13:30 …" at bounding box center [102, 166] width 205 height 145
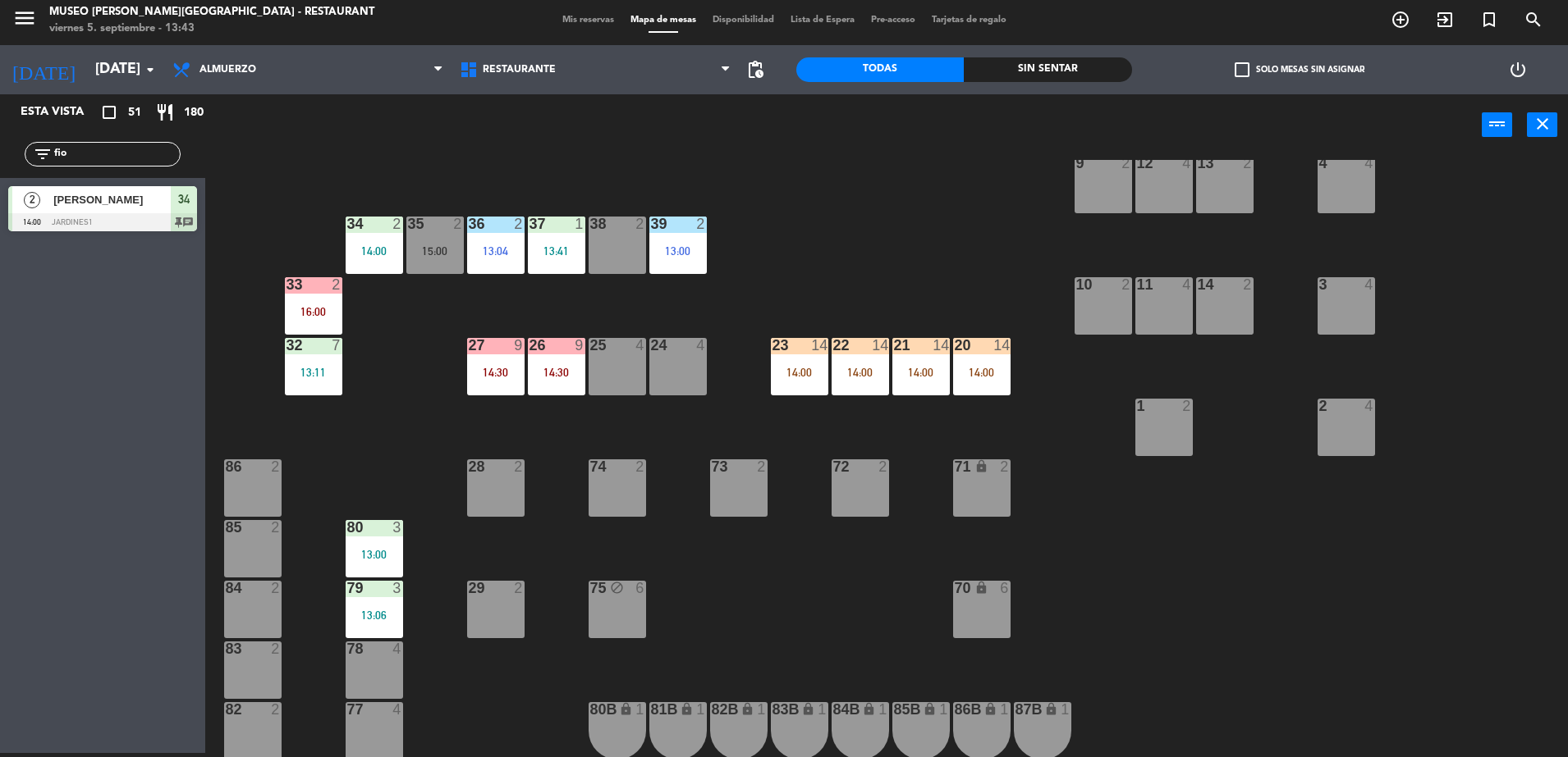
scroll to position [335, 0]
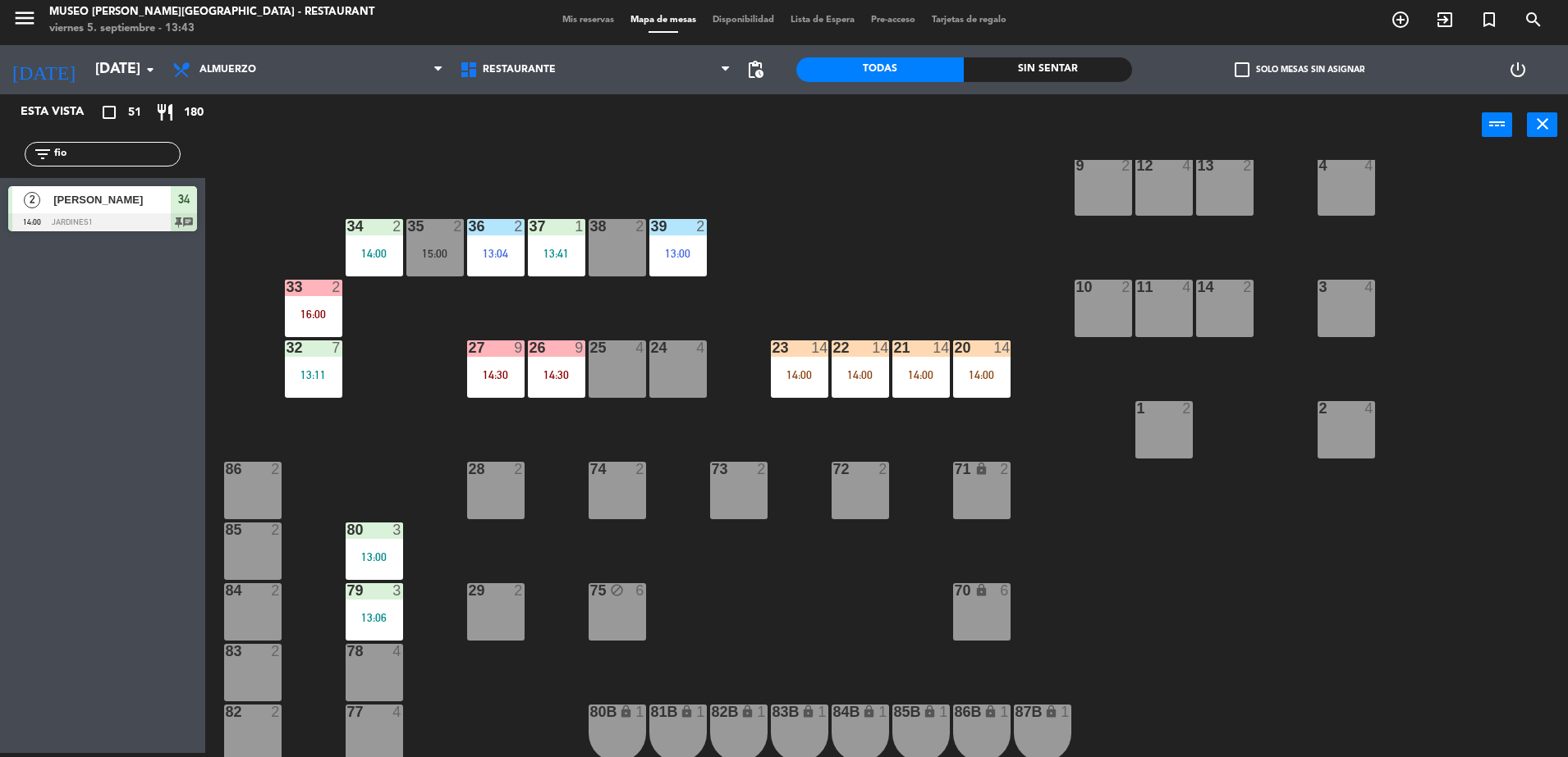
type input "fio"
click at [376, 265] on div "34 2 14:00" at bounding box center [374, 247] width 57 height 57
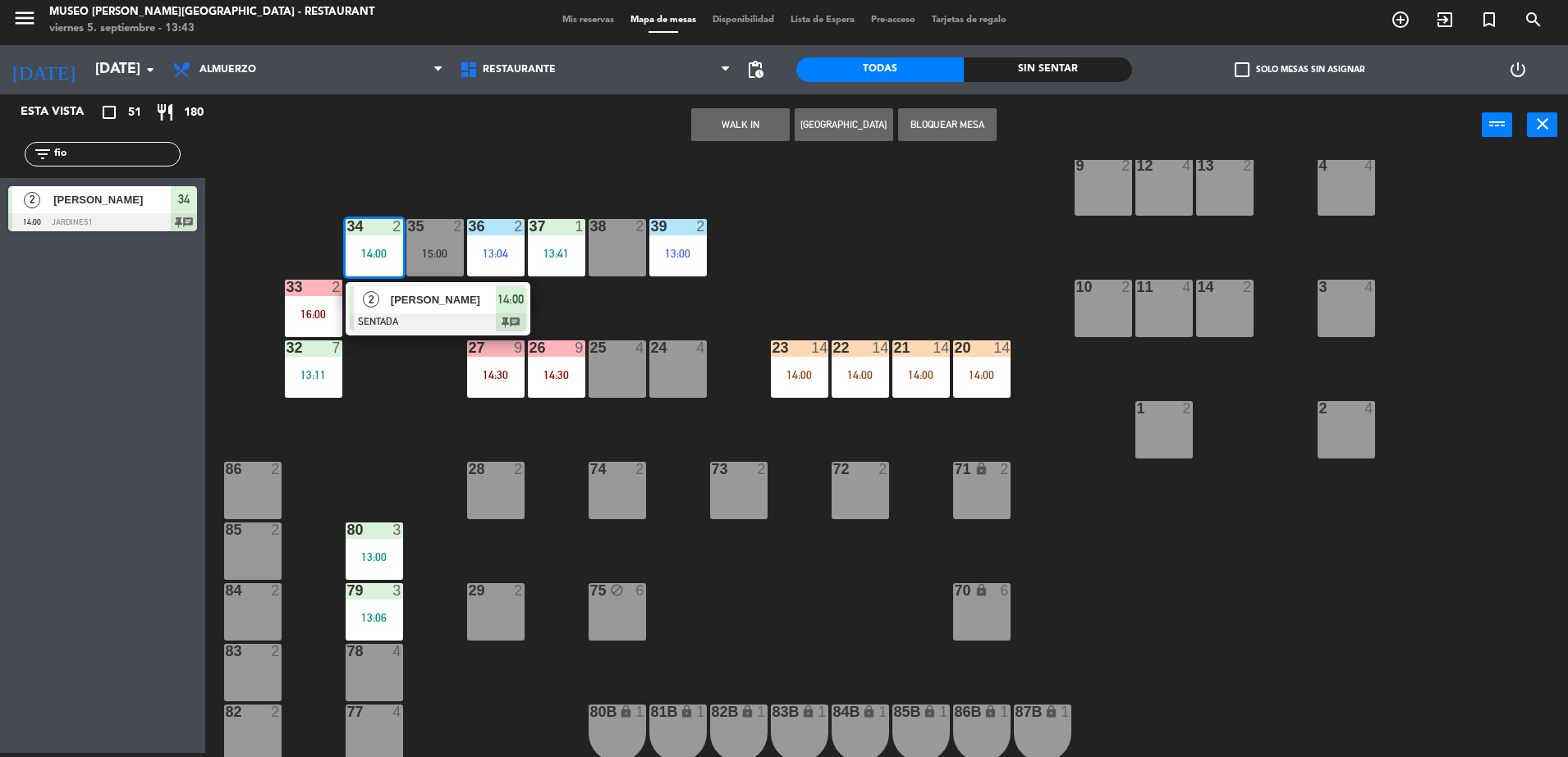
click at [393, 307] on span "[PERSON_NAME] ÑAUPAS [PERSON_NAME]" at bounding box center [443, 299] width 105 height 17
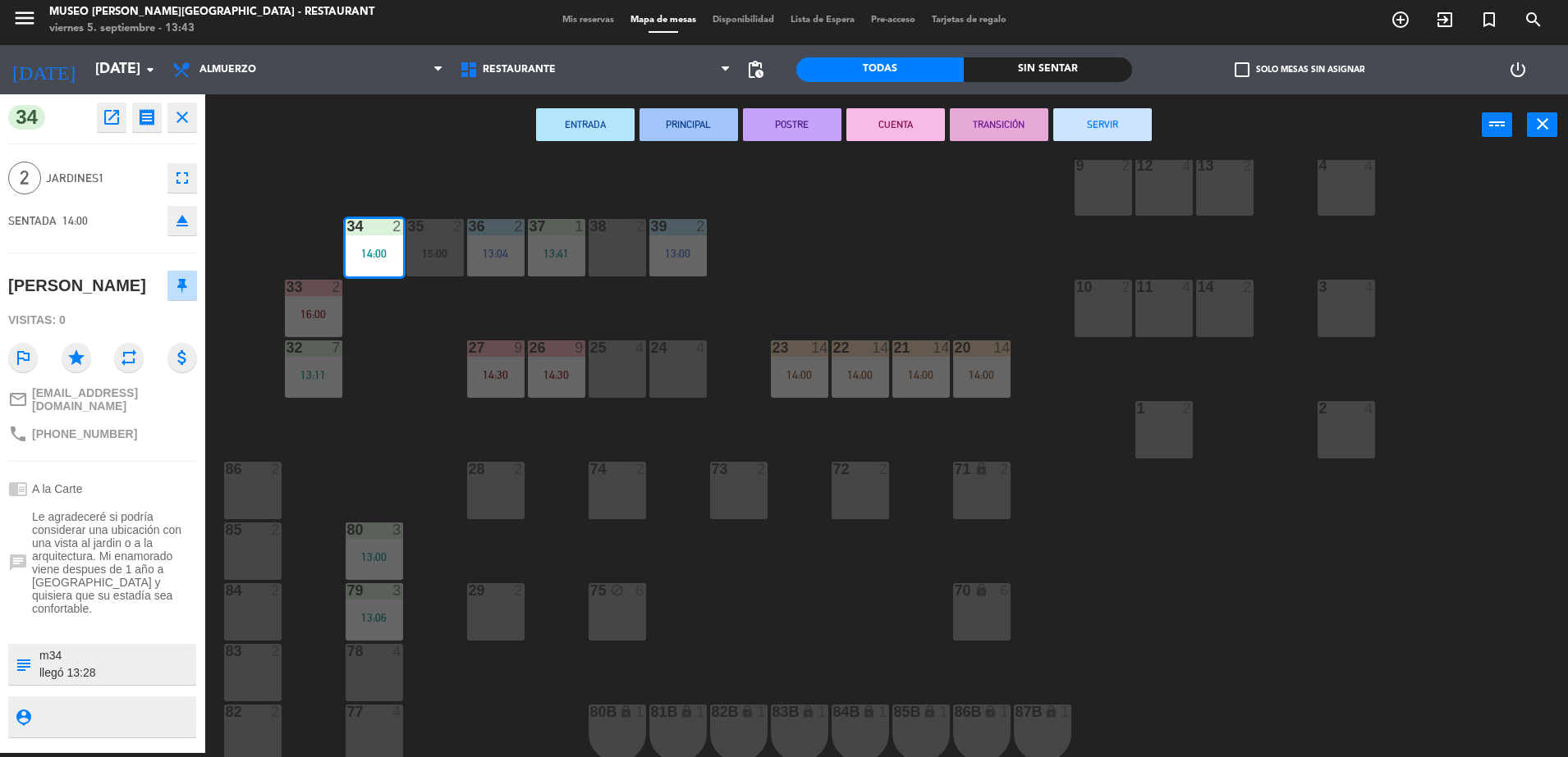
click at [393, 307] on div "44 5 12:39 49 2 54 5 14:00 64 2 12:35 | 15:00 48 2 14:00 53 3 13:00 63 2 16:00 …" at bounding box center [893, 458] width 1346 height 598
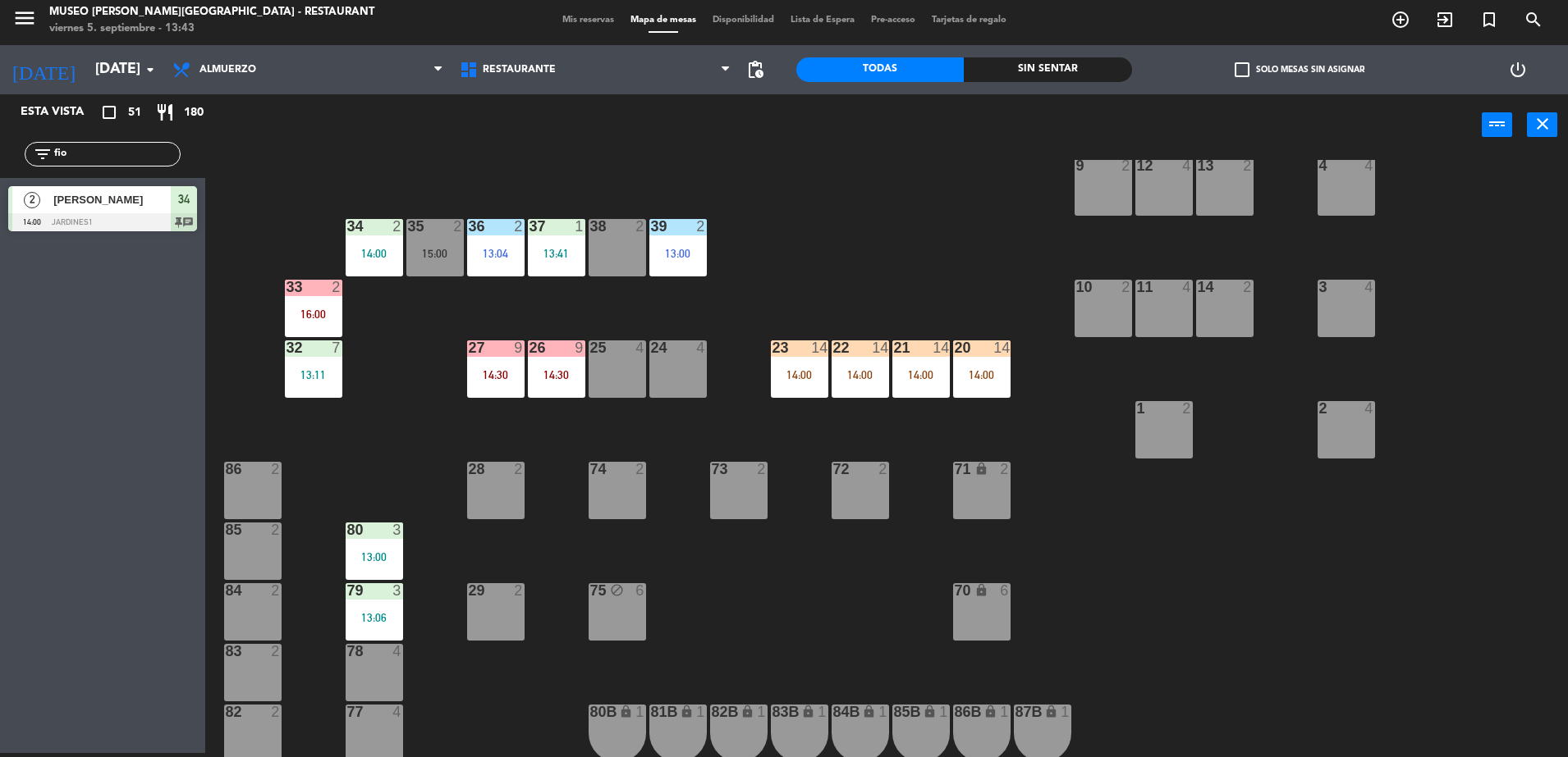
drag, startPoint x: 145, startPoint y: 145, endPoint x: -4, endPoint y: 117, distance: 151.6
click at [0, 117] on html "close × Museo Larco Café - Restaurant × chrome_reader_mode Listado de Reservas …" at bounding box center [784, 378] width 1568 height 757
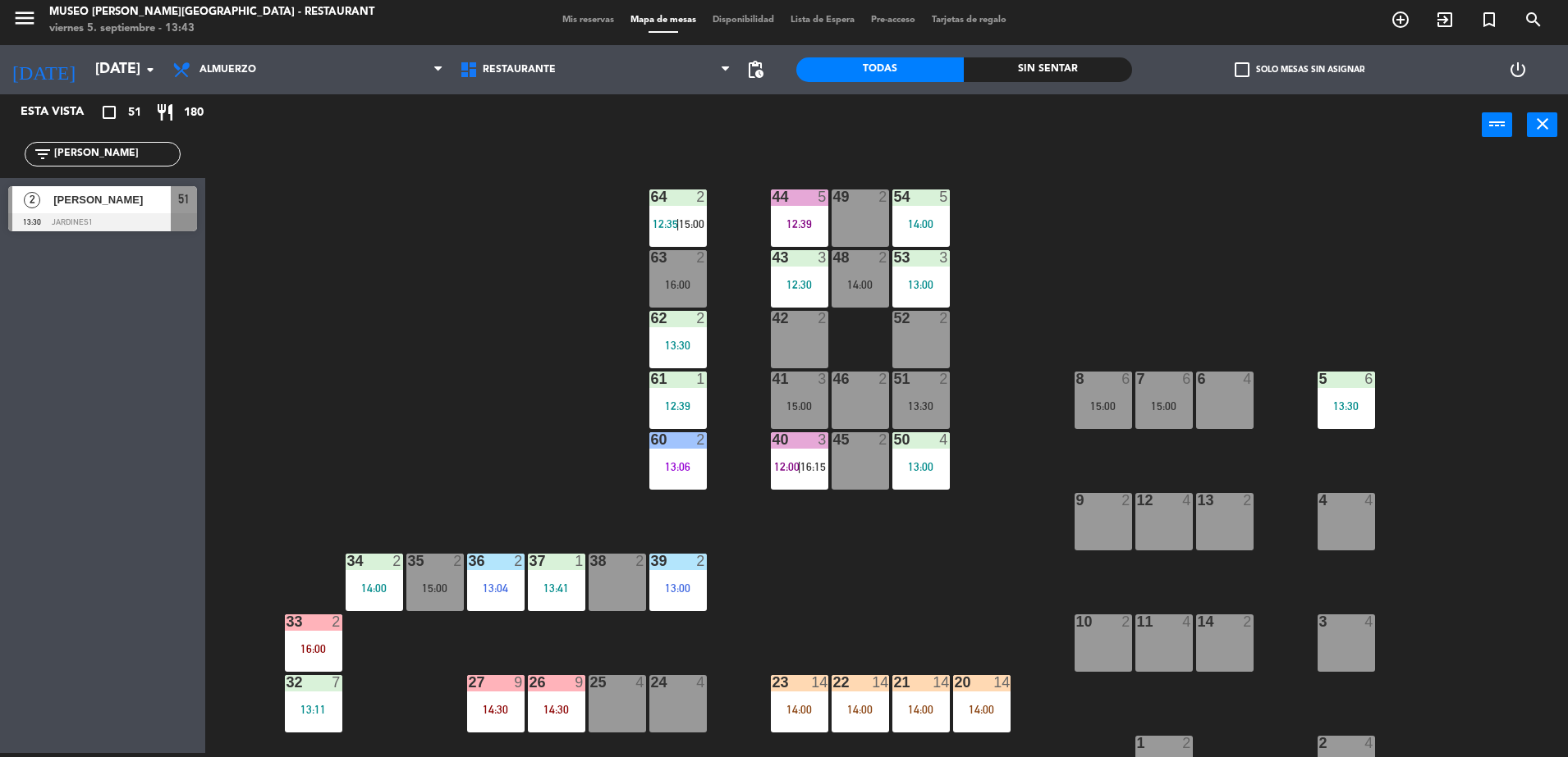
scroll to position [1, 0]
type input "ander"
click at [934, 404] on div "13:30" at bounding box center [921, 406] width 57 height 12
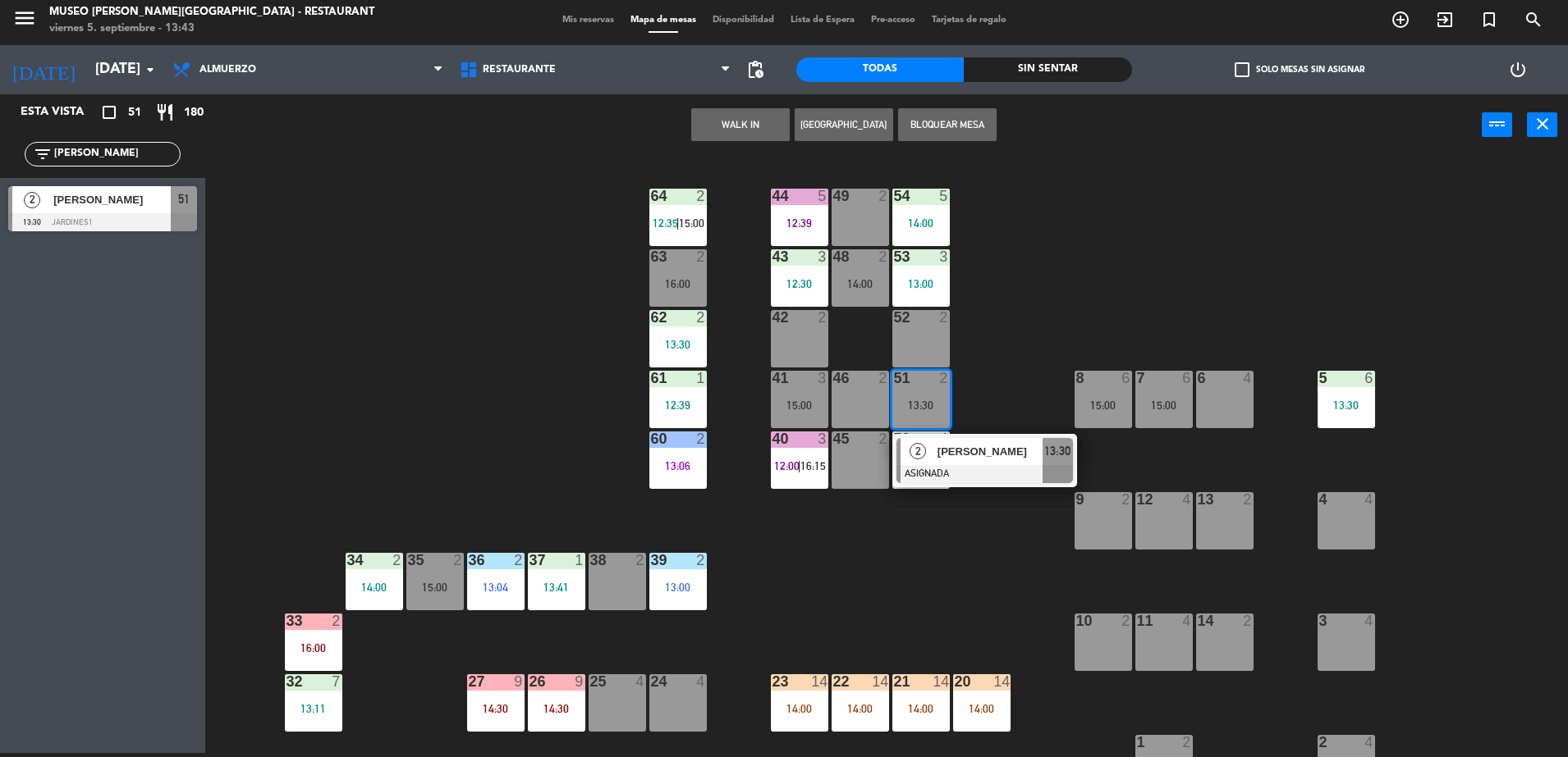
click at [952, 443] on span "Anderson Machado" at bounding box center [990, 451] width 105 height 17
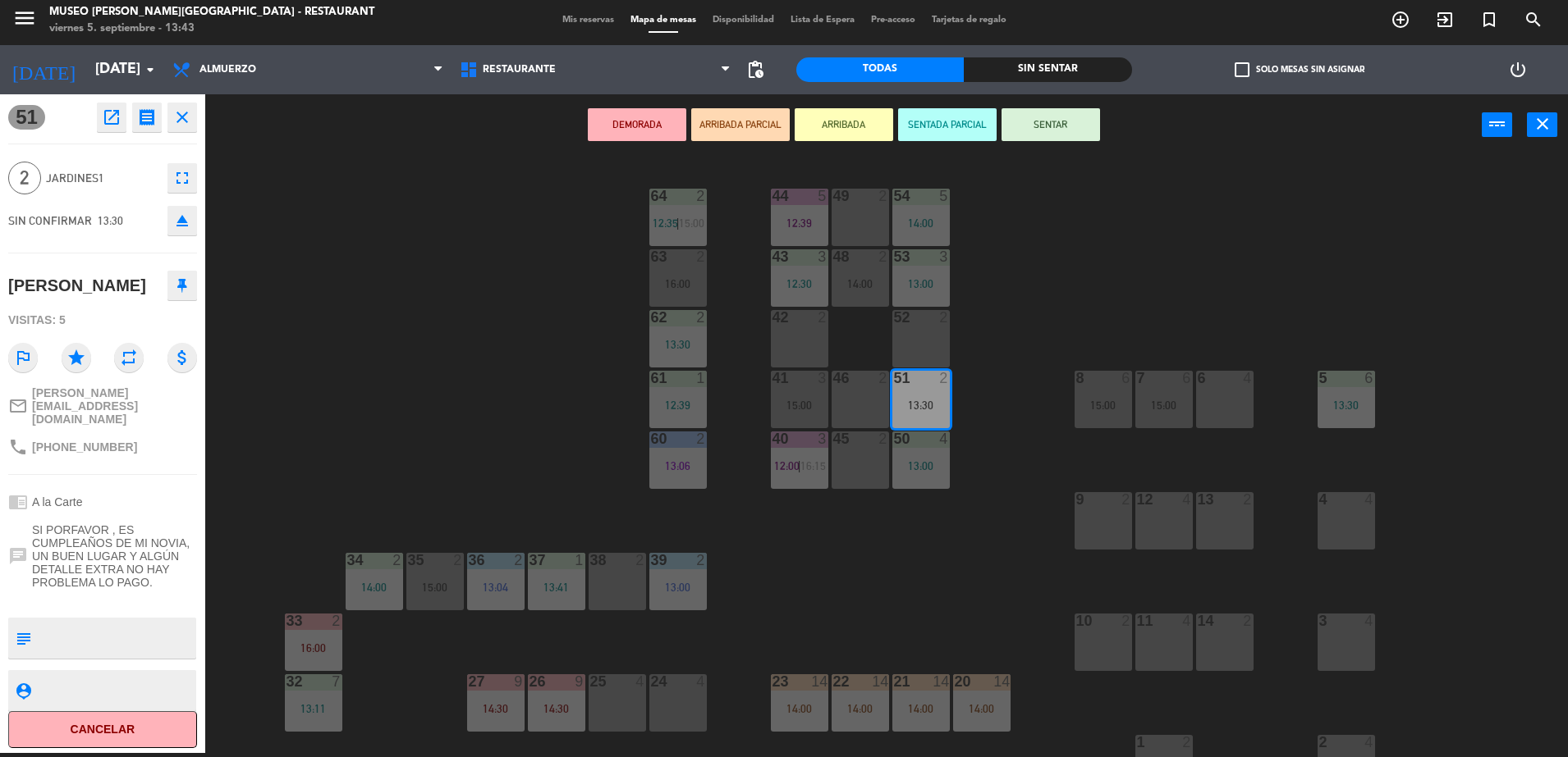
click at [808, 342] on div "42 2" at bounding box center [799, 339] width 57 height 57
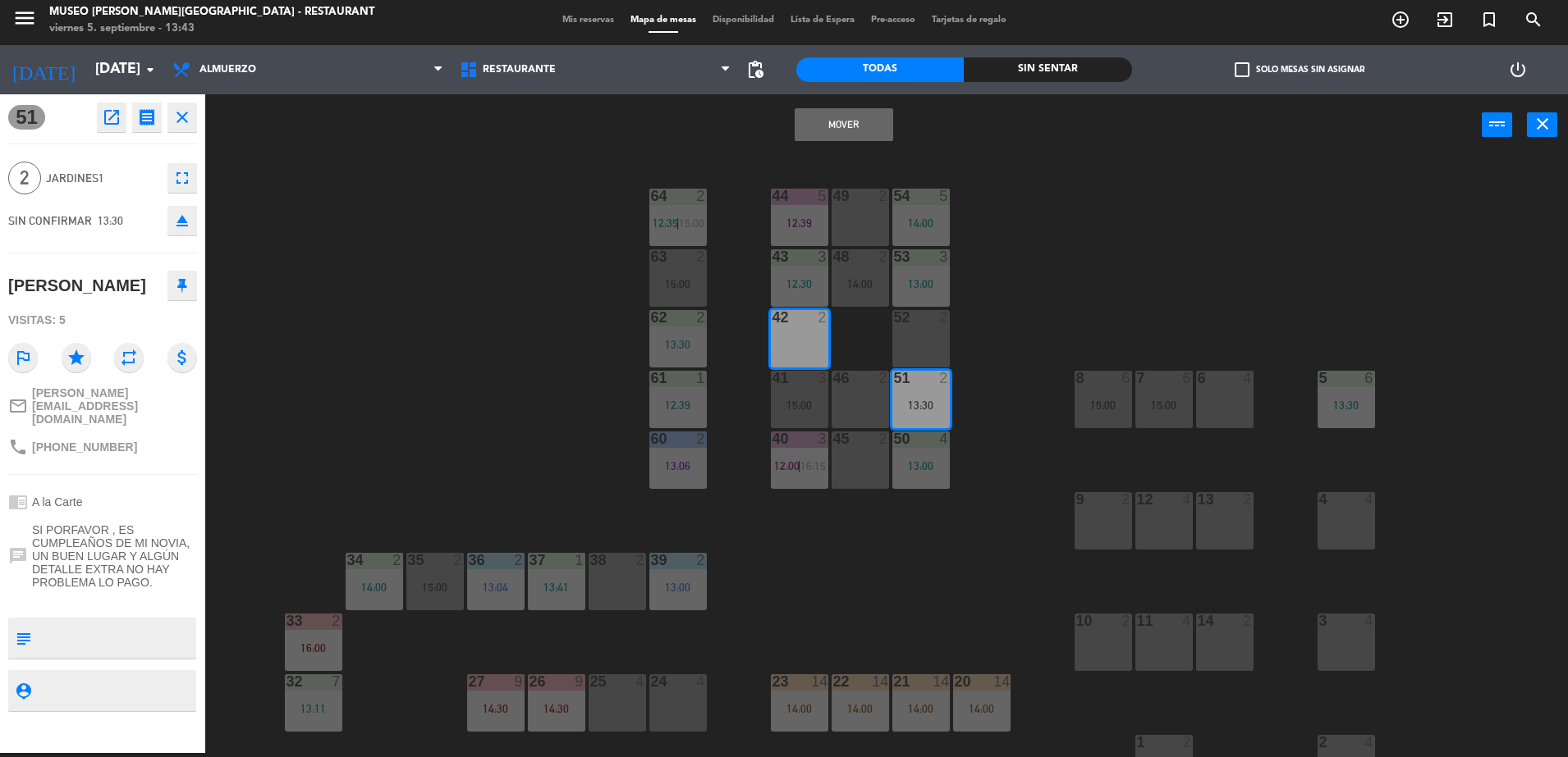
click at [866, 120] on button "Mover" at bounding box center [844, 124] width 98 height 32
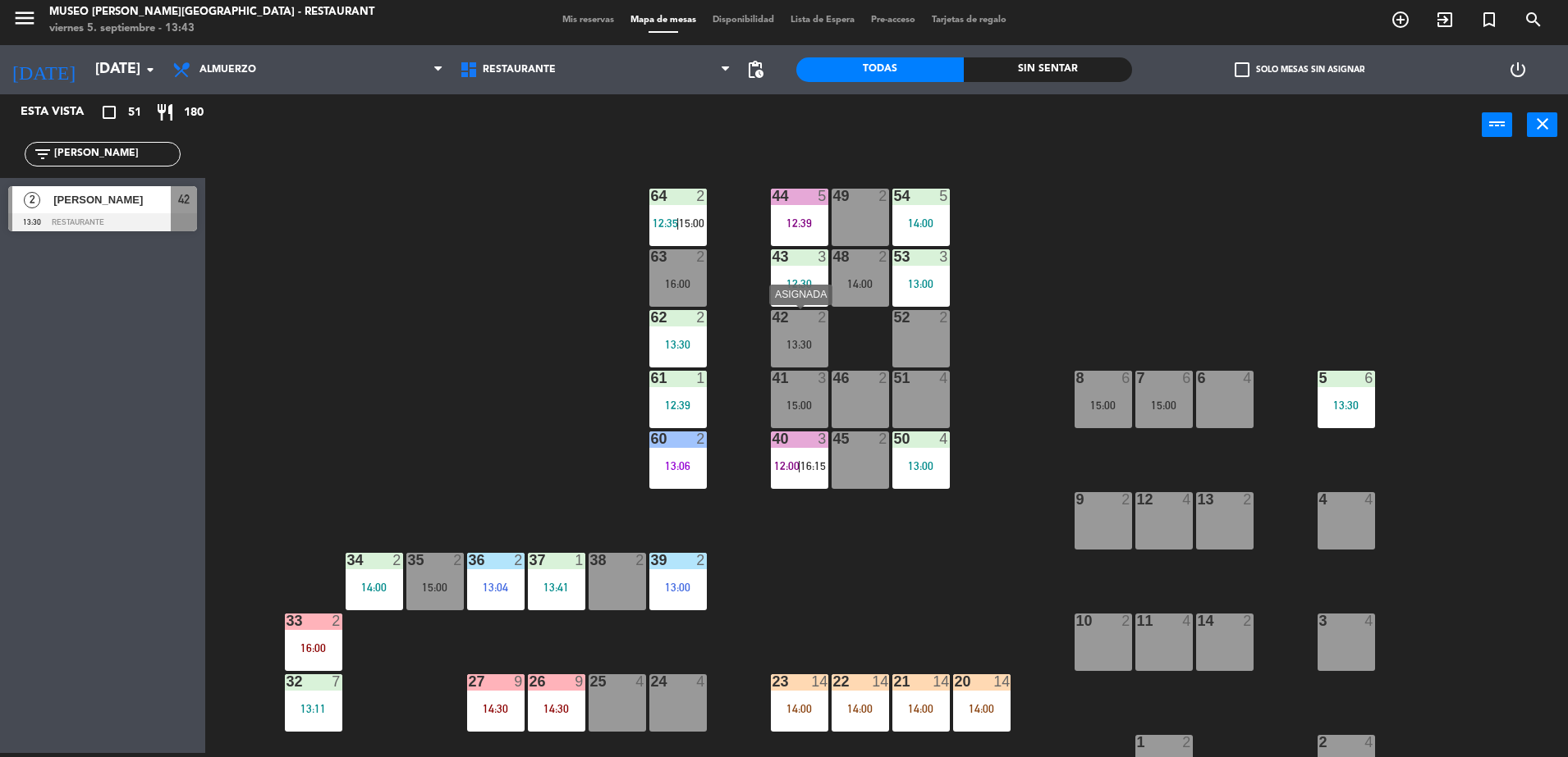
click at [795, 361] on div "42 2 13:30" at bounding box center [799, 339] width 57 height 57
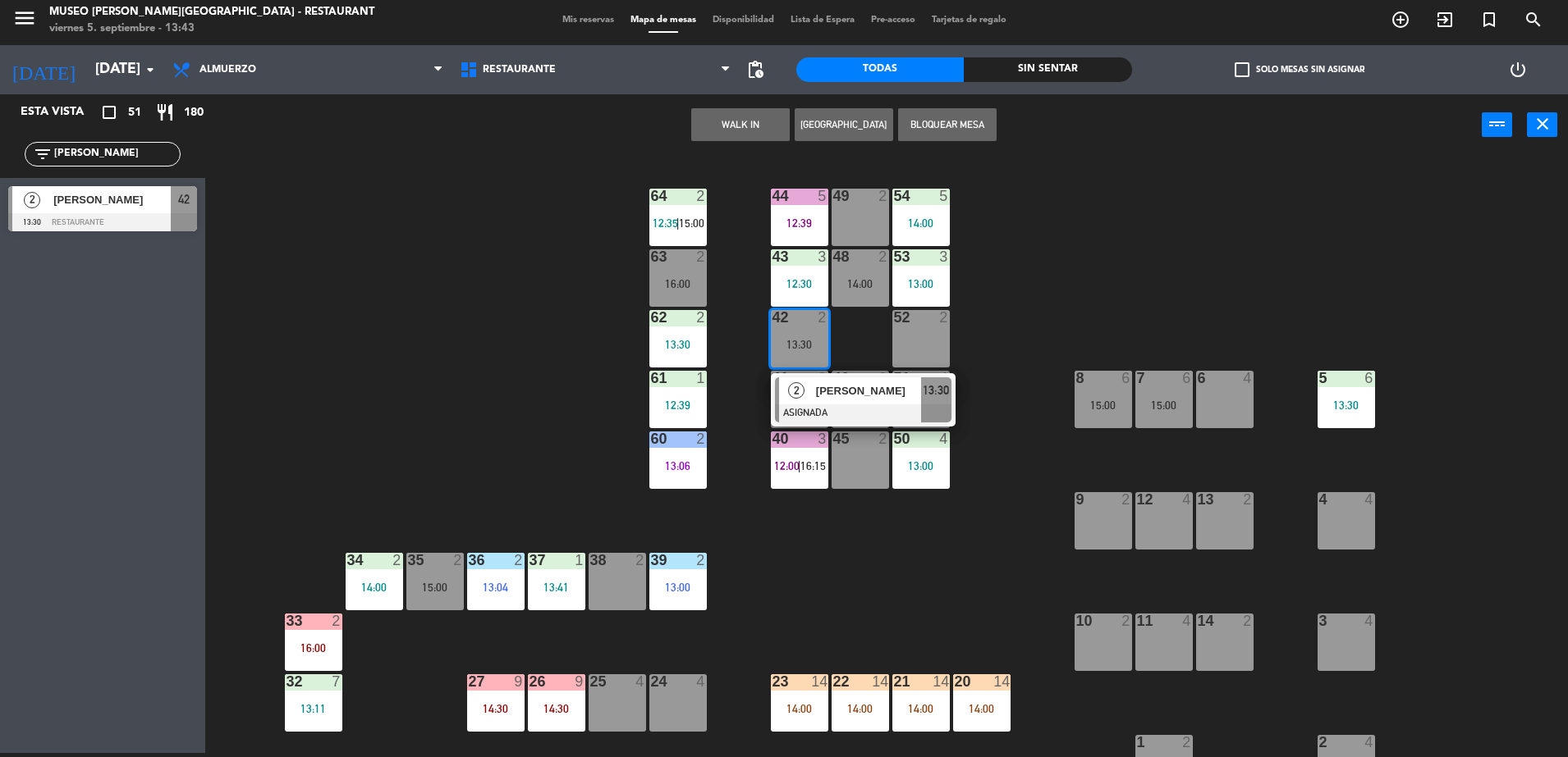
click at [801, 398] on div "2" at bounding box center [797, 390] width 35 height 27
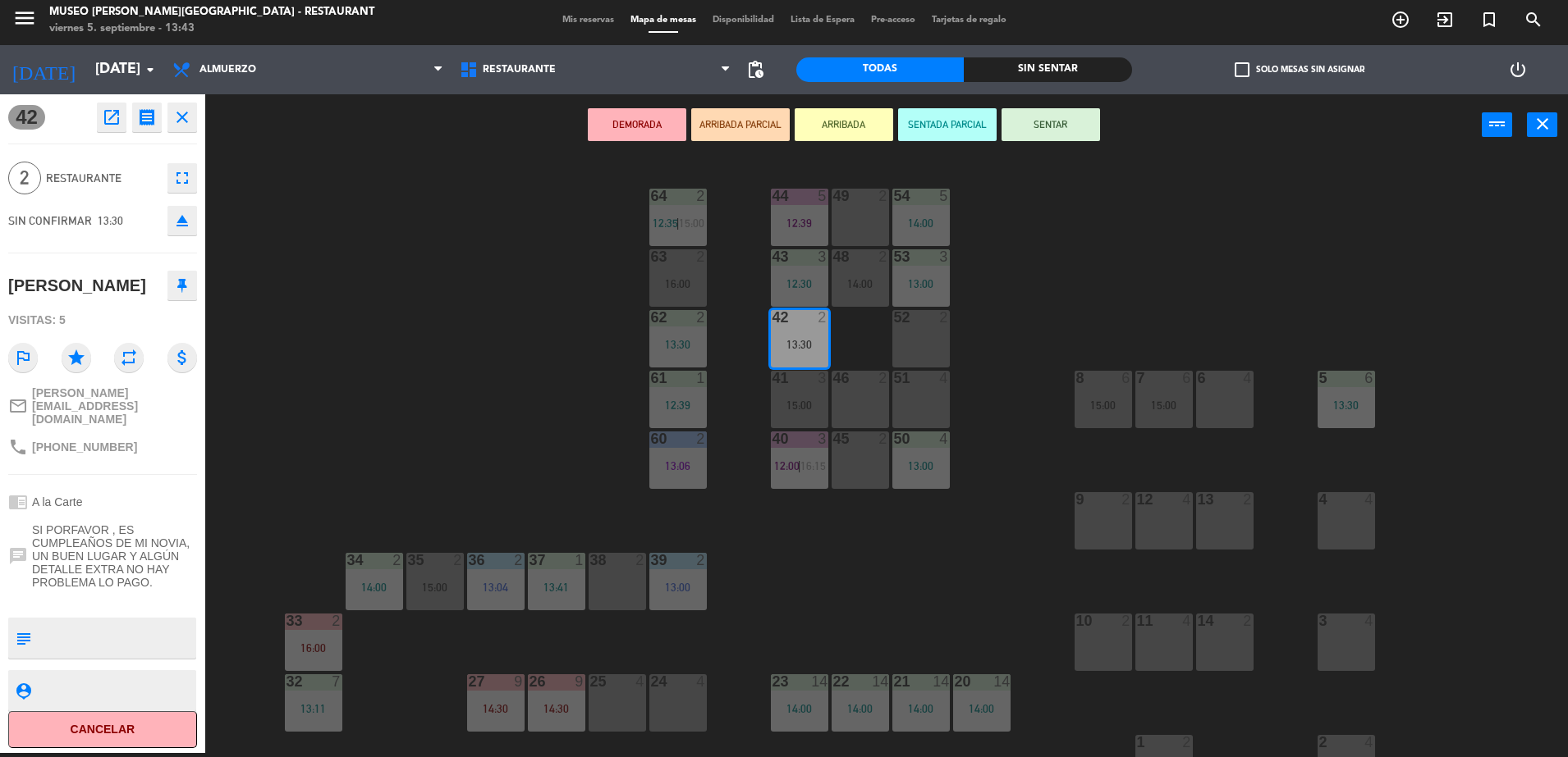
click at [755, 128] on button "ARRIBADA PARCIAL" at bounding box center [741, 124] width 98 height 32
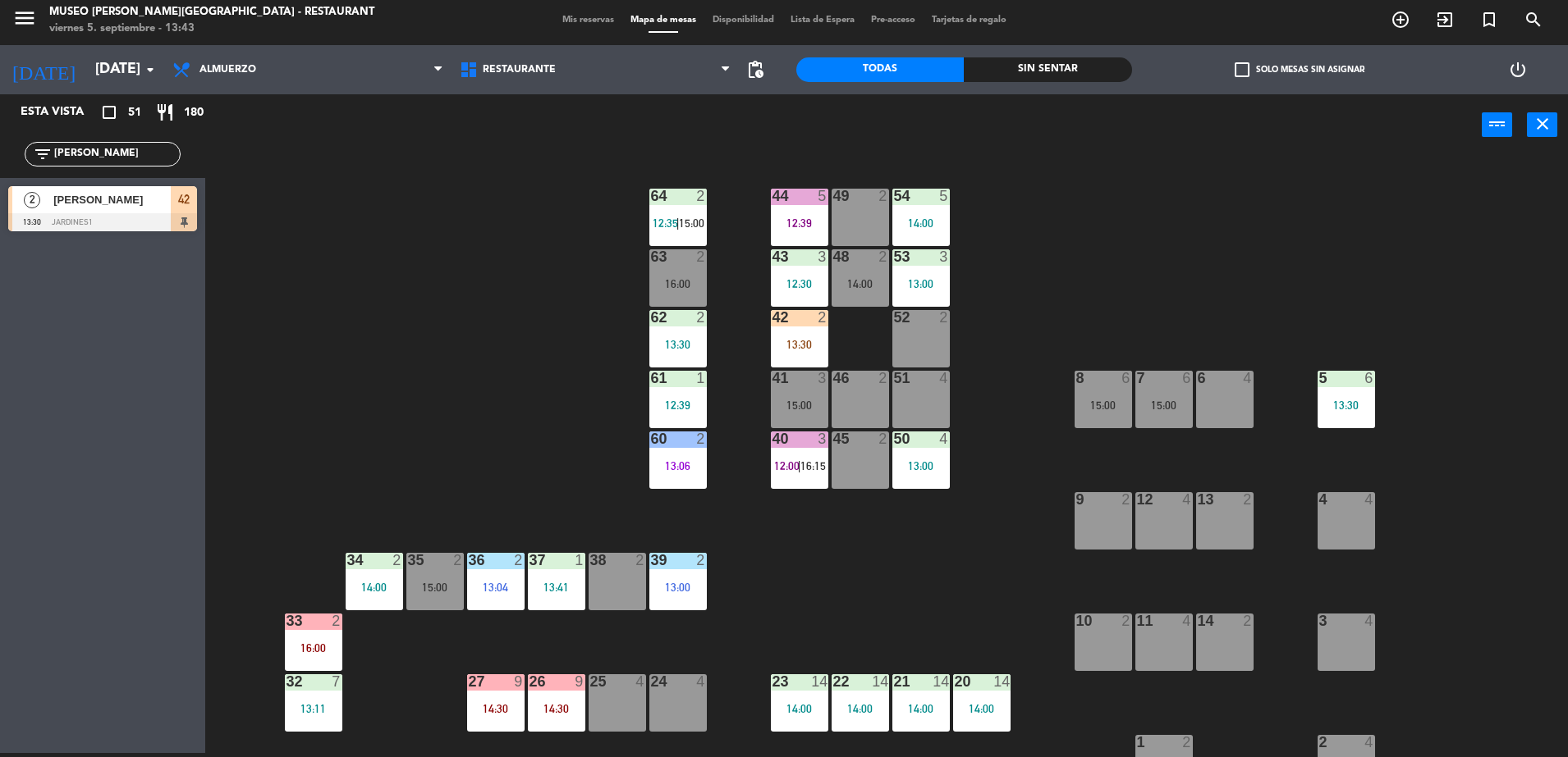
click at [376, 284] on div "44 5 12:39 49 2 54 5 14:00 64 2 12:35 | 15:00 48 2 14:00 53 3 13:00 63 2 16:00 …" at bounding box center [893, 458] width 1346 height 598
click at [406, 135] on div "power_input close" at bounding box center [843, 125] width 1276 height 62
drag, startPoint x: -4, startPoint y: 145, endPoint x: 0, endPoint y: 109, distance: 36.2
click at [0, 110] on html "close × Museo Larco Café - Restaurant × chrome_reader_mode Listado de Reservas …" at bounding box center [784, 378] width 1568 height 757
type input "¿"
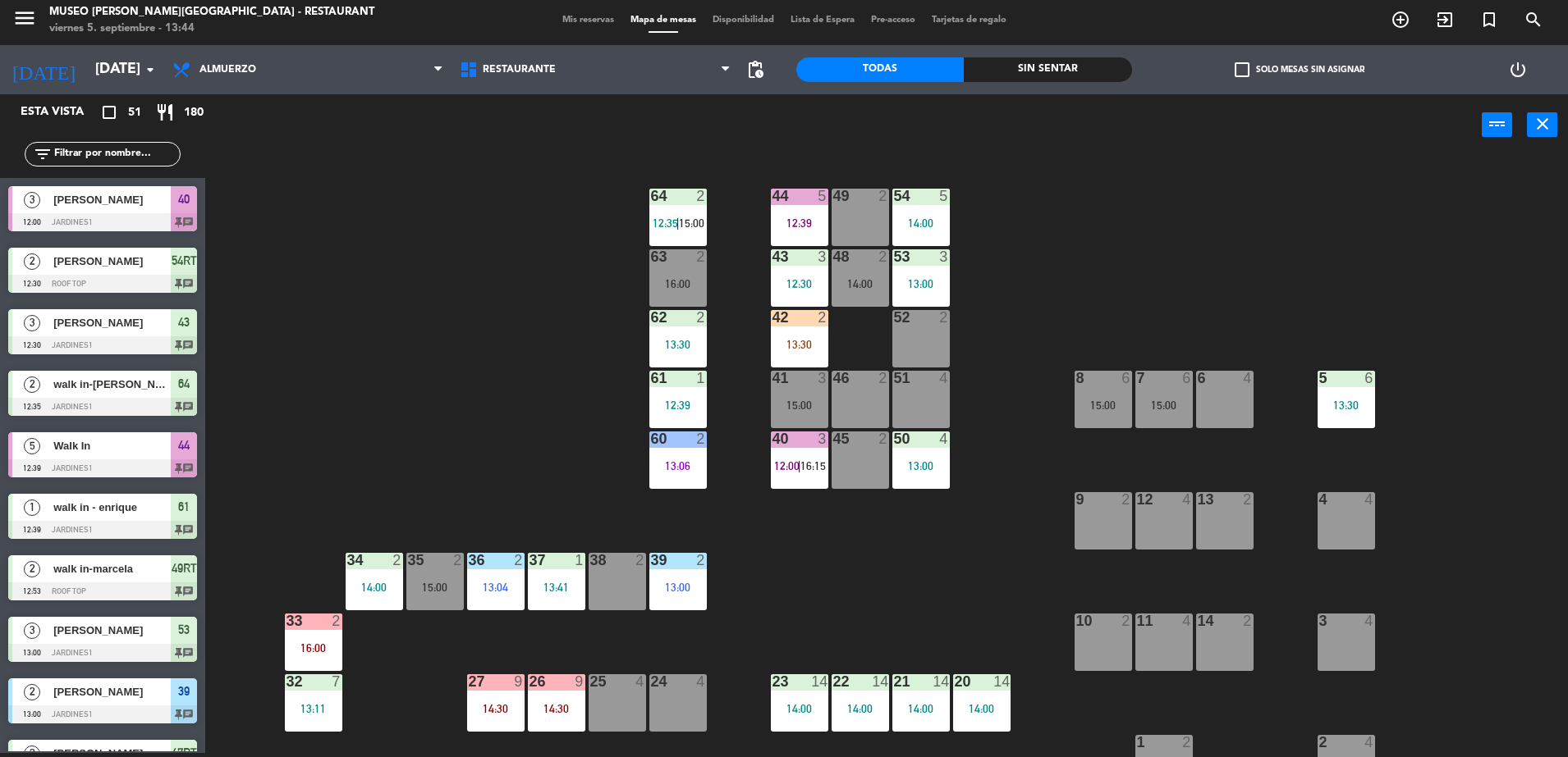
click at [565, 307] on div "44 5 12:39 49 2 54 5 14:00 64 2 12:35 | 15:00 48 2 14:00 53 3 13:00 63 2 16:00 …" at bounding box center [893, 458] width 1346 height 598
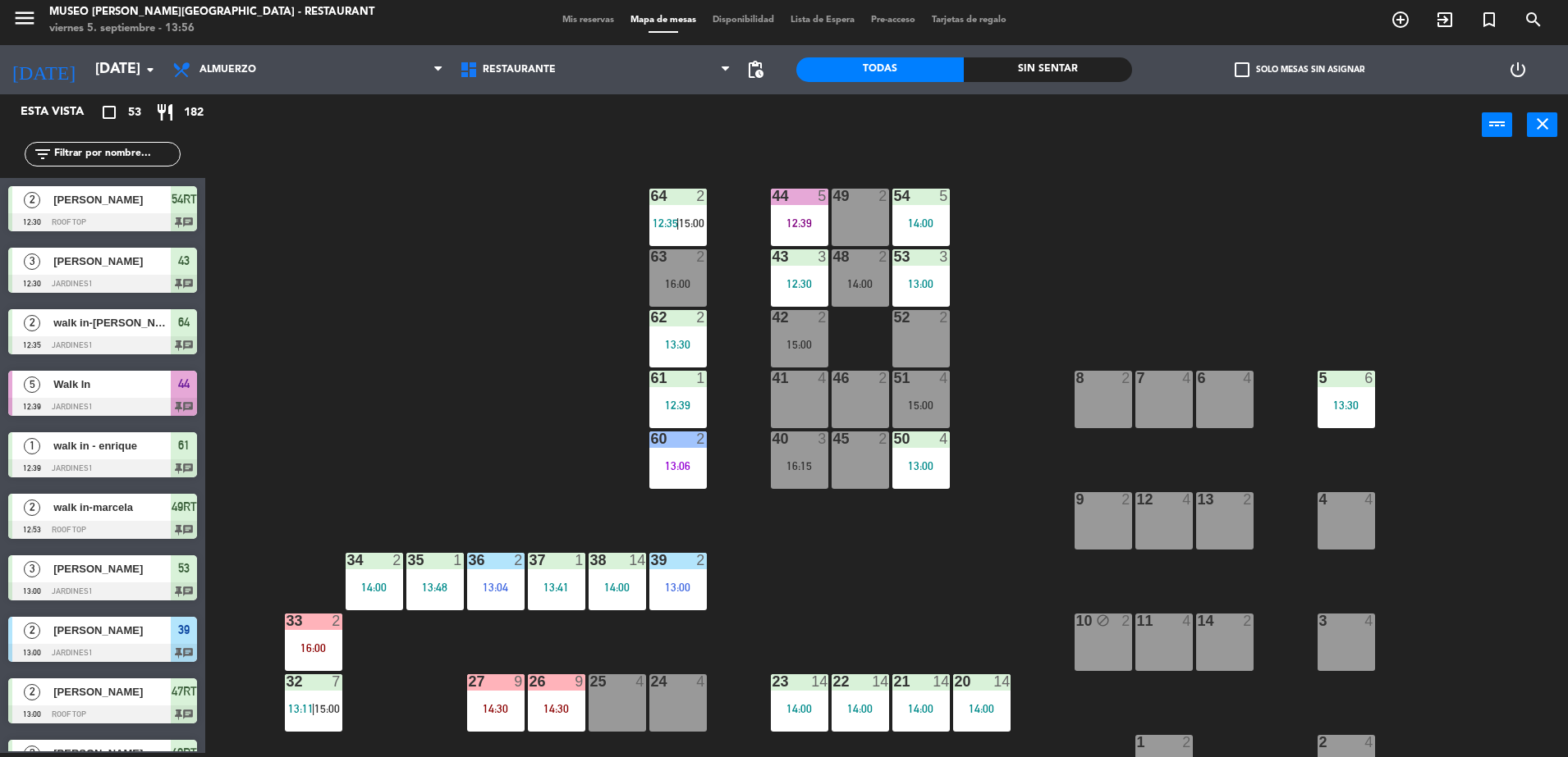
click at [140, 155] on input "text" at bounding box center [115, 154] width 127 height 18
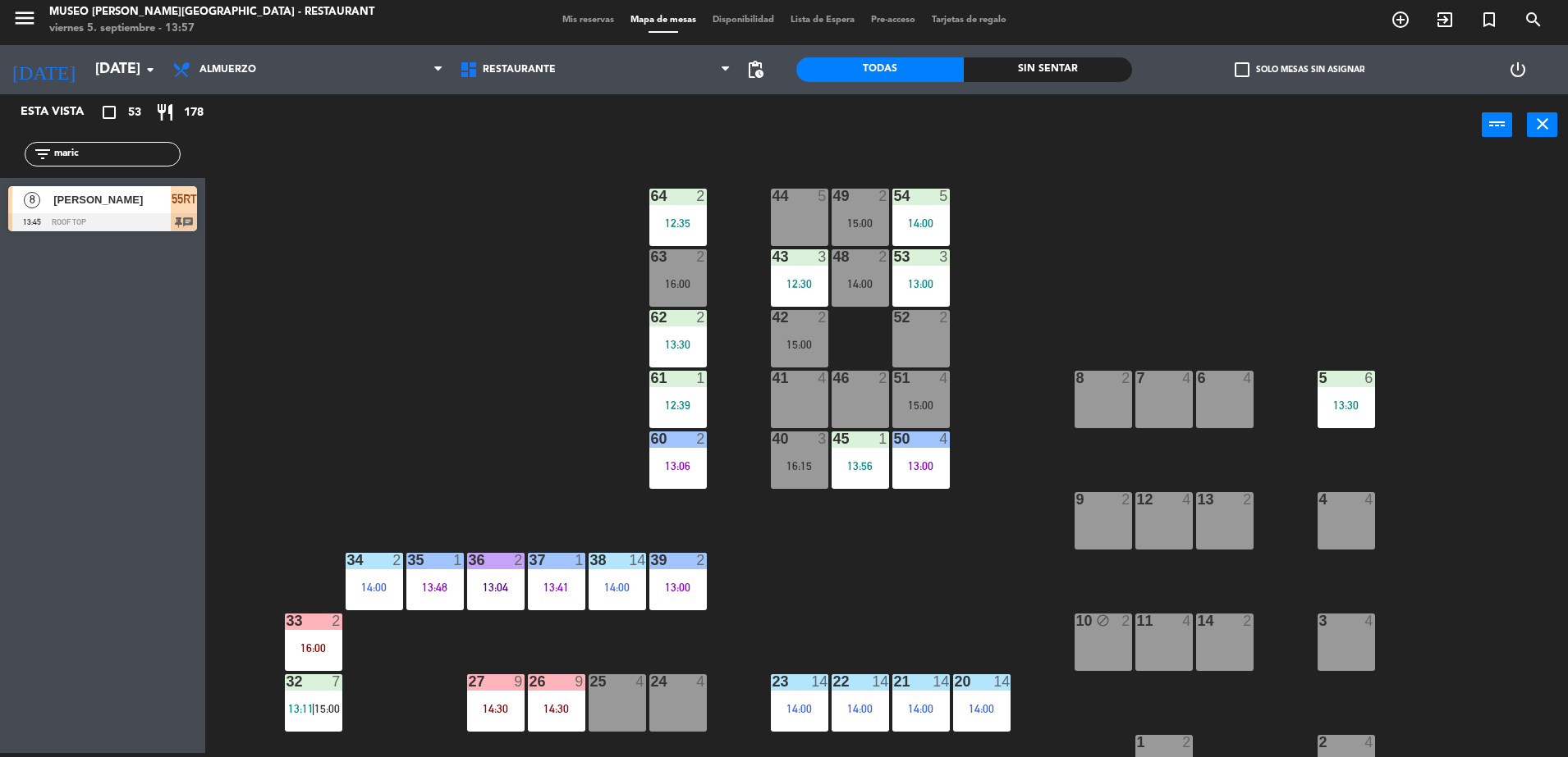
drag, startPoint x: 117, startPoint y: 155, endPoint x: 33, endPoint y: 306, distance: 172.8
click at [33, 306] on div "Esta vista crop_square 53 restaurant 178 filter_list maric 8 Marice Gutierrez 1…" at bounding box center [102, 423] width 205 height 659
type input "day"
click at [314, 284] on div "44 5 49 2 15:00 54 5 14:00 64 2 12:35 48 2 14:00 53 3 13:00 63 2 16:00 43 3 12:…" at bounding box center [893, 458] width 1346 height 598
click at [145, 205] on span "Dayane Jaramillo" at bounding box center [111, 199] width 117 height 17
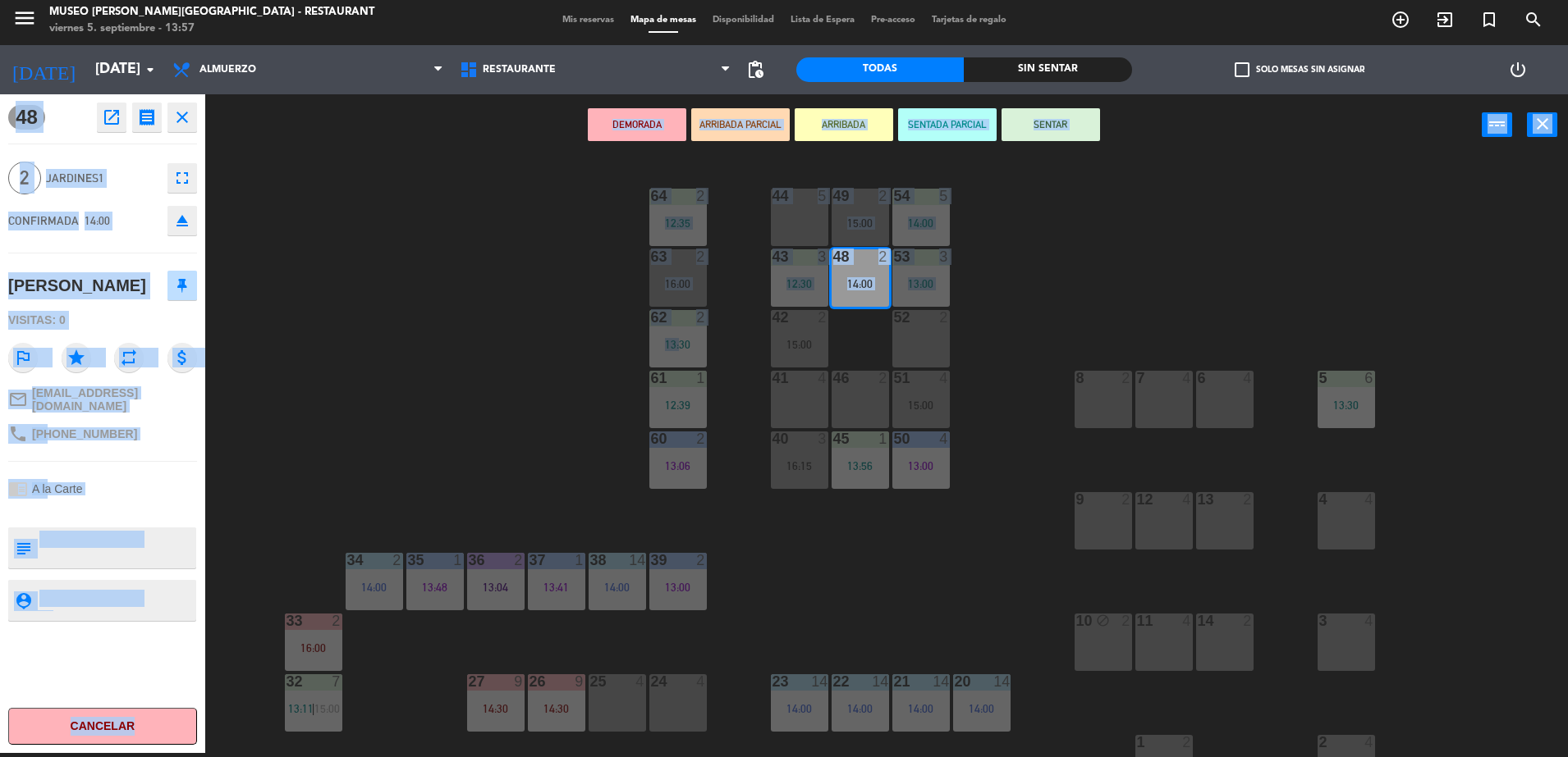
drag, startPoint x: 145, startPoint y: 205, endPoint x: 544, endPoint y: 322, distance: 415.8
click at [544, 322] on div "48 open_in_new receipt 2:00 PM vie., 5 sep. 2 personas Dayane Jaramillo Mesa 48…" at bounding box center [784, 425] width 1568 height 662
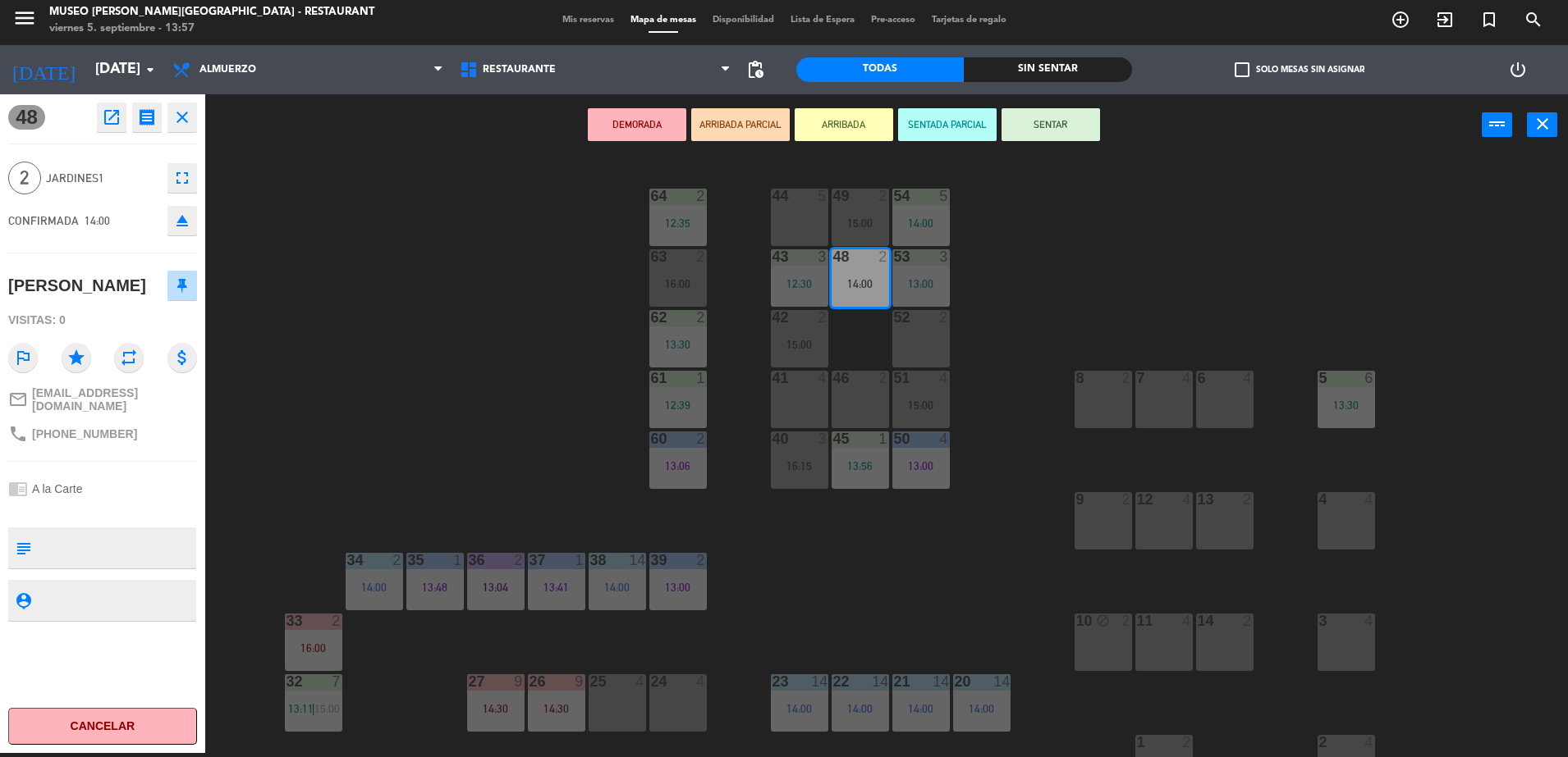
click at [961, 317] on div "2" at bounding box center [947, 317] width 27 height 15
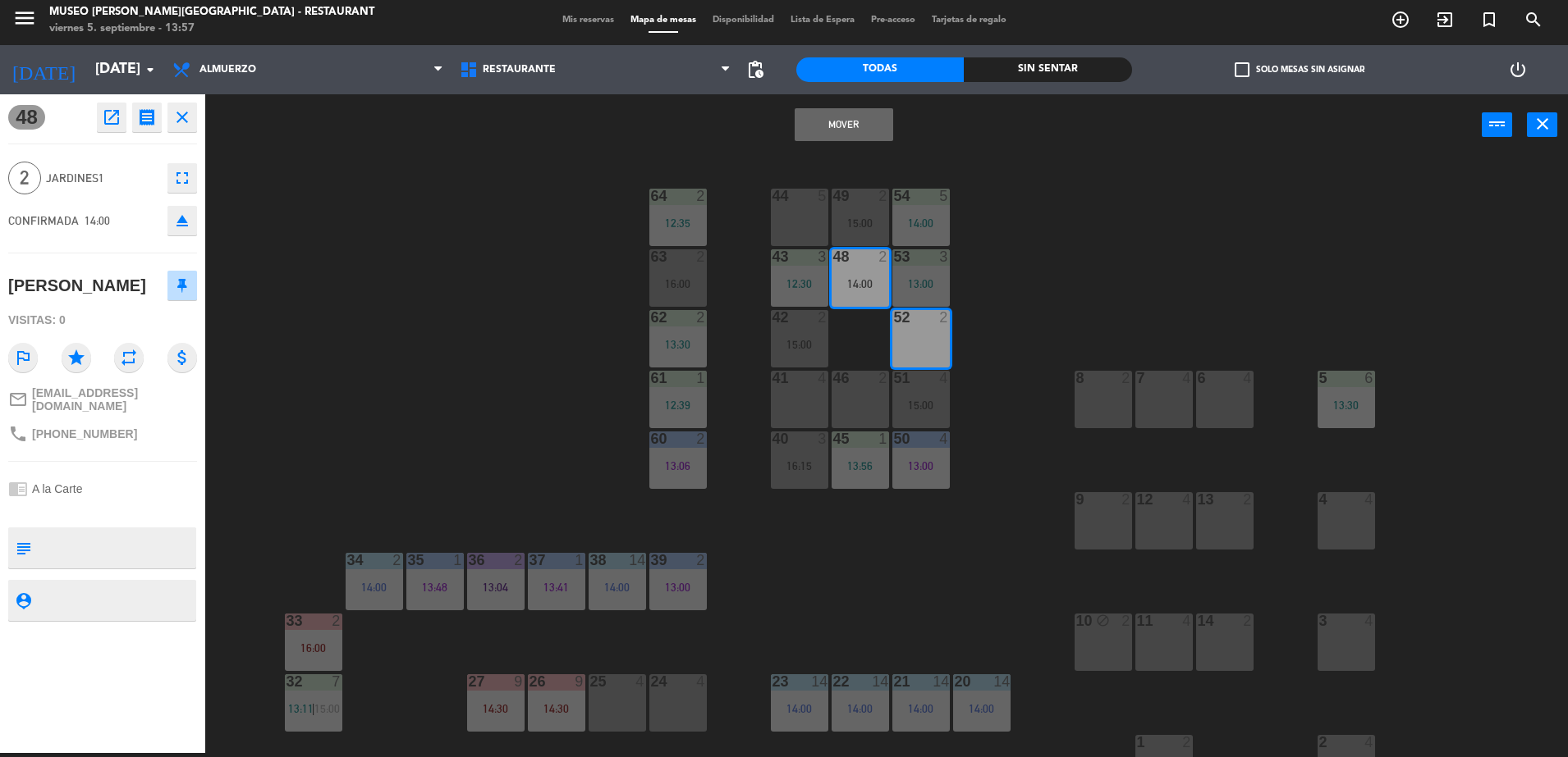
click at [1051, 291] on div "44 5 49 2 15:00 54 5 14:00 64 2 12:35 48 2 14:00 53 3 13:00 63 2 16:00 43 3 12:…" at bounding box center [893, 458] width 1346 height 598
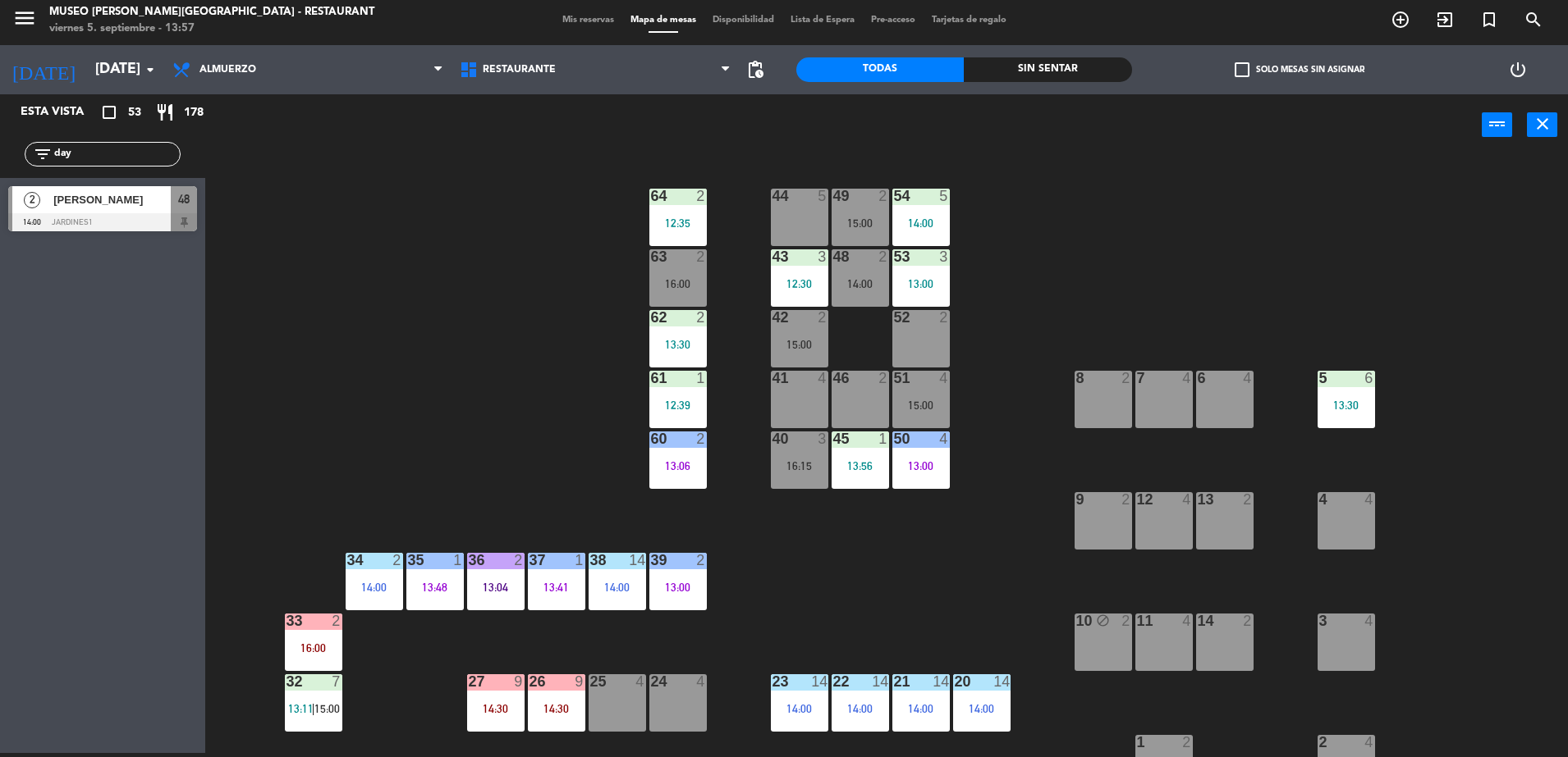
click at [844, 291] on div "48 2 14:00" at bounding box center [860, 278] width 57 height 57
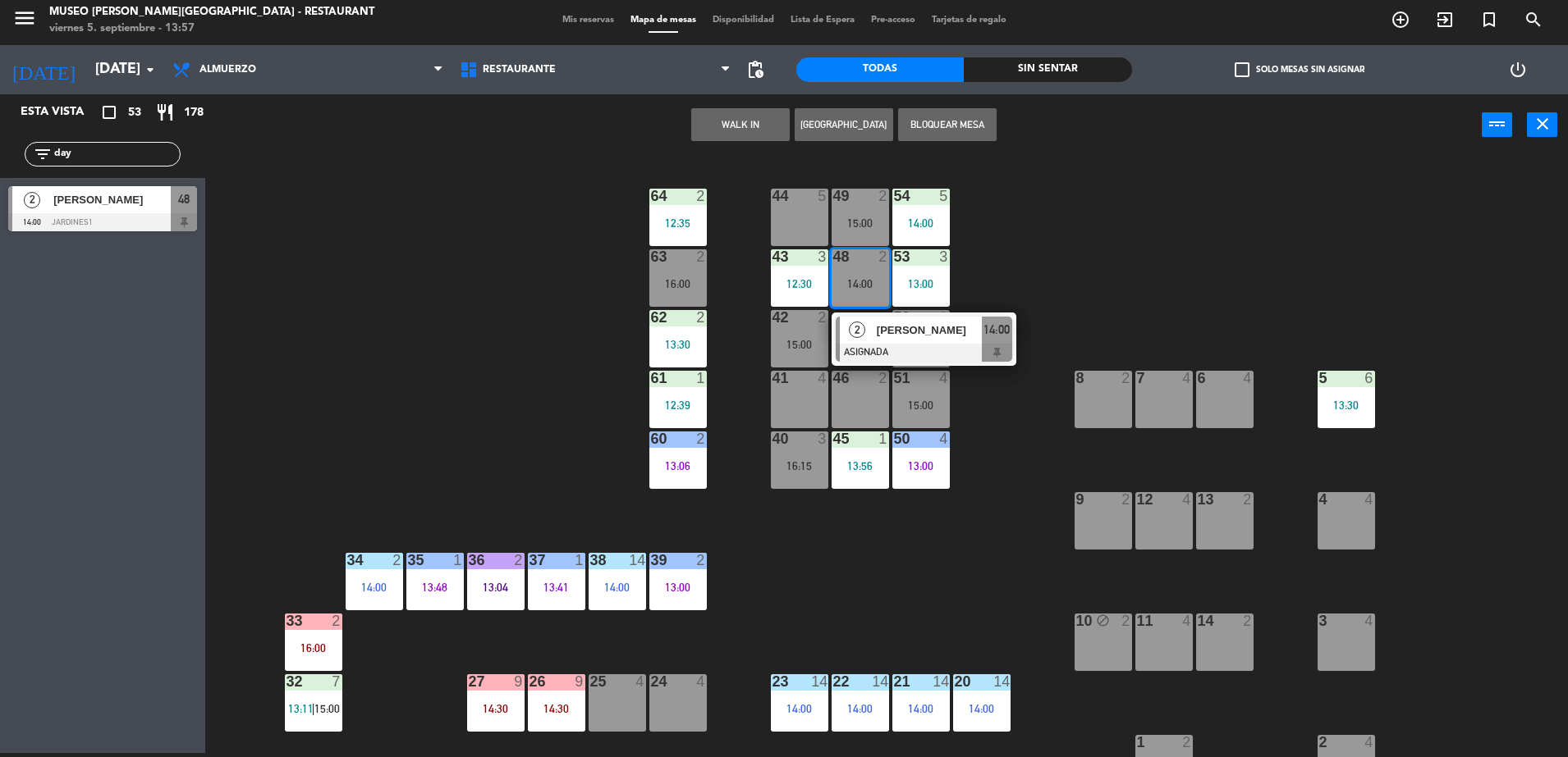
click at [871, 329] on div "2" at bounding box center [857, 330] width 35 height 27
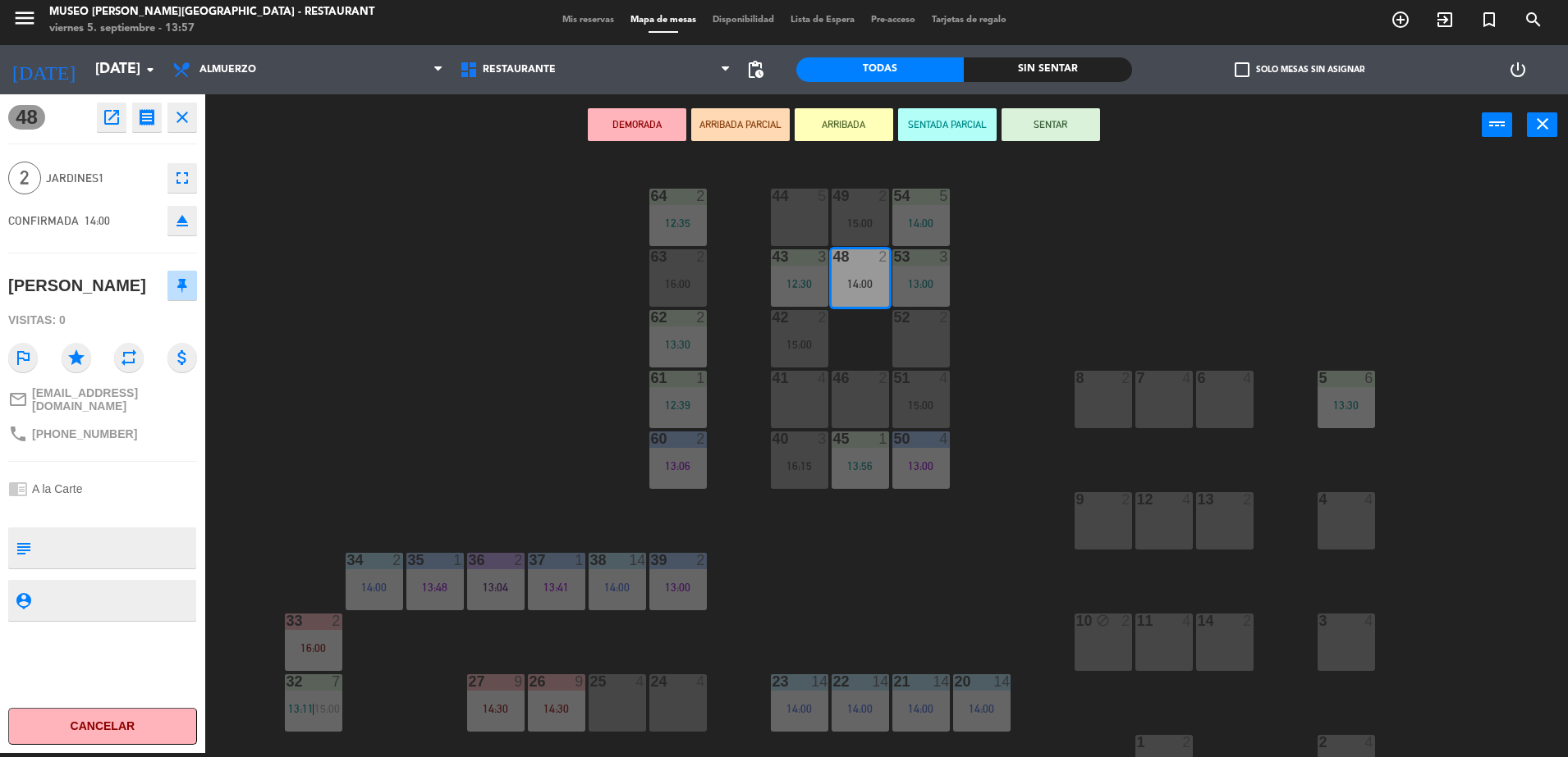
click at [757, 130] on button "ARRIBADA PARCIAL" at bounding box center [741, 124] width 98 height 32
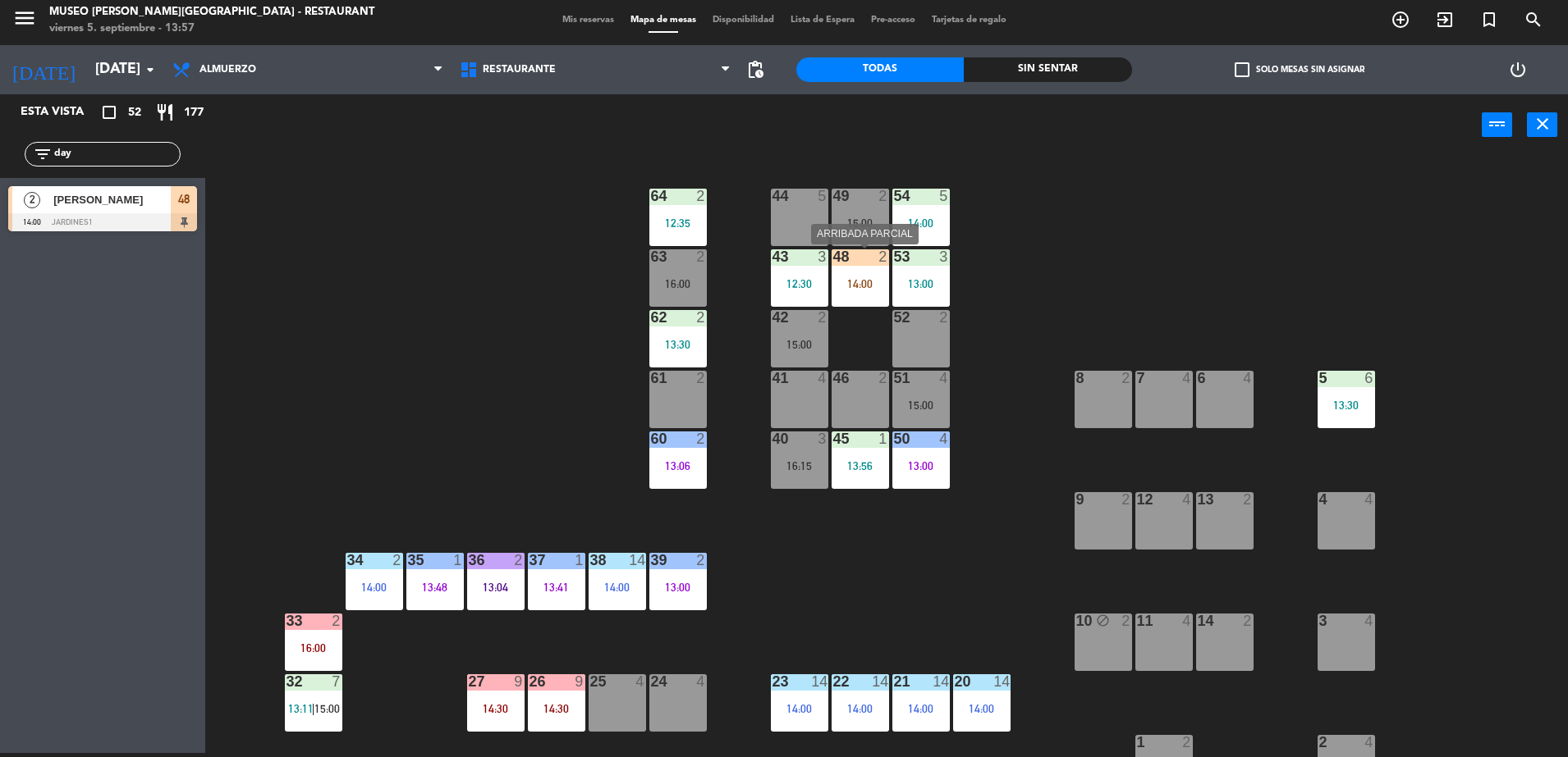
click at [865, 281] on div "14:00" at bounding box center [860, 284] width 57 height 12
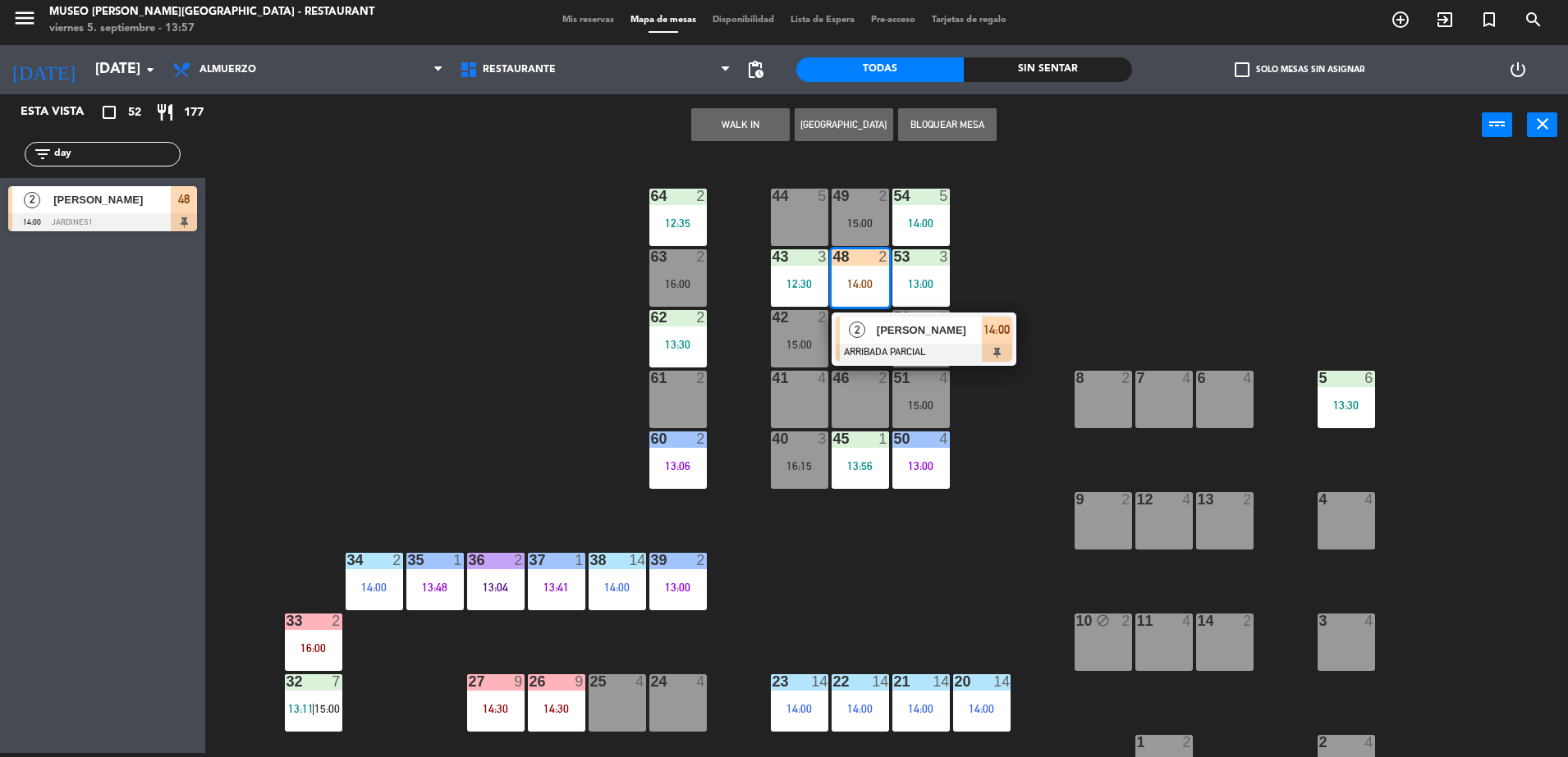
click at [867, 335] on div "2" at bounding box center [857, 330] width 35 height 27
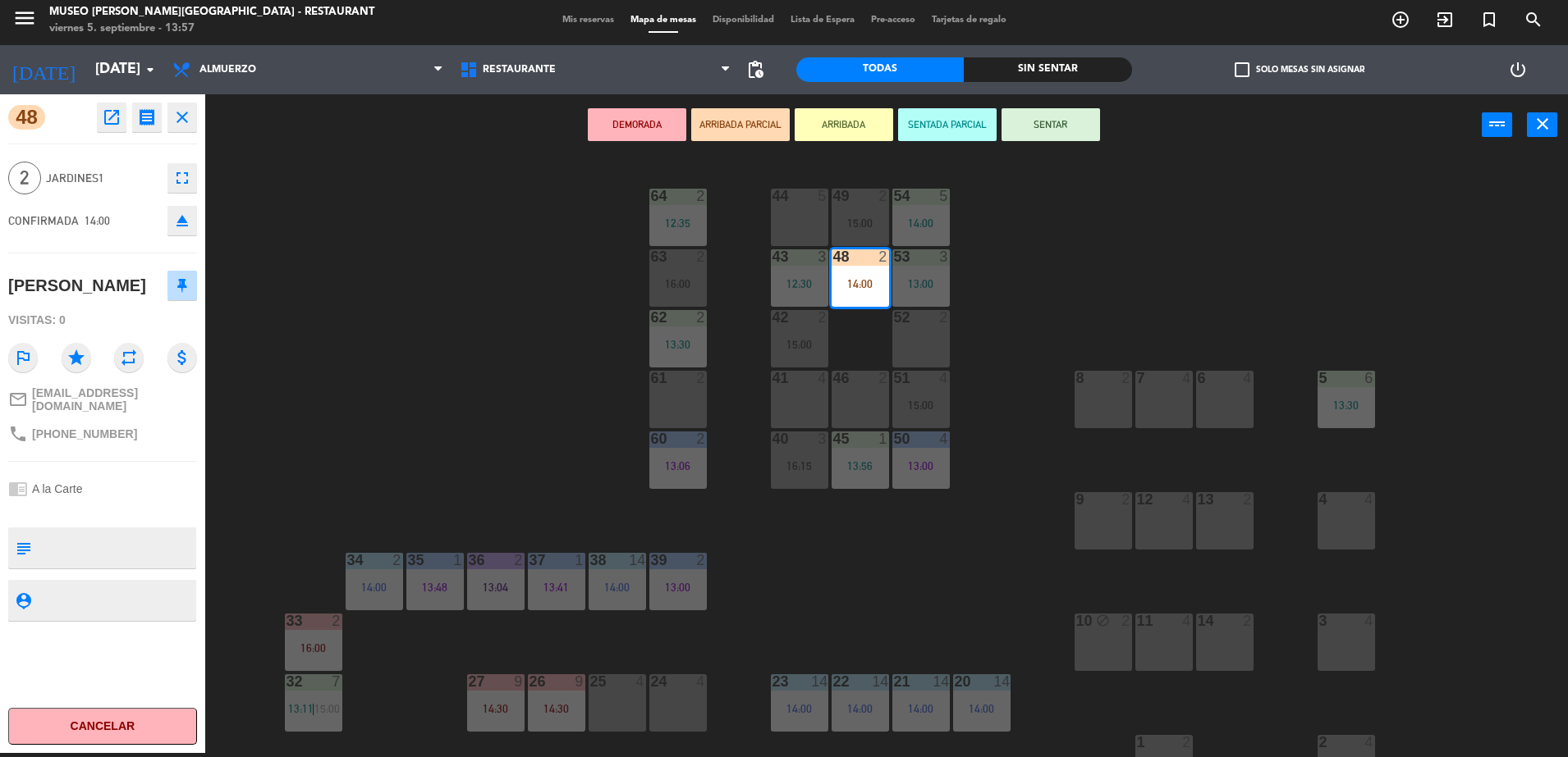
click at [463, 336] on div "44 5 49 2 15:00 54 5 14:00 64 2 12:35 48 2 14:00 53 3 13:00 63 2 16:00 43 3 12:…" at bounding box center [893, 458] width 1346 height 598
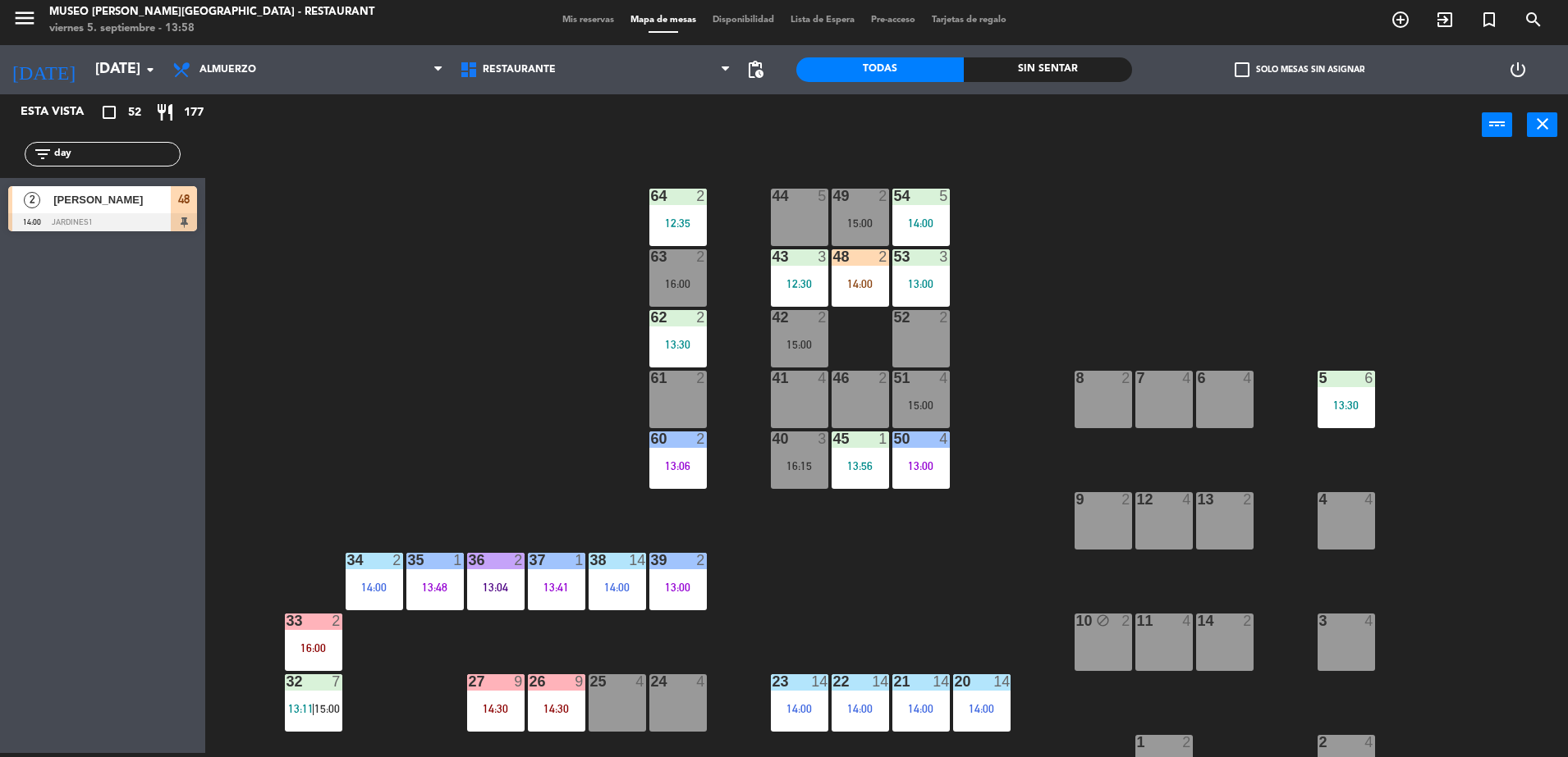
scroll to position [192, 0]
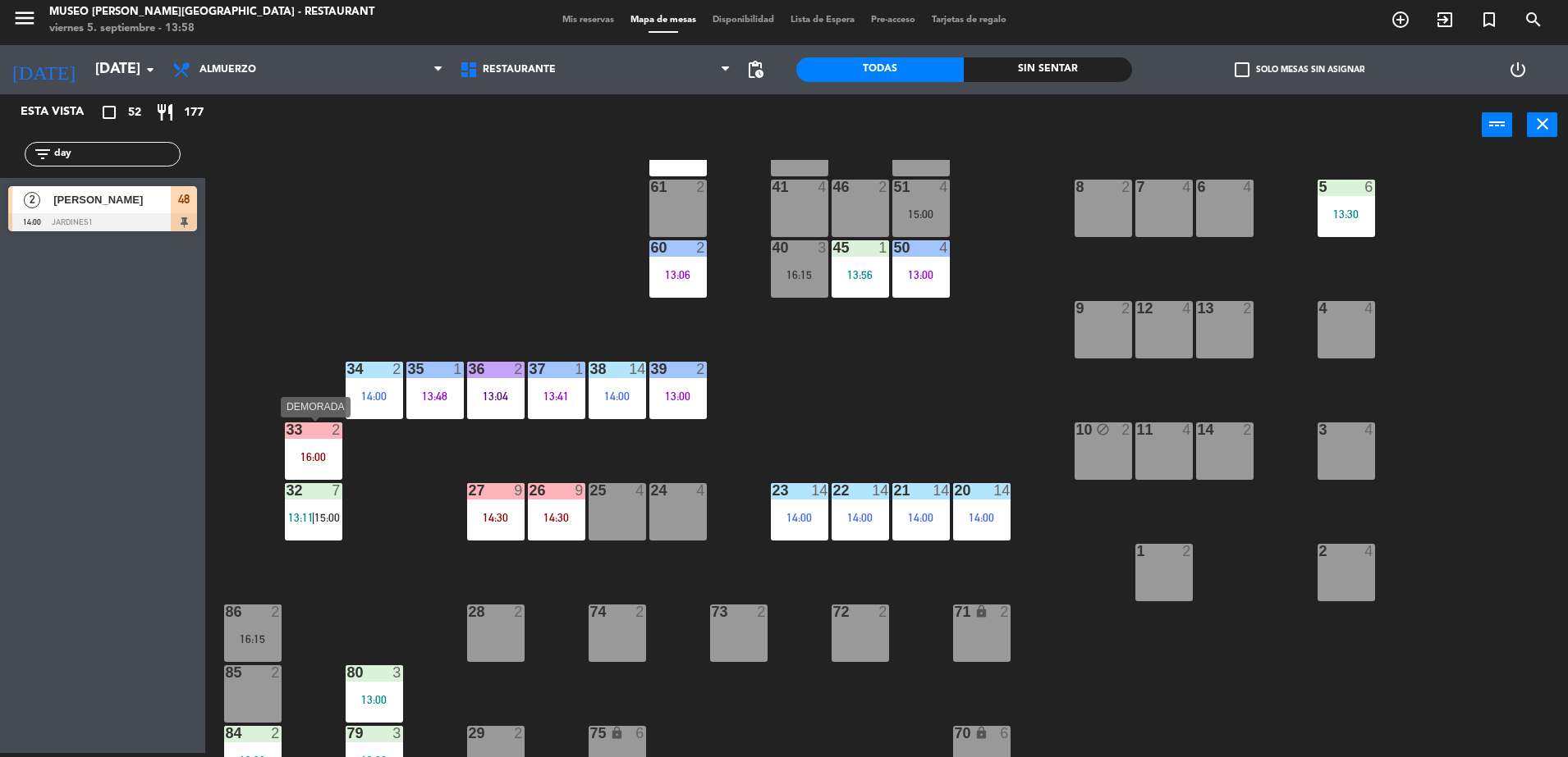
click at [298, 447] on div "33 2 16:00" at bounding box center [313, 451] width 57 height 57
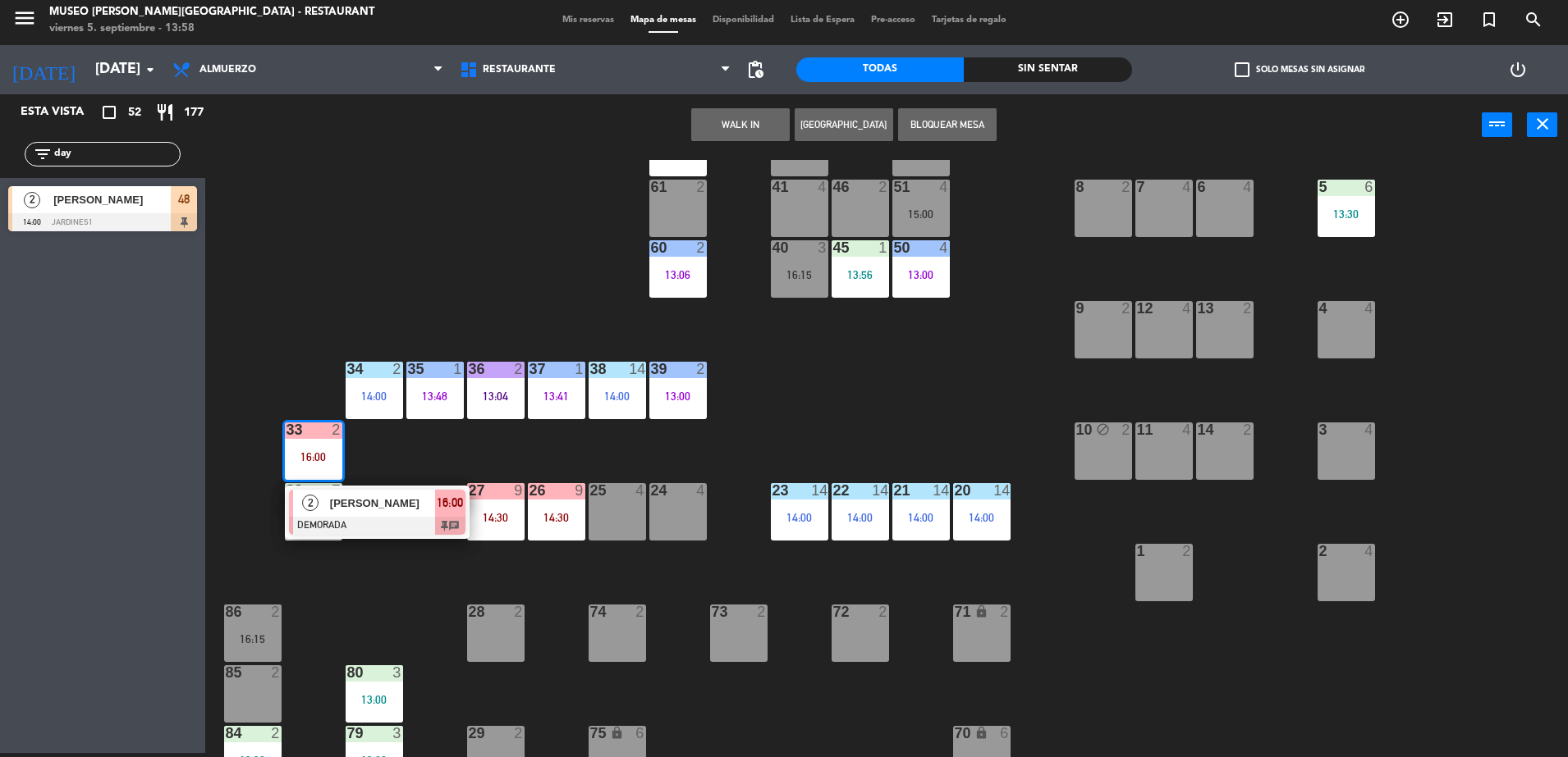
click at [335, 504] on span "Piero Mendoza" at bounding box center [382, 502] width 105 height 17
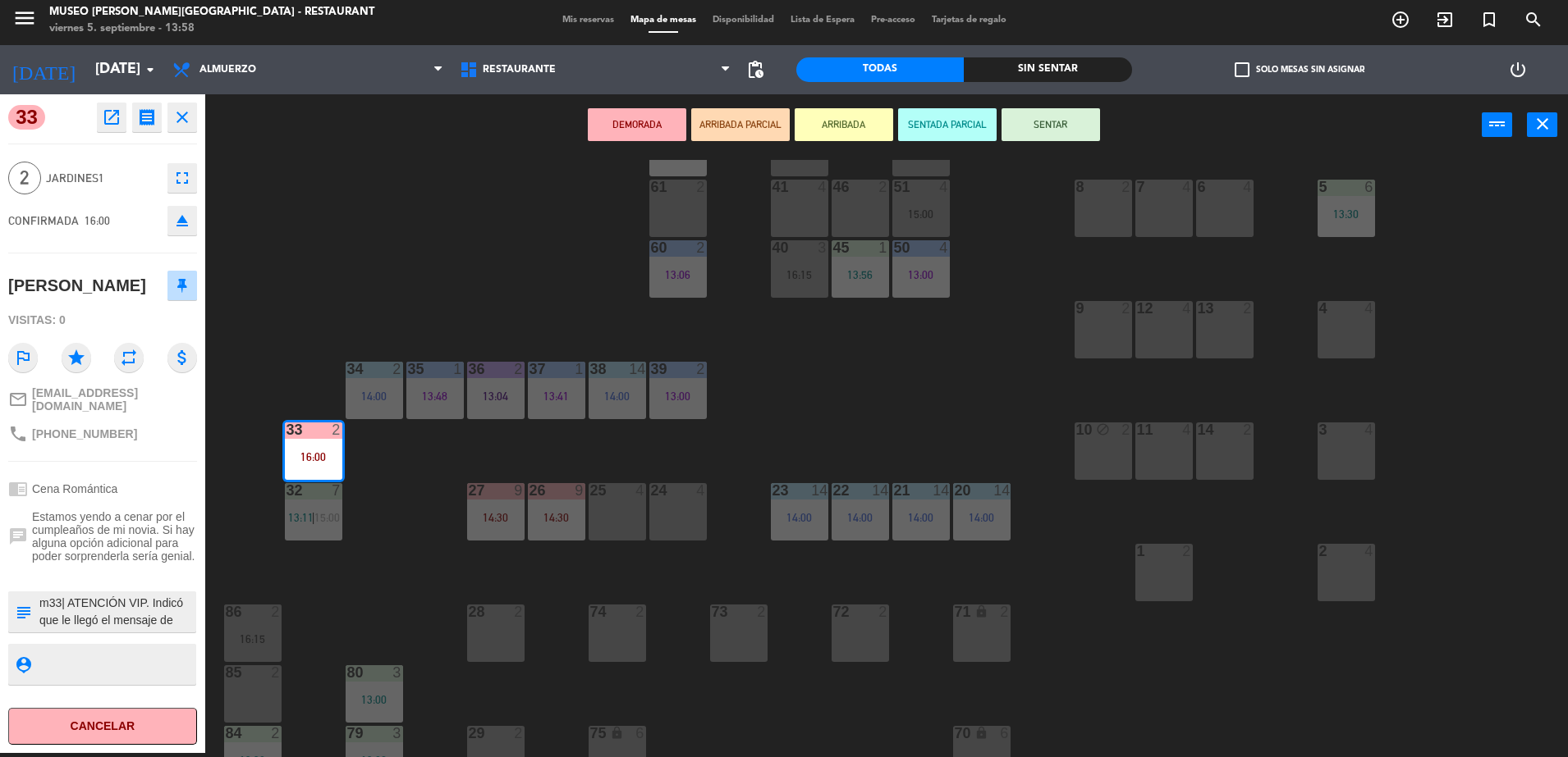
click at [137, 602] on textarea at bounding box center [115, 611] width 157 height 34
click at [351, 558] on div "44 5 49 2 15:00 54 5 14:00 64 2 12:35 48 2 14:00 53 3 13:00 63 2 16:00 43 3 12:…" at bounding box center [893, 458] width 1346 height 598
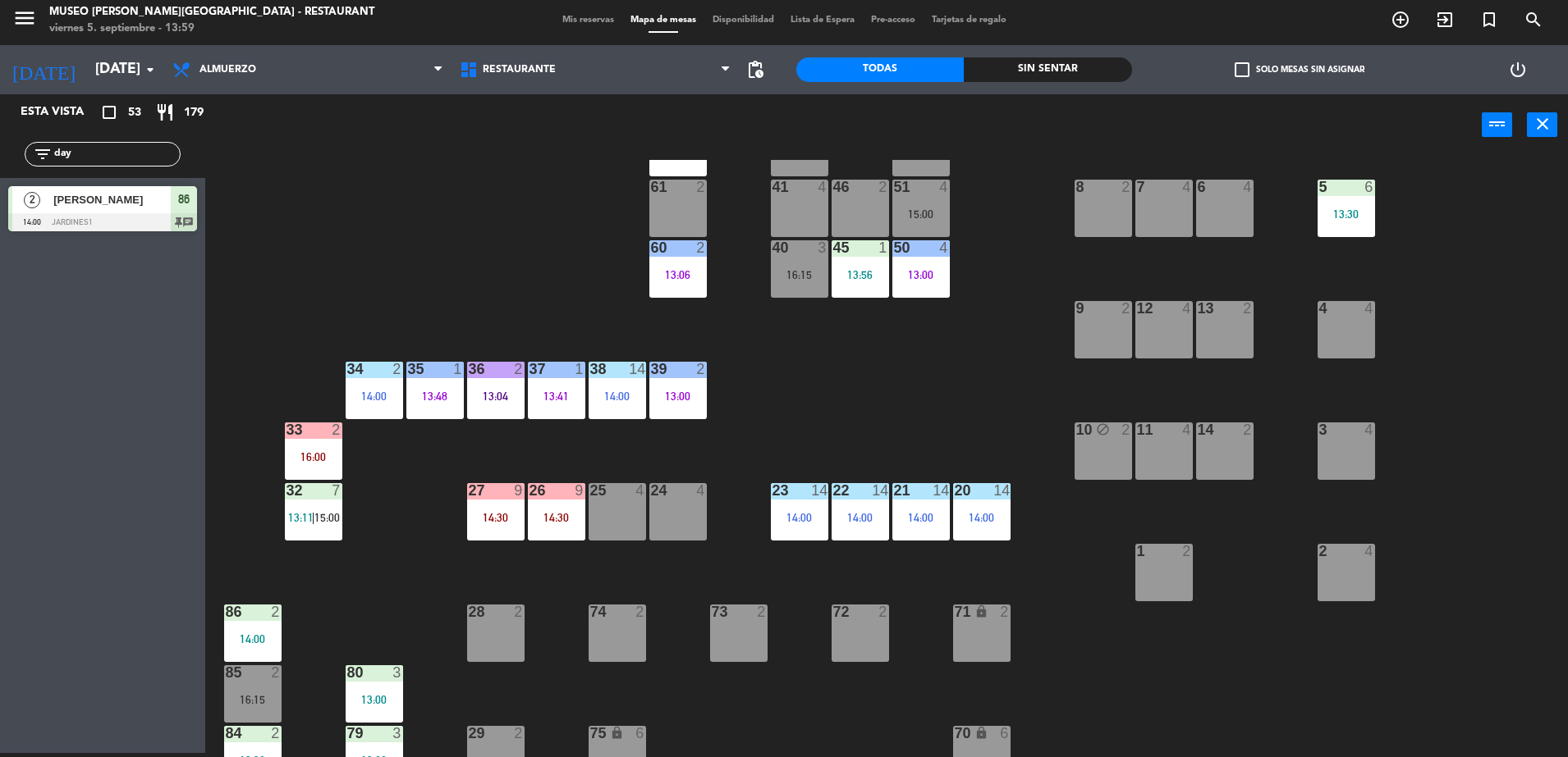
click at [527, 332] on div "44 5 49 2 15:00 54 5 14:00 64 2 12:35 48 2 53 3 13:00 63 2 16:00 43 3 12:30 62 …" at bounding box center [893, 458] width 1346 height 598
click at [420, 261] on div "44 5 49 2 15:00 54 5 14:00 64 2 12:35 48 2 53 3 13:00 63 2 16:00 43 3 12:30 62 …" at bounding box center [893, 458] width 1346 height 598
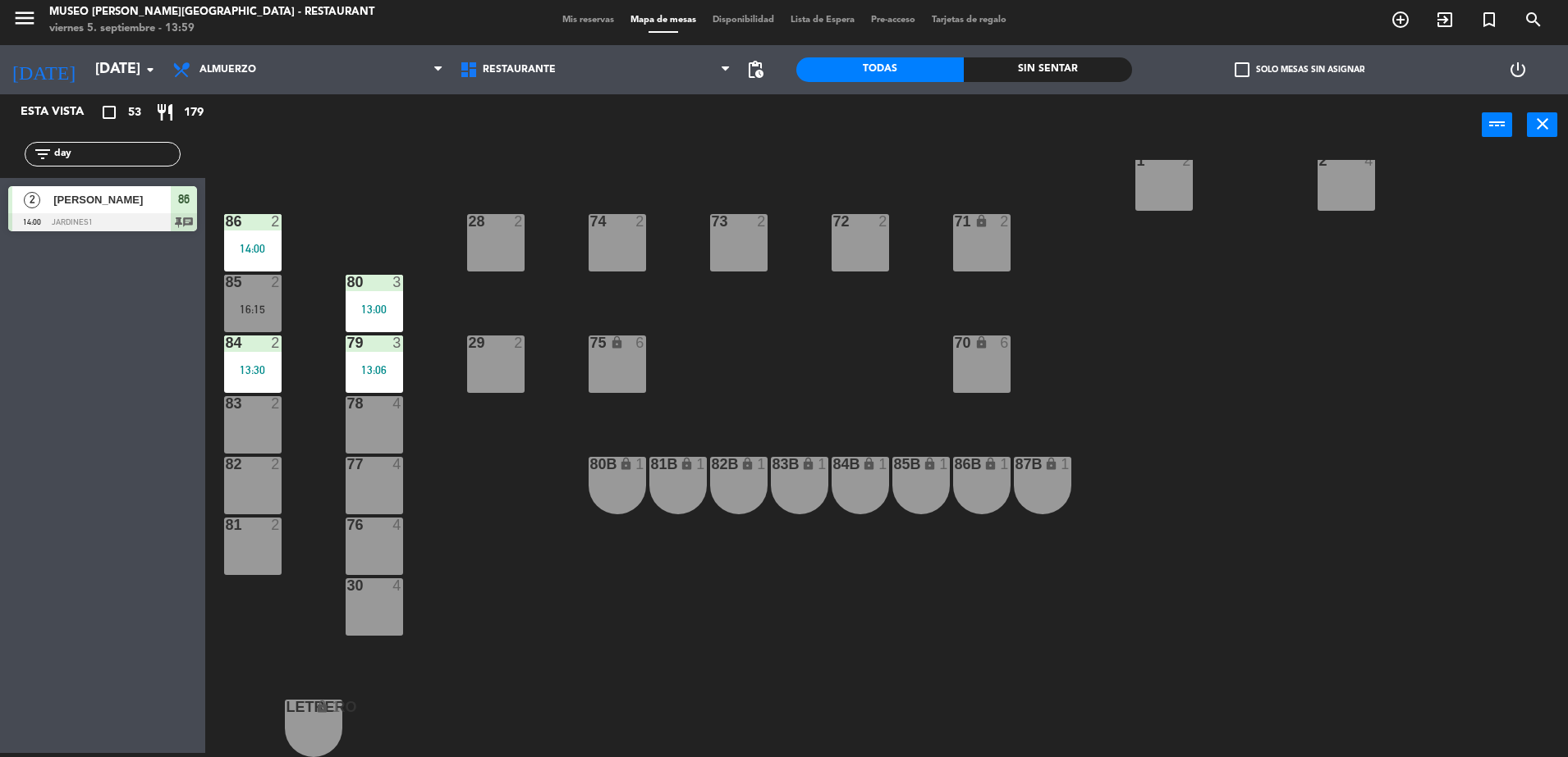
scroll to position [303, 0]
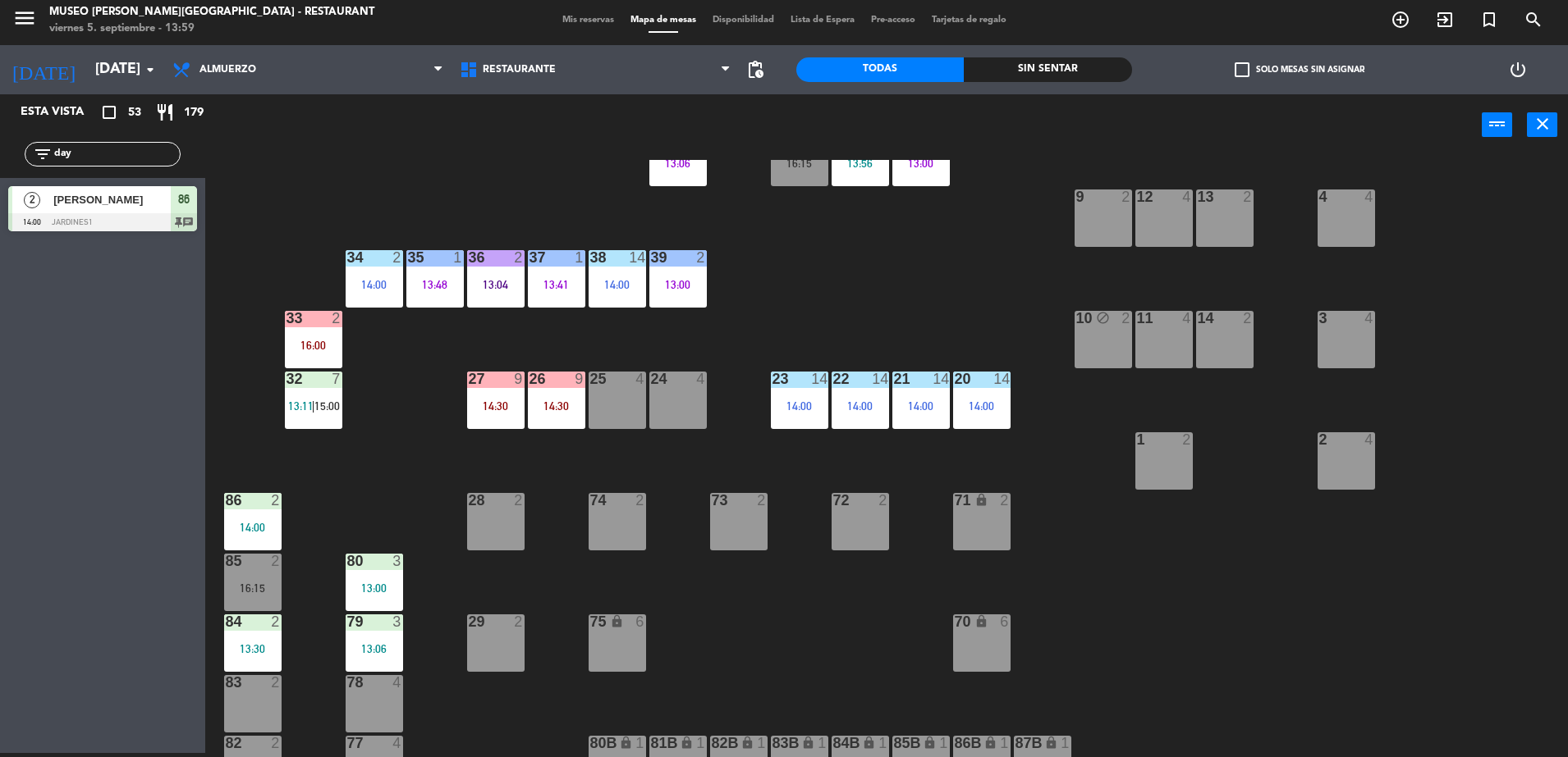
click at [495, 540] on div "28 2" at bounding box center [495, 522] width 57 height 57
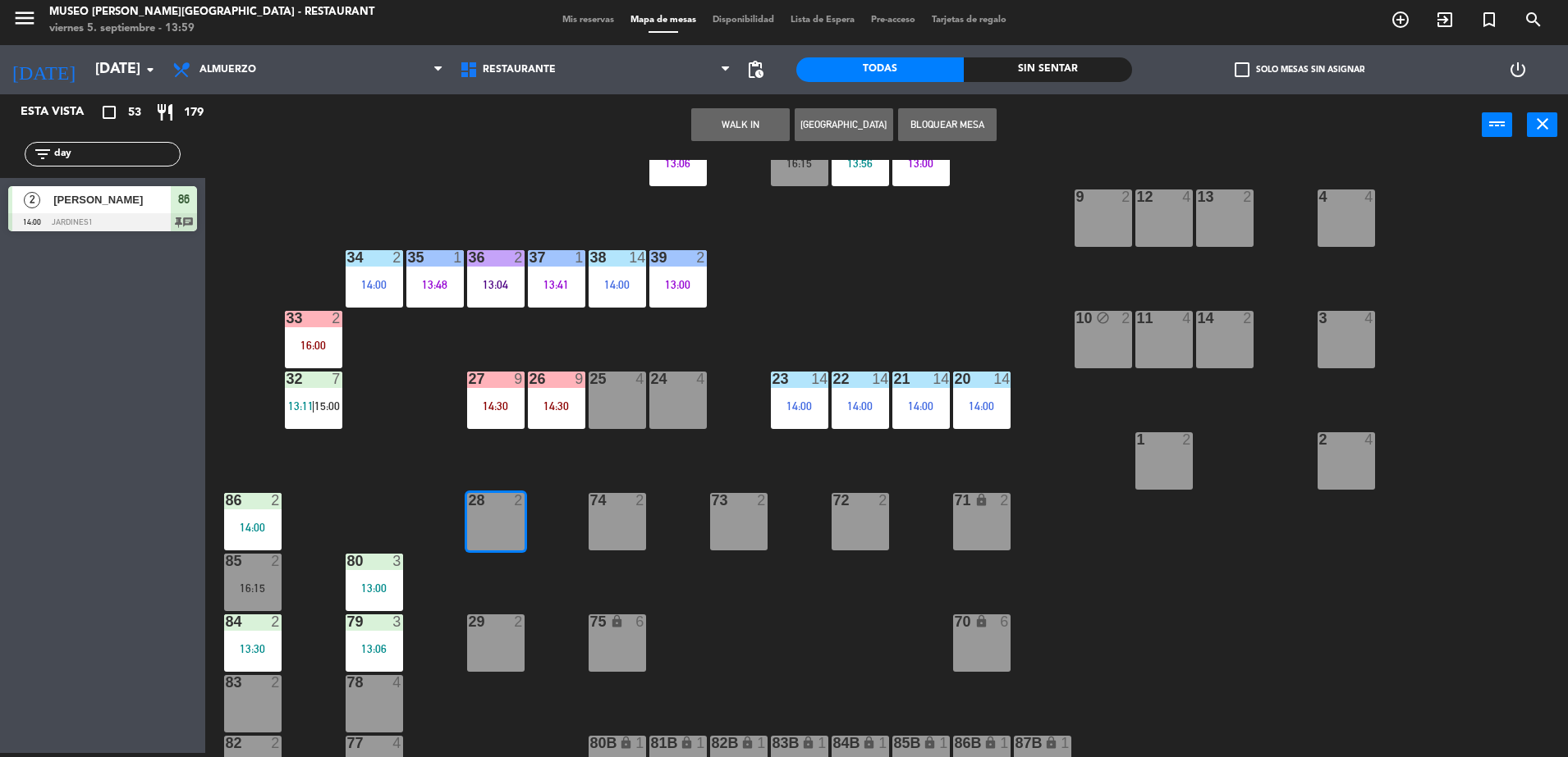
click at [715, 121] on button "WALK IN" at bounding box center [741, 124] width 98 height 32
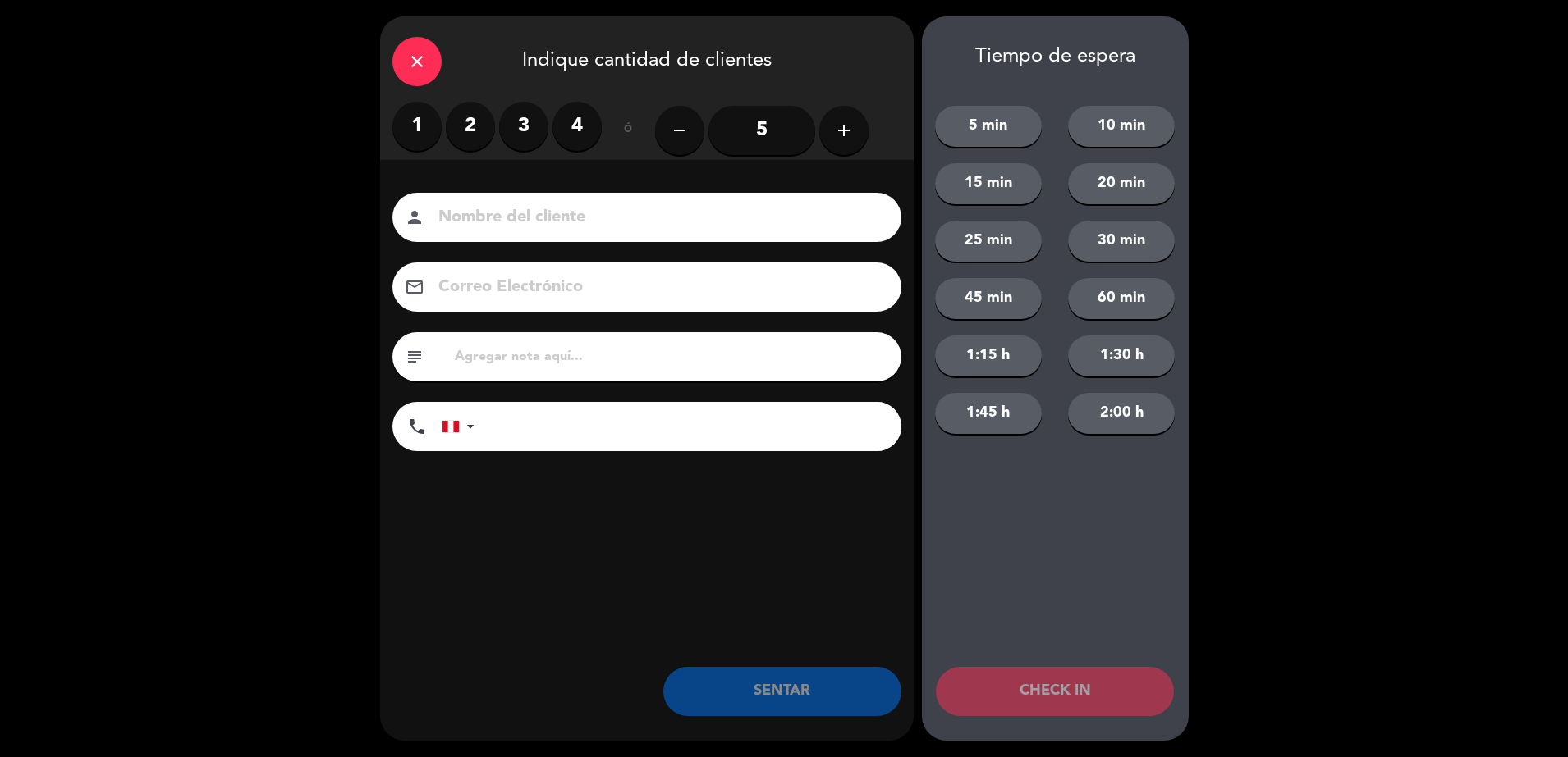
click at [470, 130] on label "2" at bounding box center [470, 126] width 49 height 49
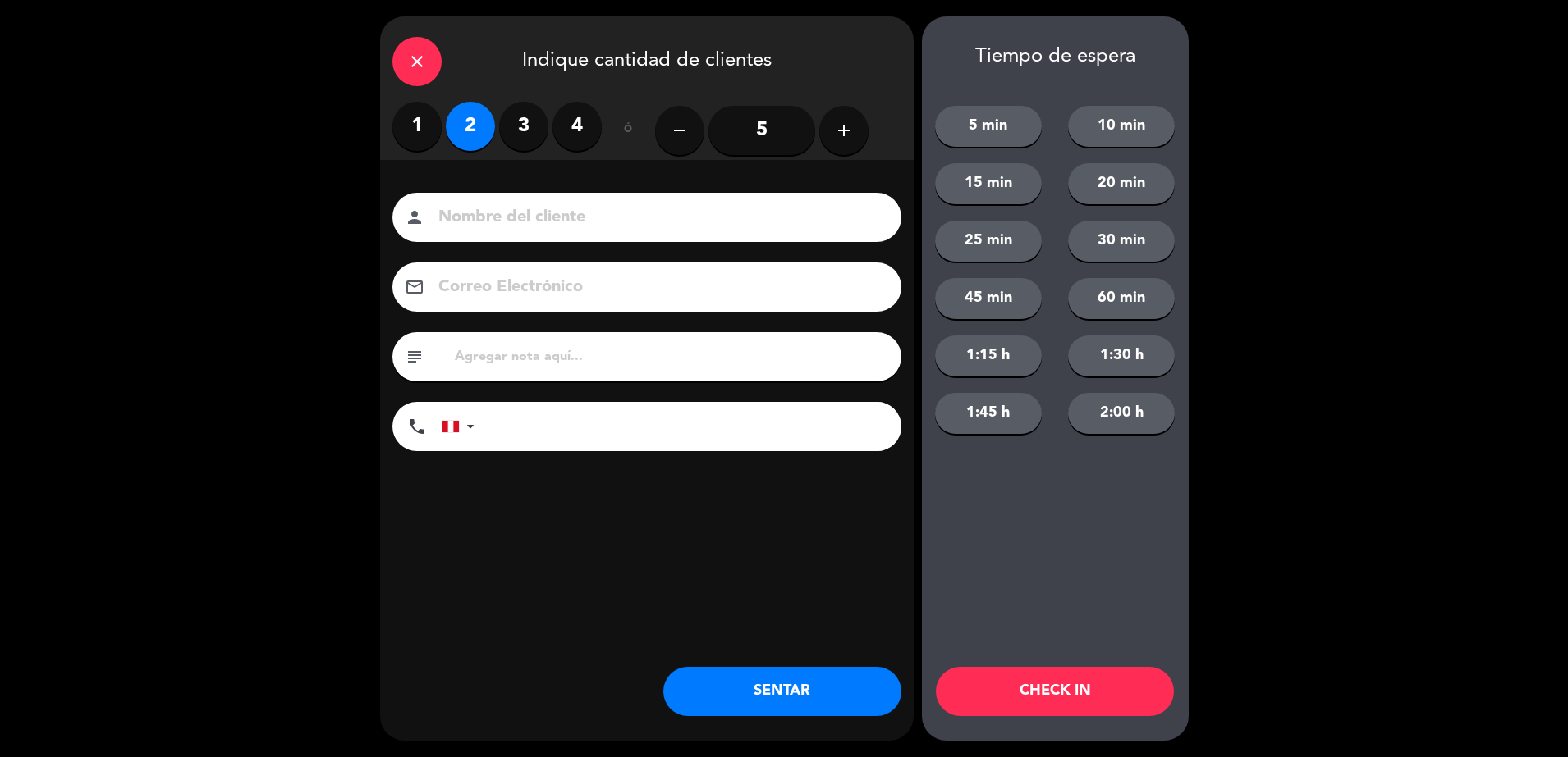
click at [534, 233] on div "person" at bounding box center [646, 218] width 509 height 49
click at [532, 228] on input at bounding box center [658, 218] width 443 height 29
type input "walk in - patricia"
click at [532, 436] on input "tel" at bounding box center [695, 426] width 411 height 49
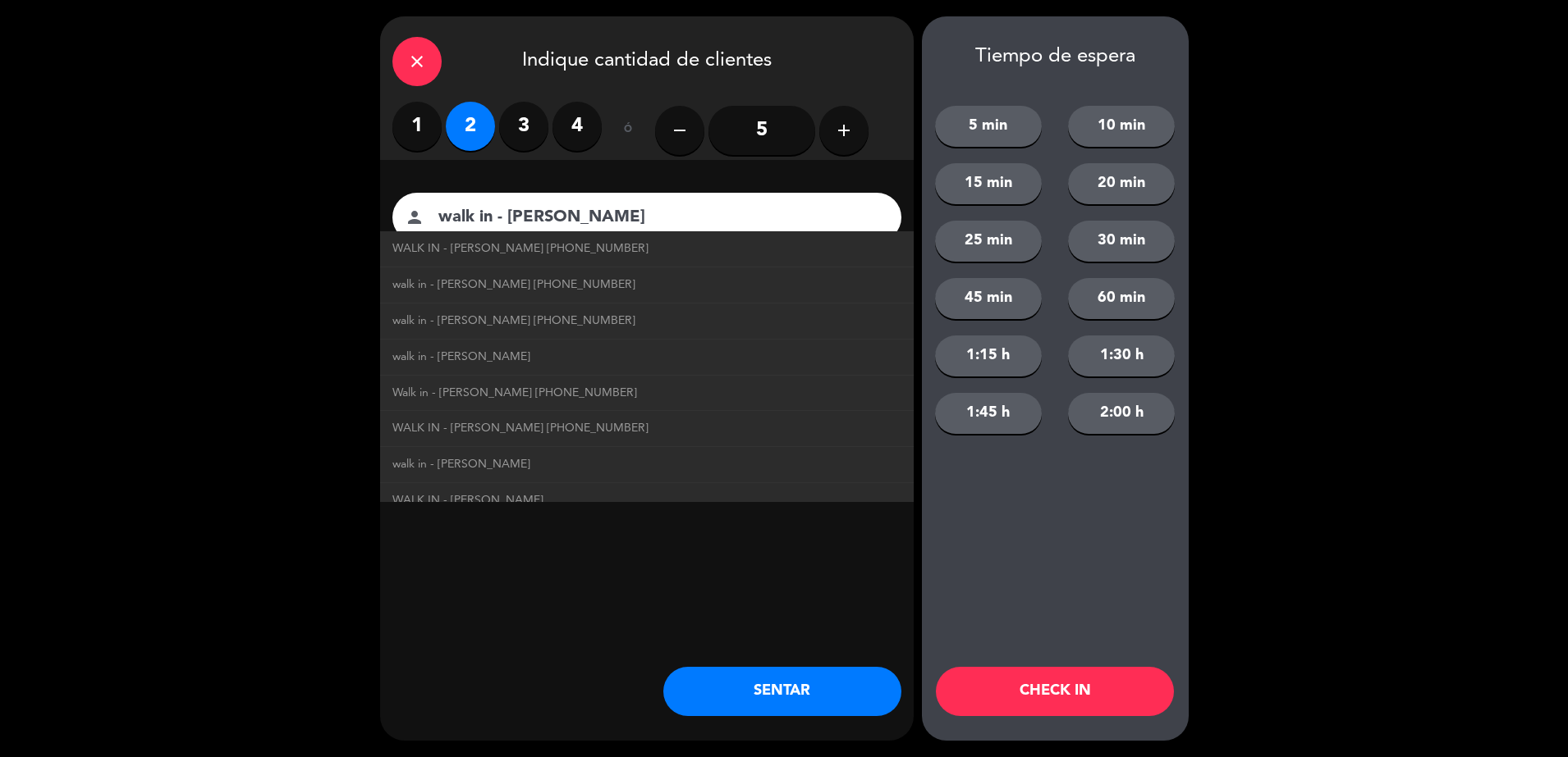
type input "998460097"
click at [575, 590] on div "close Indique cantidad de clientes 1 2 3 4 ó remove 5 add Nombre del cliente pe…" at bounding box center [647, 379] width 534 height 725
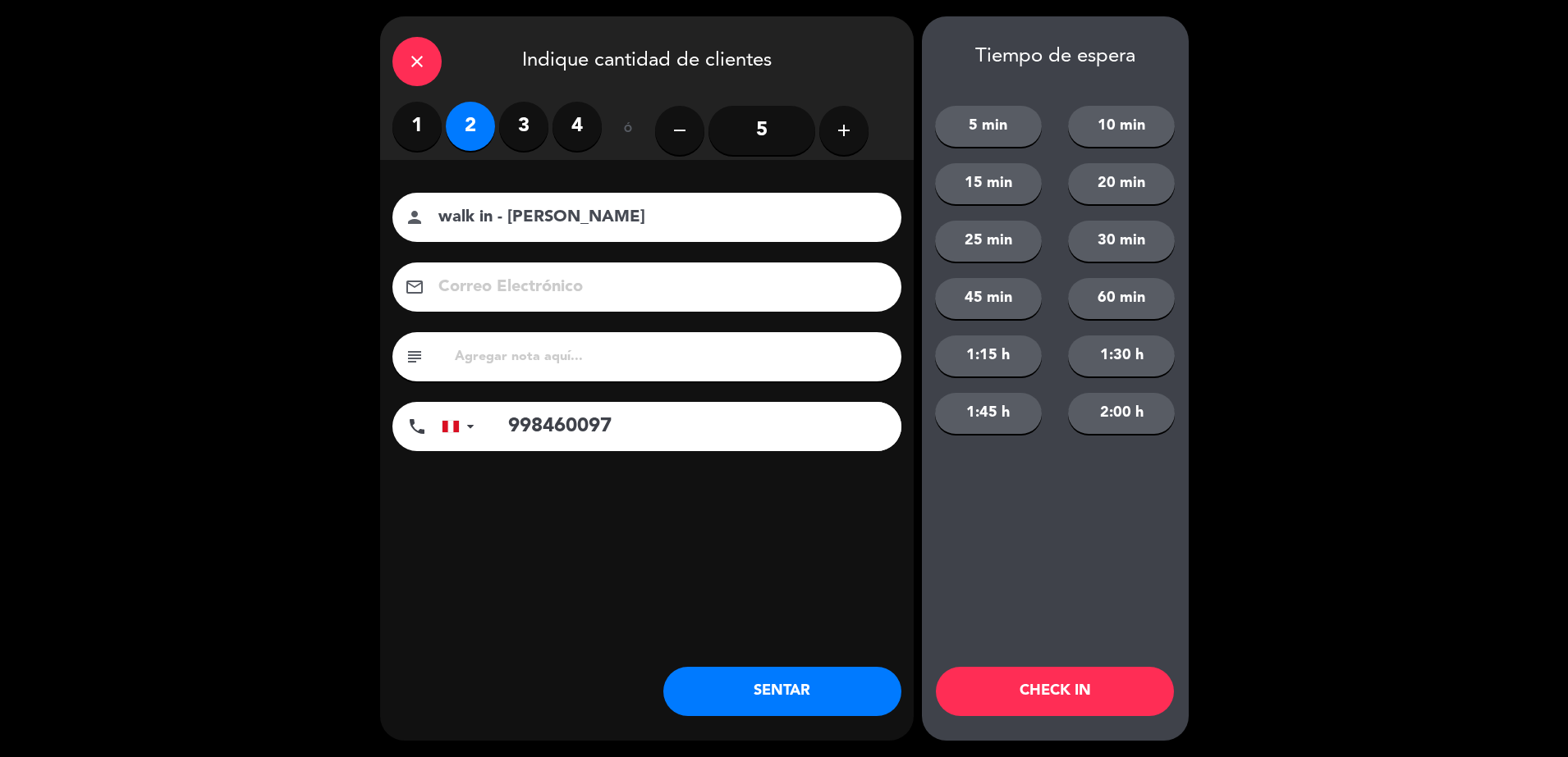
click at [724, 675] on button "SENTAR" at bounding box center [782, 691] width 238 height 49
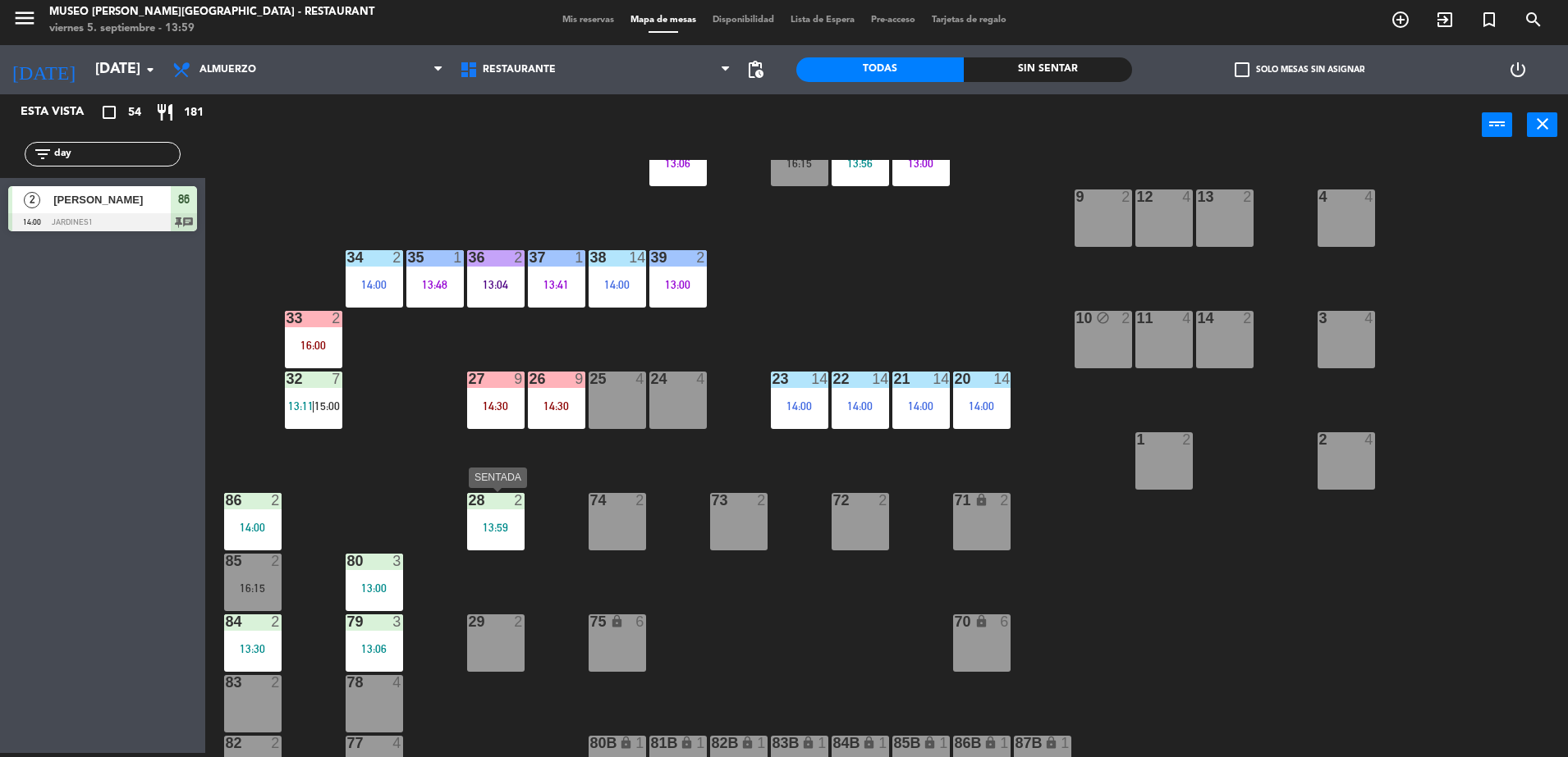
click at [499, 524] on div "13:59" at bounding box center [495, 528] width 57 height 12
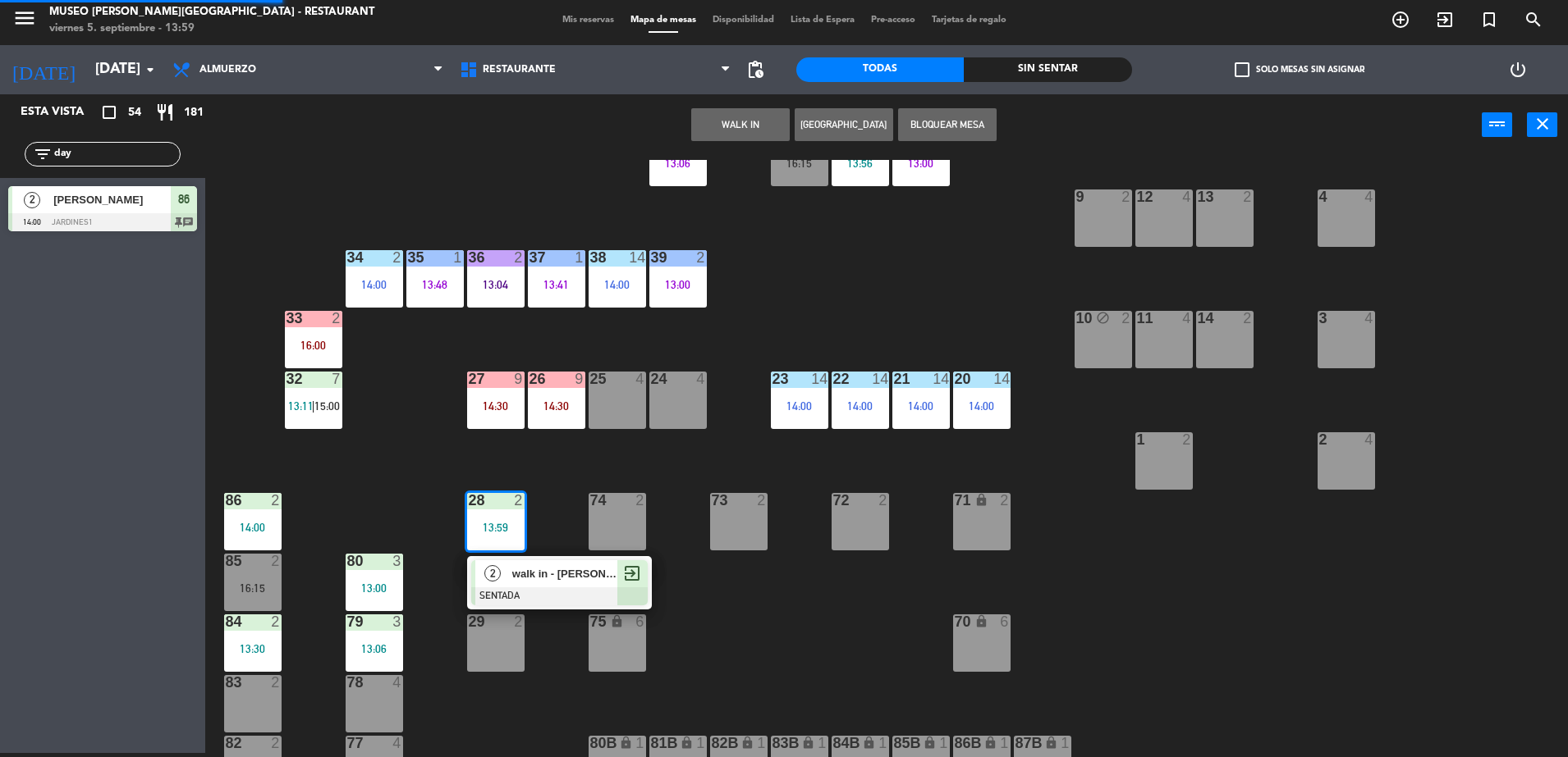
click at [528, 576] on span "walk in - patricia" at bounding box center [564, 573] width 105 height 17
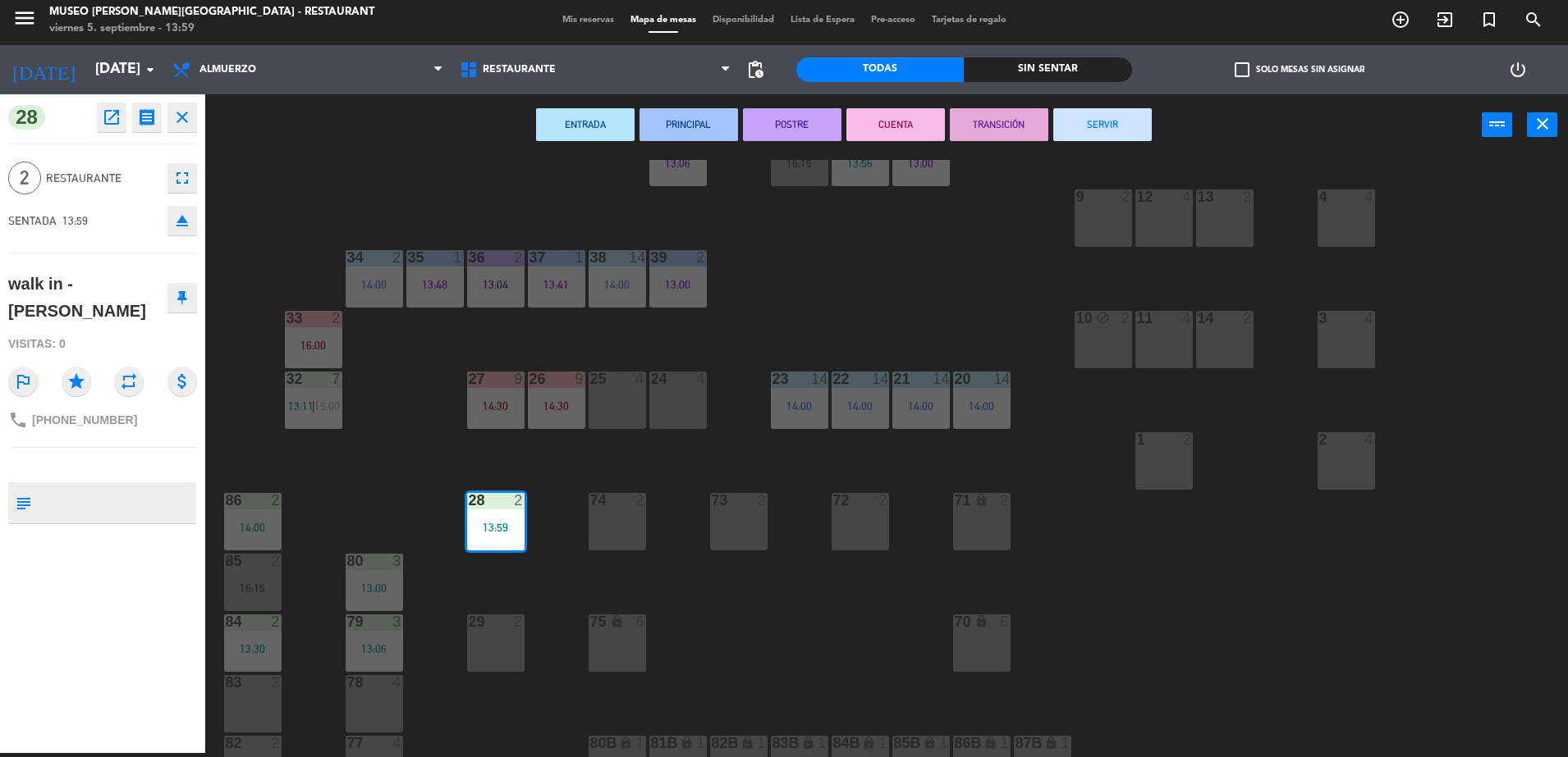
click at [528, 576] on div "44 5 49 2 15:00 54 5 14:00 64 2 12:35 48 2 53 3 13:00 63 2 16:00 43 3 12:30 62 …" at bounding box center [893, 458] width 1346 height 598
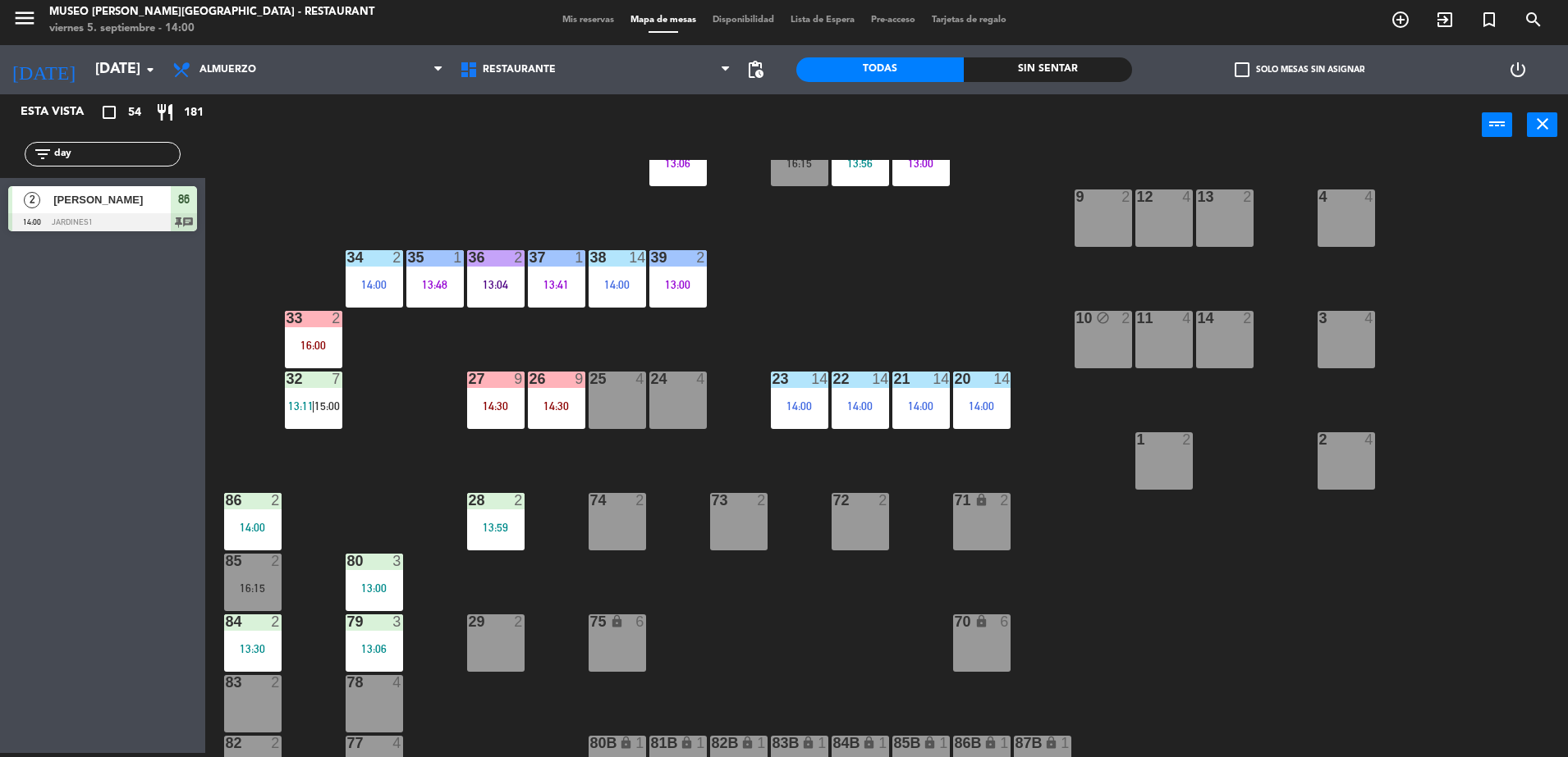
click at [498, 470] on div "44 5 49 2 15:00 54 5 14:00 64 2 12:35 48 2 53 3 13:00 63 2 16:00 43 3 12:30 62 …" at bounding box center [893, 458] width 1346 height 598
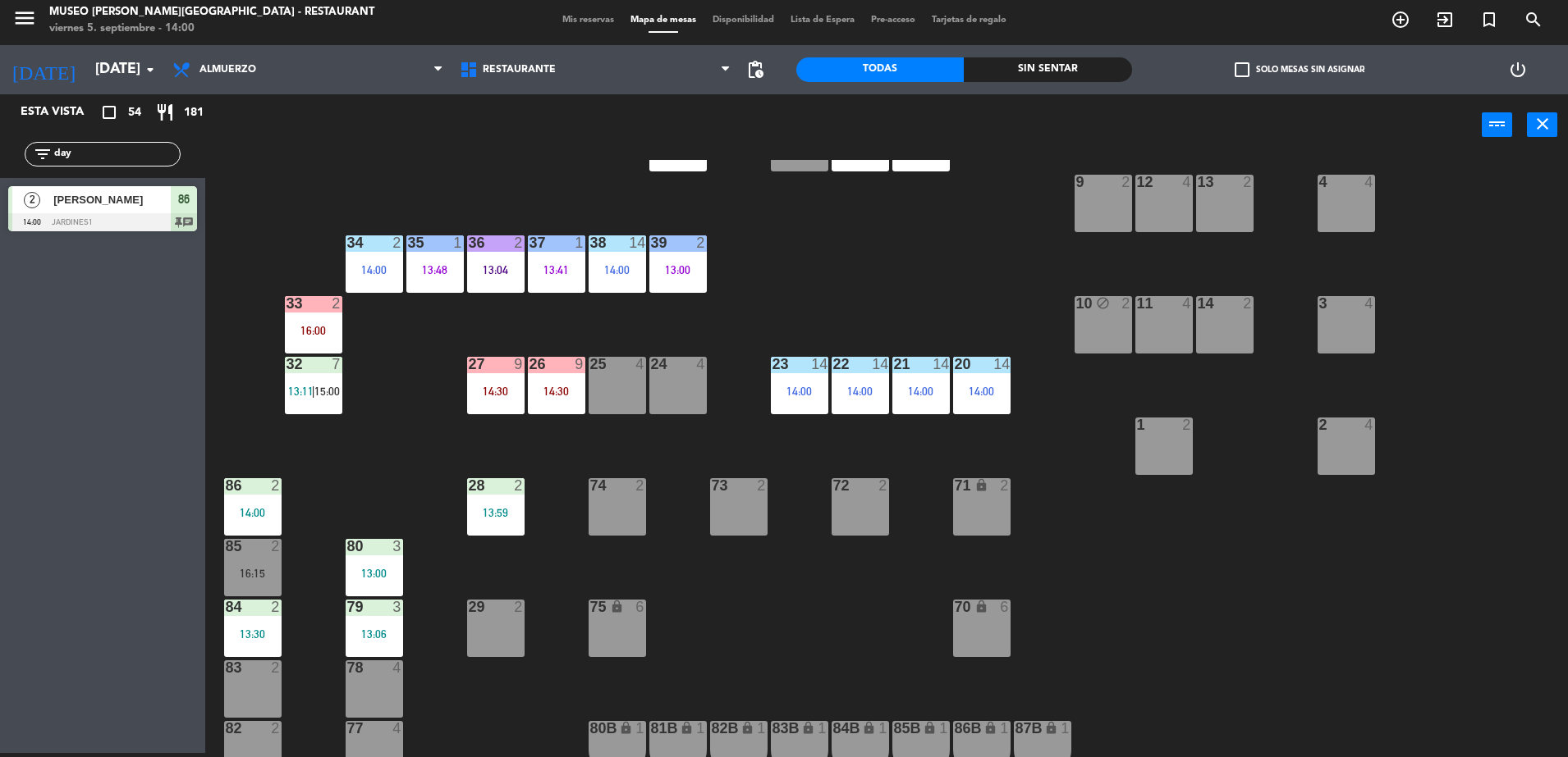
scroll to position [56, 0]
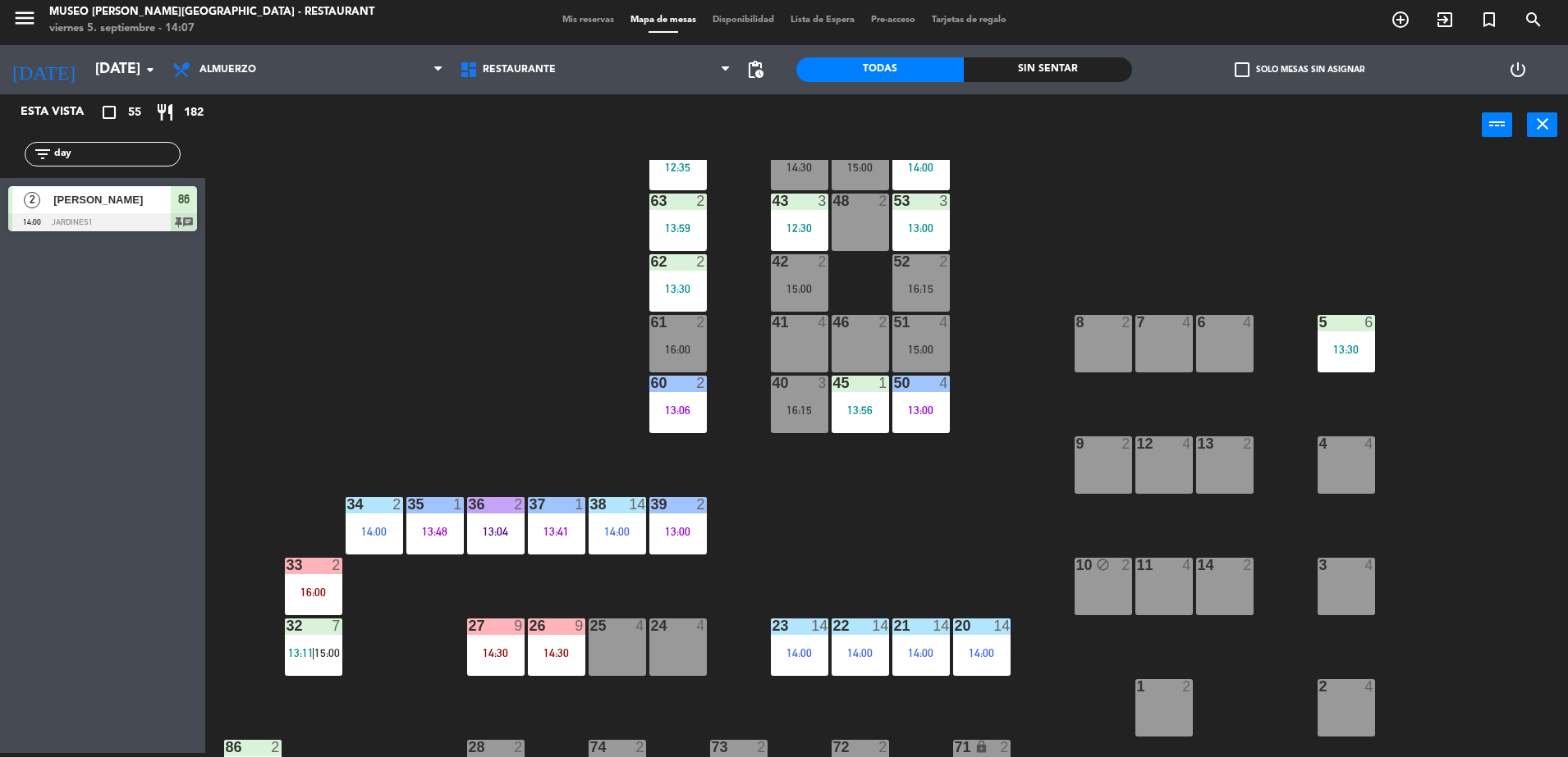
click at [145, 205] on span "Dayane Jaramillo" at bounding box center [111, 199] width 117 height 17
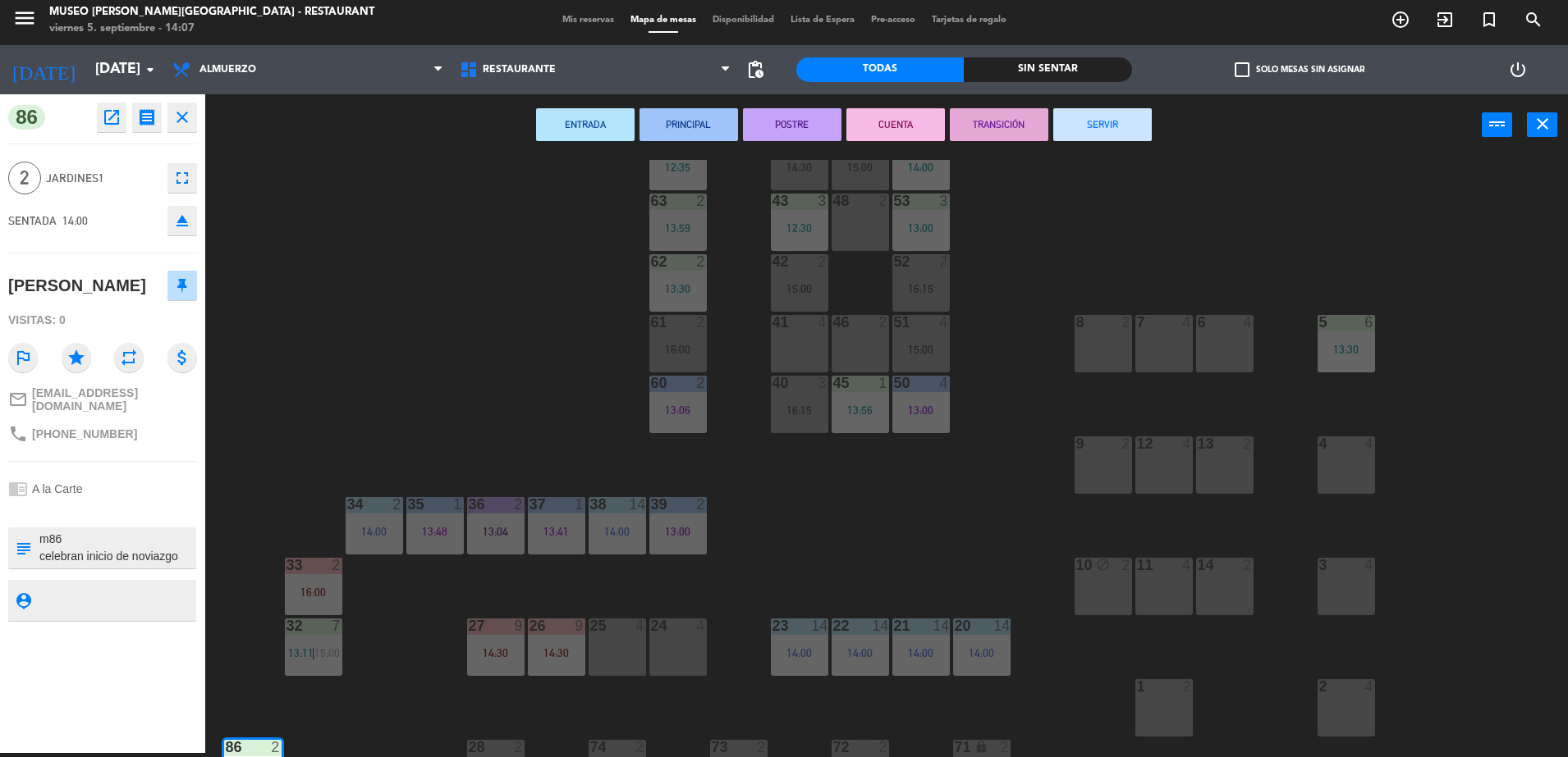
click at [327, 172] on div "44 5 14:30 49 2 15:00 54 5 14:00 64 2 12:35 48 2 53 3 13:00 63 2 13:59 43 3 12:…" at bounding box center [893, 458] width 1346 height 598
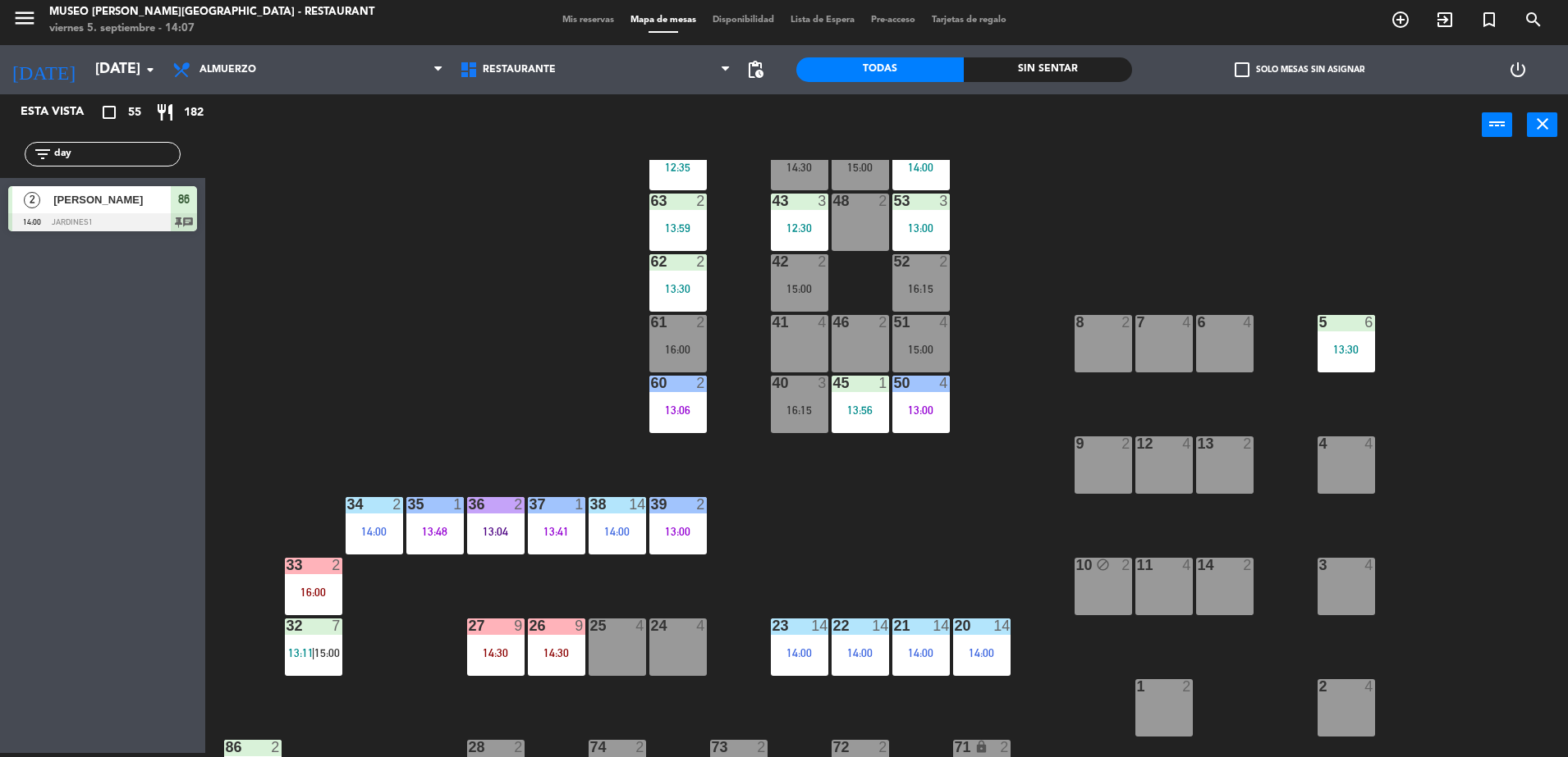
drag, startPoint x: 125, startPoint y: 153, endPoint x: 0, endPoint y: 138, distance: 125.9
click at [0, 139] on html "close × Museo Larco Café - Restaurant × chrome_reader_mode Listado de Reservas …" at bounding box center [784, 378] width 1568 height 757
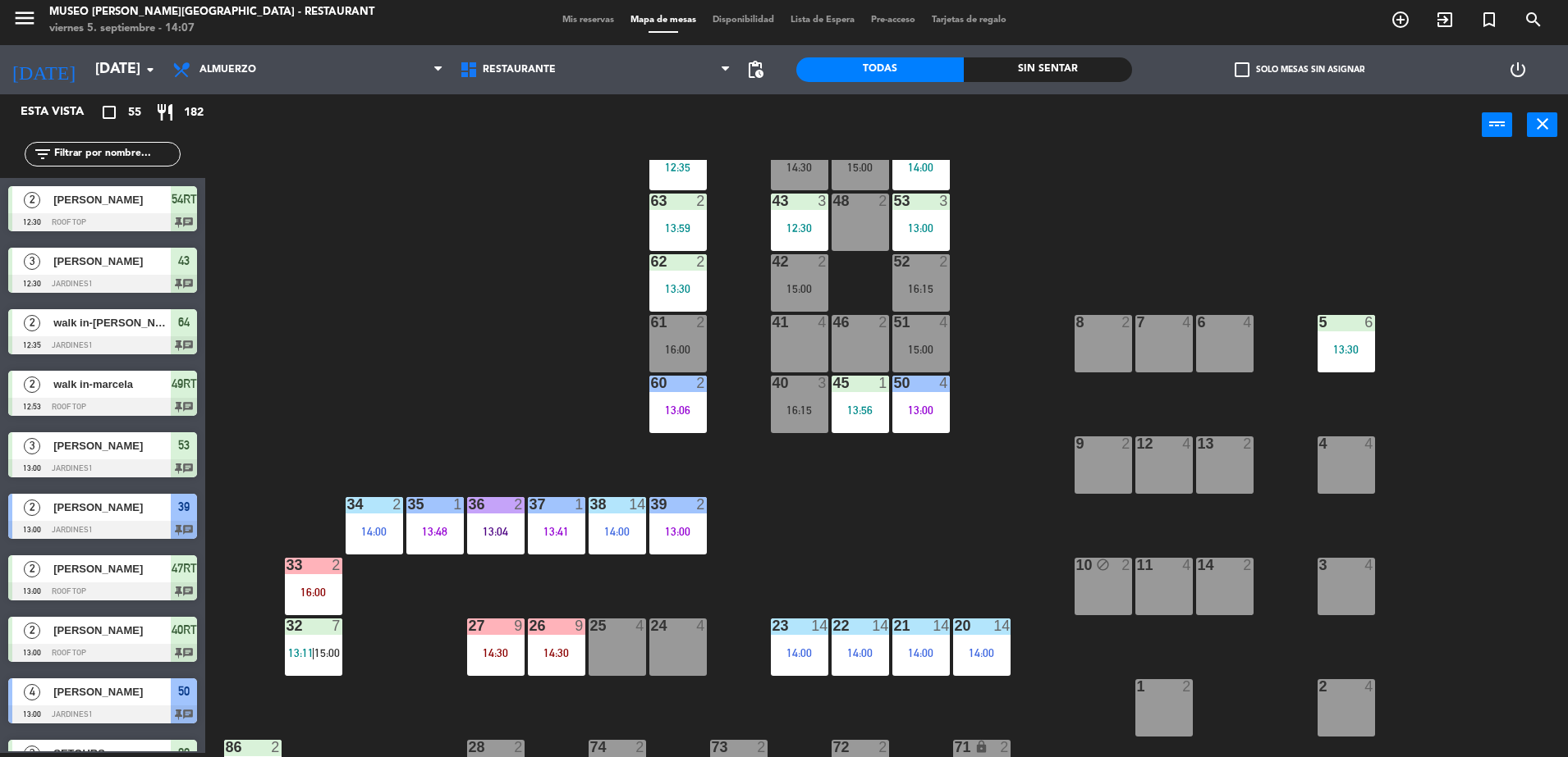
click at [327, 185] on div "44 5 14:30 49 2 15:00 54 5 14:00 64 2 12:35 48 2 53 3 13:00 63 2 13:59 43 3 12:…" at bounding box center [893, 458] width 1346 height 598
click at [815, 357] on div "41 4" at bounding box center [799, 344] width 57 height 57
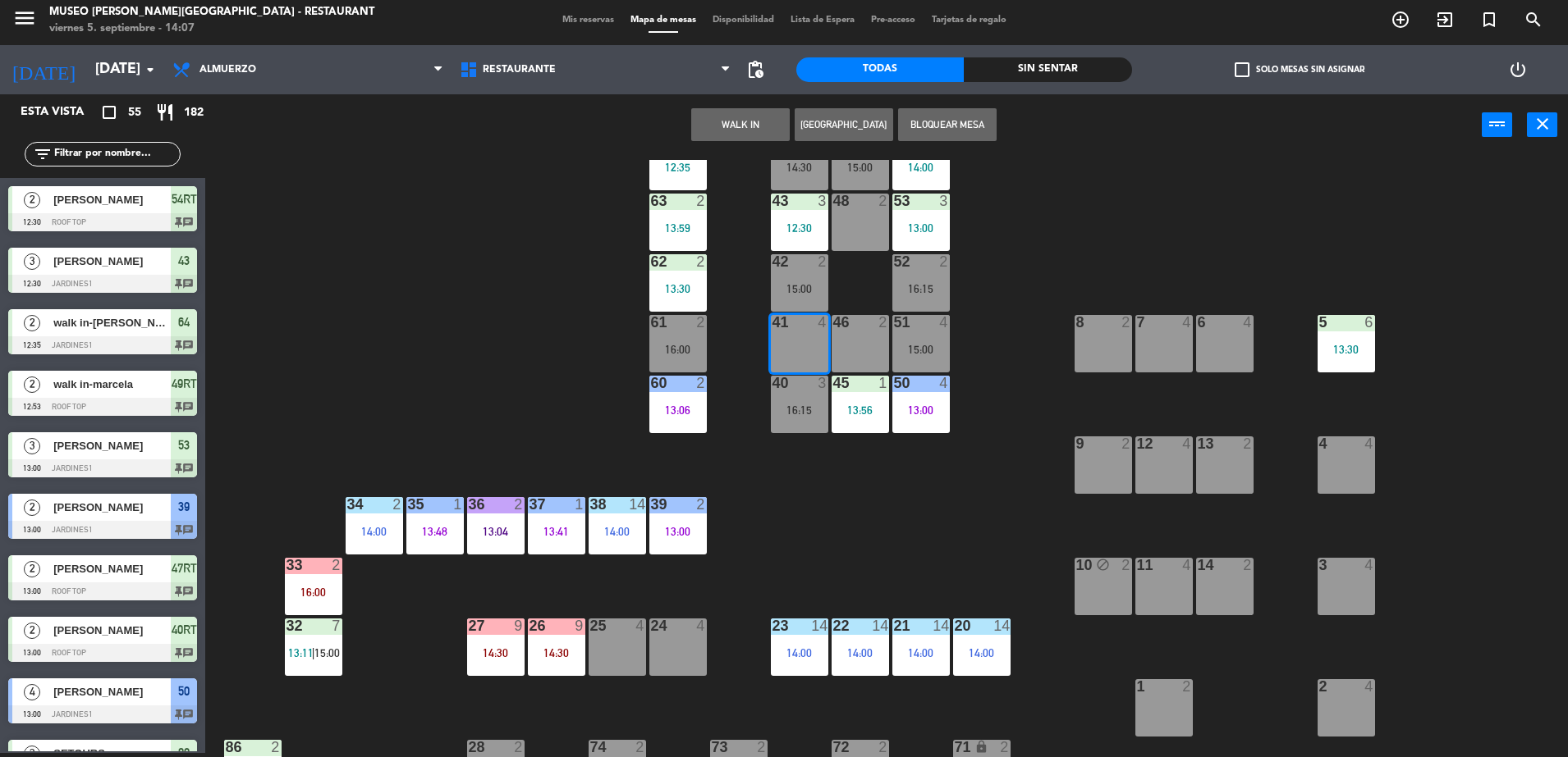
click at [740, 128] on button "WALK IN" at bounding box center [741, 124] width 98 height 32
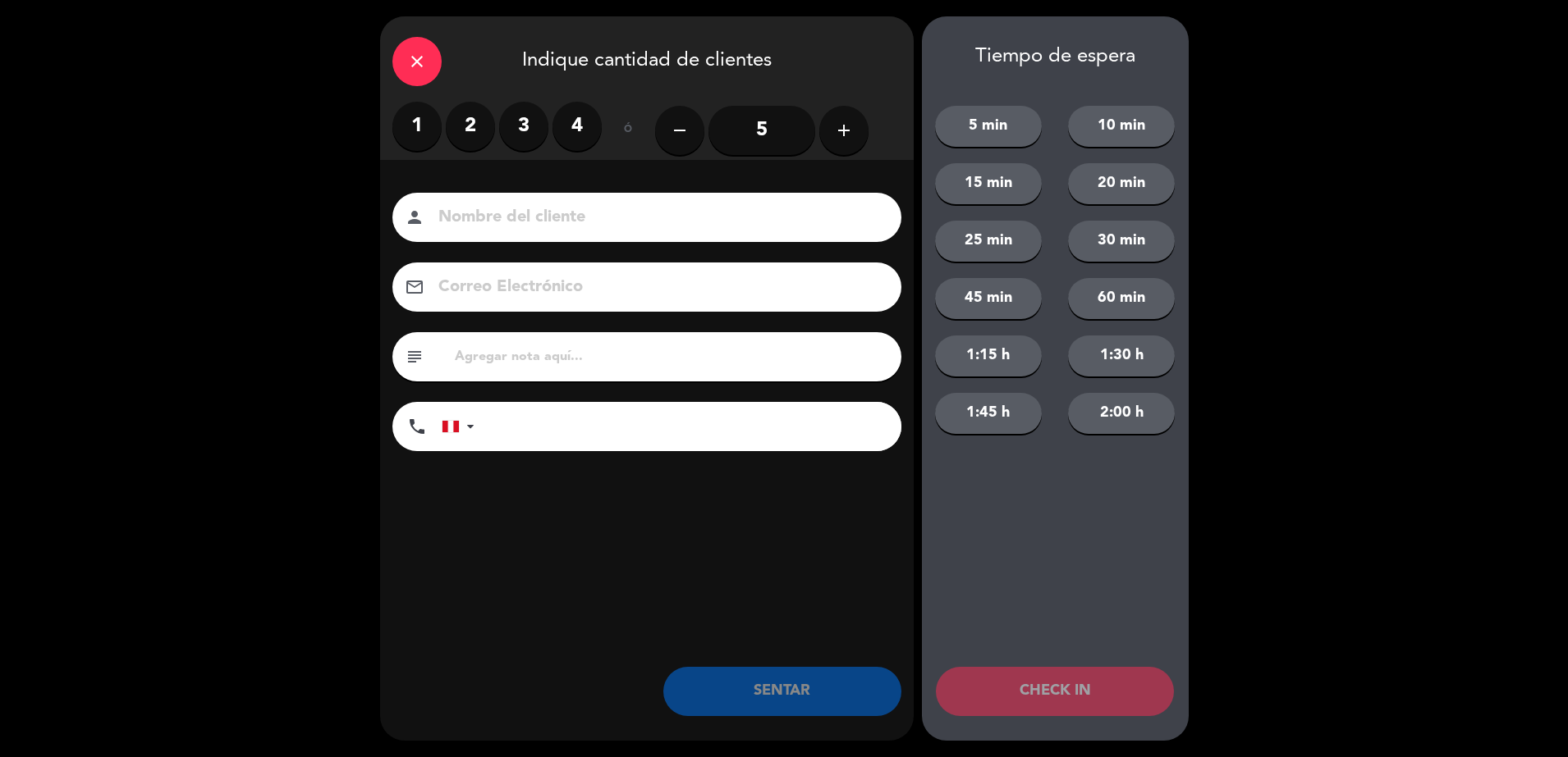
click at [539, 125] on label "3" at bounding box center [524, 126] width 49 height 49
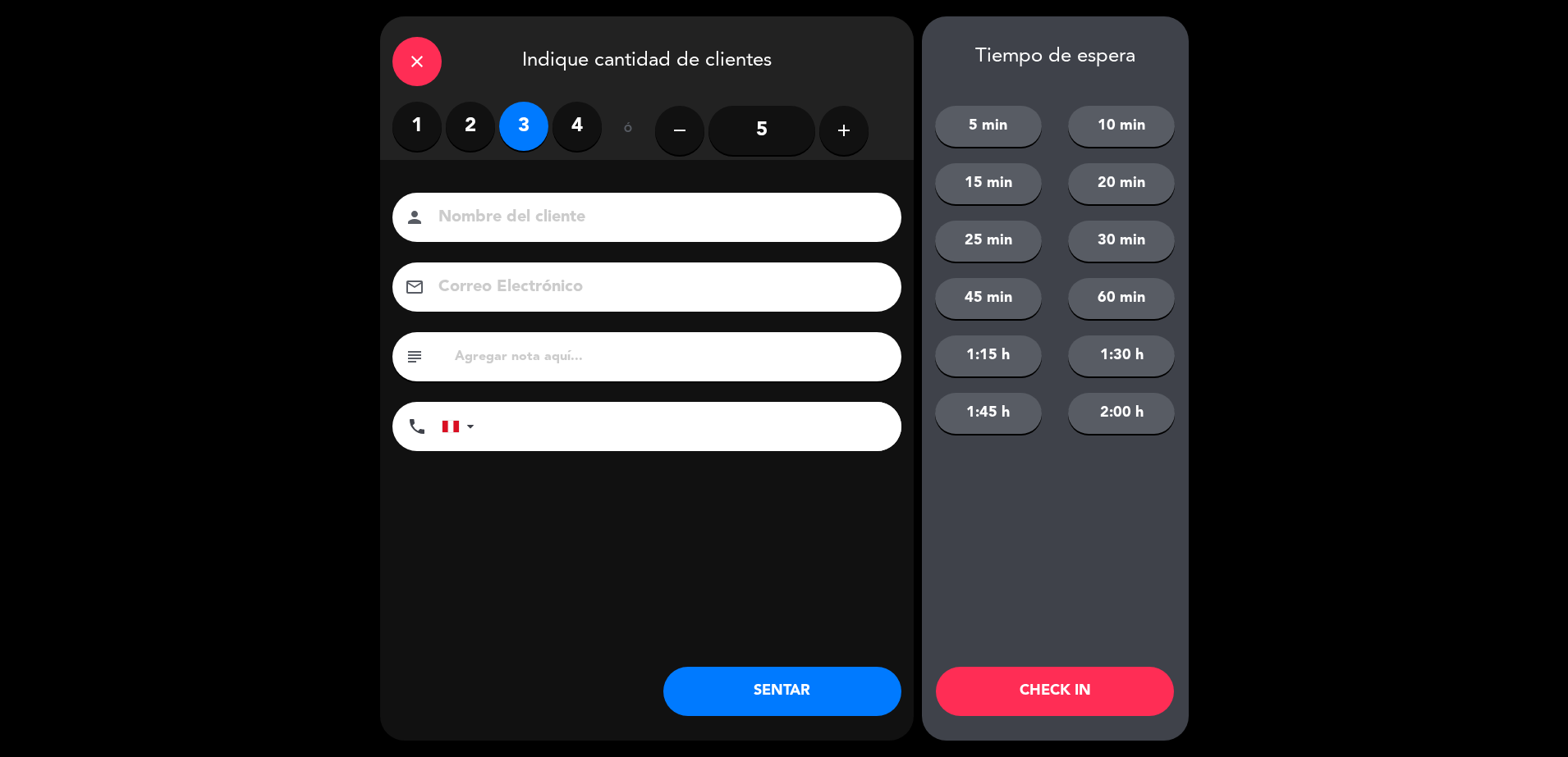
click at [574, 204] on input at bounding box center [658, 218] width 443 height 29
type input "walk in - [PERSON_NAME]"
click at [598, 410] on input "tel" at bounding box center [695, 426] width 411 height 49
type input "952389120"
click at [758, 691] on button "SENTAR" at bounding box center [782, 691] width 238 height 49
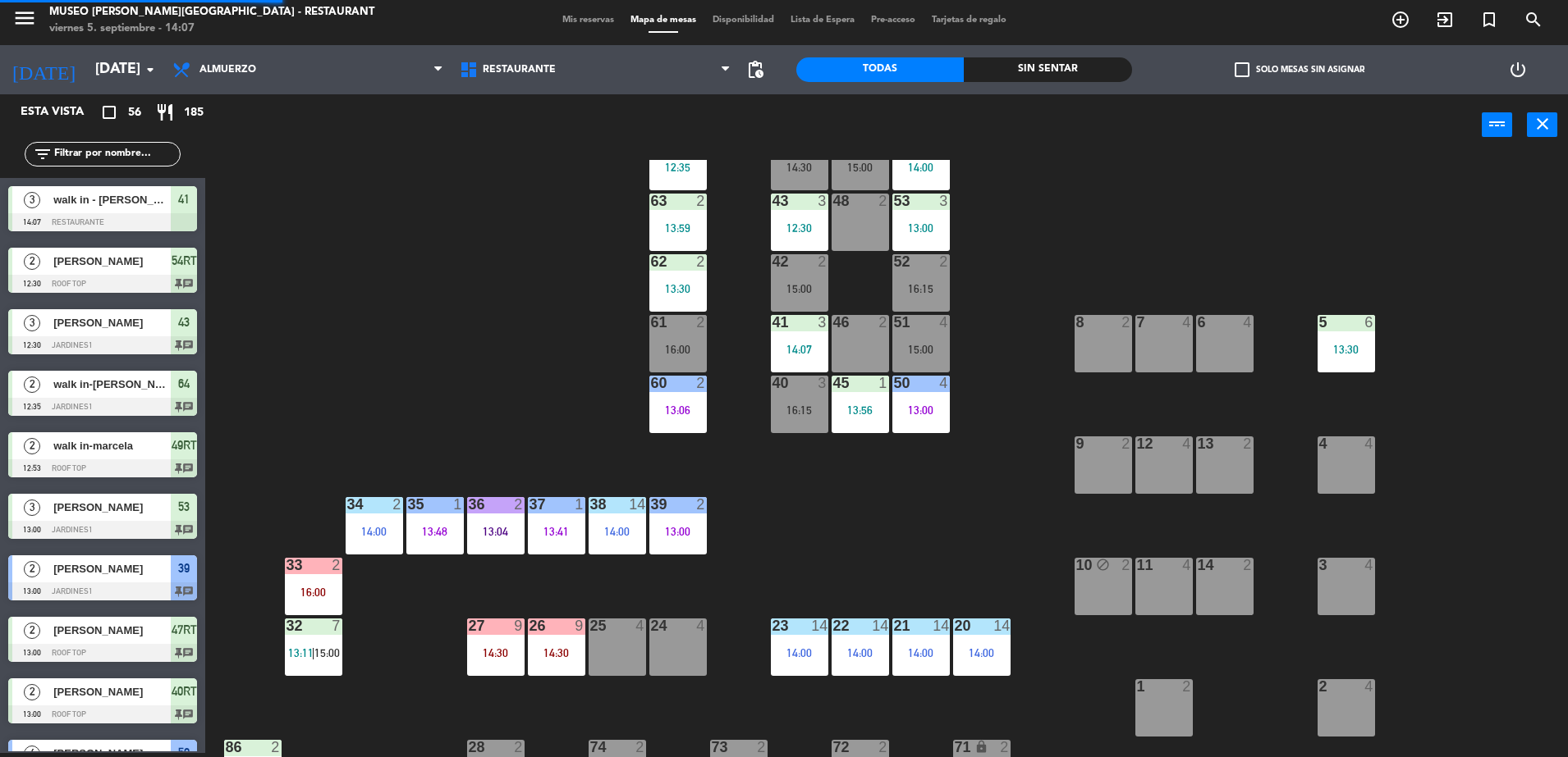
click at [709, 555] on div "44 5 14:30 49 2 15:00 54 5 14:00 64 2 12:35 48 2 53 3 13:00 63 2 13:59 43 3 12:…" at bounding box center [893, 458] width 1346 height 598
click at [381, 383] on div "44 5 14:30 49 2 15:00 54 5 14:00 64 2 12:35 48 2 53 3 13:00 63 2 13:59 43 3 12:…" at bounding box center [893, 458] width 1346 height 598
click at [110, 155] on input "text" at bounding box center [115, 154] width 127 height 18
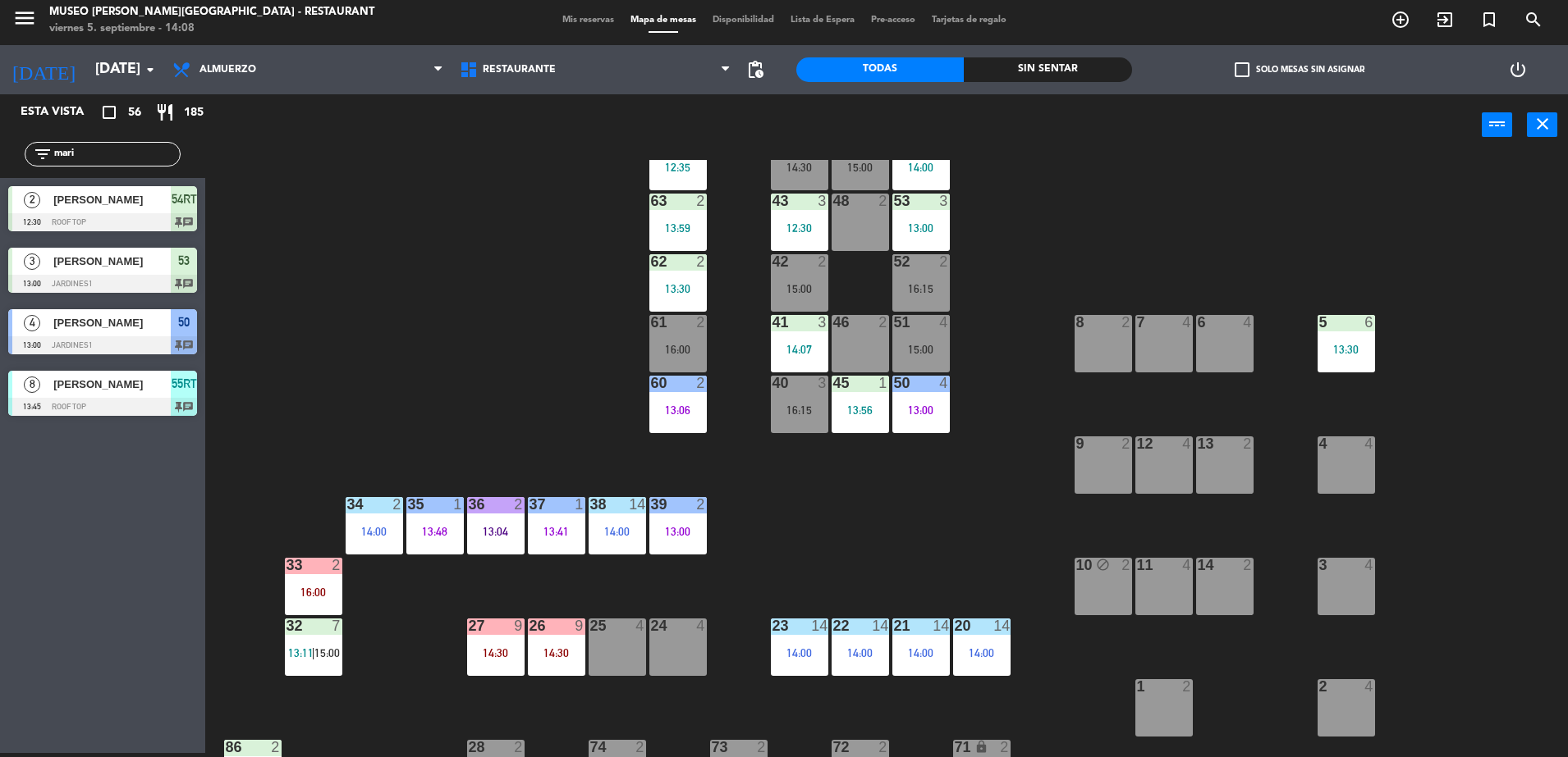
type input "mari"
click at [588, 255] on div "44 5 14:30 49 2 15:00 54 5 14:00 64 2 12:35 48 2 53 3 13:00 63 2 13:59 43 3 12:…" at bounding box center [893, 458] width 1346 height 598
click at [305, 417] on div "44 5 14:30 49 2 15:00 54 5 14:00 64 2 12:35 48 2 53 3 13:00 63 2 13:59 43 3 12:…" at bounding box center [893, 458] width 1346 height 598
click at [472, 273] on div "44 5 14:30 49 2 15:00 54 5 14:00 64 2 12:35 48 2 53 3 13:00 63 2 13:59 43 3 12:…" at bounding box center [893, 458] width 1346 height 598
drag, startPoint x: 131, startPoint y: 155, endPoint x: 0, endPoint y: 136, distance: 132.4
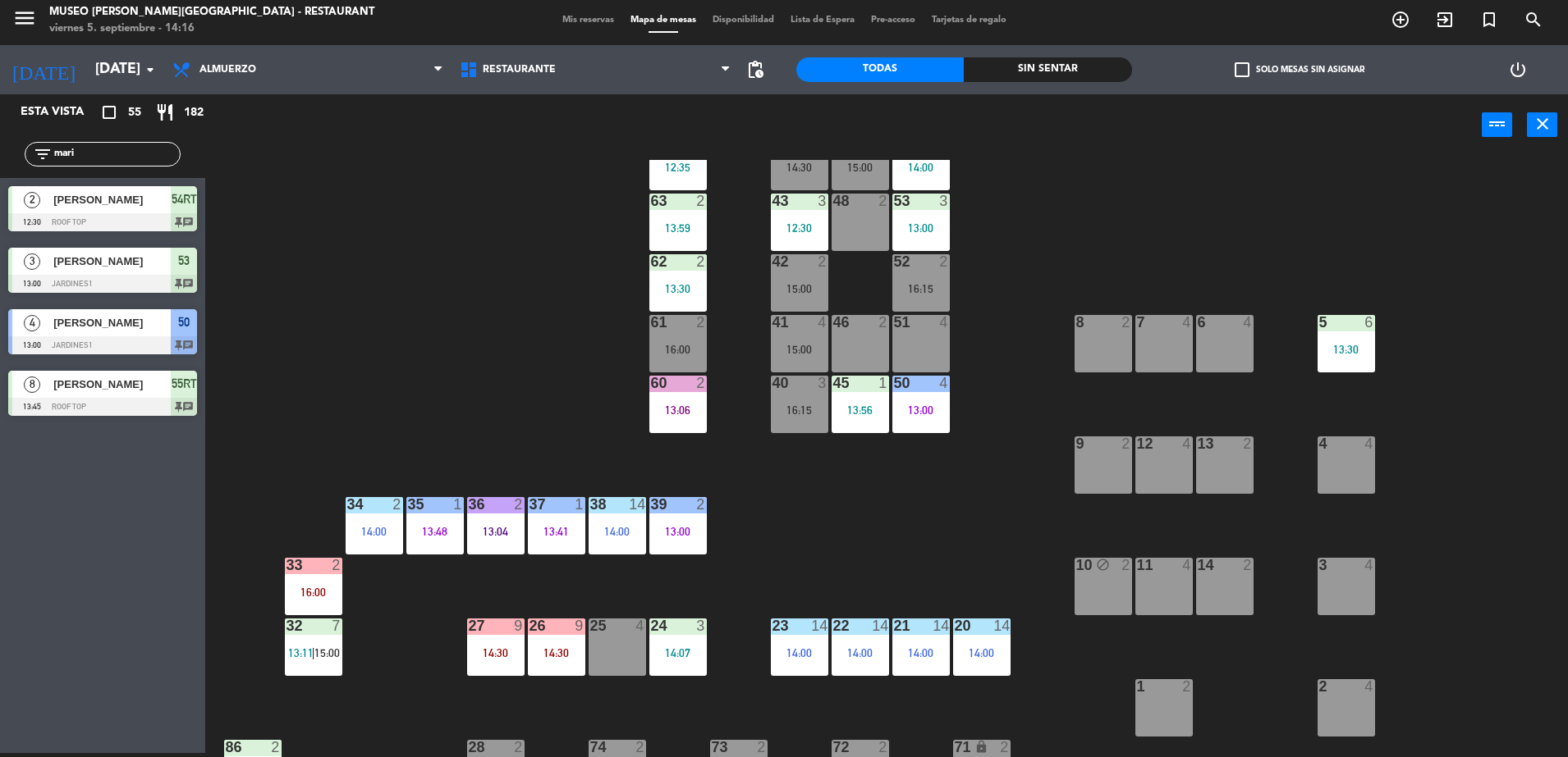
click at [0, 135] on html "close × Museo Larco Café - Restaurant × chrome_reader_mode Listado de Reservas …" at bounding box center [784, 378] width 1568 height 757
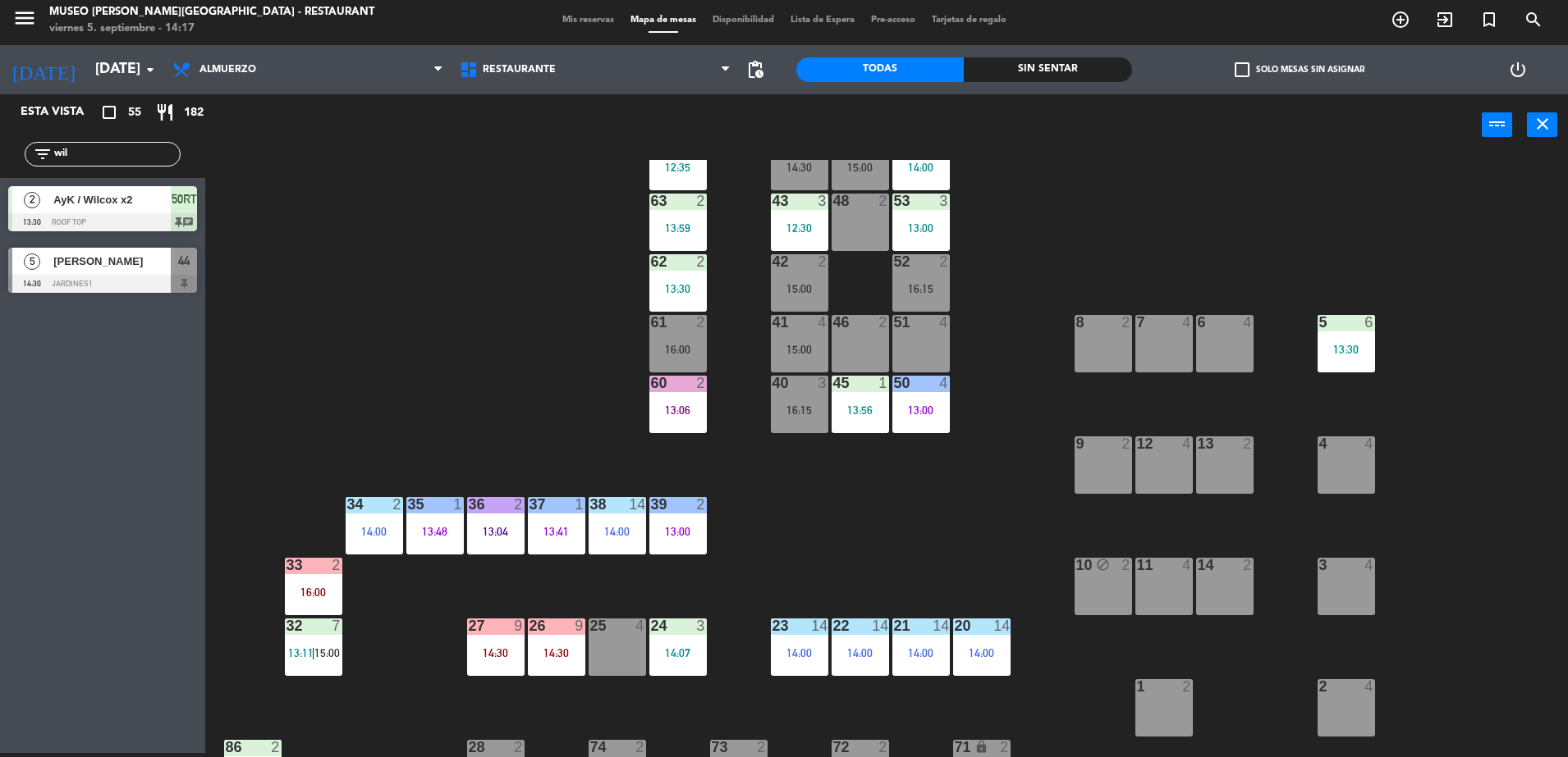
type input "wil"
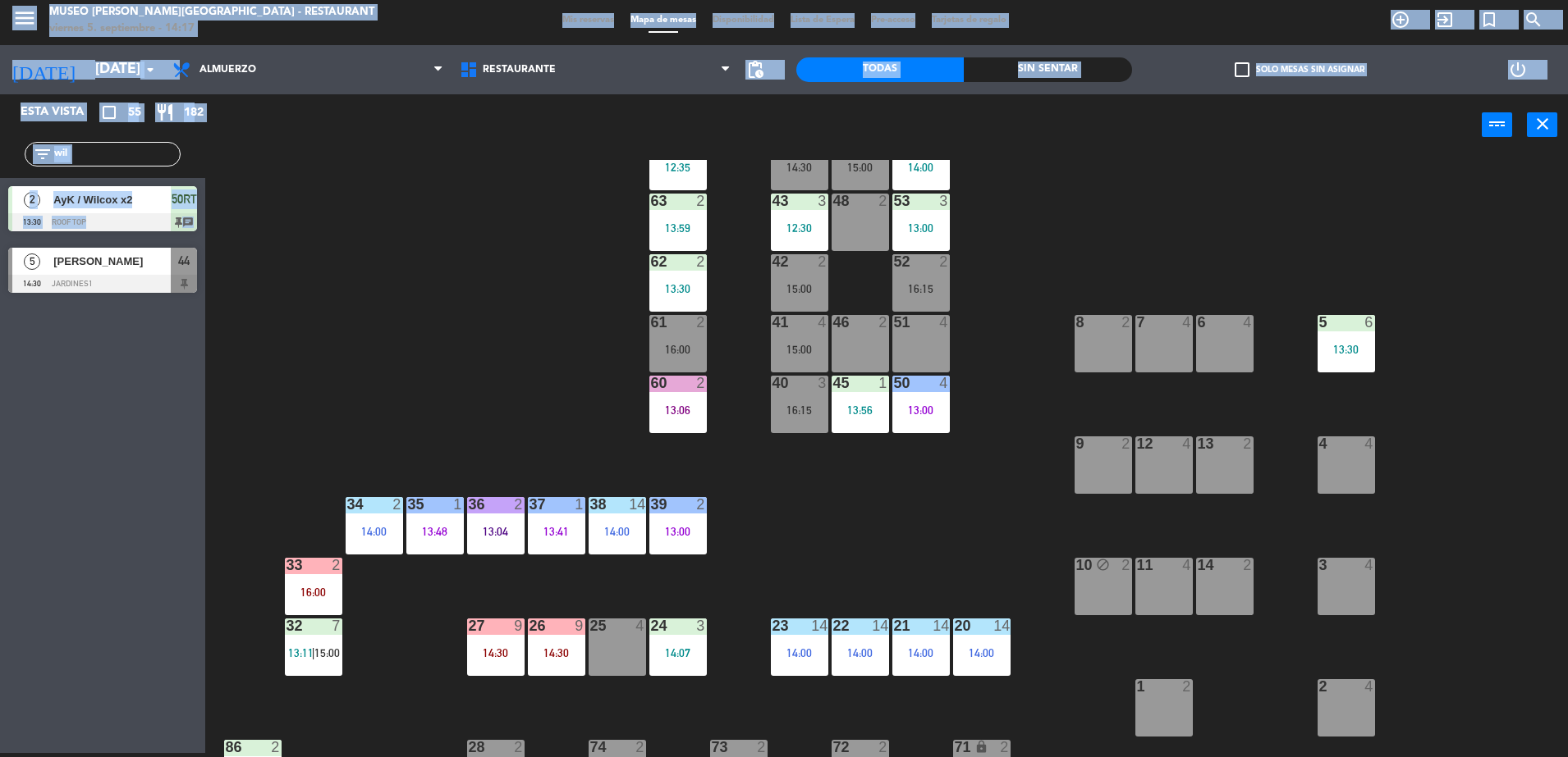
click at [0, 420] on html "close × Museo Larco Café - Restaurant × chrome_reader_mode Listado de Reservas …" at bounding box center [784, 378] width 1568 height 757
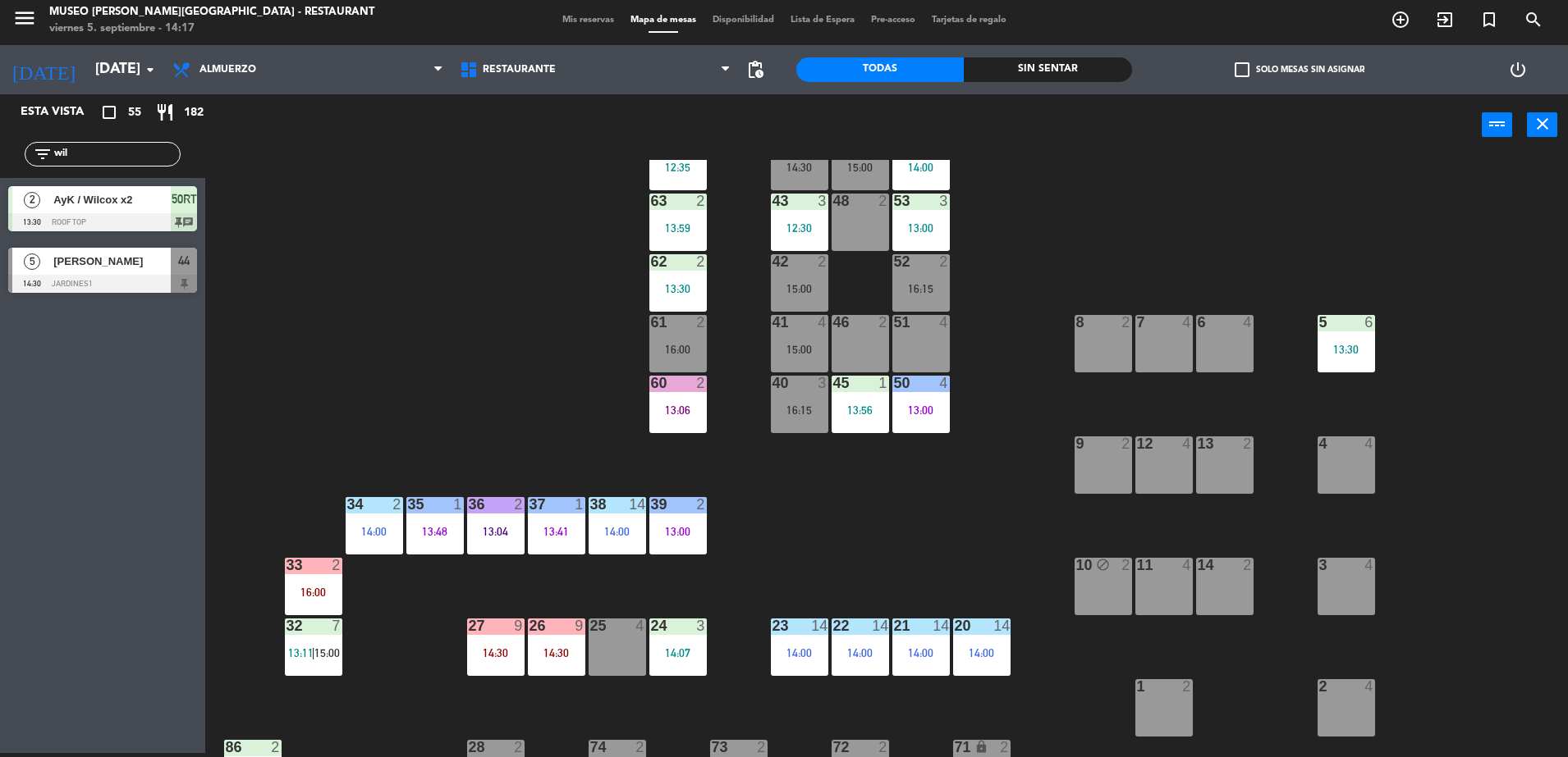
click at [342, 336] on div "44 5 14:30 49 2 15:00 54 5 14:00 64 2 12:35 48 2 53 3 13:00 63 2 13:59 43 3 12:…" at bounding box center [893, 458] width 1346 height 598
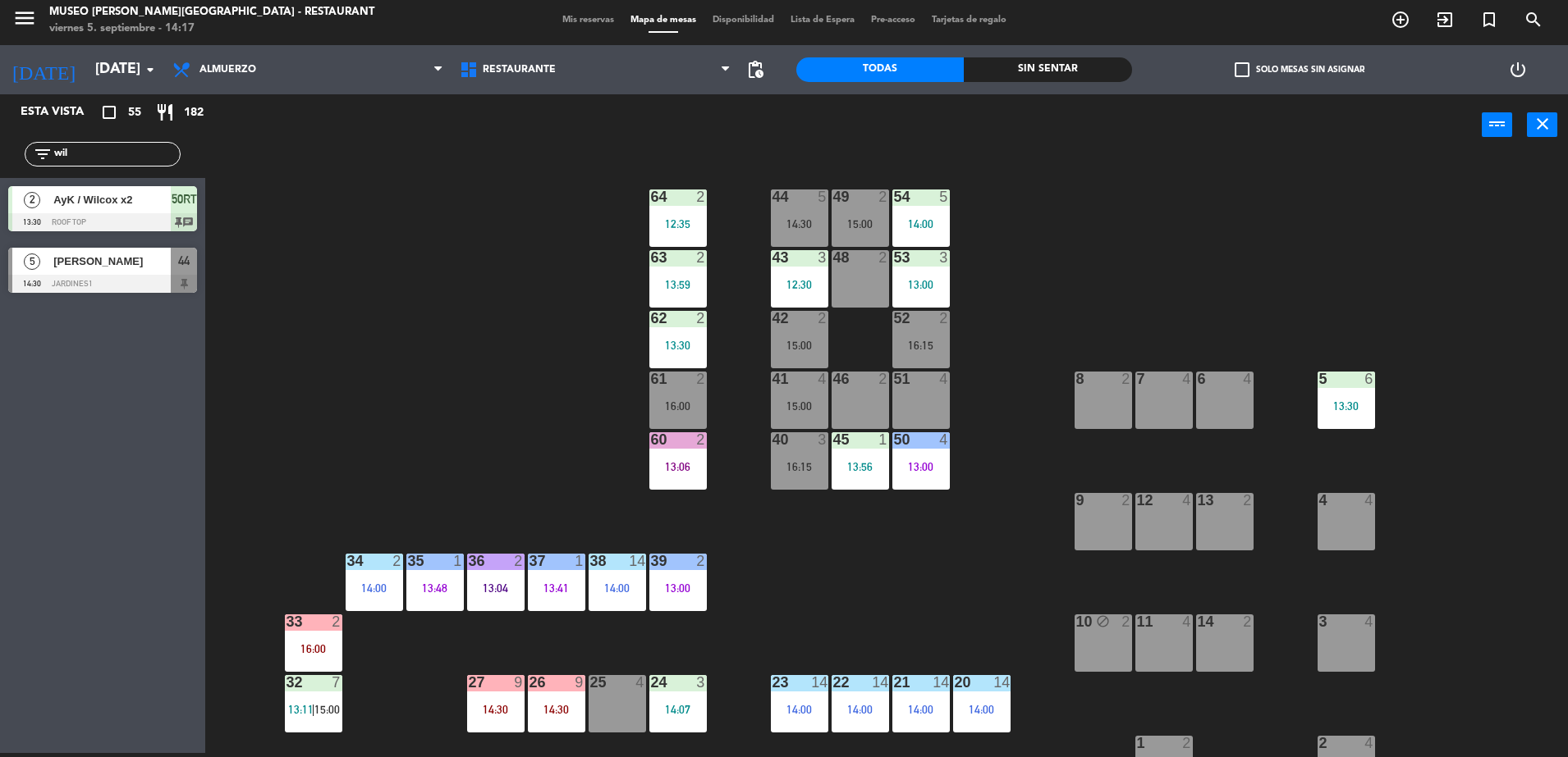
click at [812, 228] on div "14:30" at bounding box center [799, 224] width 57 height 12
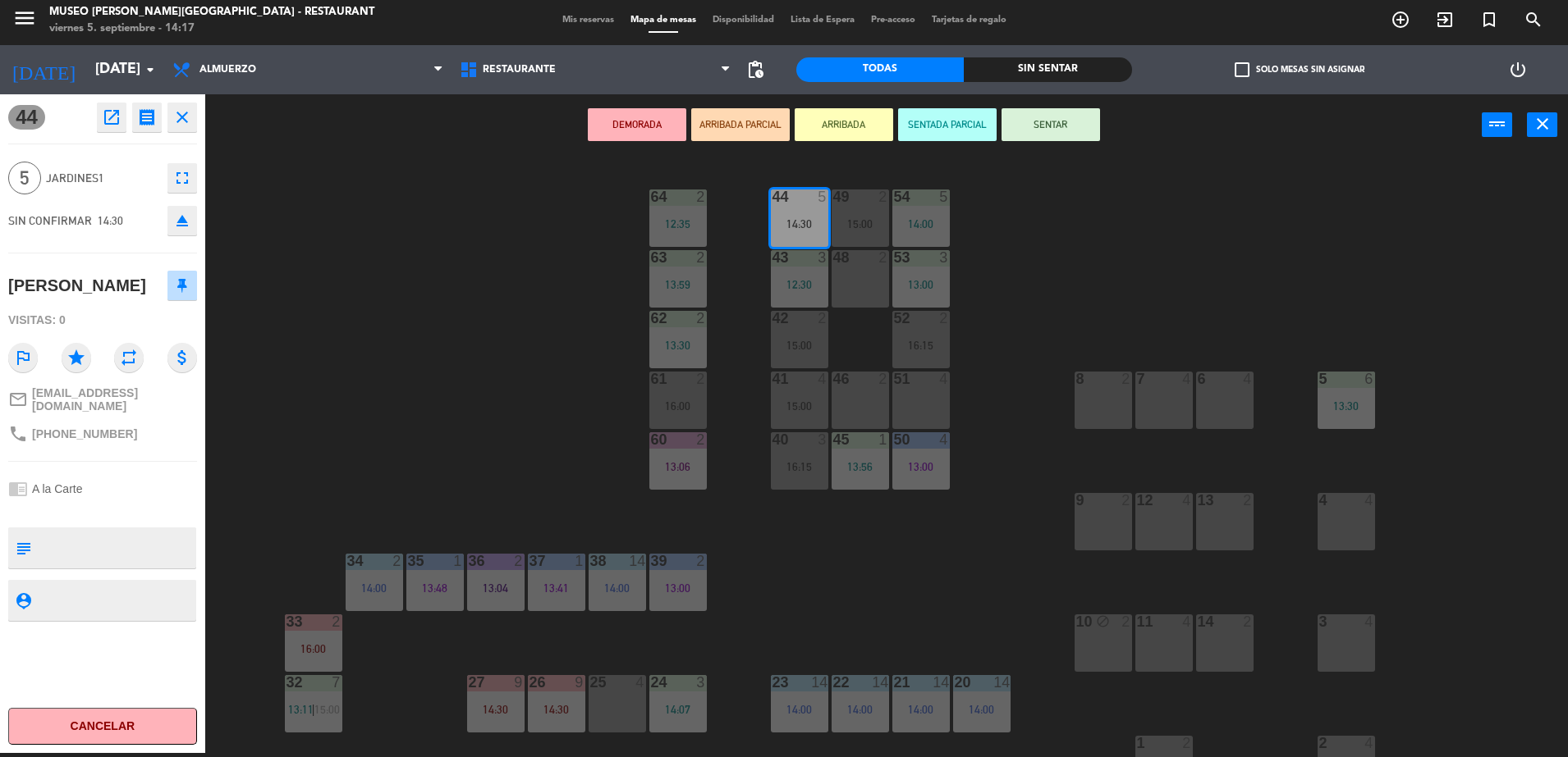
click at [751, 121] on button "ARRIBADA PARCIAL" at bounding box center [741, 124] width 98 height 32
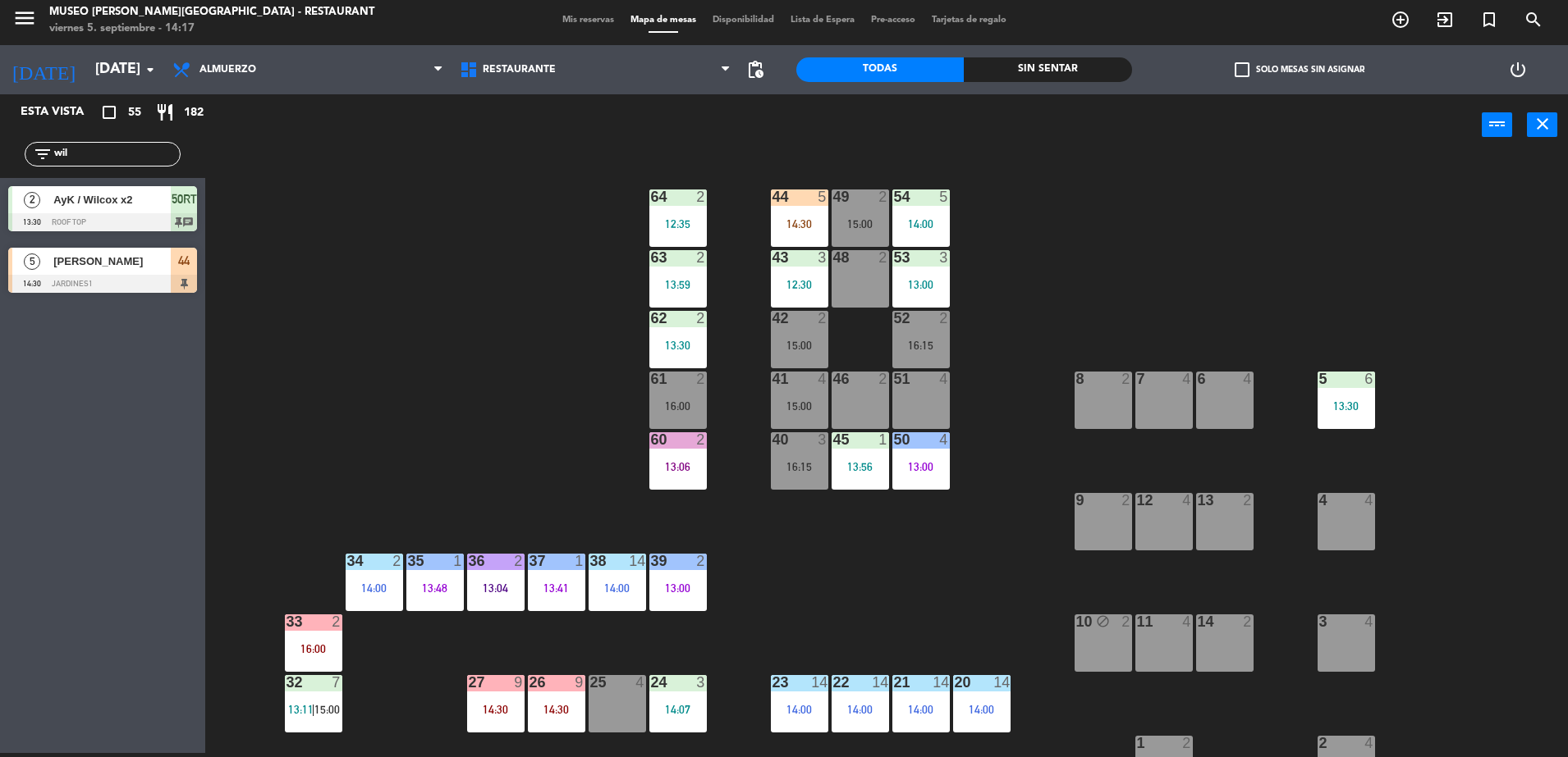
click at [810, 219] on div "14:30" at bounding box center [799, 224] width 57 height 12
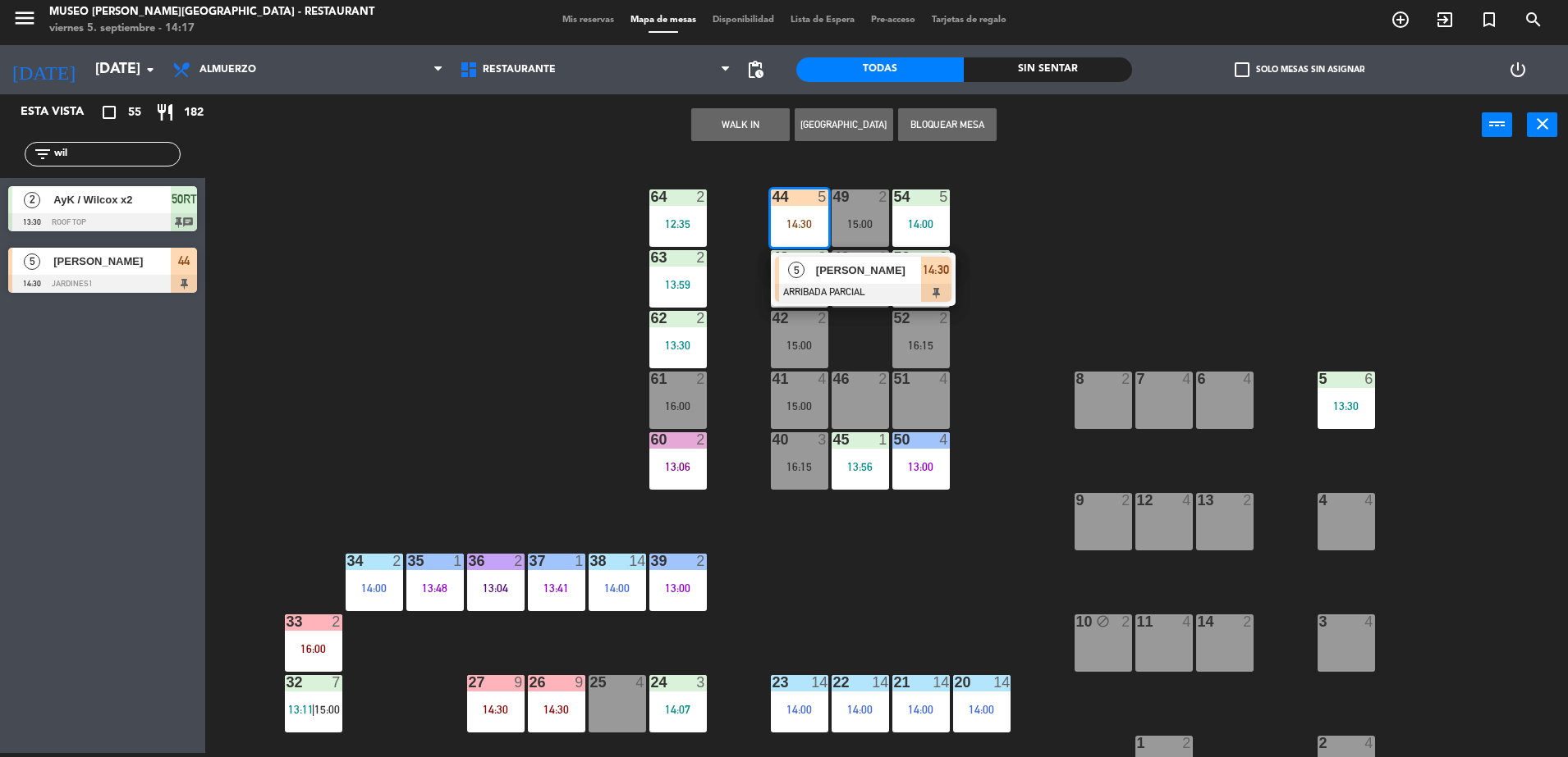
click at [866, 297] on div at bounding box center [863, 292] width 176 height 18
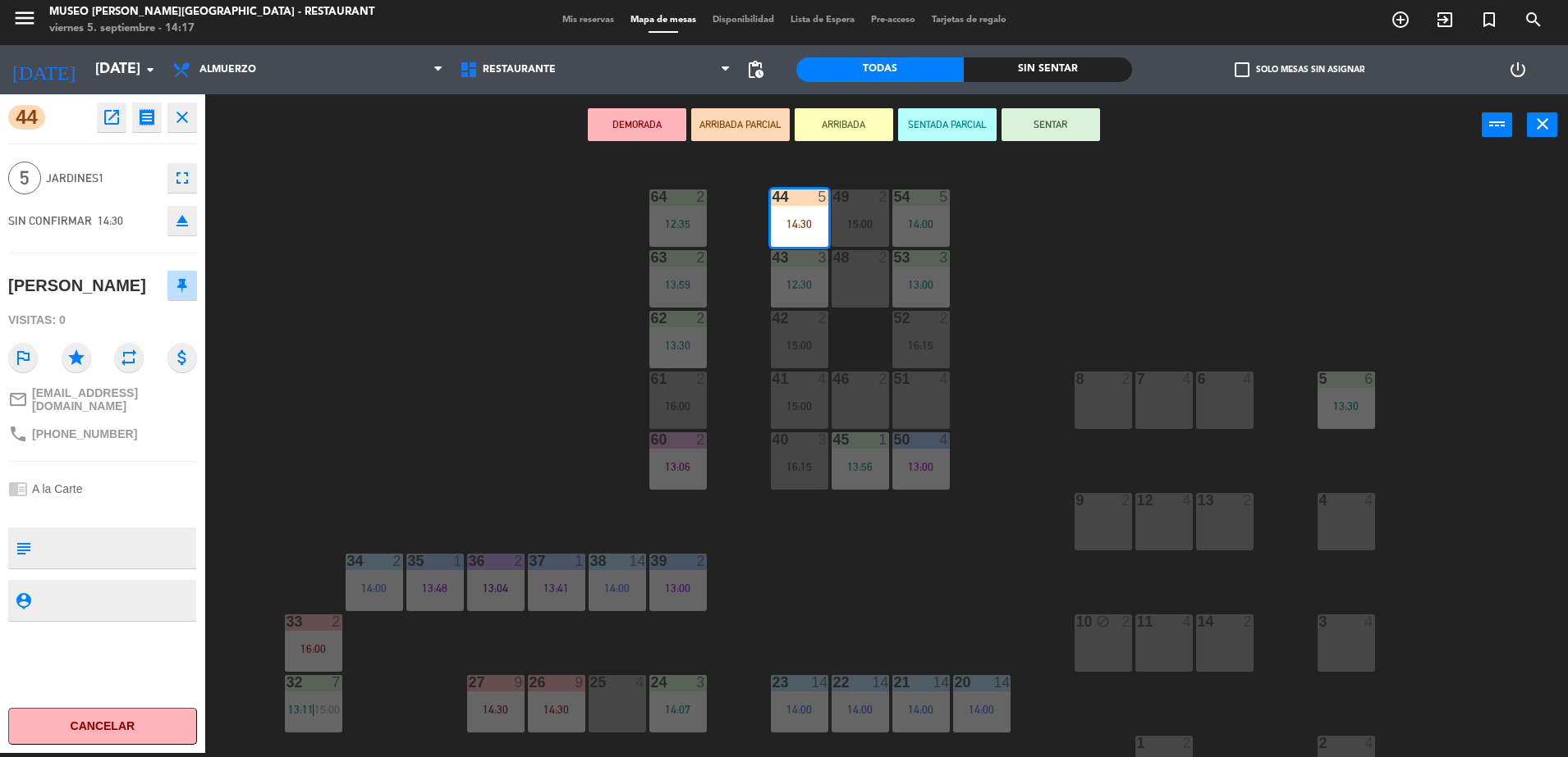
click at [339, 389] on div "44 5 14:30 49 2 15:00 54 5 14:00 64 2 12:35 48 2 53 3 13:00 63 2 13:59 43 3 12:…" at bounding box center [893, 458] width 1346 height 598
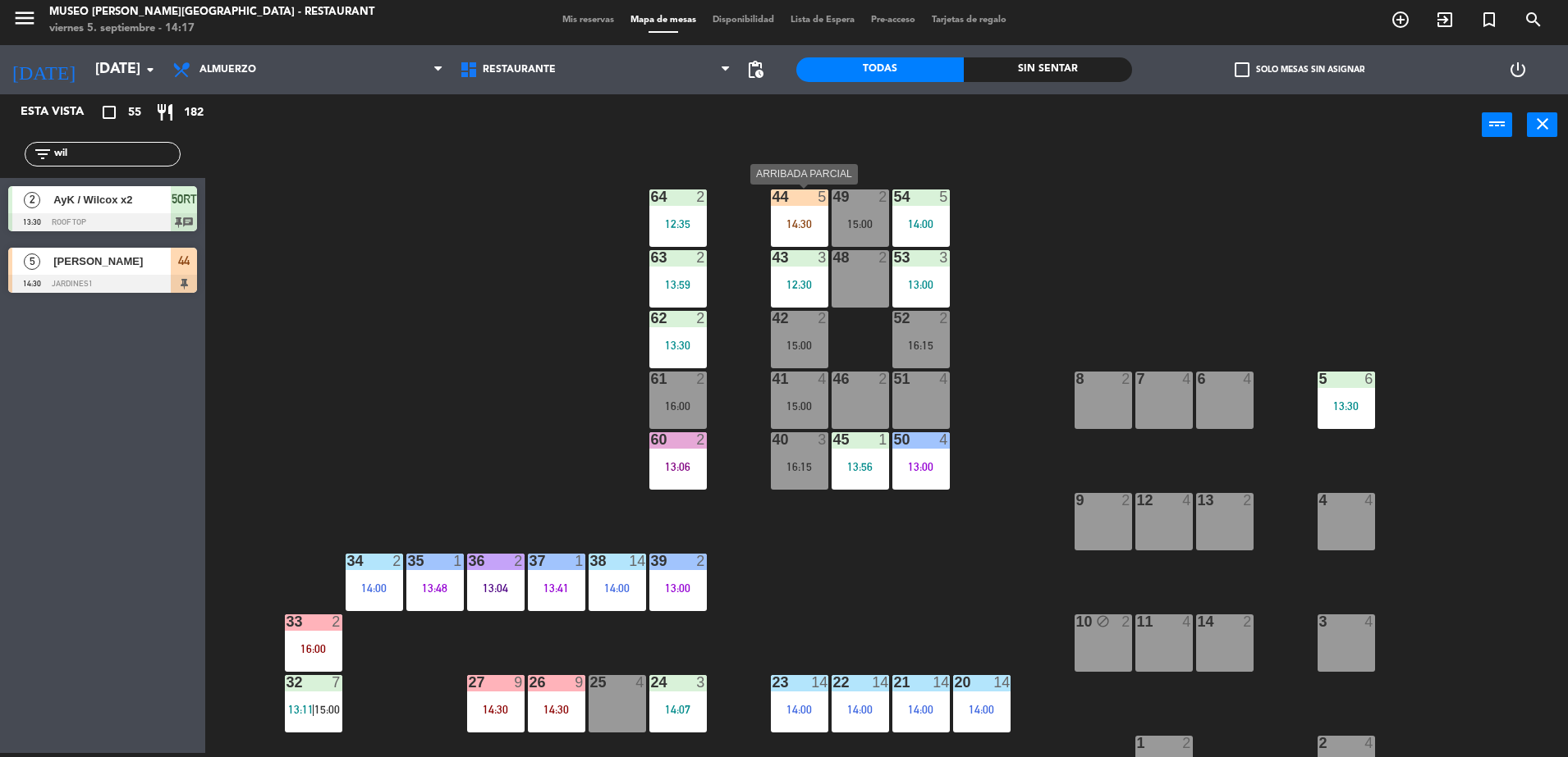
click at [819, 221] on div "14:30" at bounding box center [799, 224] width 57 height 12
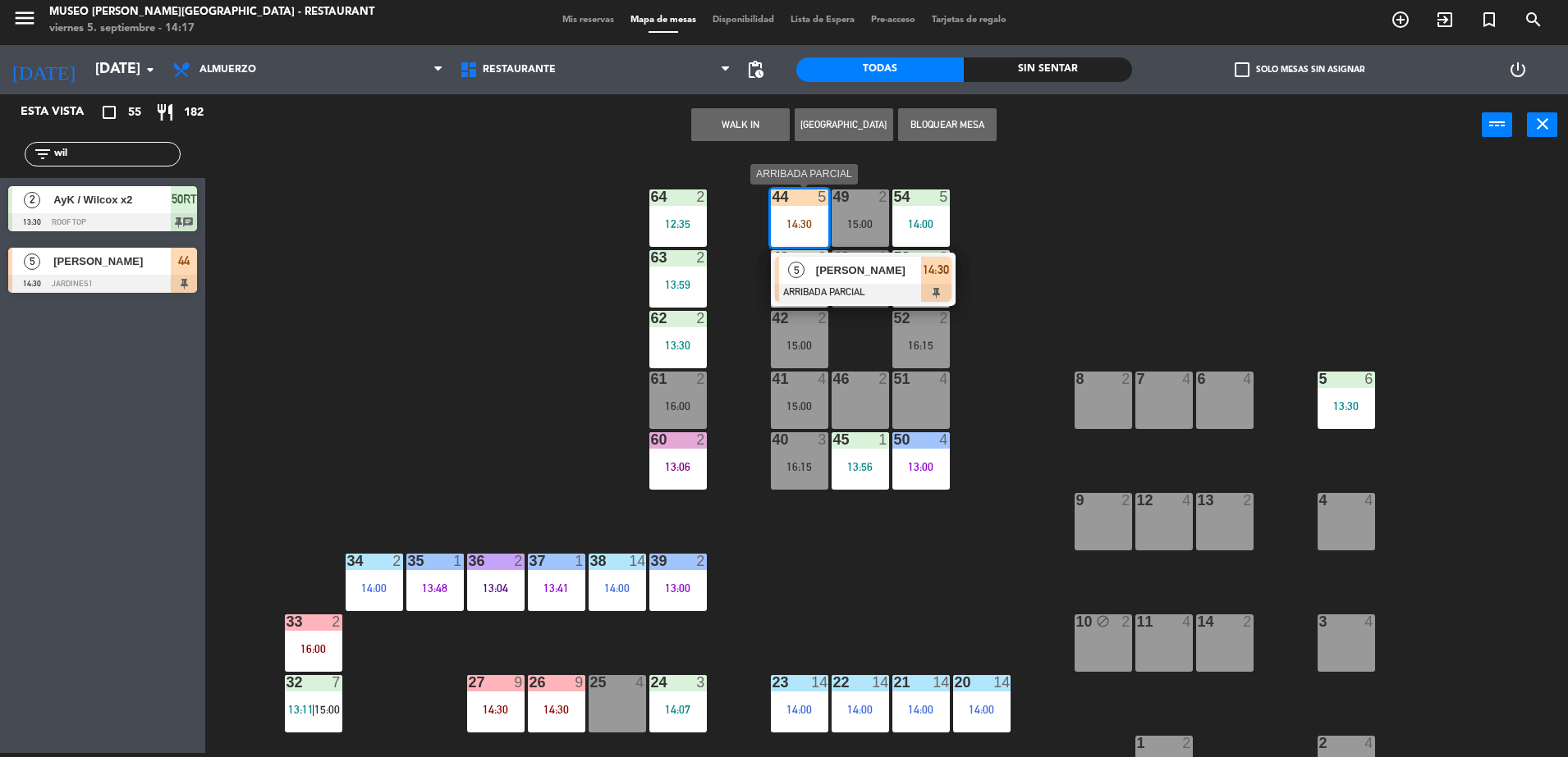
click at [841, 274] on span "Wilfredo Alarcon" at bounding box center [868, 270] width 105 height 17
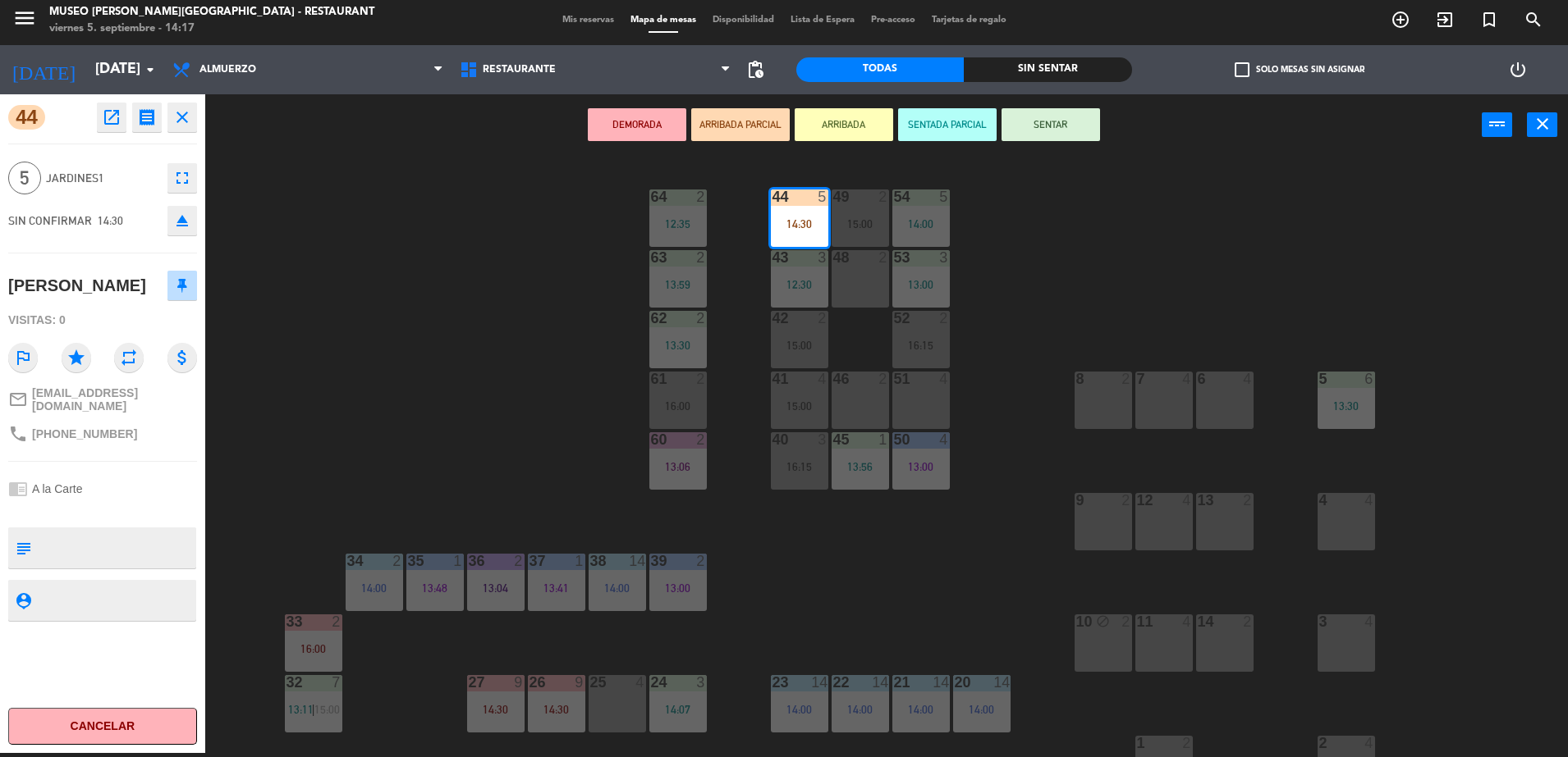
click at [1089, 293] on div "44 5 14:30 49 2 15:00 54 5 14:00 64 2 12:35 48 2 53 3 13:00 63 2 13:59 43 3 12:…" at bounding box center [893, 458] width 1346 height 598
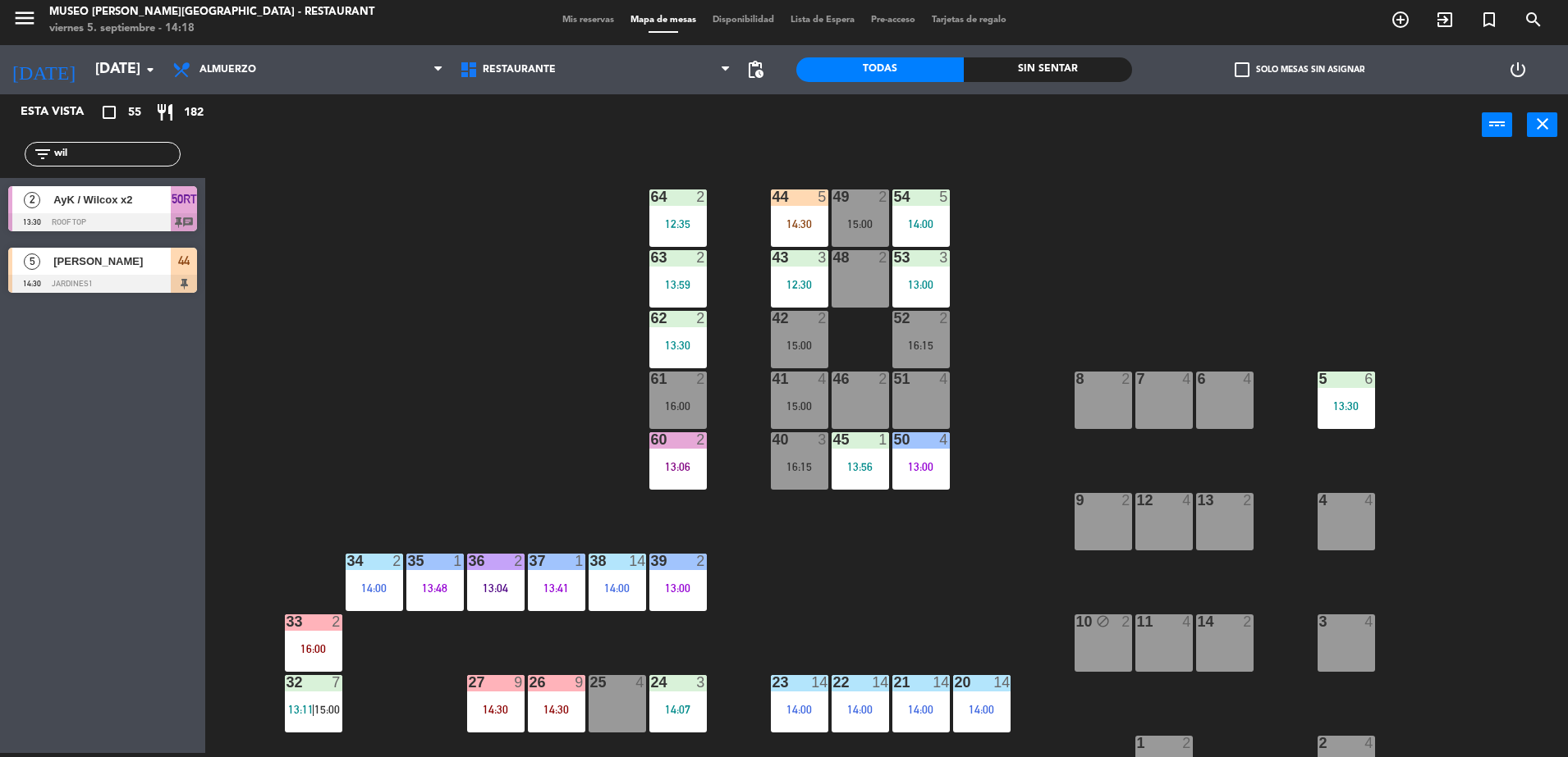
click at [550, 297] on div "44 5 14:30 49 2 15:00 54 5 14:00 64 2 12:35 48 2 53 3 13:00 63 2 13:59 43 3 12:…" at bounding box center [893, 458] width 1346 height 598
drag, startPoint x: 125, startPoint y: 157, endPoint x: -4, endPoint y: 158, distance: 129.0
click at [0, 158] on html "close × Museo Larco Café - Restaurant × chrome_reader_mode Listado de Reservas …" at bounding box center [784, 378] width 1568 height 757
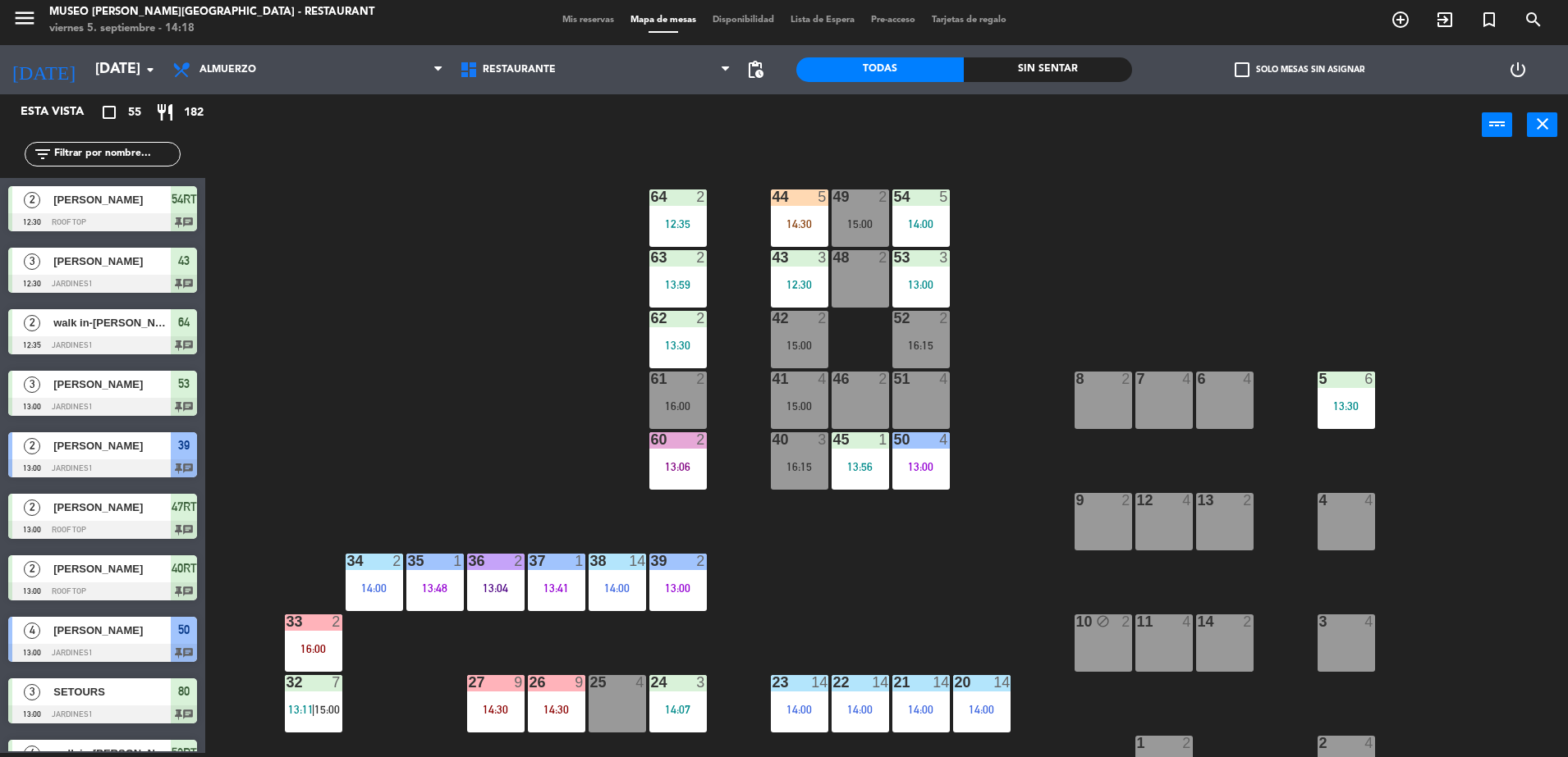
click at [276, 242] on div "44 5 14:30 49 2 15:00 54 5 14:00 64 2 12:35 48 2 53 3 13:00 63 2 13:59 43 3 12:…" at bounding box center [893, 458] width 1346 height 598
click at [531, 287] on div "44 5 14:30 49 2 15:00 54 5 14:00 64 2 12:35 48 2 53 3 13:00 63 2 13:59 43 3 12:…" at bounding box center [893, 458] width 1346 height 598
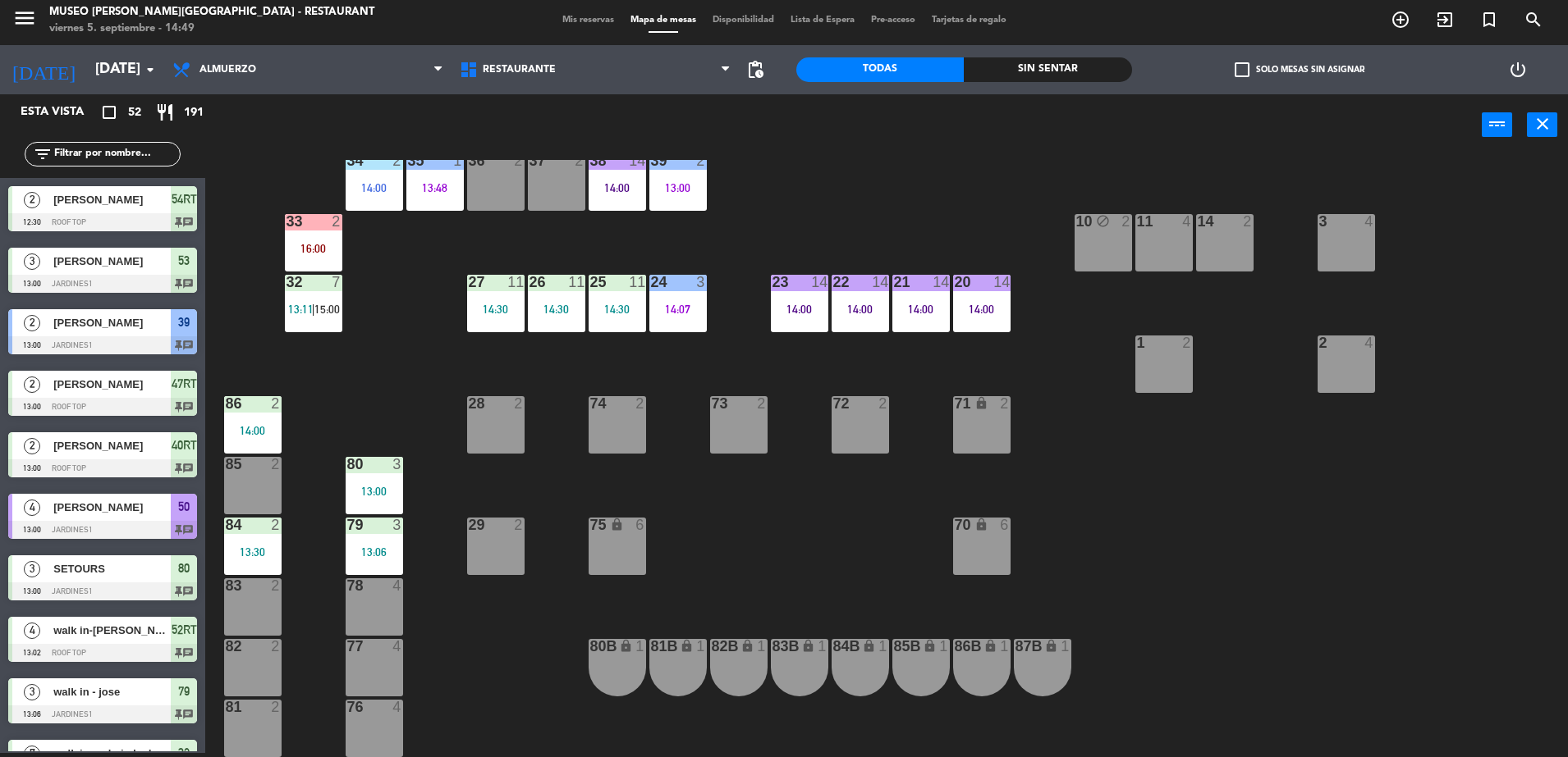
scroll to position [398, 0]
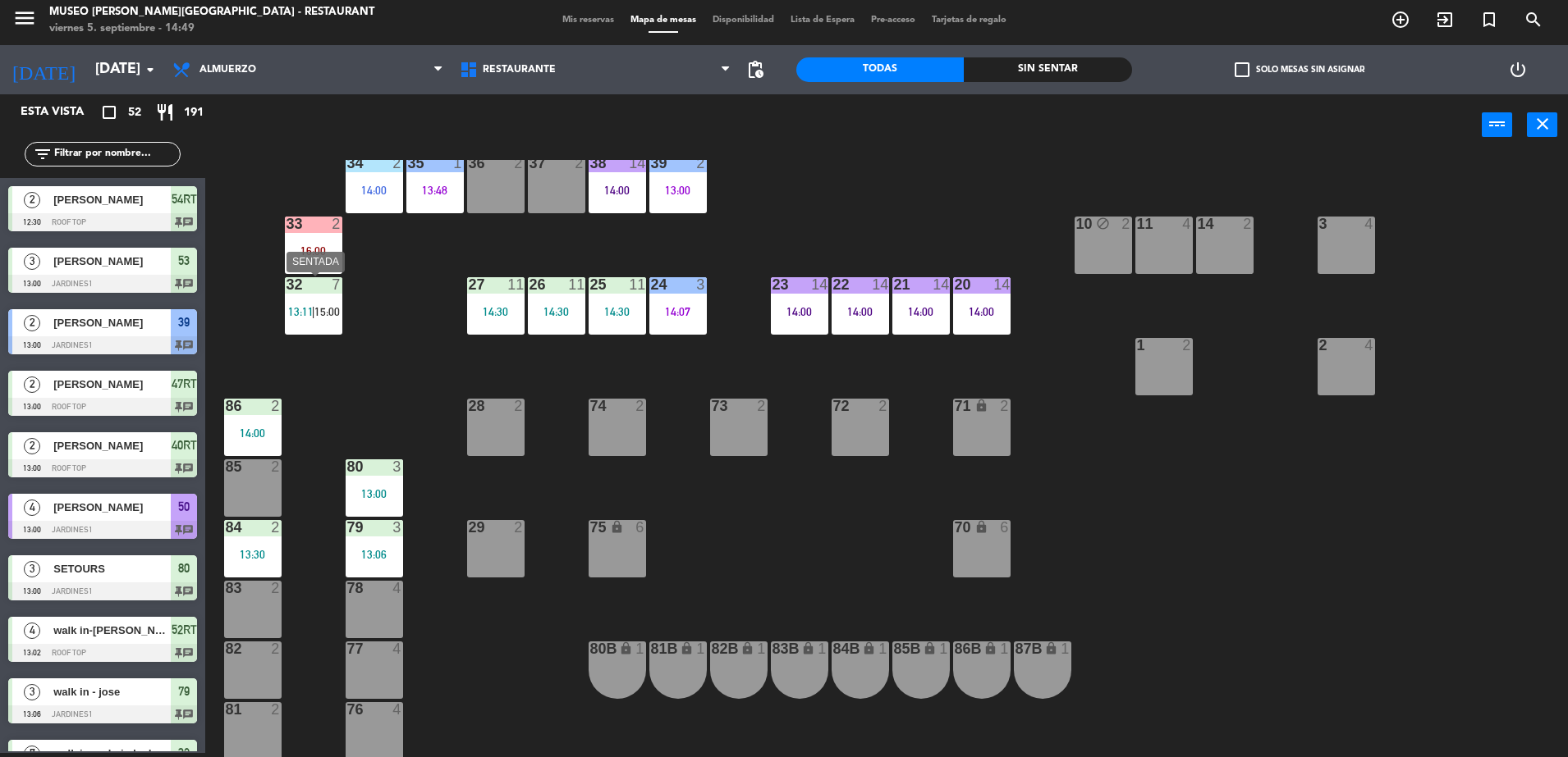
click at [307, 296] on div "32 7 13:11 | 15:00" at bounding box center [313, 306] width 57 height 57
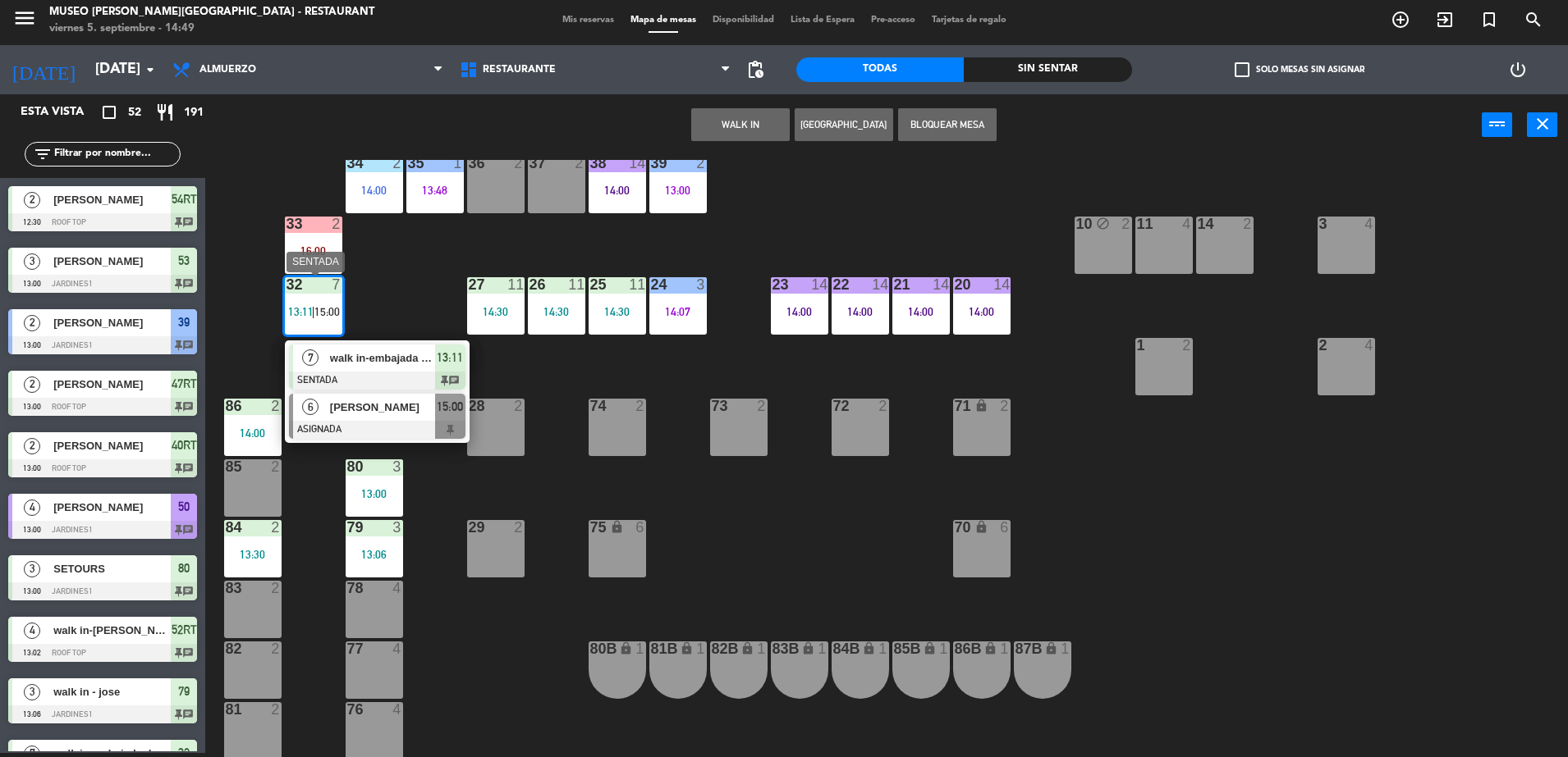
click at [390, 427] on div at bounding box center [376, 429] width 176 height 18
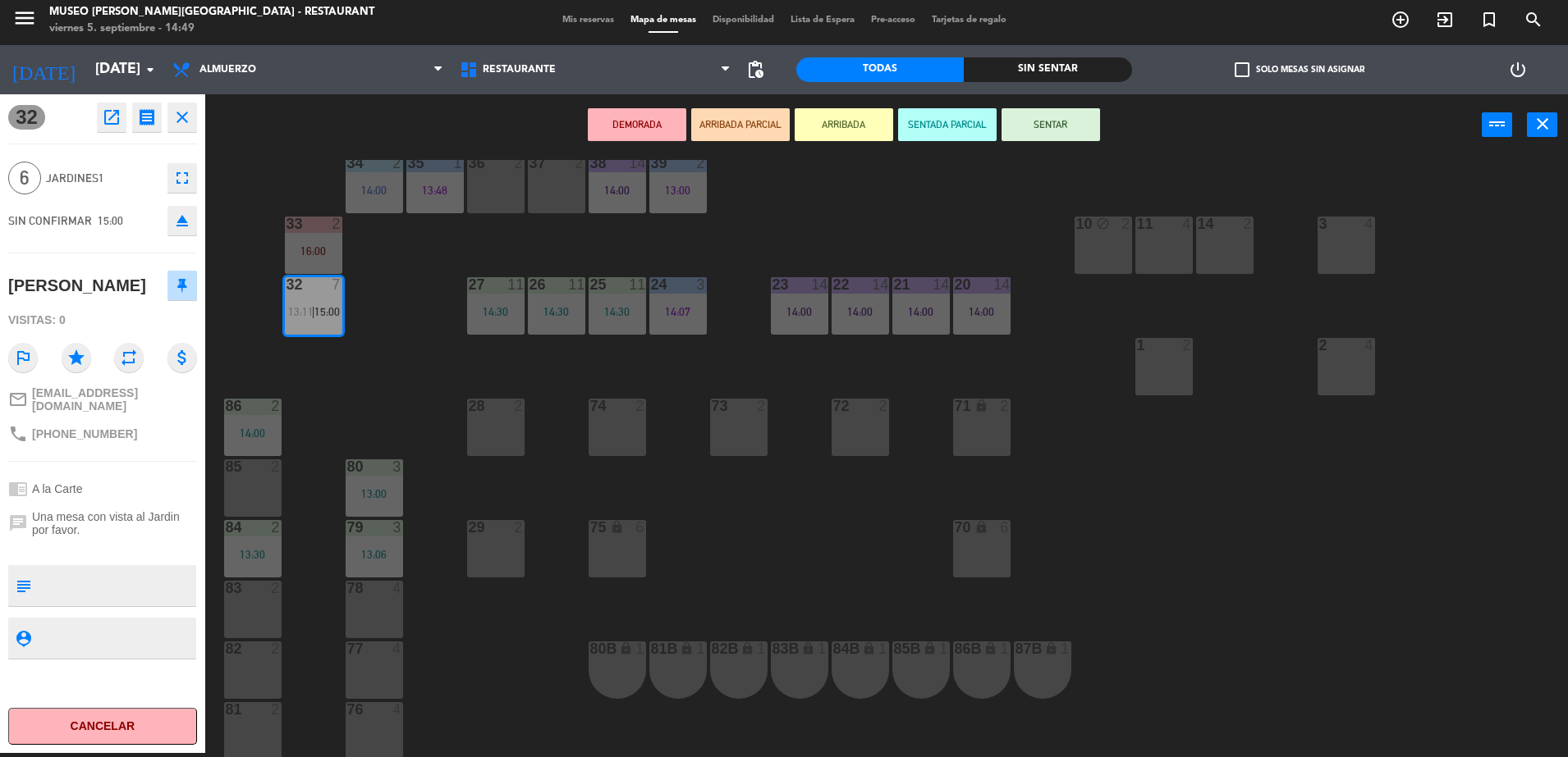
click at [377, 361] on div "44 5 14:30 49 2 15:00 54 5 14:00 64 2 16:15 48 2 53 3 13:00 63 2 13:59 43 4 62 …" at bounding box center [893, 458] width 1346 height 598
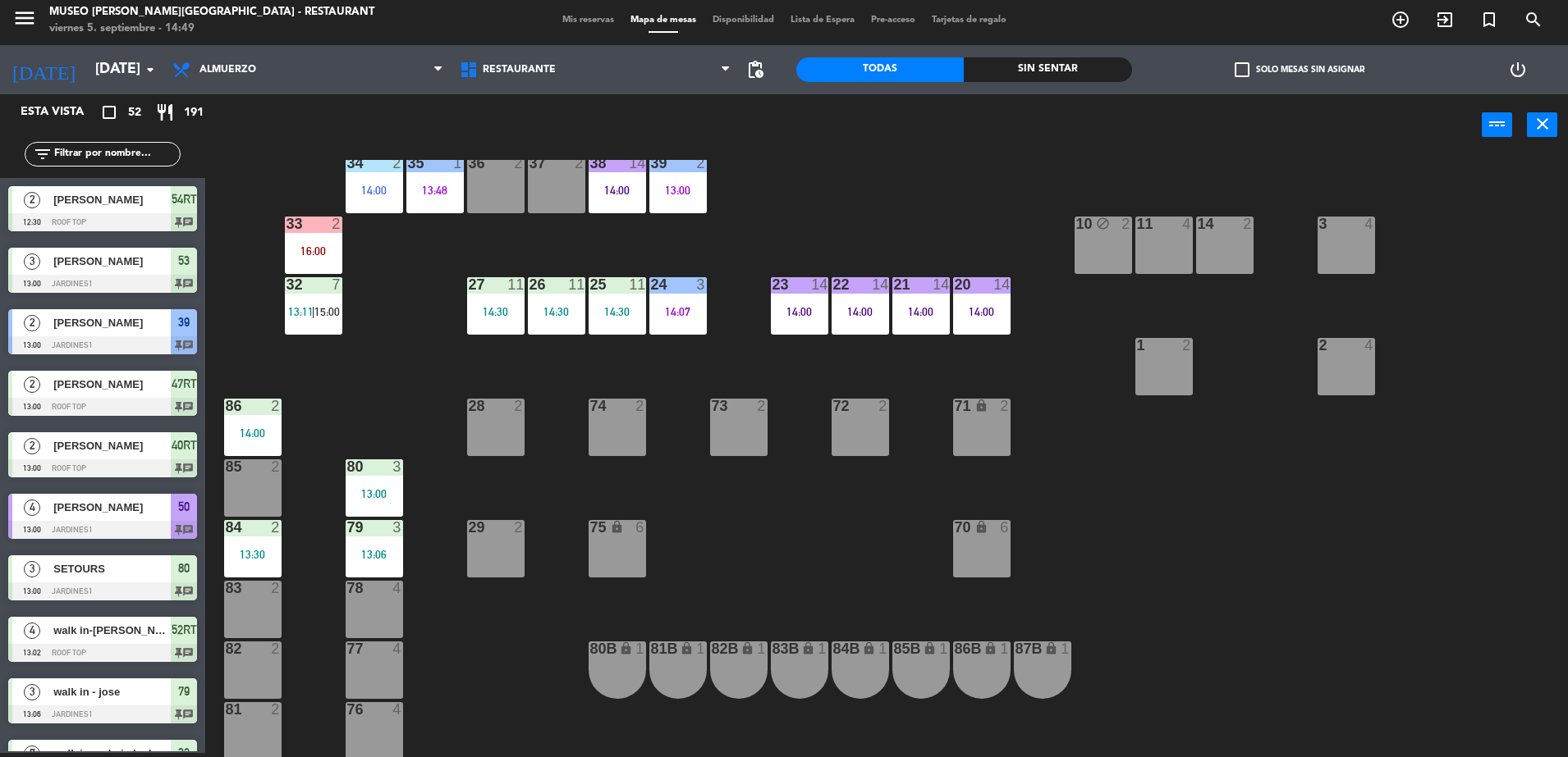
scroll to position [635, 0]
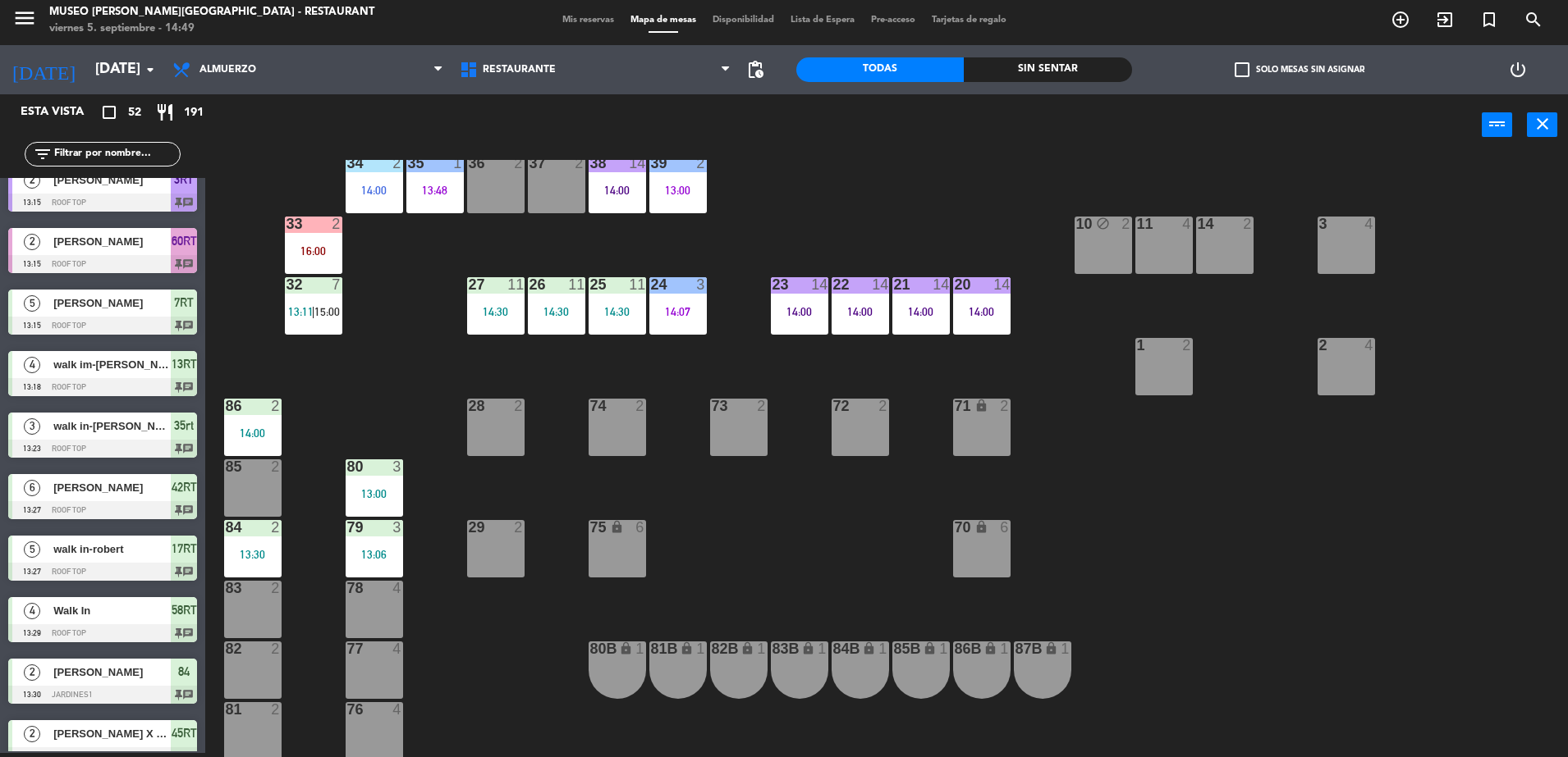
click at [311, 303] on div "32 7 13:11 | 15:00" at bounding box center [313, 306] width 57 height 57
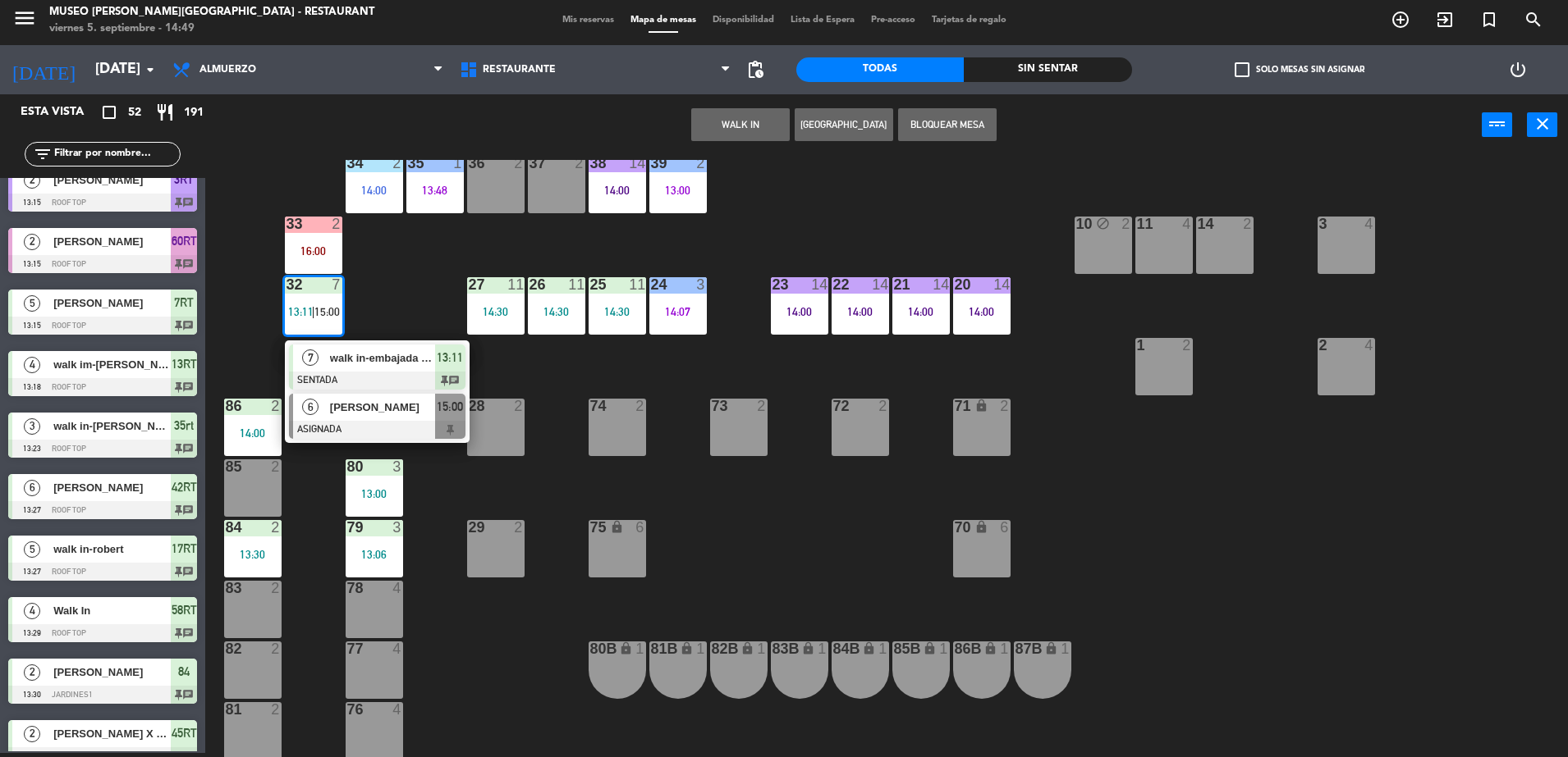
click at [345, 425] on div at bounding box center [376, 429] width 176 height 18
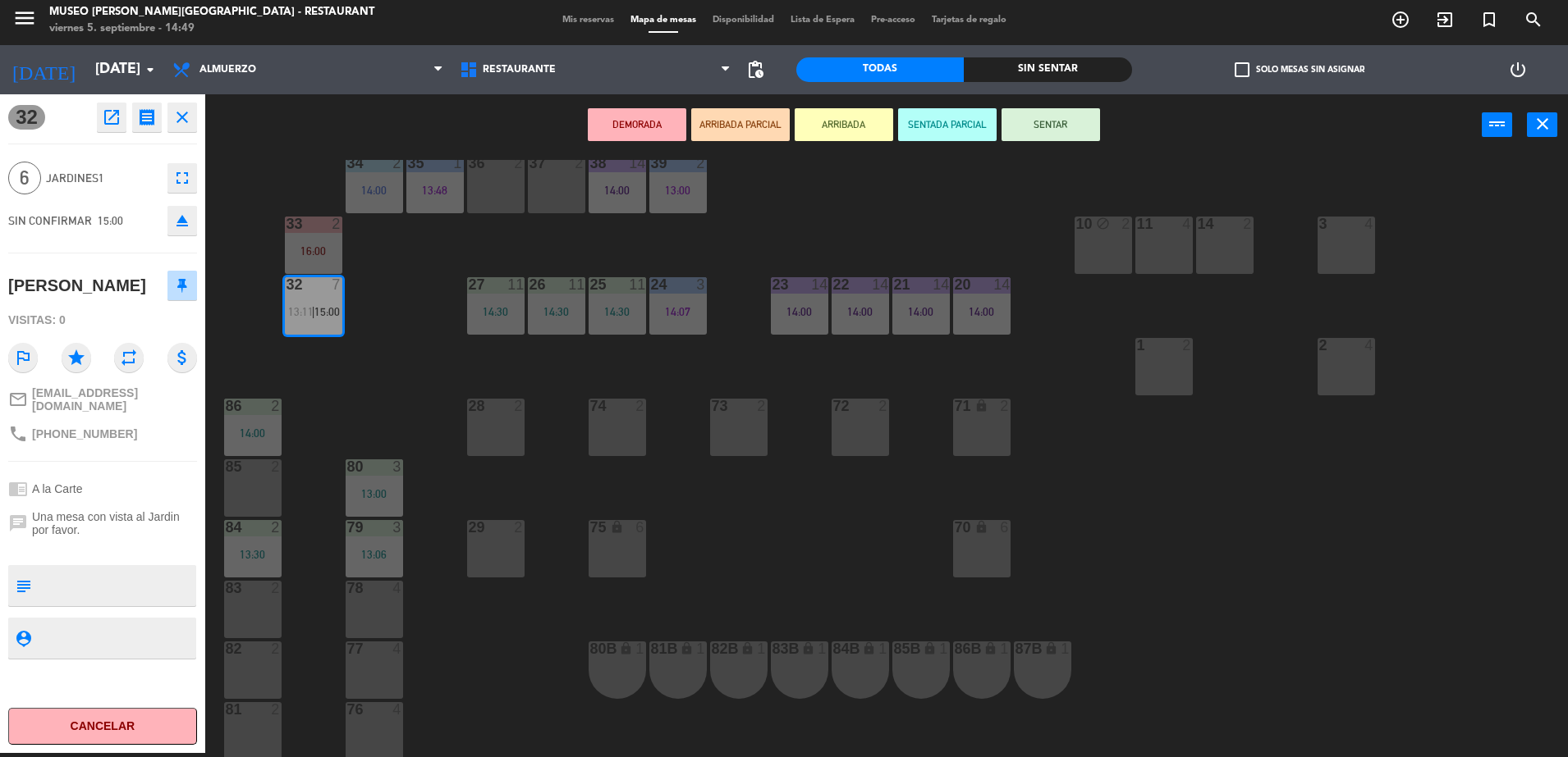
scroll to position [0, 0]
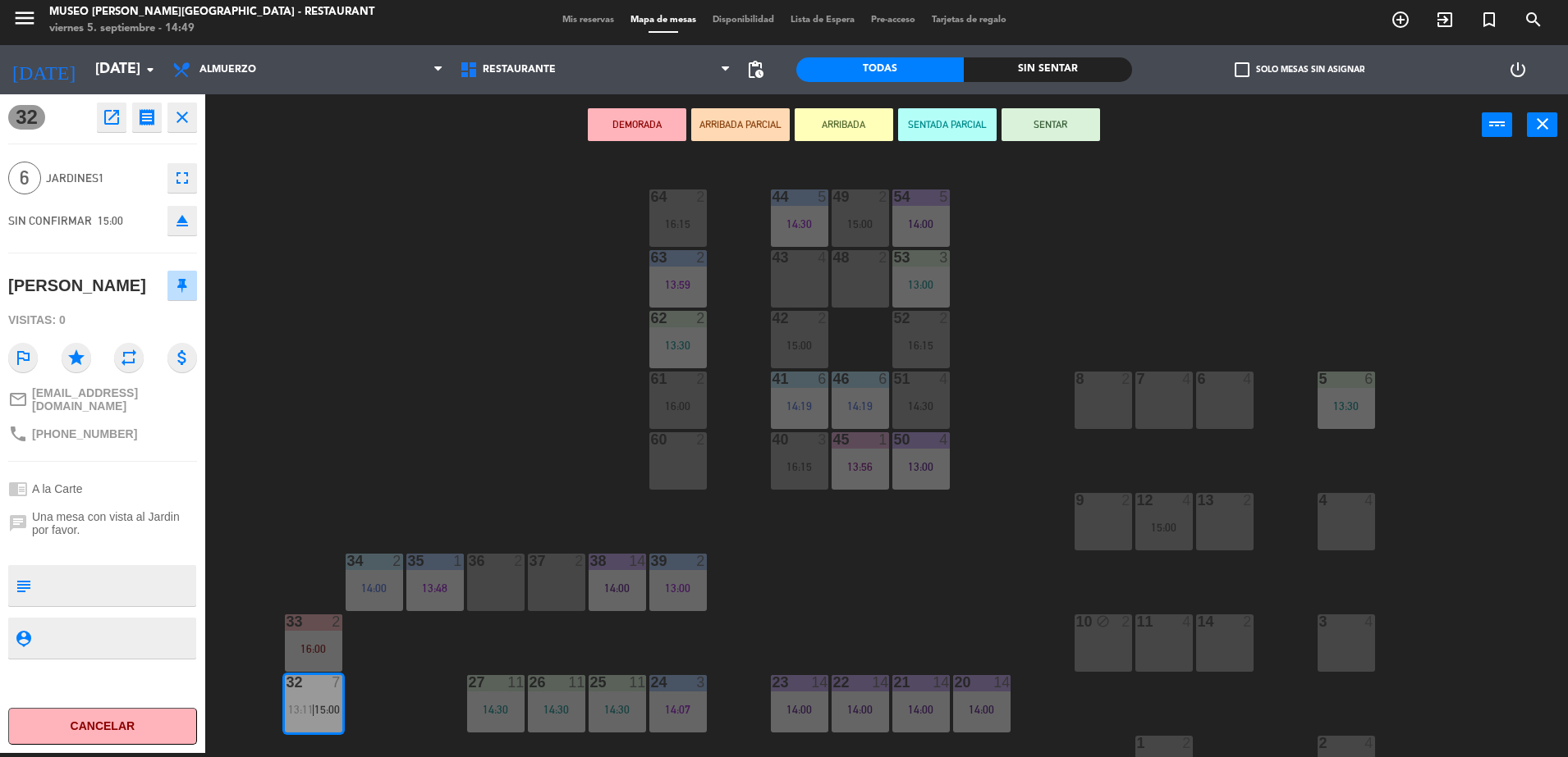
click at [846, 274] on div "48 2" at bounding box center [860, 279] width 57 height 57
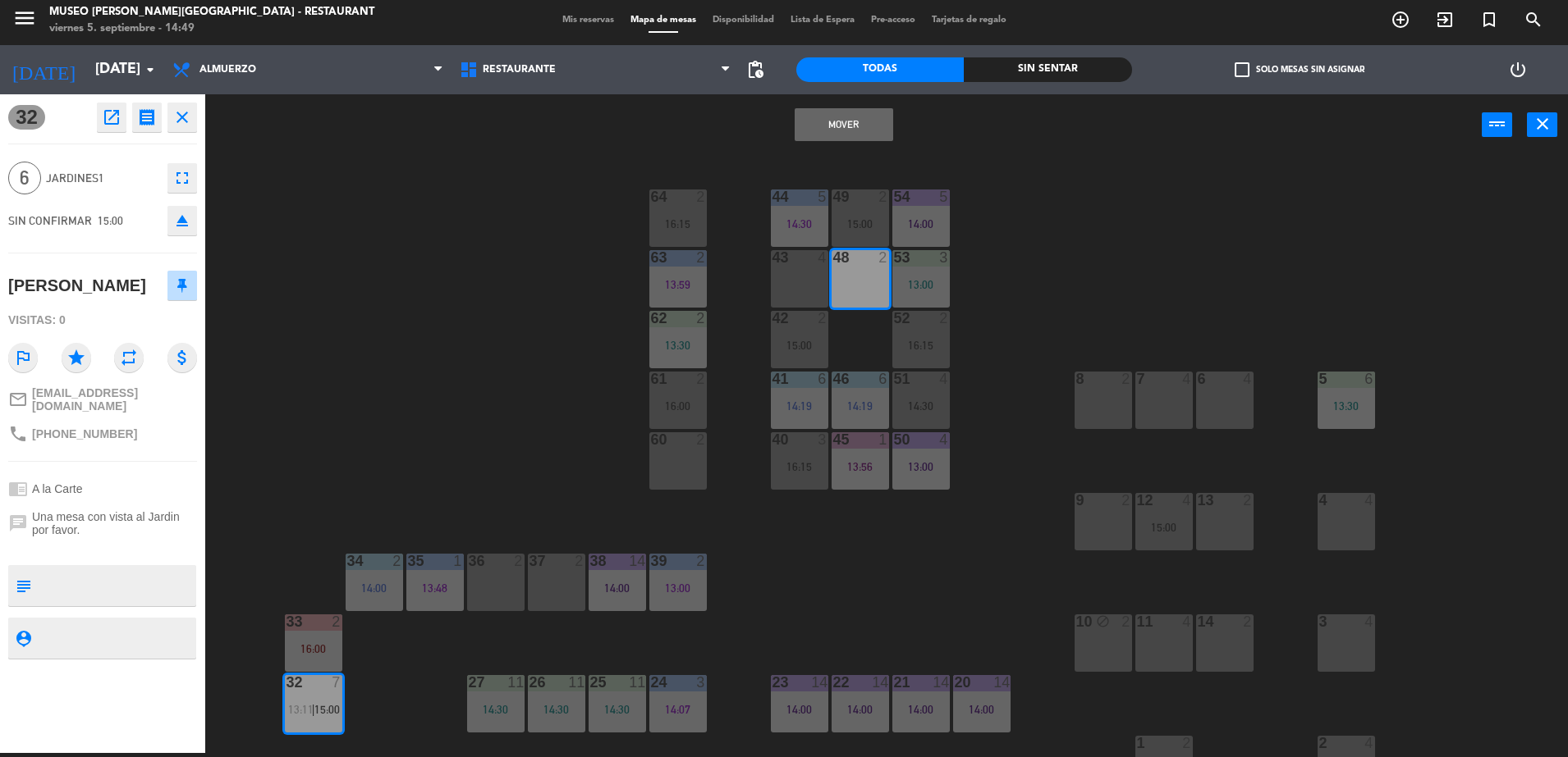
click at [812, 273] on div "43 4" at bounding box center [799, 279] width 57 height 57
click at [862, 130] on button "Mover y Unir" at bounding box center [844, 124] width 98 height 32
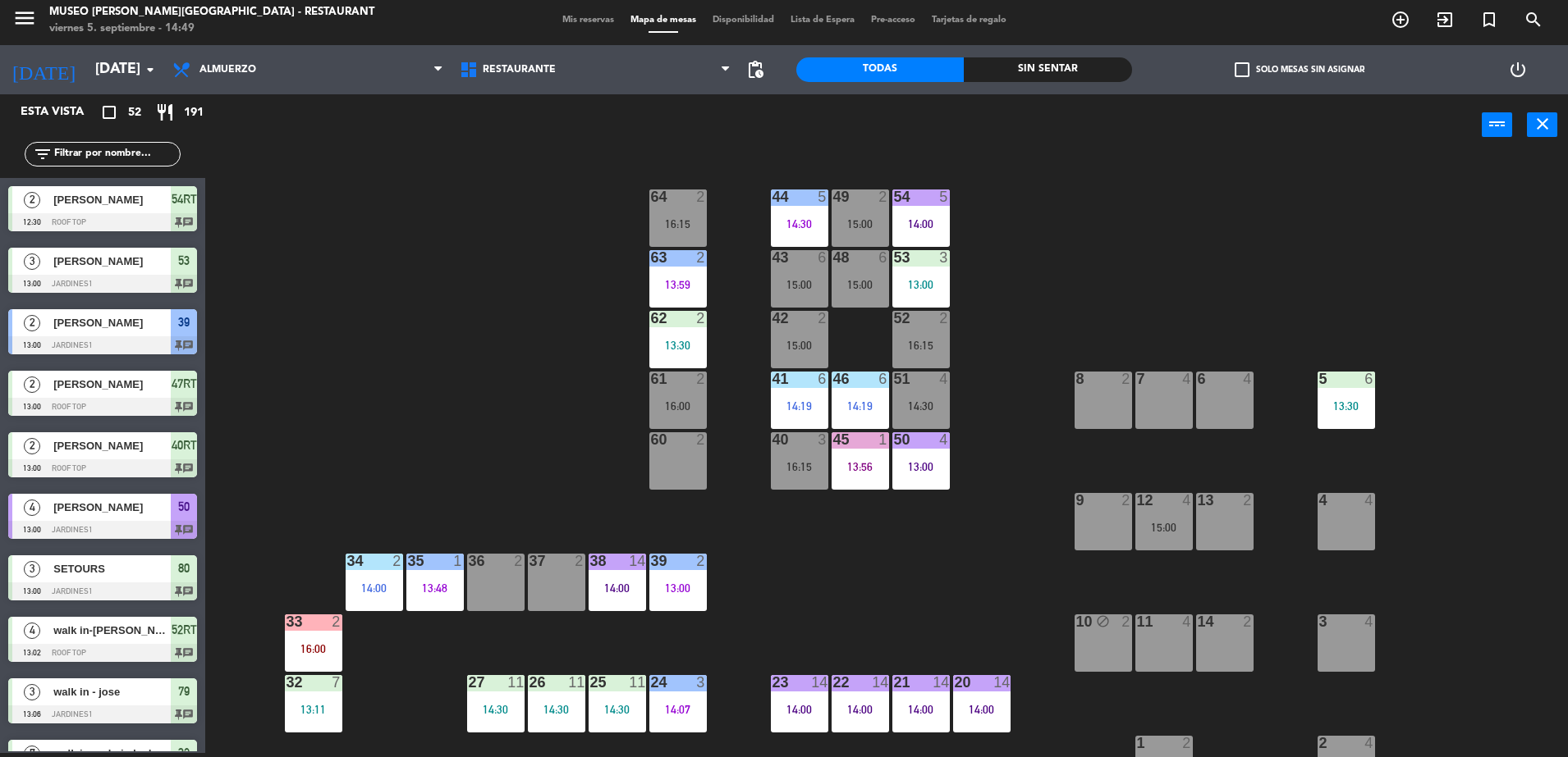
scroll to position [635, 0]
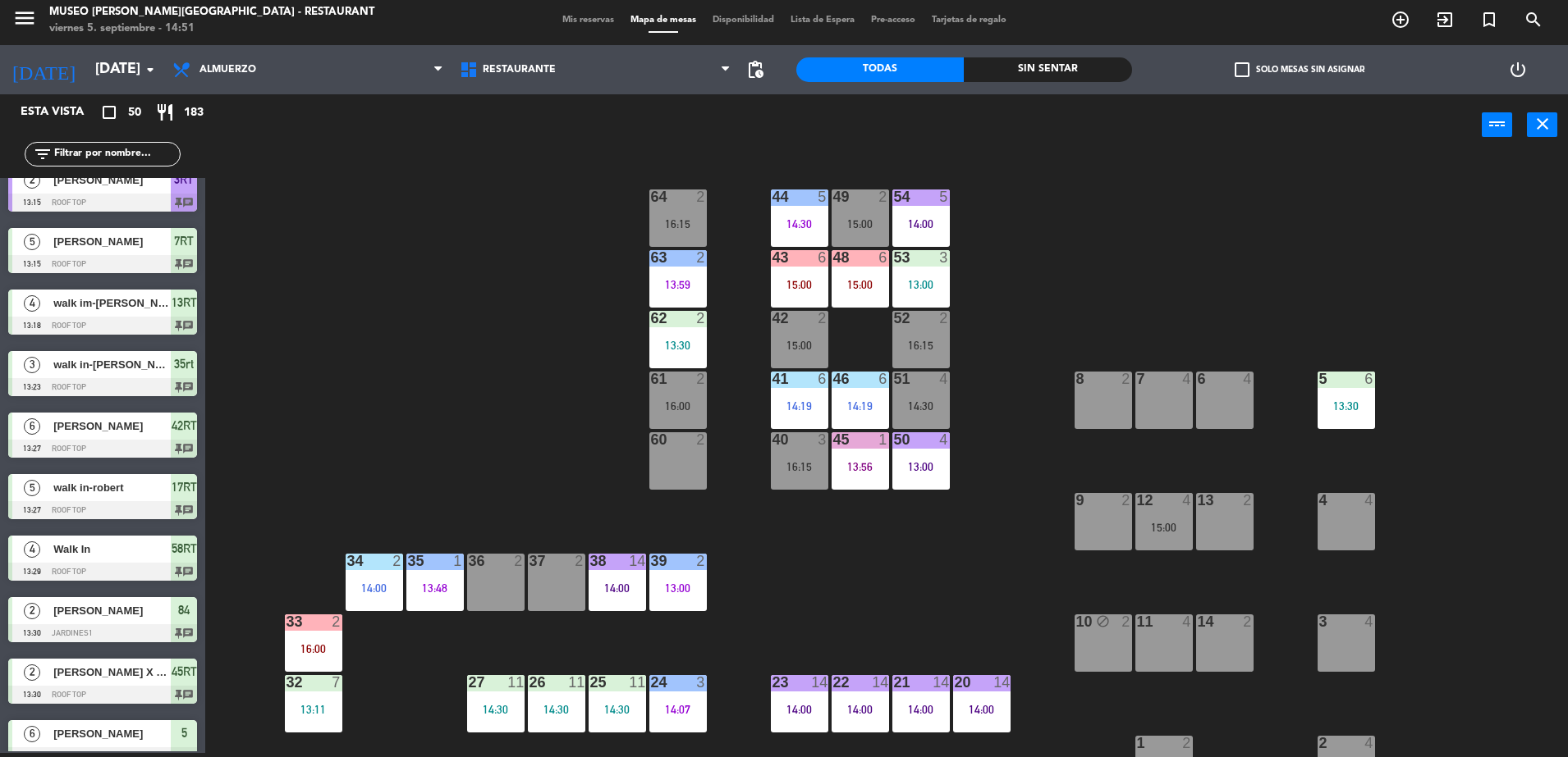
click at [557, 222] on div "44 5 14:30 49 2 15:00 54 5 14:00 64 2 16:15 48 6 15:00 53 3 13:00 63 2 13:59 43…" at bounding box center [893, 458] width 1346 height 598
click at [135, 150] on input "text" at bounding box center [115, 154] width 127 height 18
click at [686, 450] on div "60 2" at bounding box center [678, 461] width 57 height 57
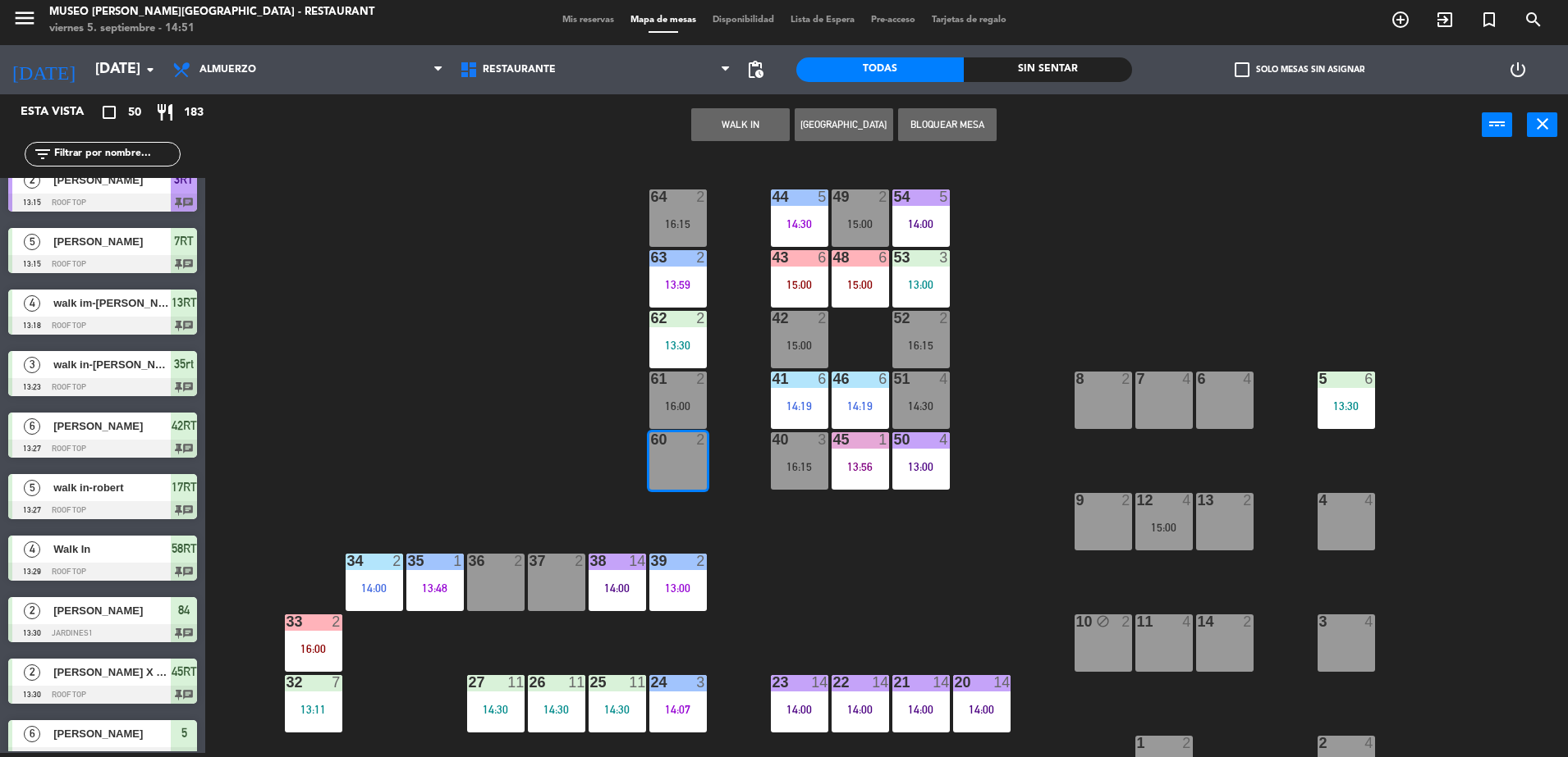
click at [754, 116] on button "WALK IN" at bounding box center [741, 124] width 98 height 32
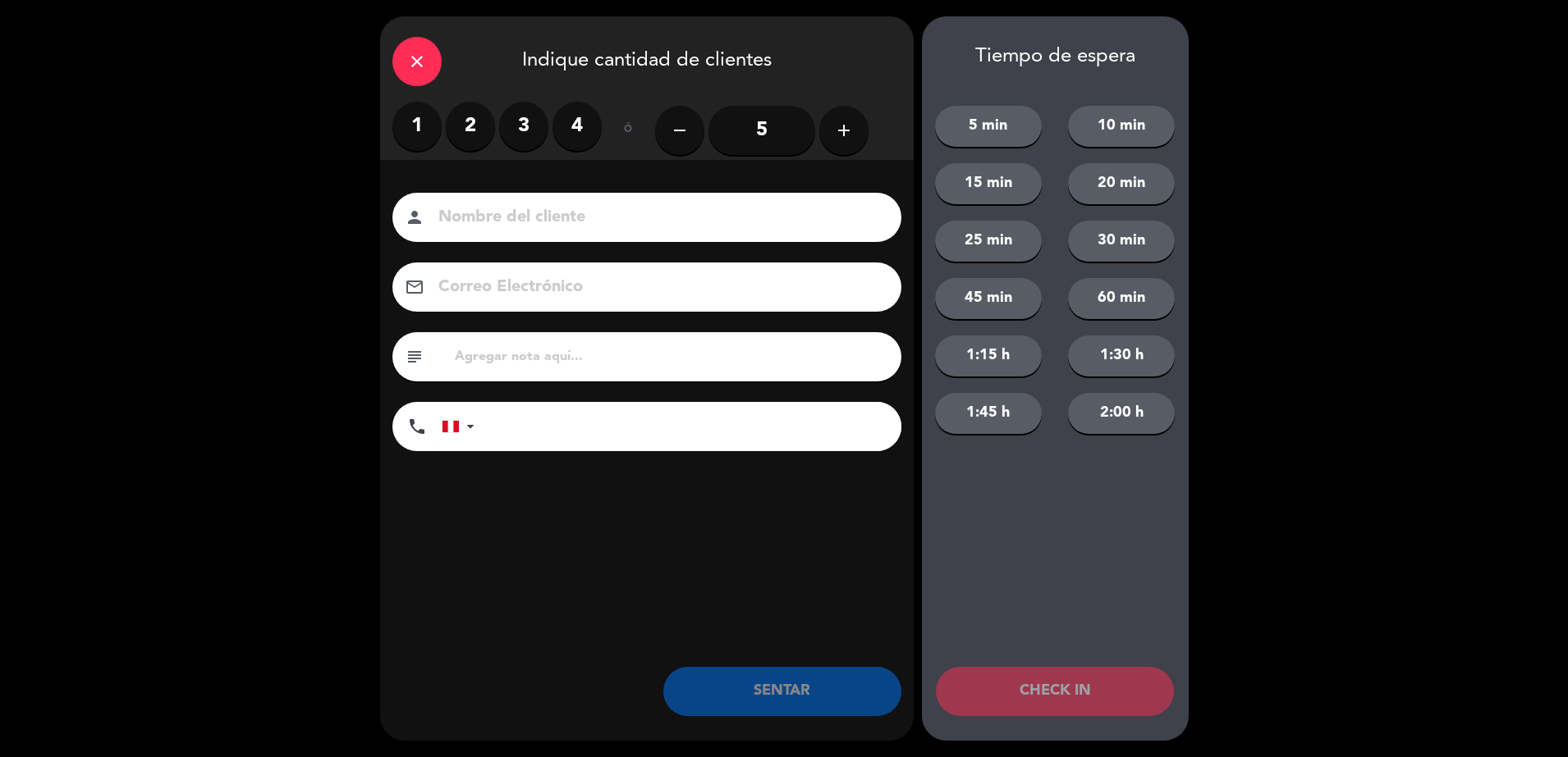
click at [490, 129] on label "2" at bounding box center [470, 126] width 49 height 49
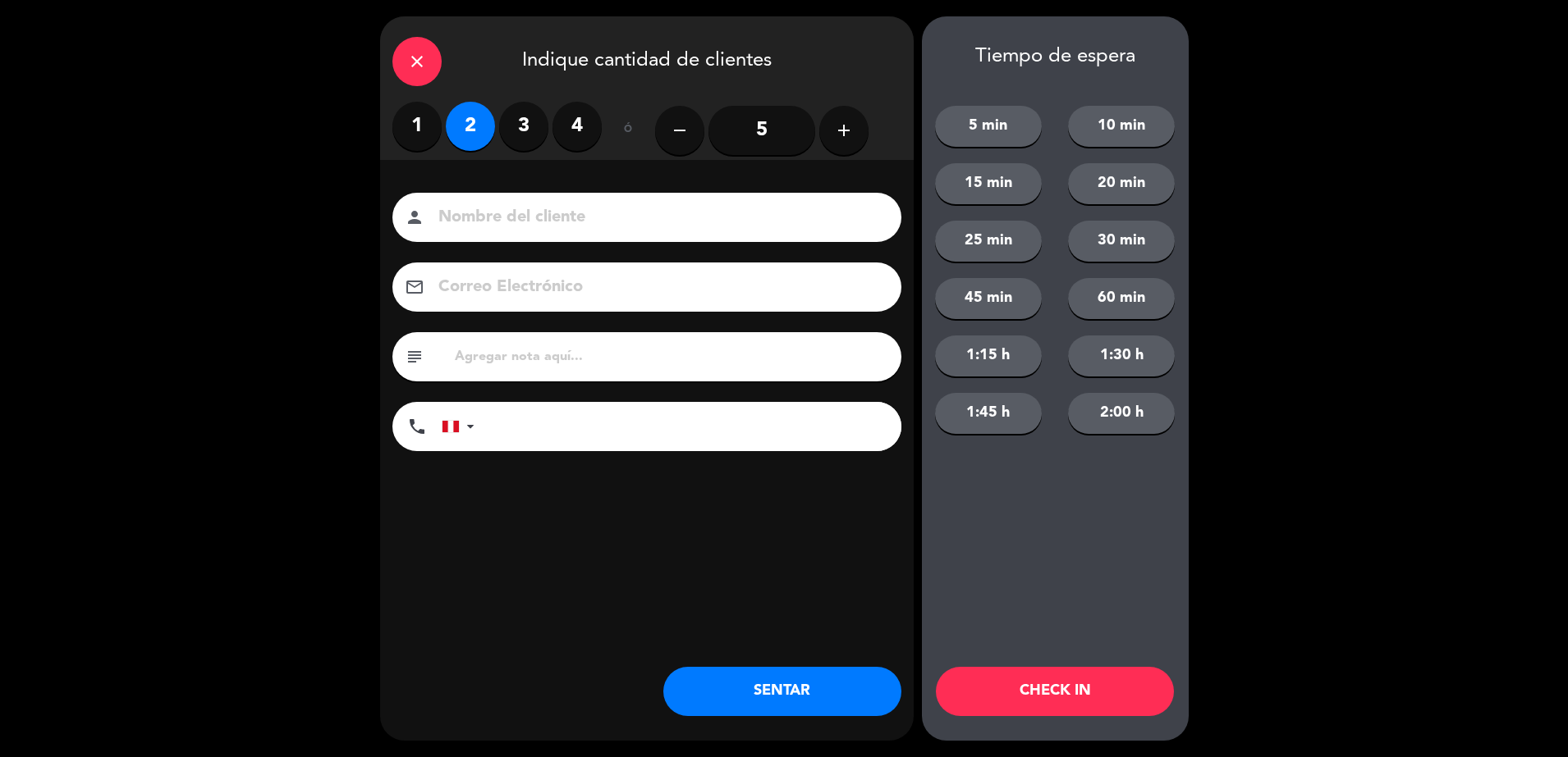
click at [552, 223] on input at bounding box center [658, 218] width 443 height 29
type input "WALK IN-[PERSON_NAME]"
click at [598, 439] on input "tel" at bounding box center [695, 426] width 411 height 49
type input "952988215"
click at [839, 680] on button "SENTAR" at bounding box center [782, 691] width 238 height 49
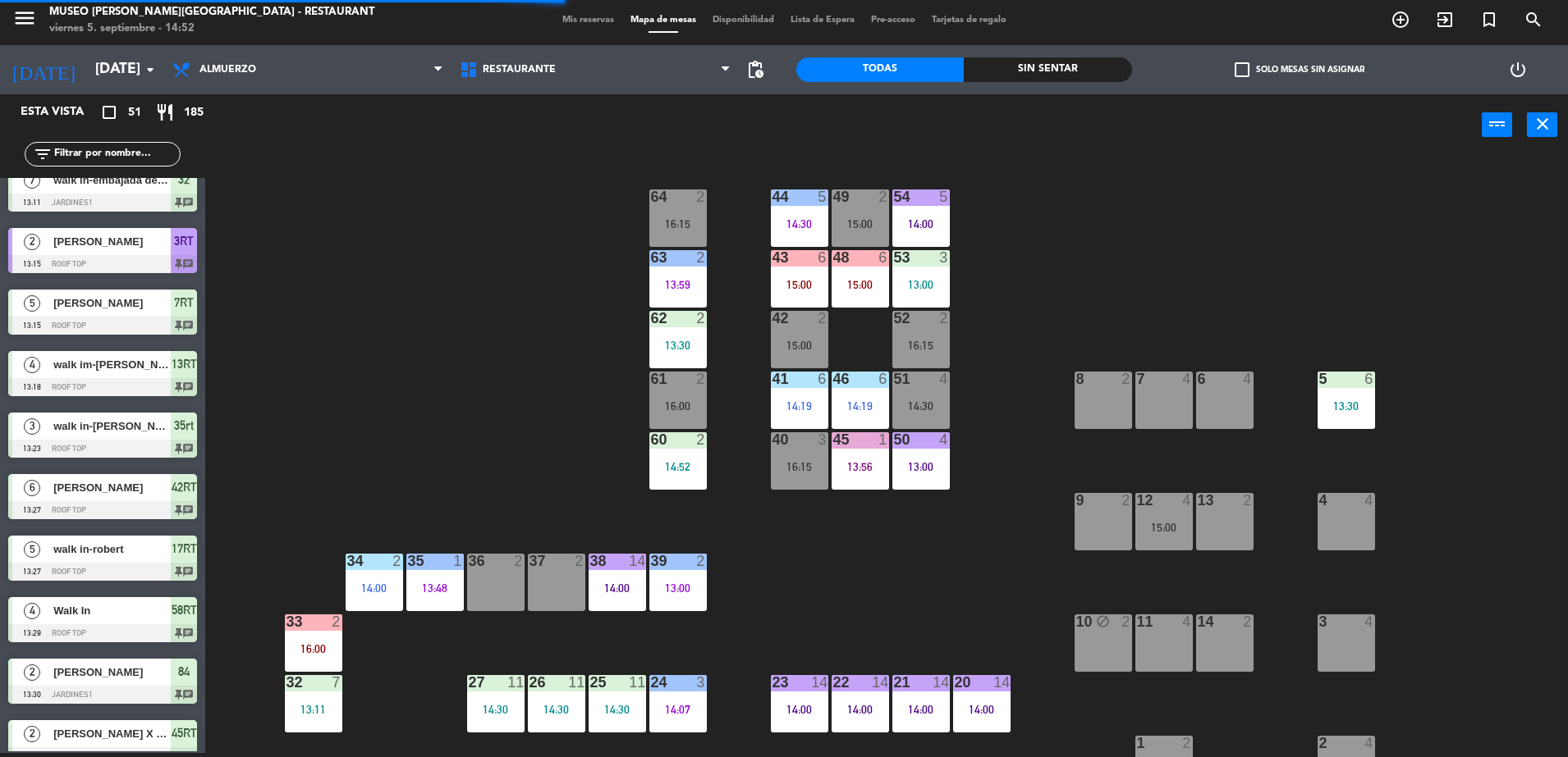
scroll to position [0, 0]
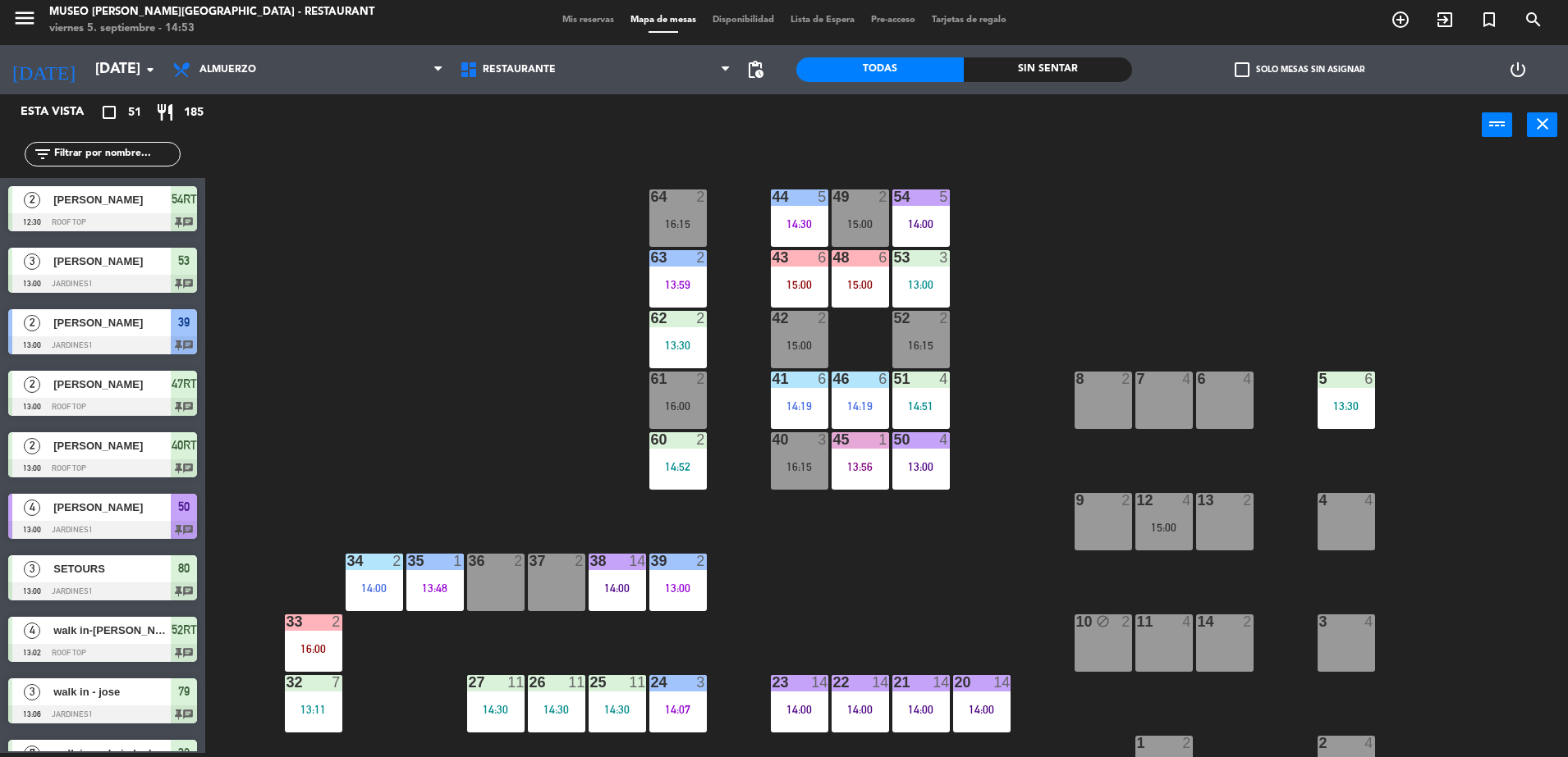
click at [164, 153] on input "text" at bounding box center [115, 154] width 127 height 18
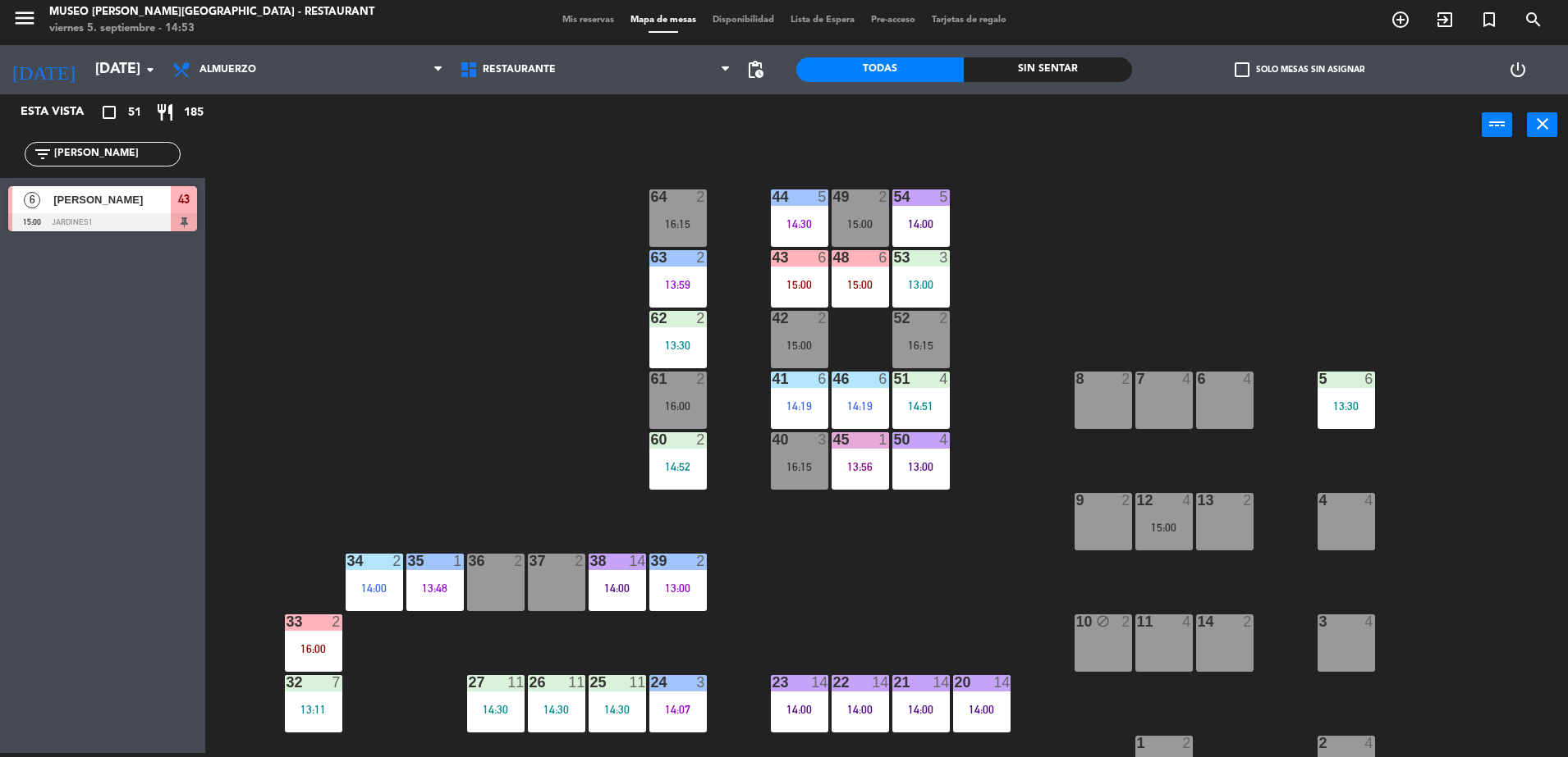
type input "CARLOS"
click at [53, 213] on div "6 Carlos Valdivia 15:00 Jardines1 43" at bounding box center [102, 209] width 205 height 61
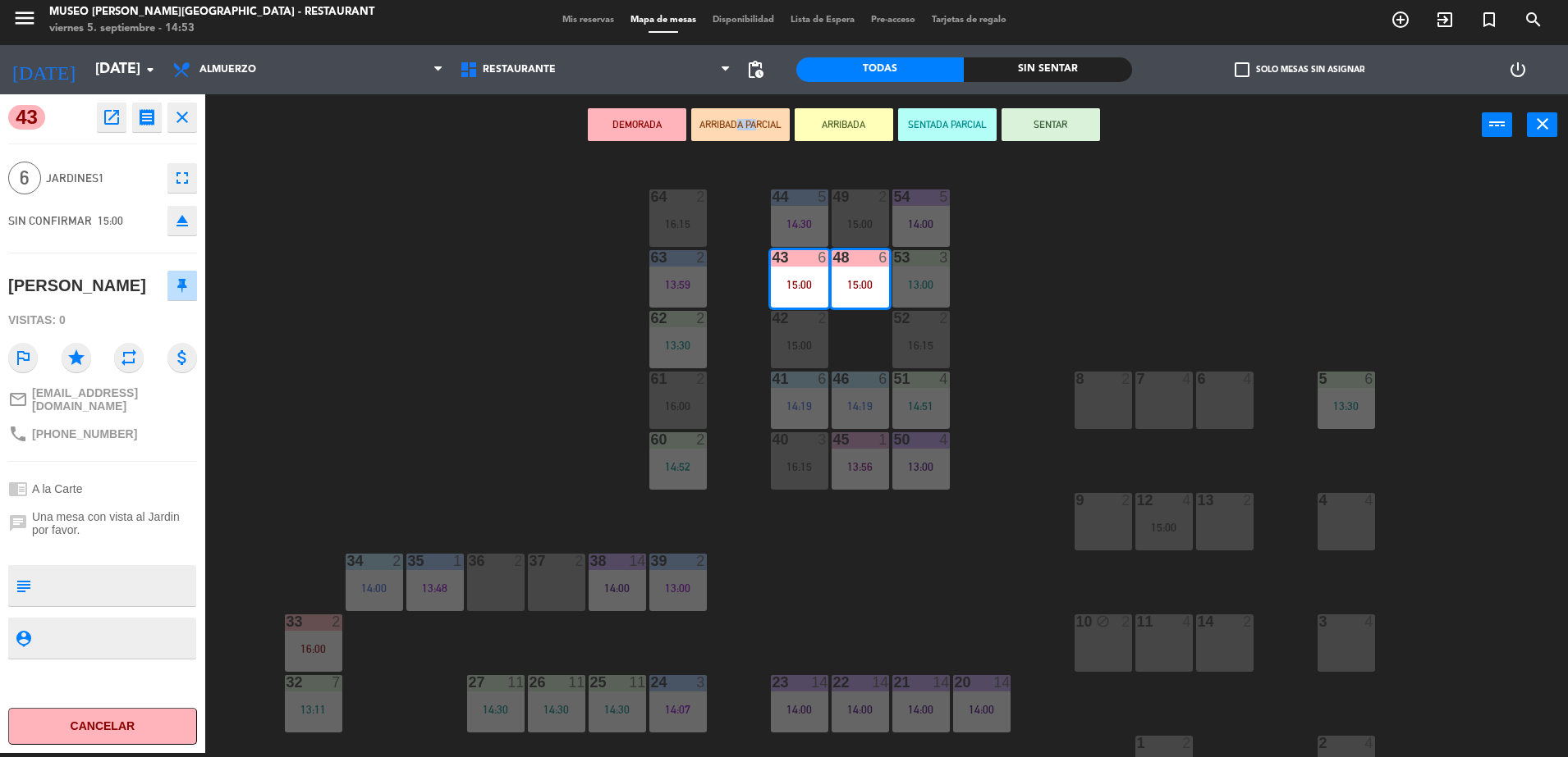
drag, startPoint x: 749, startPoint y: 143, endPoint x: 732, endPoint y: 127, distance: 23.3
click at [732, 127] on div "DEMORADA ARRIBADA PARCIAL ARRIBADA SENTADA PARCIAL SENTAR power_input close" at bounding box center [843, 125] width 1276 height 62
click at [732, 127] on button "ARRIBADA PARCIAL" at bounding box center [741, 124] width 98 height 32
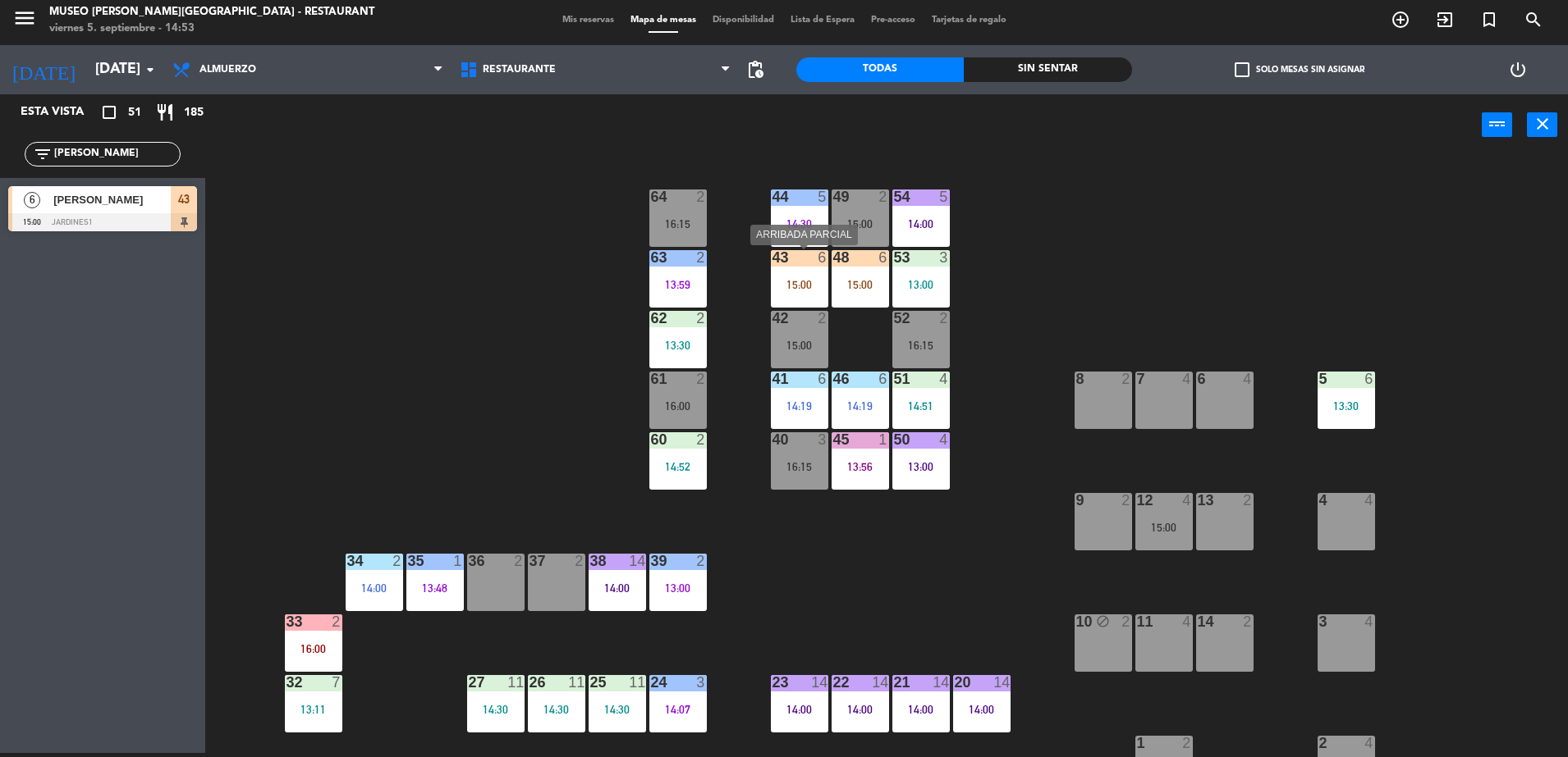
click at [810, 279] on div "15:00" at bounding box center [799, 284] width 57 height 12
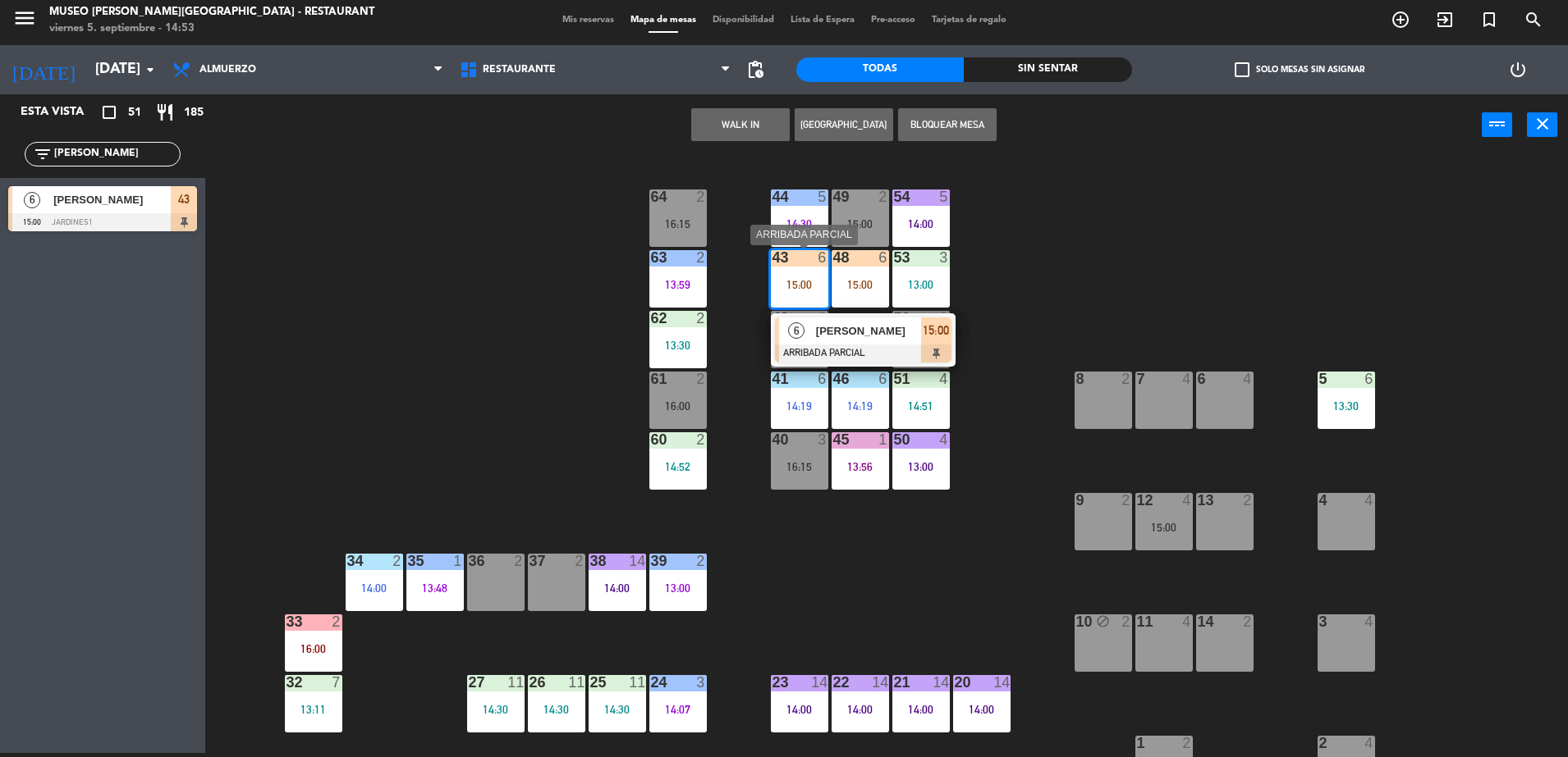
click at [872, 345] on div at bounding box center [863, 353] width 176 height 18
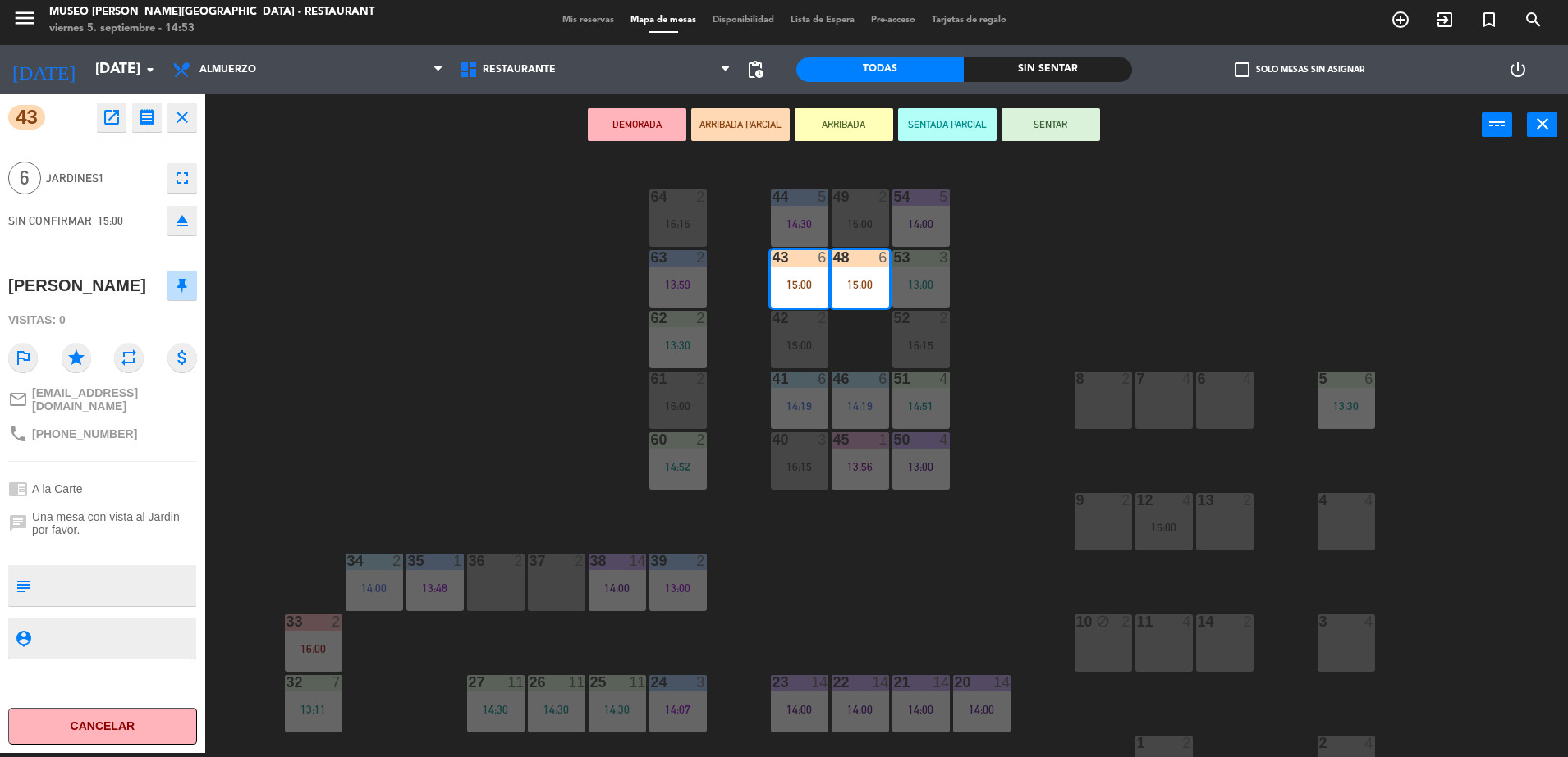
click at [132, 597] on div at bounding box center [115, 586] width 157 height 41
click at [134, 570] on textarea at bounding box center [115, 585] width 157 height 34
type textarea "LLEGÓ 14:53 NO CELEBRA NADA"
click at [158, 322] on div "Visitas: 0" at bounding box center [102, 320] width 189 height 29
click at [480, 335] on div "44 5 14:30 49 2 15:00 54 5 14:00 64 2 16:15 48 6 15:00 53 3 13:00 63 2 13:59 43…" at bounding box center [893, 458] width 1346 height 598
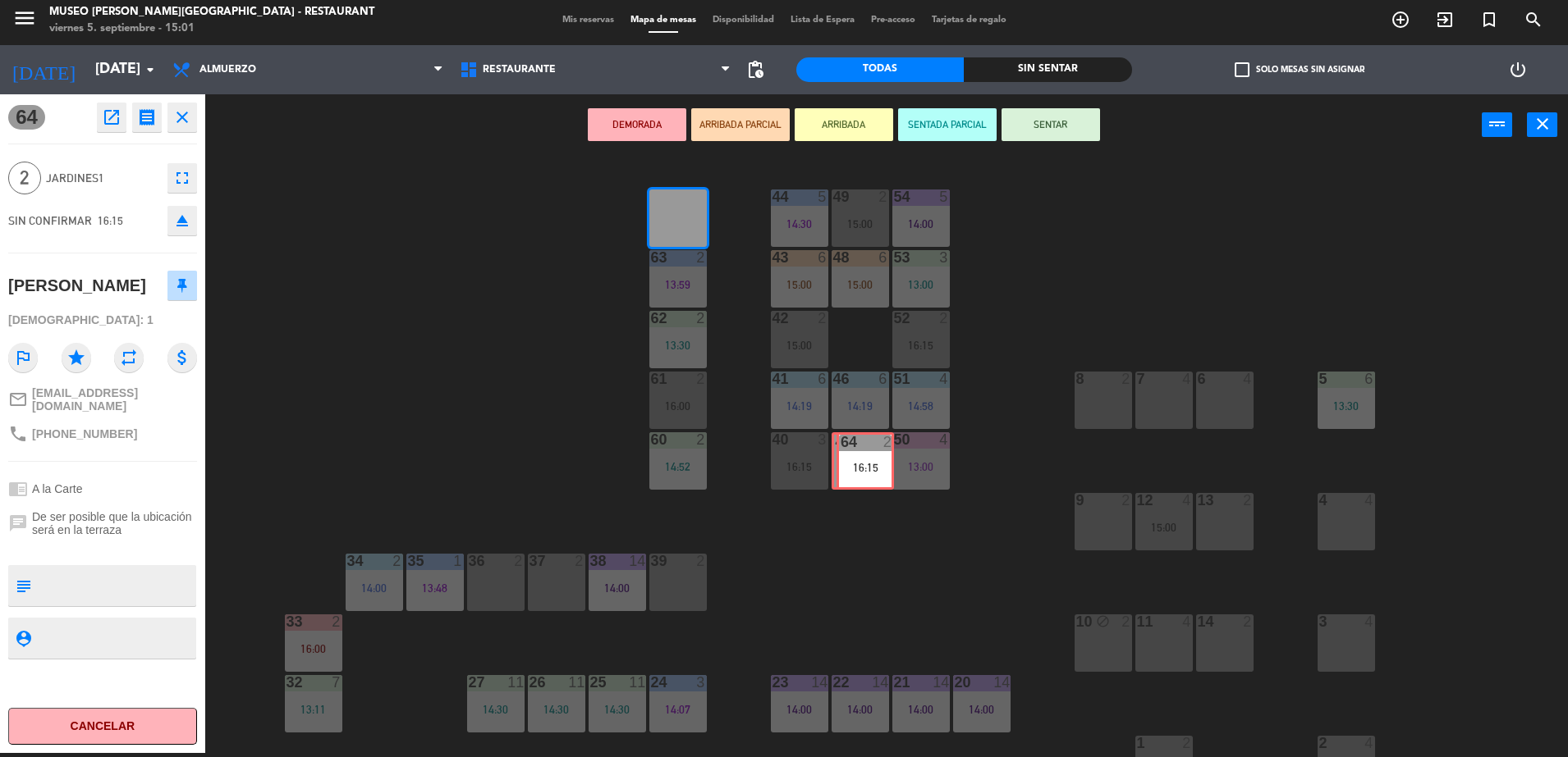
drag, startPoint x: 665, startPoint y: 196, endPoint x: 849, endPoint y: 439, distance: 304.8
click at [849, 439] on div "44 5 14:30 49 2 15:00 54 5 14:00 64 2 16:15 64 2 16:15 48 6 15:00 53 3 13:00 63…" at bounding box center [893, 458] width 1346 height 598
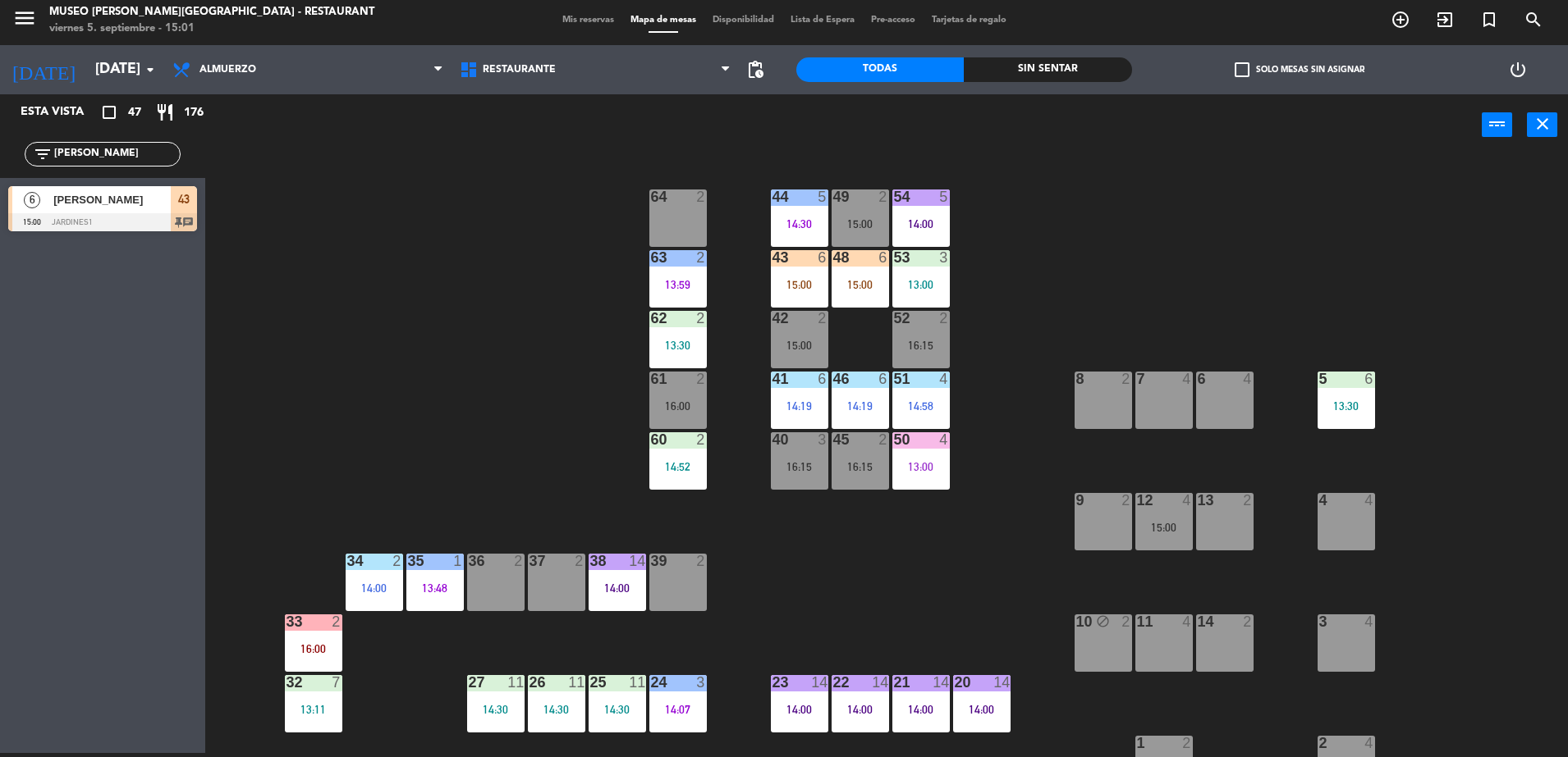
click at [565, 580] on div "37 2" at bounding box center [556, 582] width 57 height 57
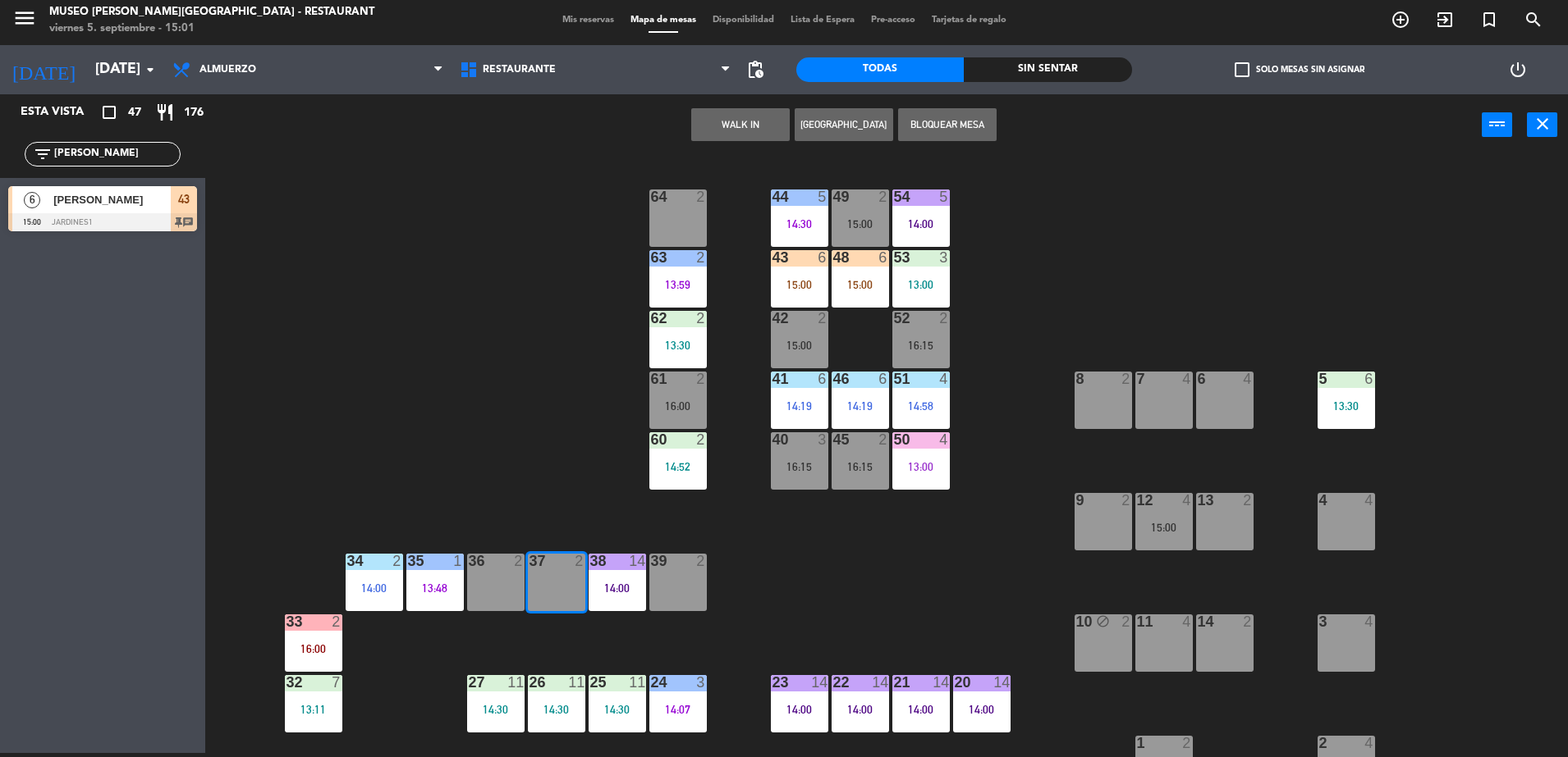
click at [412, 322] on div "44 5 14:30 49 2 15:00 54 5 14:00 64 2 48 6 15:00 53 3 13:00 63 2 13:59 43 6 15:…" at bounding box center [893, 458] width 1346 height 598
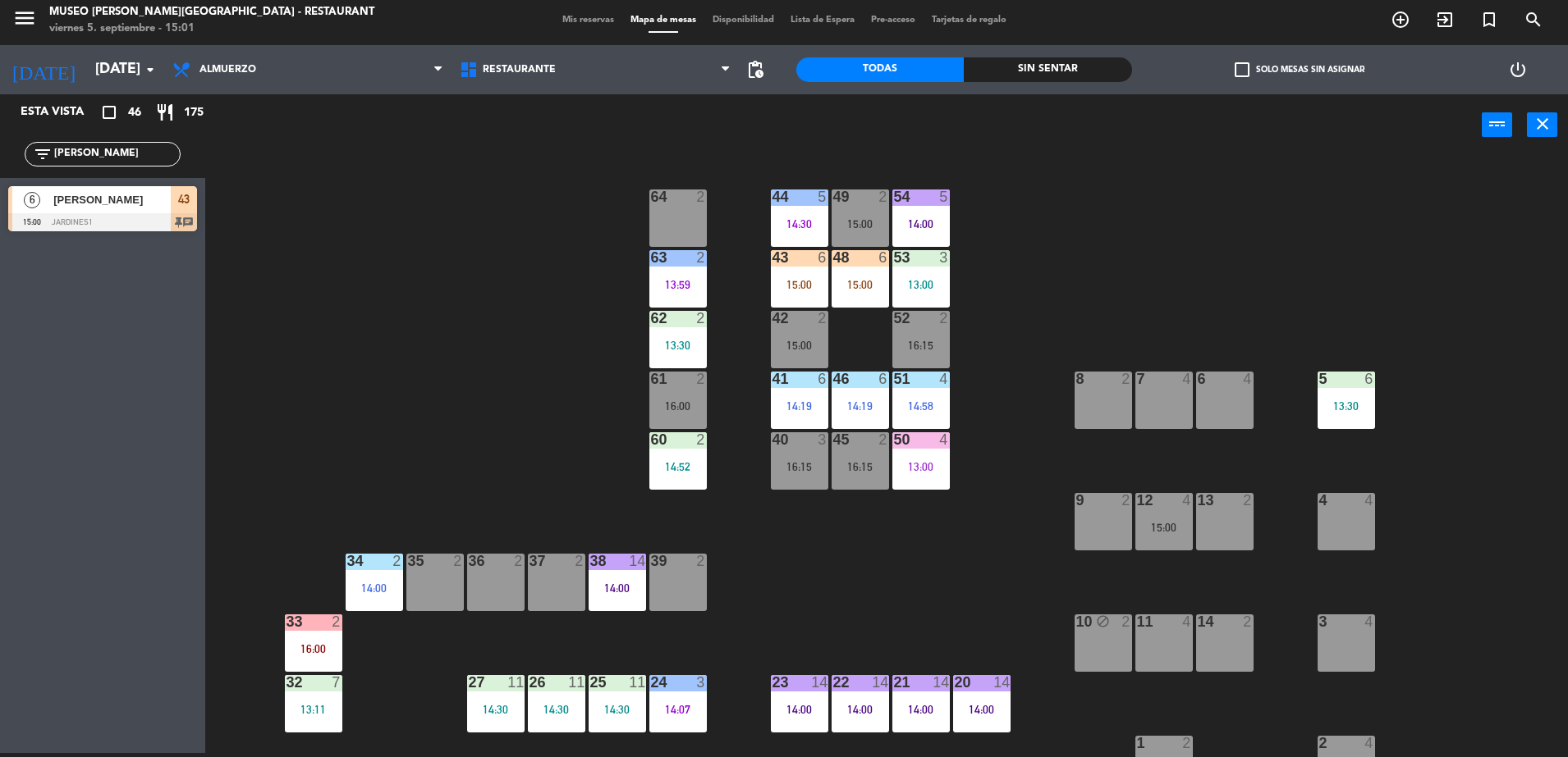
click at [682, 207] on div "64 2" at bounding box center [678, 218] width 57 height 57
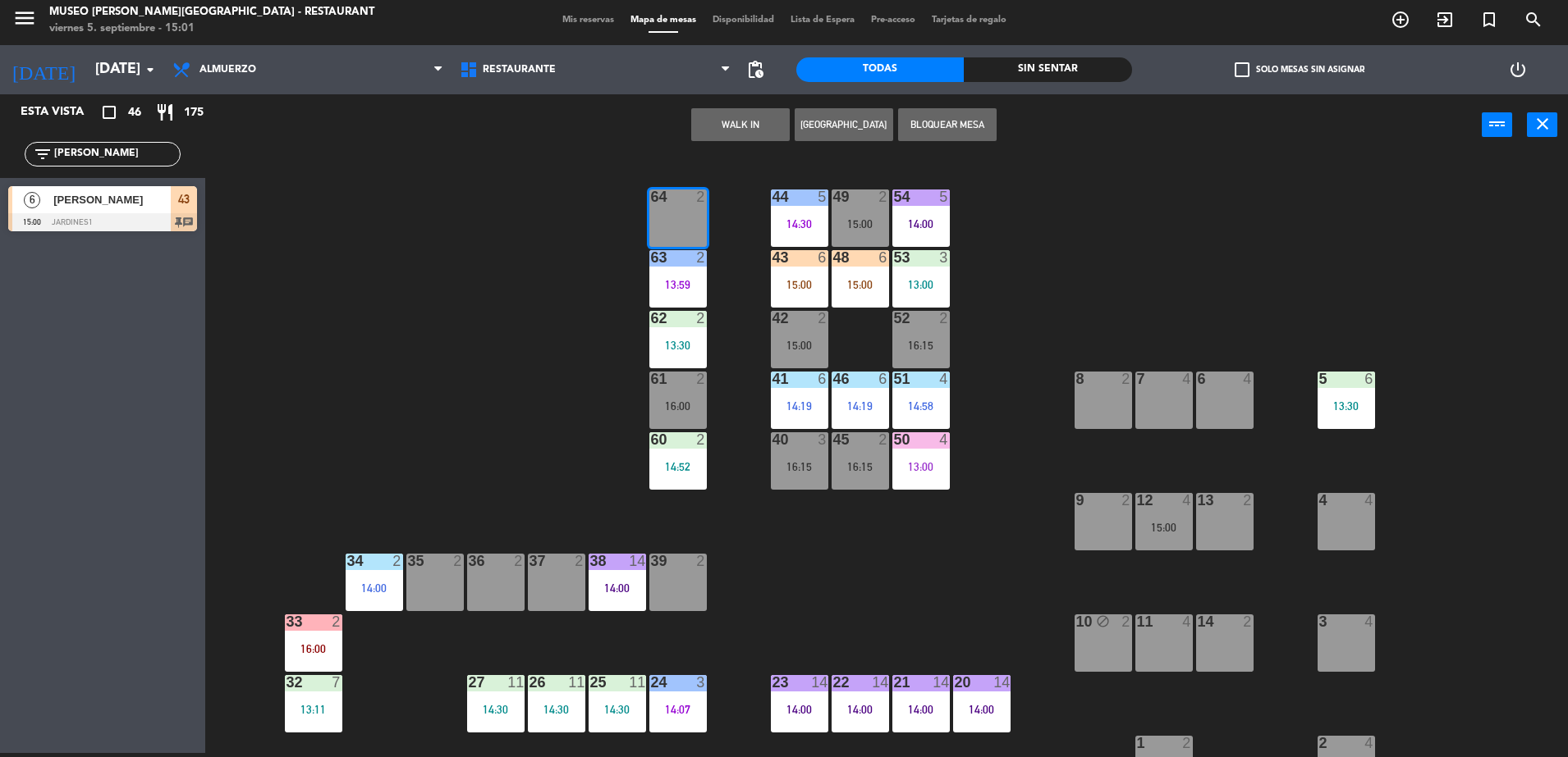
click at [726, 123] on button "WALK IN" at bounding box center [741, 124] width 98 height 32
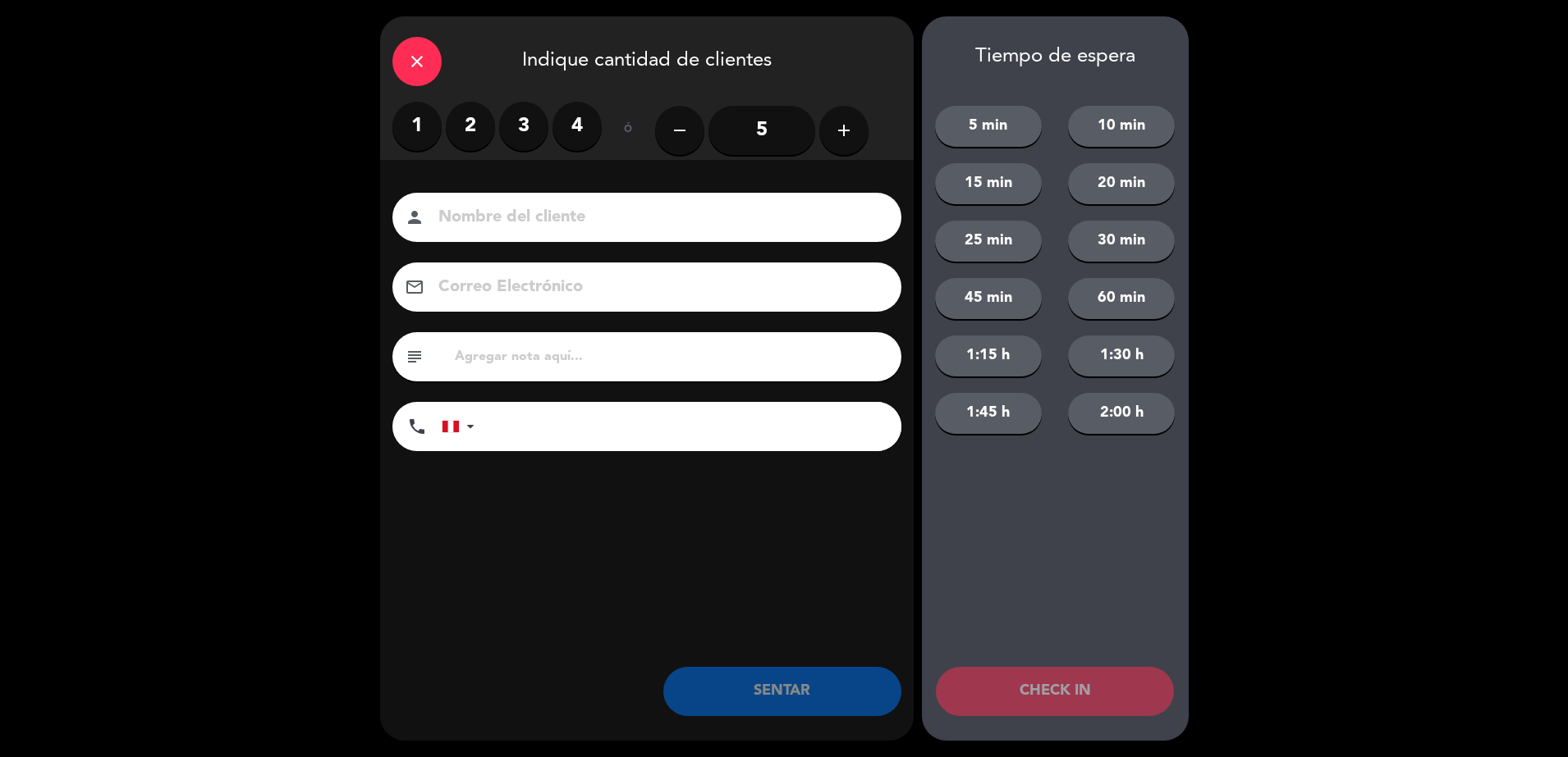
click at [467, 130] on label "2" at bounding box center [470, 126] width 49 height 49
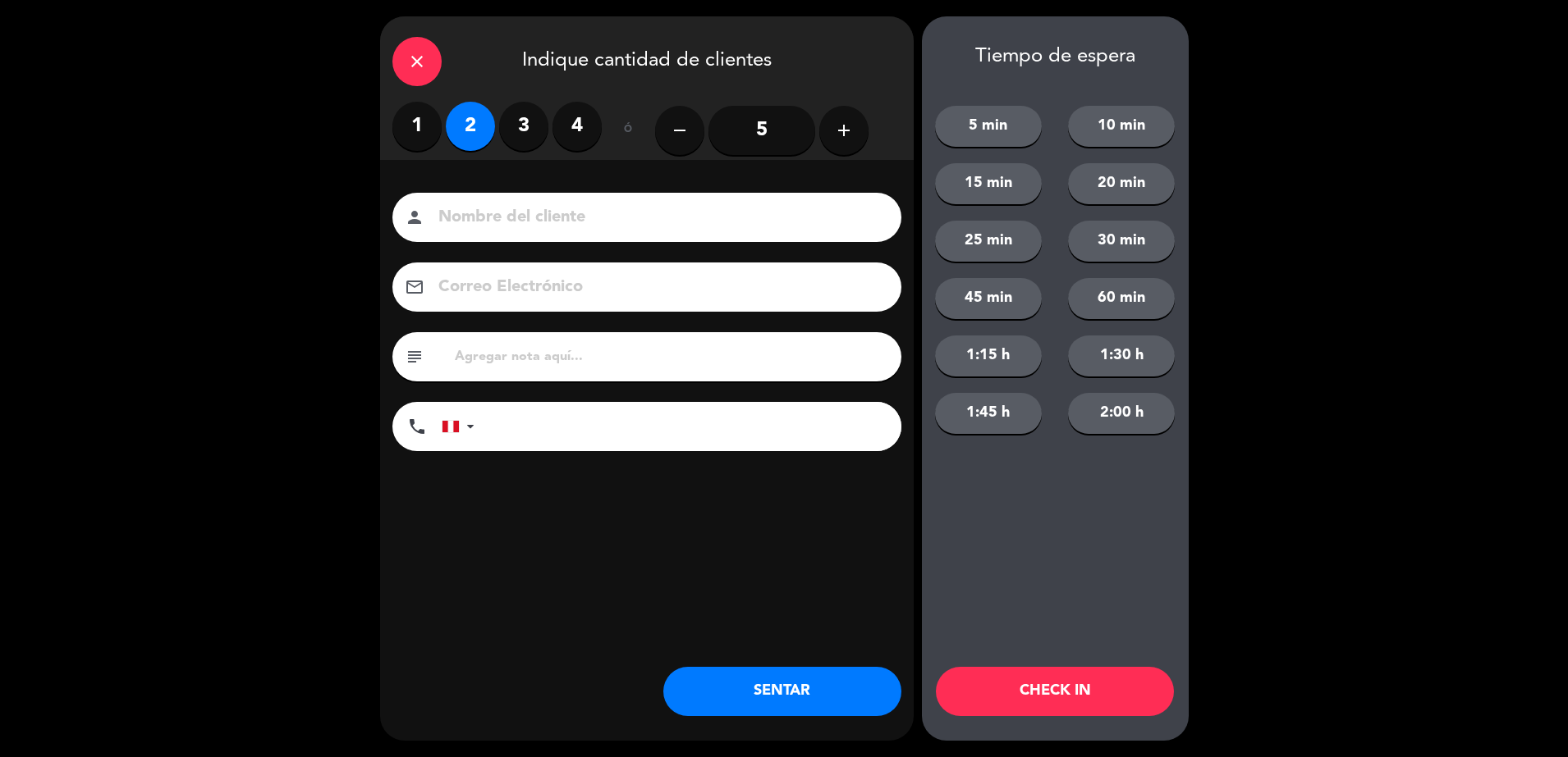
click at [535, 221] on input at bounding box center [658, 218] width 443 height 29
type input "WALK IN-[PERSON_NAME]"
click at [820, 696] on button "SENTAR" at bounding box center [782, 691] width 238 height 49
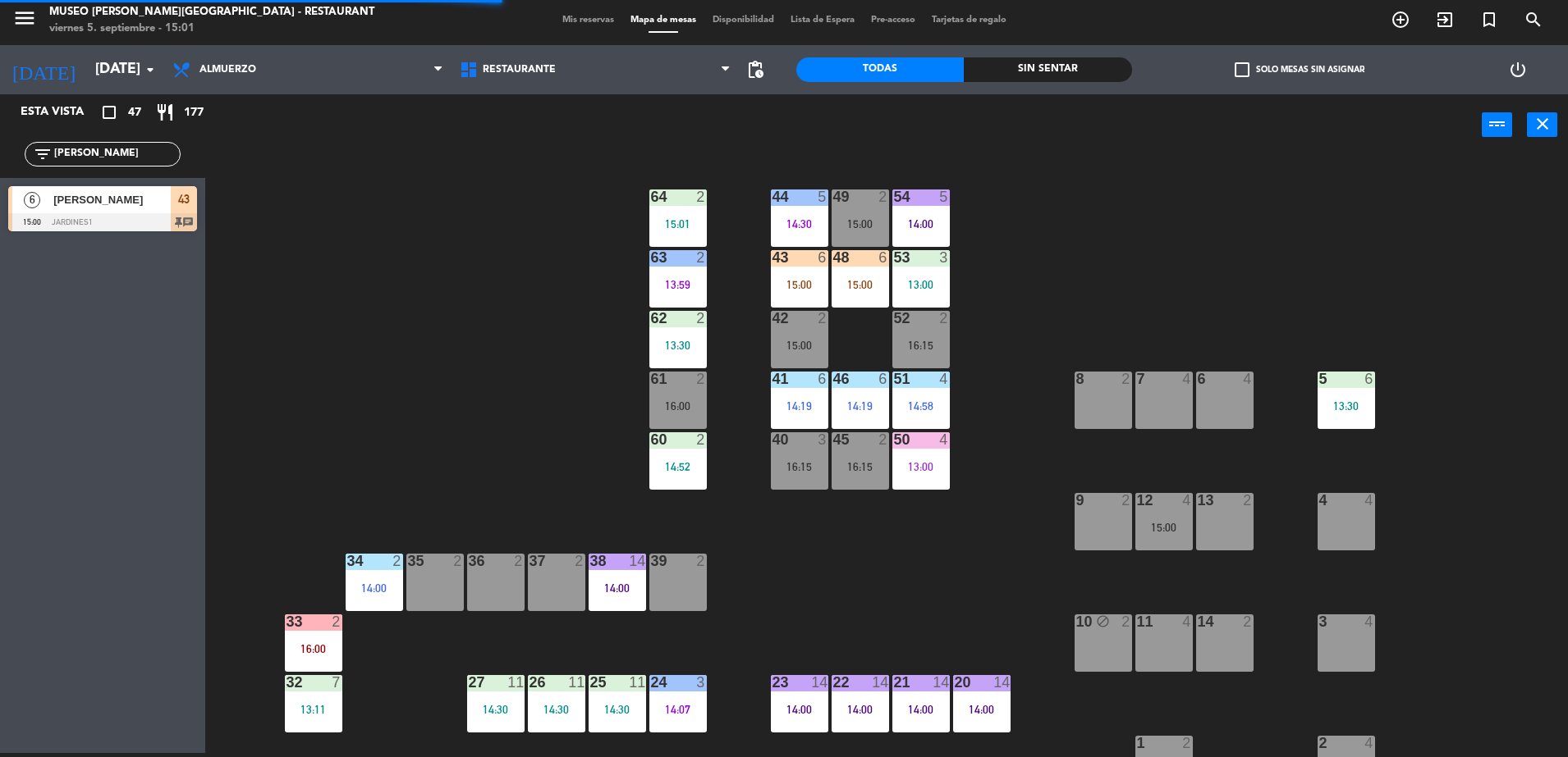
click at [621, 588] on div "14:00" at bounding box center [617, 589] width 57 height 12
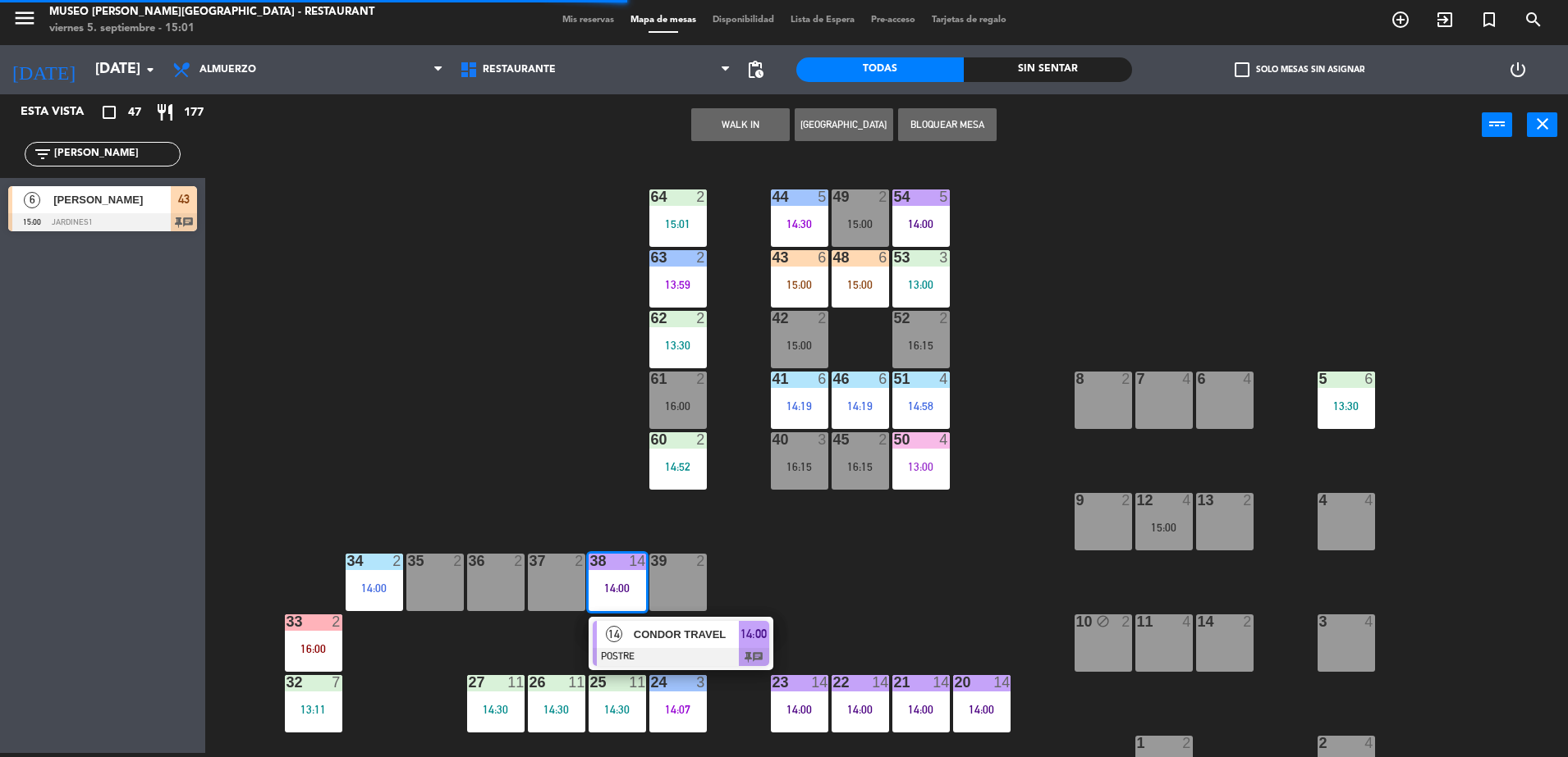
click at [670, 644] on div "CONDOR TRAVEL" at bounding box center [686, 634] width 106 height 27
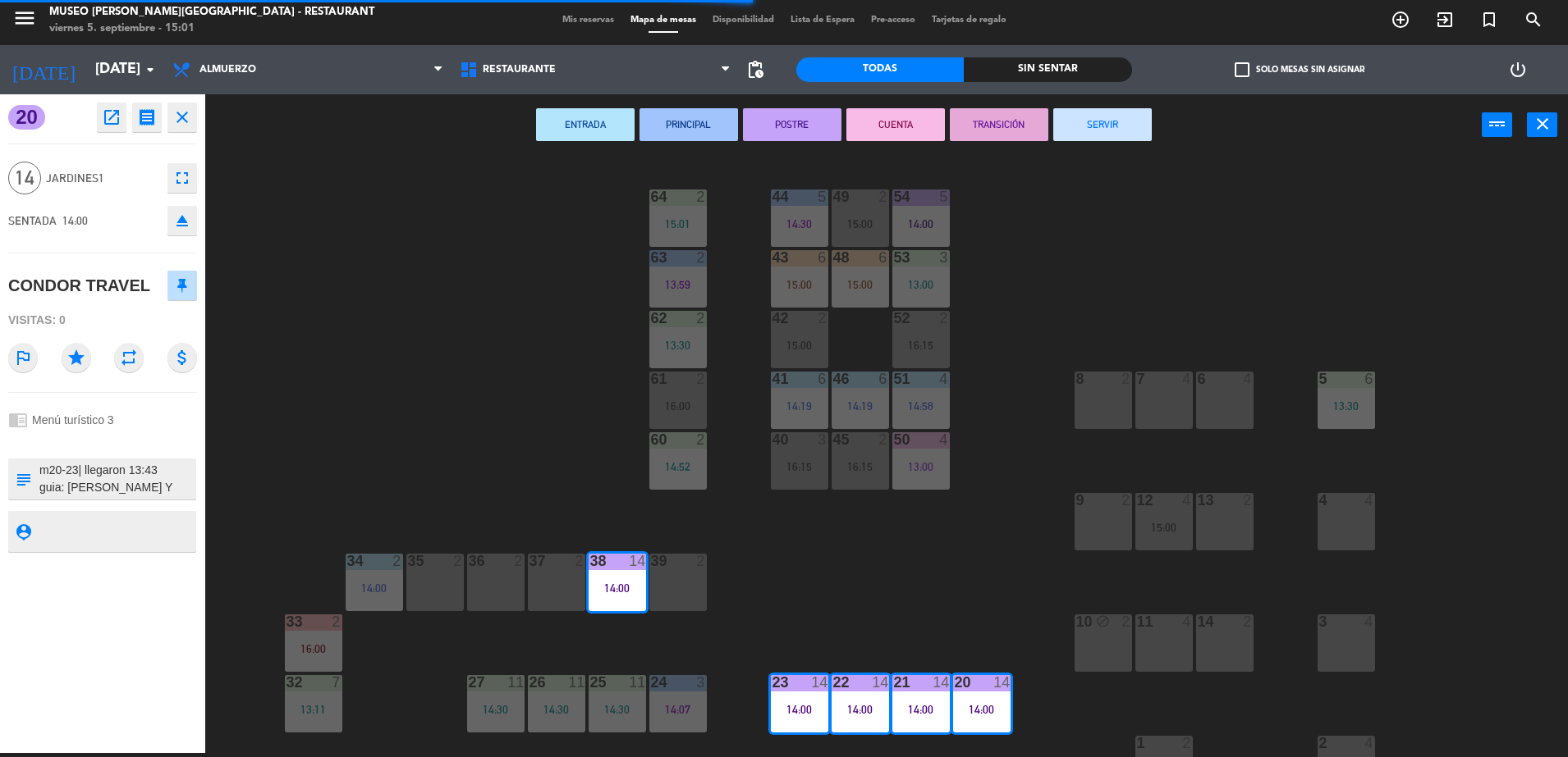
click at [835, 584] on div "44 5 14:30 49 2 15:00 54 5 14:00 64 2 15:01 48 6 15:00 53 3 13:00 63 2 13:59 43…" at bounding box center [893, 458] width 1346 height 598
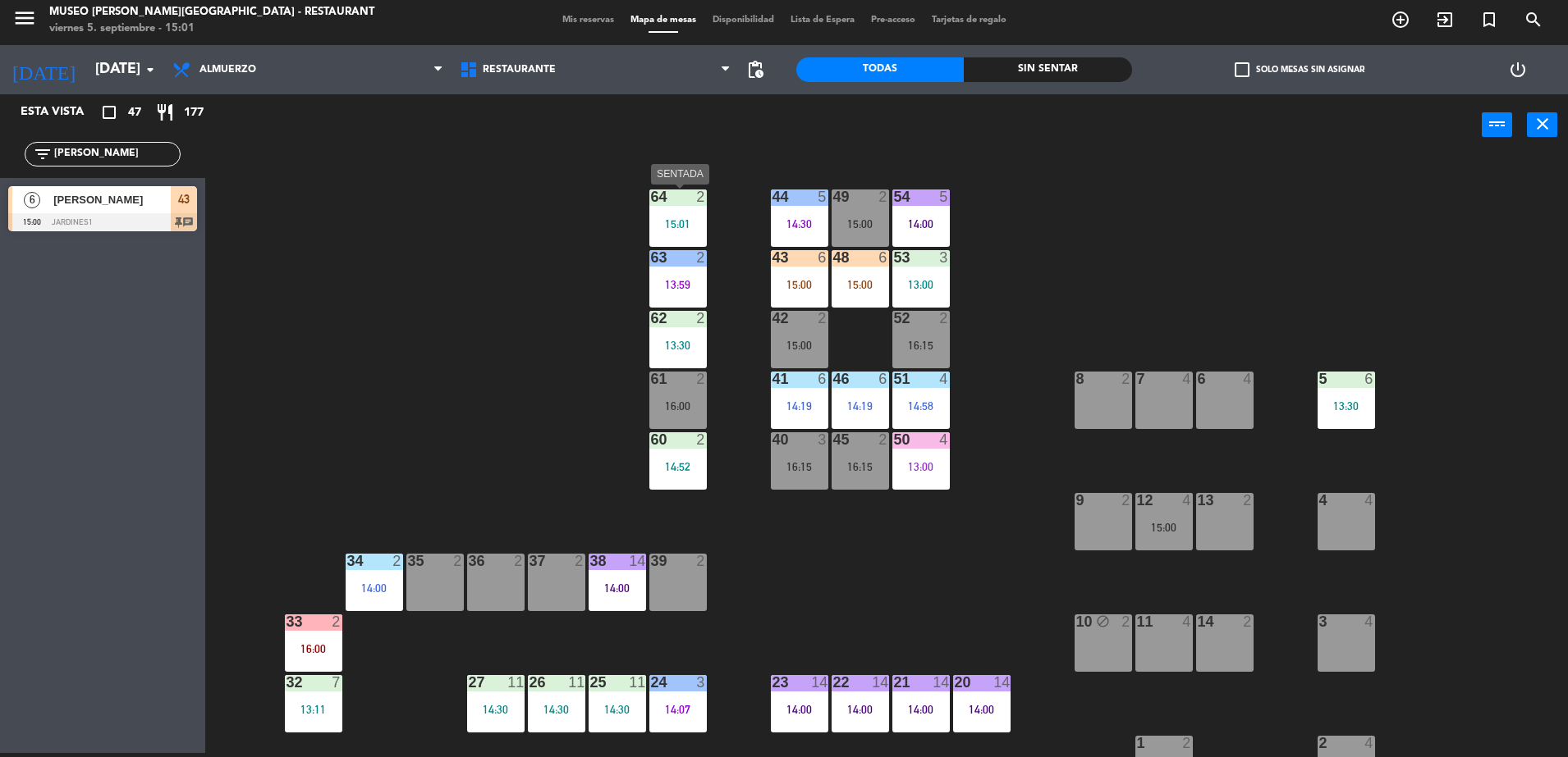
click at [689, 224] on div "15:01" at bounding box center [678, 224] width 57 height 12
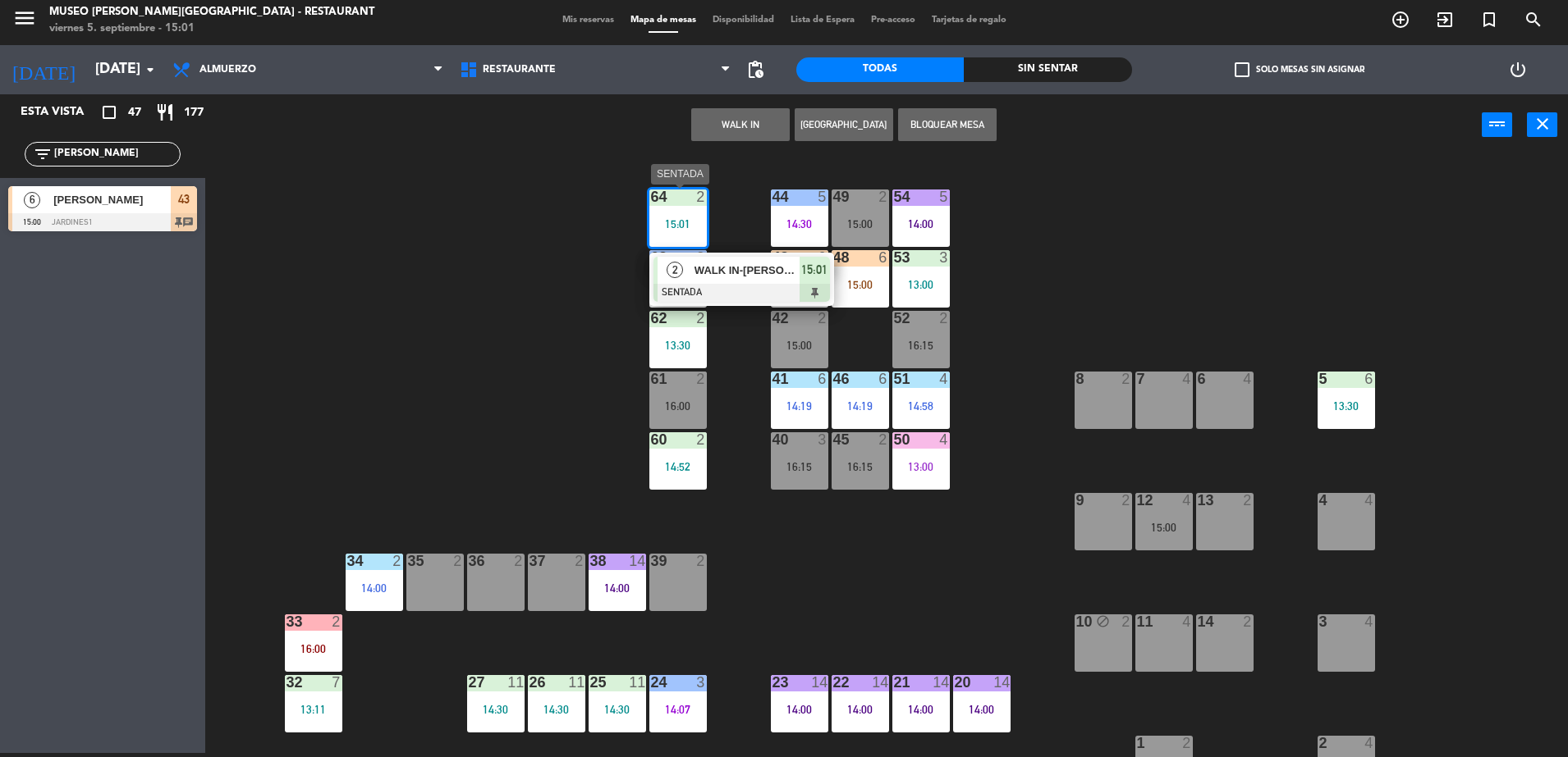
click at [746, 268] on span "WALK IN-[PERSON_NAME]" at bounding box center [747, 270] width 105 height 17
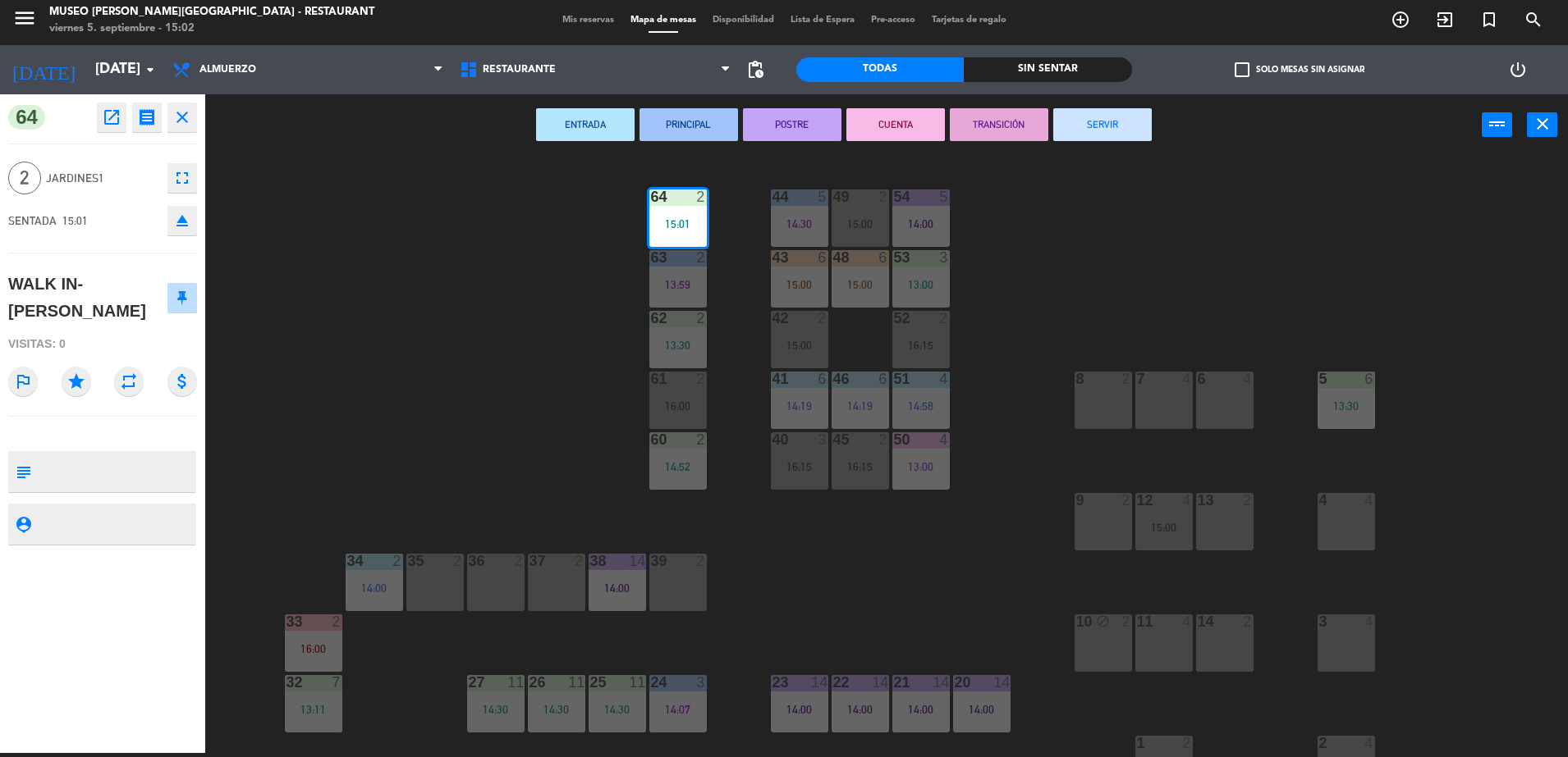
click at [452, 393] on div "44 5 14:30 49 2 15:00 54 5 14:00 64 2 15:01 48 6 15:00 53 3 13:00 63 2 13:59 43…" at bounding box center [893, 458] width 1346 height 598
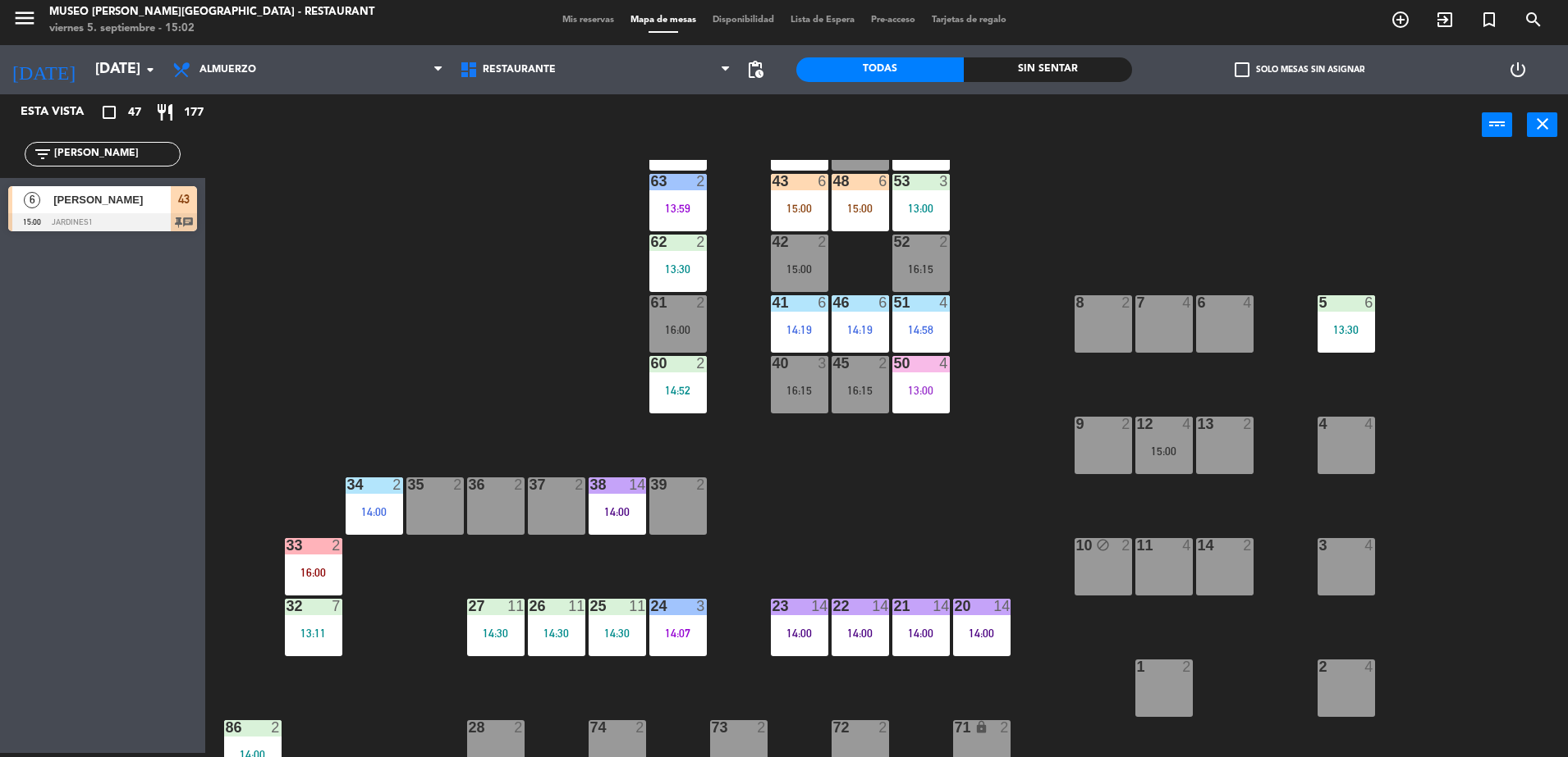
scroll to position [75, 0]
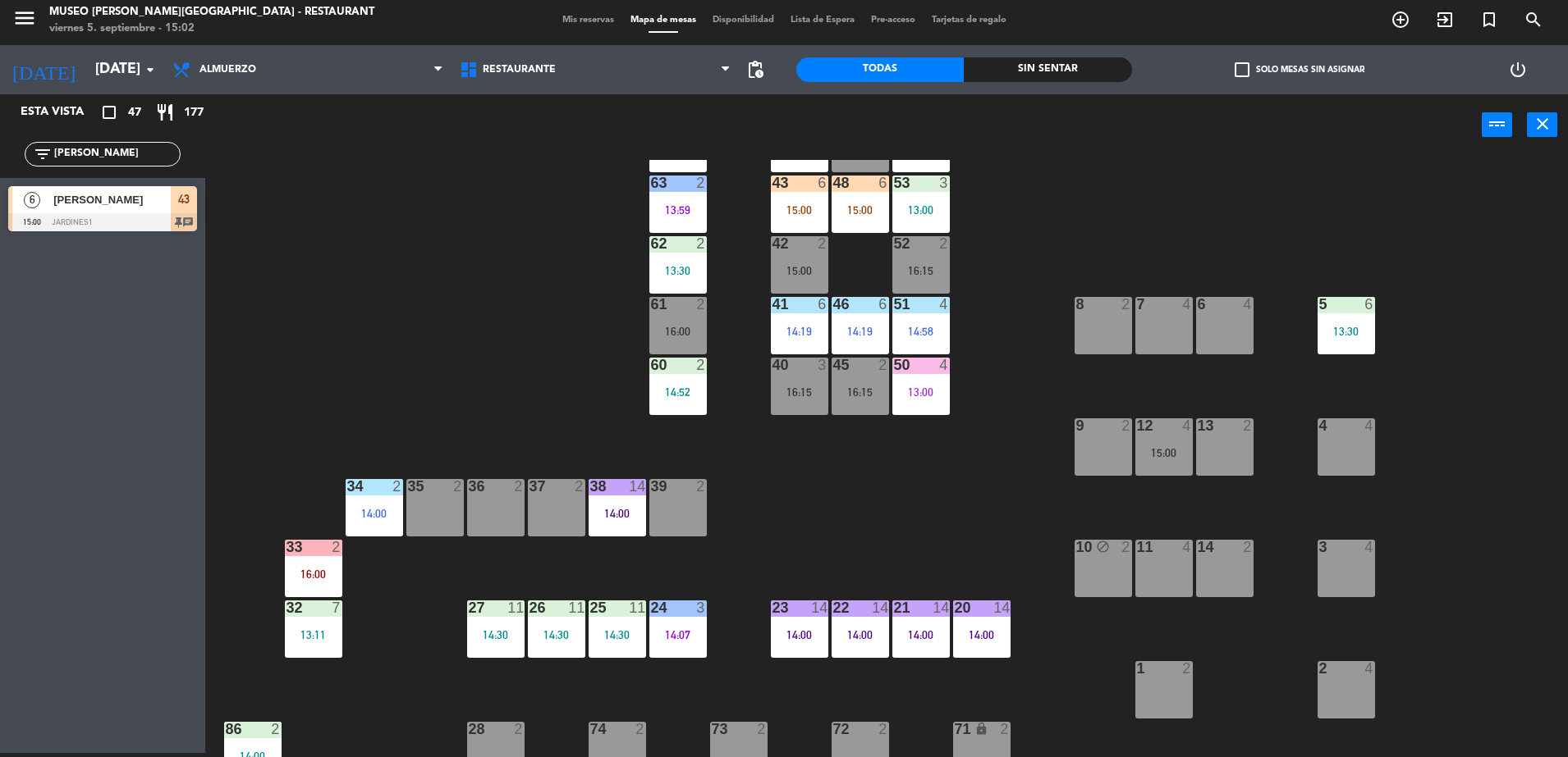
click at [854, 487] on div "44 5 14:30 49 2 15:00 54 5 14:00 64 2 15:01 48 6 15:00 53 3 13:00 63 2 13:59 43…" at bounding box center [893, 458] width 1346 height 598
click at [603, 516] on div "14:00" at bounding box center [617, 514] width 57 height 12
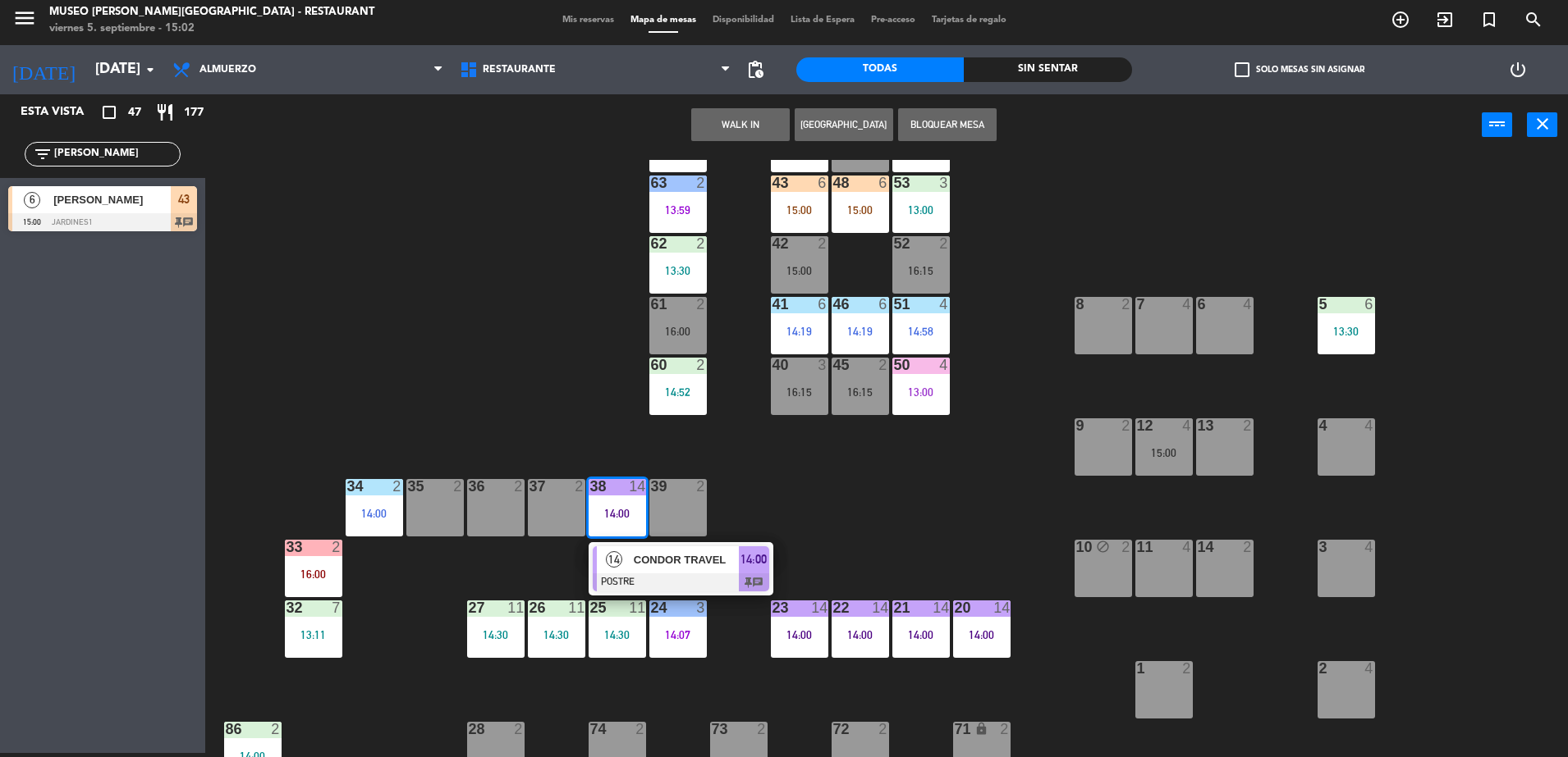
click at [668, 565] on span "CONDOR TRAVEL" at bounding box center [686, 559] width 105 height 17
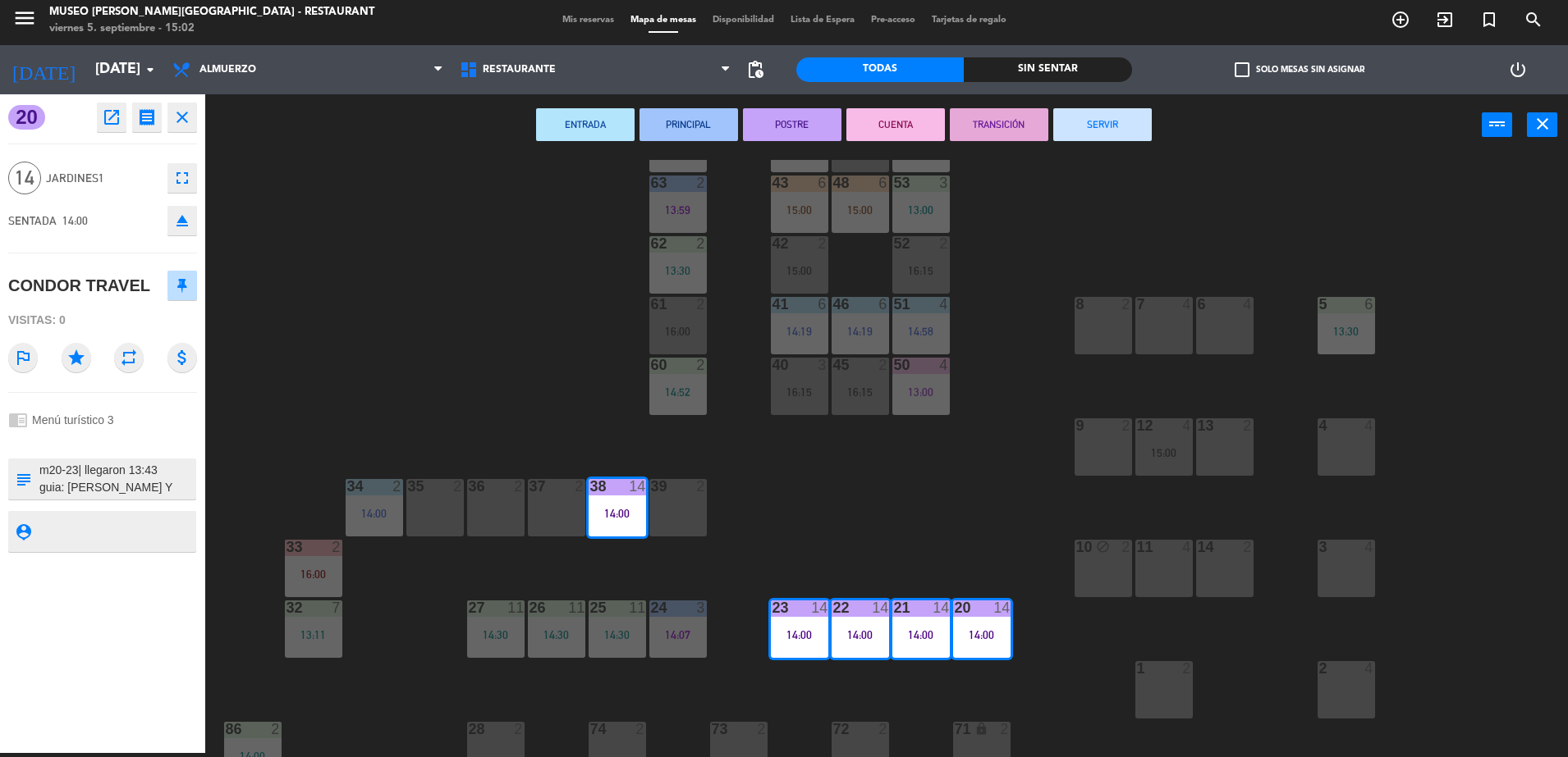
click at [888, 498] on div "44 5 14:30 49 2 15:00 54 5 14:00 64 2 15:01 48 6 15:00 53 3 13:00 63 2 13:59 43…" at bounding box center [893, 458] width 1346 height 598
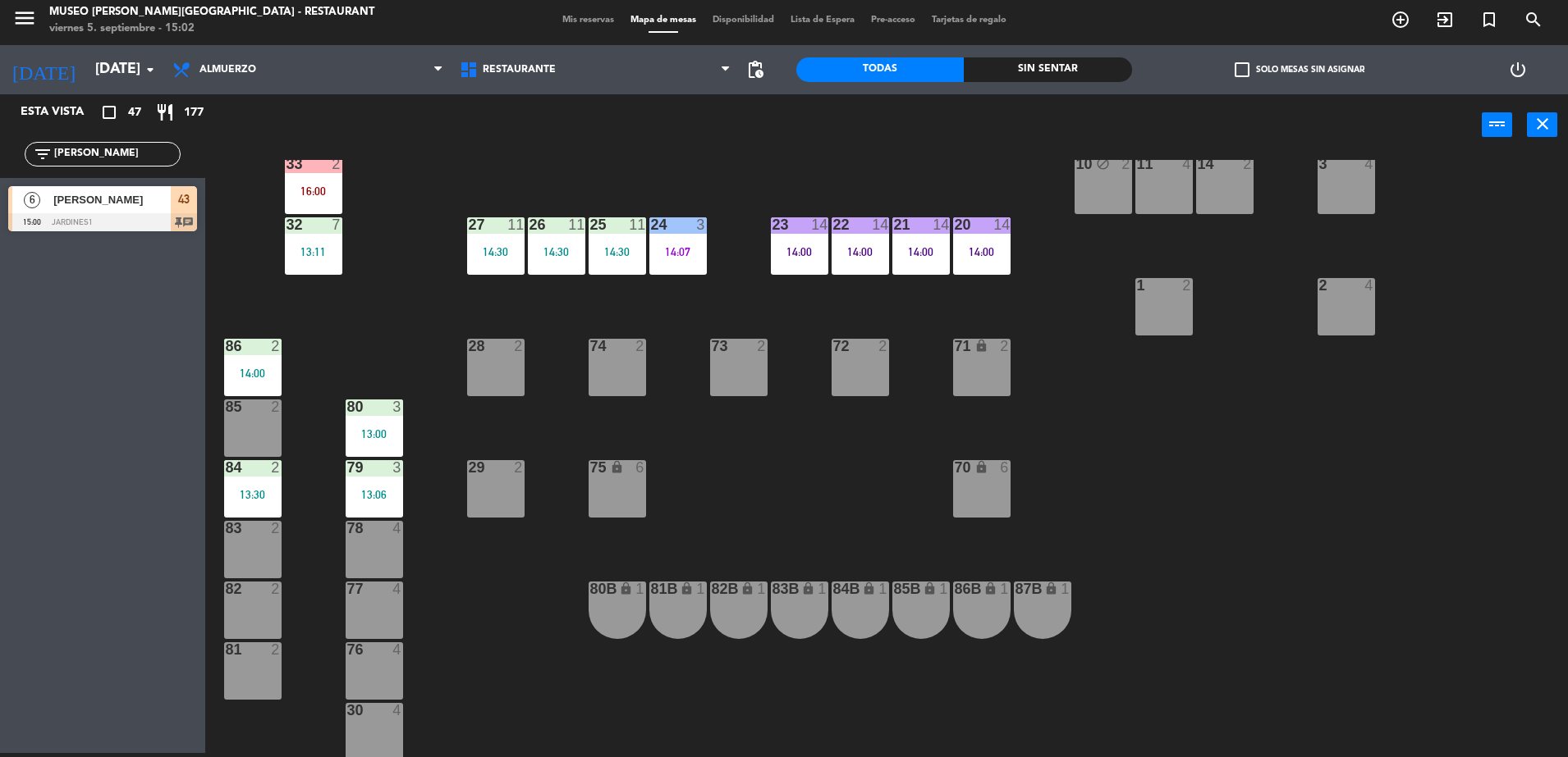
scroll to position [224, 0]
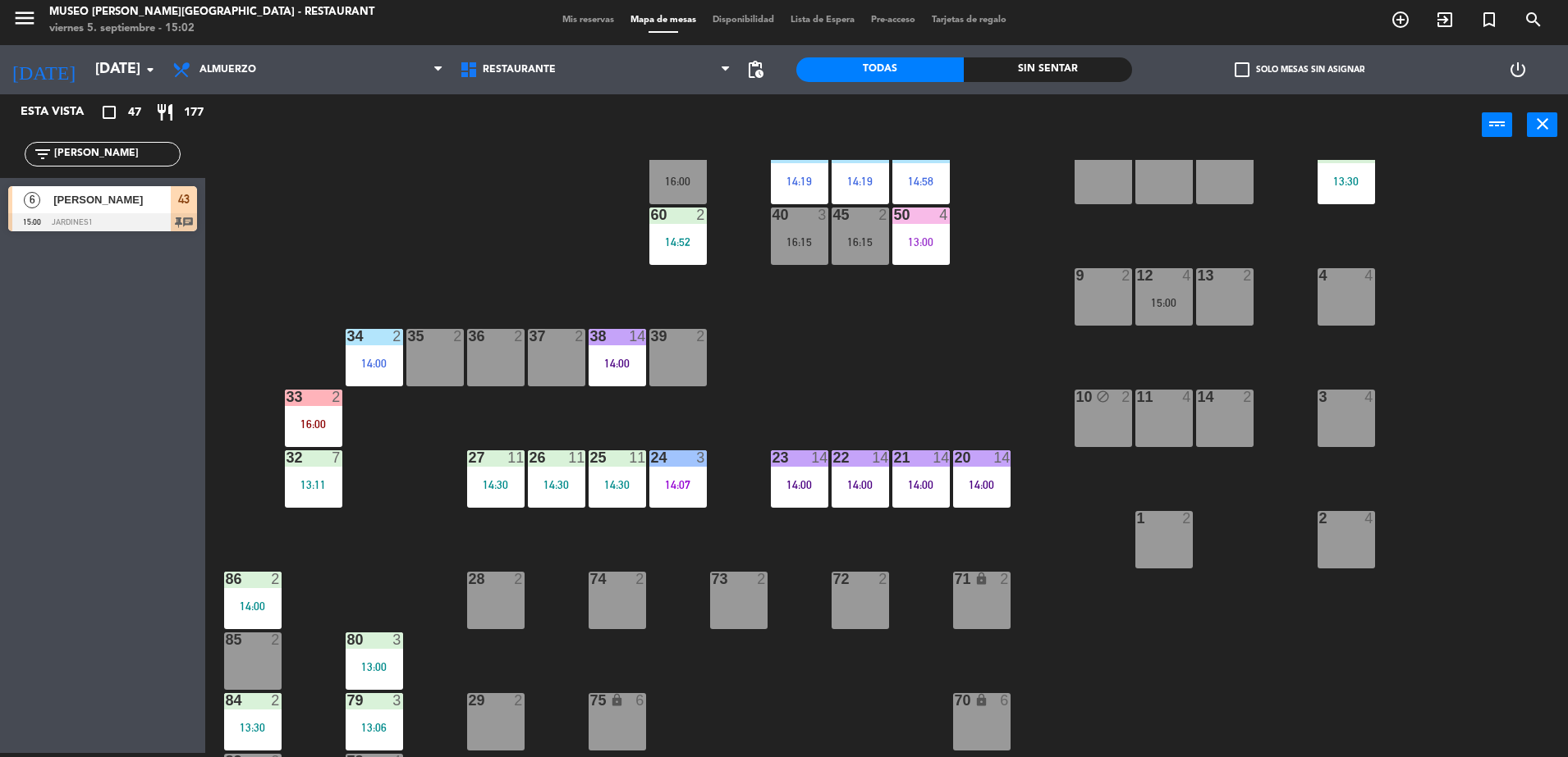
click at [682, 376] on div "39 2" at bounding box center [678, 357] width 57 height 57
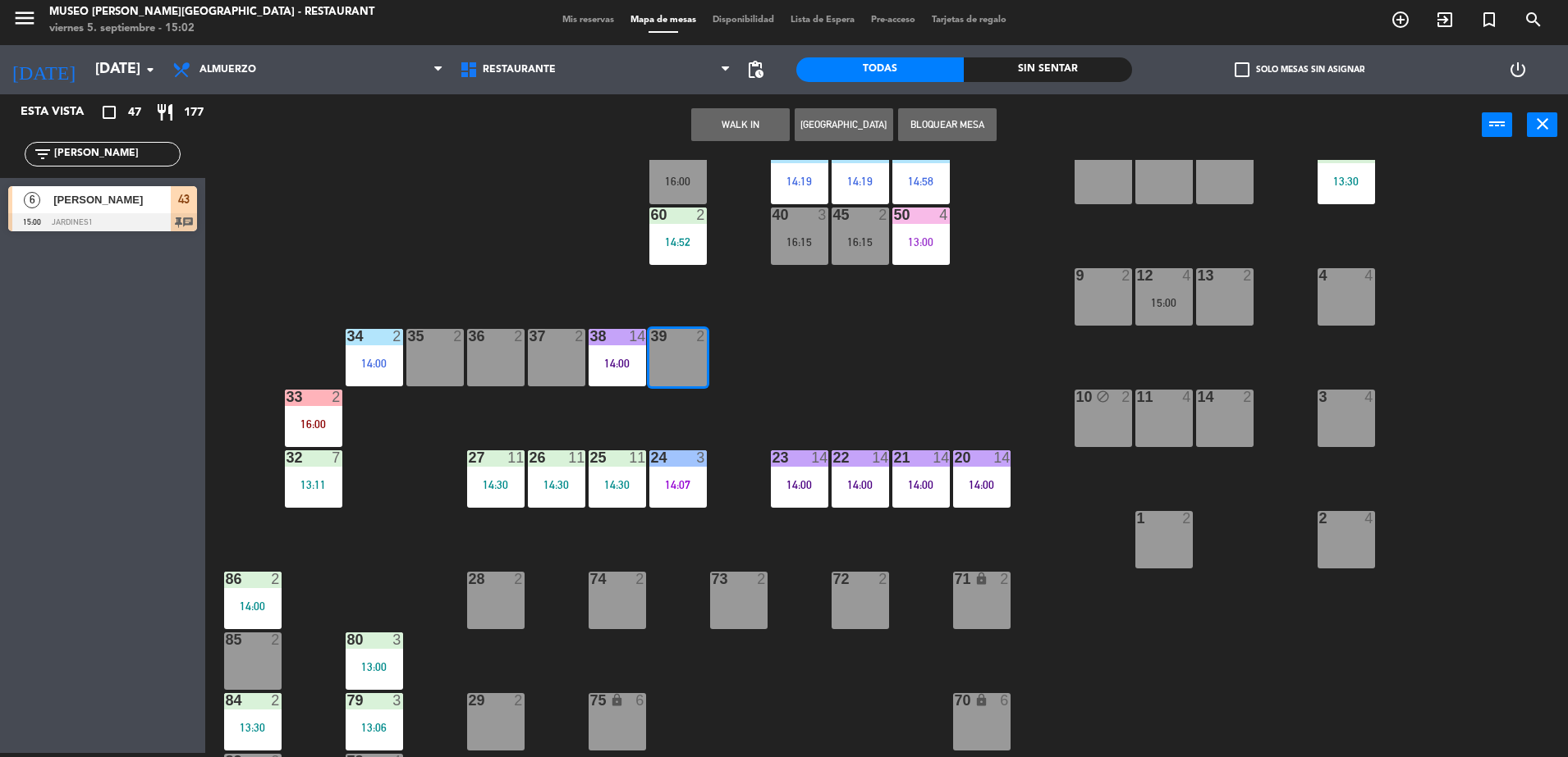
click at [758, 128] on button "WALK IN" at bounding box center [741, 124] width 98 height 32
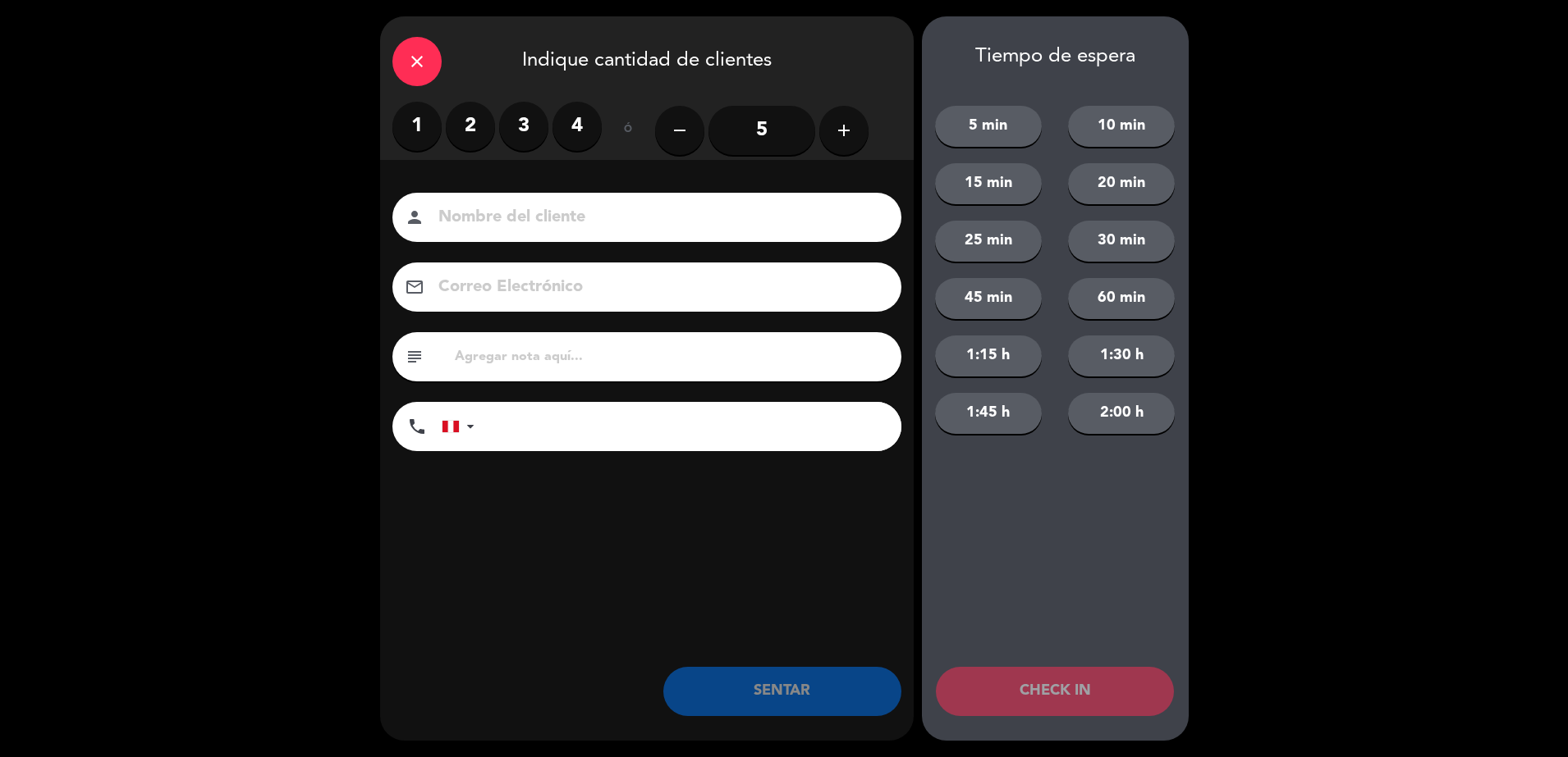
click at [470, 125] on label "2" at bounding box center [470, 126] width 49 height 49
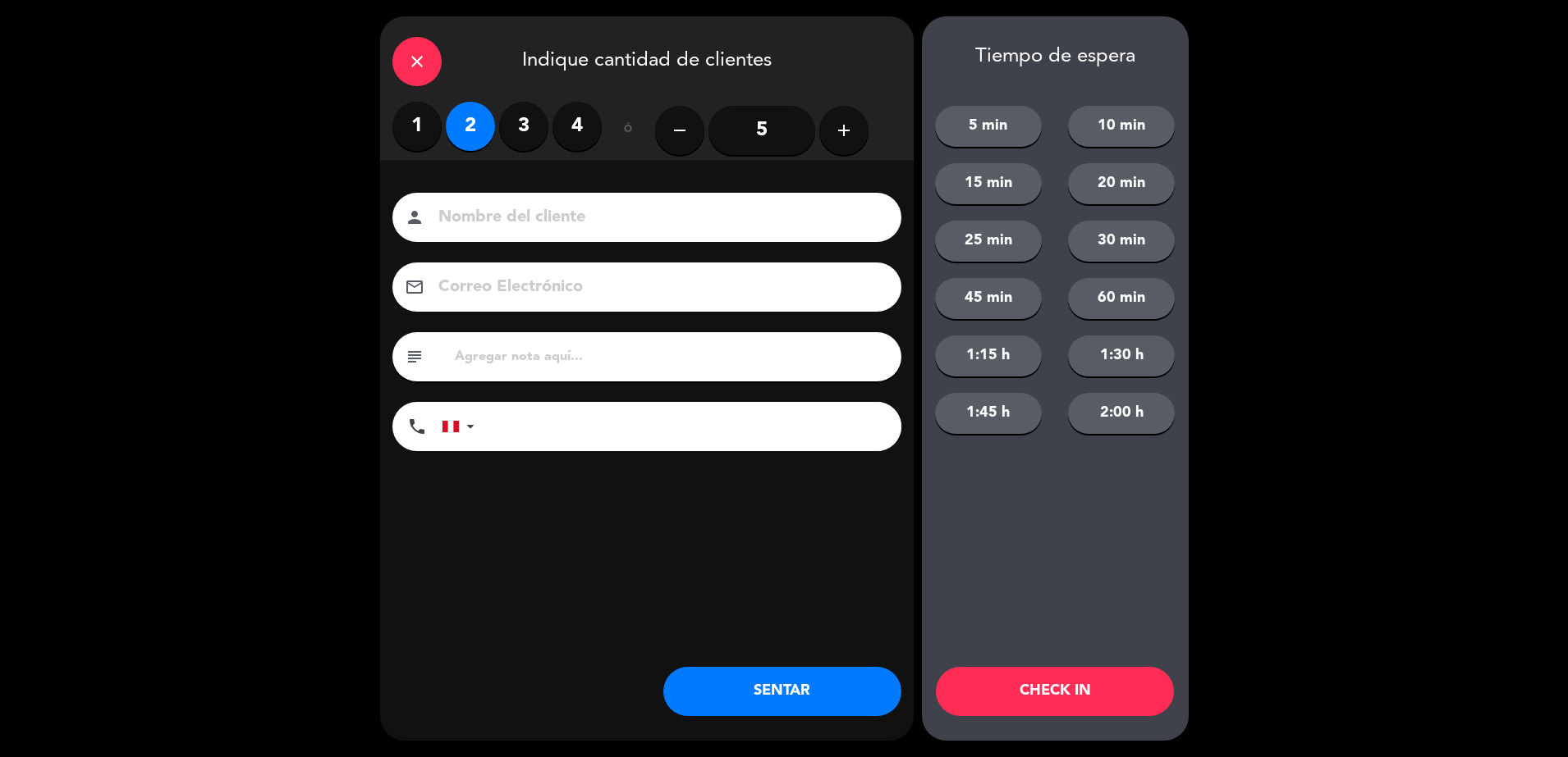
click at [534, 216] on input at bounding box center [658, 218] width 443 height 29
type input "walk in-[PERSON_NAME]"
click at [793, 681] on button "SENTAR" at bounding box center [782, 691] width 238 height 49
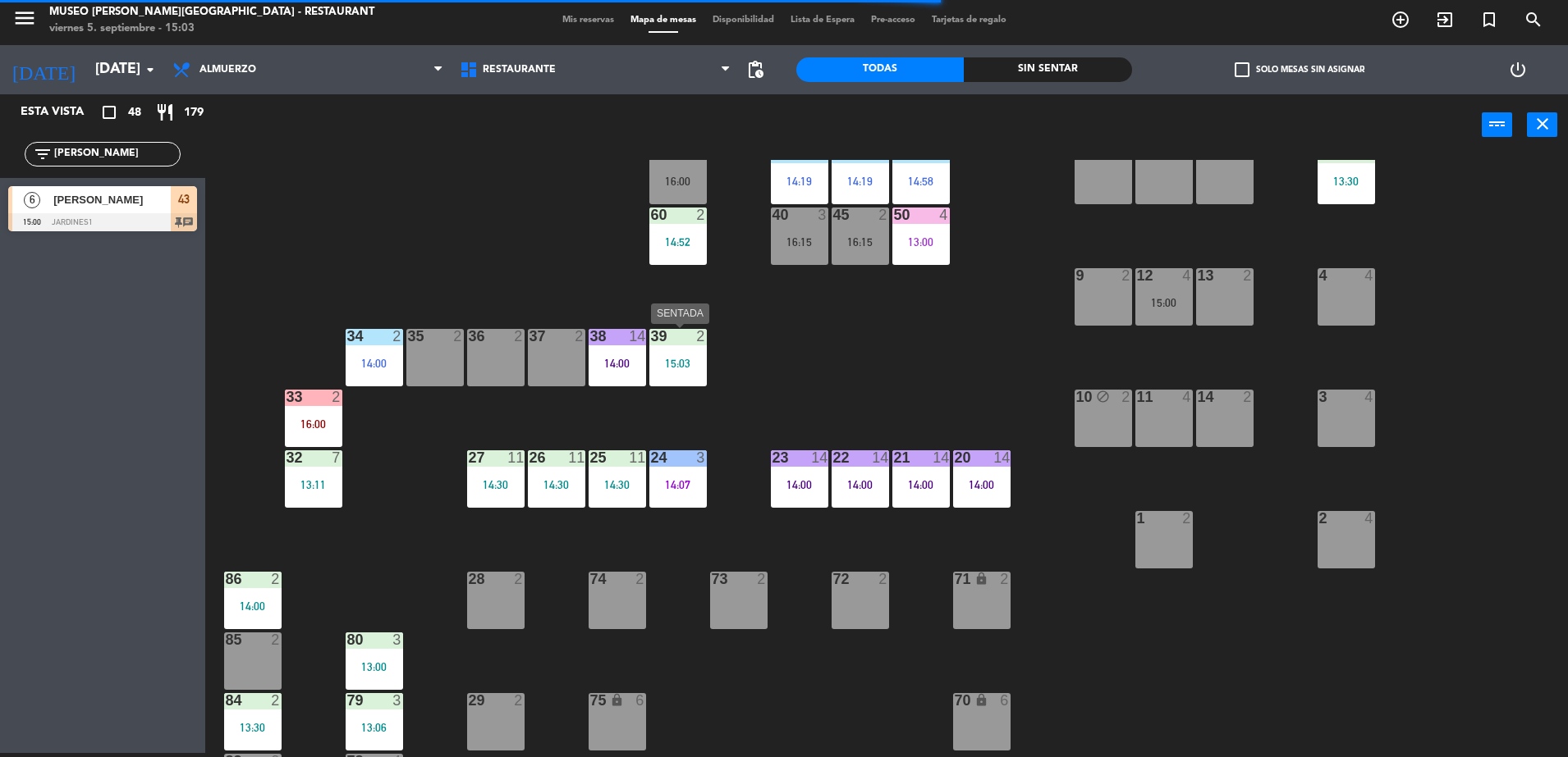
click at [681, 350] on div "39 2 15:03" at bounding box center [678, 357] width 57 height 57
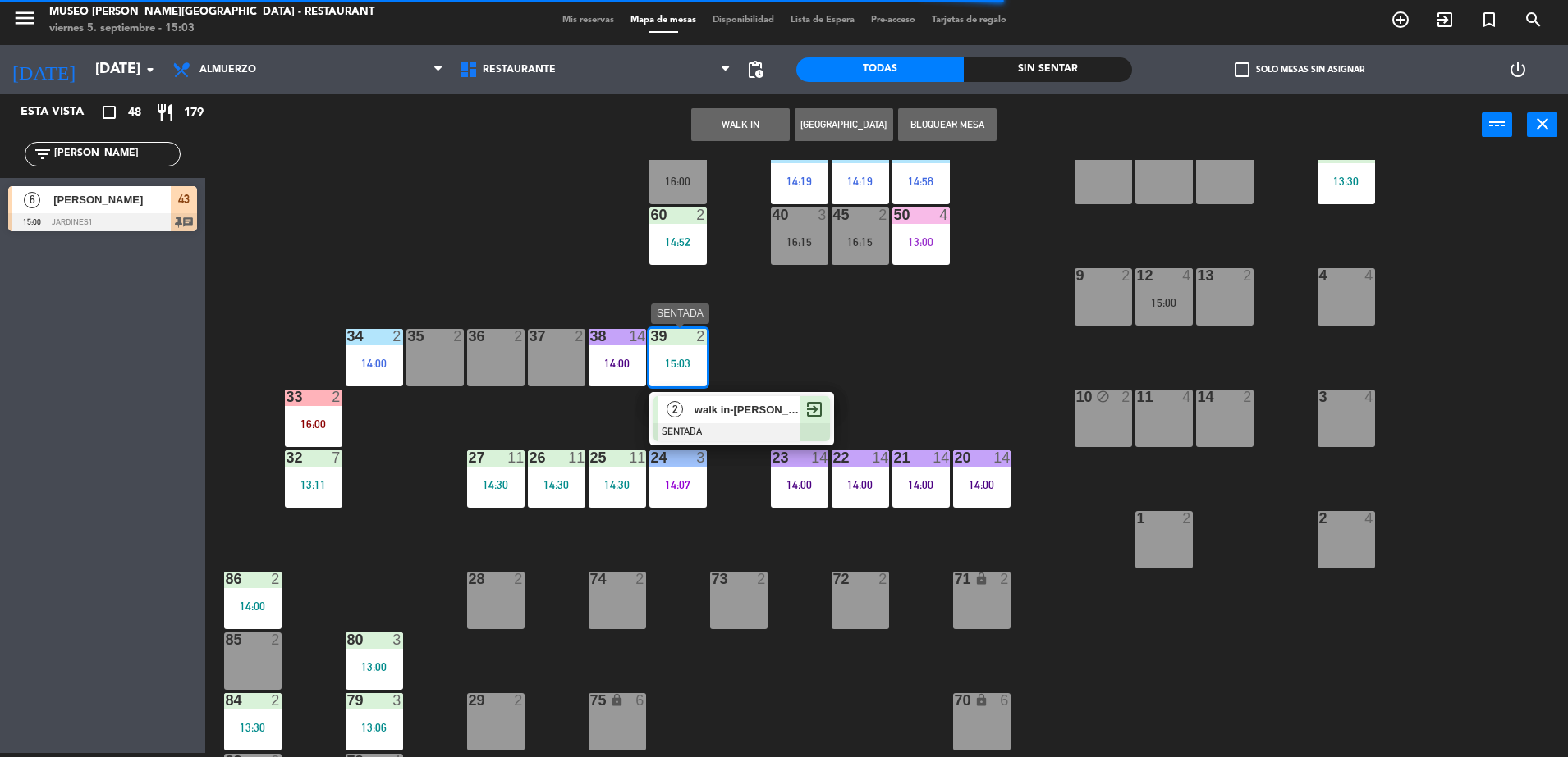
click at [736, 407] on span "walk in-[PERSON_NAME]" at bounding box center [747, 409] width 105 height 17
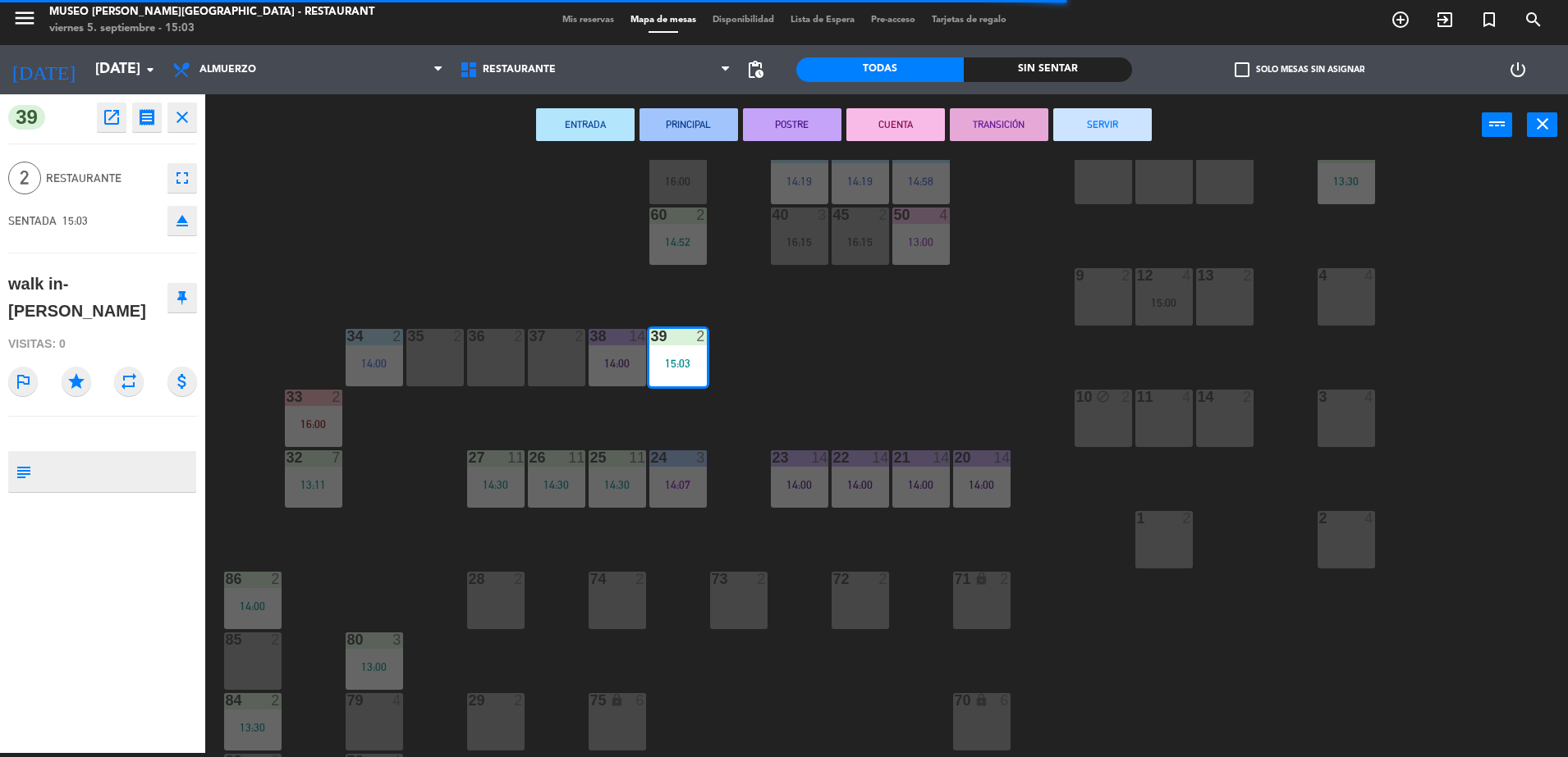
click at [508, 307] on div "44 5 14:30 49 2 15:00 54 5 14:00 64 2 15:01 48 6 15:00 53 3 13:00 63 2 13:59 43…" at bounding box center [893, 458] width 1346 height 598
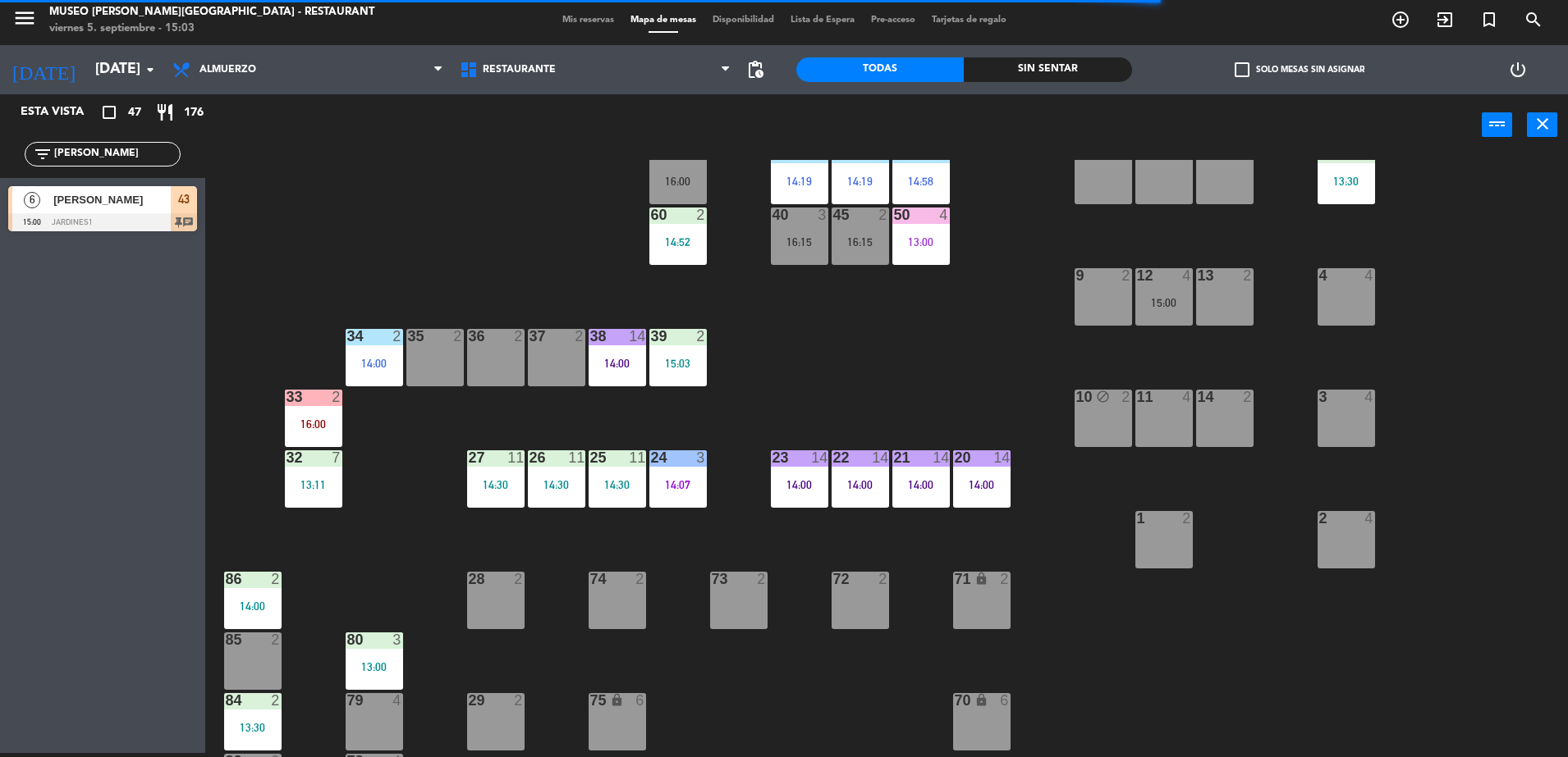
scroll to position [0, 0]
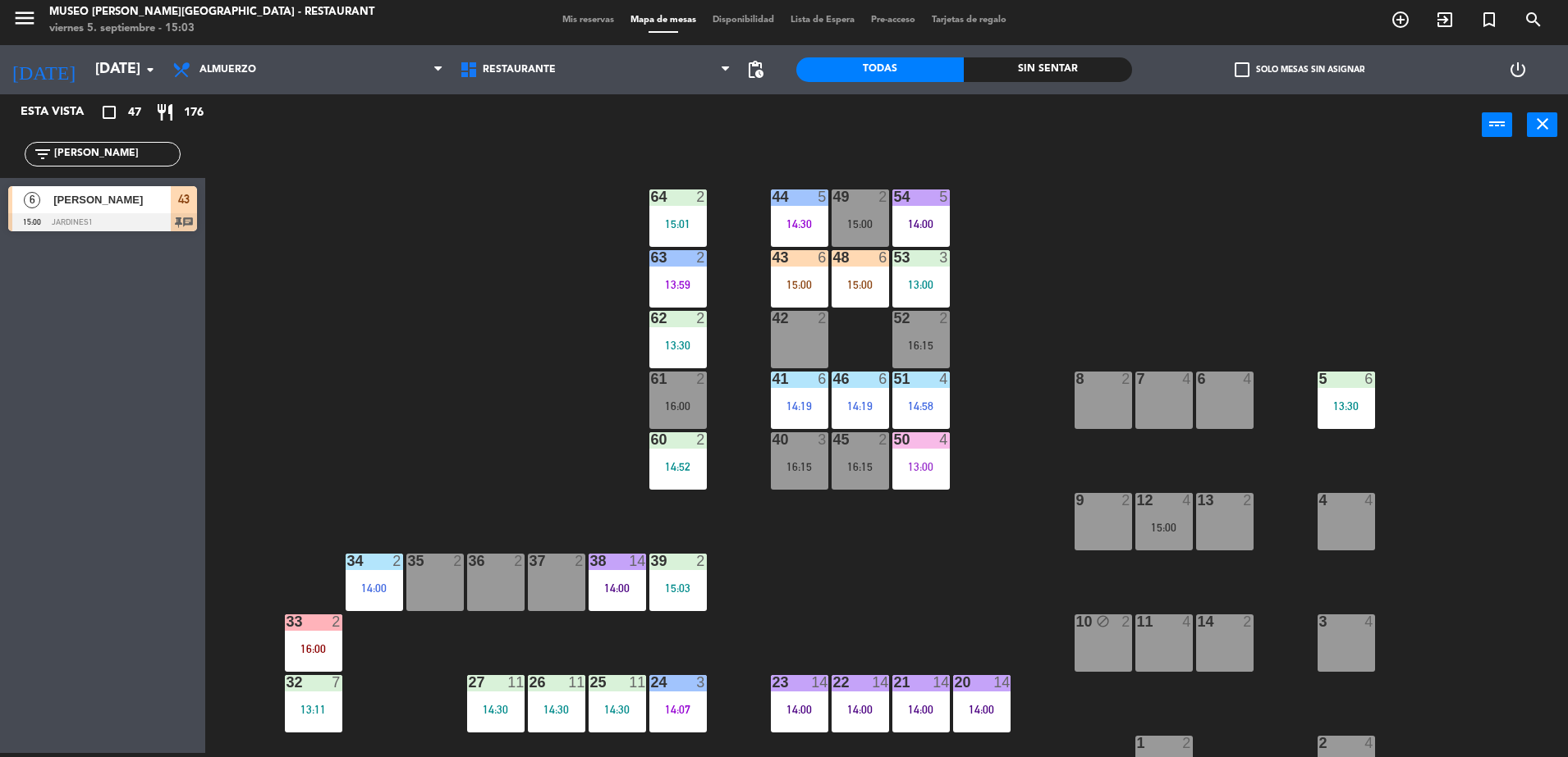
drag, startPoint x: 155, startPoint y: 155, endPoint x: 0, endPoint y: 140, distance: 155.7
click at [0, 140] on html "close × Museo Larco Café - Restaurant × chrome_reader_mode Listado de Reservas …" at bounding box center [784, 378] width 1568 height 757
type input "vald"
click at [118, 199] on span "[PERSON_NAME]" at bounding box center [111, 199] width 117 height 17
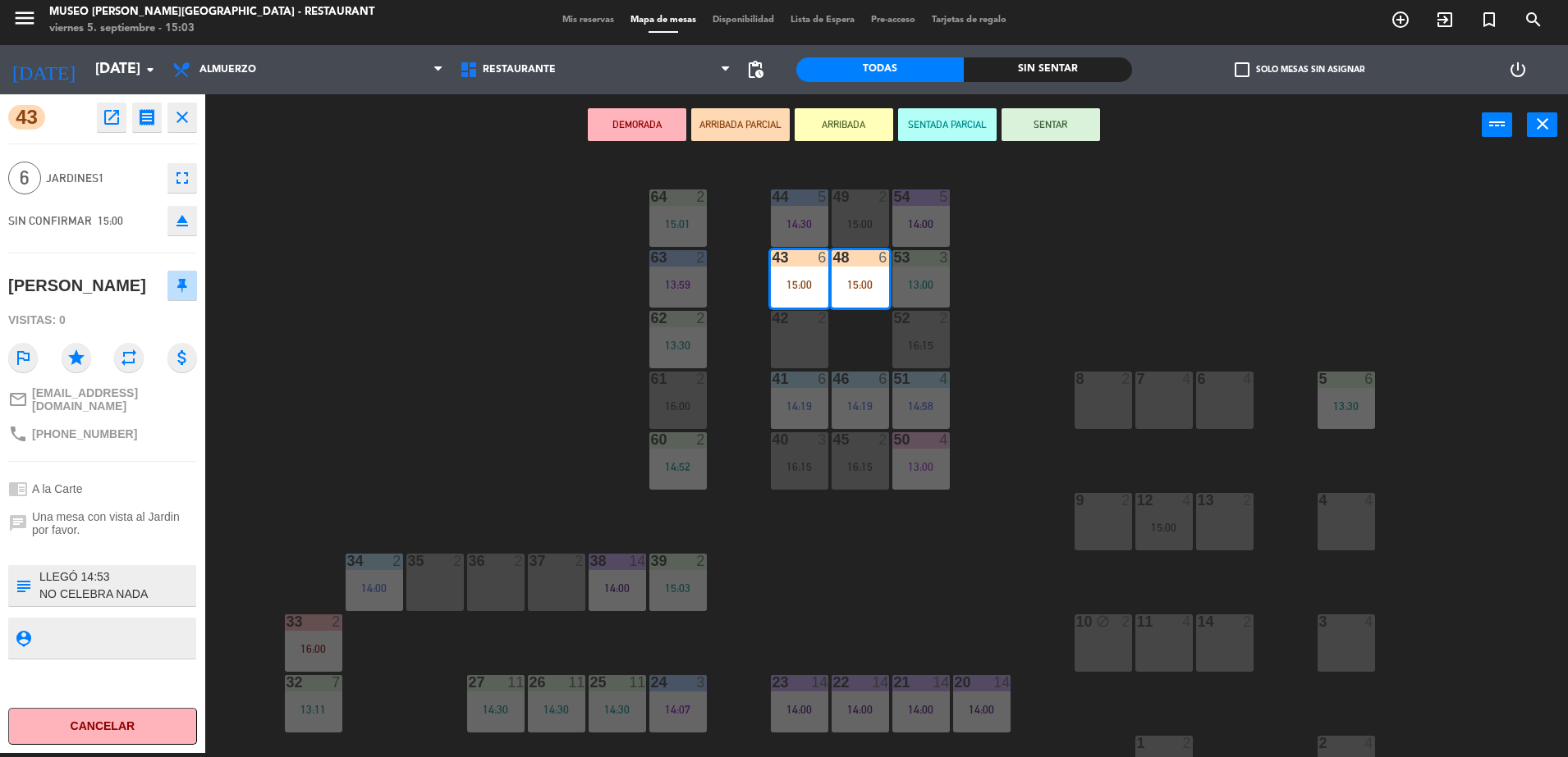
click at [519, 352] on div "44 5 14:30 49 2 15:00 54 5 14:00 64 2 15:01 48 6 15:00 53 3 13:00 63 2 13:59 43…" at bounding box center [893, 458] width 1346 height 598
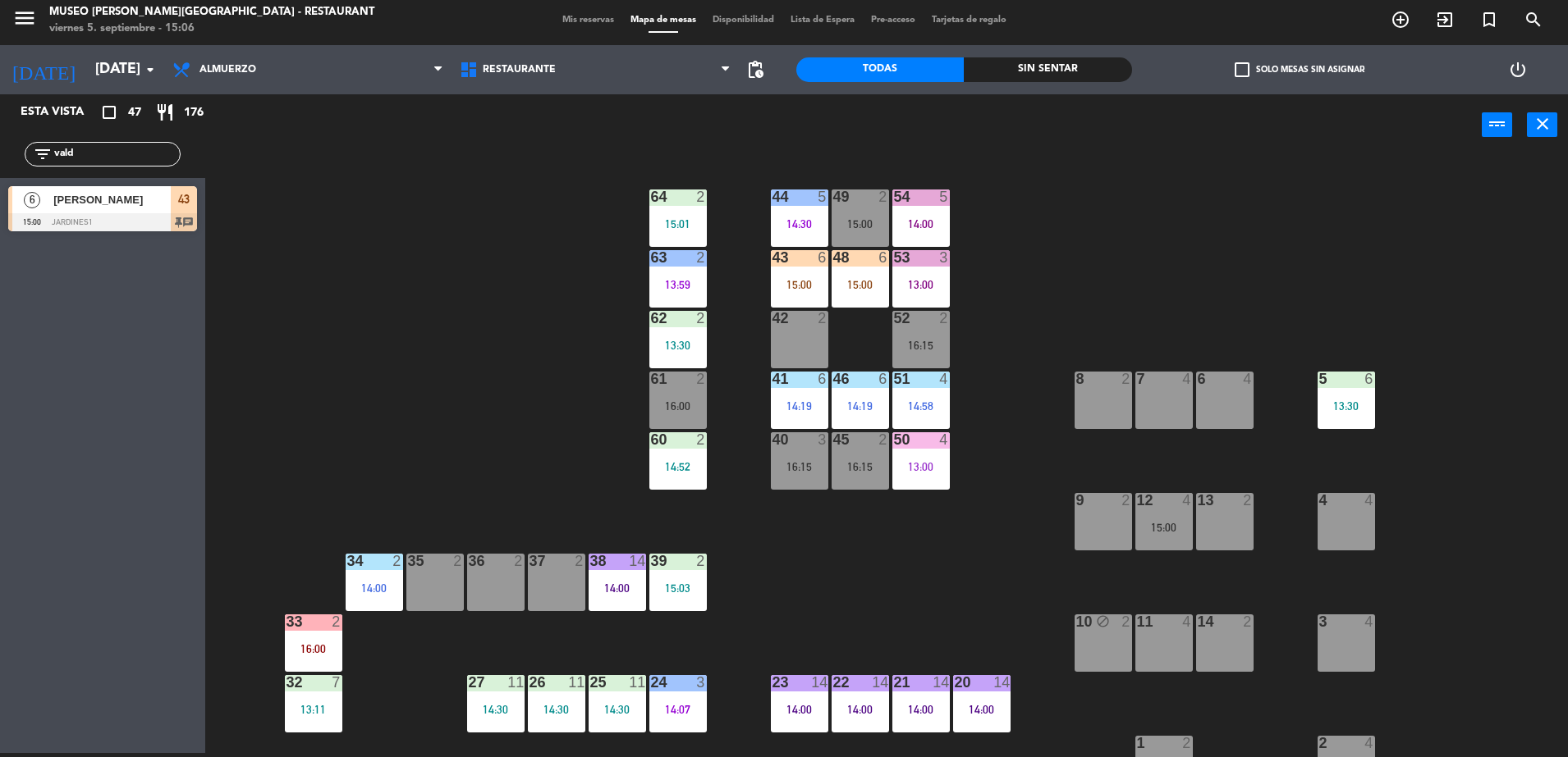
scroll to position [194, 0]
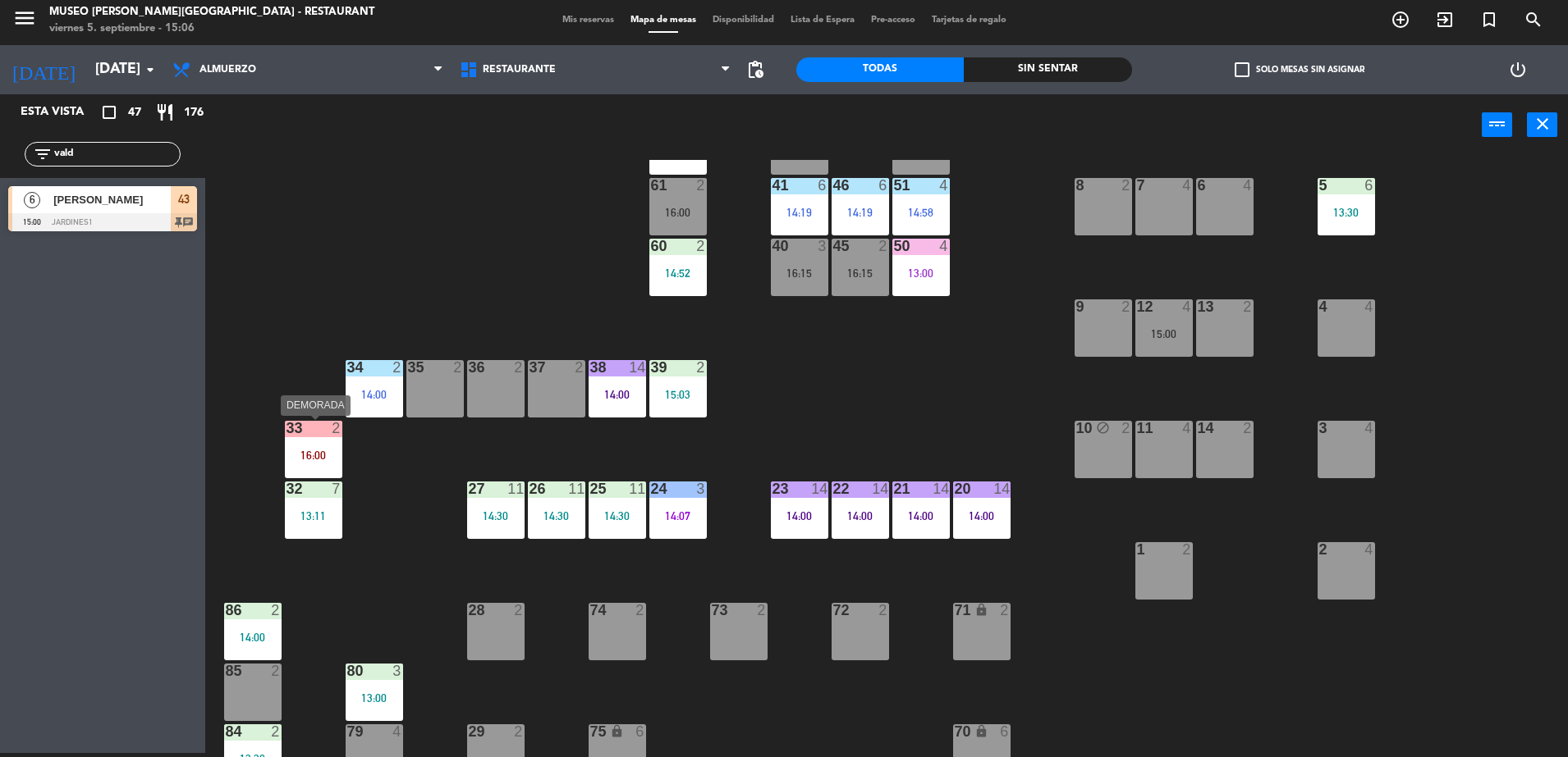
click at [311, 458] on div "16:00" at bounding box center [313, 456] width 57 height 12
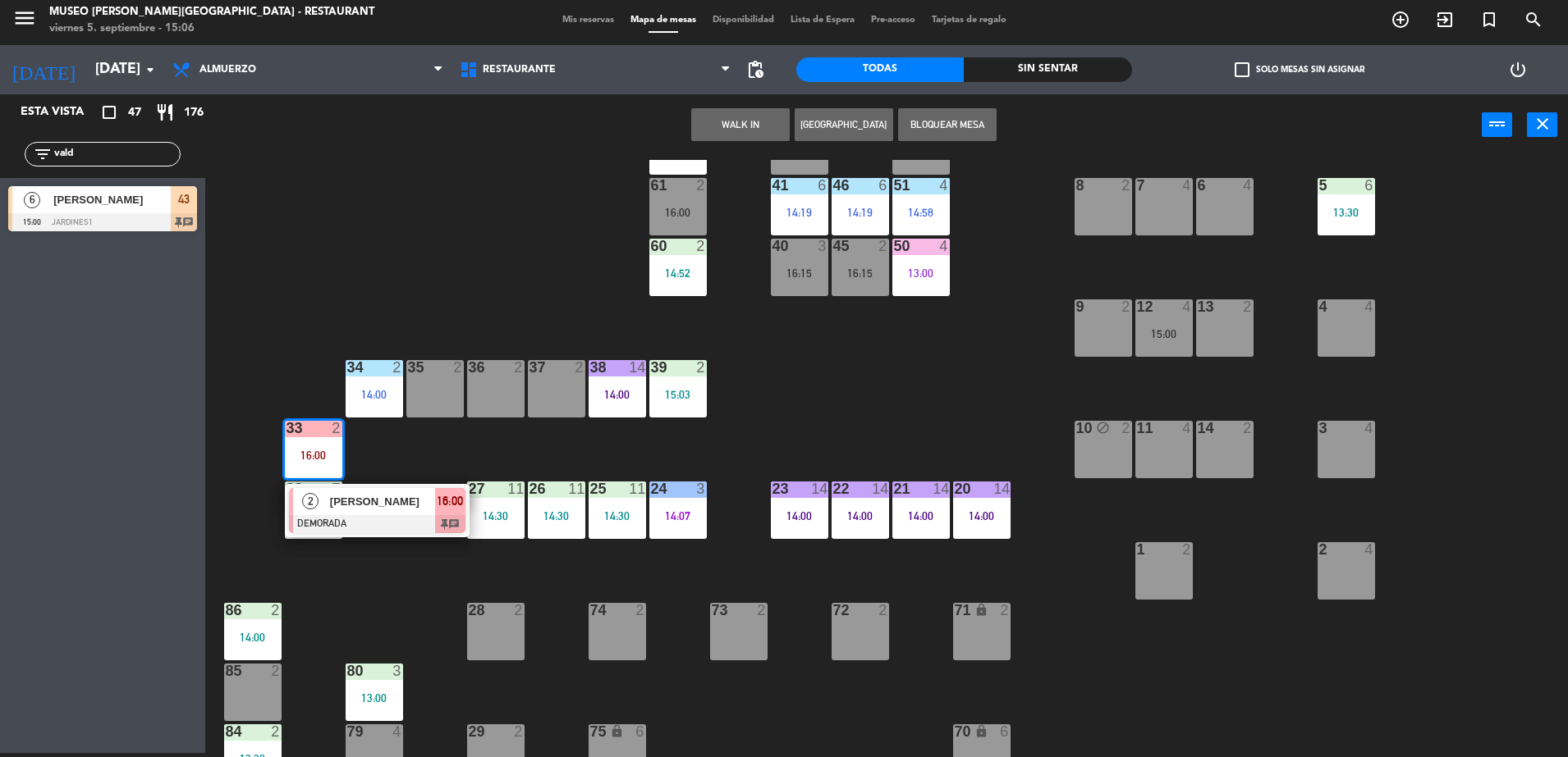
click at [348, 494] on span "Piero Mendoza" at bounding box center [382, 501] width 105 height 17
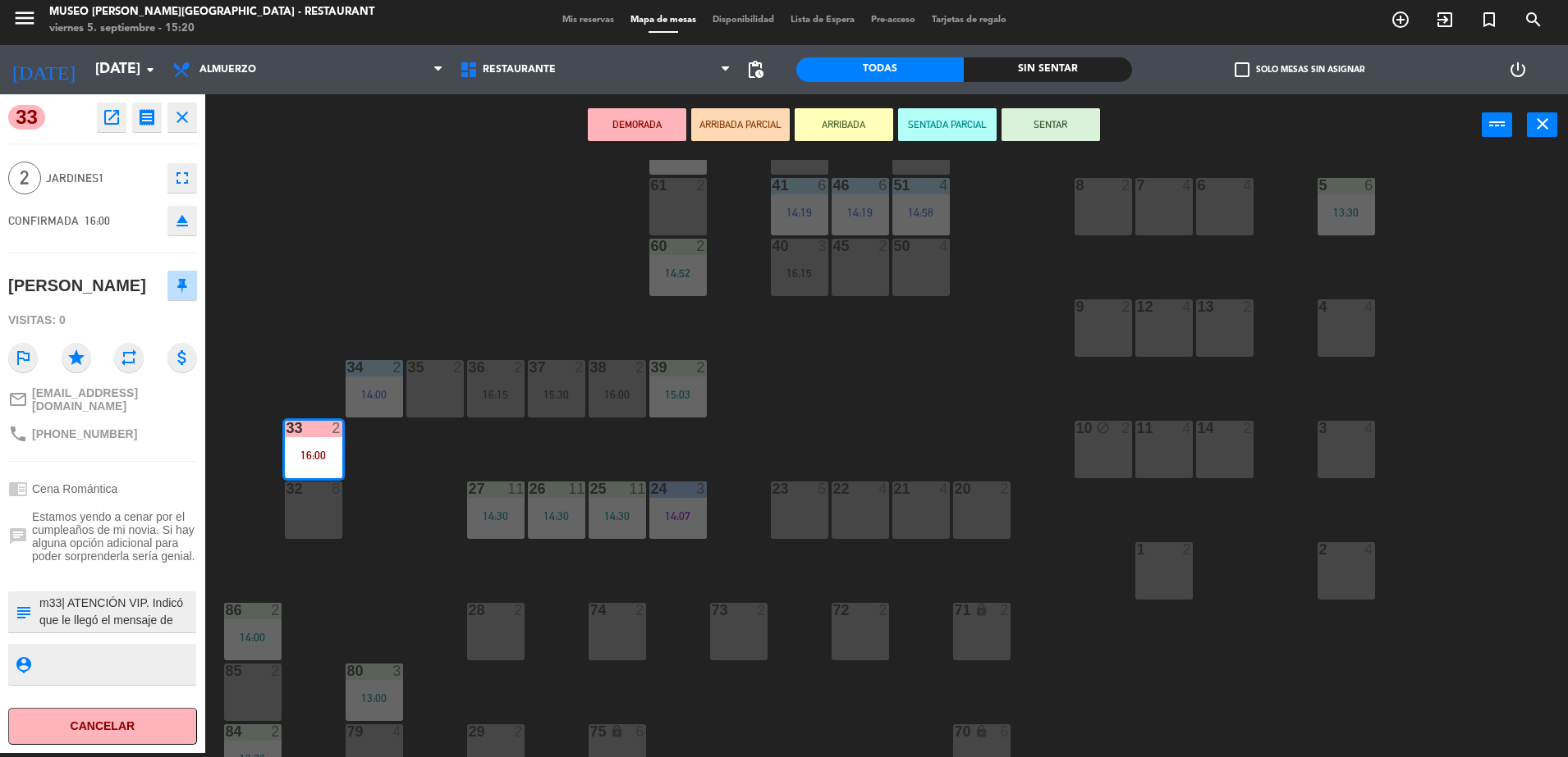
click at [960, 363] on div "44 5 14:30 49 2 54 5 15:00 64 2 15:01 48 2 53 4 15:00 63 2 13:59 43 4 62 2 13:3…" at bounding box center [893, 458] width 1346 height 598
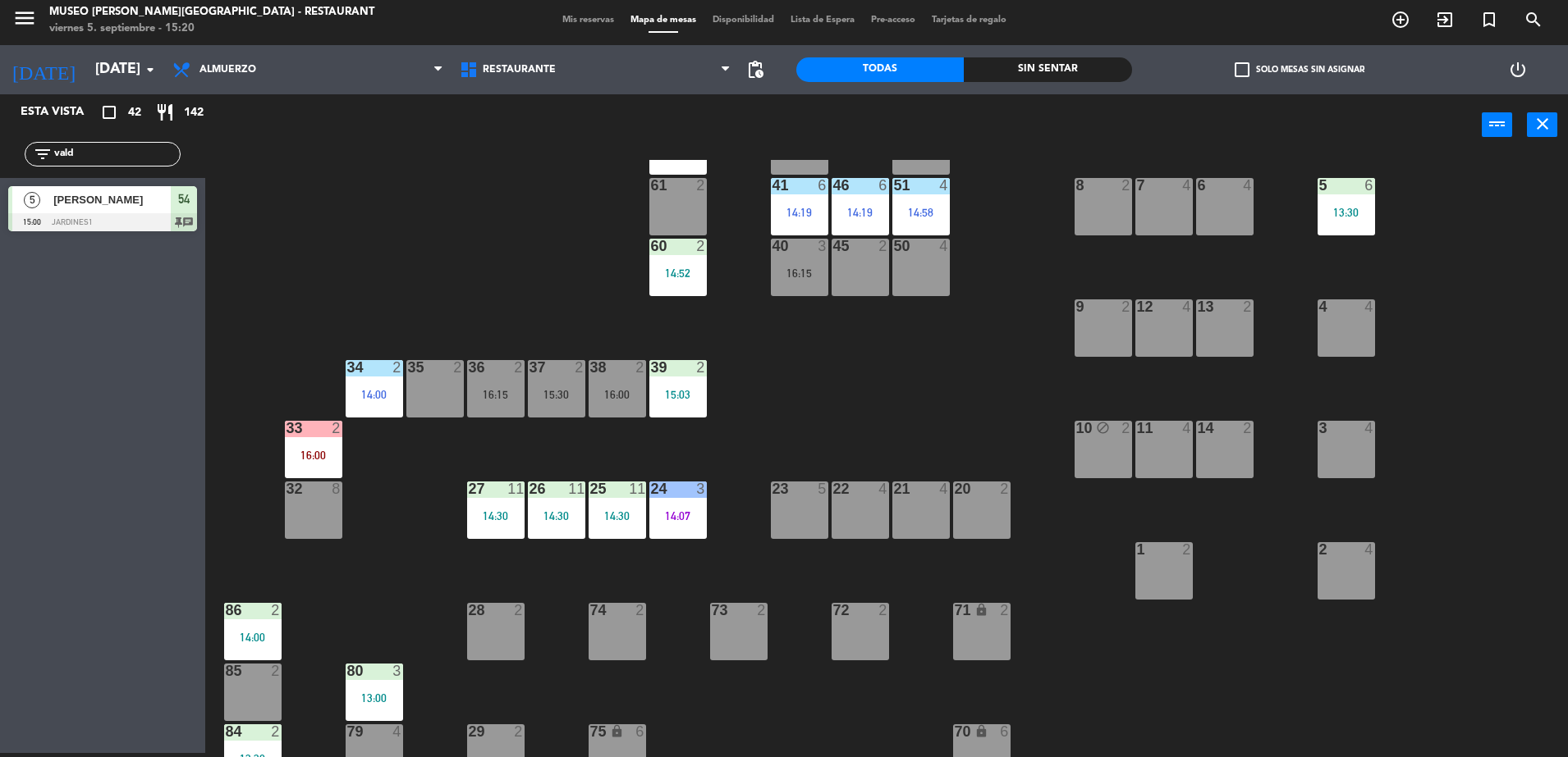
scroll to position [0, 0]
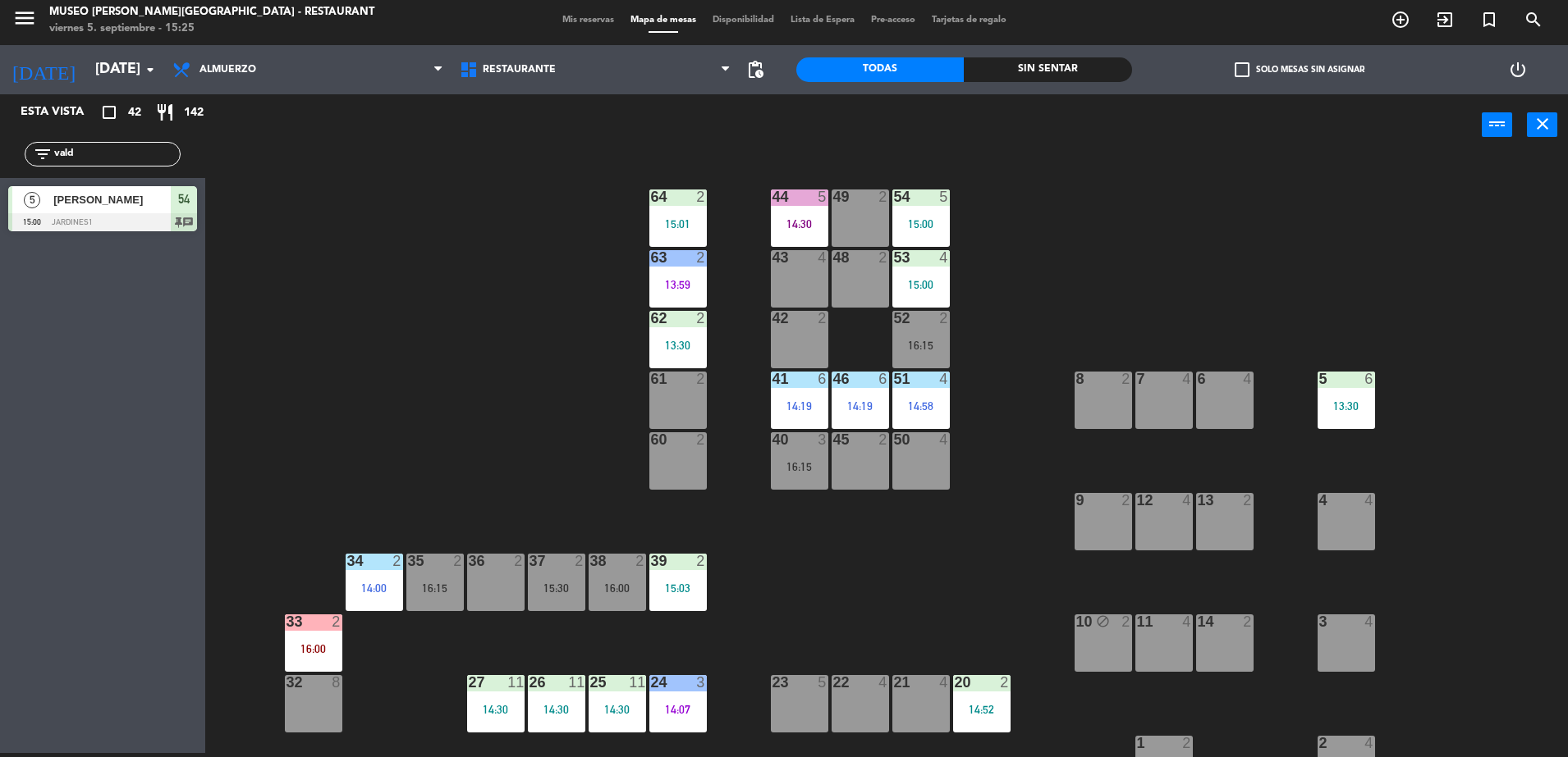
drag, startPoint x: 117, startPoint y: 157, endPoint x: 0, endPoint y: 154, distance: 117.0
click at [0, 155] on html "close × Museo Larco Café - Restaurant × chrome_reader_mode Listado de Reservas …" at bounding box center [784, 378] width 1568 height 757
type input "pedro"
click at [85, 194] on span "[PERSON_NAME]" at bounding box center [111, 199] width 117 height 17
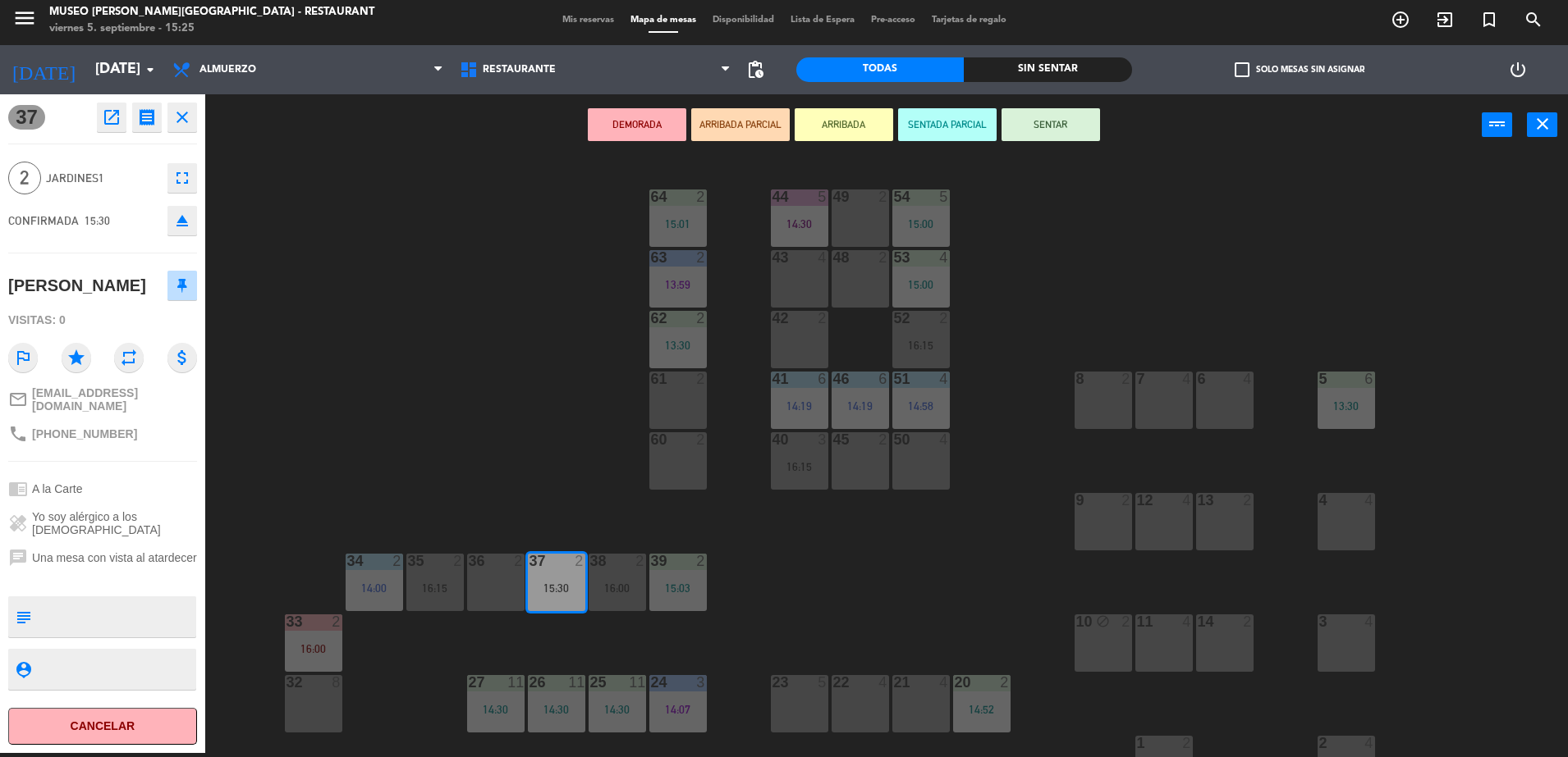
click at [768, 114] on button "ARRIBADA PARCIAL" at bounding box center [741, 124] width 98 height 32
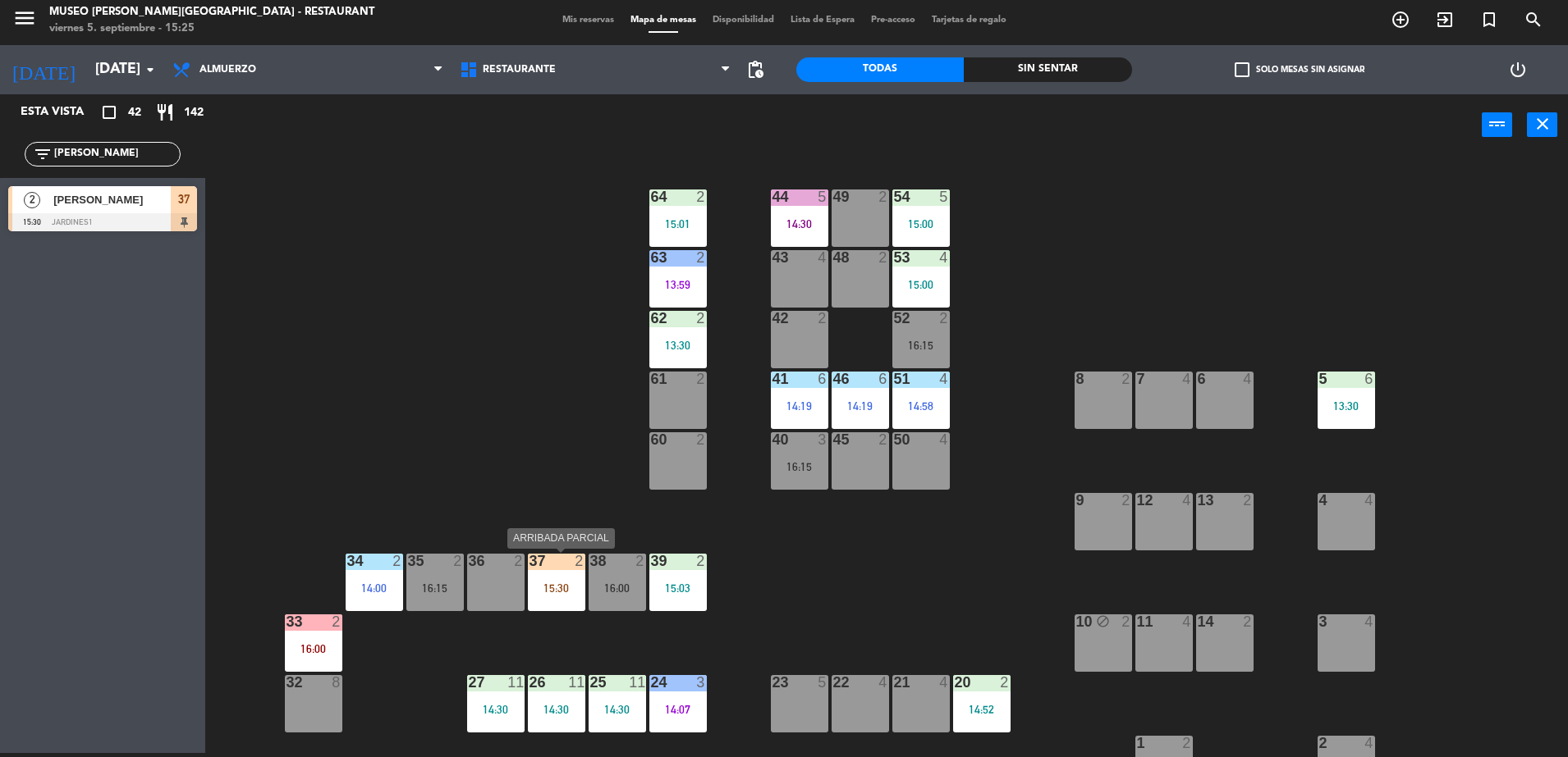
click at [549, 600] on div "37 2 15:30" at bounding box center [556, 582] width 57 height 57
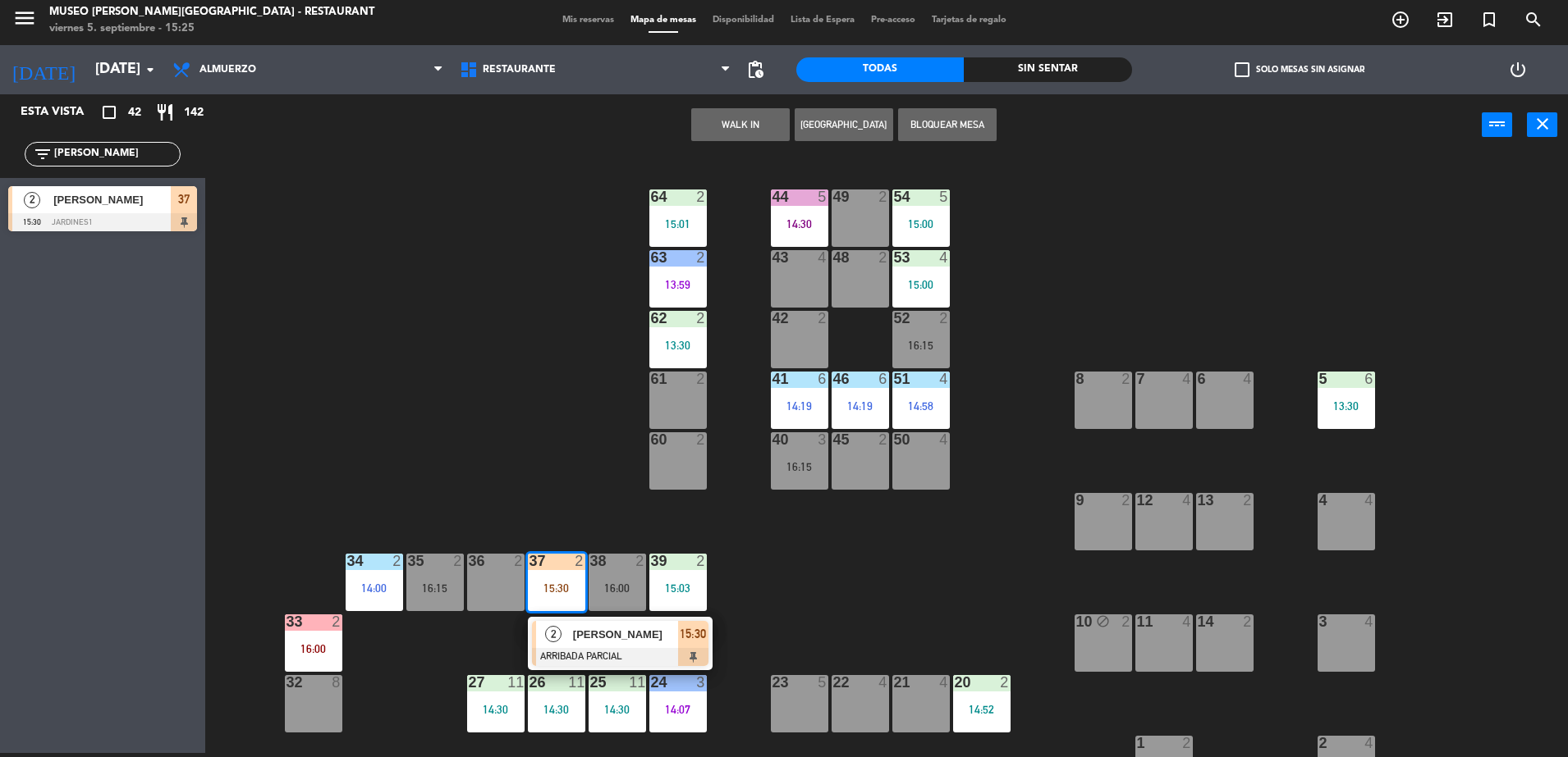
click at [581, 630] on span "[PERSON_NAME]" at bounding box center [625, 634] width 105 height 17
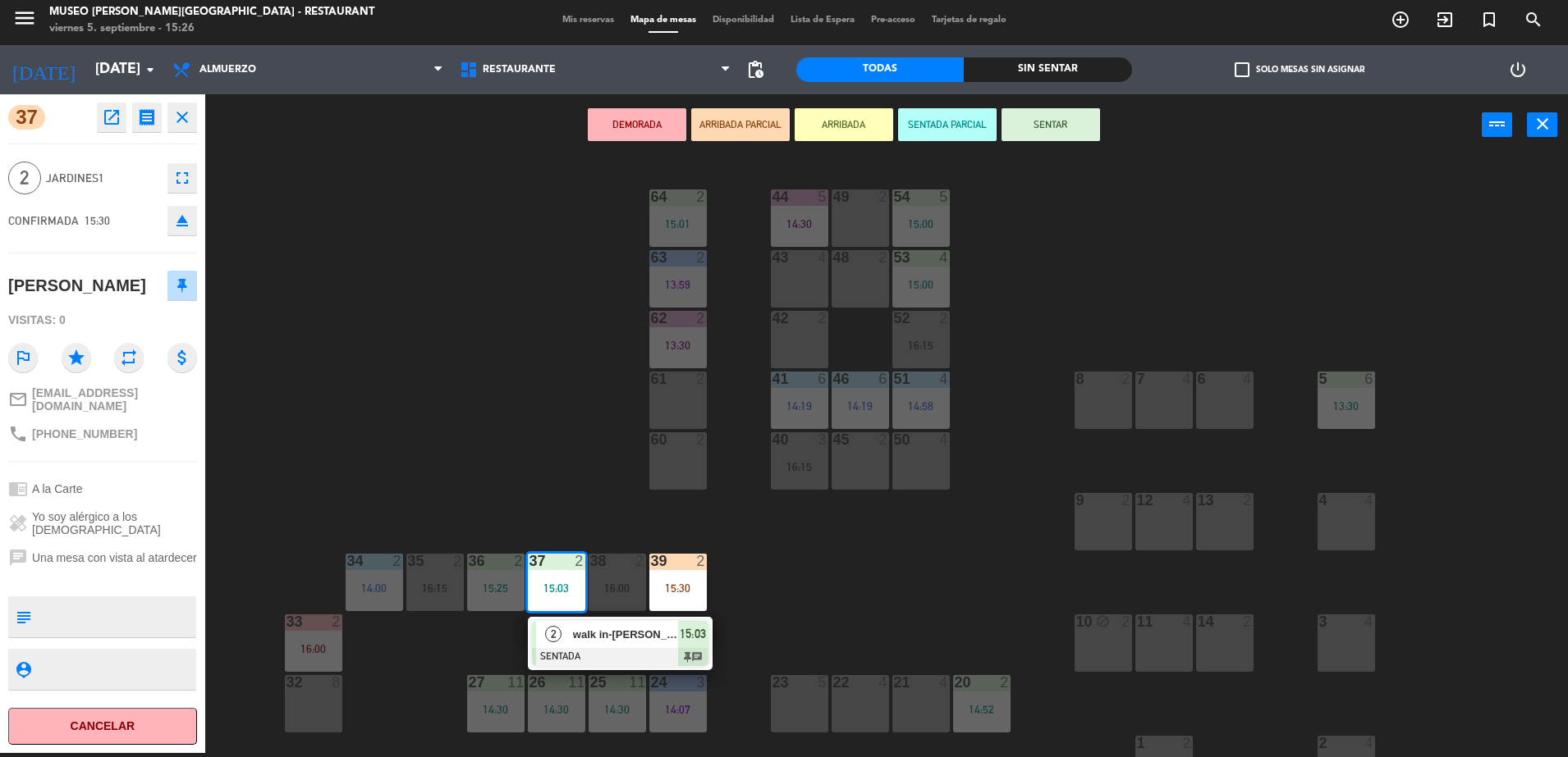
click at [488, 460] on div "44 5 14:30 49 2 54 5 15:00 64 2 15:01 48 2 53 4 15:00 63 2 13:59 43 4 62 2 13:3…" at bounding box center [893, 458] width 1346 height 598
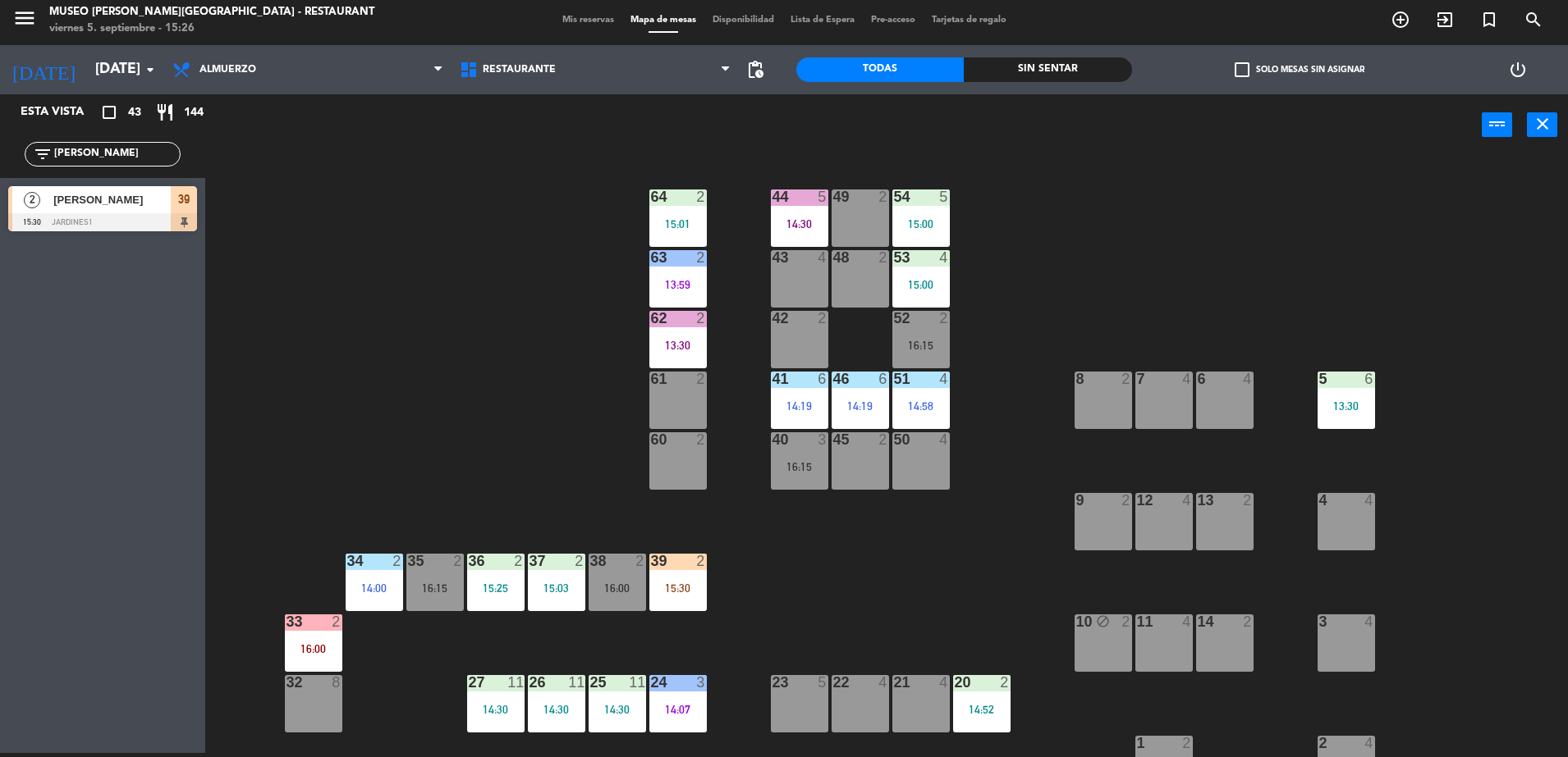
click at [692, 578] on div "39 2 15:30" at bounding box center [678, 582] width 57 height 57
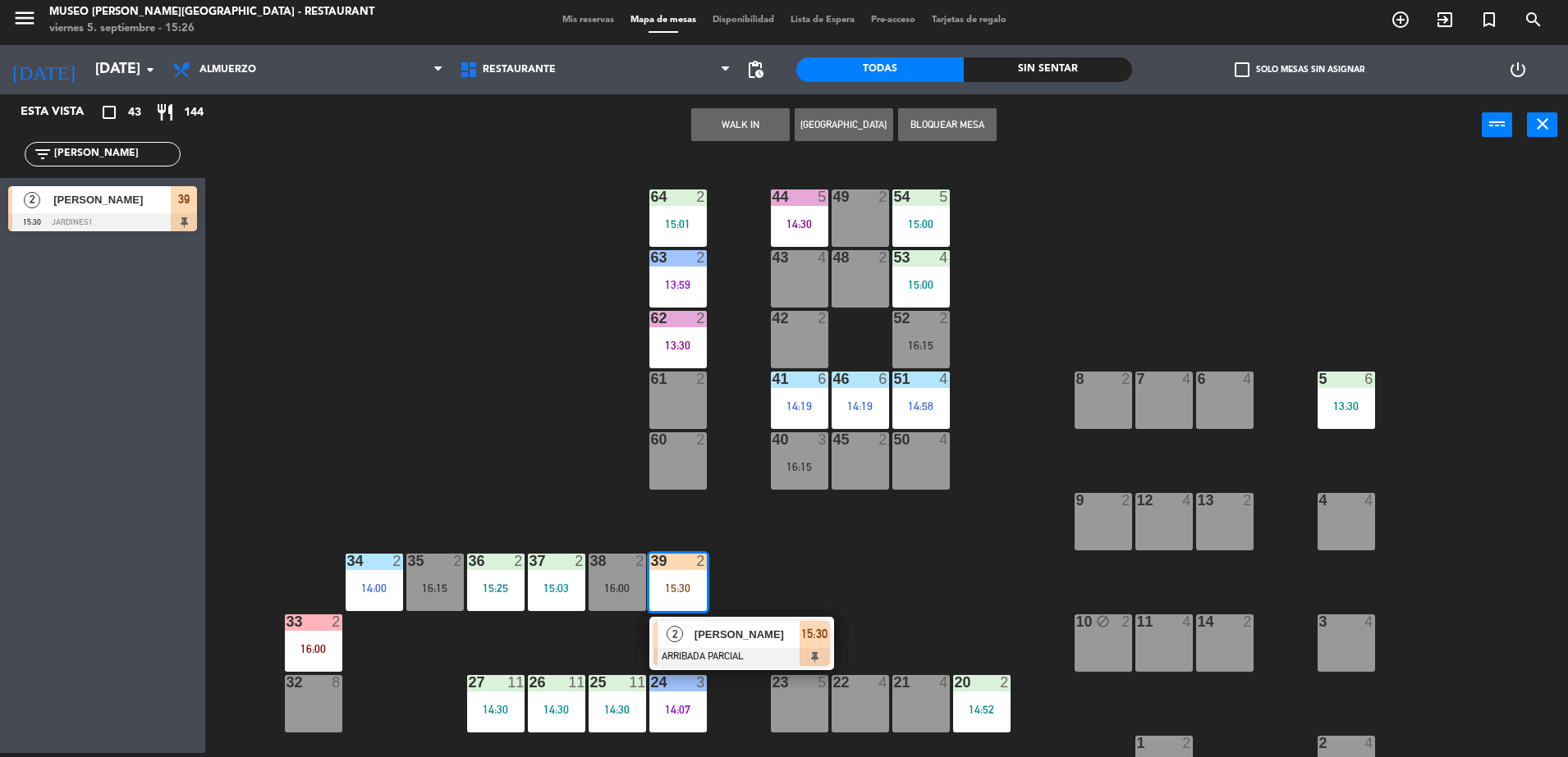
click at [768, 632] on span "[PERSON_NAME]" at bounding box center [747, 634] width 105 height 17
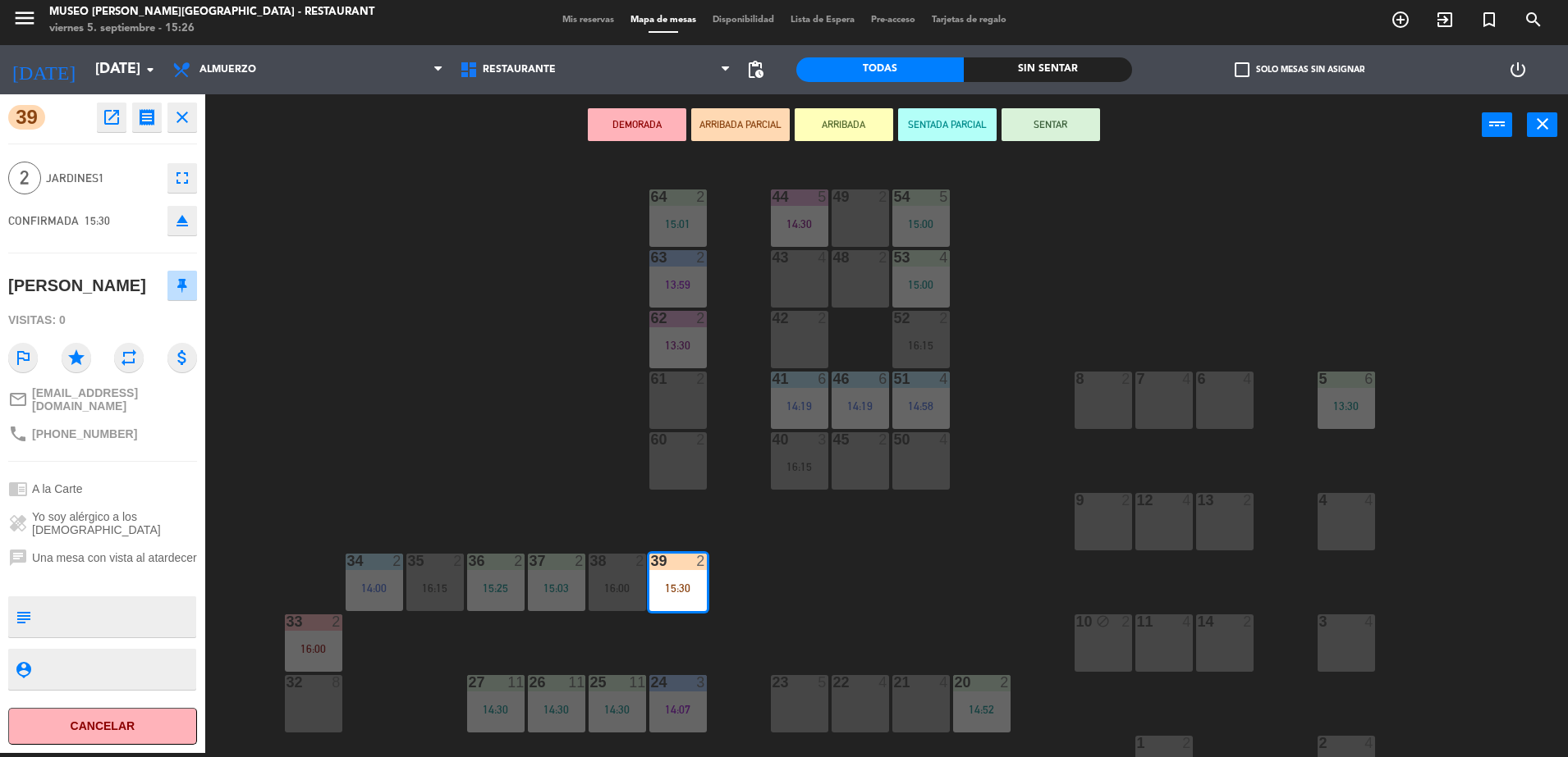
click at [775, 578] on div "44 5 14:30 49 2 54 5 15:00 64 2 15:01 48 2 53 4 15:00 63 2 13:59 43 4 62 2 13:3…" at bounding box center [893, 458] width 1346 height 598
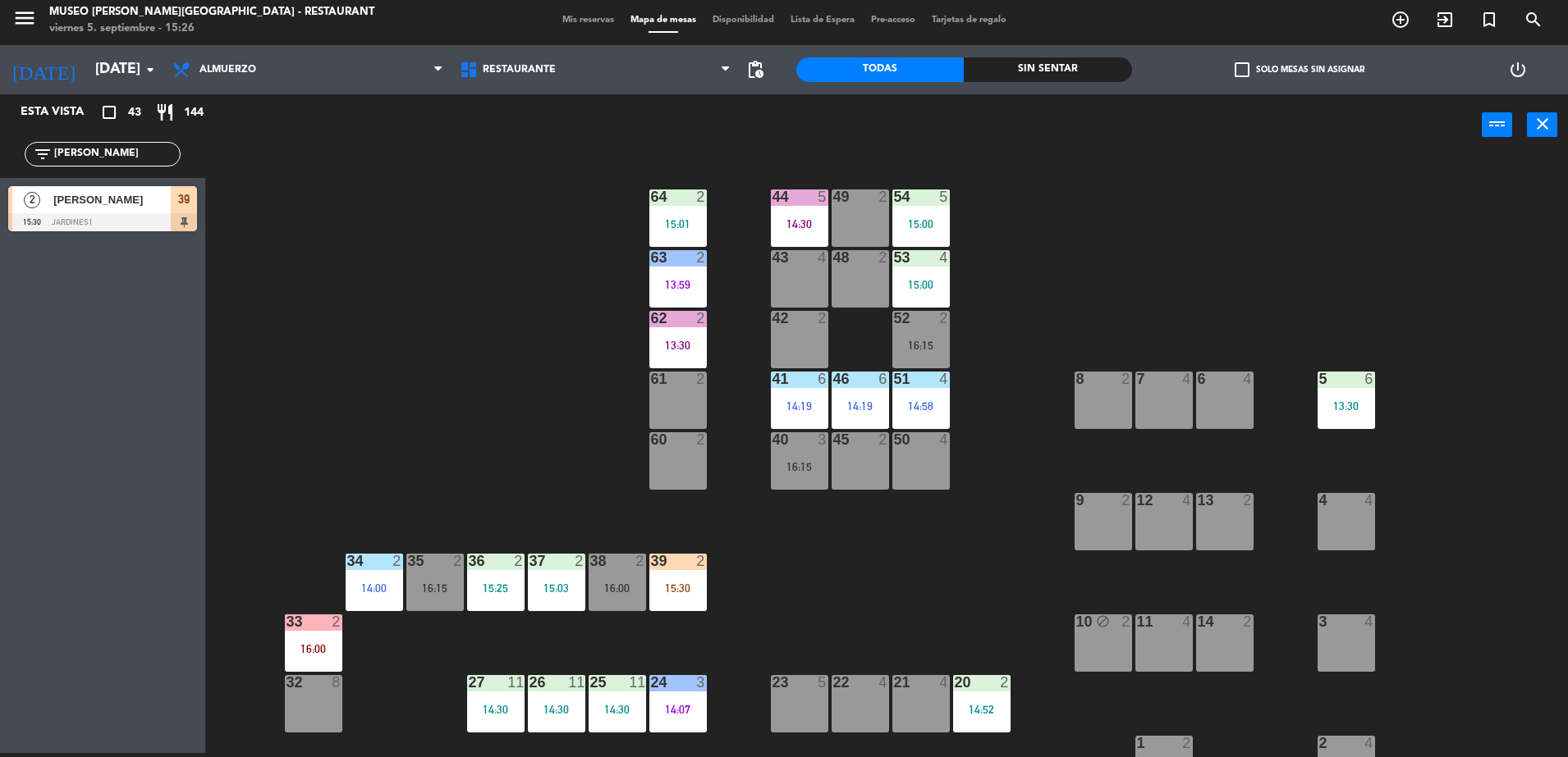
click at [560, 579] on div "37 2 15:03" at bounding box center [556, 582] width 57 height 57
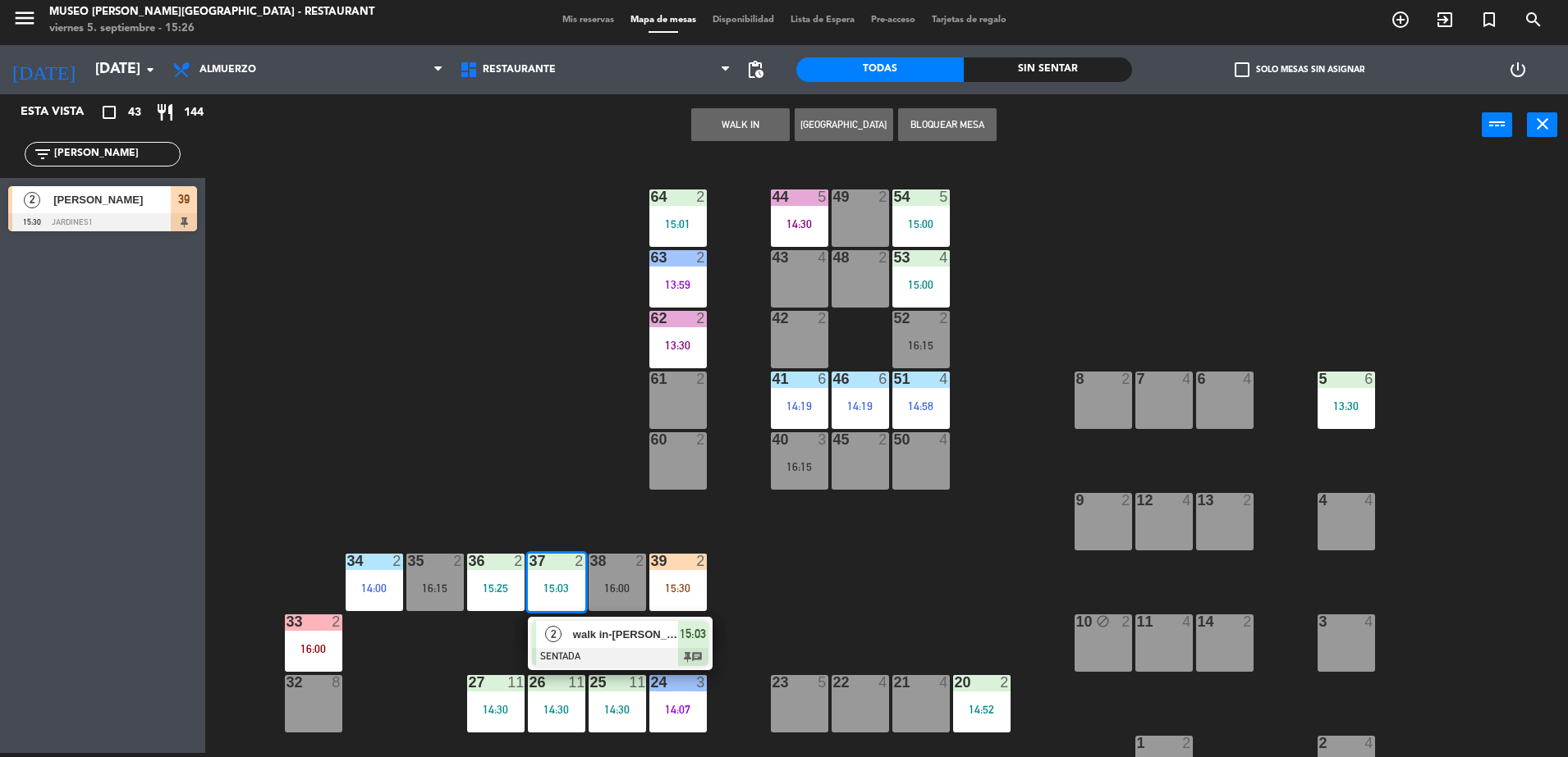
click at [591, 622] on div "walk in-[PERSON_NAME]" at bounding box center [624, 634] width 106 height 27
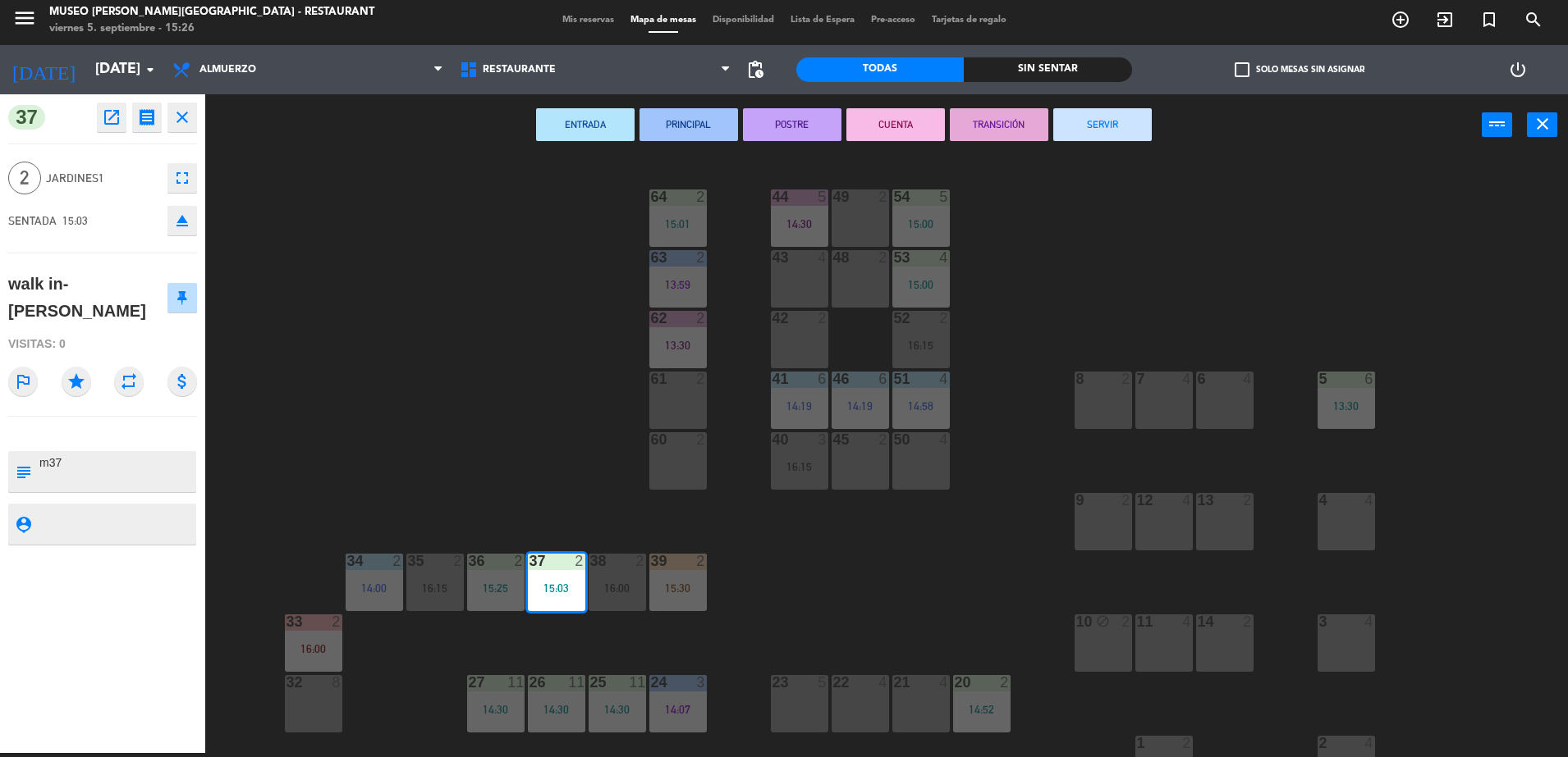
click at [566, 486] on div "44 5 14:30 49 2 54 5 15:00 64 2 15:01 48 2 53 4 15:00 63 2 13:59 43 4 62 2 13:3…" at bounding box center [893, 458] width 1346 height 598
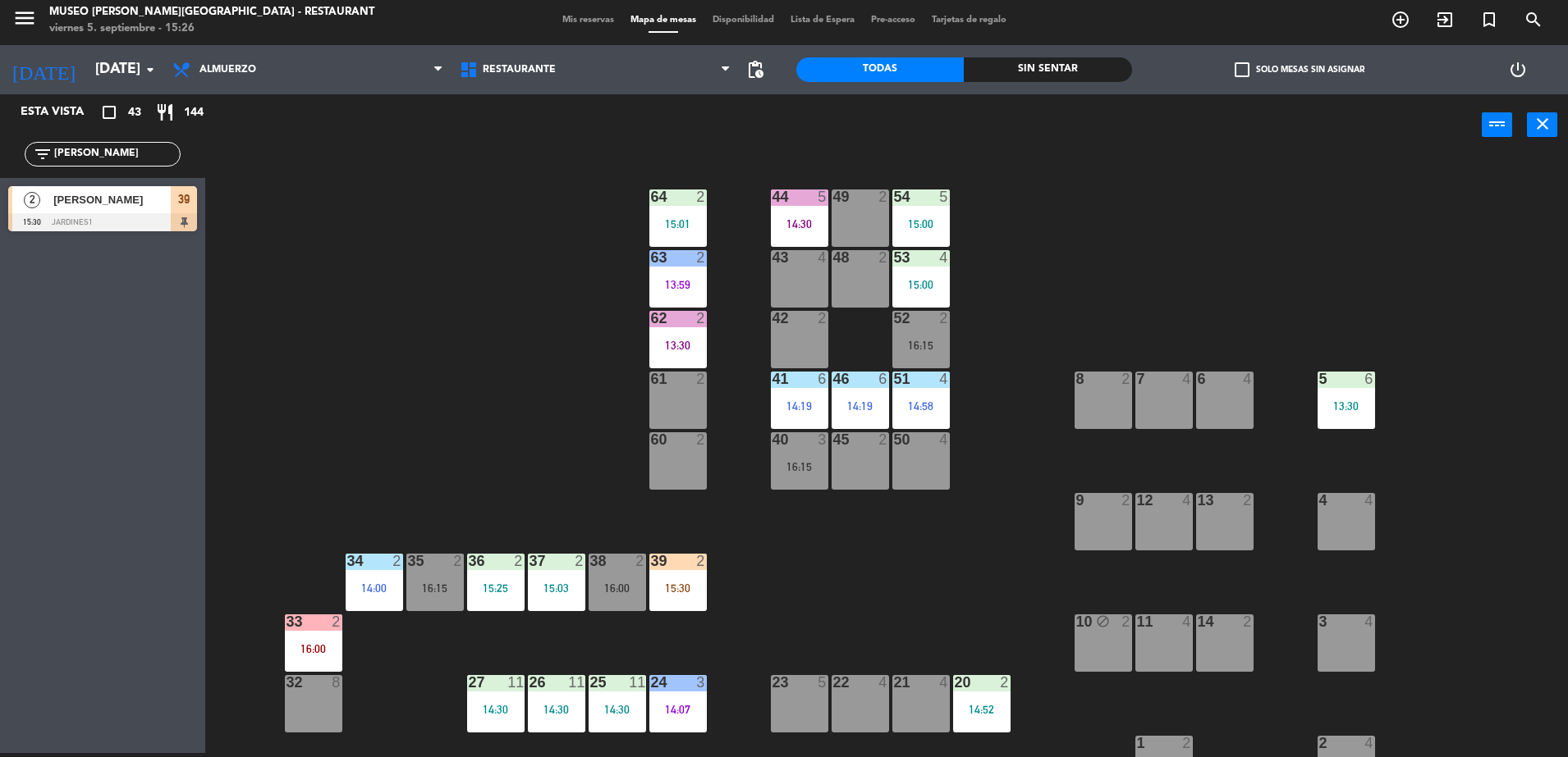
click at [693, 582] on div "15:30" at bounding box center [678, 588] width 57 height 12
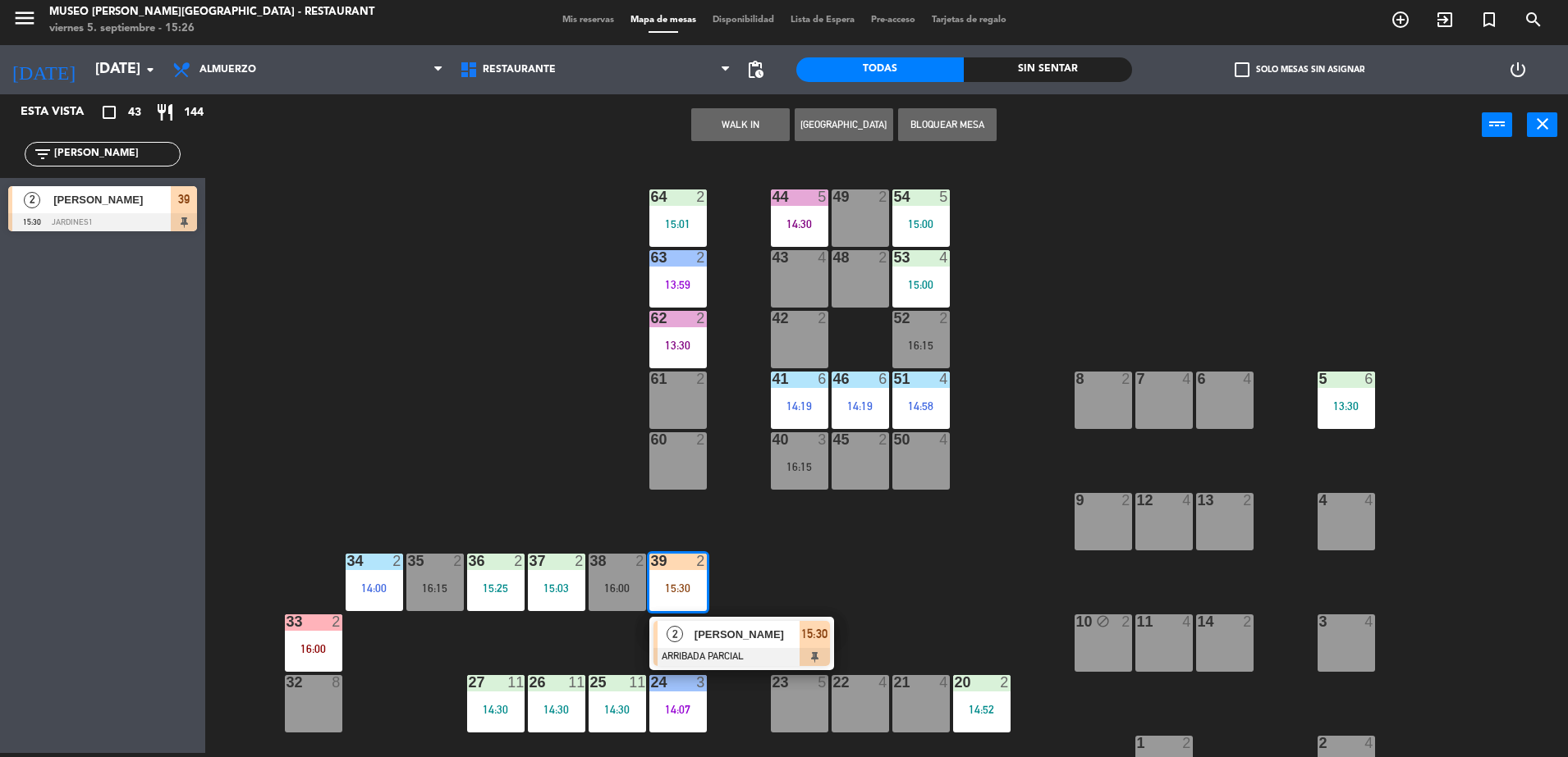
click at [825, 572] on div "44 5 14:30 49 2 54 5 15:00 64 2 15:01 48 2 53 4 15:00 63 2 13:59 43 4 62 2 13:3…" at bounding box center [893, 458] width 1346 height 598
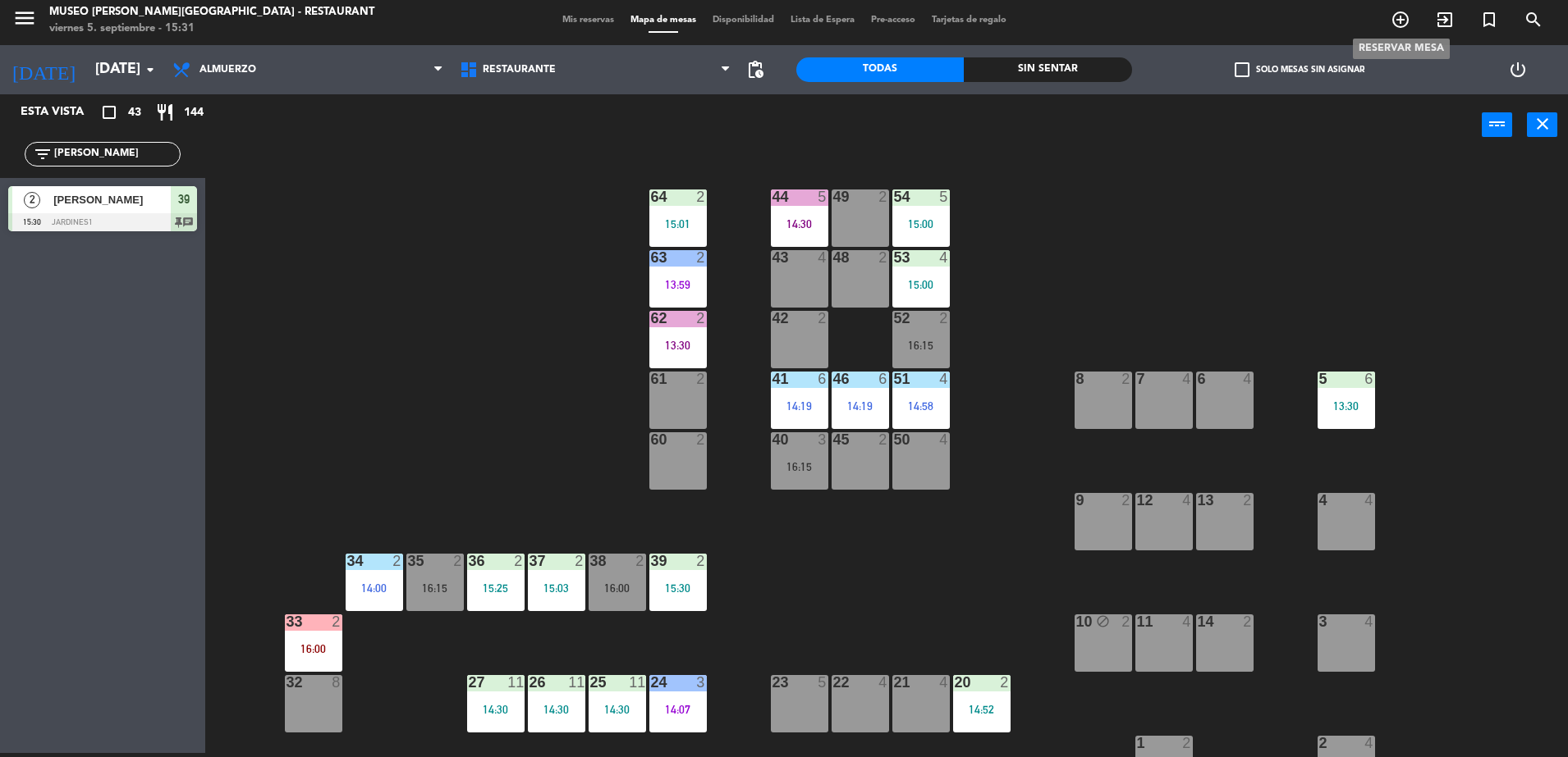
click at [1401, 19] on icon "add_circle_outline" at bounding box center [1401, 20] width 20 height 20
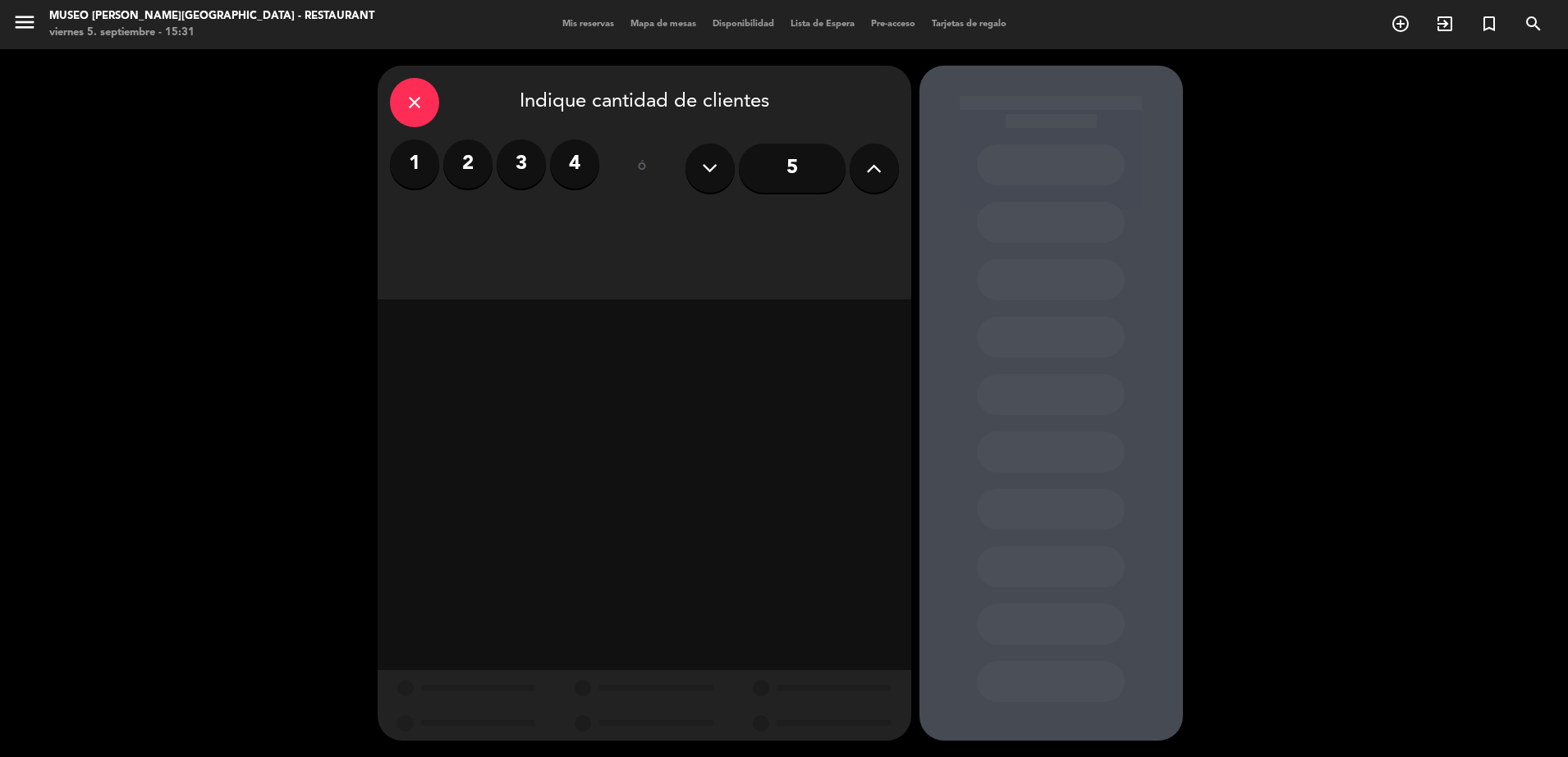
click at [884, 160] on button at bounding box center [874, 168] width 49 height 49
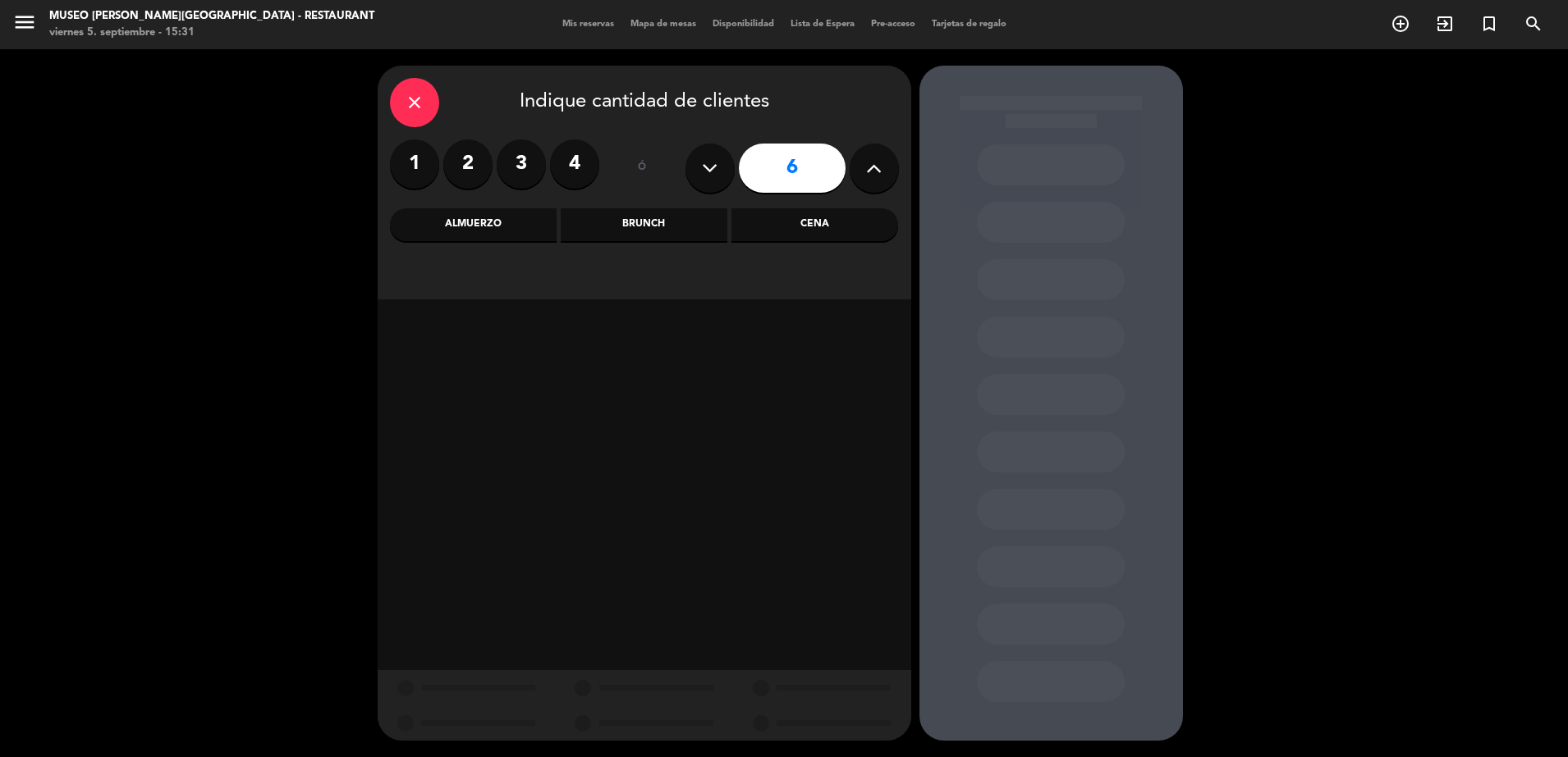
click at [805, 219] on div "Cena" at bounding box center [814, 224] width 166 height 32
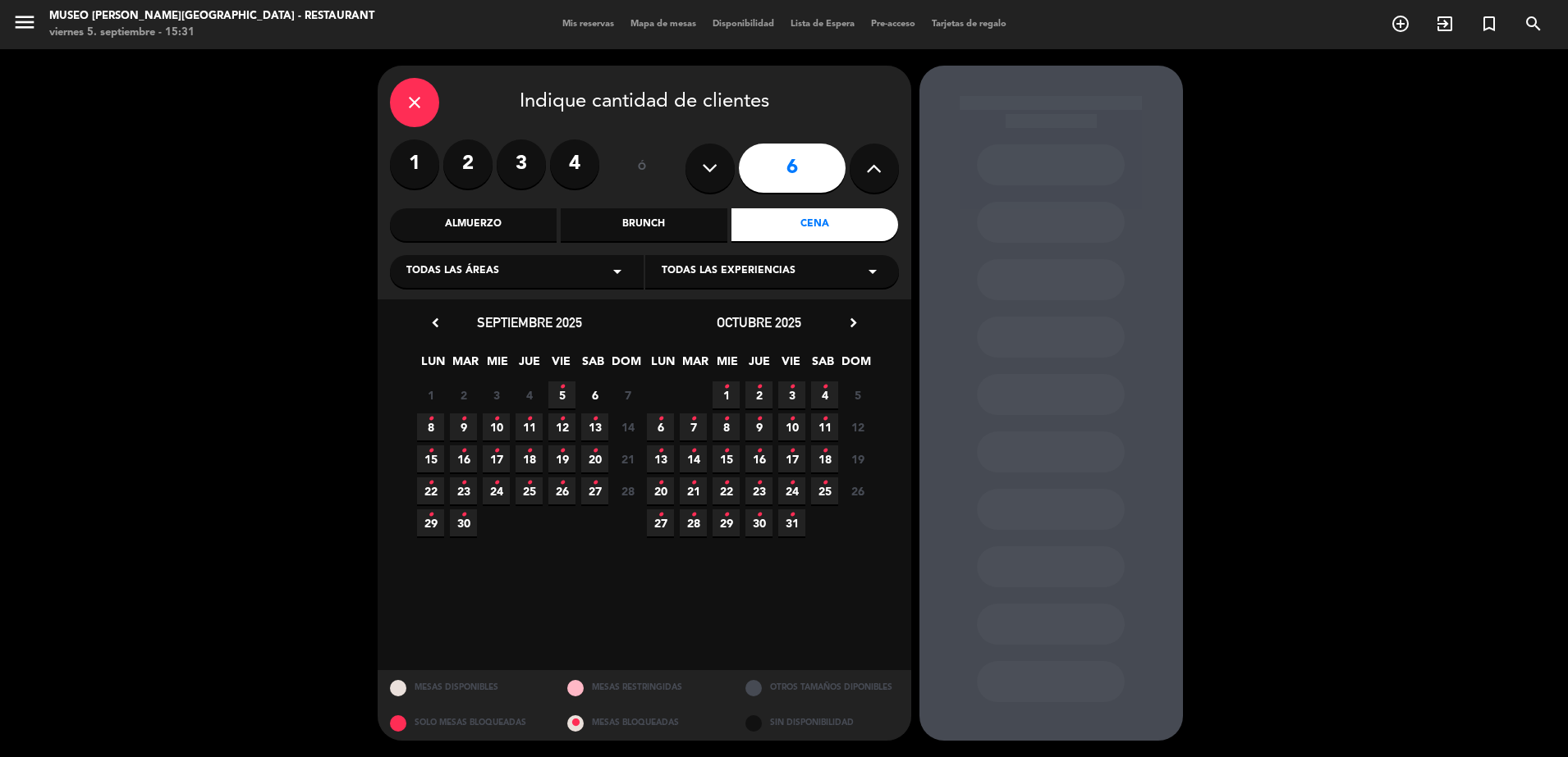
click at [564, 398] on span "5 •" at bounding box center [561, 394] width 27 height 27
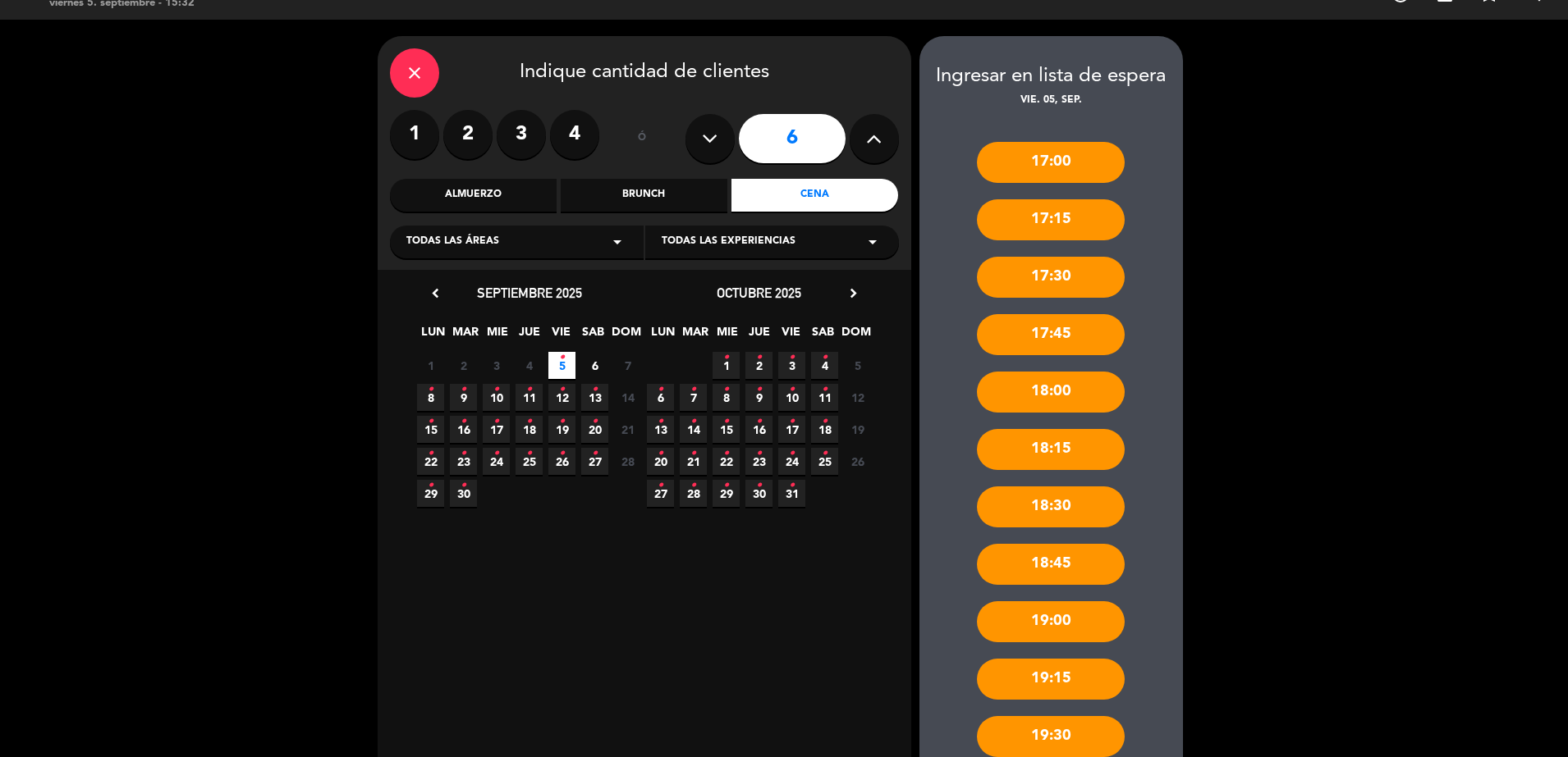
scroll to position [49, 0]
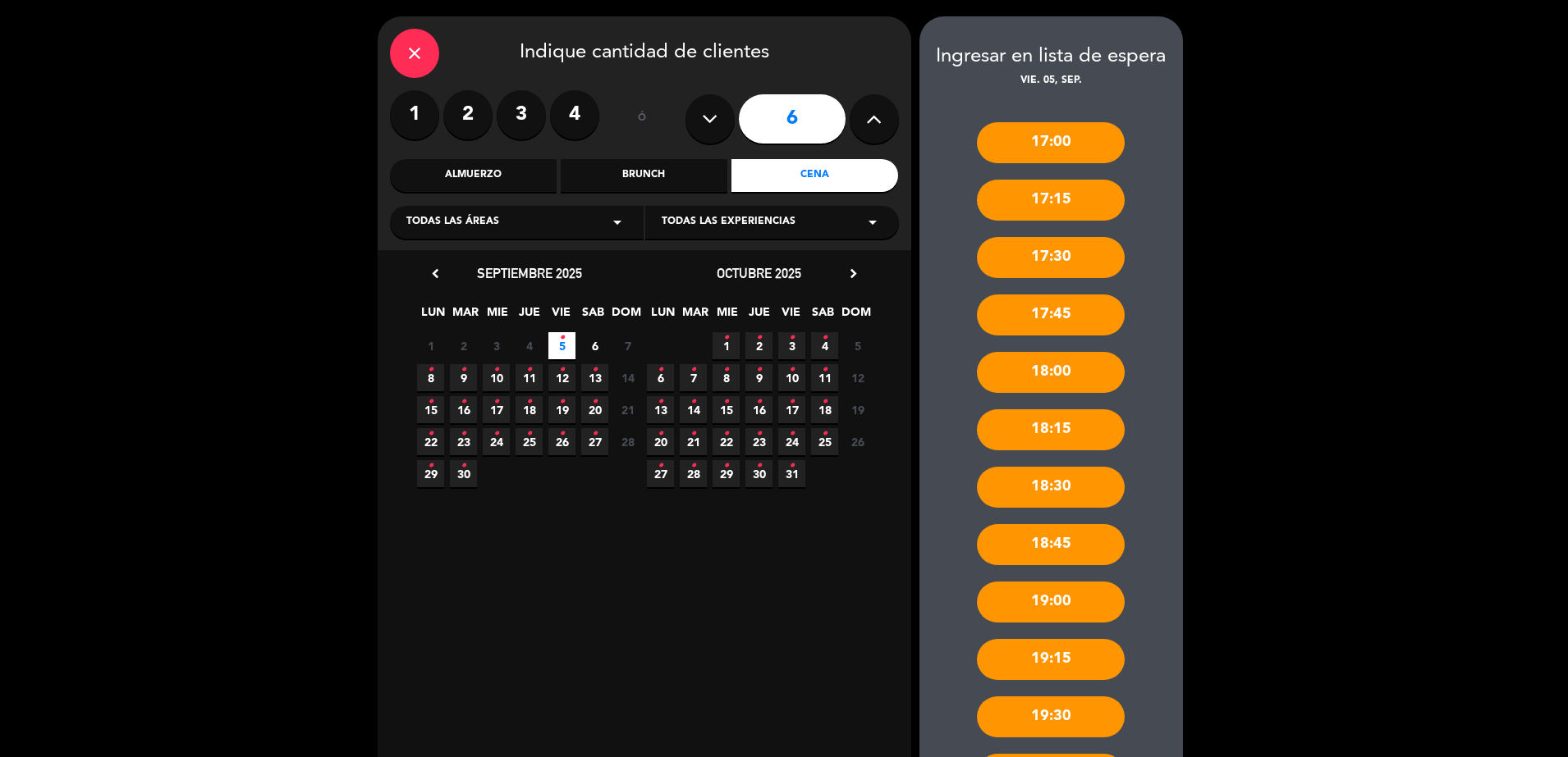
click at [412, 55] on icon "close" at bounding box center [415, 53] width 20 height 20
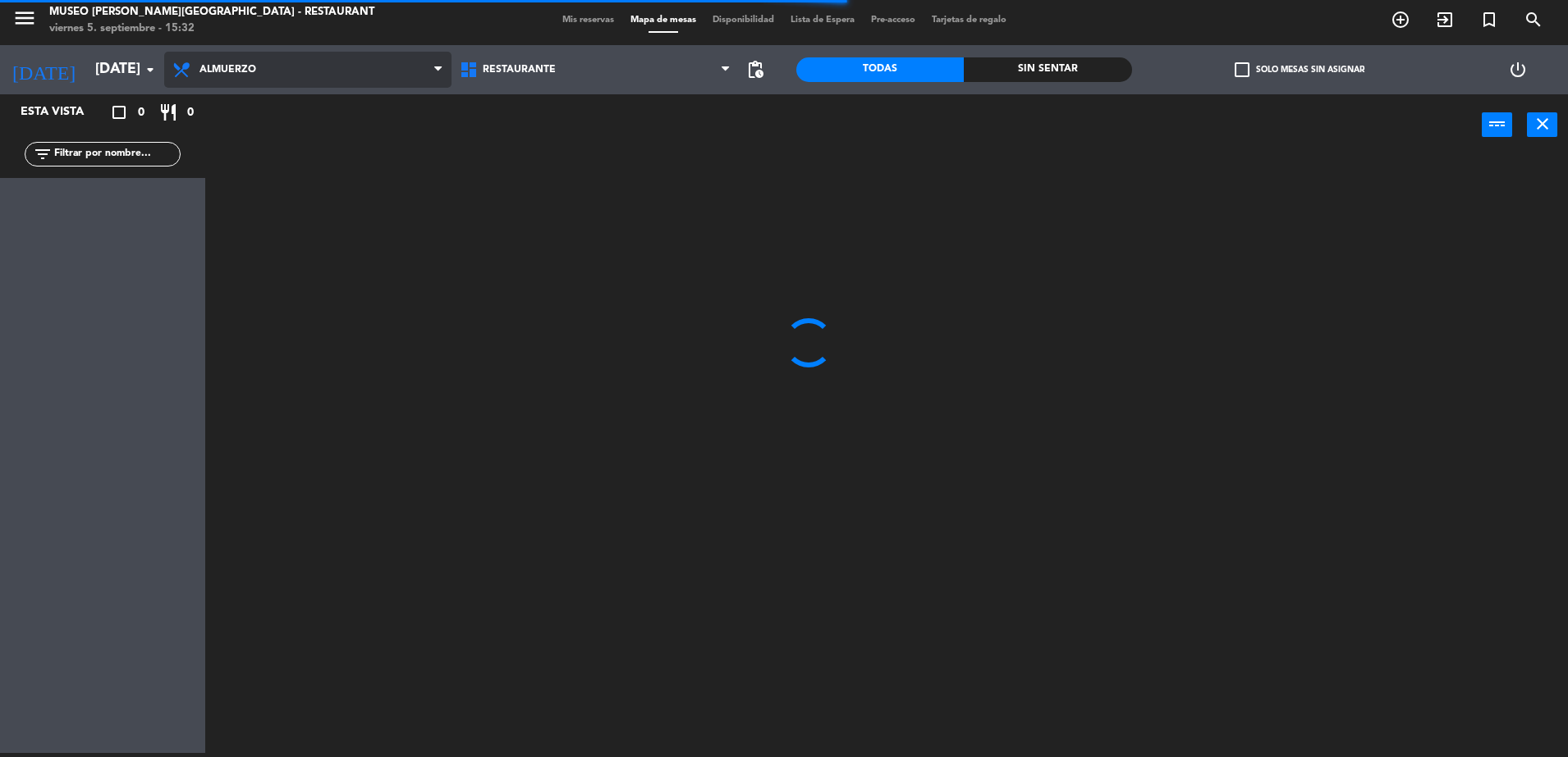
click at [284, 67] on span "Almuerzo" at bounding box center [308, 69] width 288 height 36
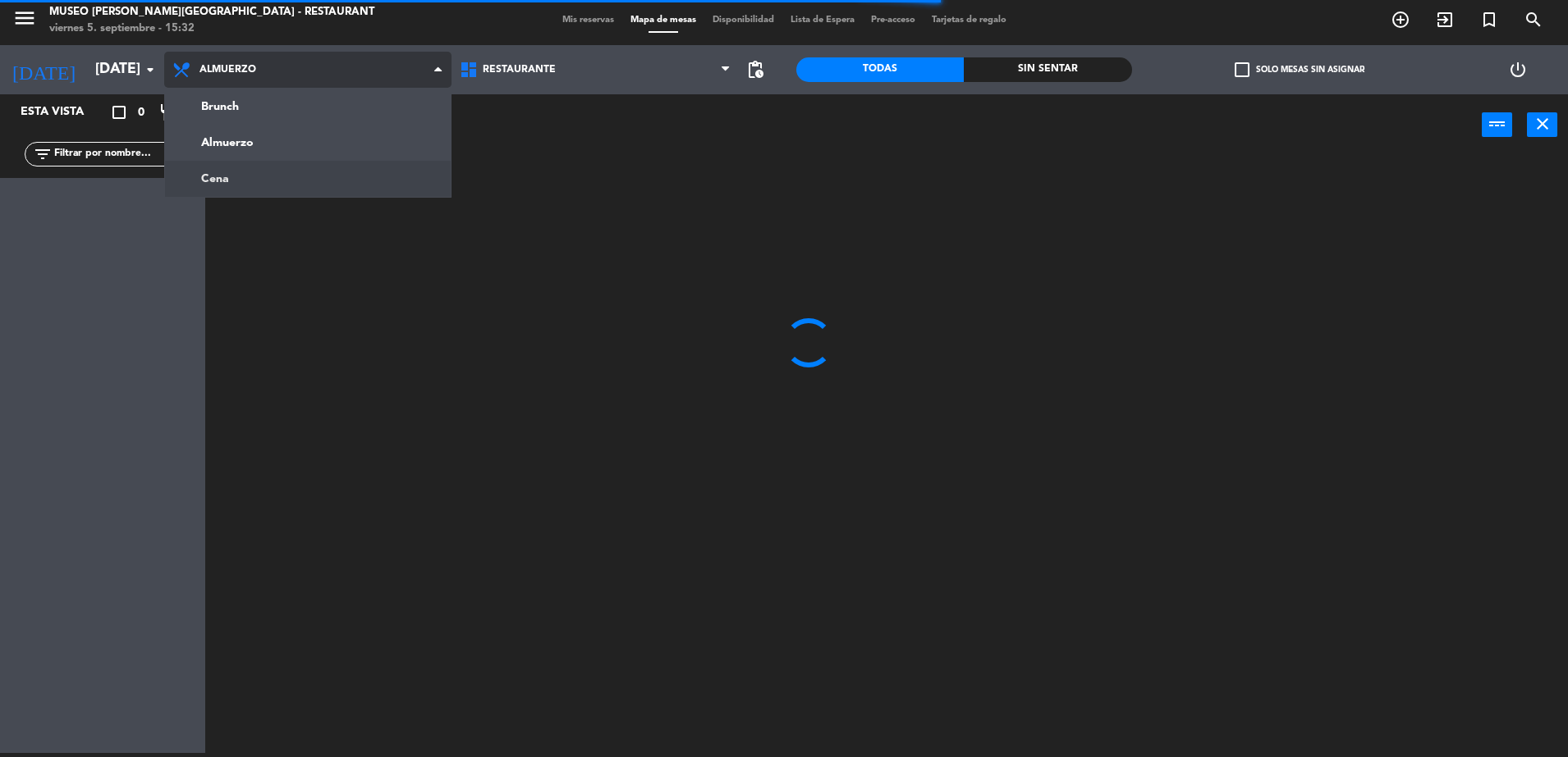
click at [344, 169] on ng-component "menu Museo Larco Café - Restaurant viernes 5. septiembre - 15:32 Mis reservas M…" at bounding box center [784, 376] width 1568 height 761
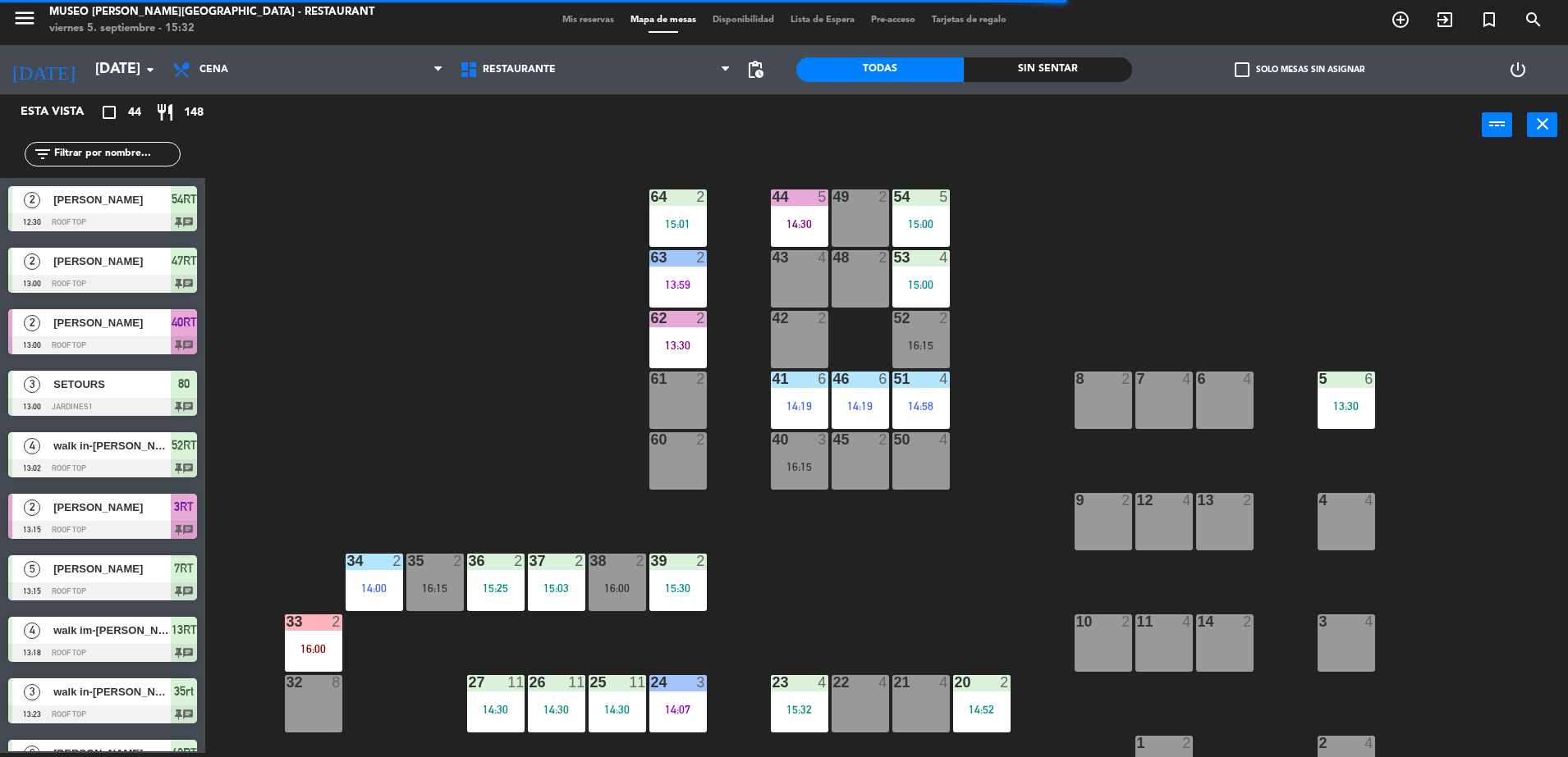
click at [146, 158] on input "text" at bounding box center [115, 154] width 127 height 18
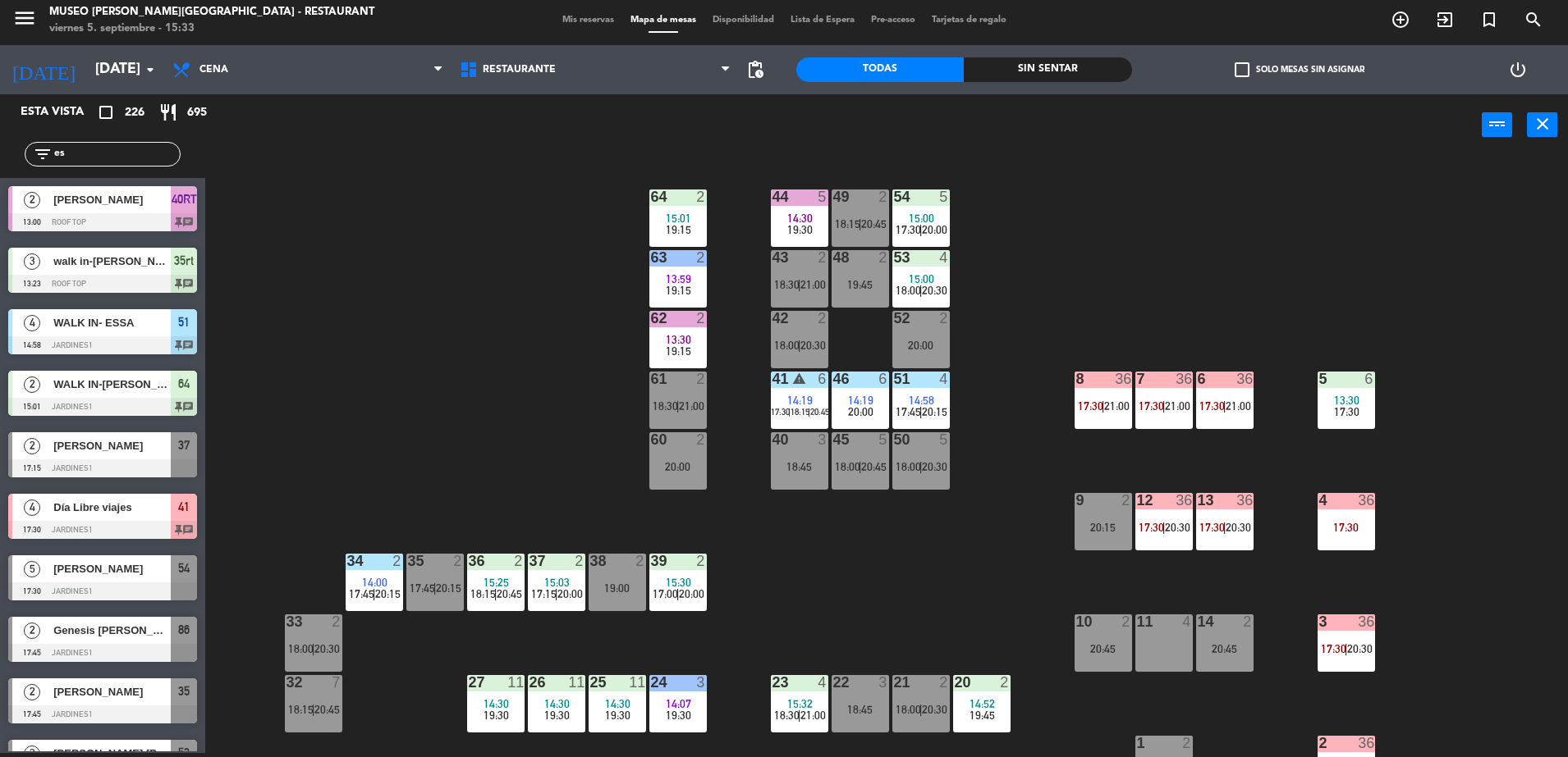
type input "e"
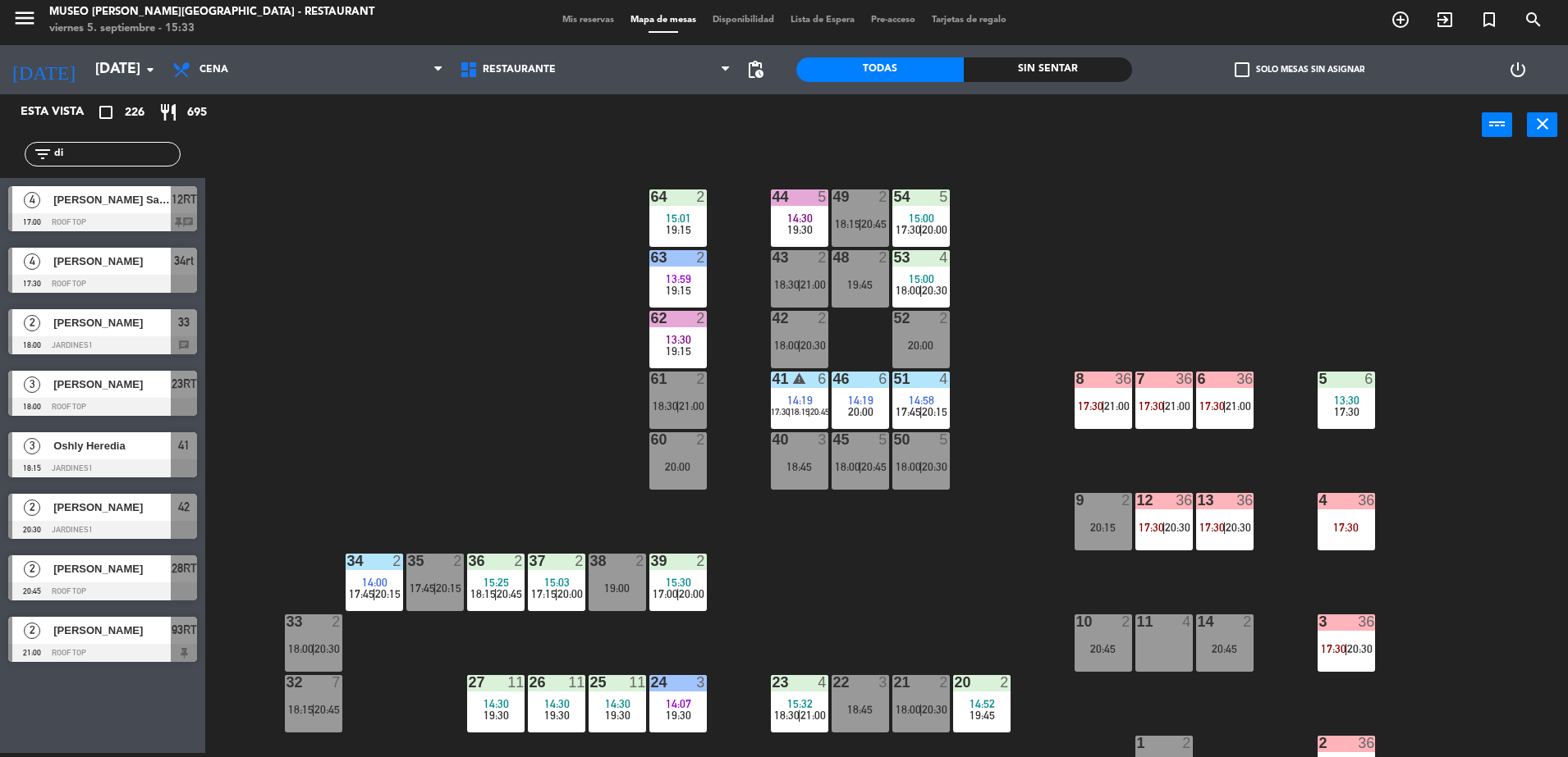
type input "d"
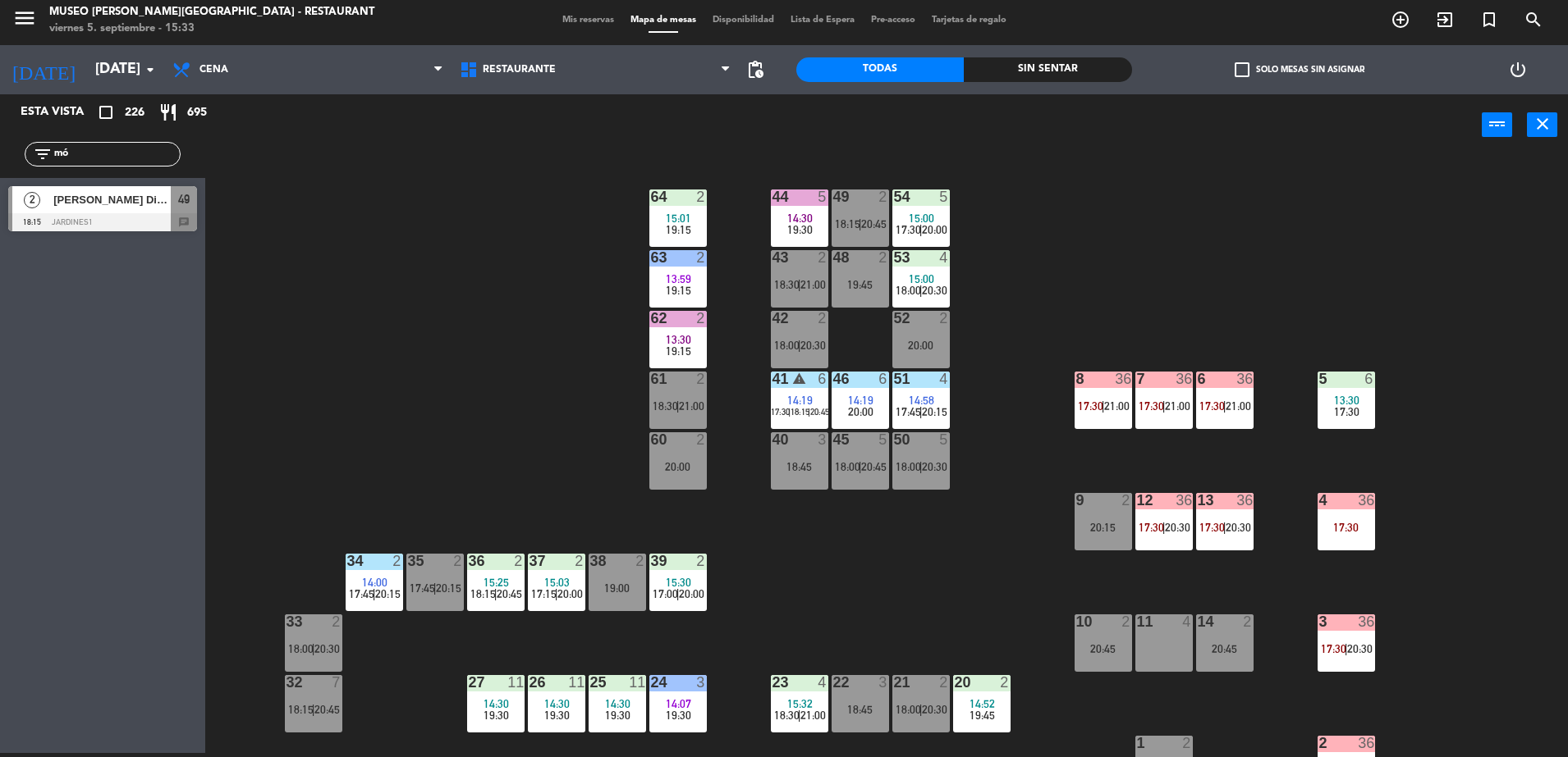
type input "m"
type input "r"
type input "b"
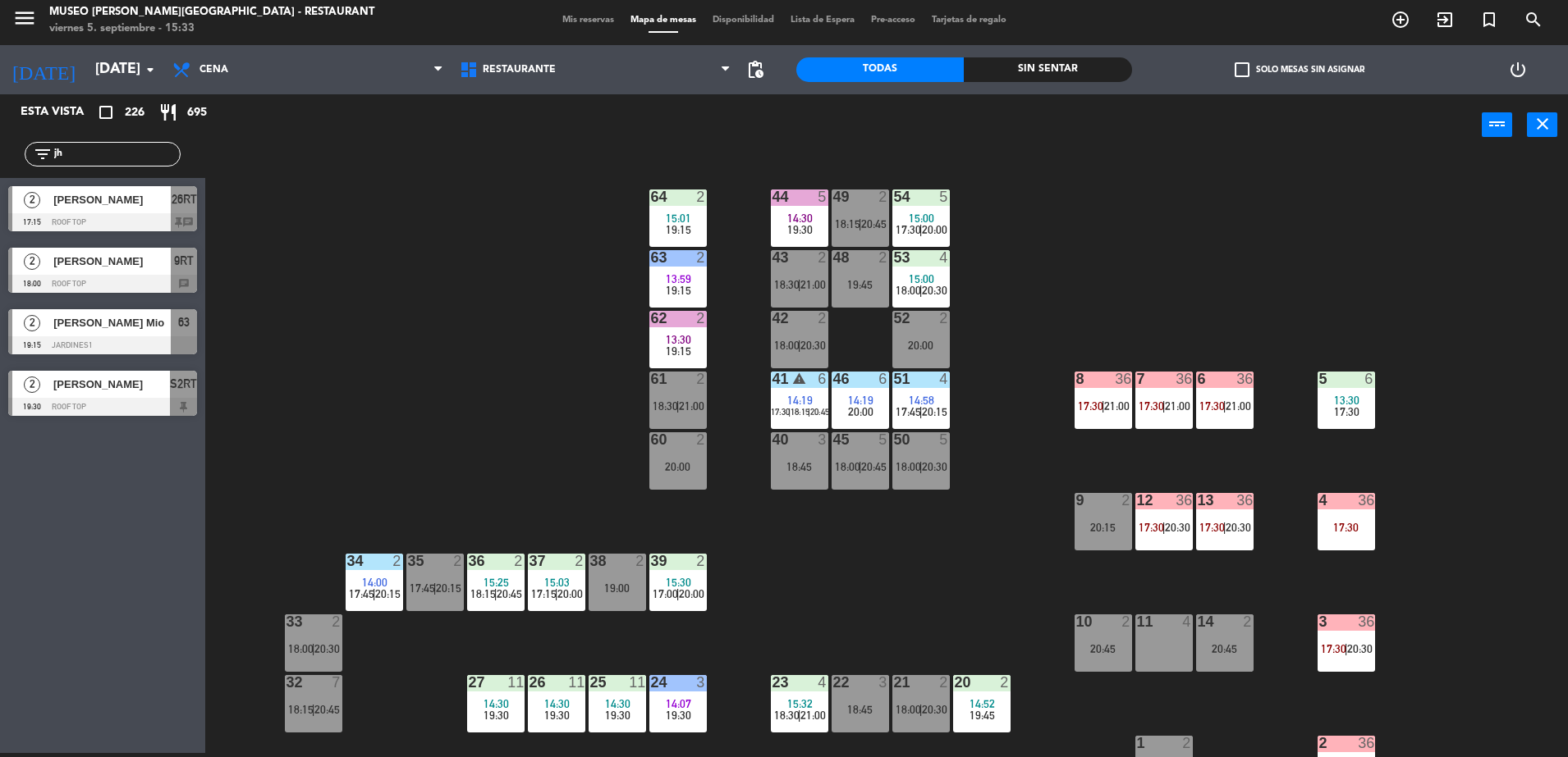
type input "j"
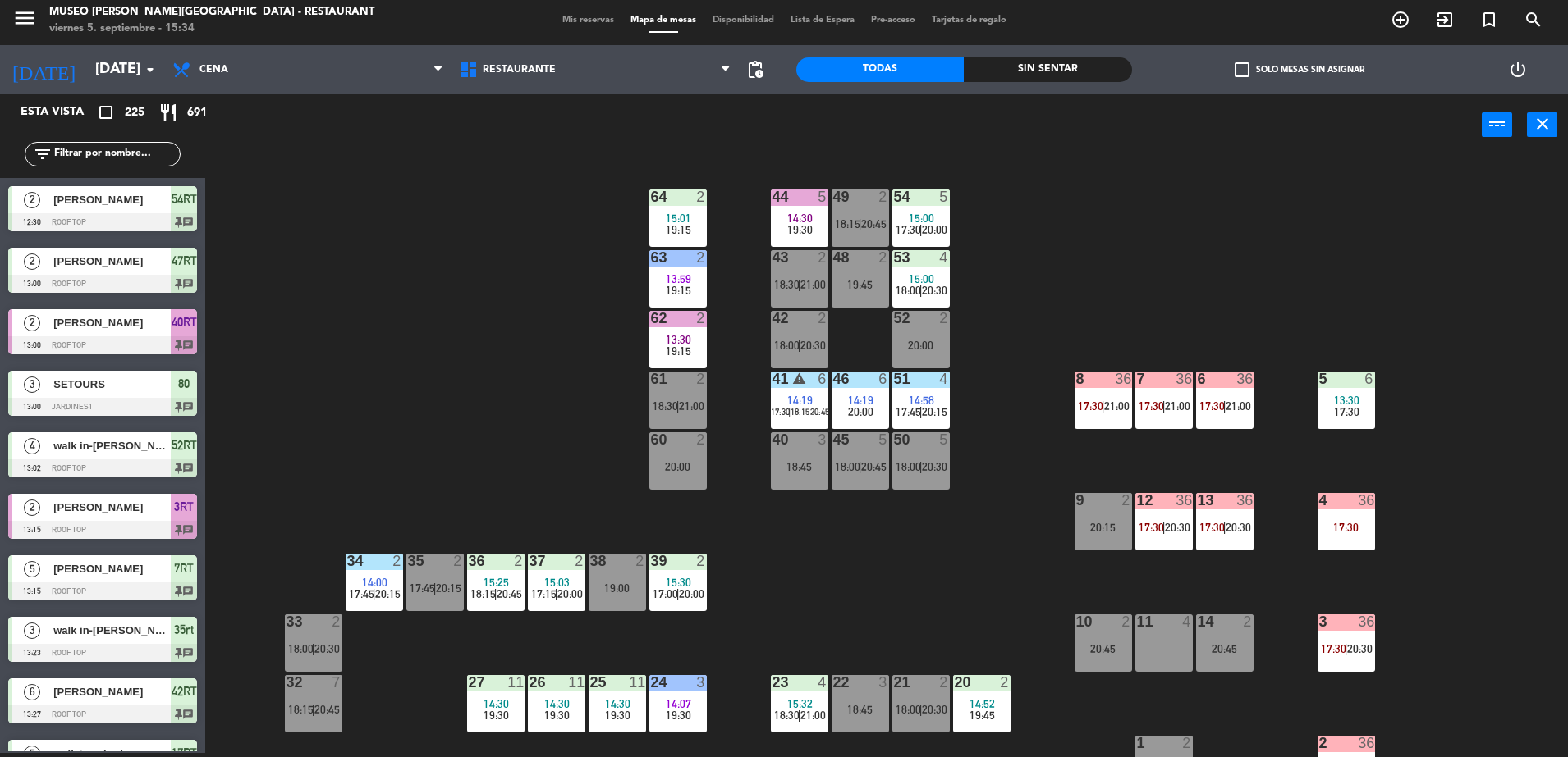
click at [161, 155] on input "text" at bounding box center [115, 154] width 127 height 18
click at [137, 142] on div "filter_list" at bounding box center [102, 154] width 205 height 47
click at [141, 155] on input "text" at bounding box center [115, 154] width 127 height 18
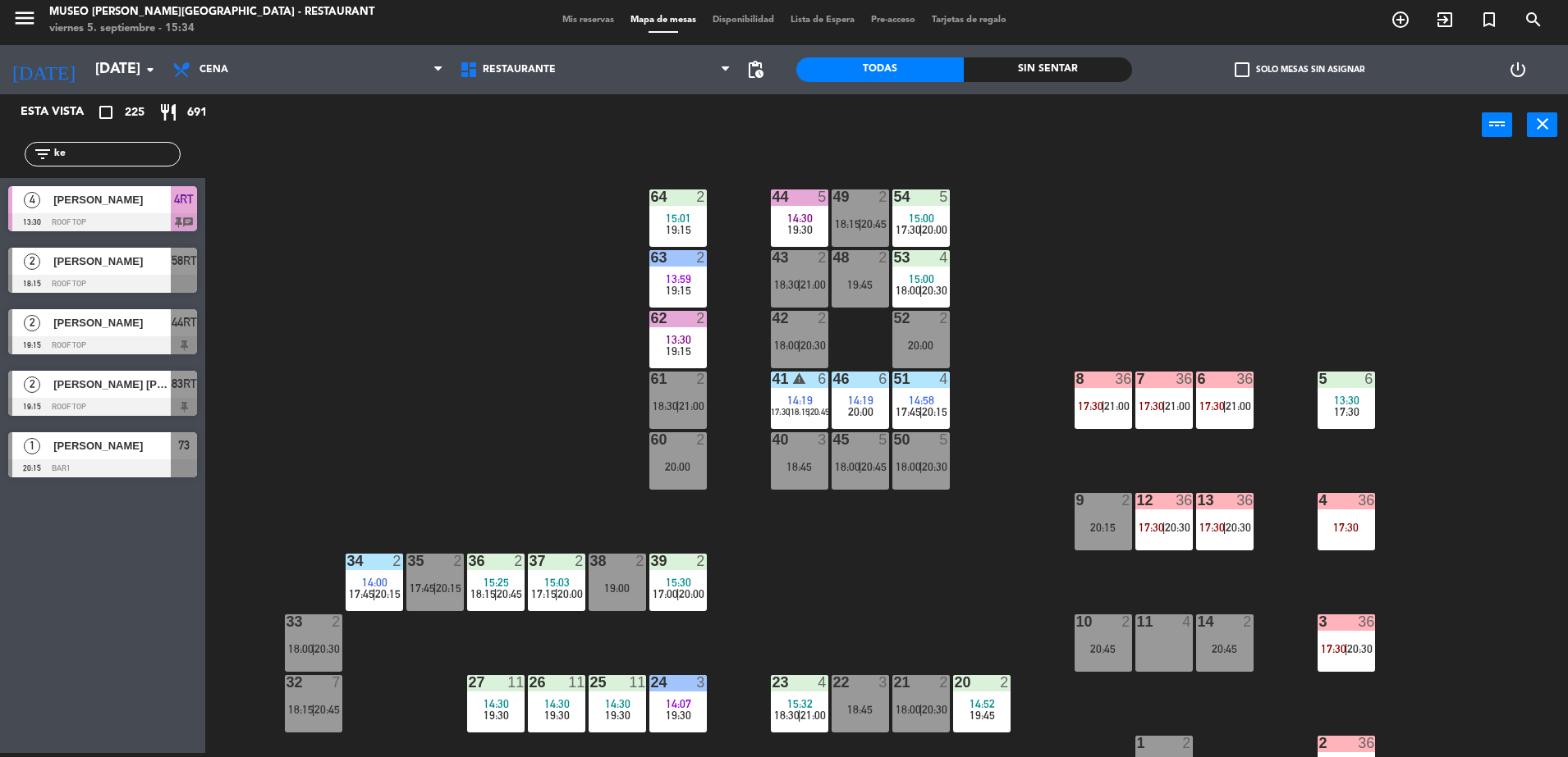
type input "k"
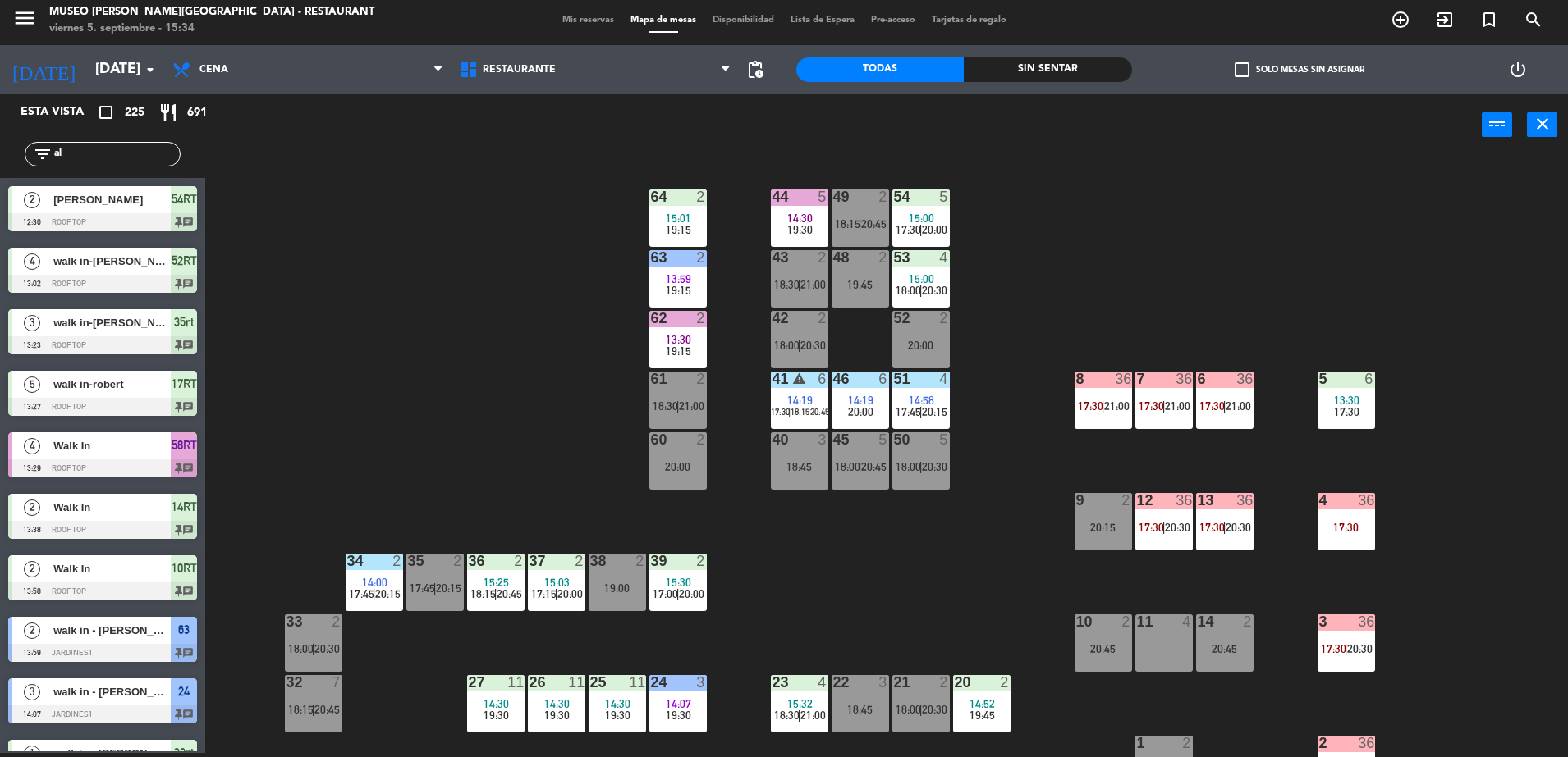
type input "a"
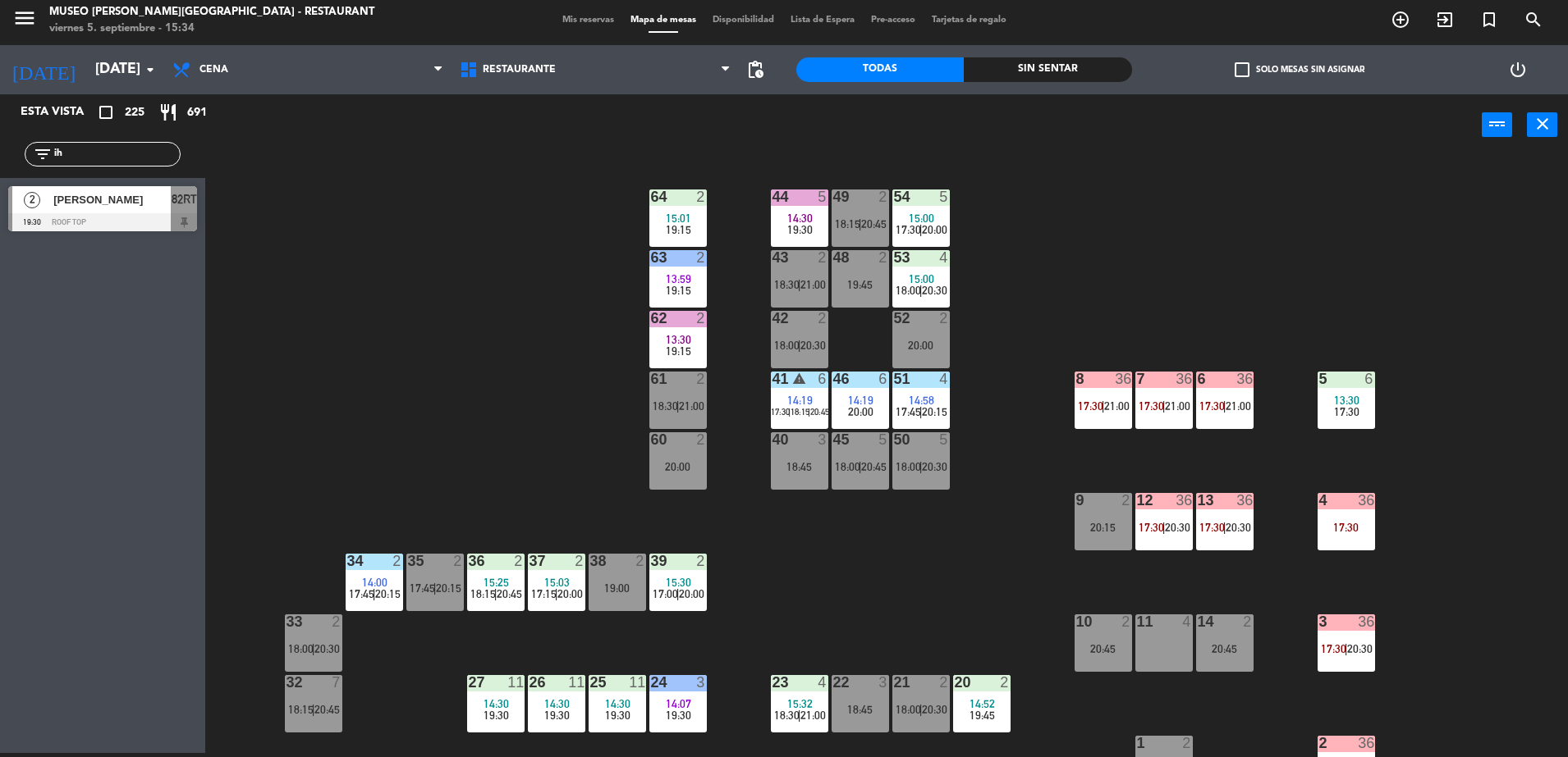
type input "i"
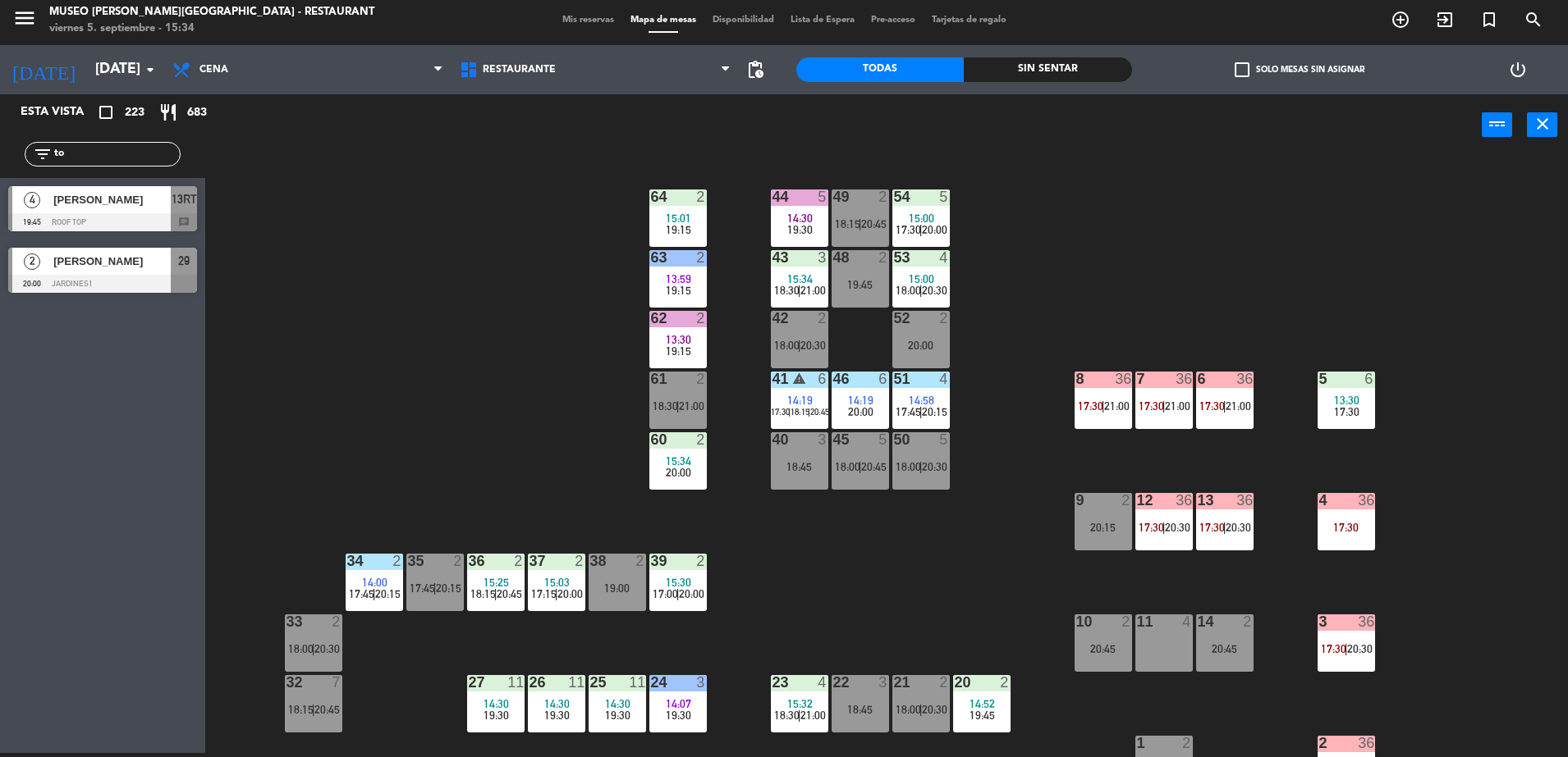
type input "t"
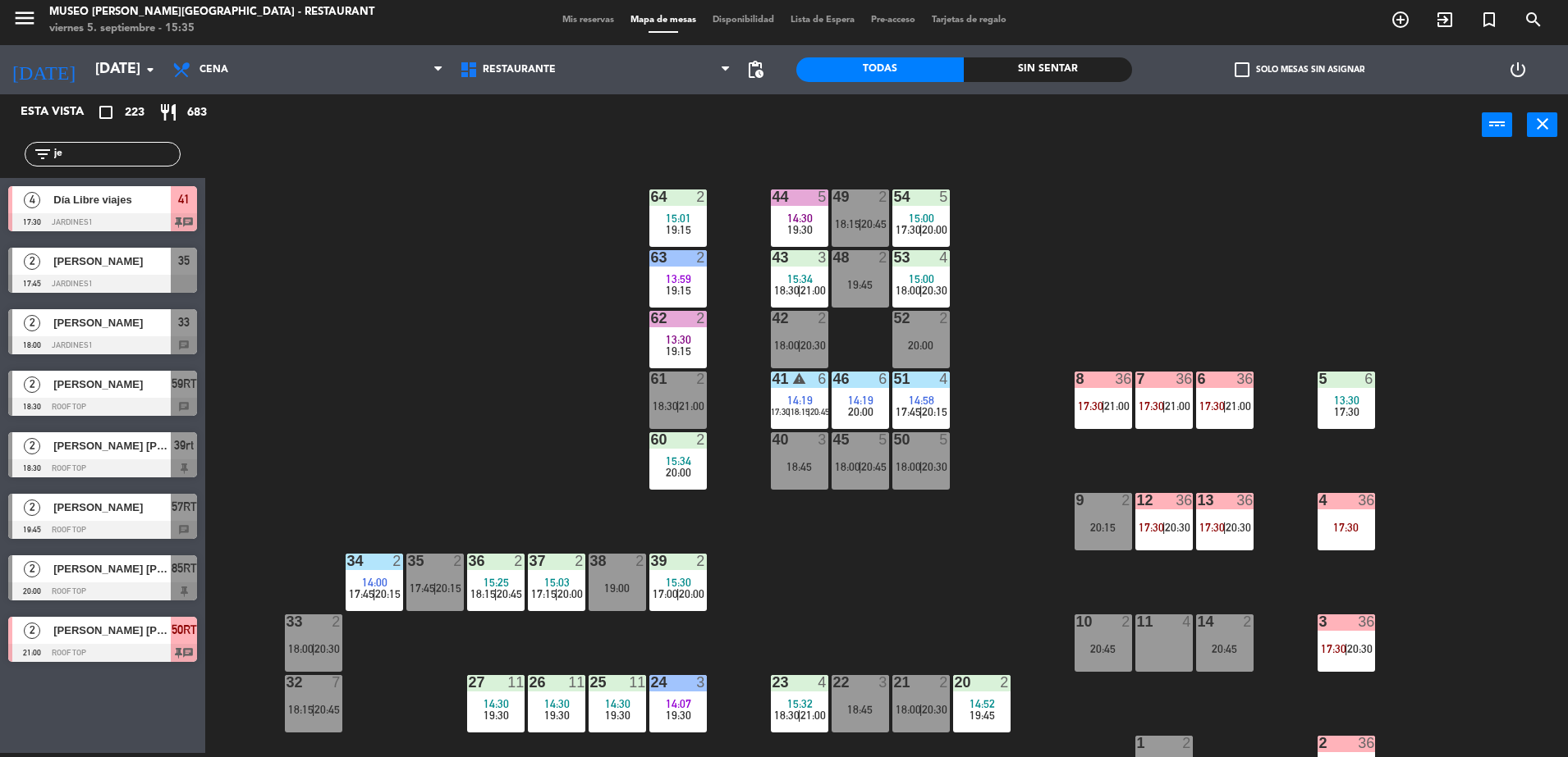
type input "j"
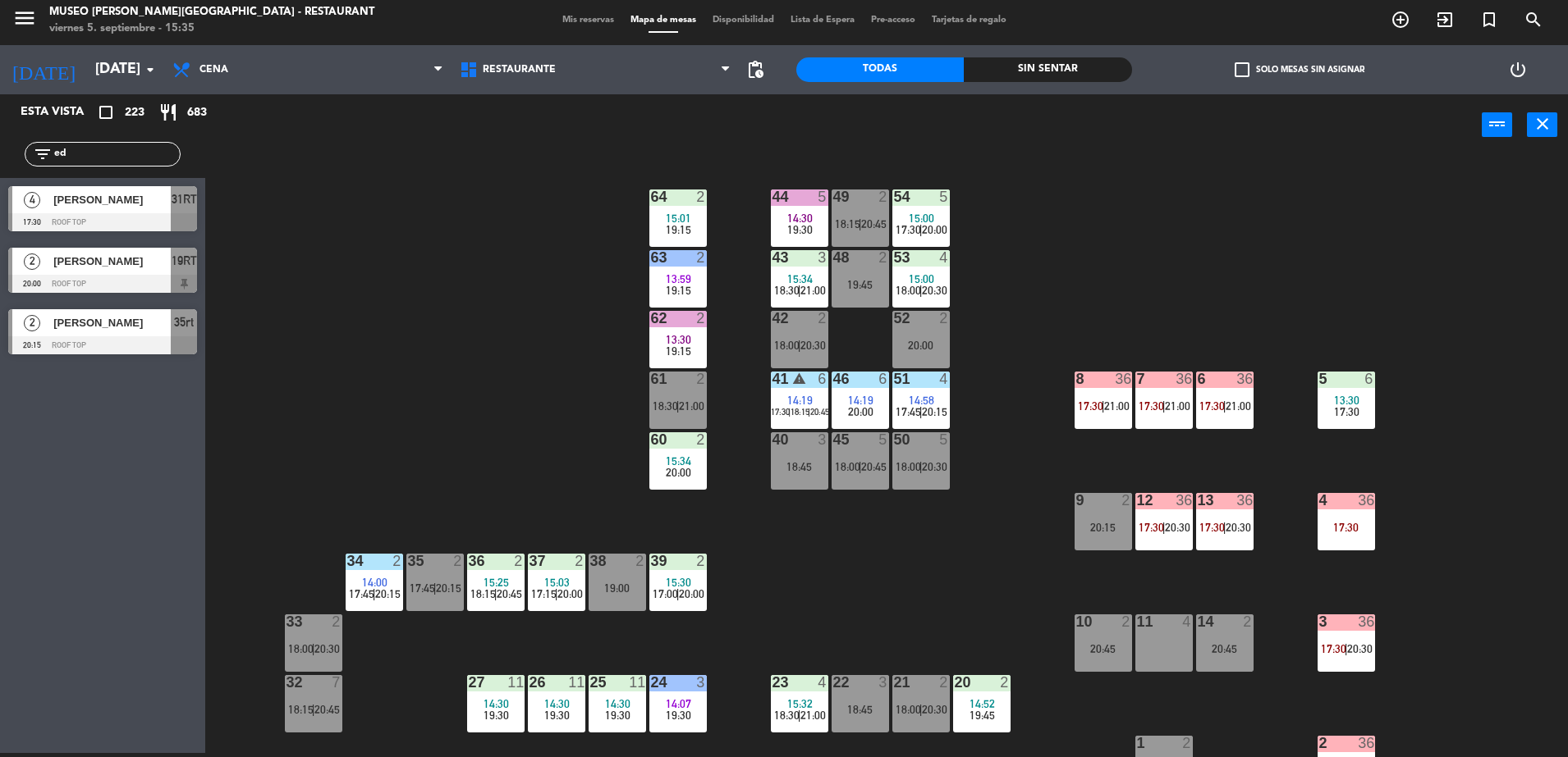
type input "e"
type input "w"
type input "g"
type input "r"
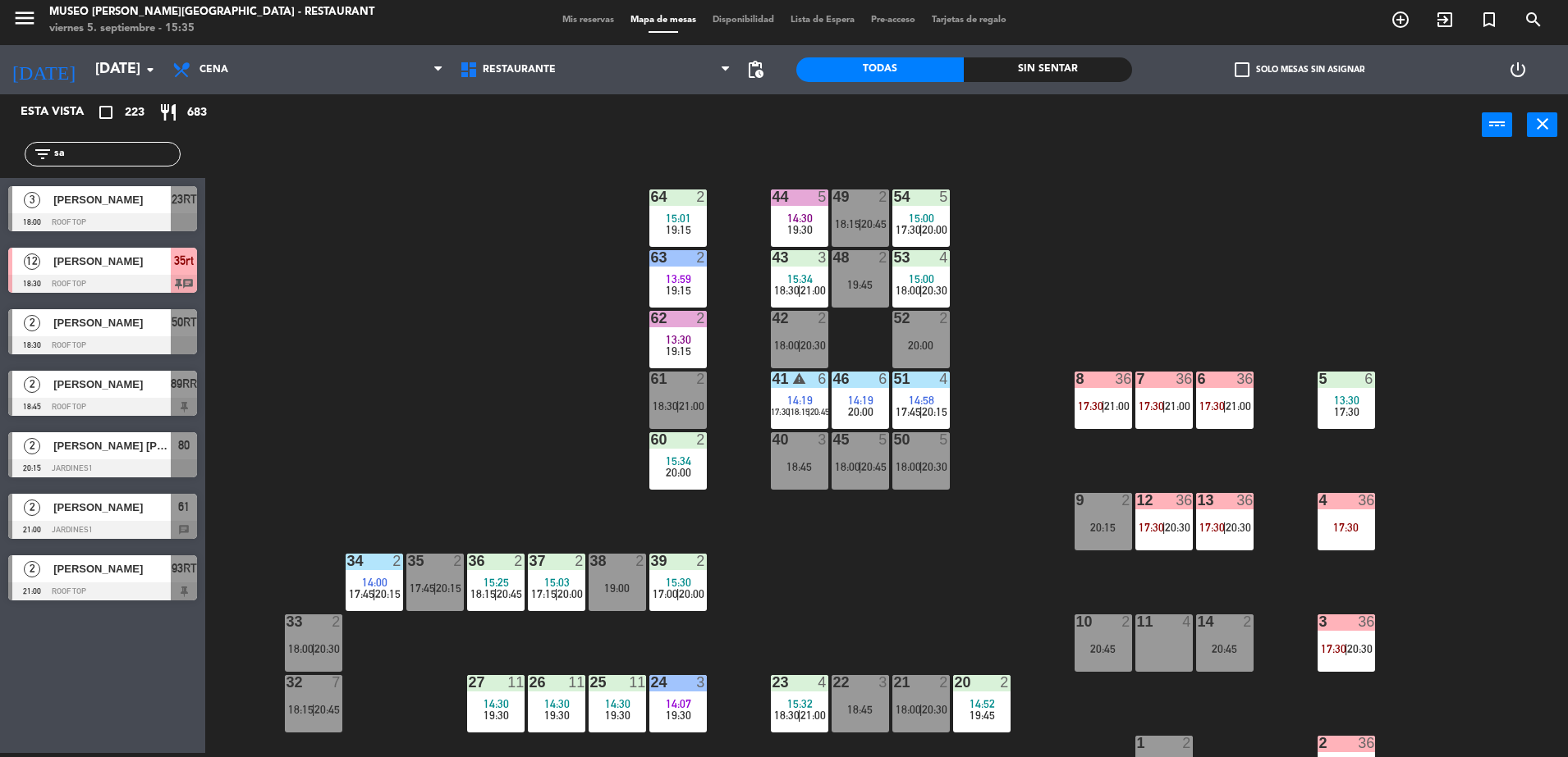
type input "s"
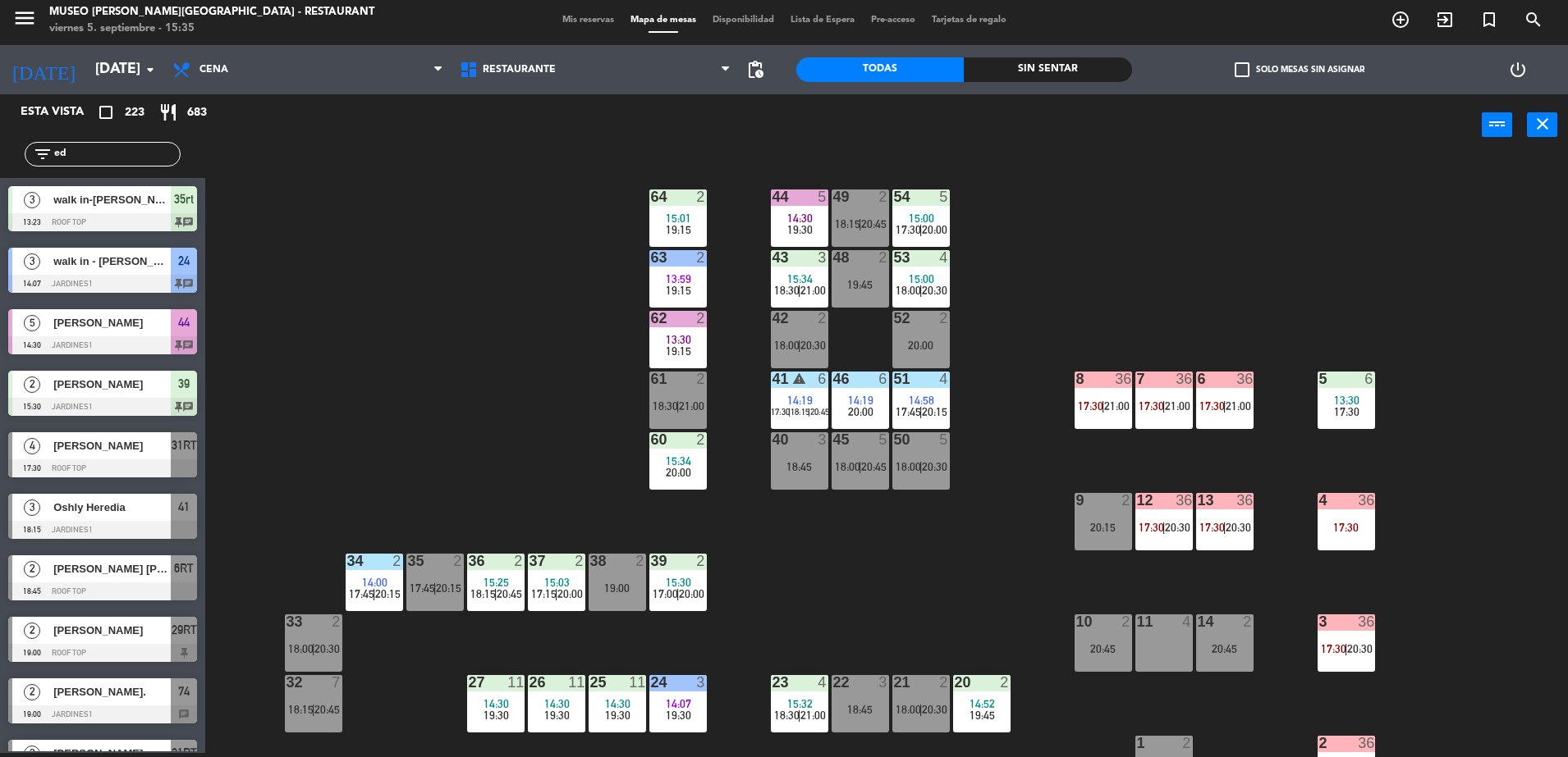
type input "e"
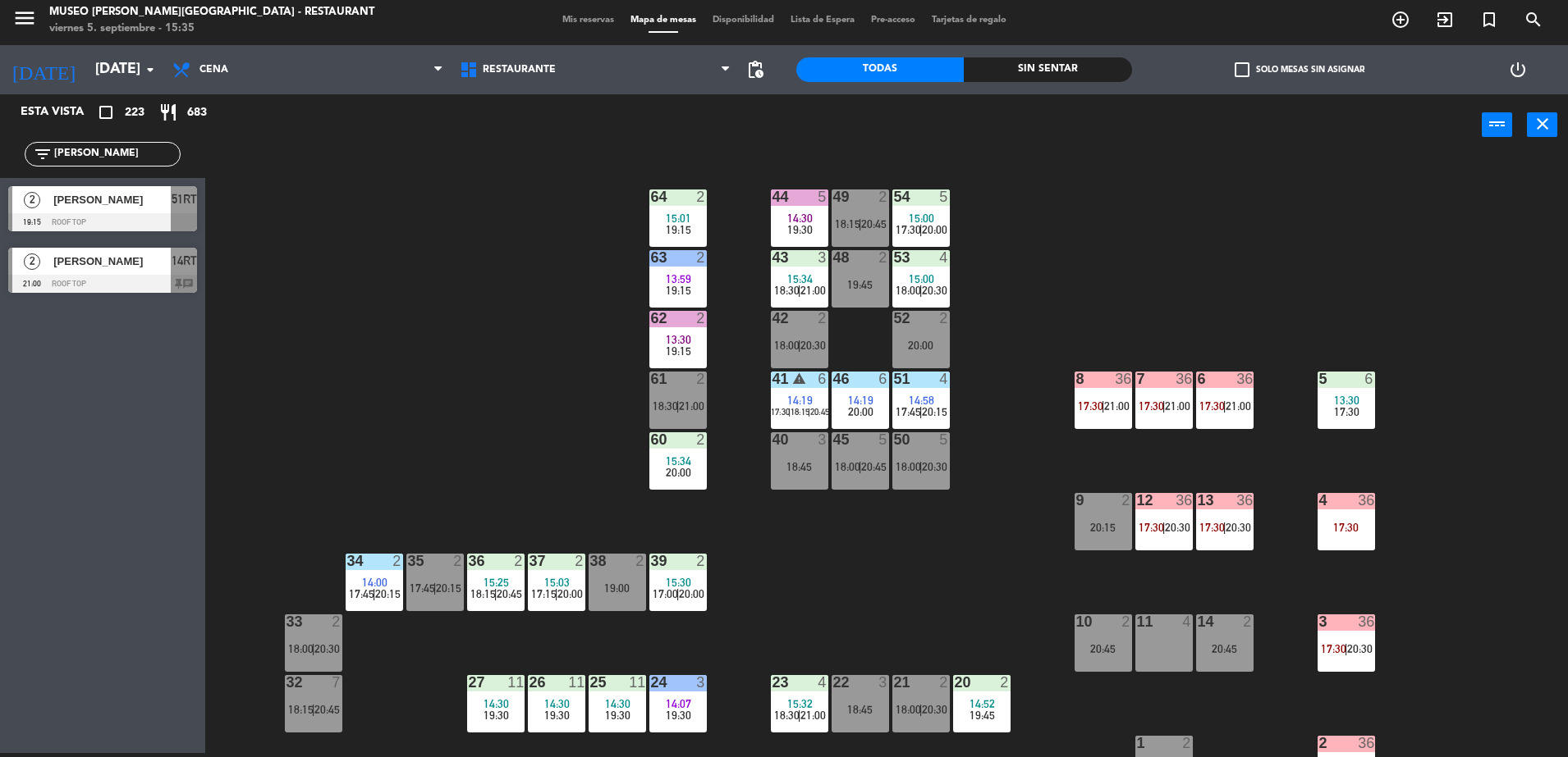
type input "marce"
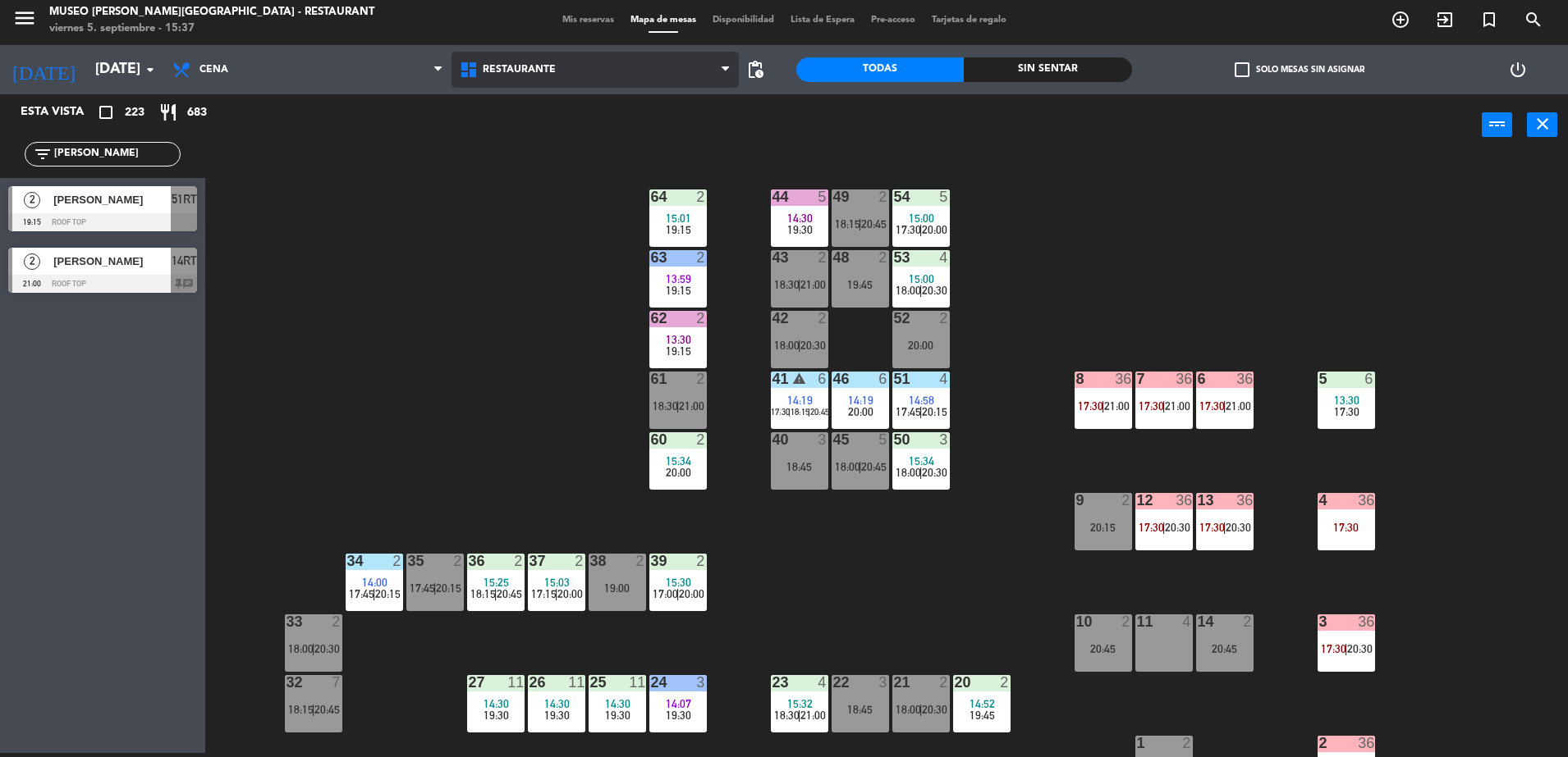
click at [589, 81] on span "Restaurante" at bounding box center [595, 69] width 288 height 36
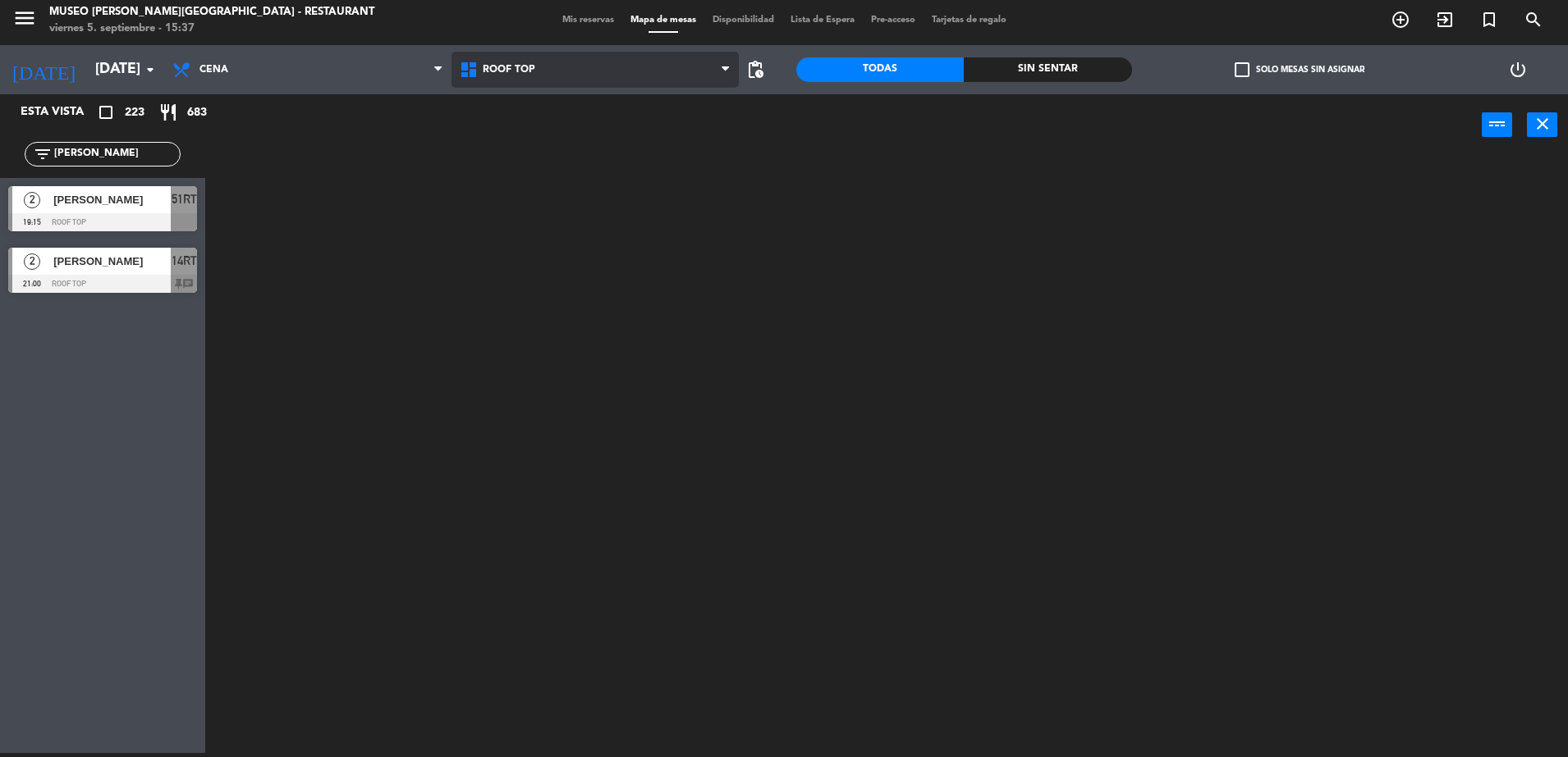
click at [632, 139] on ng-component "menu Museo Larco Café - Restaurant viernes 5. septiembre - 15:37 Mis reservas M…" at bounding box center [784, 376] width 1568 height 761
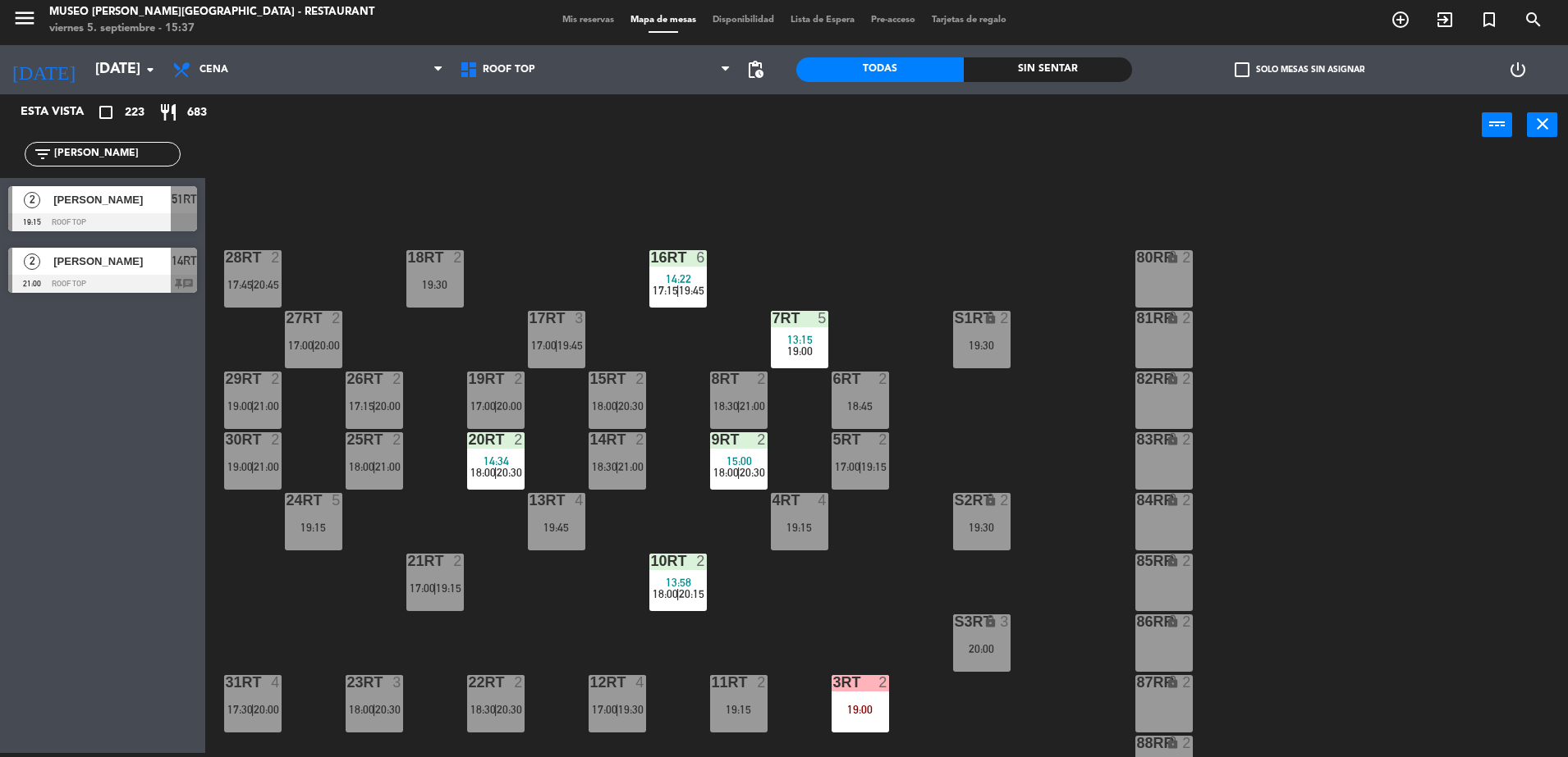
scroll to position [643, 0]
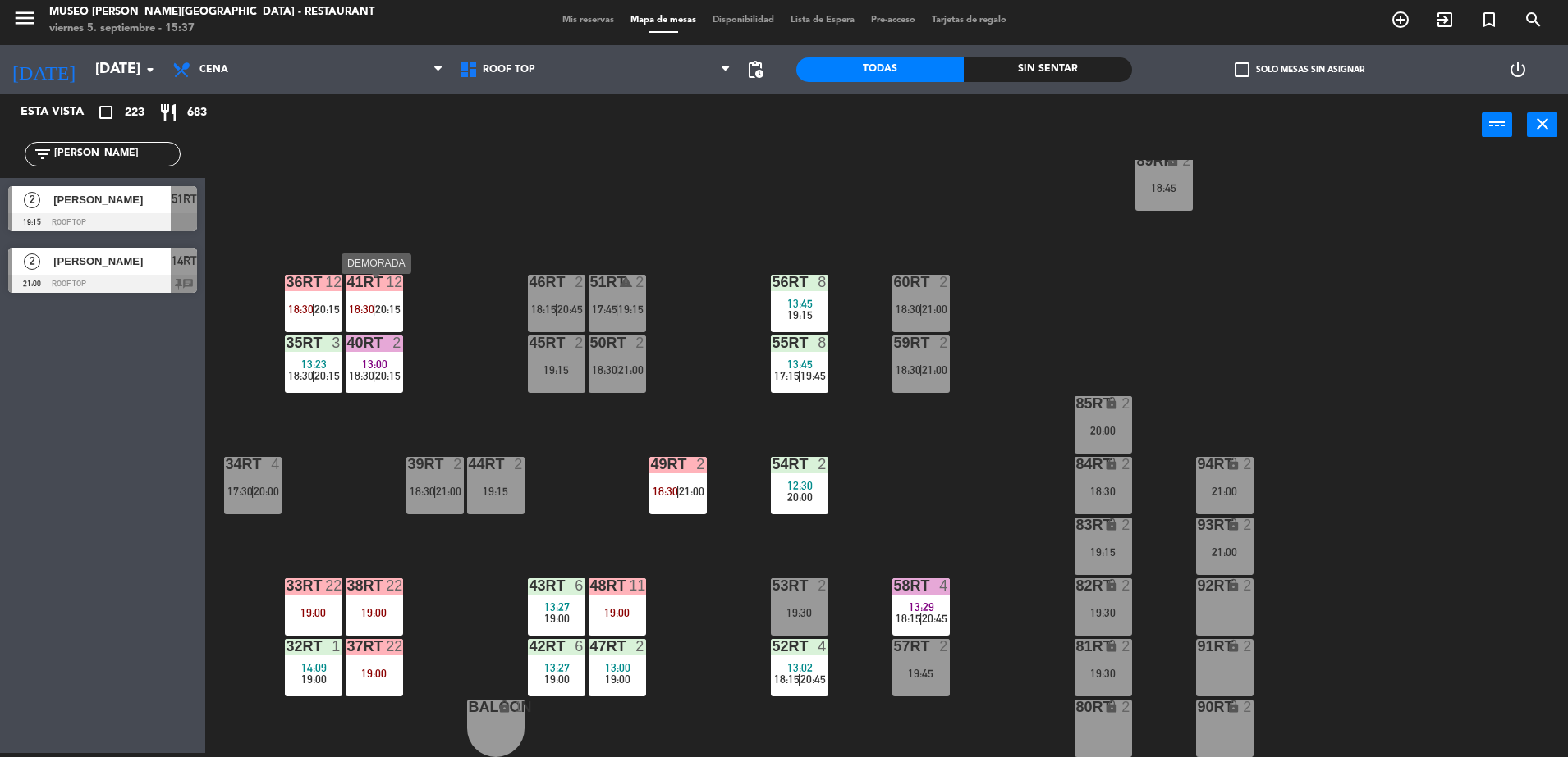
click at [394, 300] on div "41RT 12 18:30 | 20:15" at bounding box center [374, 303] width 57 height 57
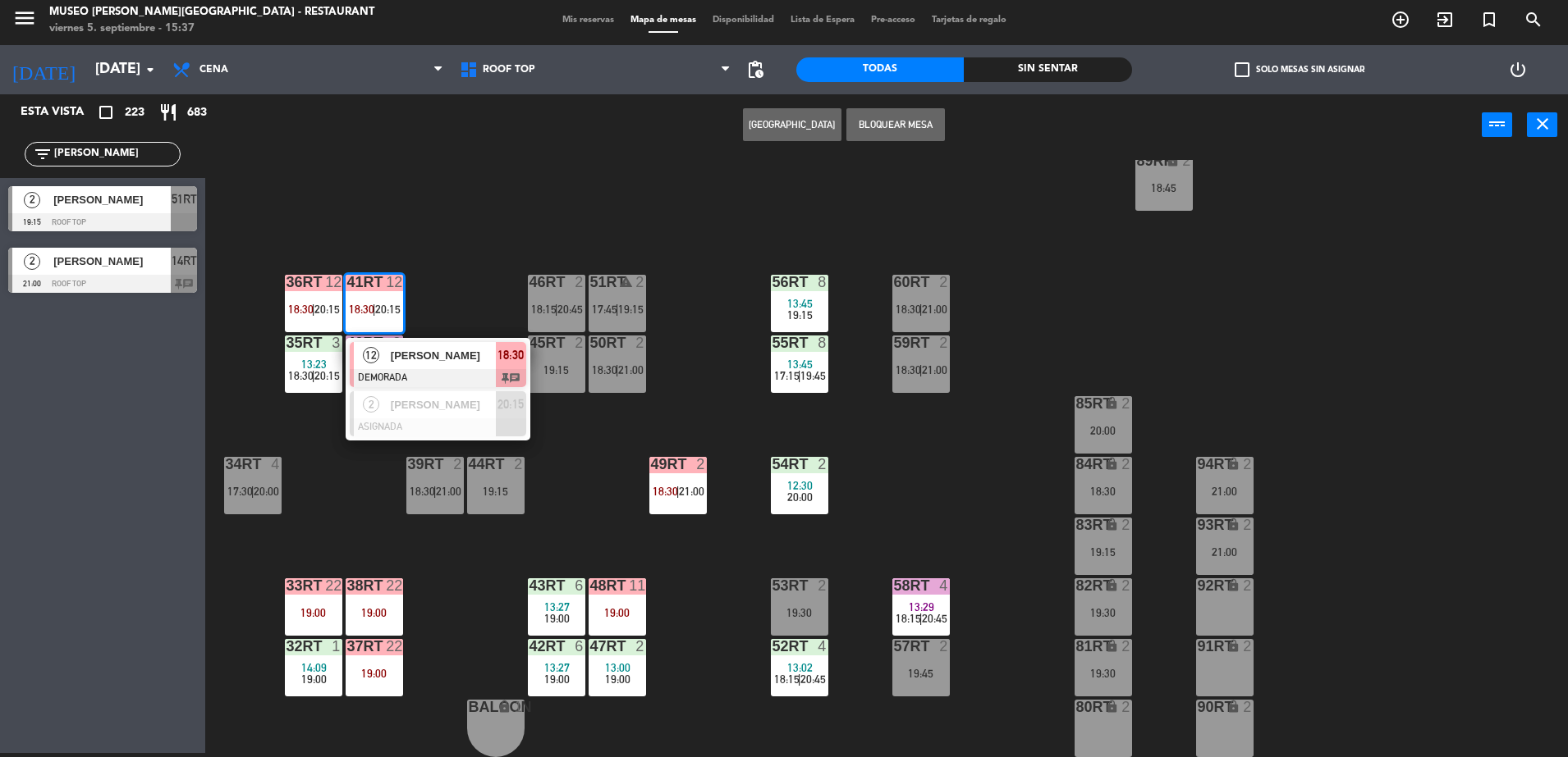
click at [468, 302] on div "18RT 2 19:30 16RT 6 14:22 17:15 | 19:45 28RT 2 17:45 | 20:45 80RR lock 2 27RT 2…" at bounding box center [893, 458] width 1346 height 598
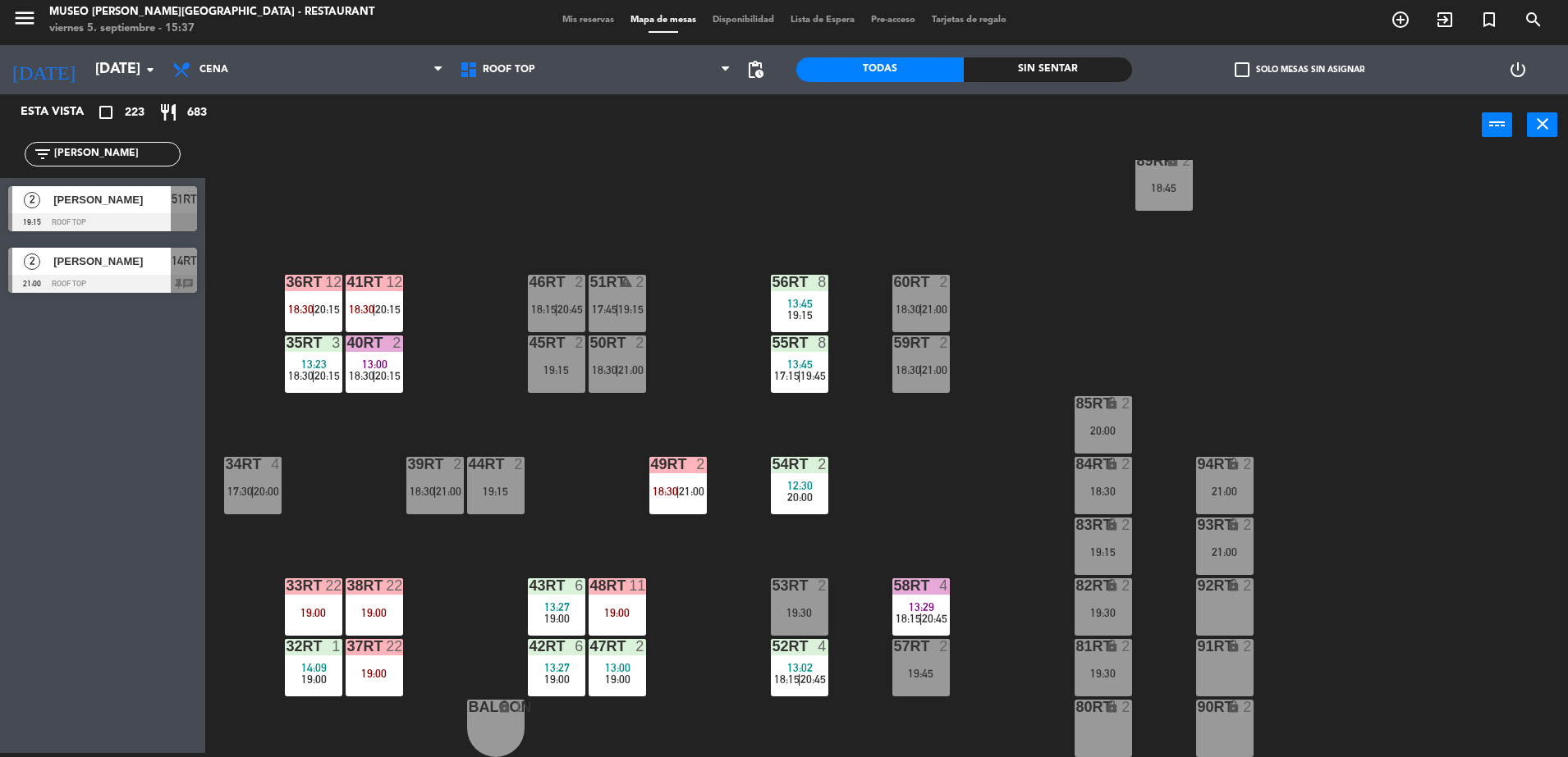
click at [805, 341] on div at bounding box center [798, 343] width 27 height 15
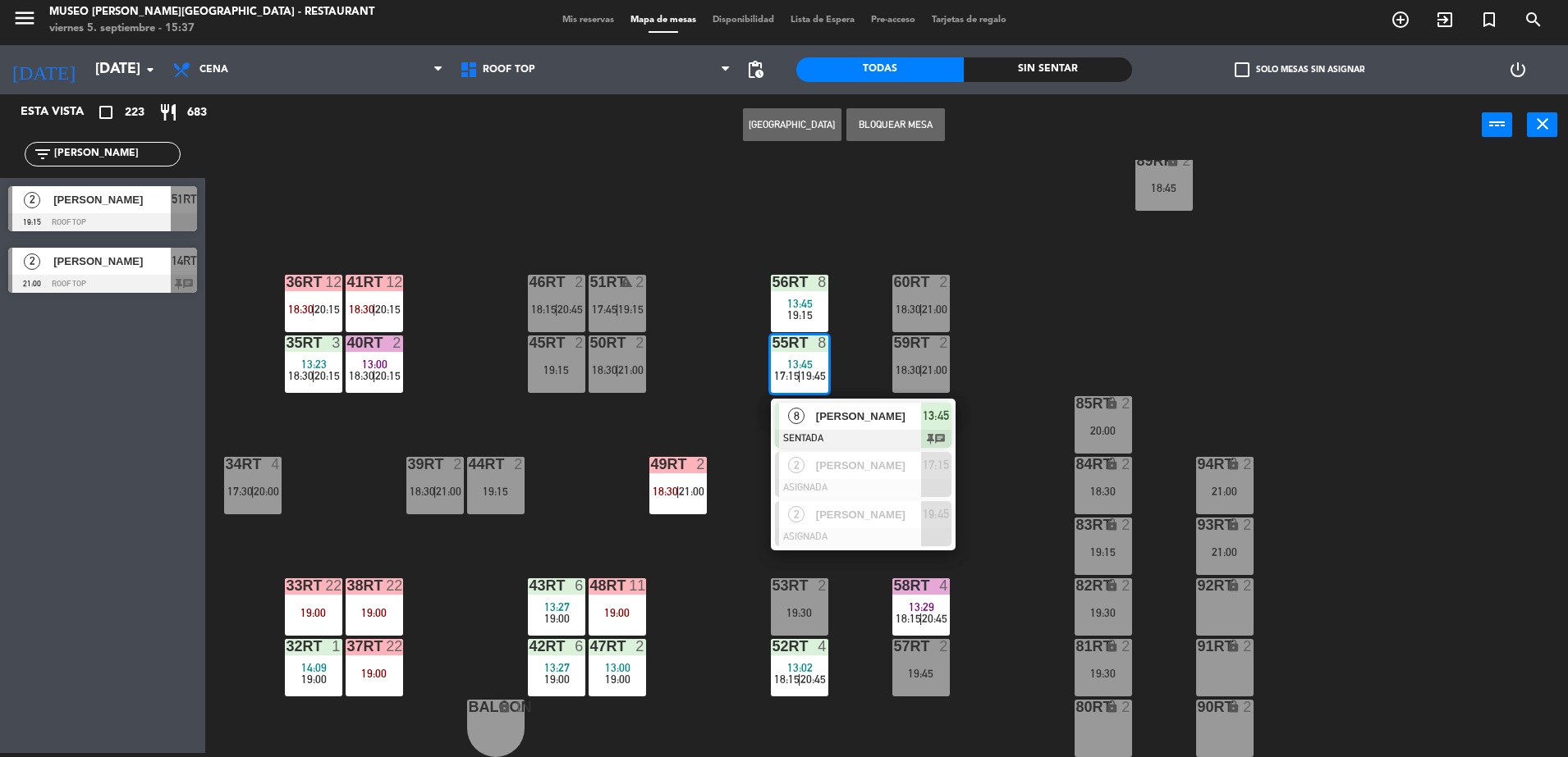
click at [746, 432] on div "18RT 2 19:30 16RT 6 14:22 17:15 | 19:45 28RT 2 17:45 | 20:45 80RR lock 2 27RT 2…" at bounding box center [893, 458] width 1346 height 598
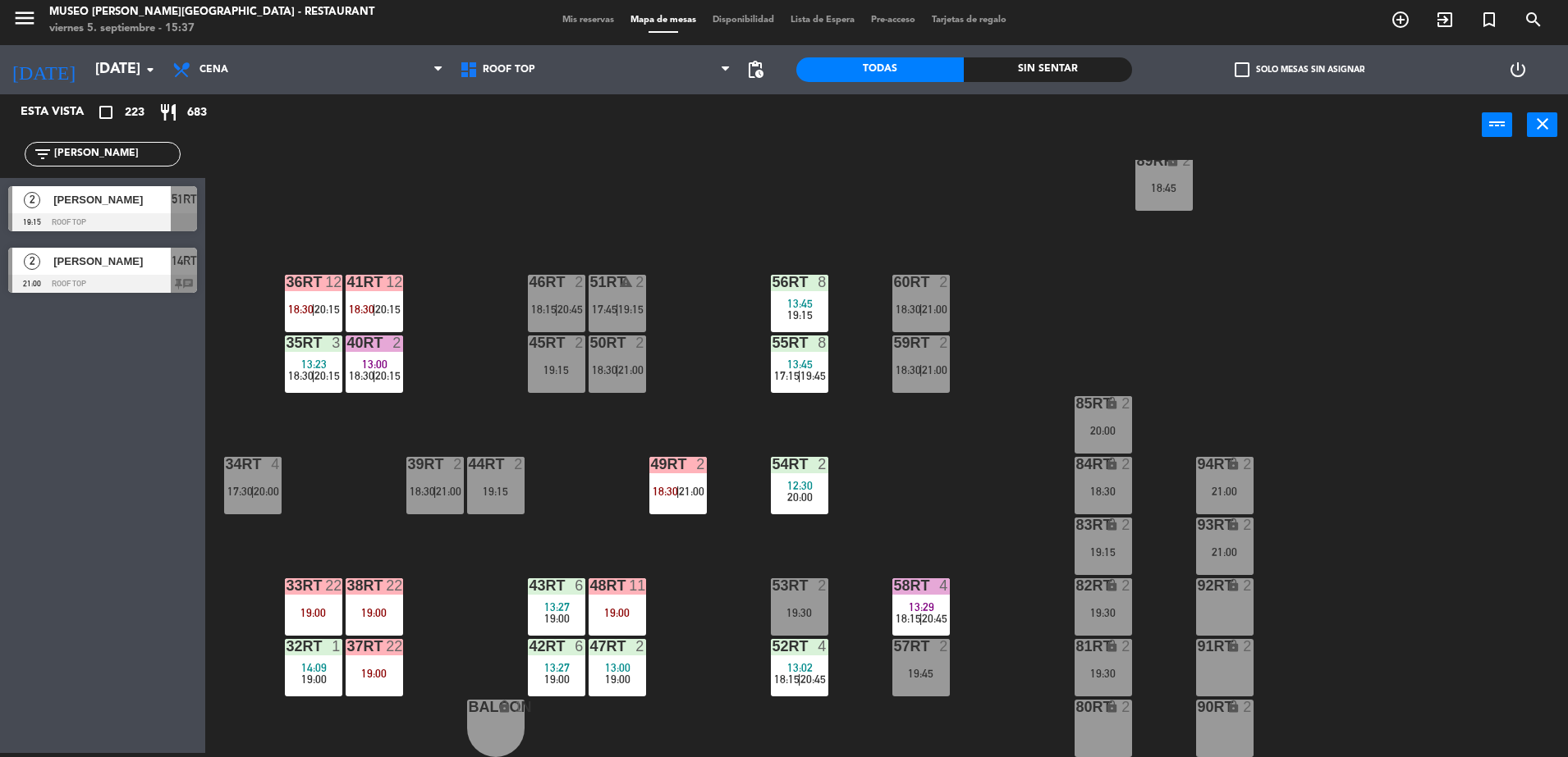
click at [444, 618] on div "18RT 2 19:30 16RT 6 14:22 17:15 | 19:45 28RT 2 17:45 | 20:45 80RR lock 2 27RT 2…" at bounding box center [893, 458] width 1346 height 598
click at [391, 615] on div "19:00" at bounding box center [374, 613] width 57 height 12
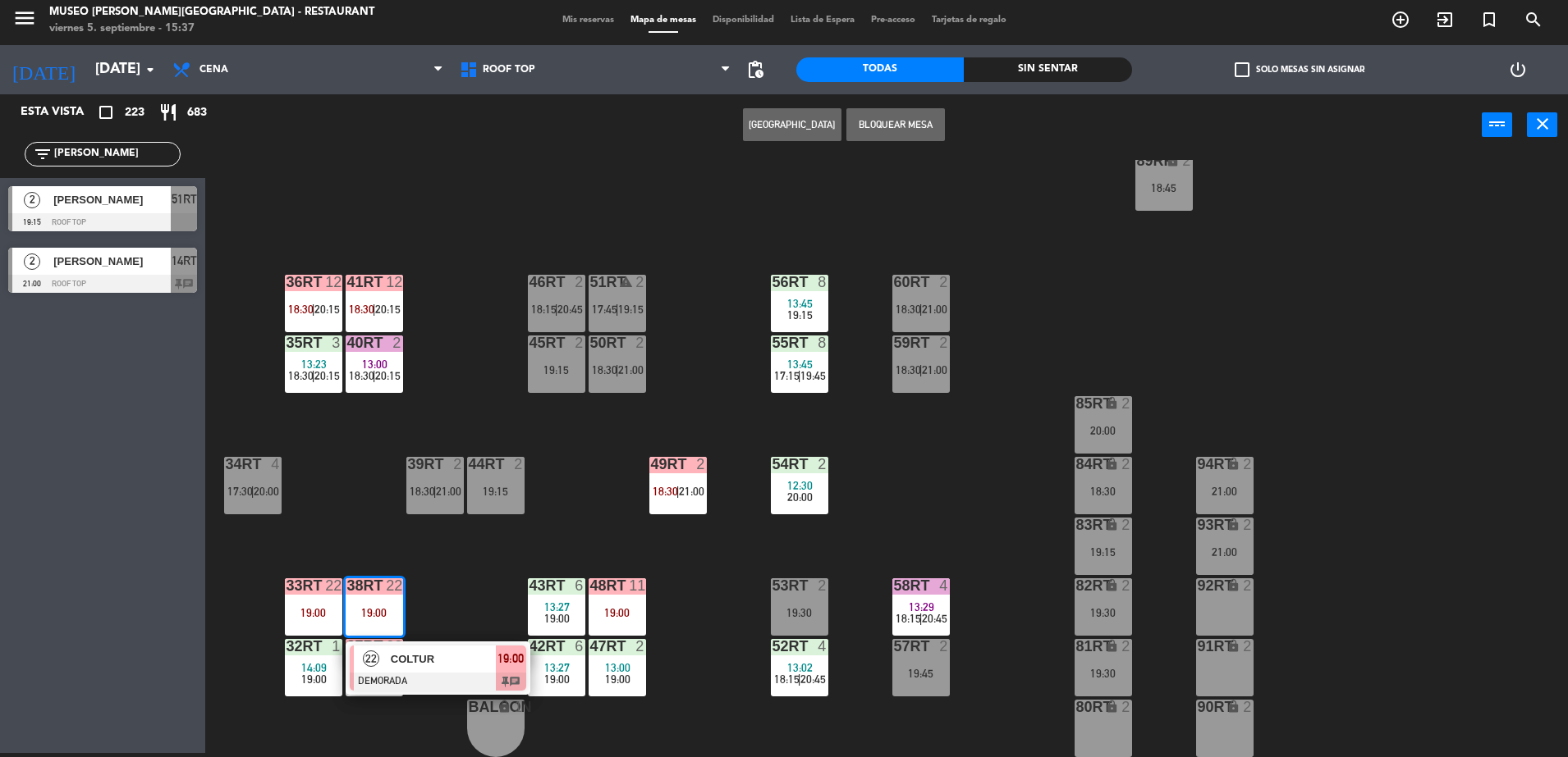
click at [426, 667] on span "COLTUR" at bounding box center [443, 659] width 105 height 17
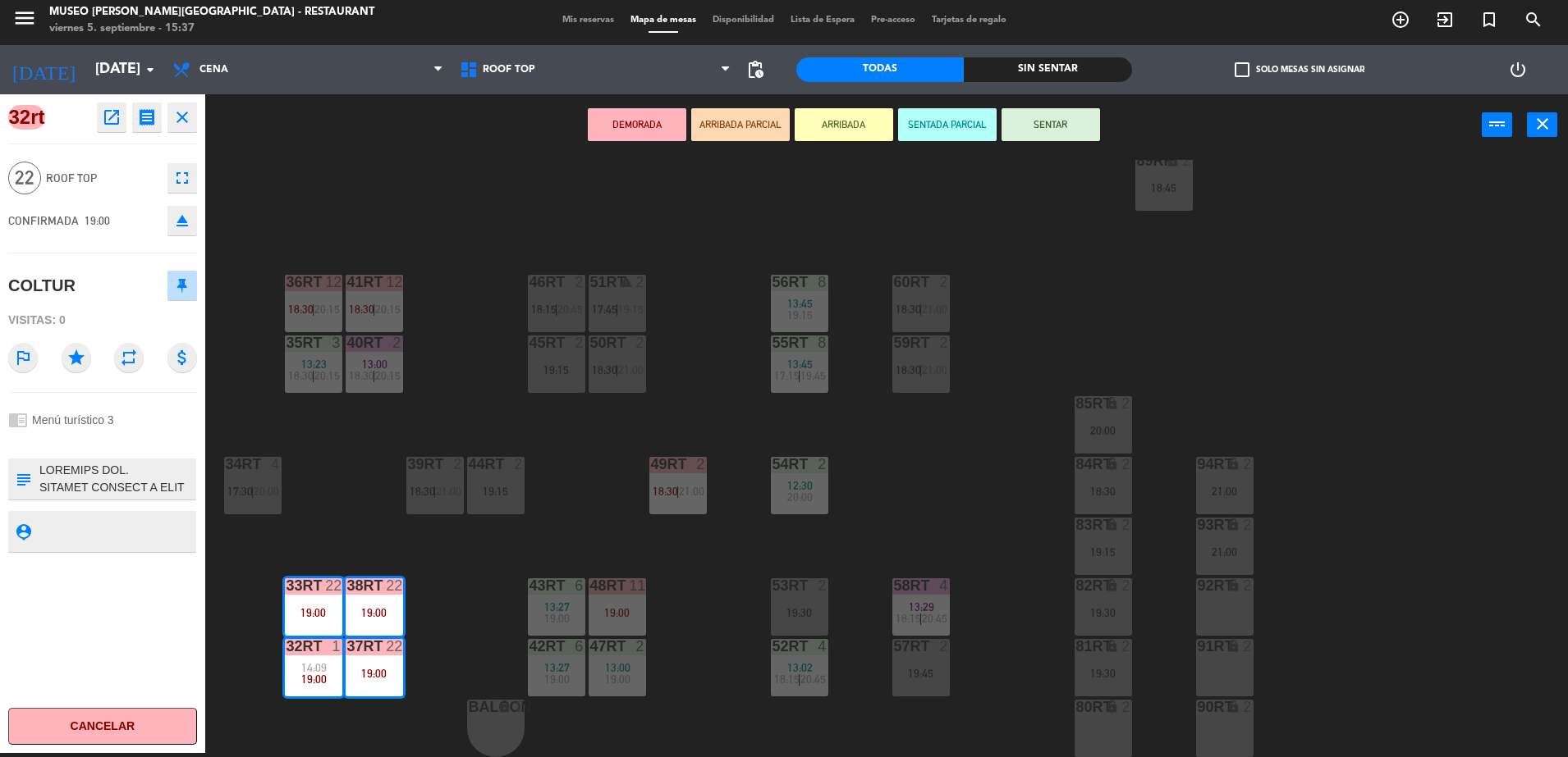
click at [480, 608] on div "18RT 2 19:30 16RT 6 14:22 17:15 | 19:45 28RT 2 17:45 | 20:45 80RR lock 2 27RT 2…" at bounding box center [893, 458] width 1346 height 598
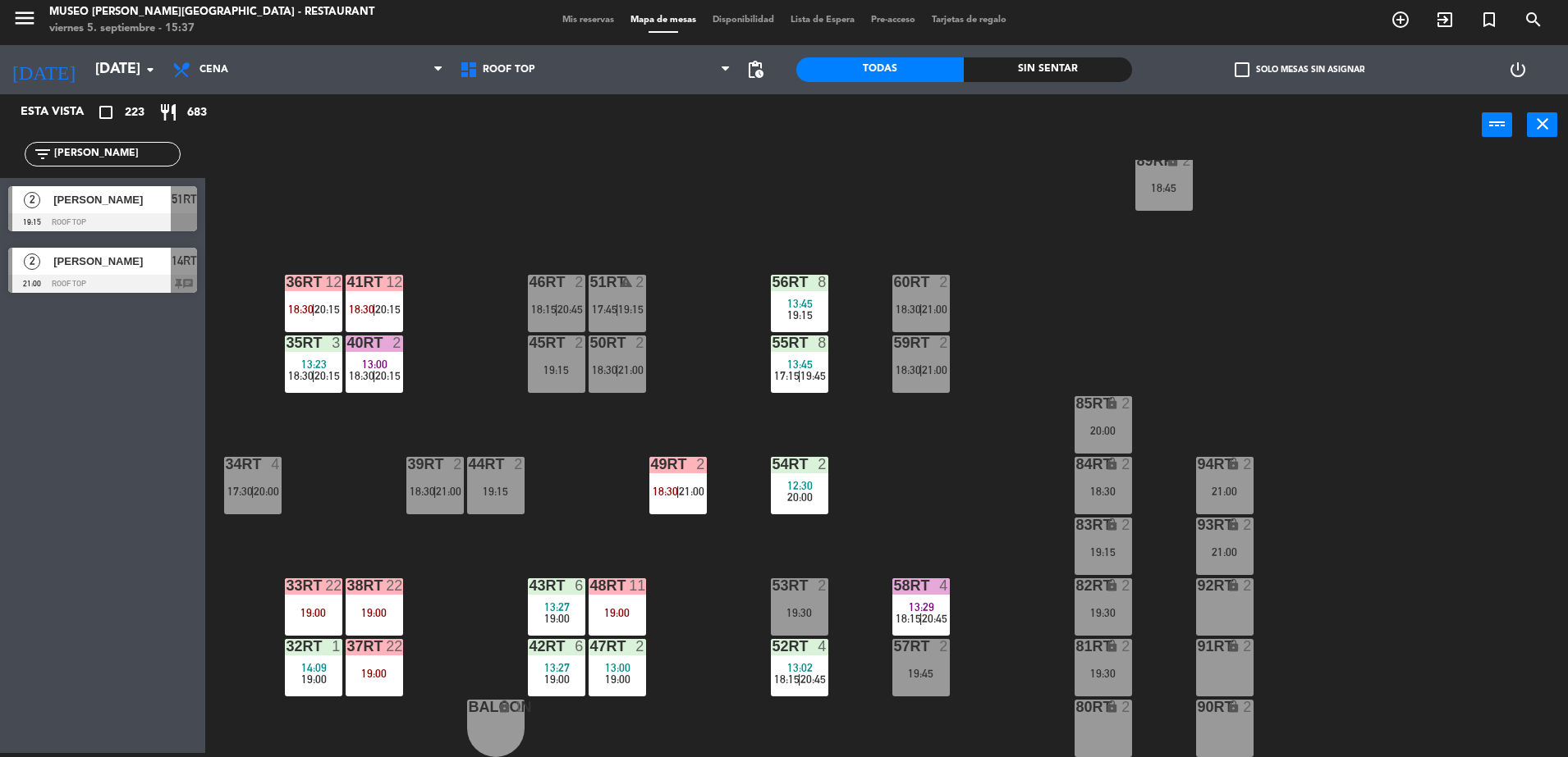
click at [589, 618] on div "19:00" at bounding box center [617, 613] width 57 height 12
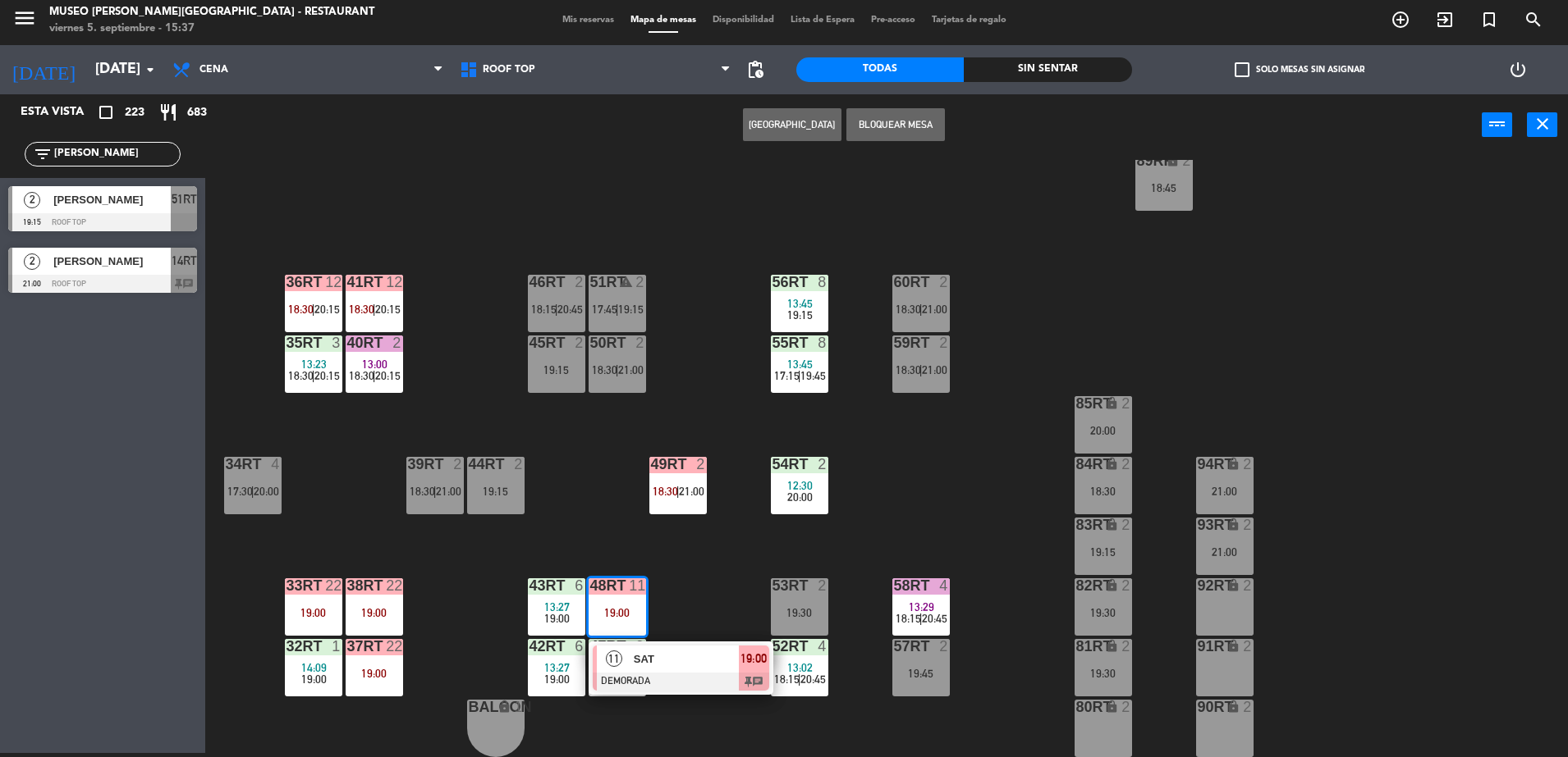
click at [672, 662] on span "SAT" at bounding box center [686, 659] width 105 height 17
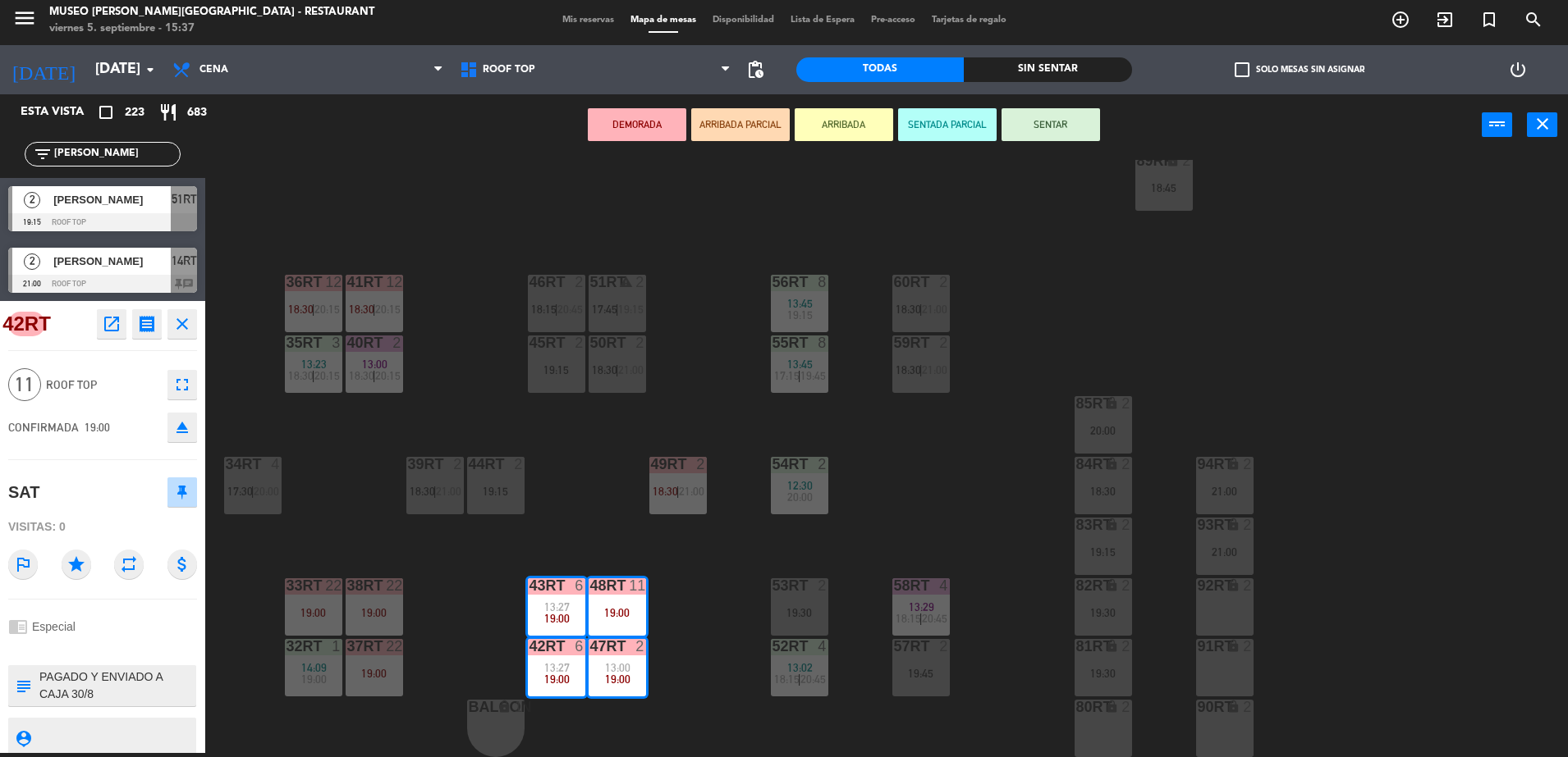
click at [714, 595] on div "18RT 2 19:30 16RT 6 14:22 17:15 | 19:45 28RT 2 17:45 | 20:45 80RR lock 2 27RT 2…" at bounding box center [893, 458] width 1346 height 598
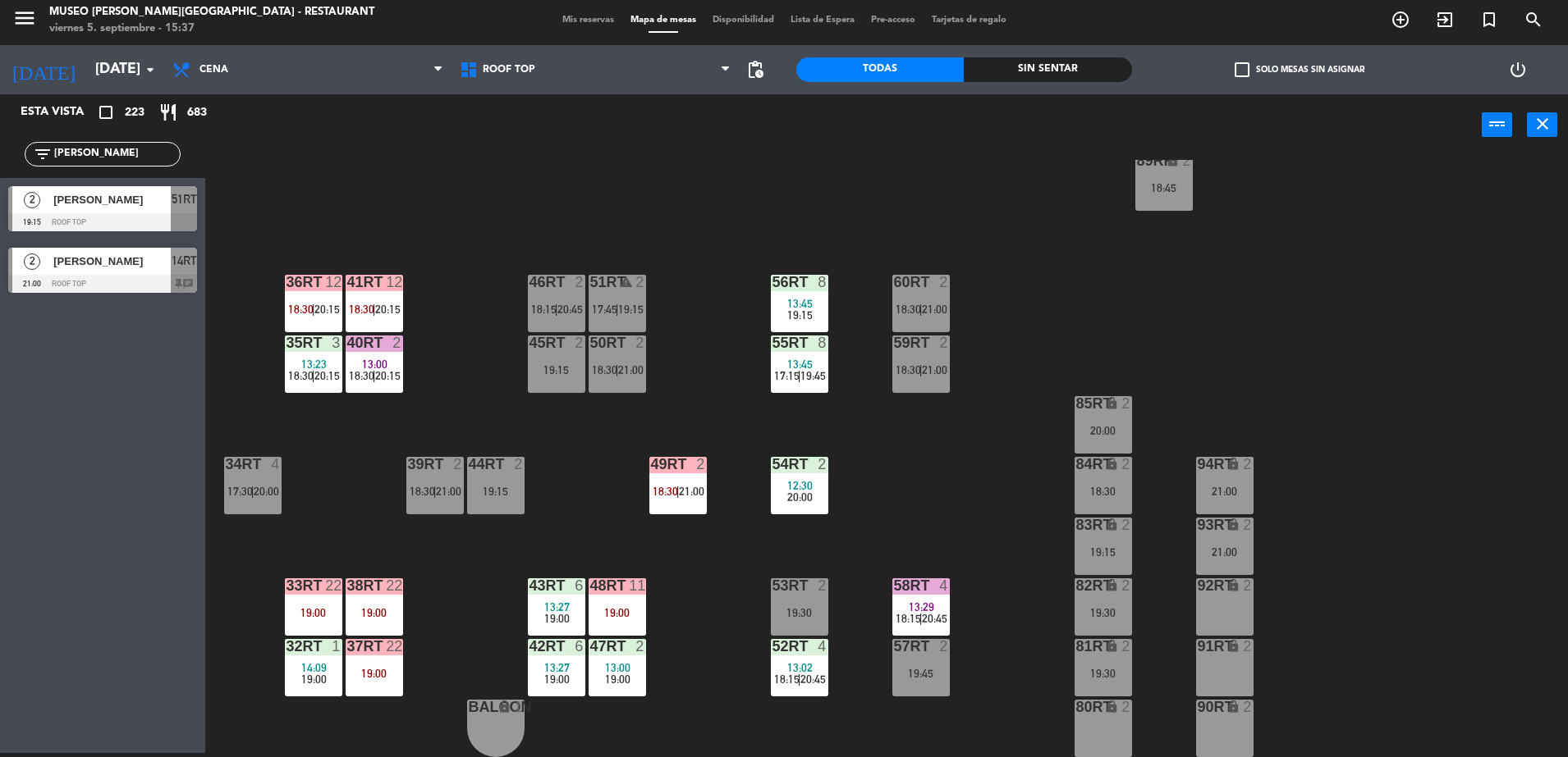
click at [894, 581] on div "58RT" at bounding box center [893, 585] width 1 height 15
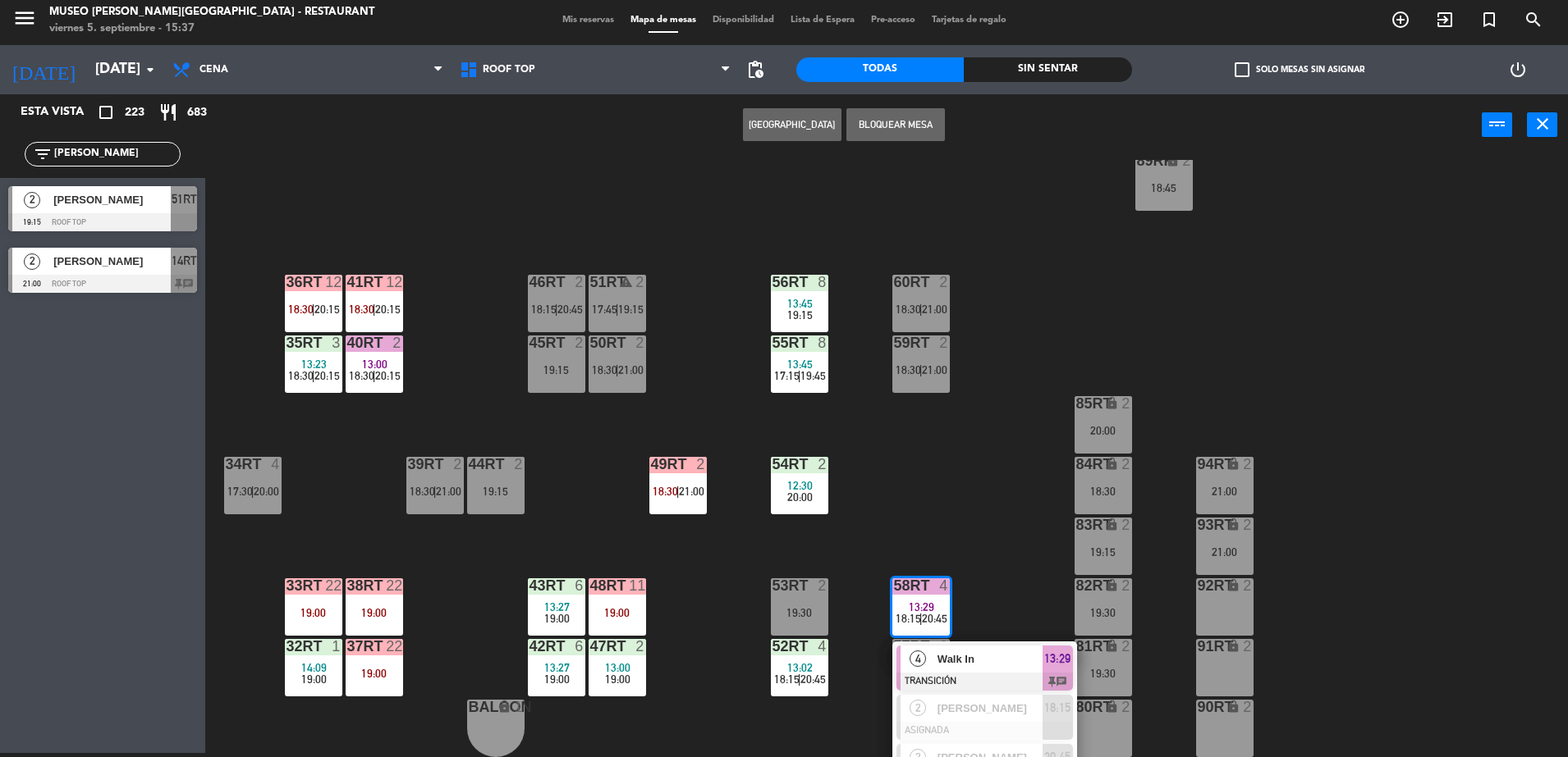
click at [975, 530] on div "18RT 2 19:30 16RT 6 14:22 17:15 | 19:45 28RT 2 17:45 | 20:45 80RR lock 2 27RT 2…" at bounding box center [893, 458] width 1346 height 598
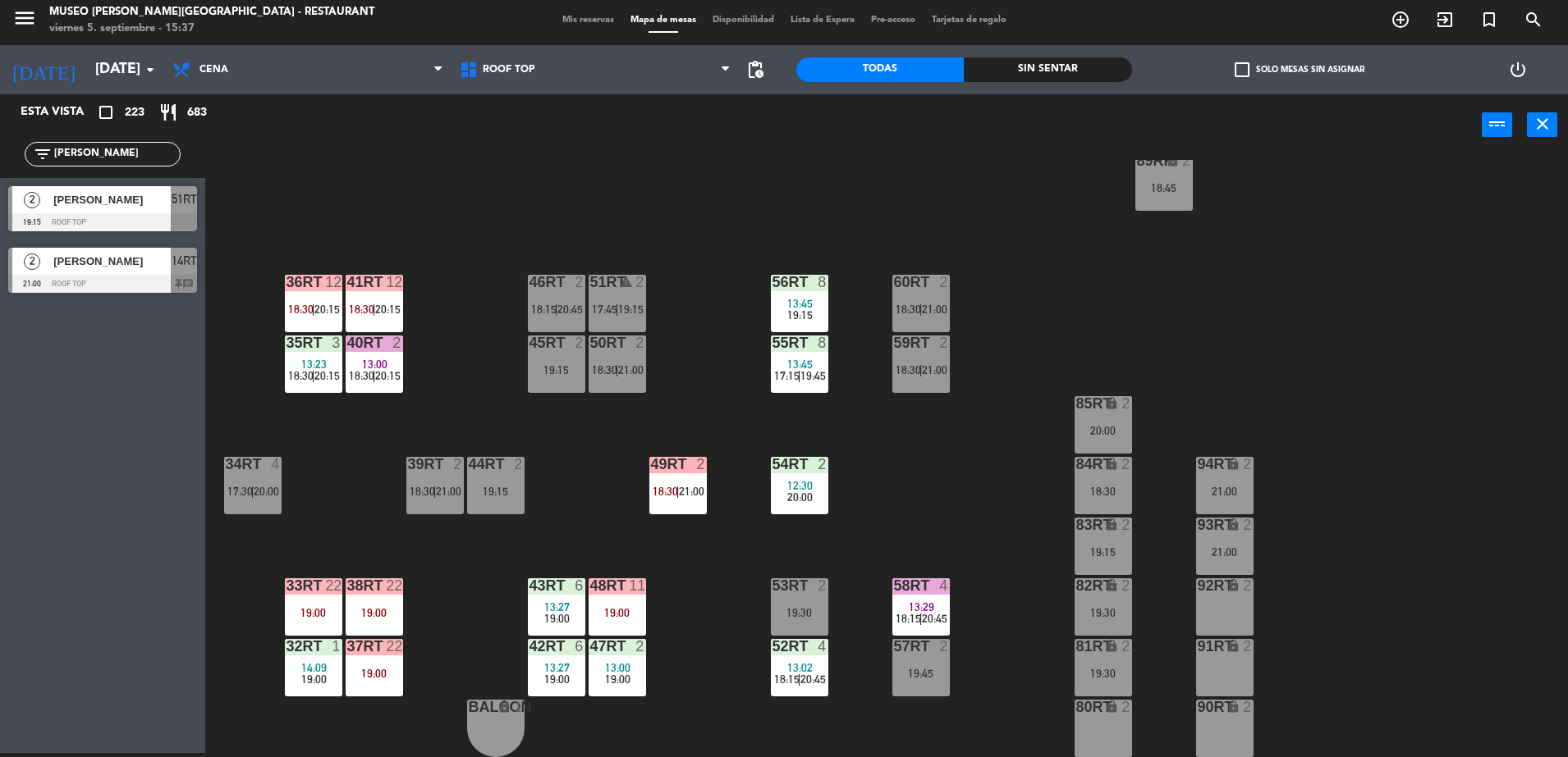
click at [810, 309] on span "13:45" at bounding box center [800, 303] width 26 height 13
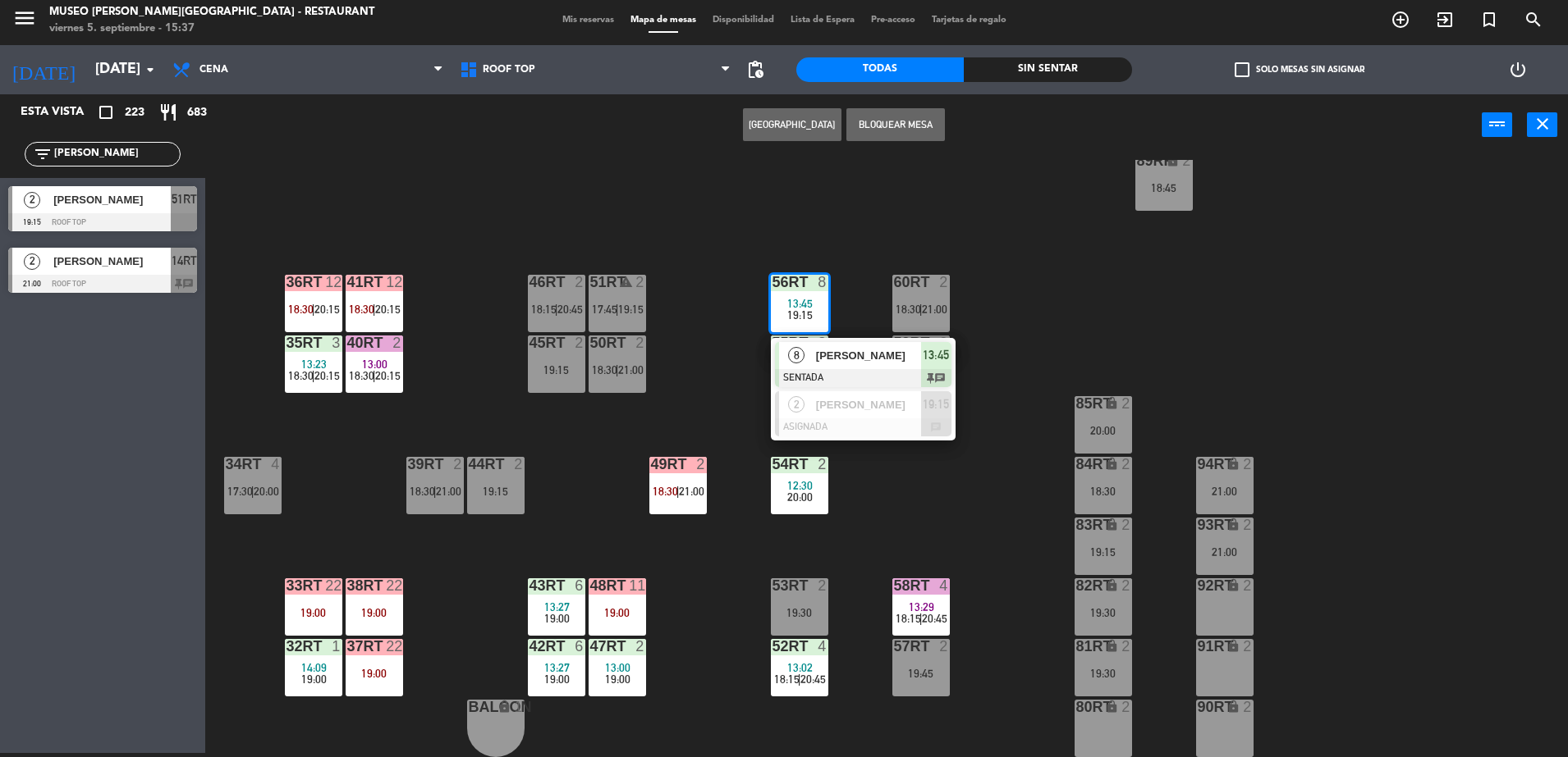
click at [667, 390] on div "18RT 2 19:30 16RT 6 14:22 17:15 | 19:45 28RT 2 17:45 | 20:45 80RR lock 2 27RT 2…" at bounding box center [893, 458] width 1346 height 598
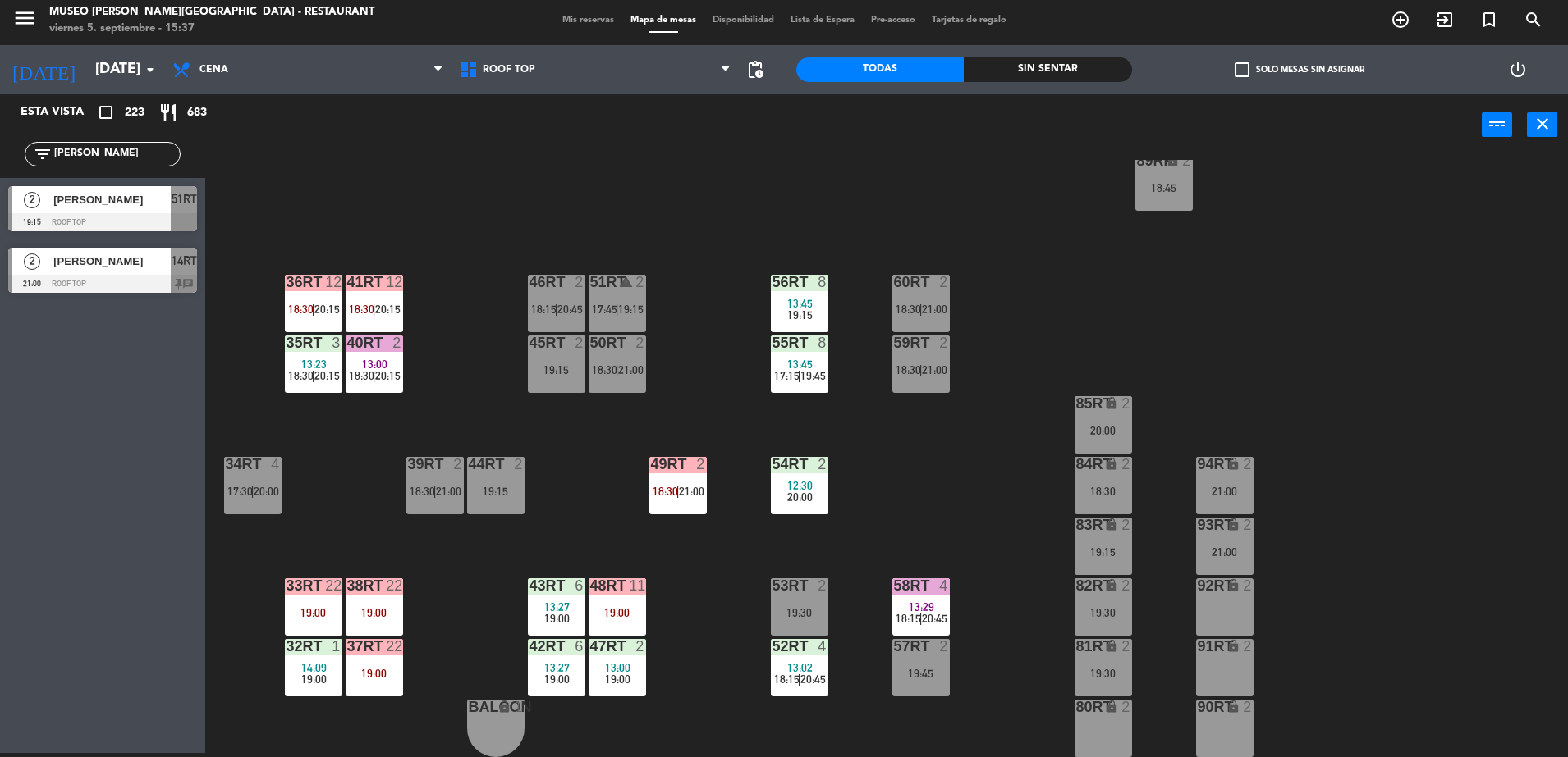
click at [379, 589] on div at bounding box center [373, 585] width 27 height 15
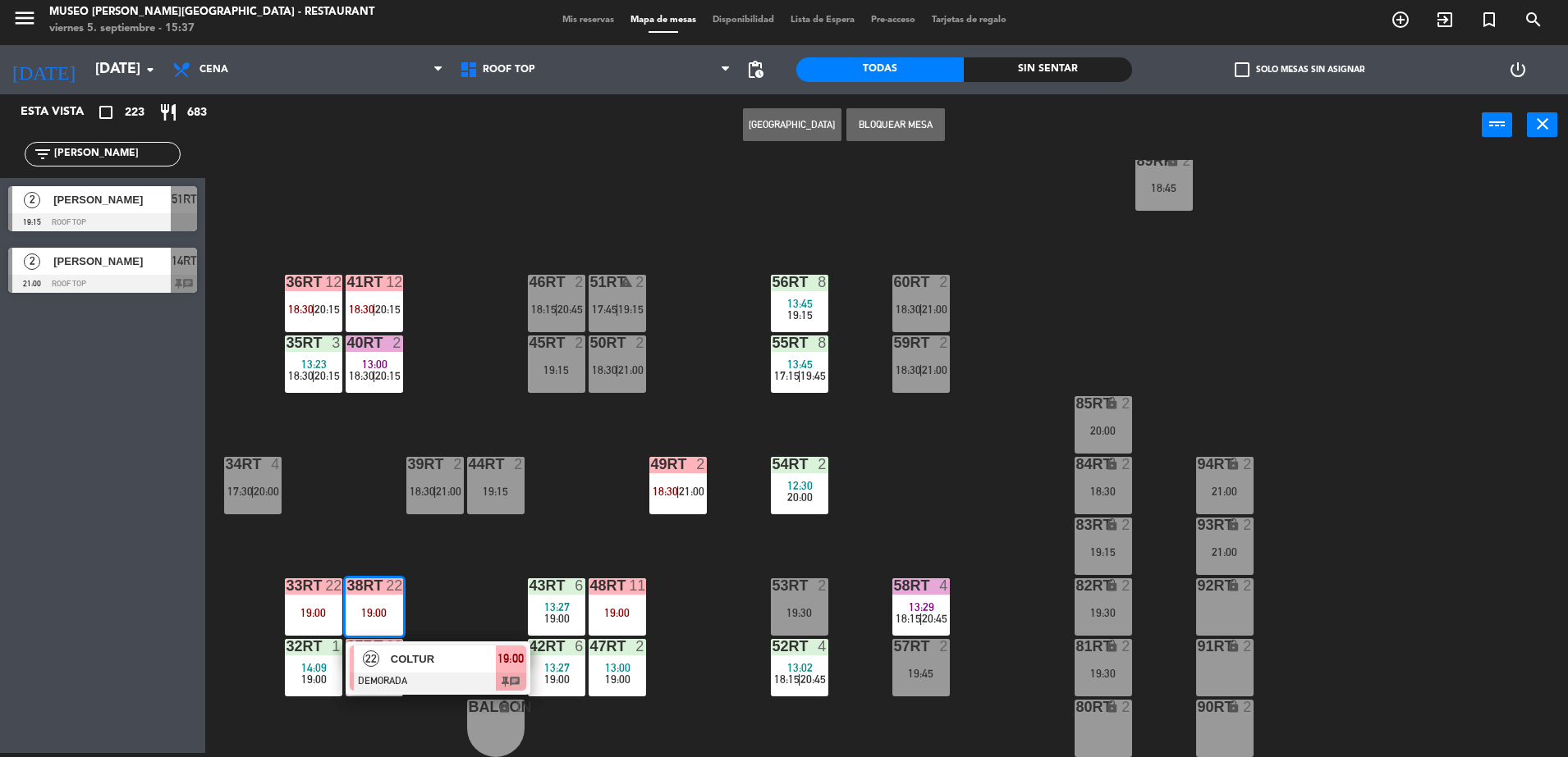
click at [433, 653] on div "COLTUR" at bounding box center [442, 659] width 106 height 27
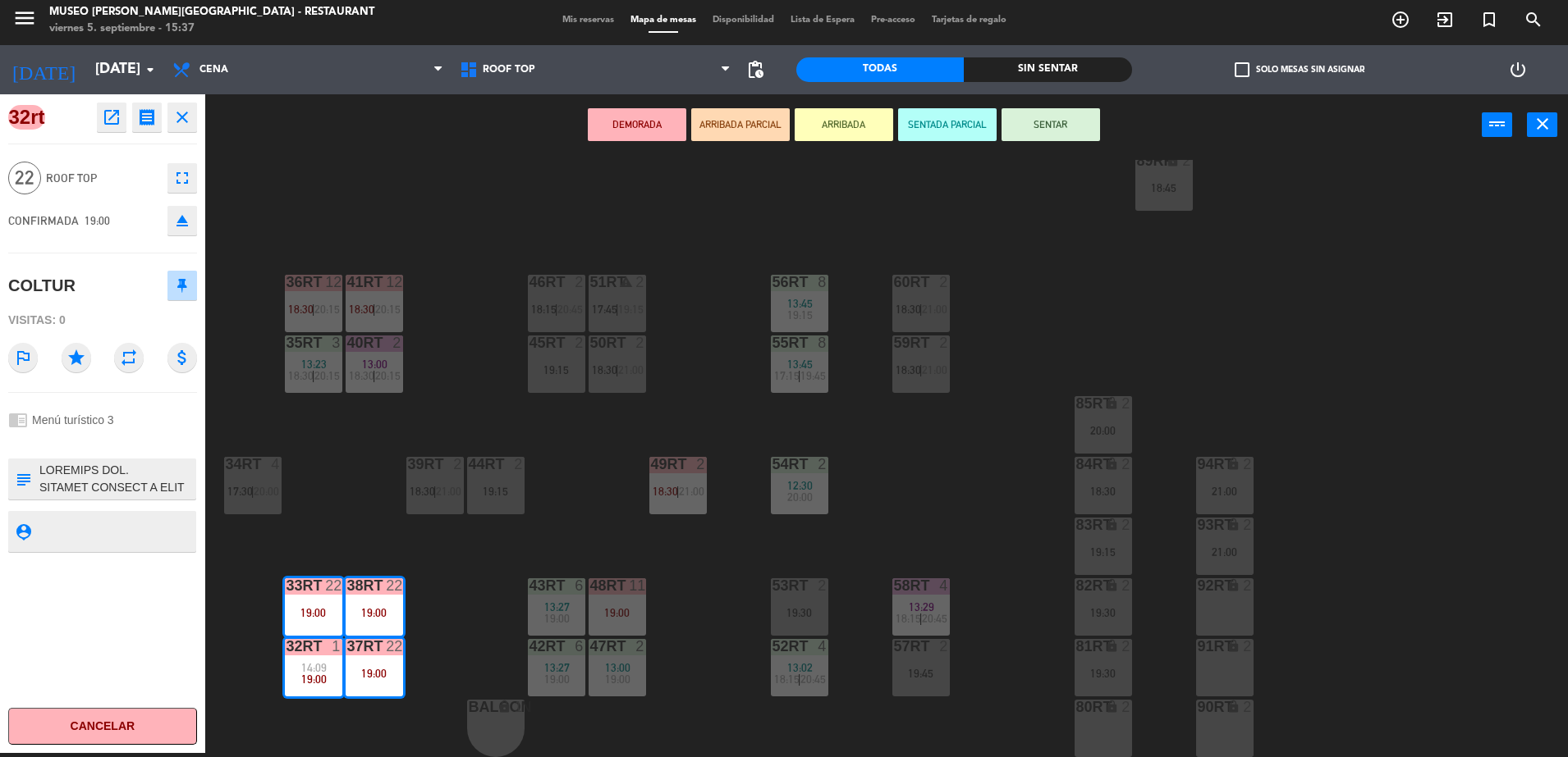
click at [456, 609] on div "18RT 2 19:30 16RT 6 14:22 17:15 | 19:45 28RT 2 17:45 | 20:45 80RR lock 2 27RT 2…" at bounding box center [893, 458] width 1346 height 598
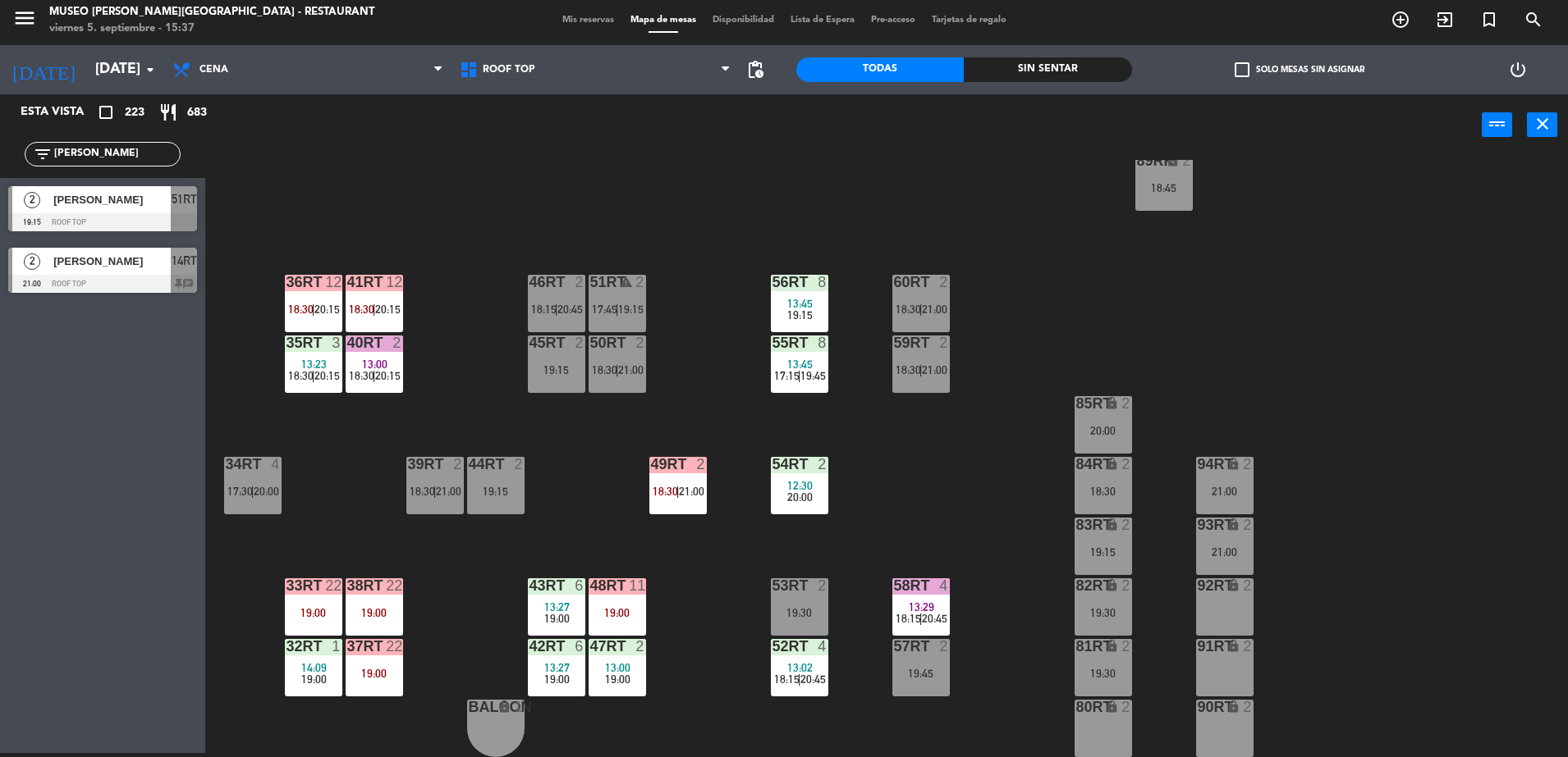
click at [407, 612] on div "18RT 2 19:30 16RT 6 14:22 17:15 | 19:45 28RT 2 17:45 | 20:45 80RR lock 2 27RT 2…" at bounding box center [893, 458] width 1346 height 598
click at [647, 588] on div "11" at bounding box center [643, 585] width 27 height 15
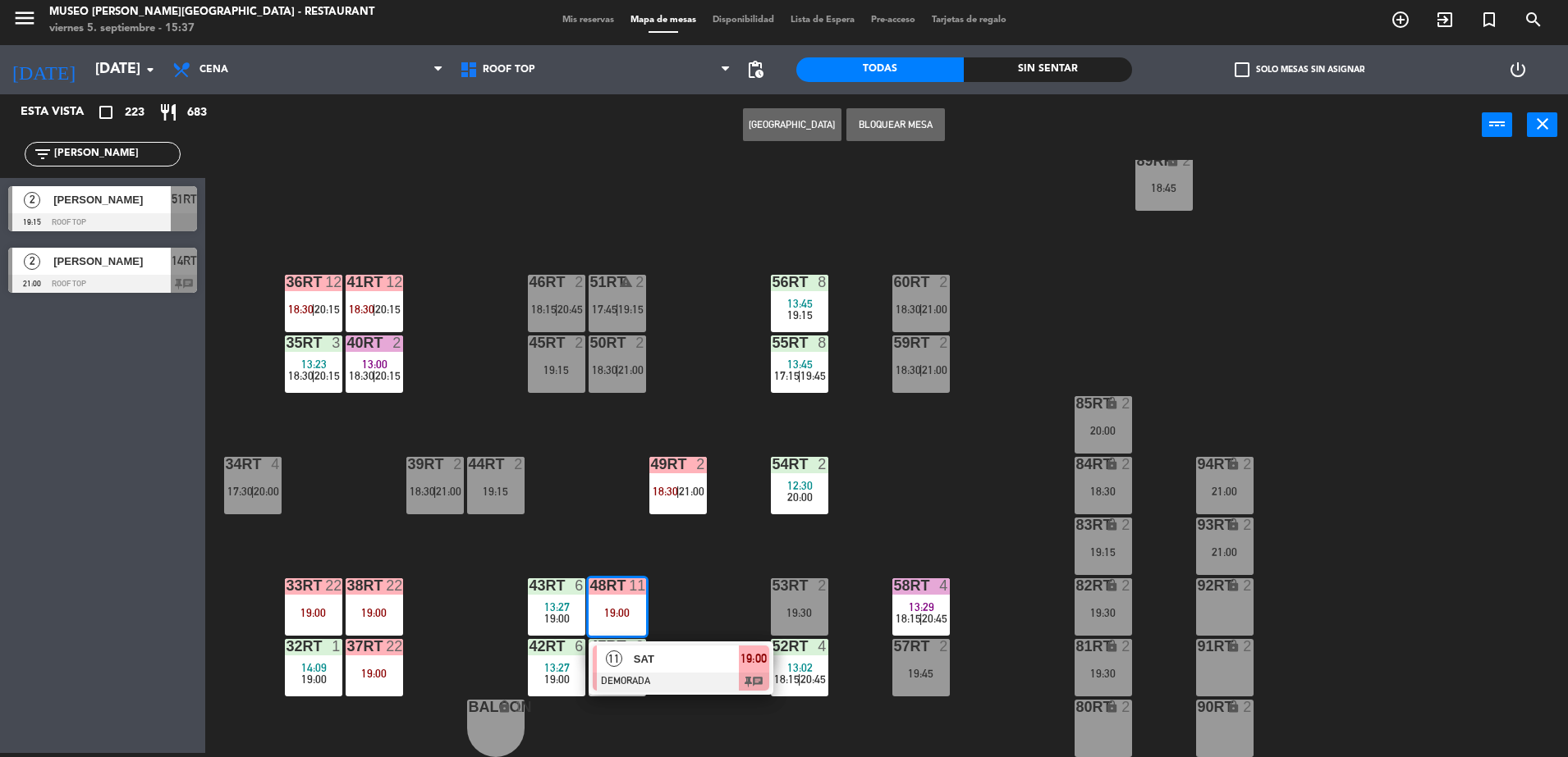
click at [659, 653] on div "SAT" at bounding box center [686, 659] width 106 height 27
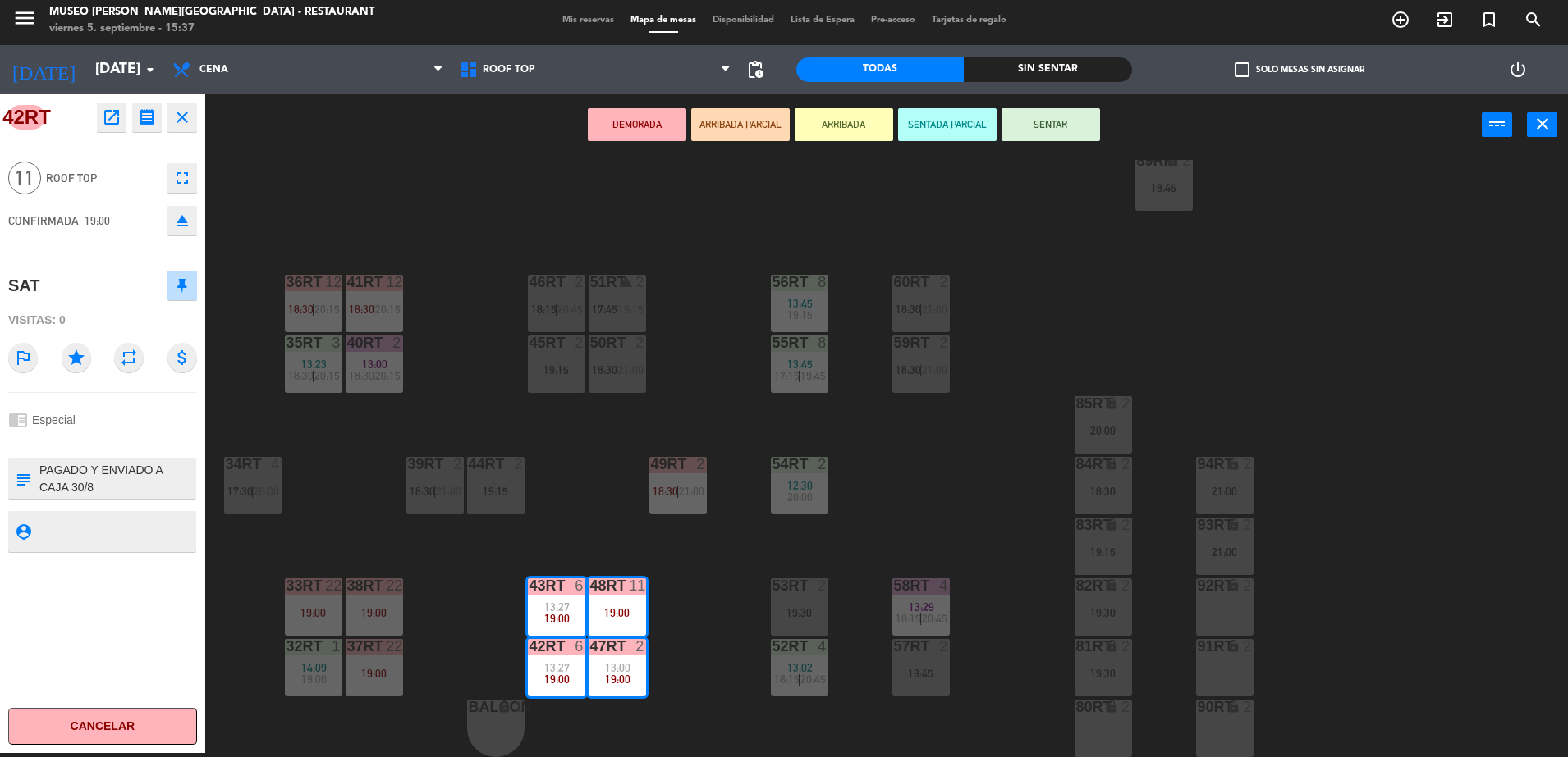
click at [482, 594] on div "18RT 2 19:30 16RT 6 14:22 17:15 | 19:45 28RT 2 17:45 | 20:45 80RR lock 2 27RT 2…" at bounding box center [893, 458] width 1346 height 598
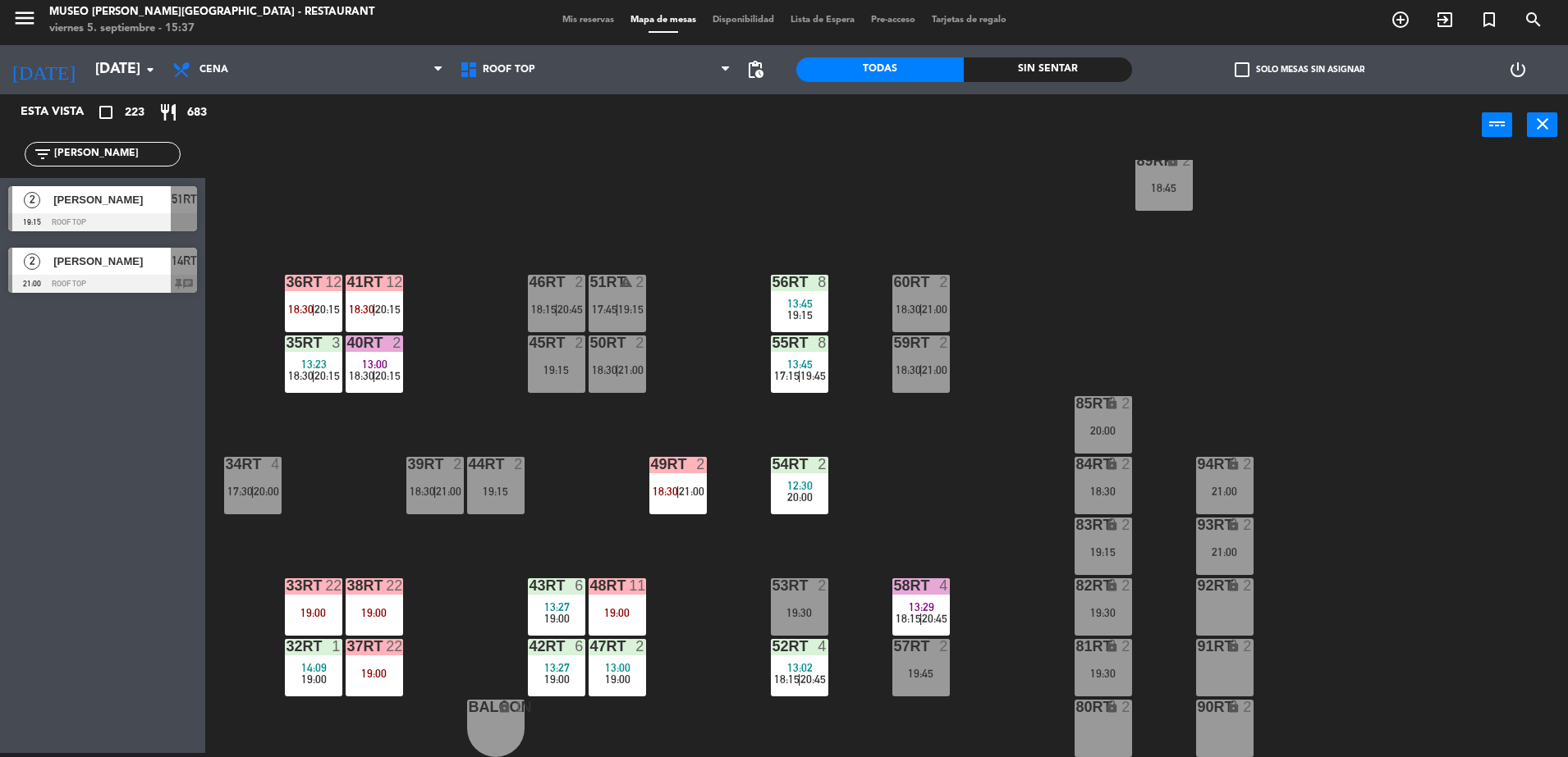
click at [396, 289] on div "12" at bounding box center [394, 282] width 17 height 15
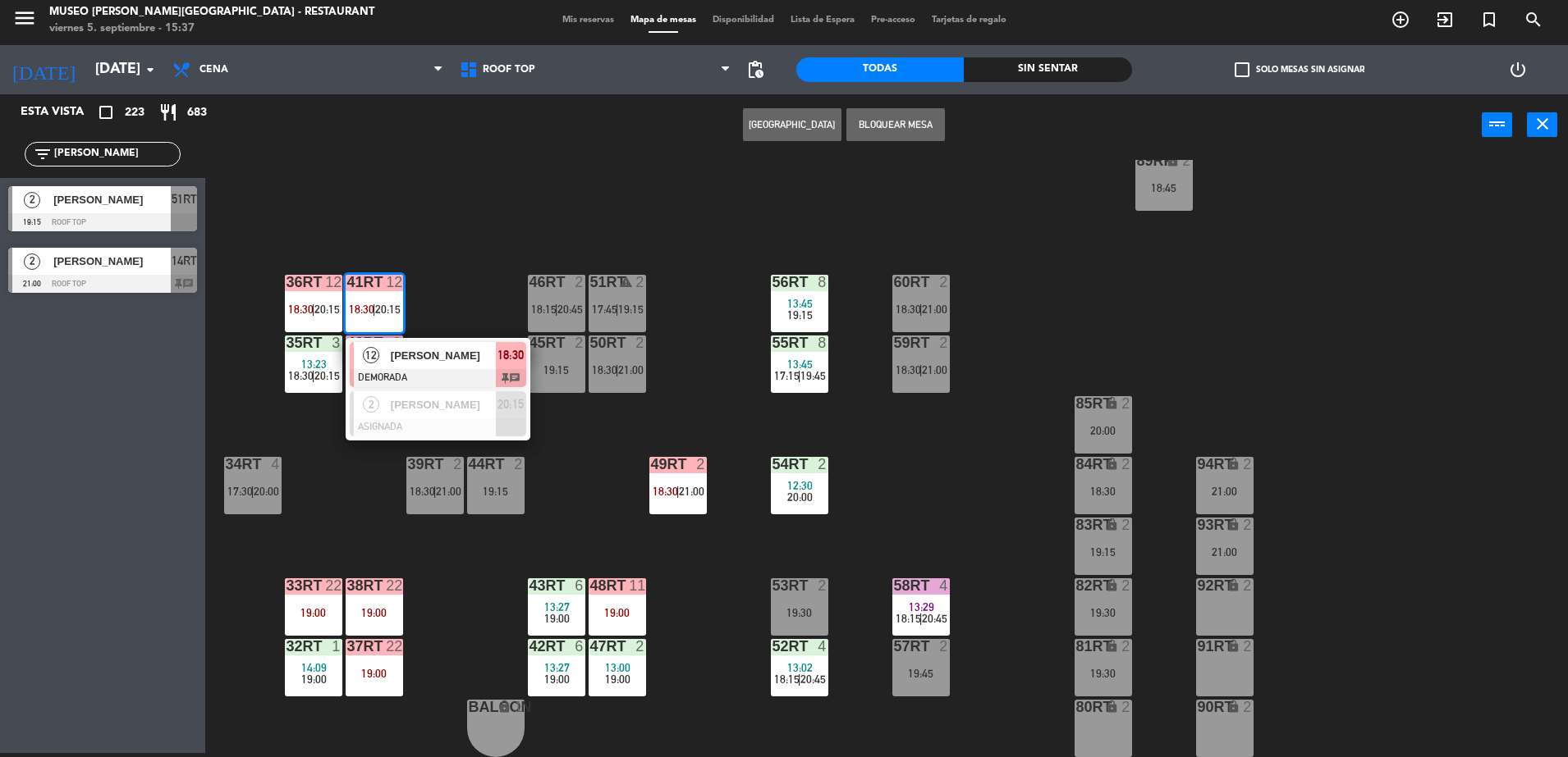
click at [445, 374] on div at bounding box center [437, 378] width 176 height 18
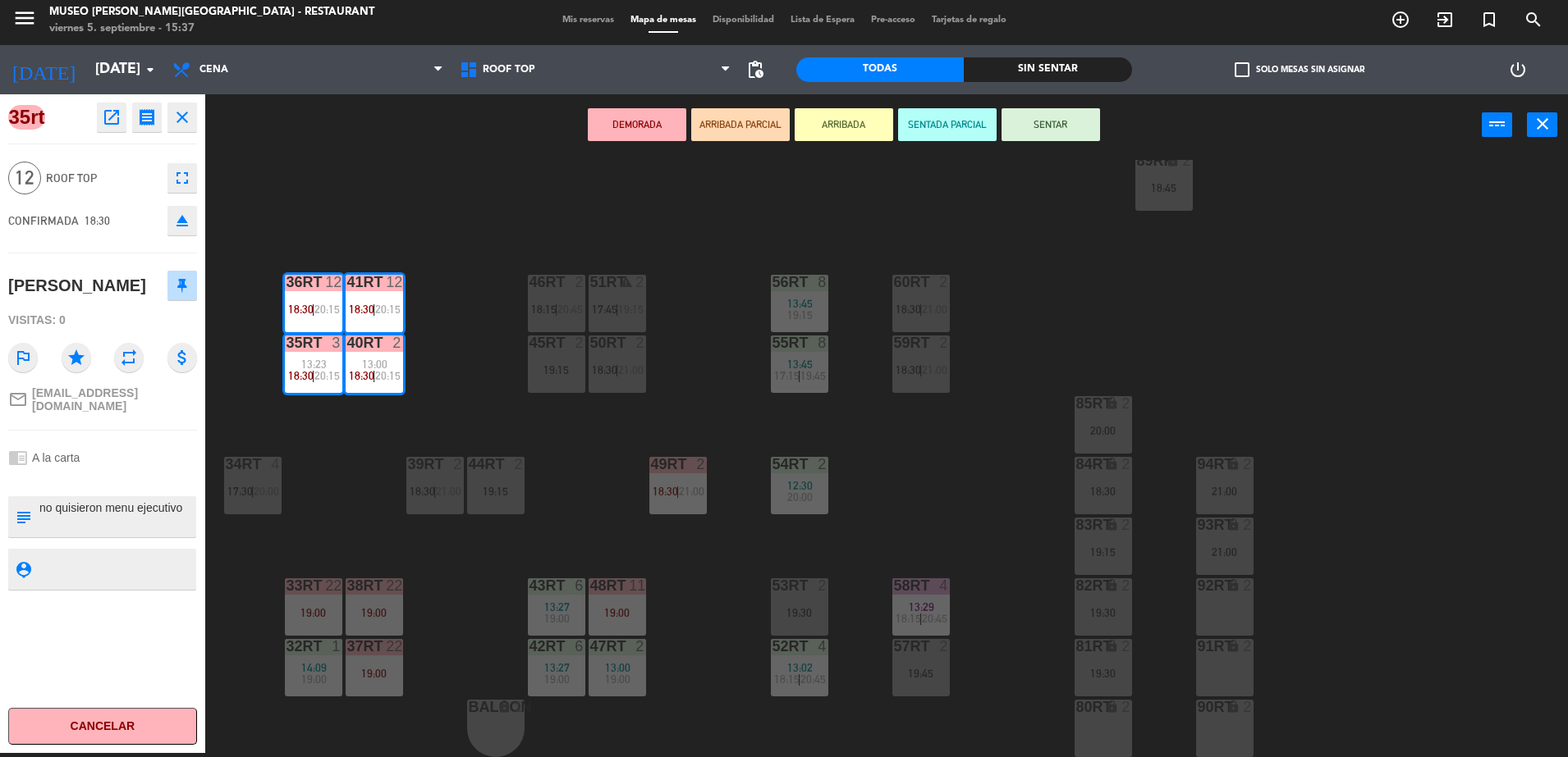
click at [510, 292] on div "18RT 2 19:30 16RT 6 14:22 17:15 | 19:45 28RT 2 17:45 | 20:45 80RR lock 2 27RT 2…" at bounding box center [893, 458] width 1346 height 598
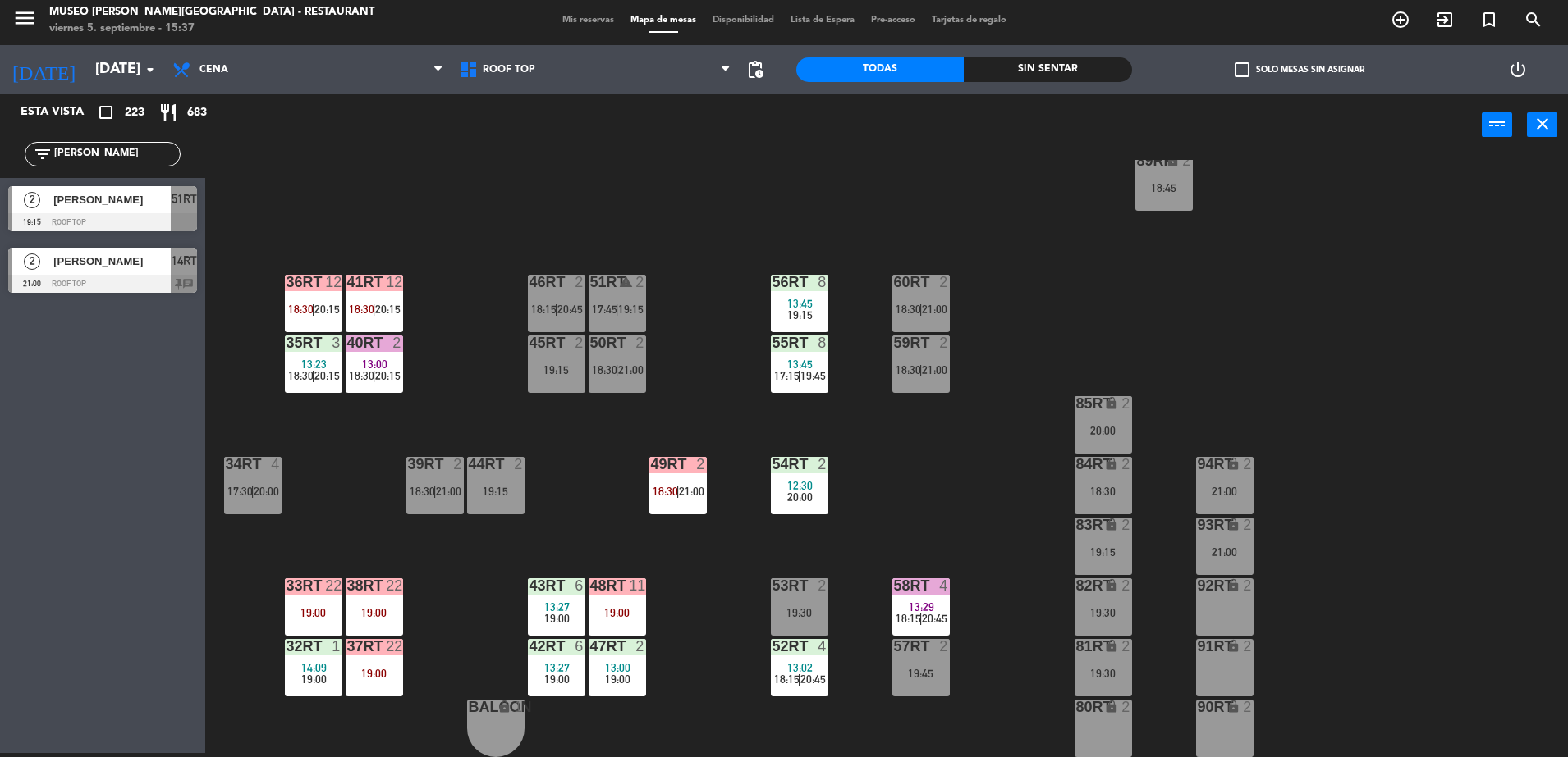
click at [302, 349] on div at bounding box center [312, 343] width 27 height 15
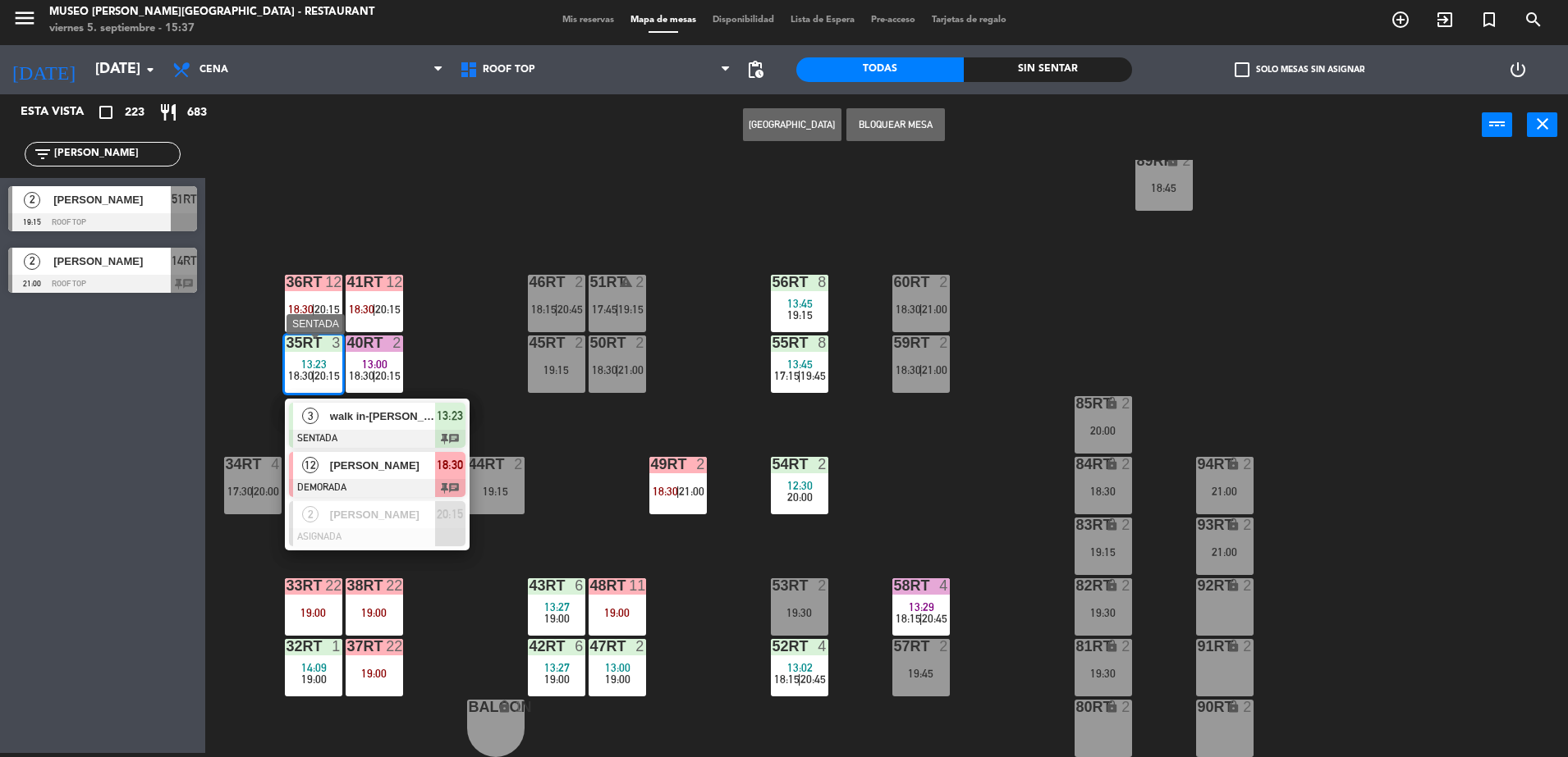
click at [390, 489] on div at bounding box center [376, 488] width 176 height 18
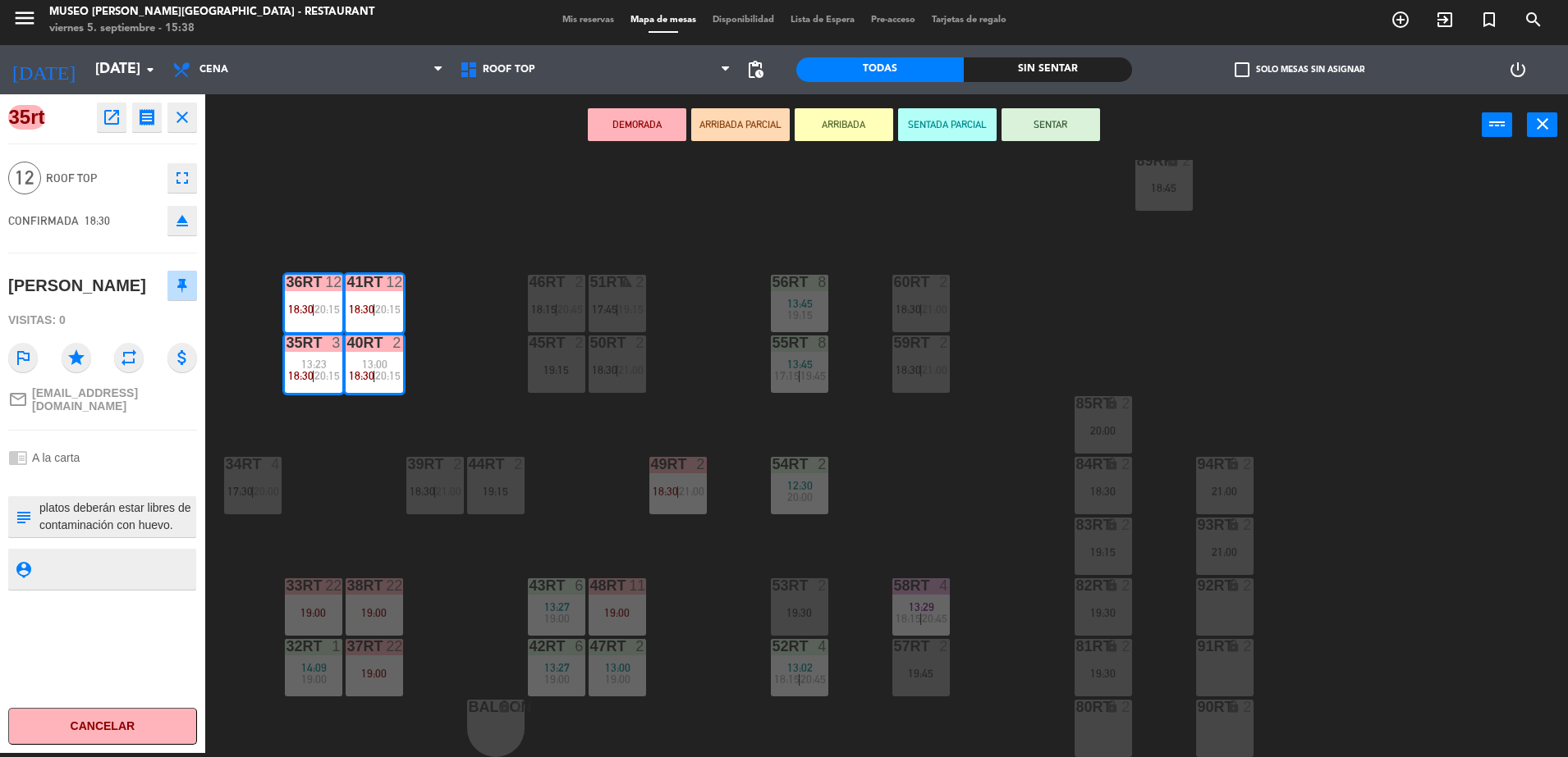
scroll to position [0, 0]
click at [456, 391] on div "18RT 2 19:30 16RT 6 14:22 17:15 | 19:45 28RT 2 17:45 | 20:45 80RR lock 2 27RT 2…" at bounding box center [893, 458] width 1346 height 598
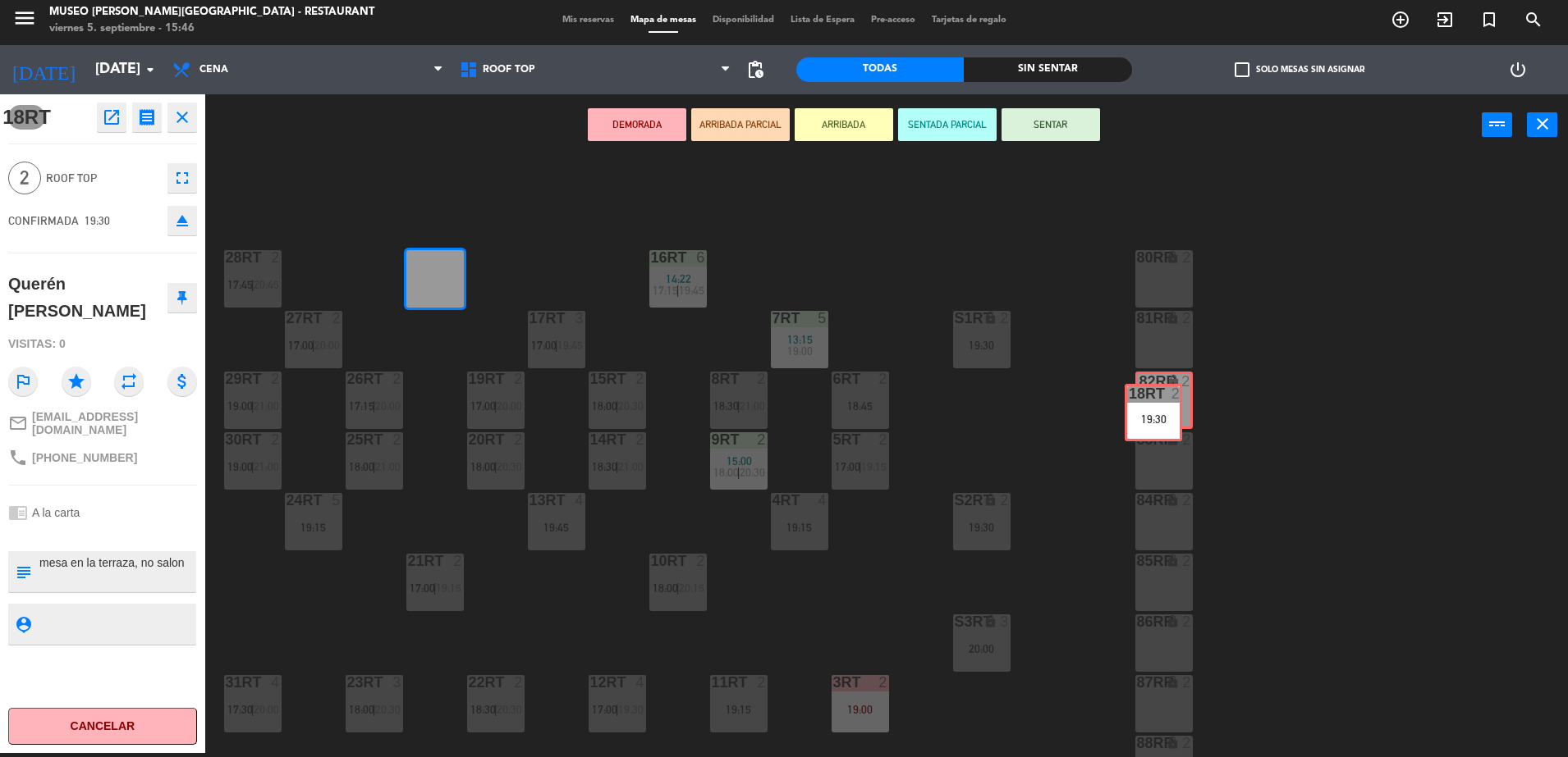
drag, startPoint x: 428, startPoint y: 291, endPoint x: 1146, endPoint y: 420, distance: 729.5
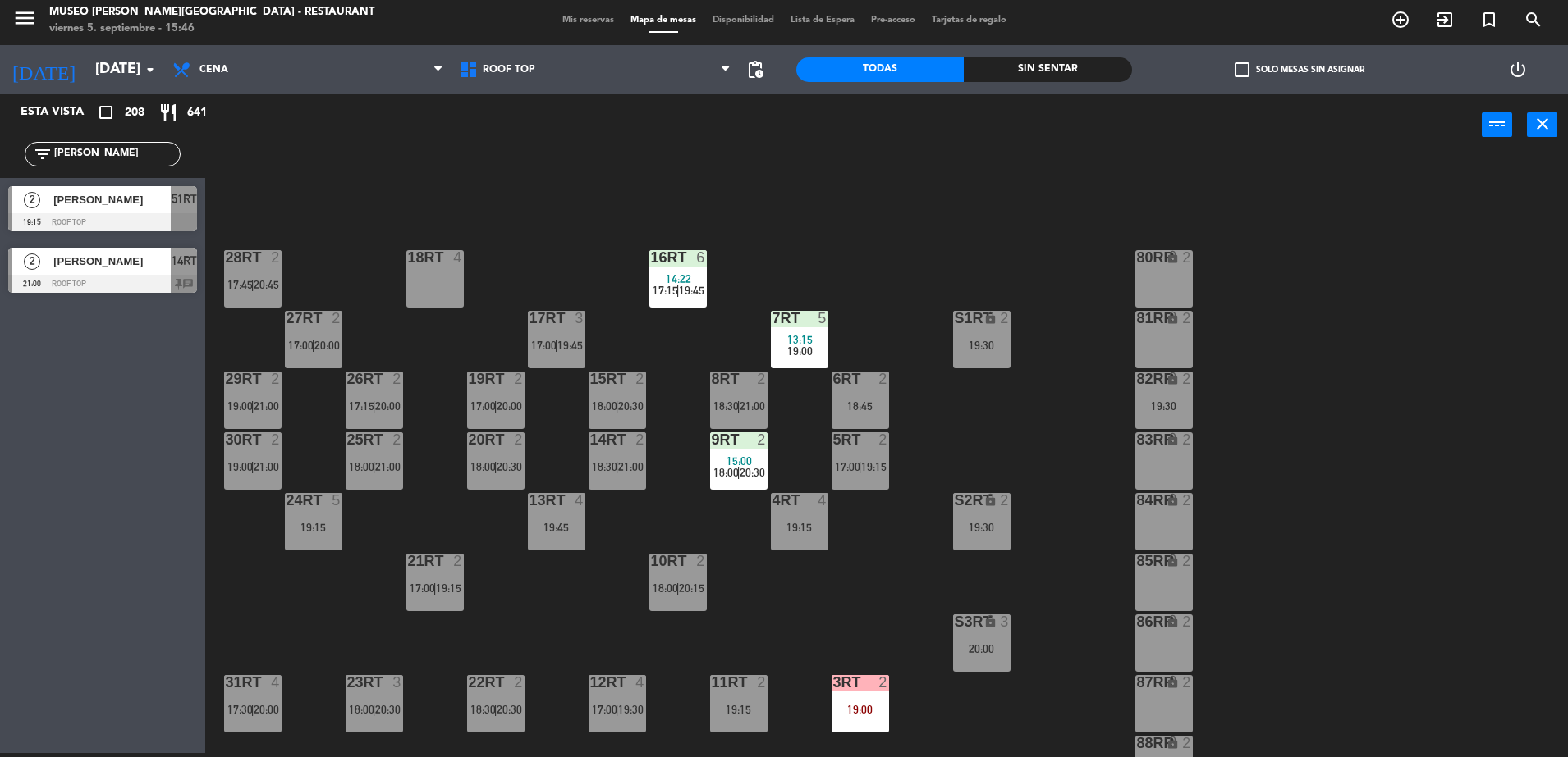
drag, startPoint x: 111, startPoint y: 159, endPoint x: -4, endPoint y: 211, distance: 126.2
click at [0, 211] on html "close × Museo Larco Café - Restaurant × chrome_reader_mode Listado de Reservas …" at bounding box center [784, 378] width 1568 height 757
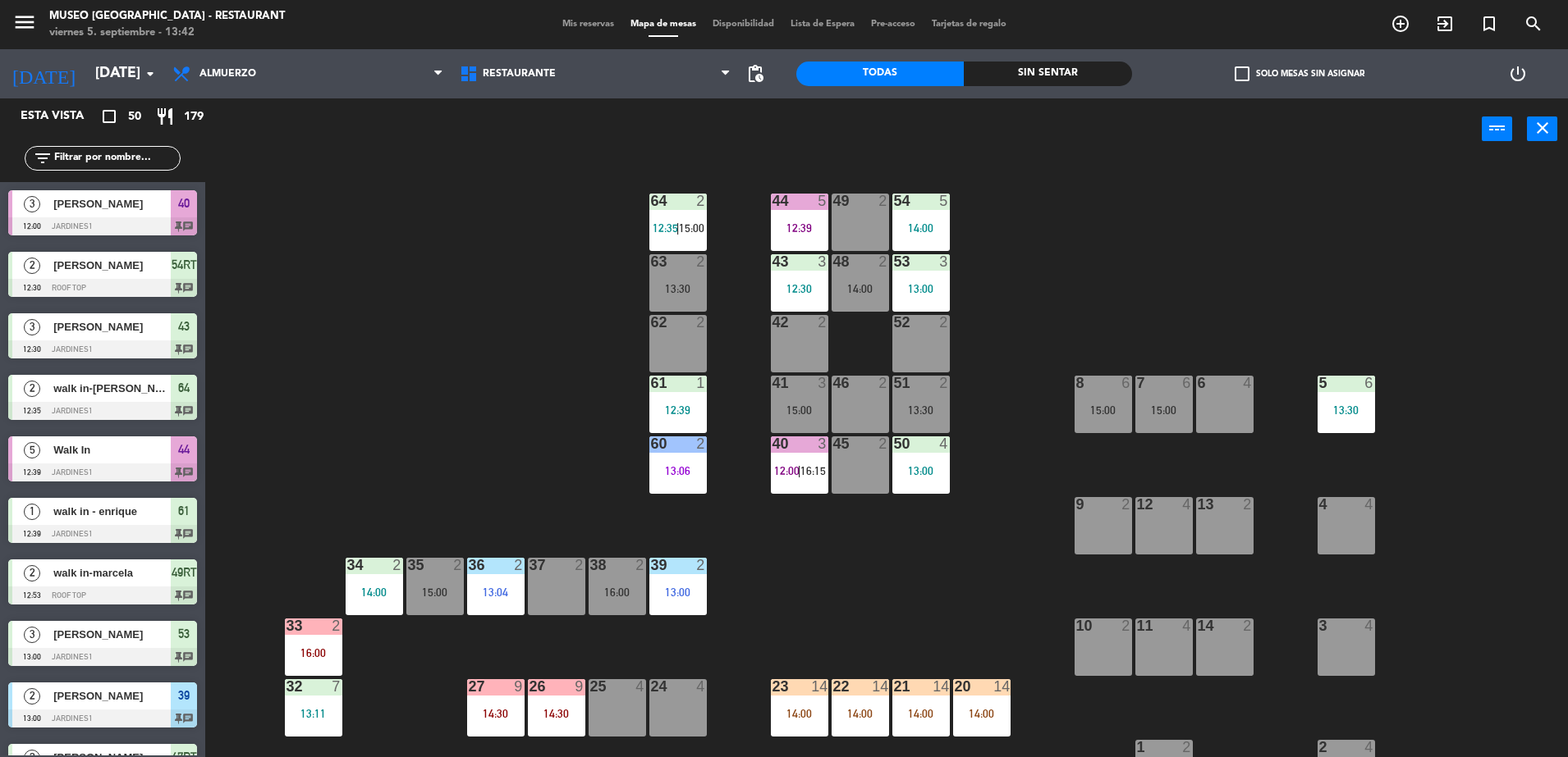
click at [279, 120] on div "power_input close" at bounding box center [843, 129] width 1276 height 62
click at [87, 71] on input "[DATE]" at bounding box center [181, 73] width 190 height 32
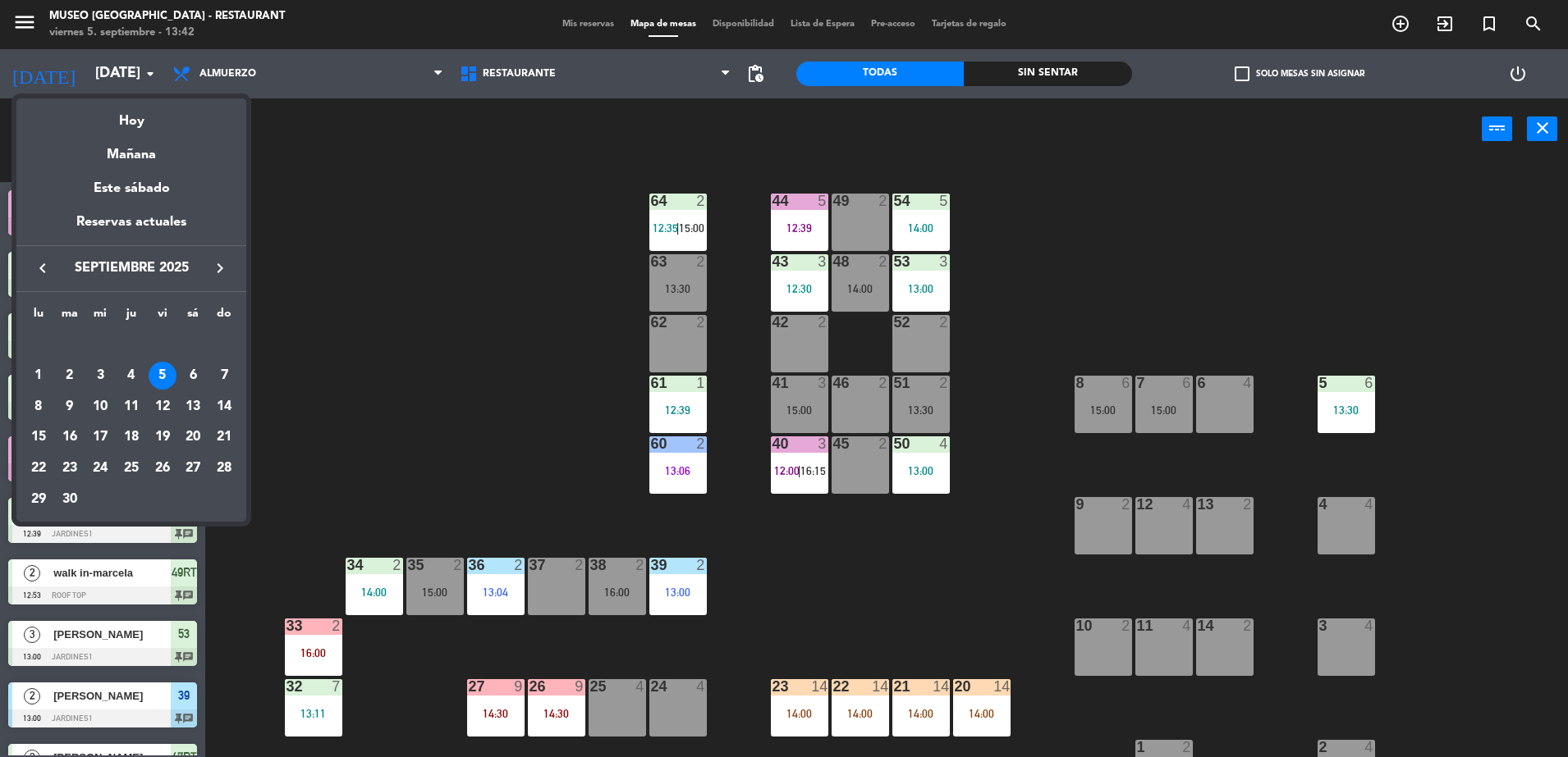
click at [555, 20] on div at bounding box center [784, 378] width 1568 height 757
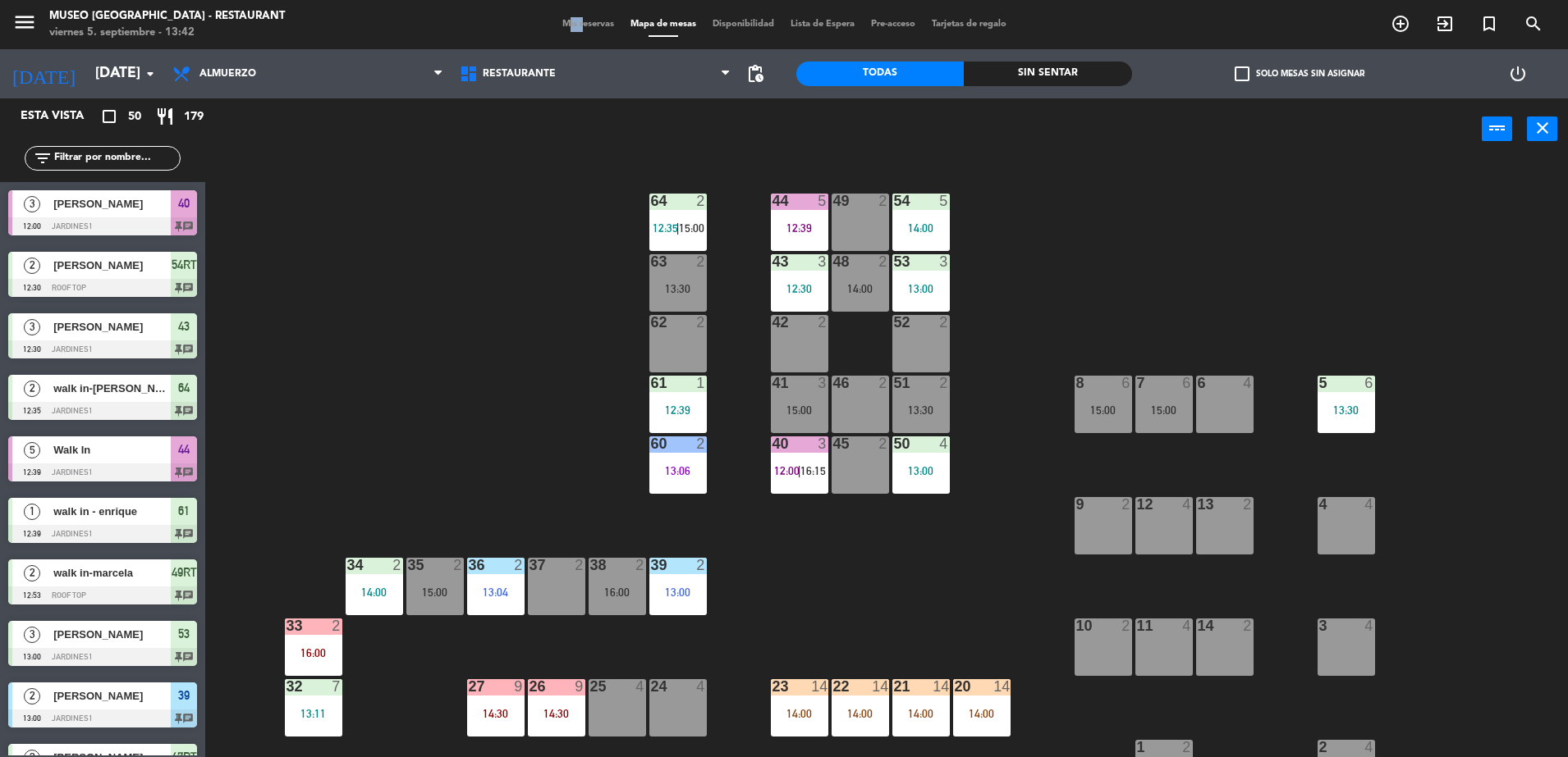
click at [555, 20] on span "Mis reservas" at bounding box center [587, 24] width 68 height 9
click at [573, 22] on span "Mis reservas" at bounding box center [587, 24] width 68 height 9
click at [588, 27] on span "Mis reservas" at bounding box center [587, 24] width 68 height 9
click at [599, 24] on span "Mis reservas" at bounding box center [587, 24] width 68 height 9
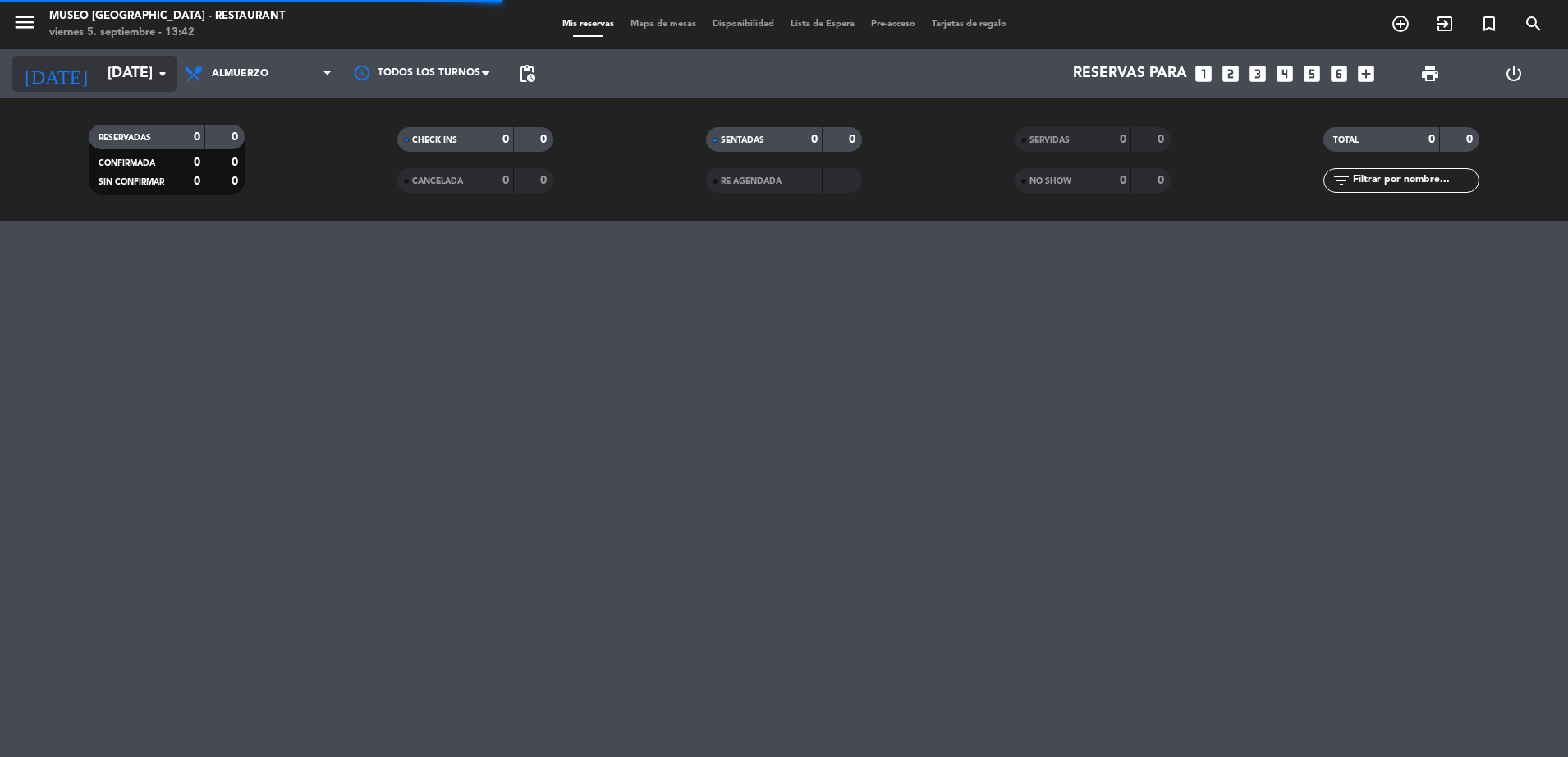
click at [141, 80] on input "vie. [DATE]" at bounding box center [194, 73] width 190 height 32
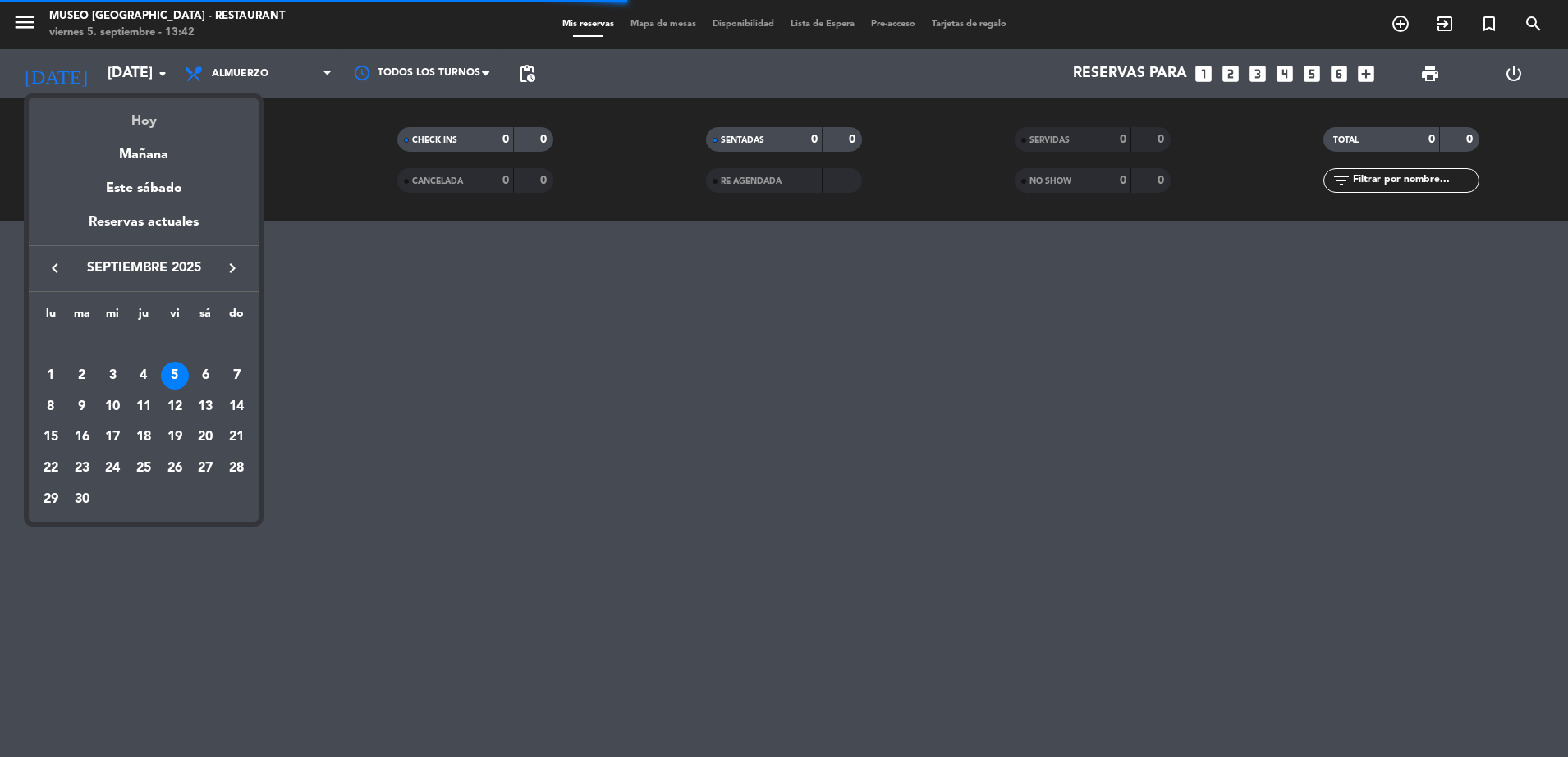
click at [164, 112] on div "Hoy" at bounding box center [143, 115] width 229 height 33
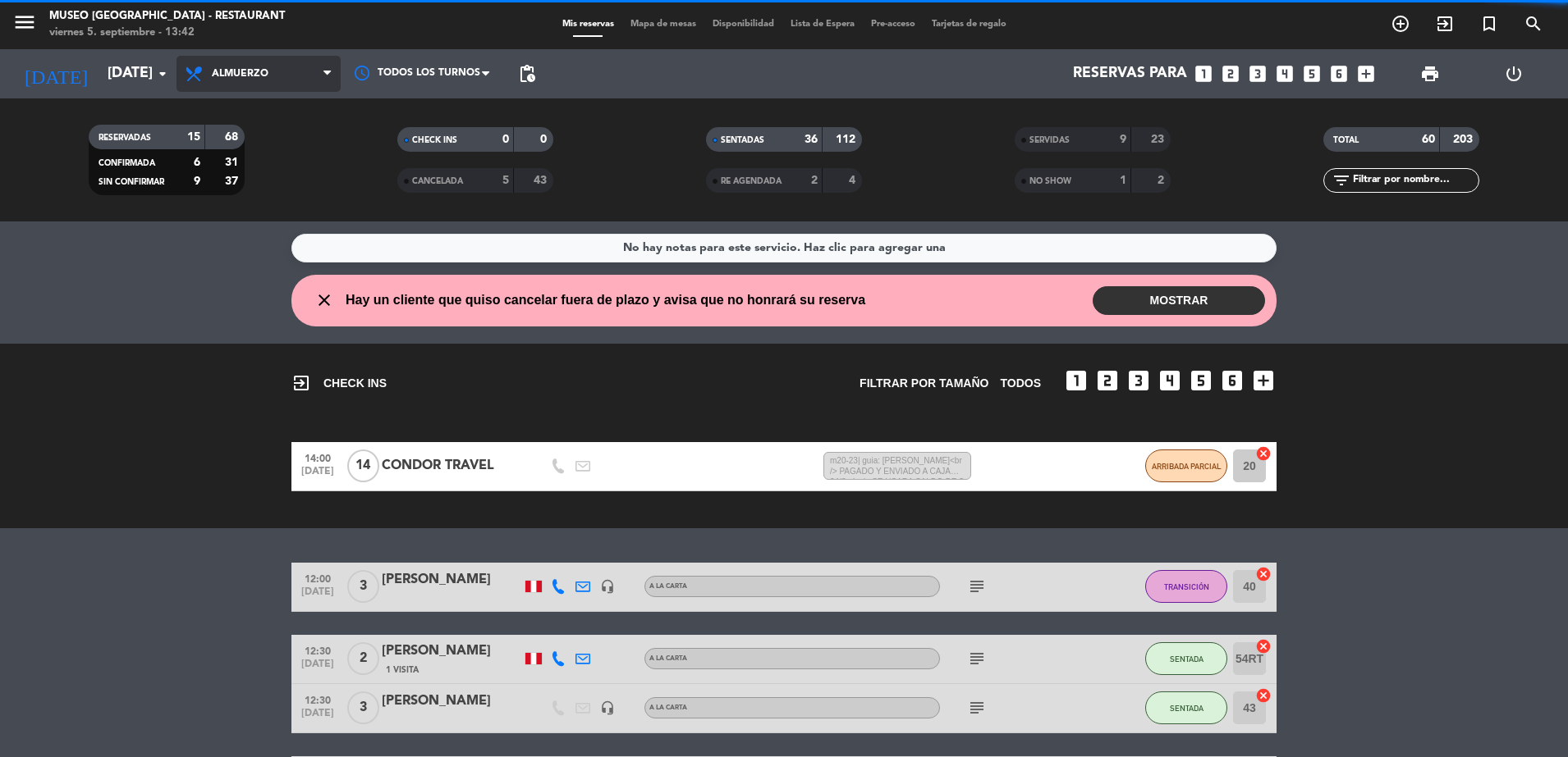
click at [277, 80] on span "Almuerzo" at bounding box center [258, 74] width 164 height 36
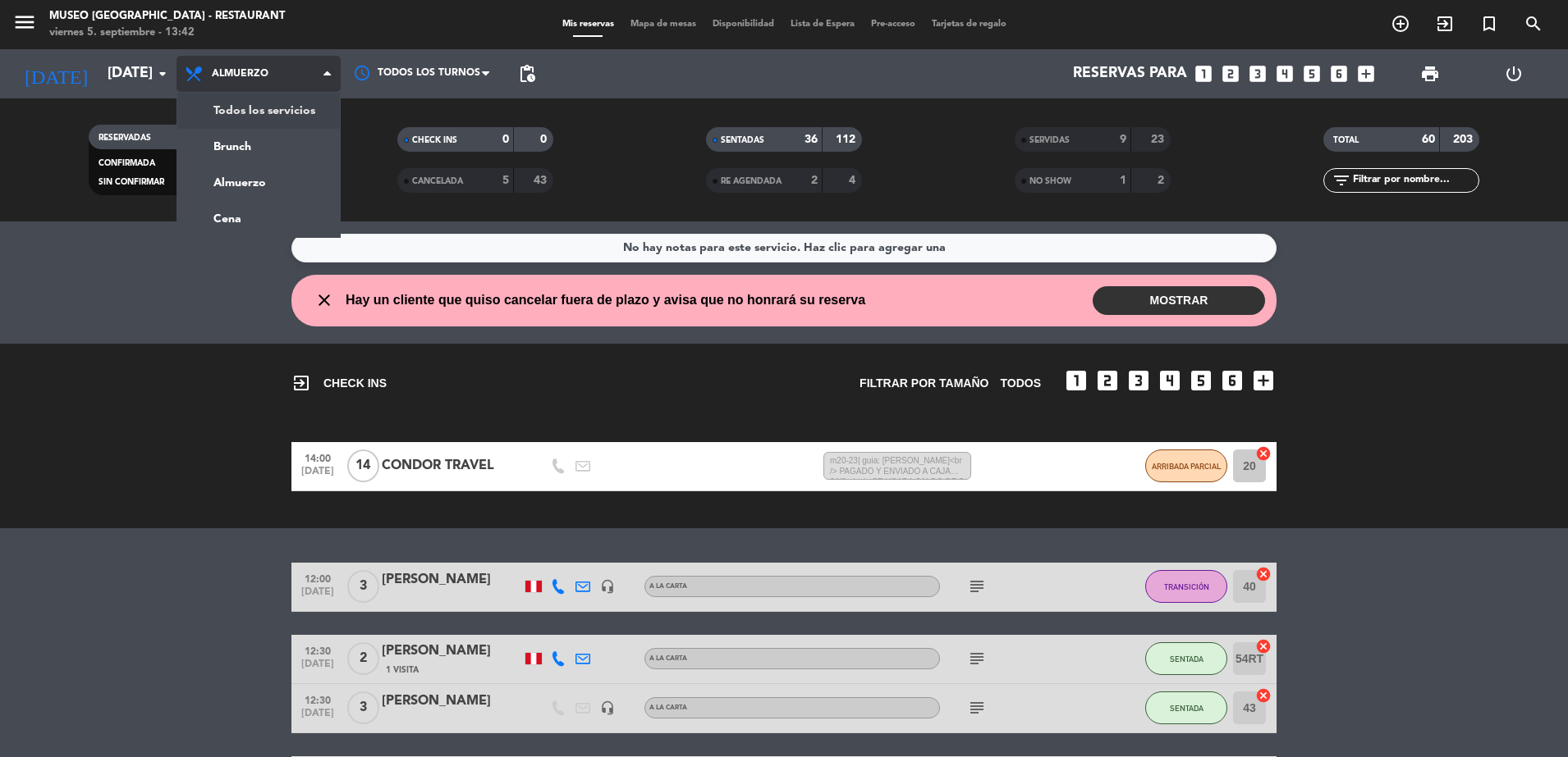
click at [296, 115] on div "menu Museo Larco Café - Restaurant viernes 5. septiembre - 13:42 Mis reservas M…" at bounding box center [784, 110] width 1568 height 221
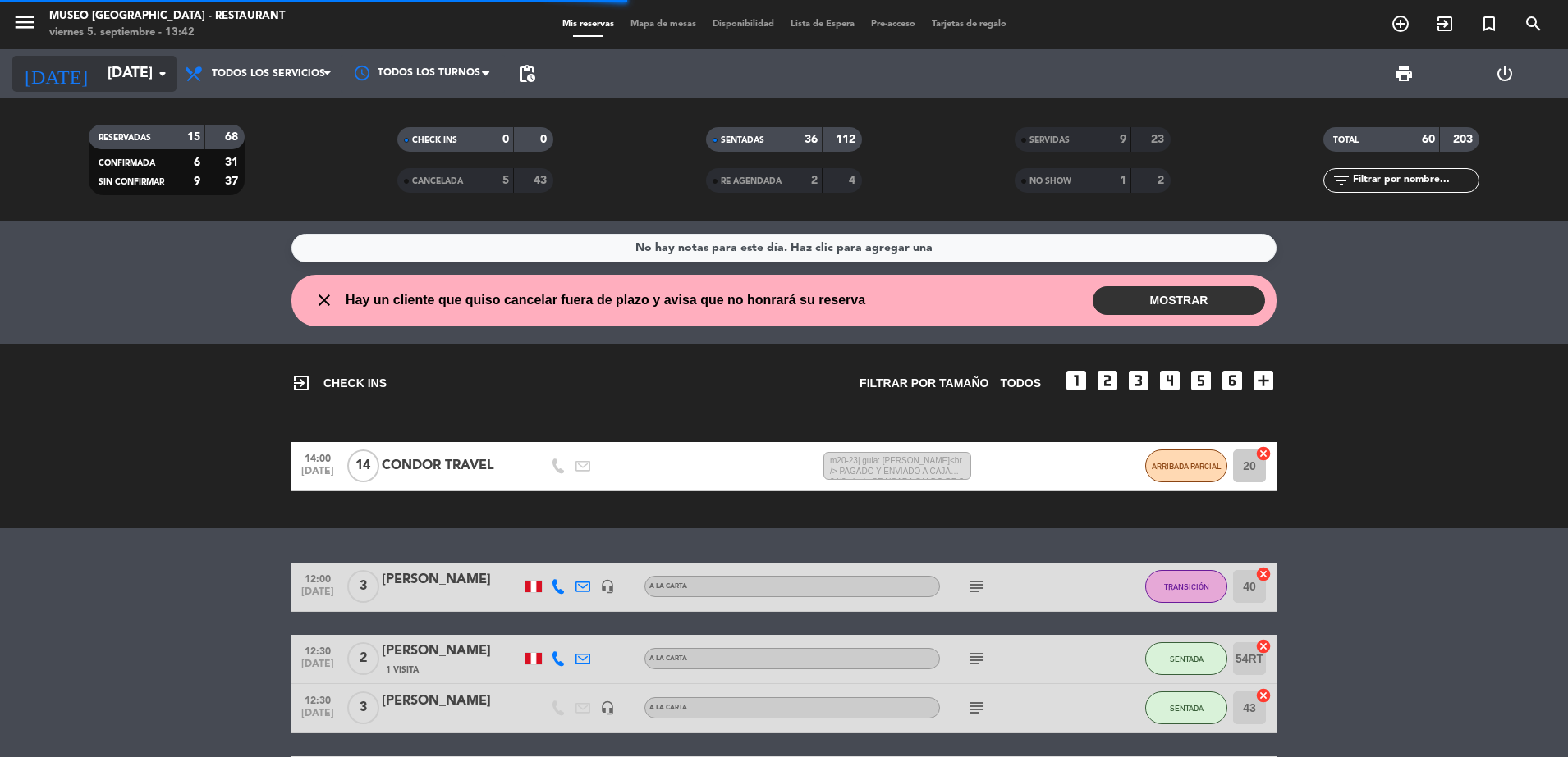
click at [148, 76] on input "vie. [DATE]" at bounding box center [194, 73] width 190 height 32
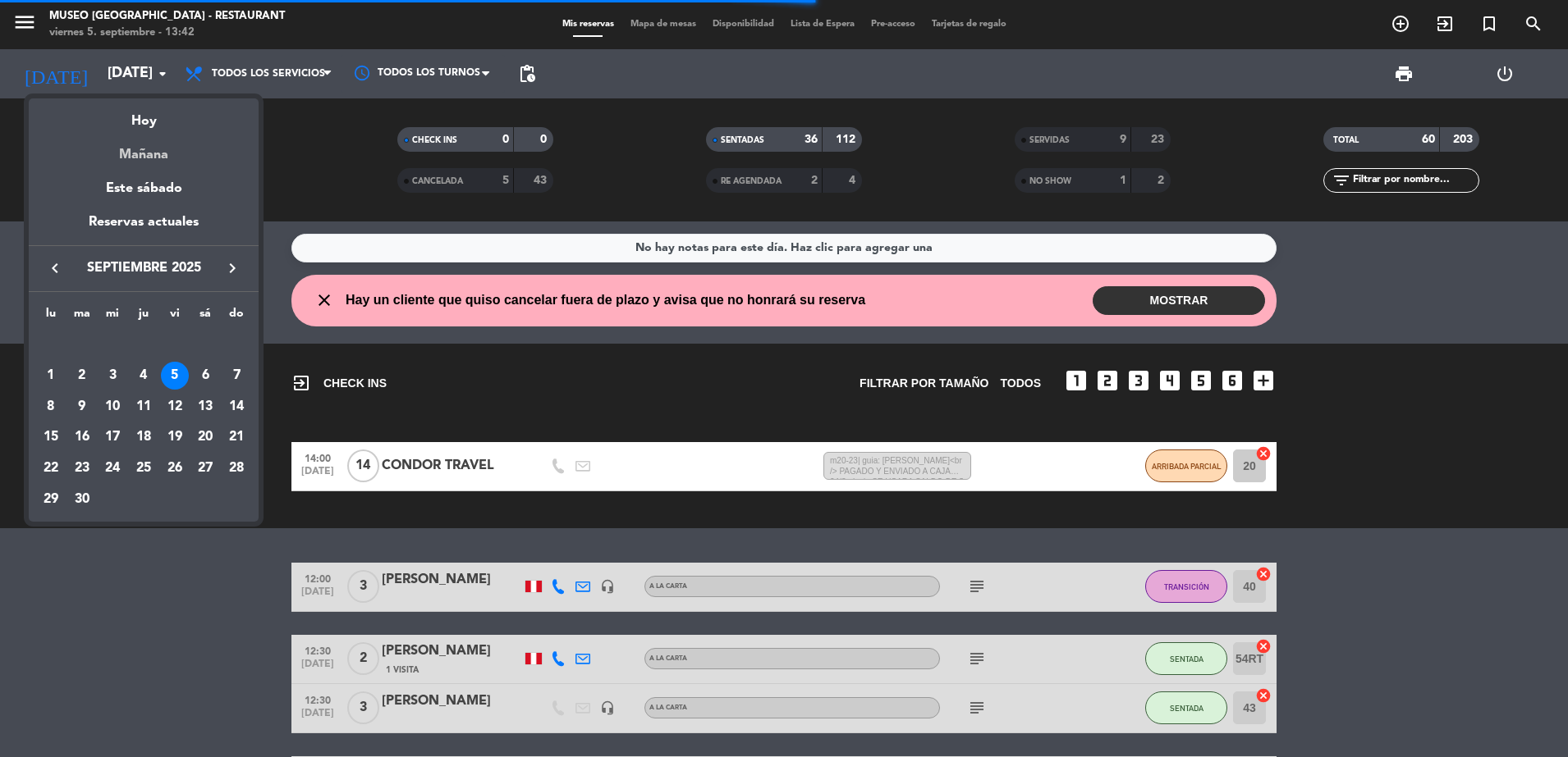
click at [149, 150] on div "Mañana" at bounding box center [143, 149] width 229 height 33
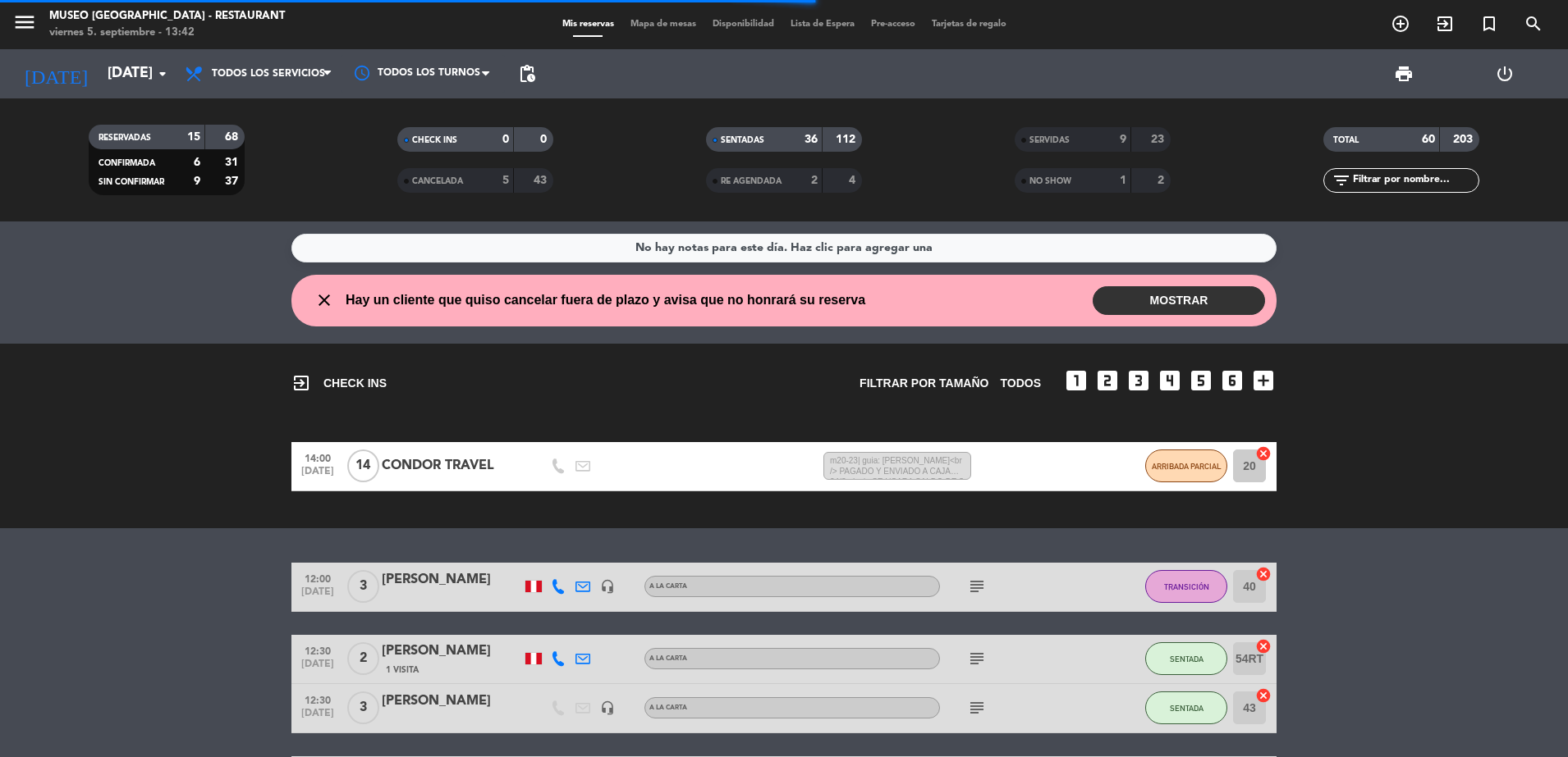
type input "sáb. 6 sep."
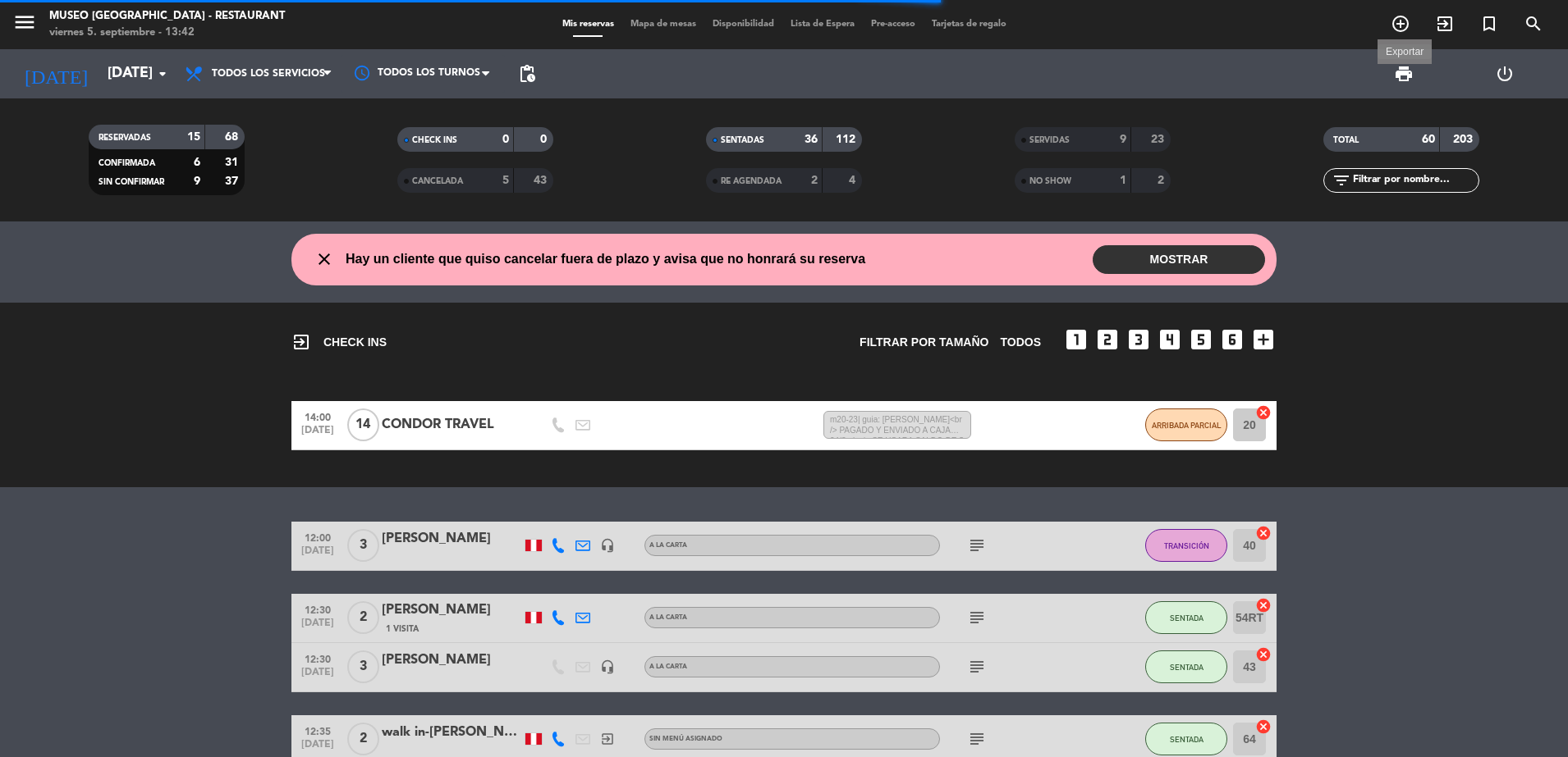
click at [1404, 73] on span "print" at bounding box center [1404, 74] width 20 height 20
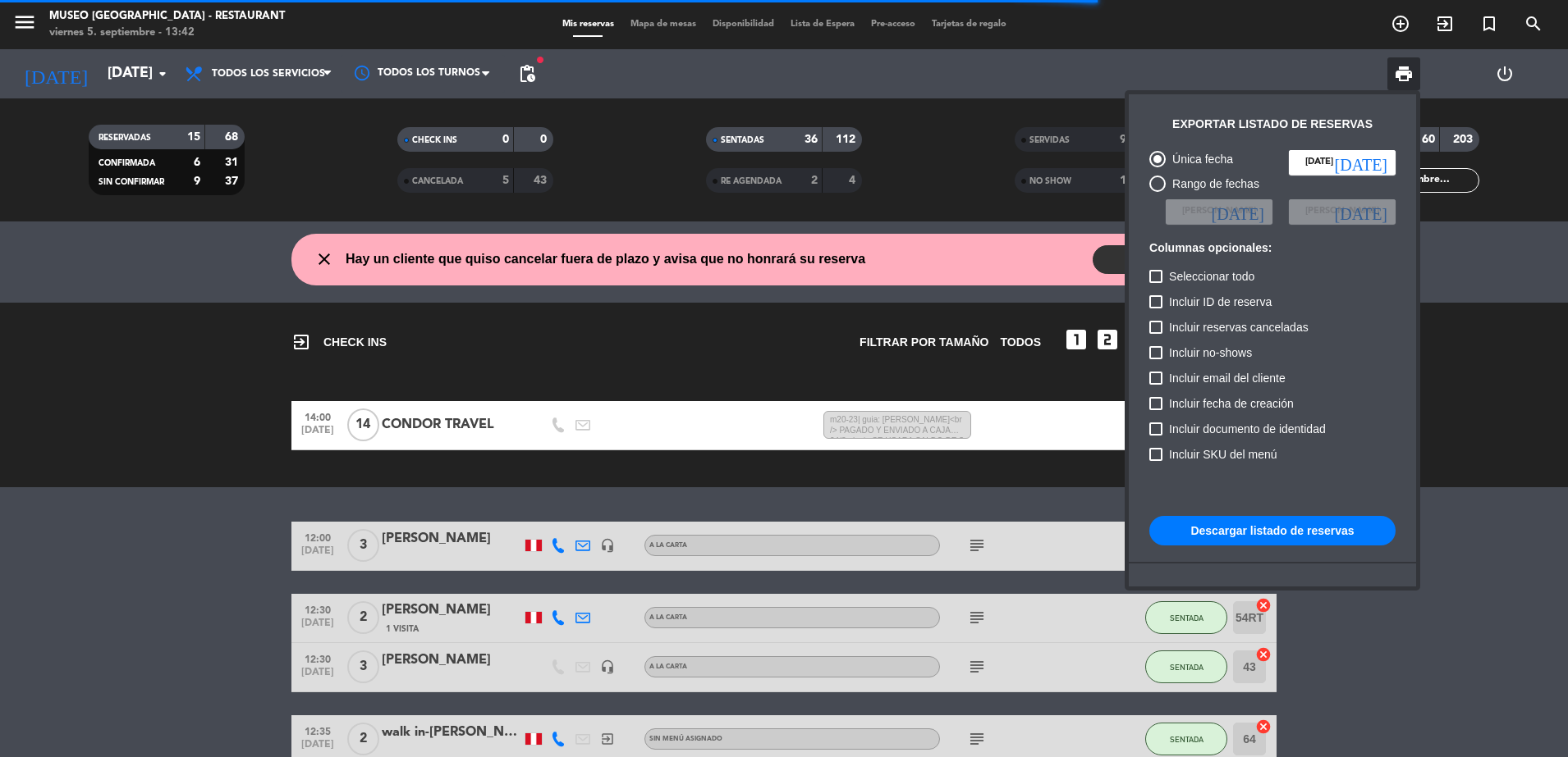
click at [1490, 490] on div at bounding box center [784, 378] width 1568 height 757
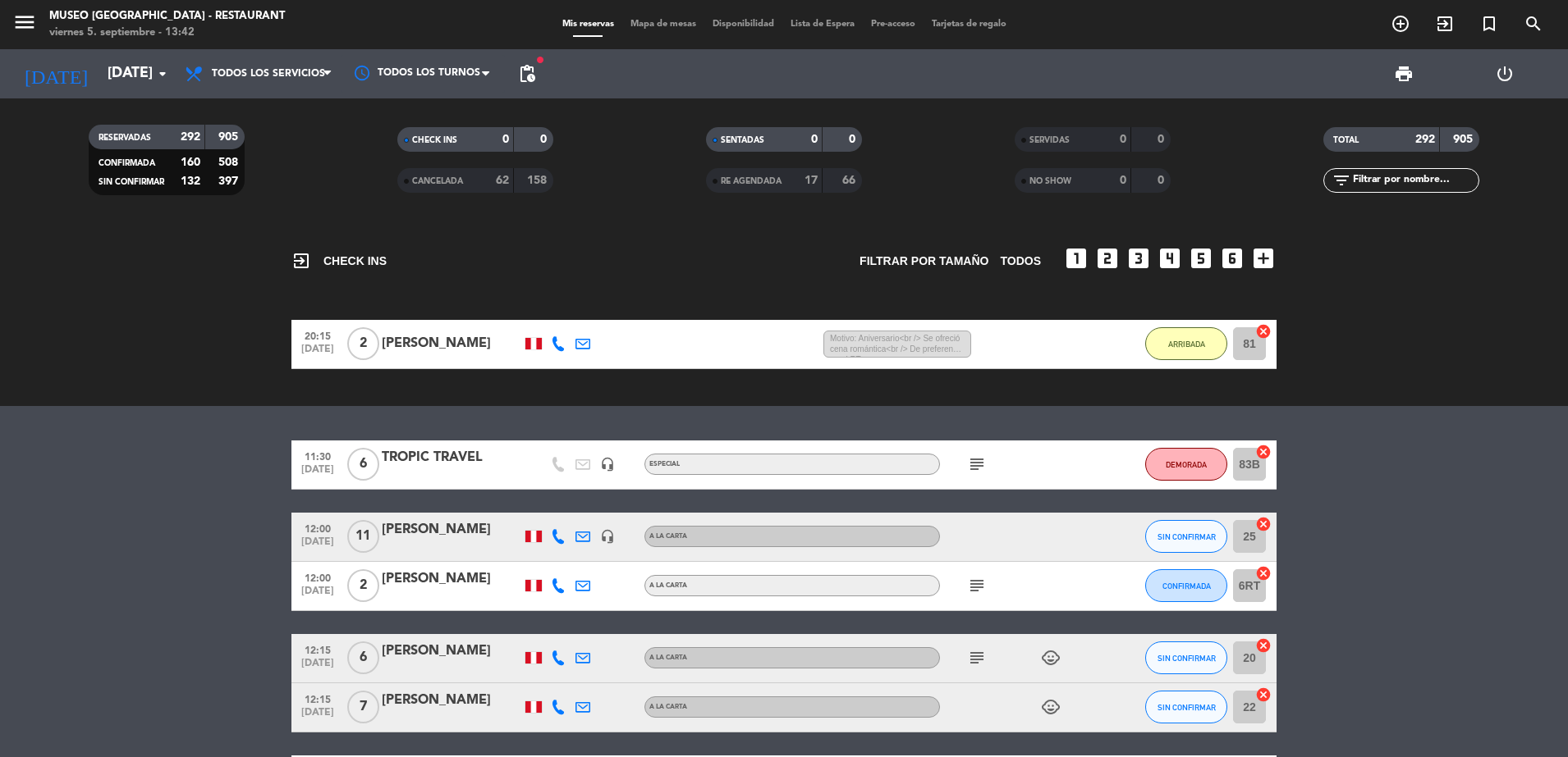
click at [983, 171] on filter-checkbox "NO SHOW 0 0" at bounding box center [1091, 180] width 308 height 25
click at [1402, 76] on span "print" at bounding box center [1404, 74] width 20 height 20
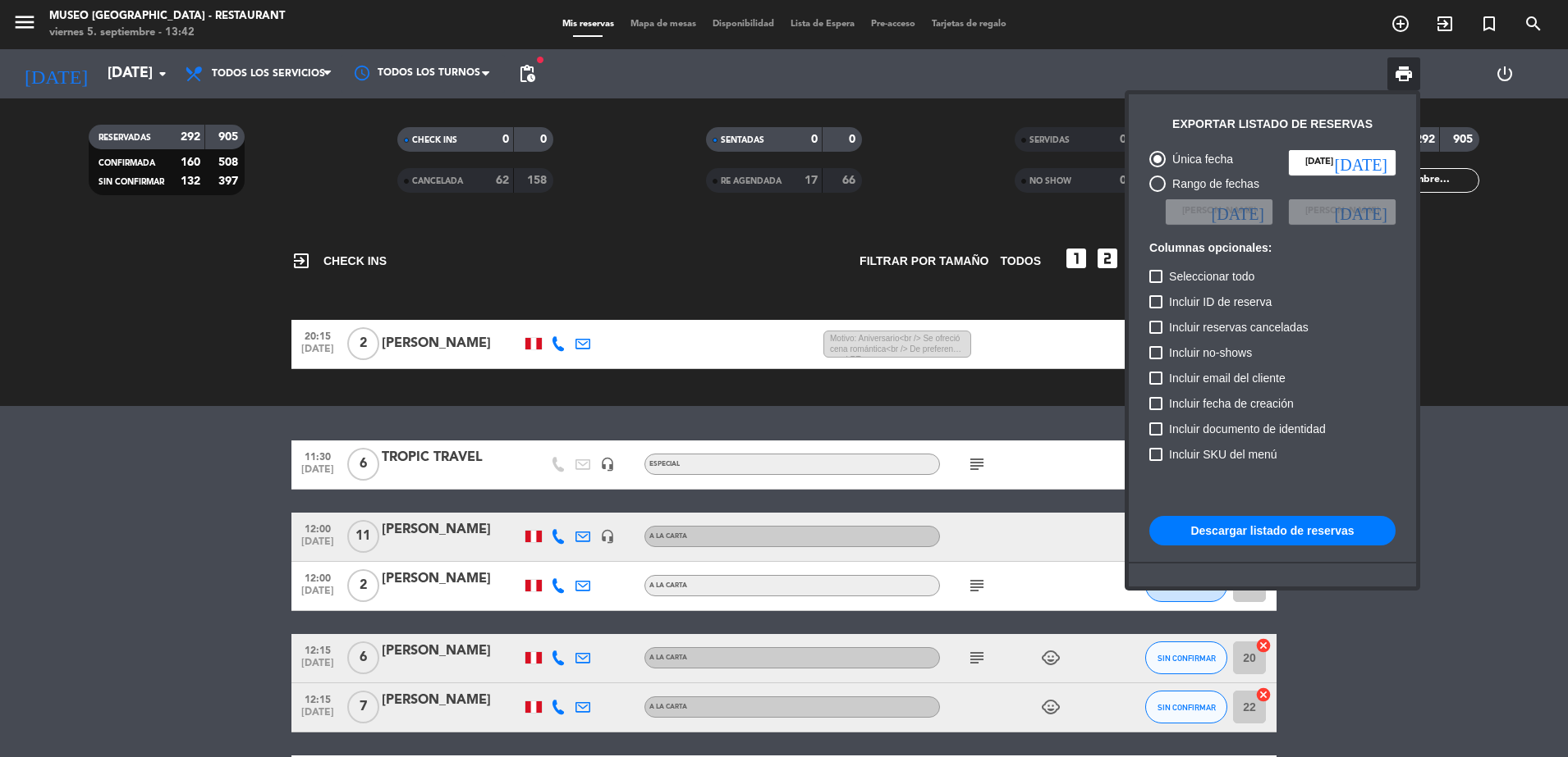
click at [1232, 528] on button "Descargar listado de reservas" at bounding box center [1273, 531] width 246 height 30
click at [229, 467] on div at bounding box center [784, 378] width 1568 height 757
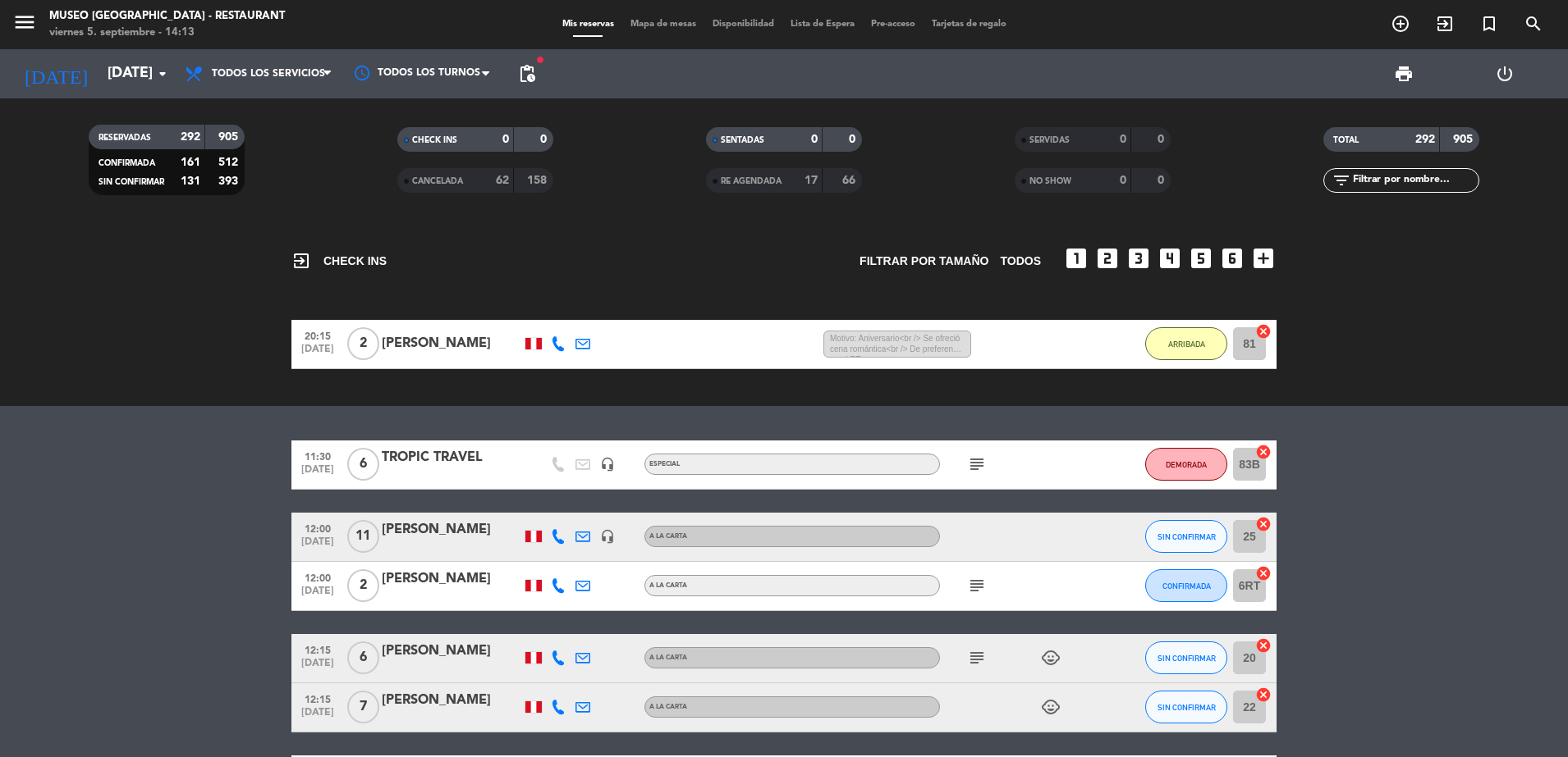
click at [1444, 188] on input "text" at bounding box center [1414, 180] width 127 height 18
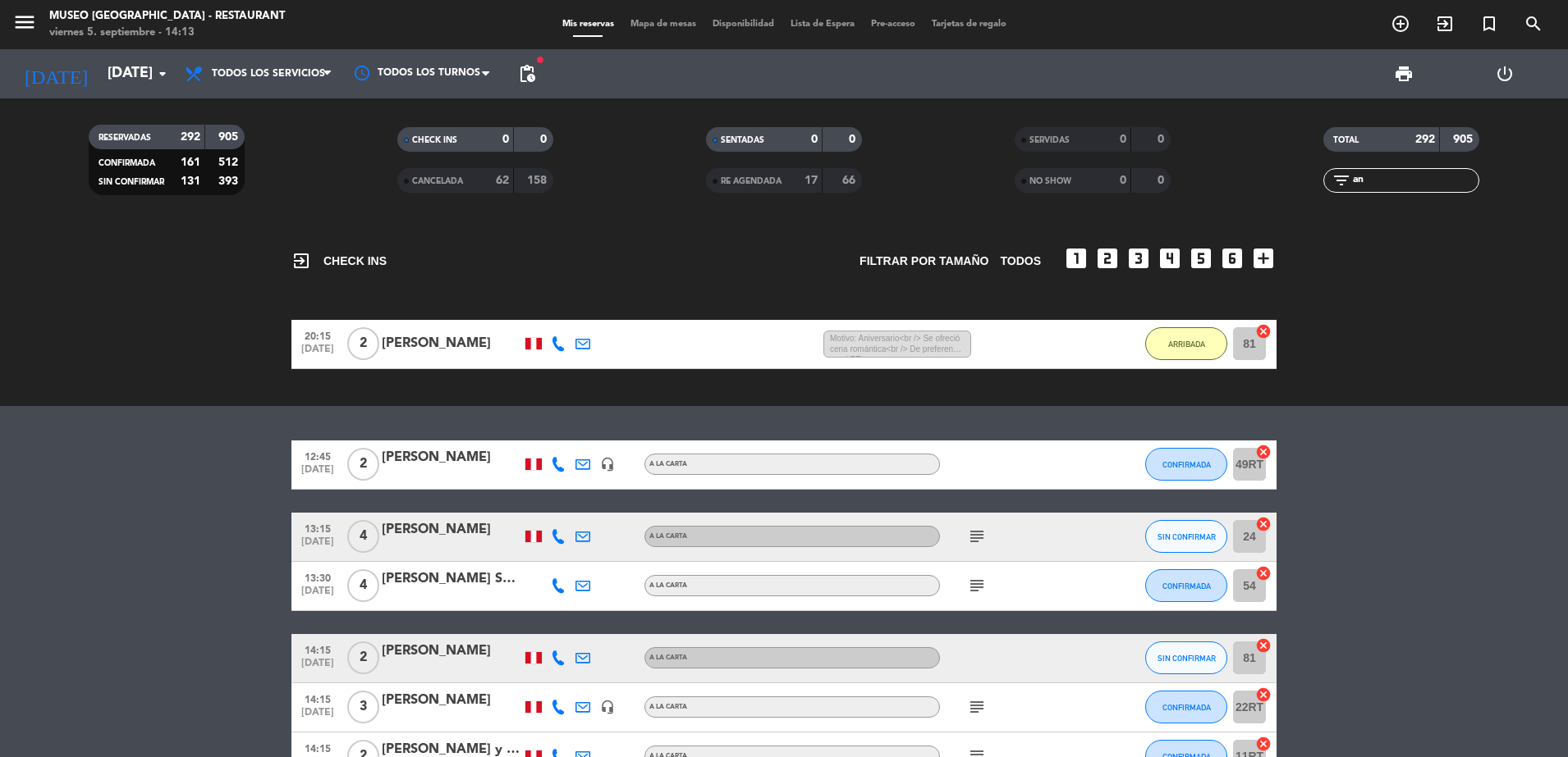
type input "a"
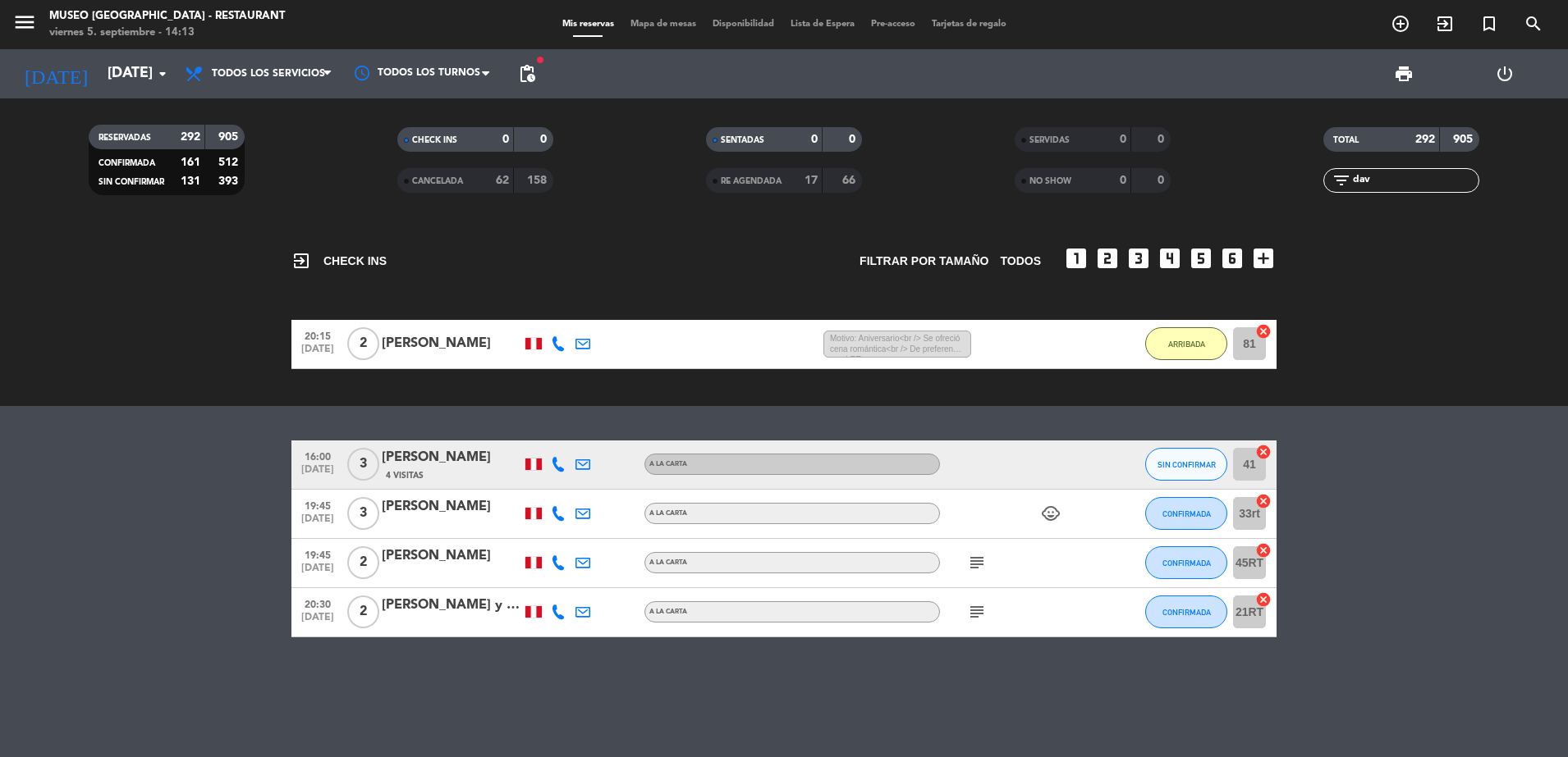
click at [473, 597] on div "David y Andrea ♡" at bounding box center [451, 605] width 140 height 22
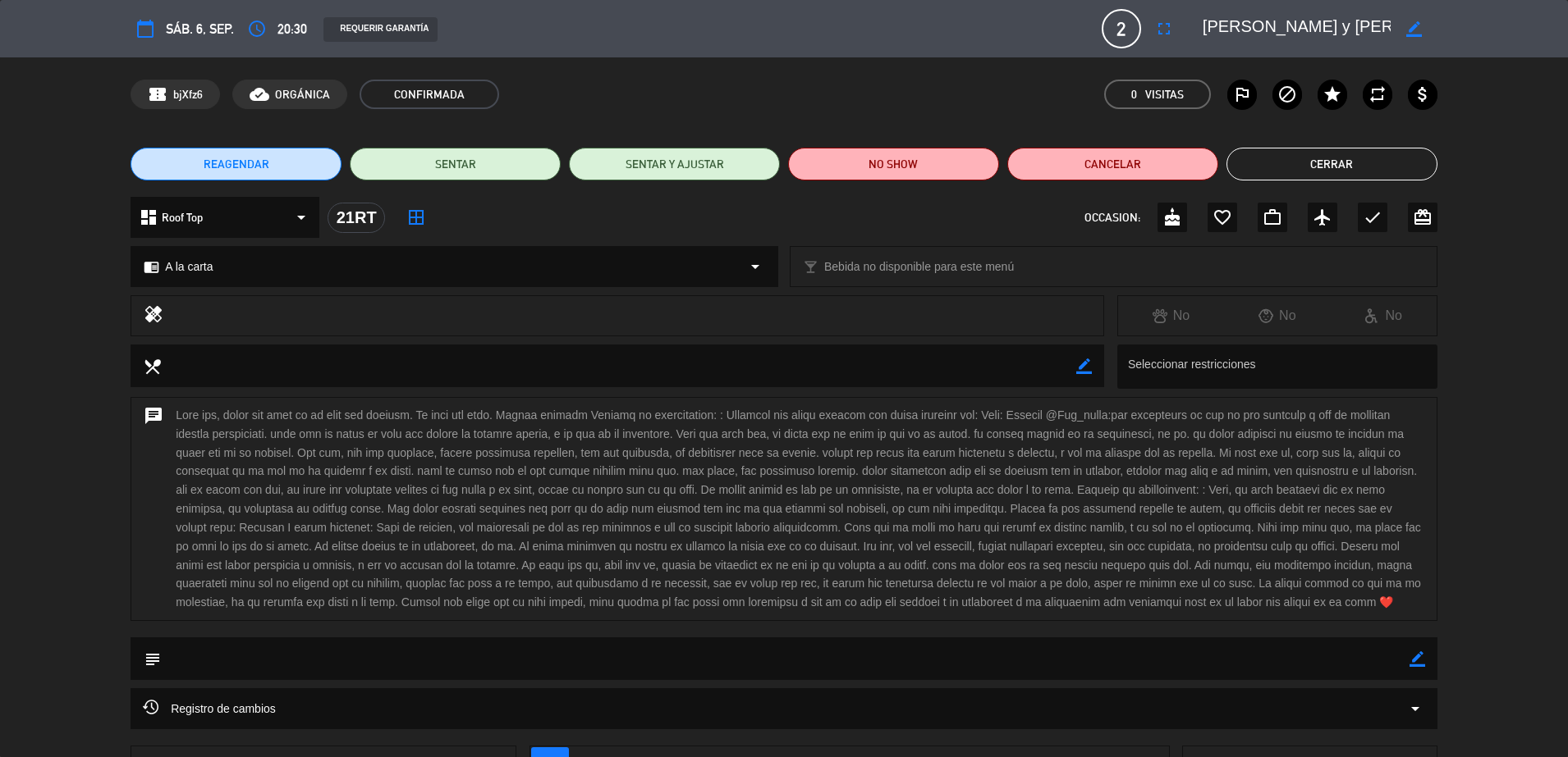
click at [1247, 36] on textarea at bounding box center [1296, 29] width 188 height 30
click at [1374, 156] on button "Cerrar" at bounding box center [1332, 163] width 211 height 32
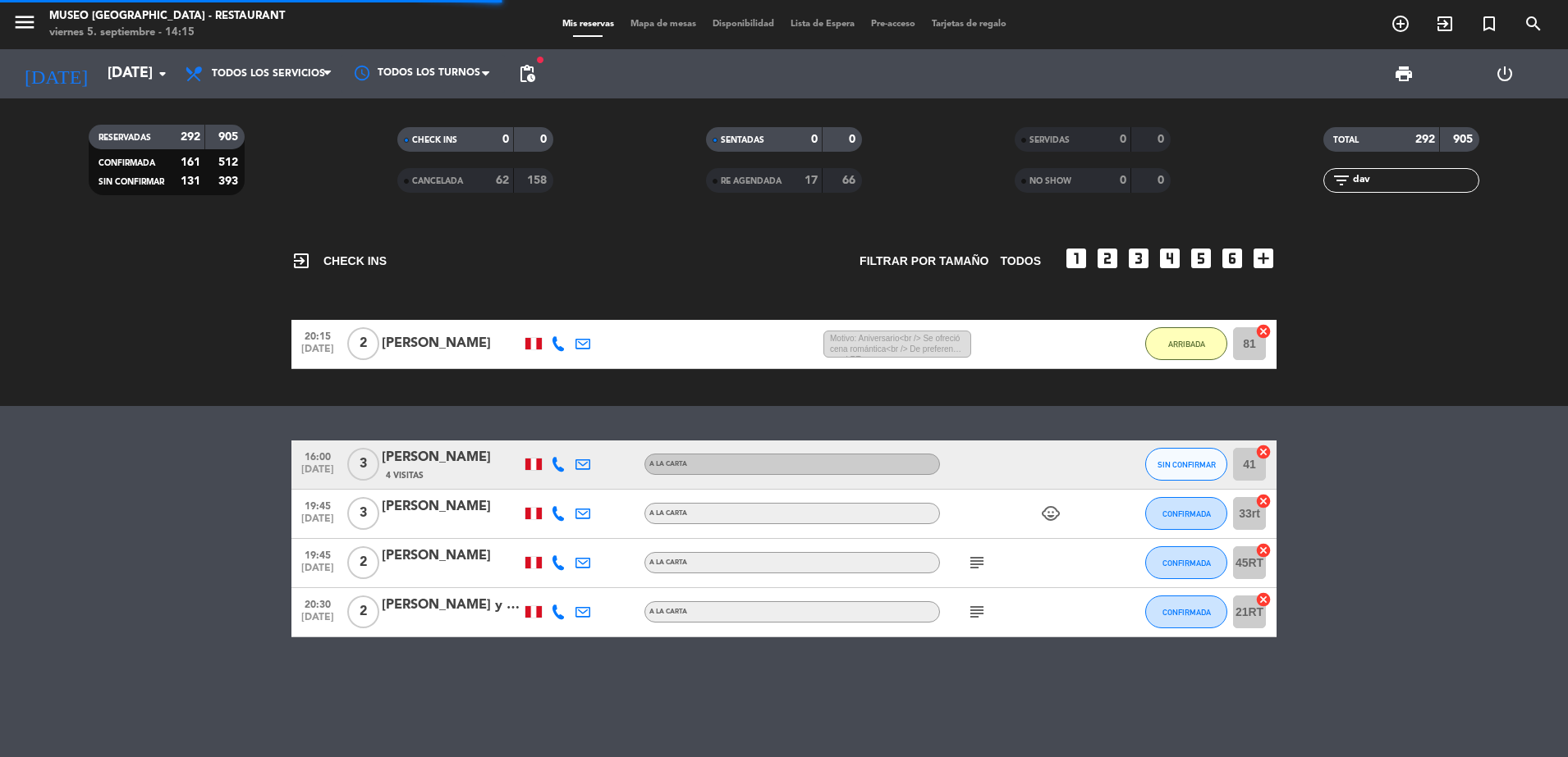
drag, startPoint x: 1392, startPoint y: 176, endPoint x: 1199, endPoint y: 243, distance: 204.3
click at [1199, 243] on ng-component "menu Museo Larco Café - Restaurant viernes 5. septiembre - 14:15 Mis reservas M…" at bounding box center [784, 378] width 1568 height 757
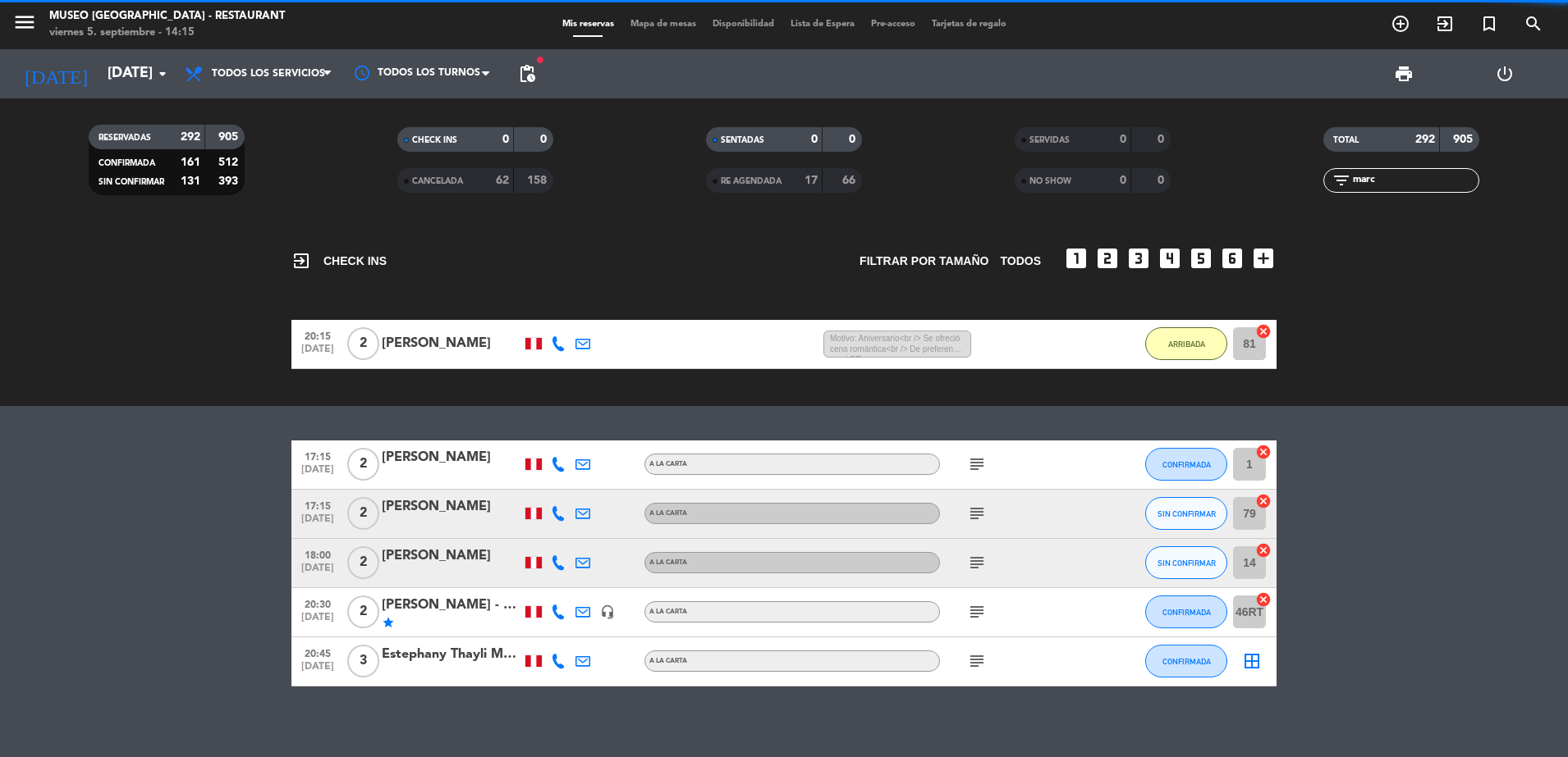
type input "marc"
click at [460, 628] on div "star" at bounding box center [451, 622] width 140 height 13
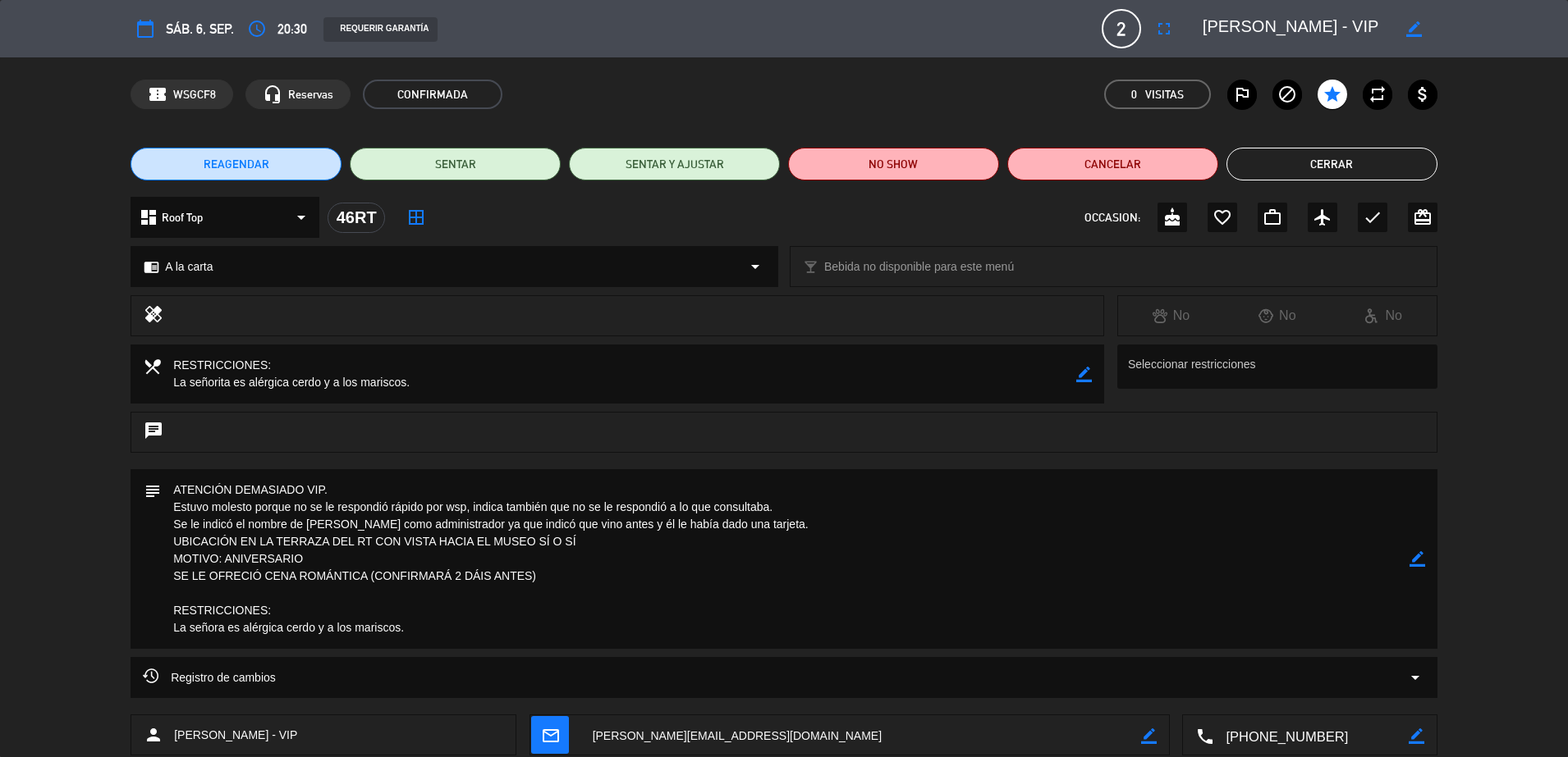
click at [1253, 32] on textarea at bounding box center [1296, 29] width 188 height 30
click at [1307, 162] on button "Cerrar" at bounding box center [1332, 163] width 211 height 32
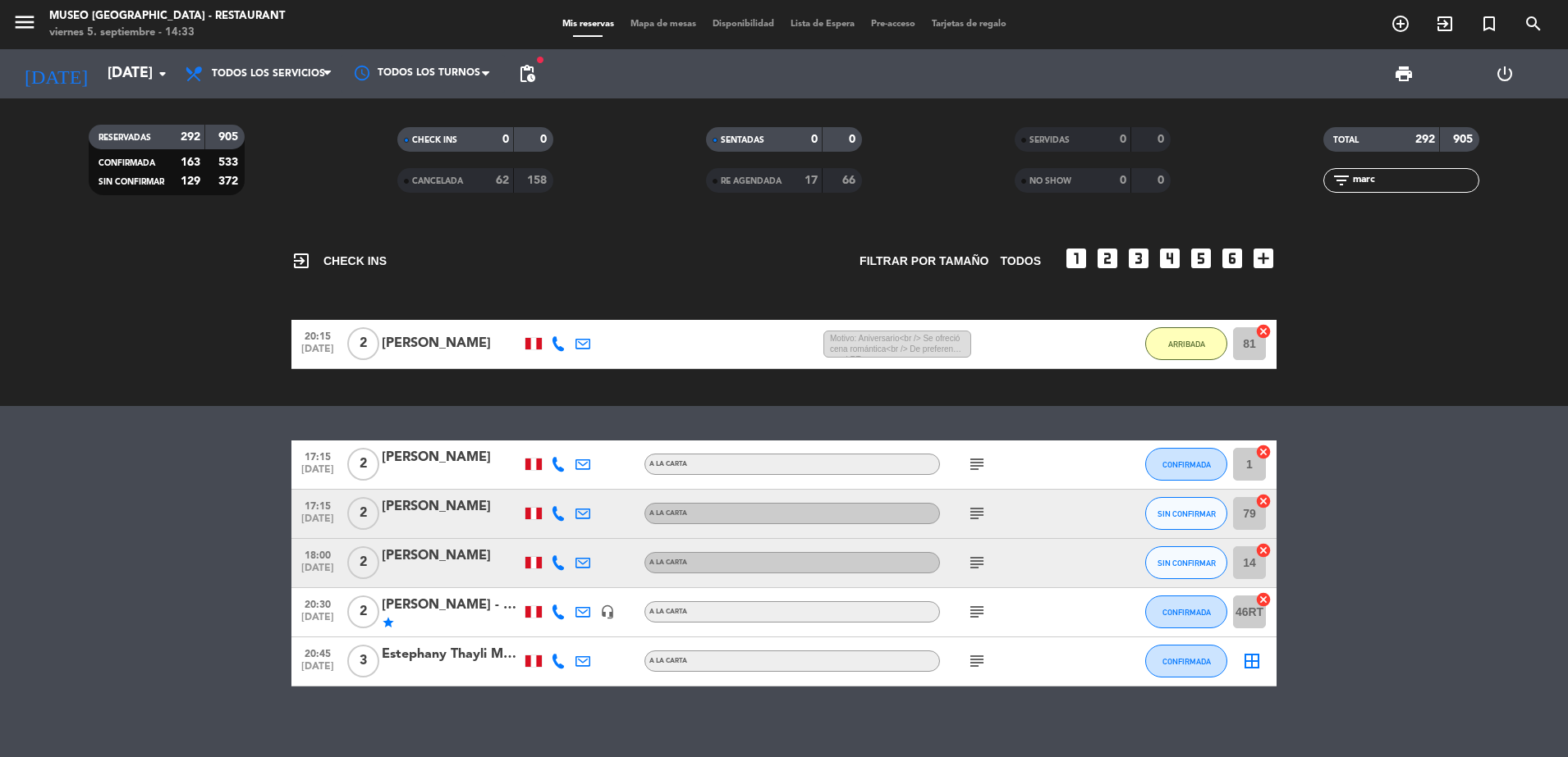
click at [969, 612] on icon "subject" at bounding box center [977, 612] width 20 height 20
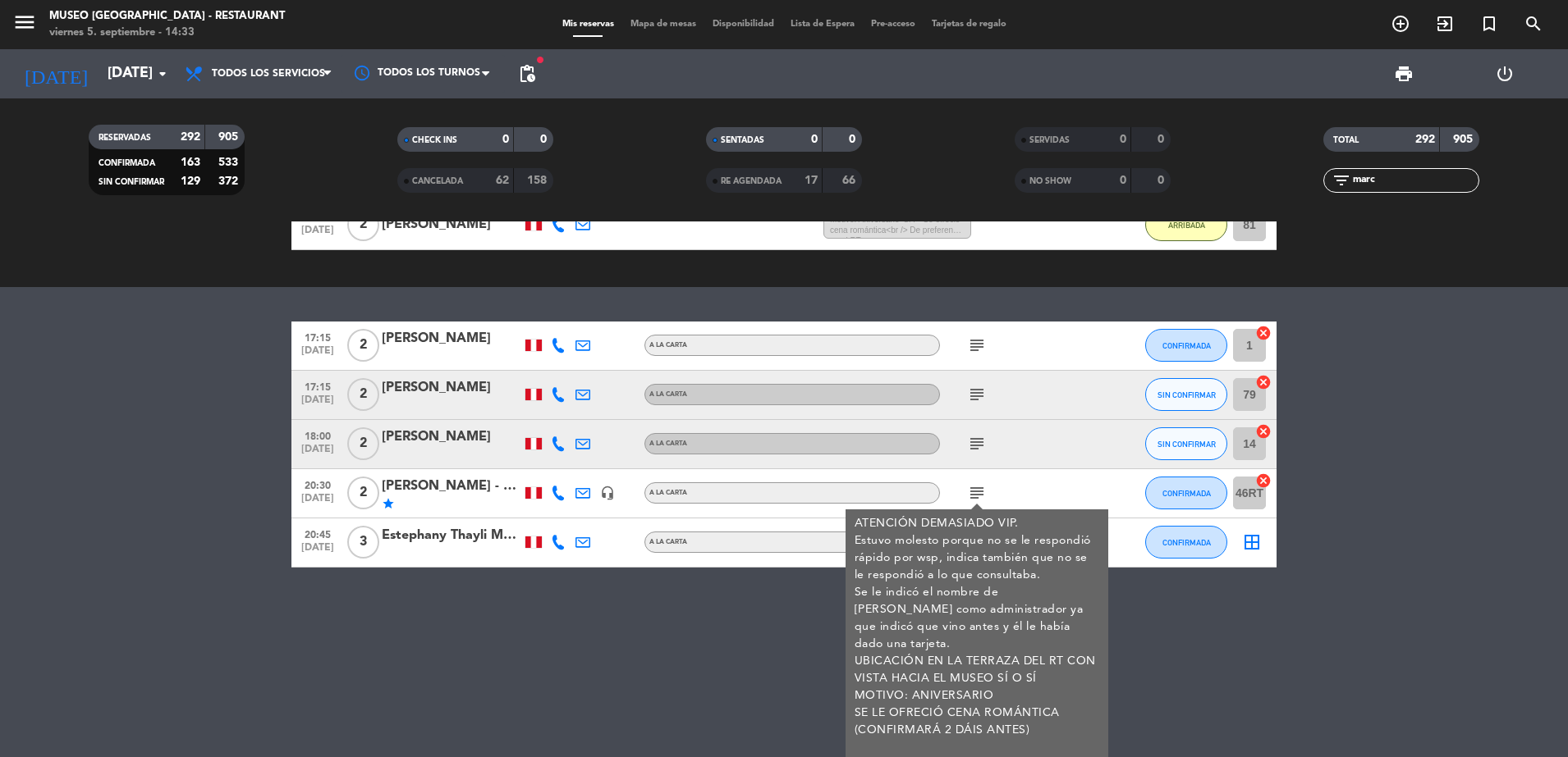
scroll to position [141, 0]
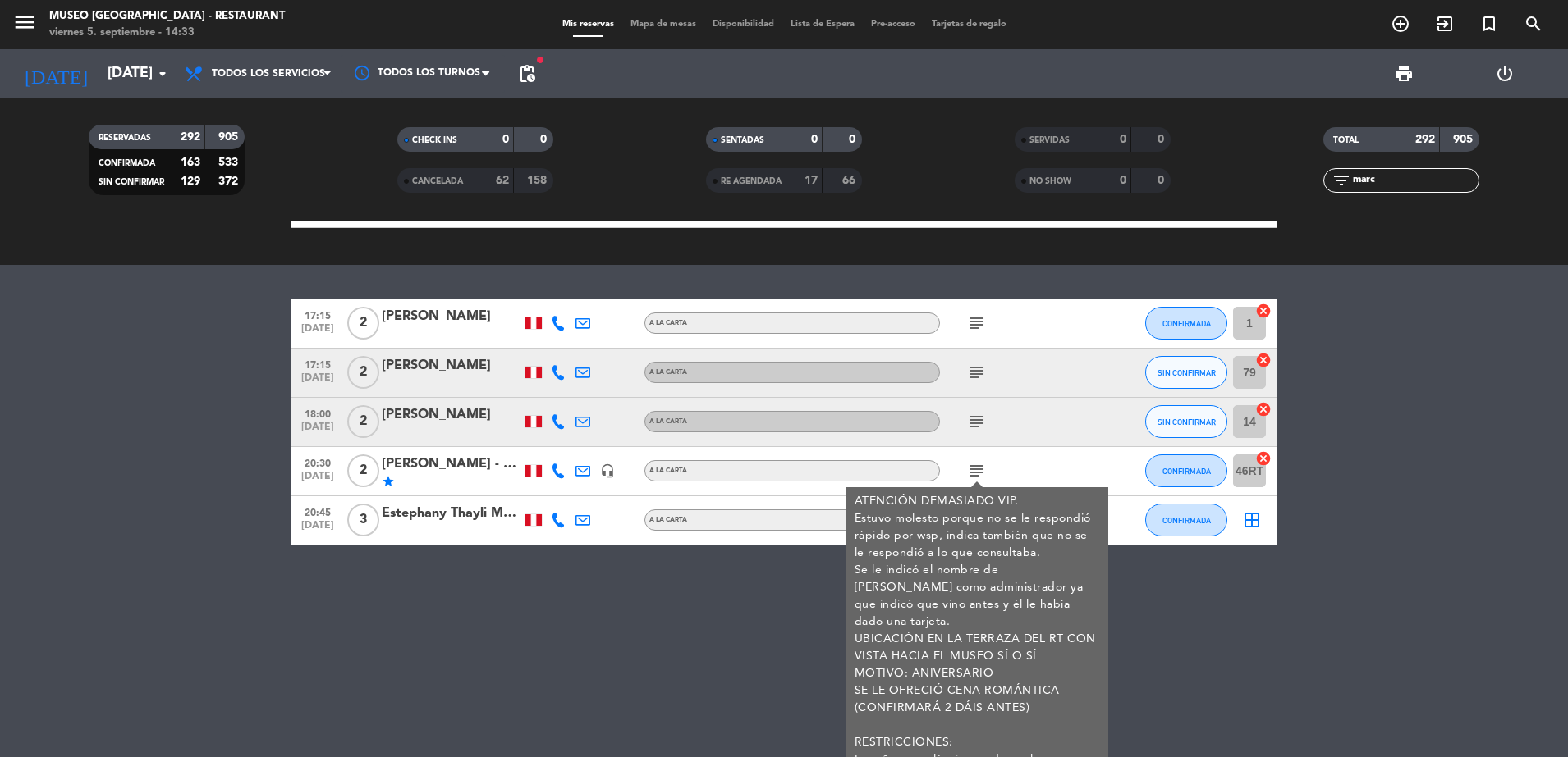
click at [605, 599] on div "exit_to_app CHECK INS Filtrar por tamaño TODOS looks_one looks_two looks_3 look…" at bounding box center [784, 489] width 1568 height 536
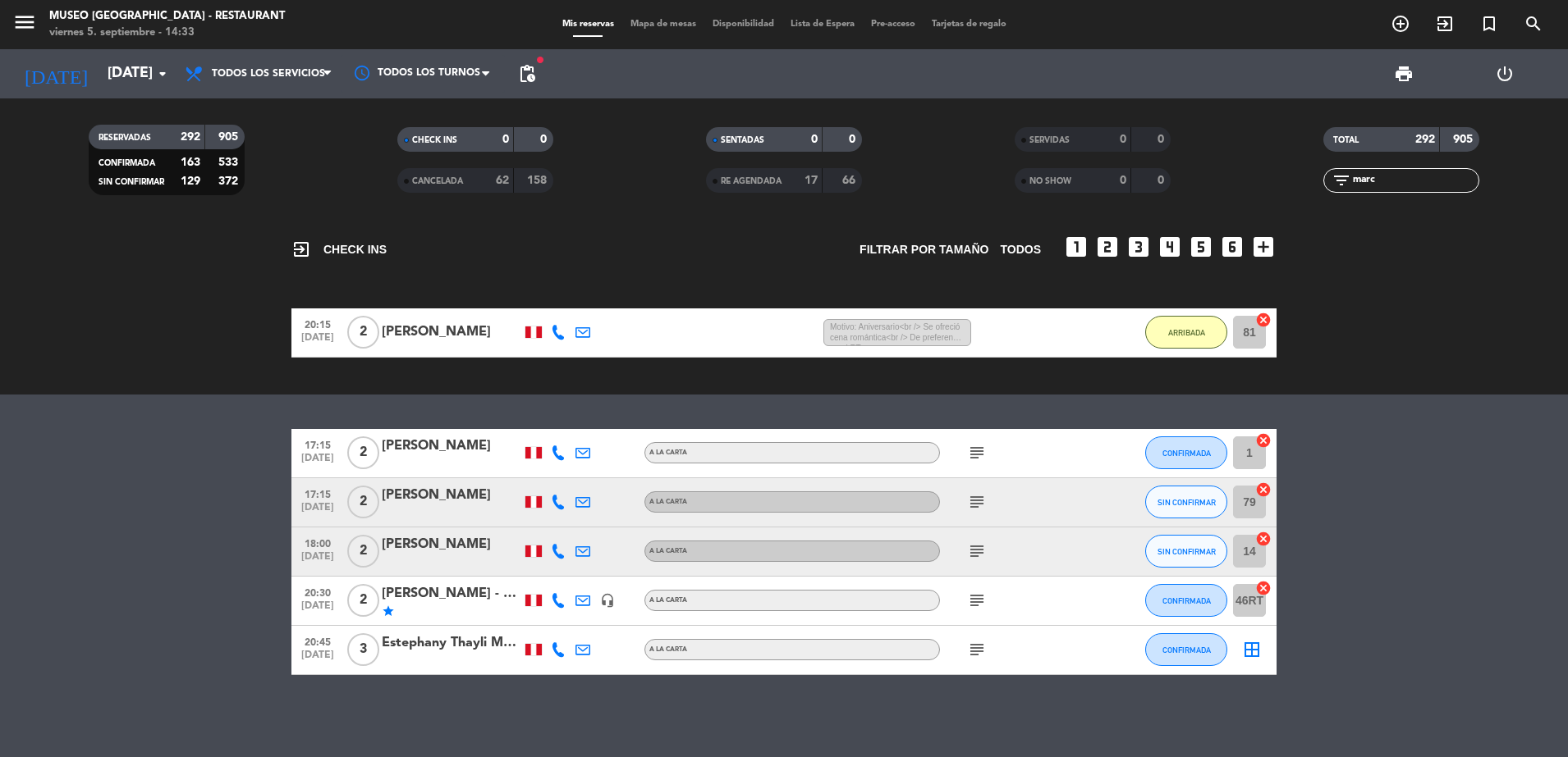
click at [974, 657] on icon "subject" at bounding box center [977, 650] width 20 height 20
